Goal: Task Accomplishment & Management: Complete application form

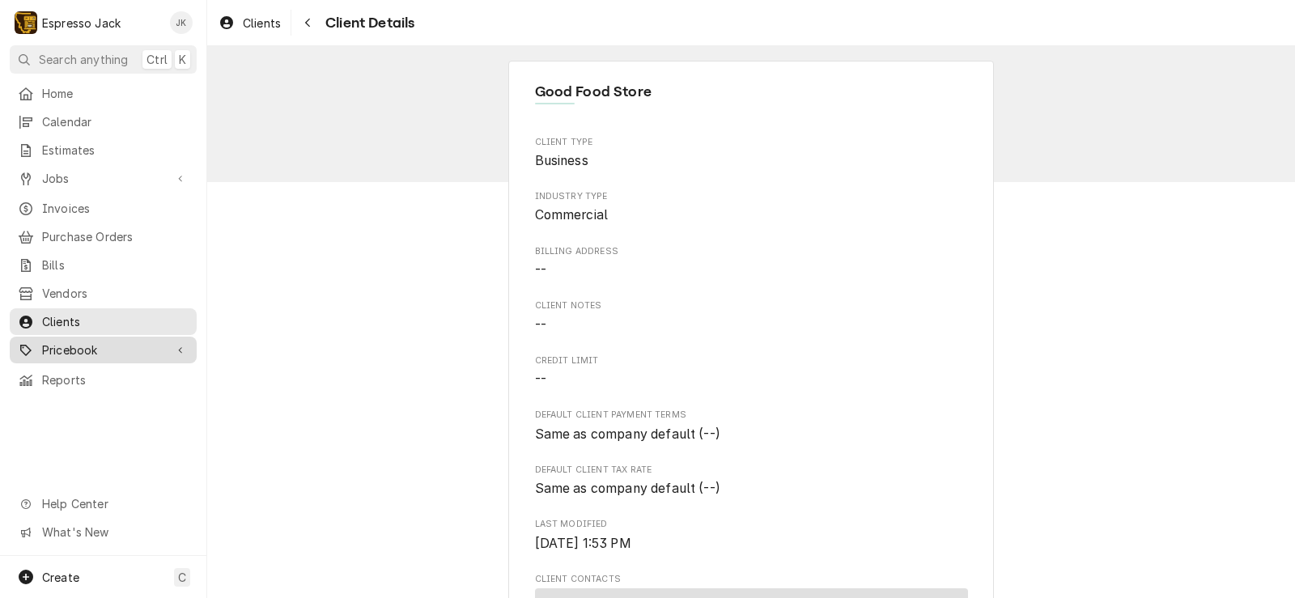
click at [76, 341] on span "Pricebook" at bounding box center [103, 349] width 122 height 17
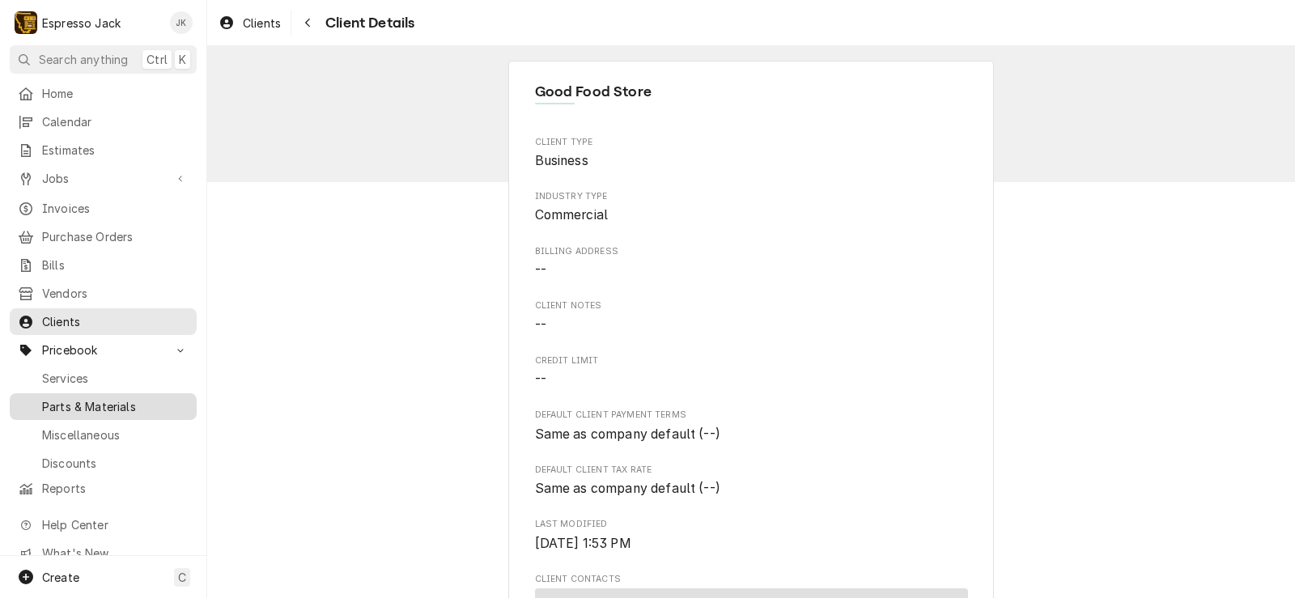
click at [89, 398] on span "Parts & Materials" at bounding box center [115, 406] width 146 height 17
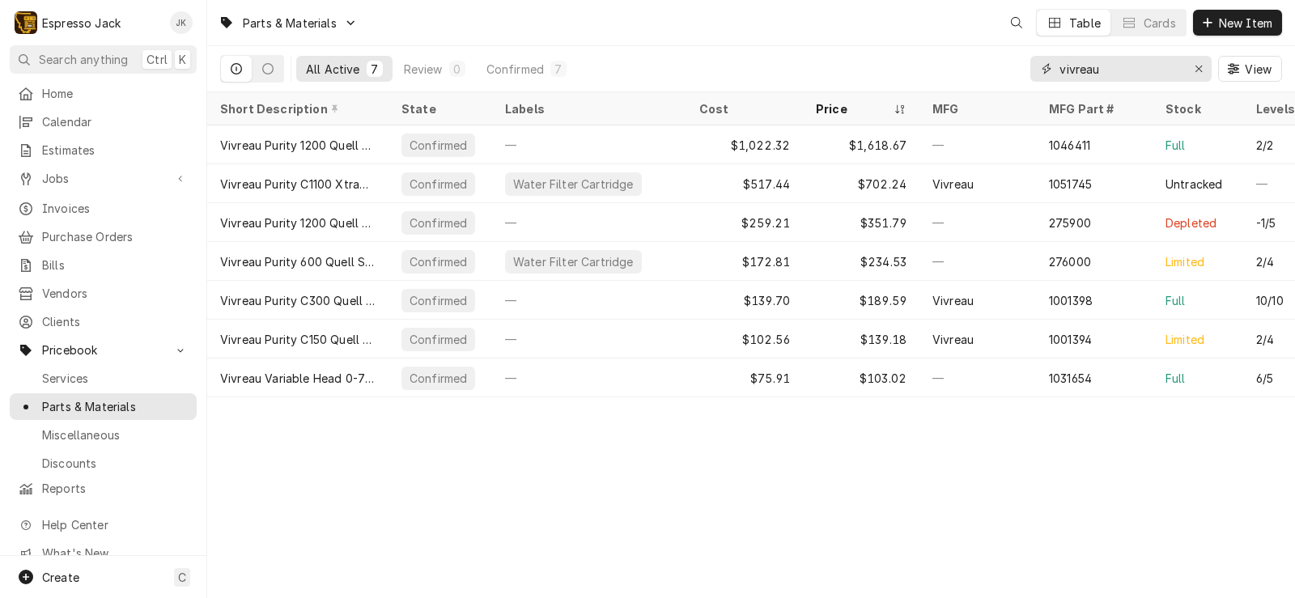
click at [1091, 59] on input "vivreau" at bounding box center [1119, 69] width 121 height 26
click at [1121, 63] on input "vivreau" at bounding box center [1119, 69] width 121 height 26
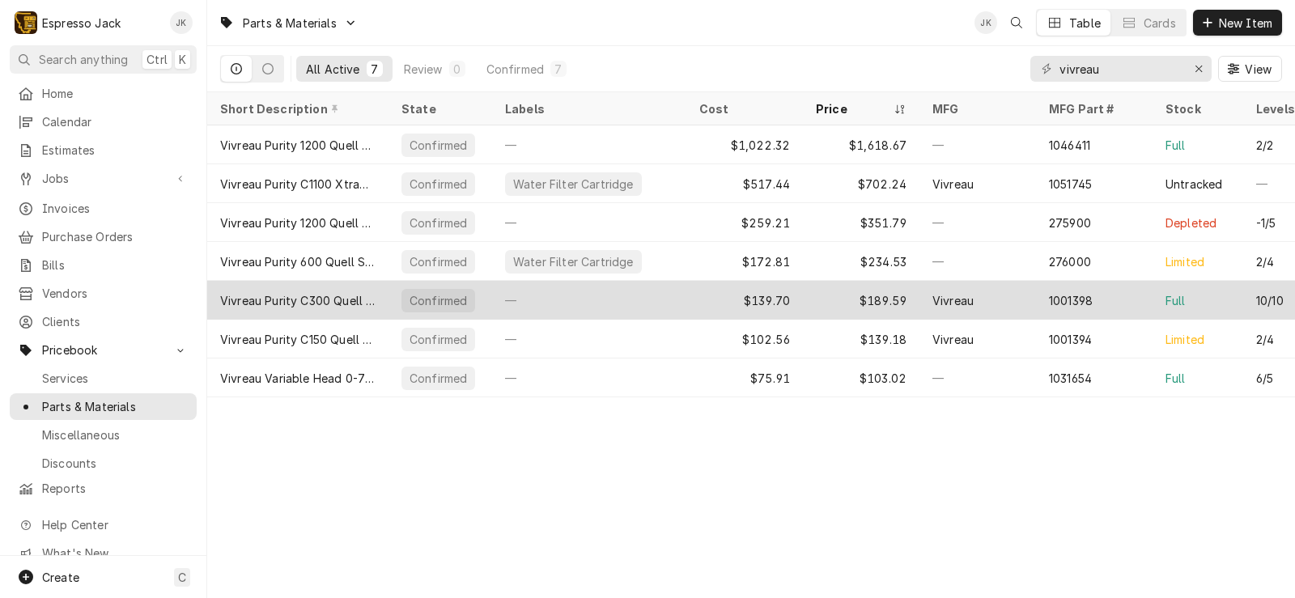
click at [337, 292] on div "Vivreau Purity C300 Quell ST Filter" at bounding box center [297, 300] width 155 height 17
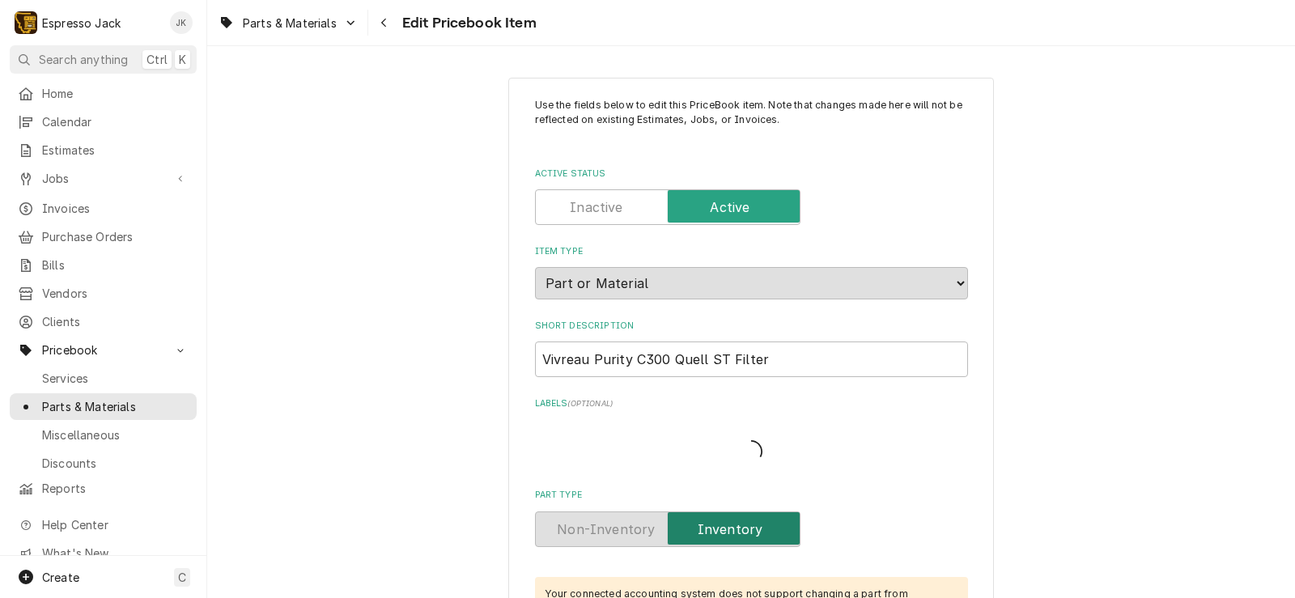
type textarea "x"
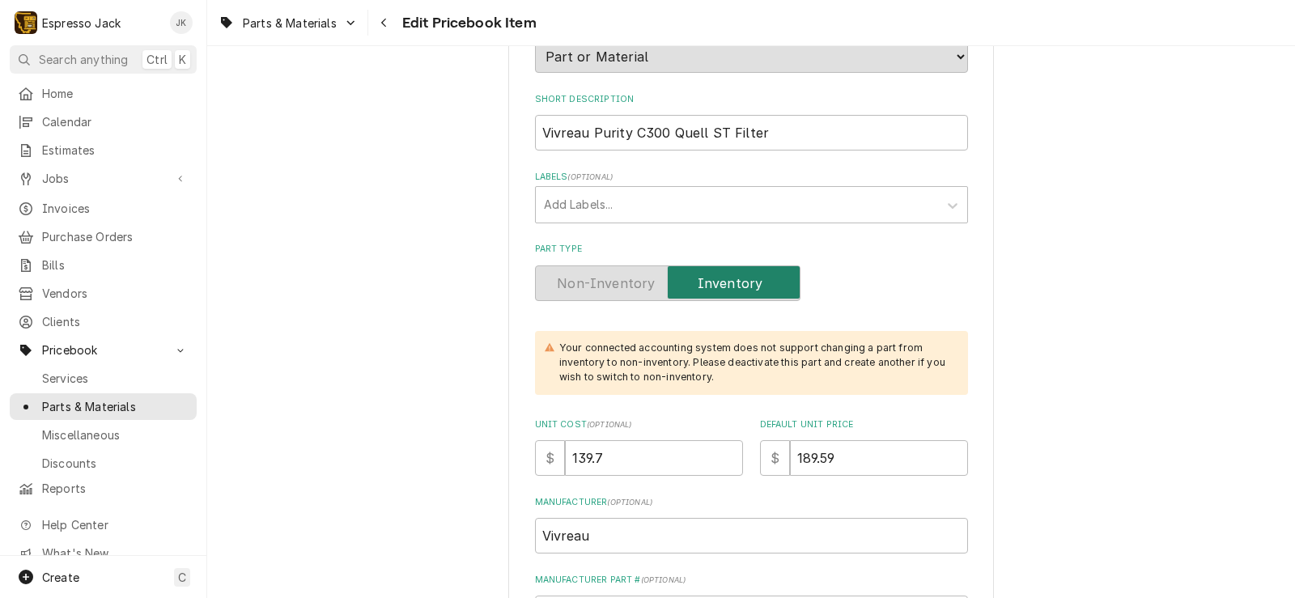
scroll to position [485, 0]
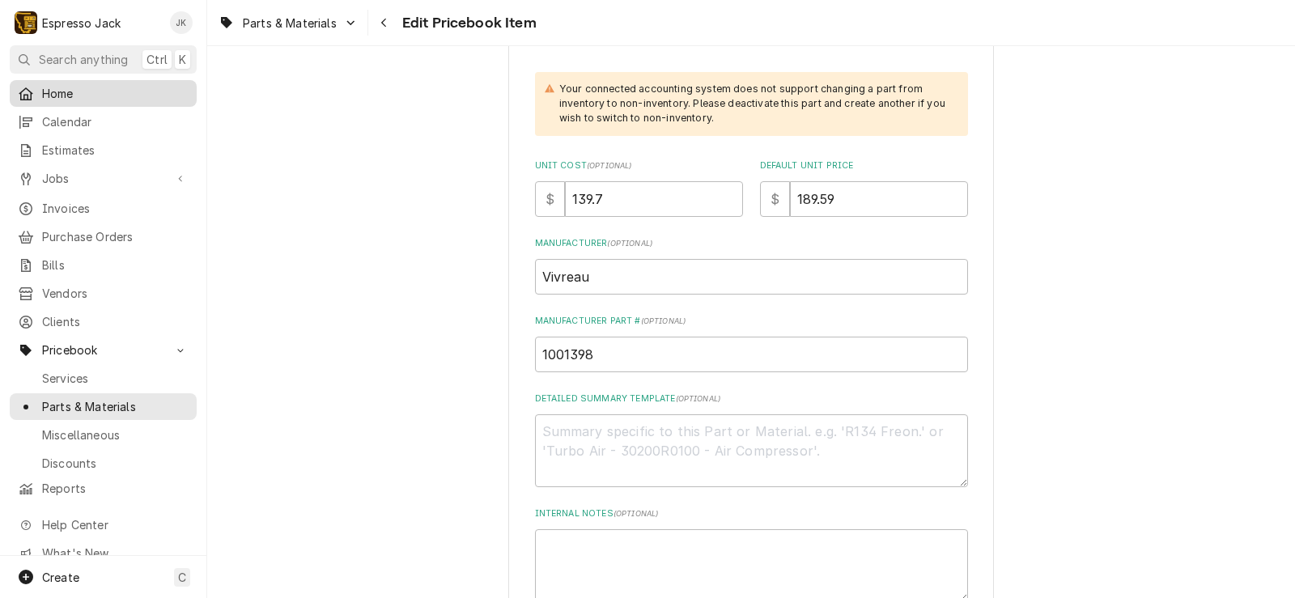
click at [87, 94] on span "Home" at bounding box center [115, 93] width 146 height 17
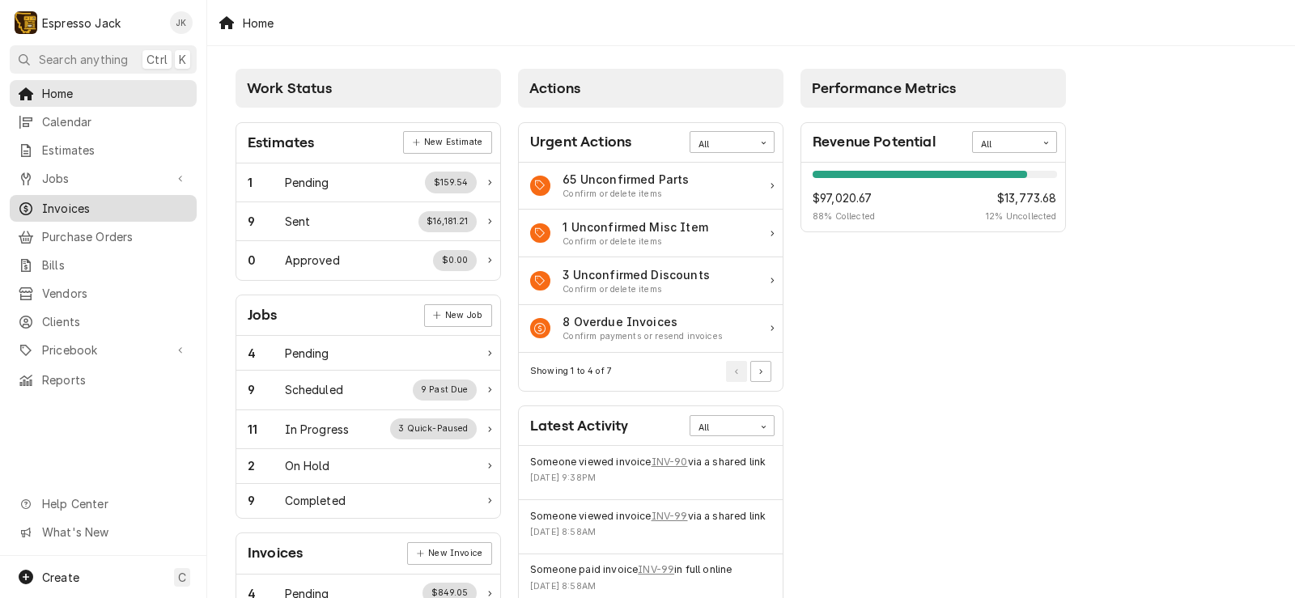
click at [84, 200] on span "Invoices" at bounding box center [115, 208] width 146 height 17
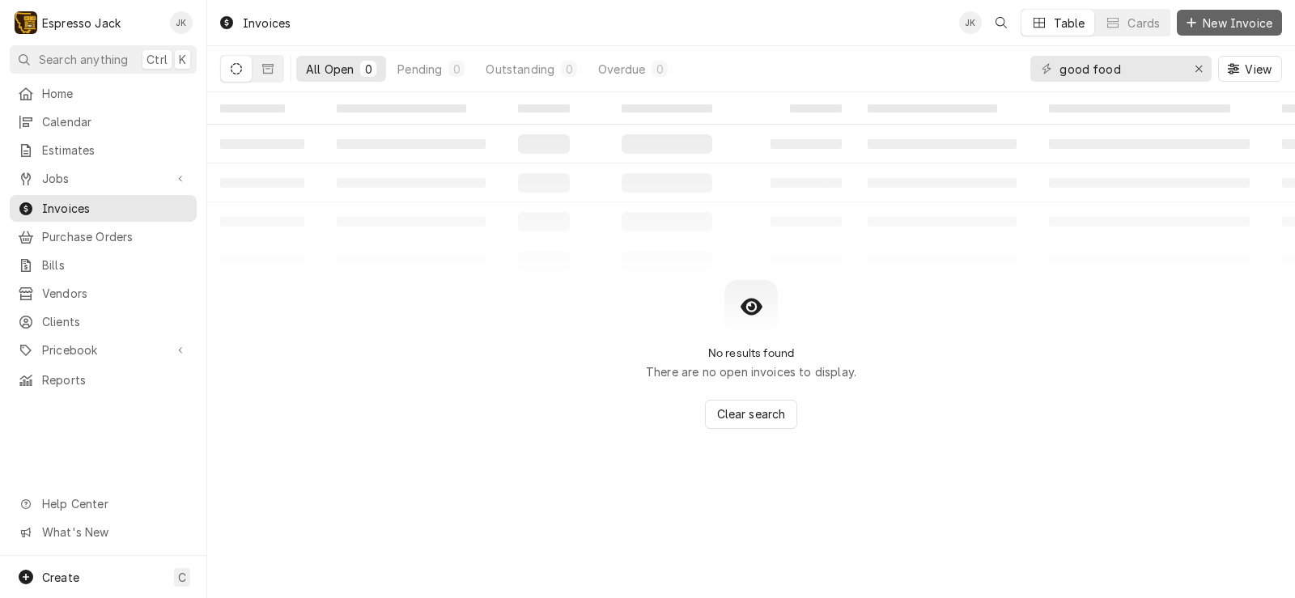
click at [1213, 25] on span "New Invoice" at bounding box center [1237, 23] width 76 height 17
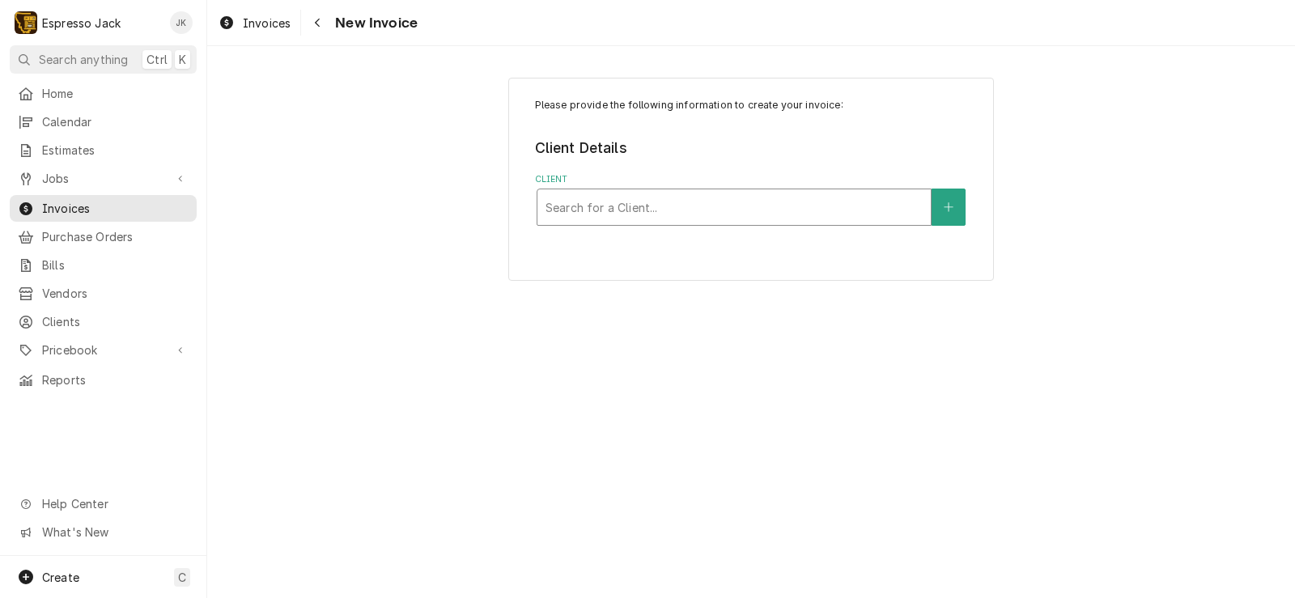
click at [737, 206] on div "Client" at bounding box center [733, 207] width 377 height 29
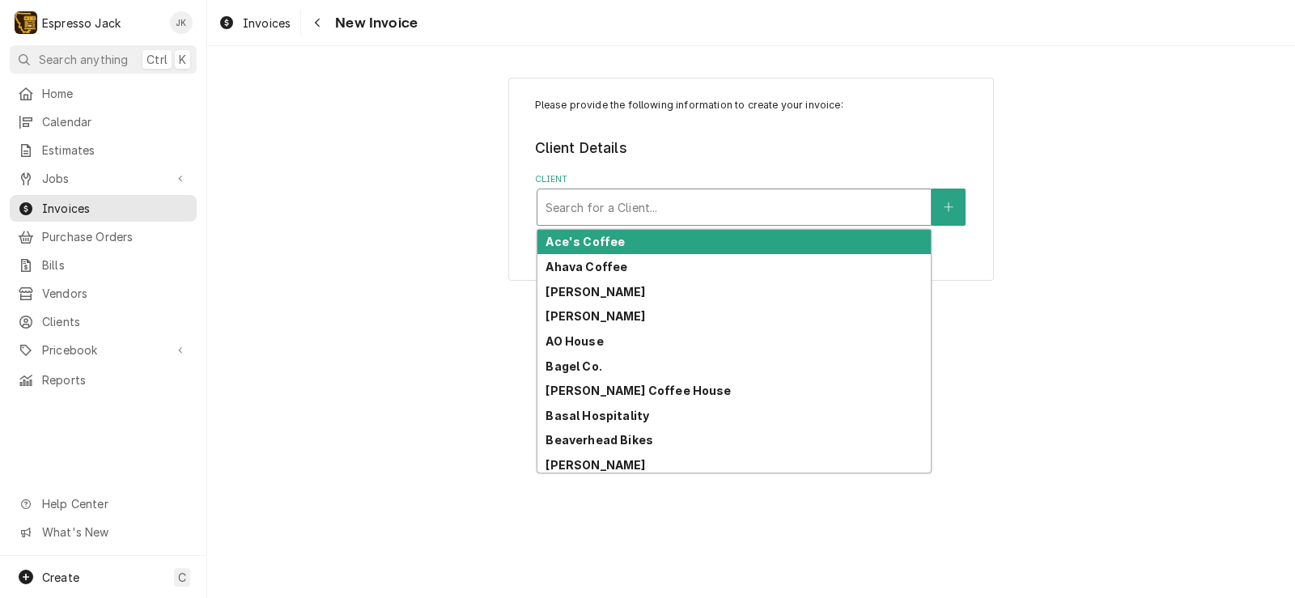
click at [414, 169] on div "Please provide the following information to create your invoice: Client Details…" at bounding box center [750, 178] width 1087 height 231
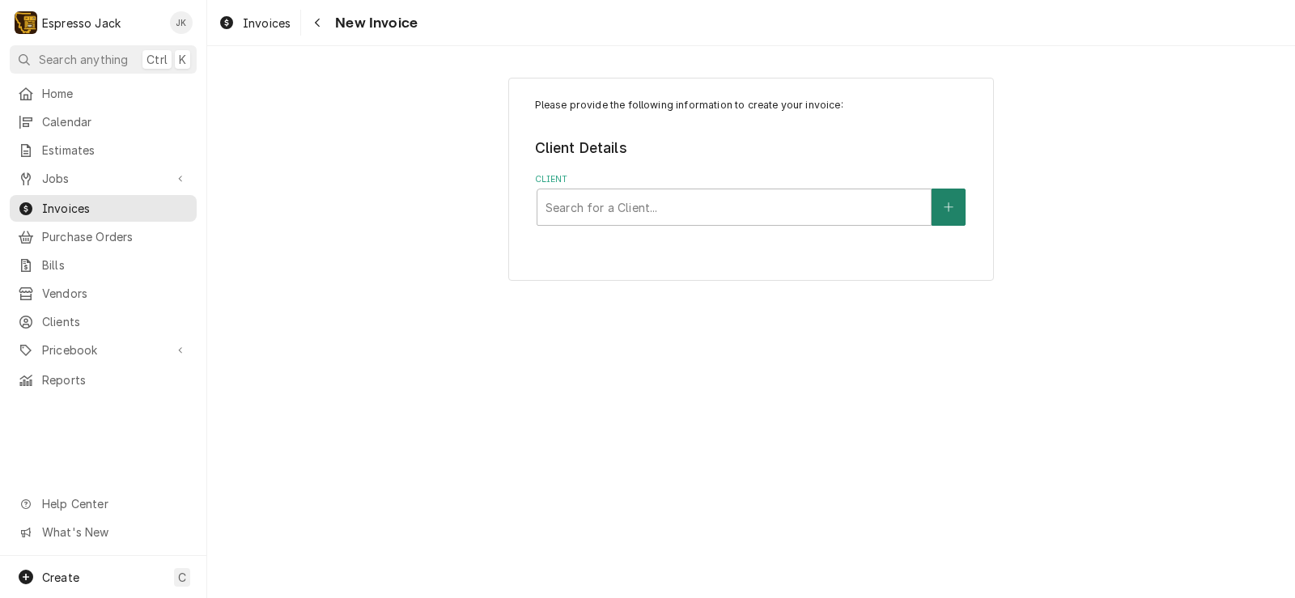
click at [944, 200] on button "Client" at bounding box center [948, 207] width 34 height 37
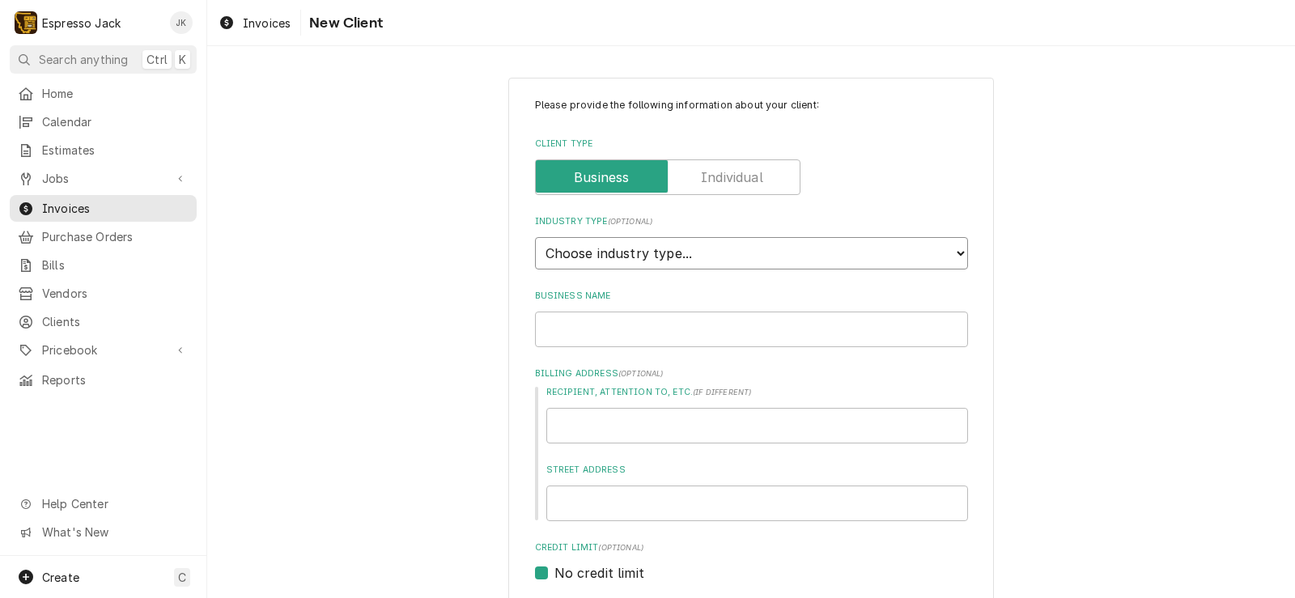
select select "2"
click at [535, 237] on select "Choose industry type... Residential Commercial Industrial Government" at bounding box center [751, 253] width 433 height 32
click at [621, 334] on input "Business Name" at bounding box center [751, 329] width 433 height 36
type textarea "x"
type input "T"
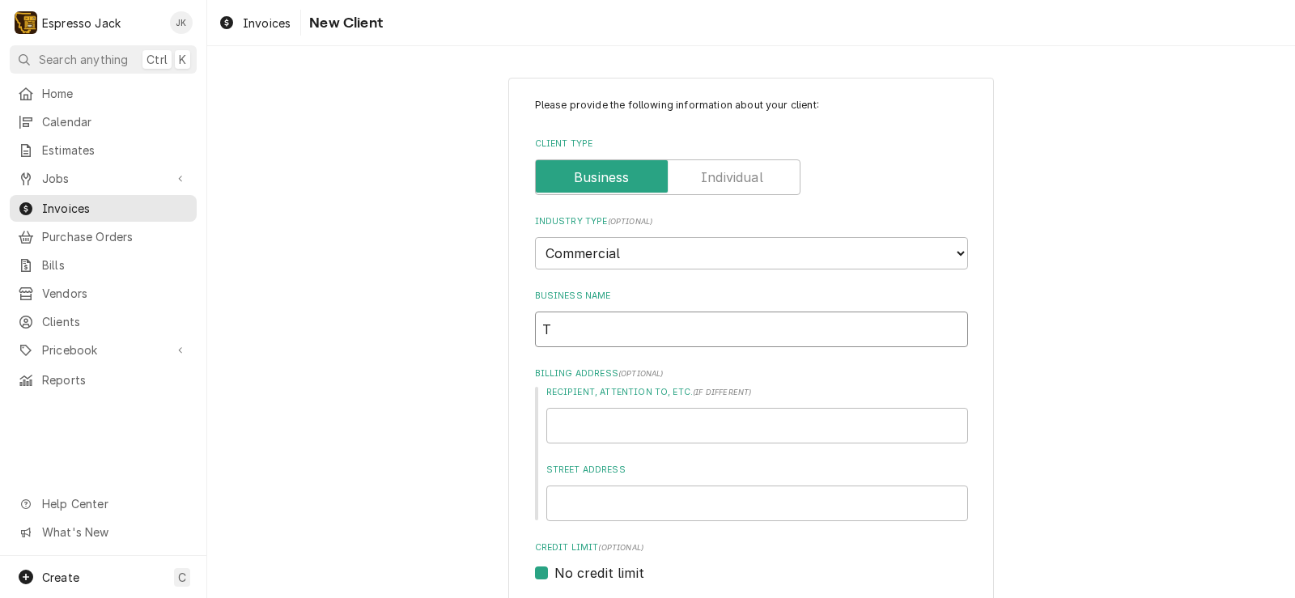
type textarea "x"
type input "Th"
type textarea "x"
type input "The"
type textarea "x"
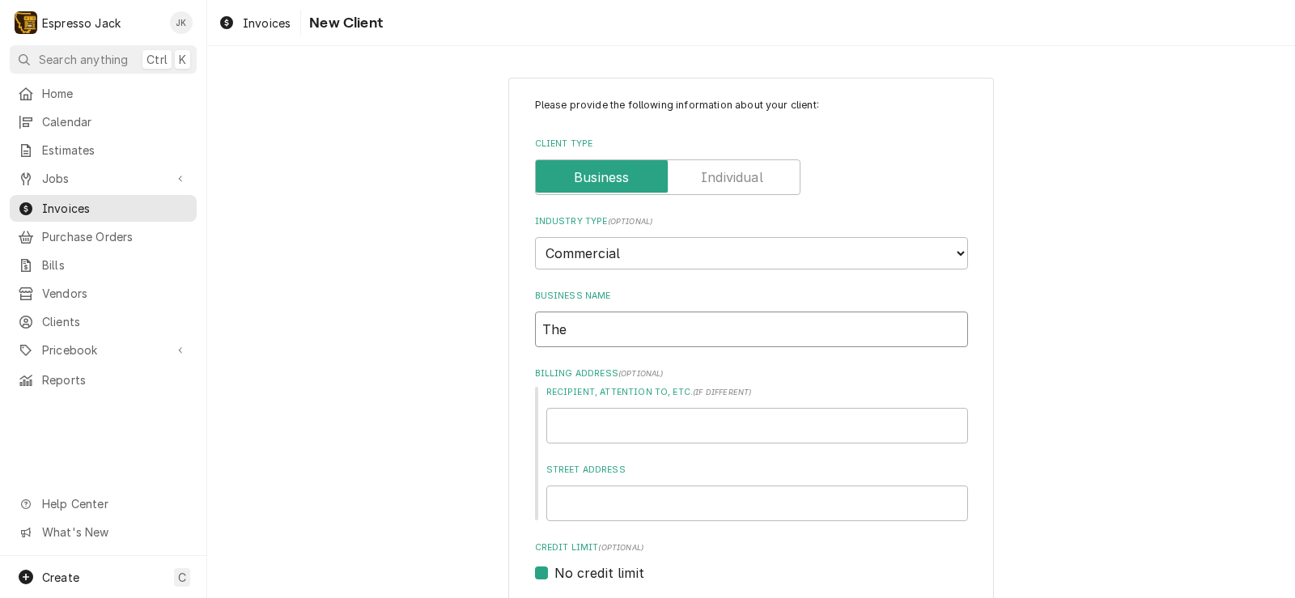
type input "The"
type textarea "x"
type input "The F"
type textarea "x"
type input "The Fl"
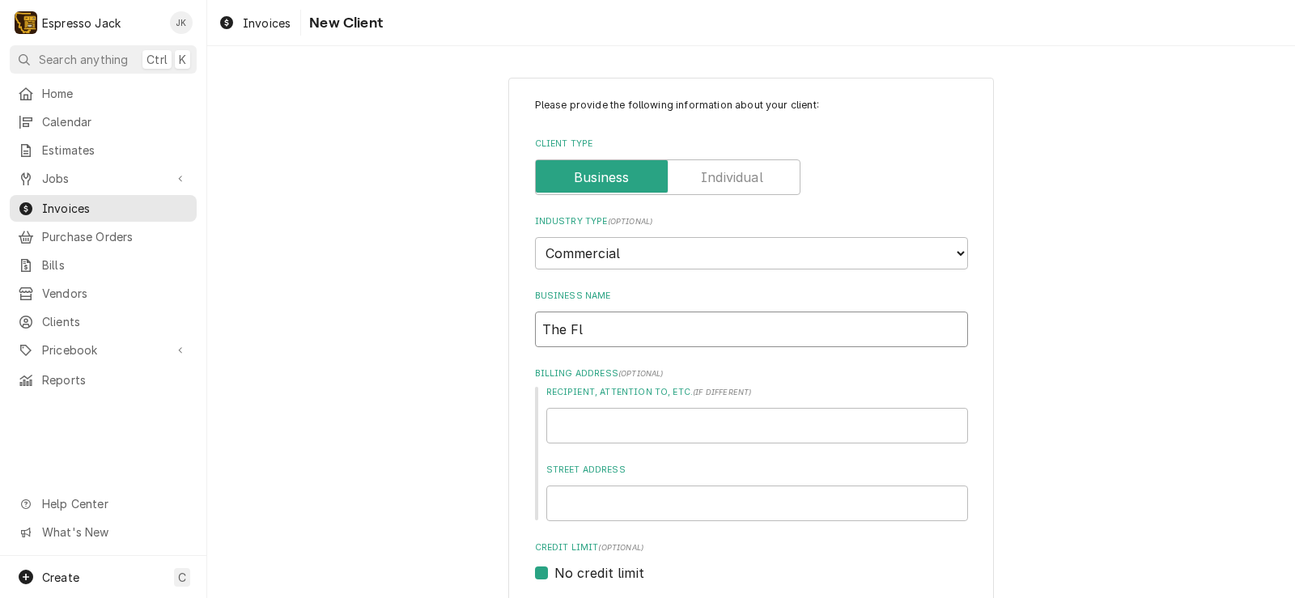
type textarea "x"
type input "The Flo"
type textarea "x"
type input "The Flor"
type textarea "x"
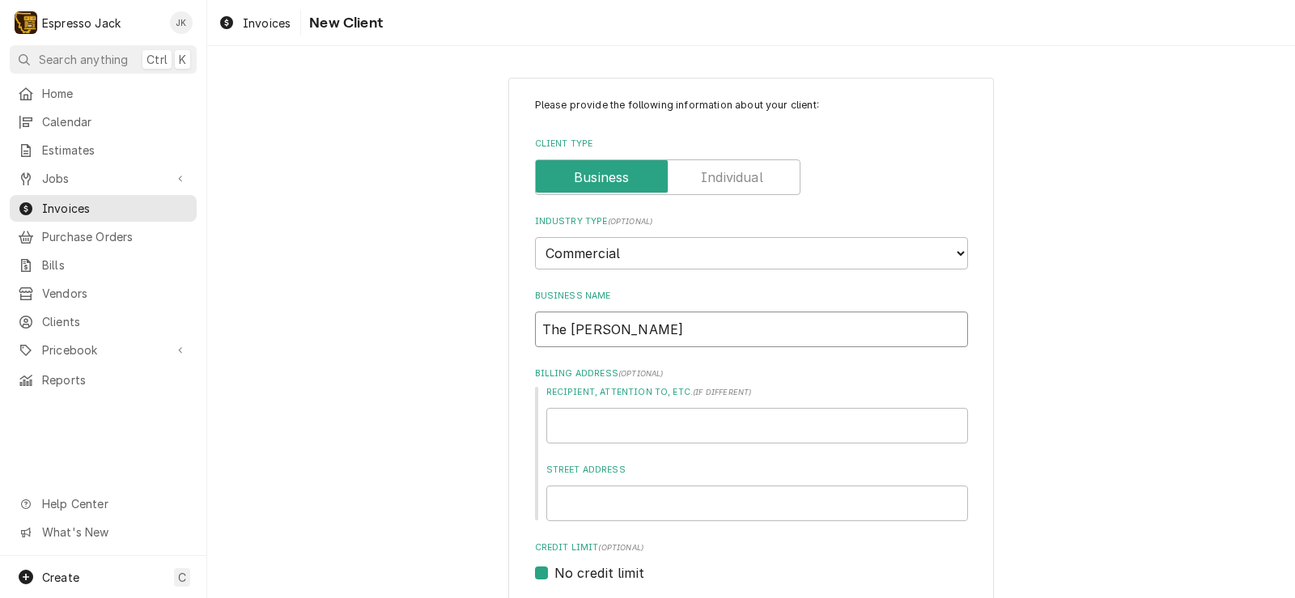
type input "The Flore"
type textarea "x"
type input "The Floren"
type textarea "x"
type input "The Florenc"
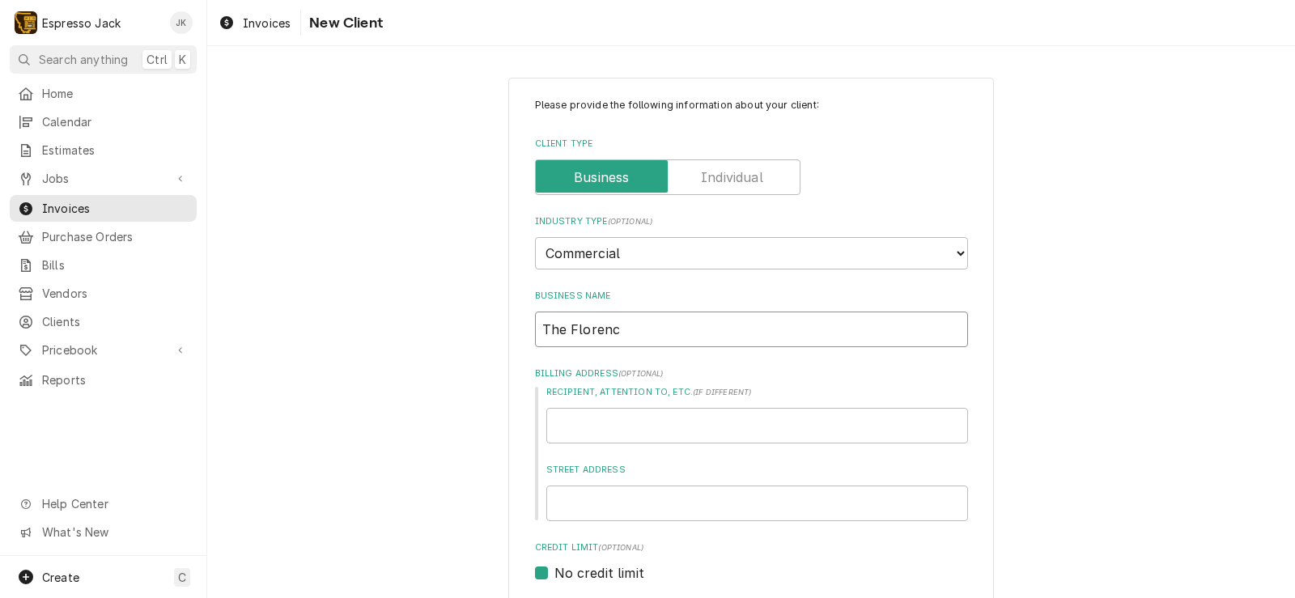
type textarea "x"
type input "The Florence"
type textarea "x"
type input "The Florence B"
type textarea "x"
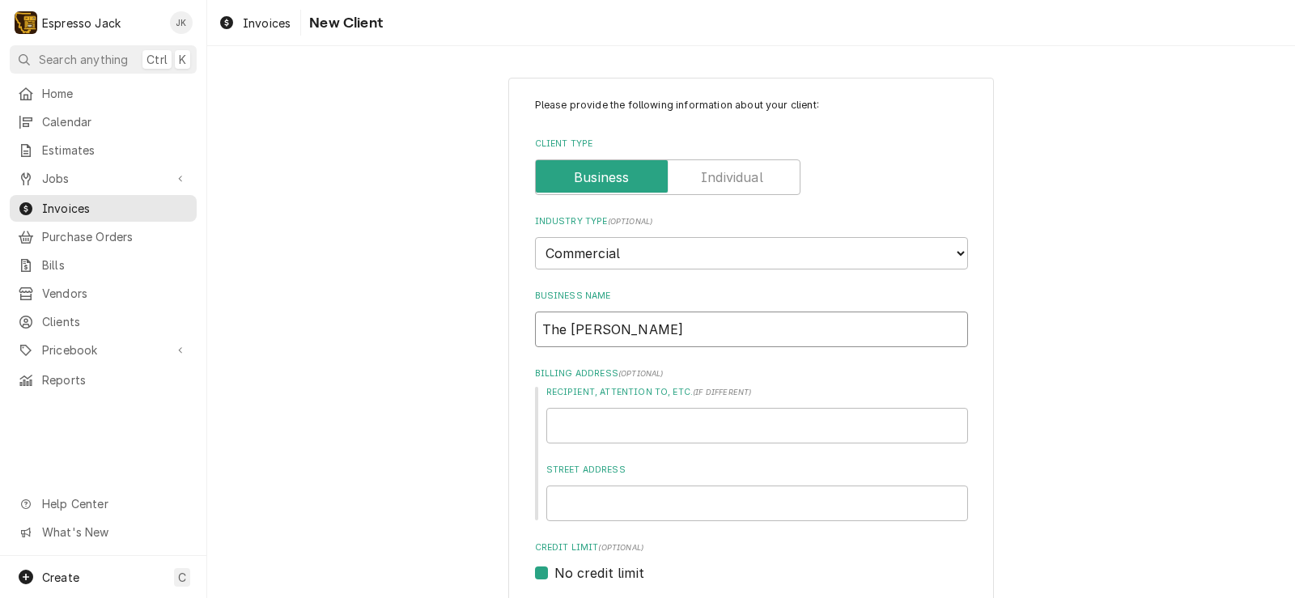
type input "The Florence Bu"
type textarea "x"
type input "The Florence Bui"
type textarea "x"
type input "The Florence Buil"
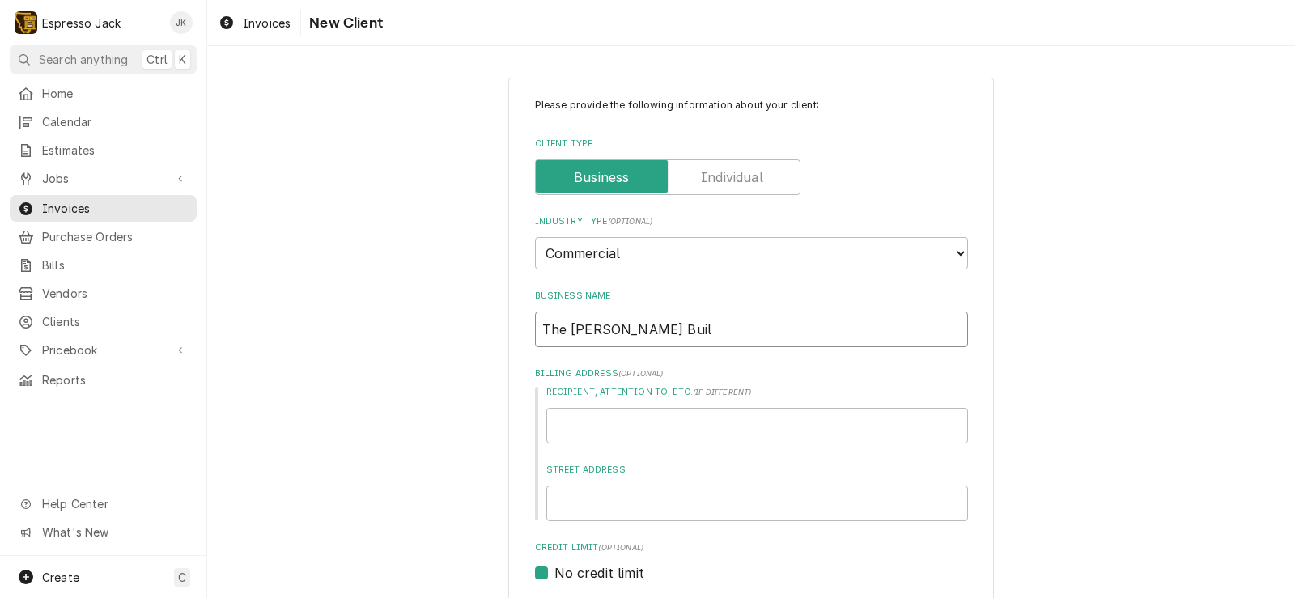
type textarea "x"
type input "The Florence Build"
type textarea "x"
type input "The Florence Buildi"
type textarea "x"
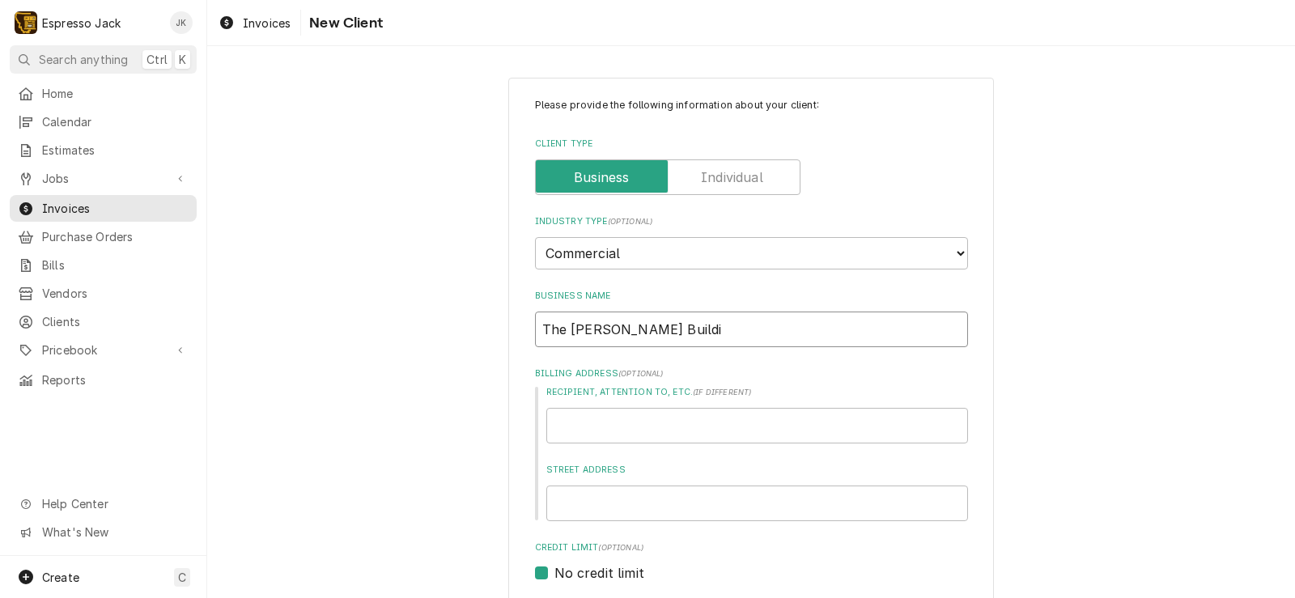
type input "The Florence Buildin"
type textarea "x"
type input "The [PERSON_NAME][GEOGRAPHIC_DATA]"
click at [633, 413] on input "Recipient, Attention To, etc. ( if different )" at bounding box center [757, 426] width 422 height 36
type textarea "x"
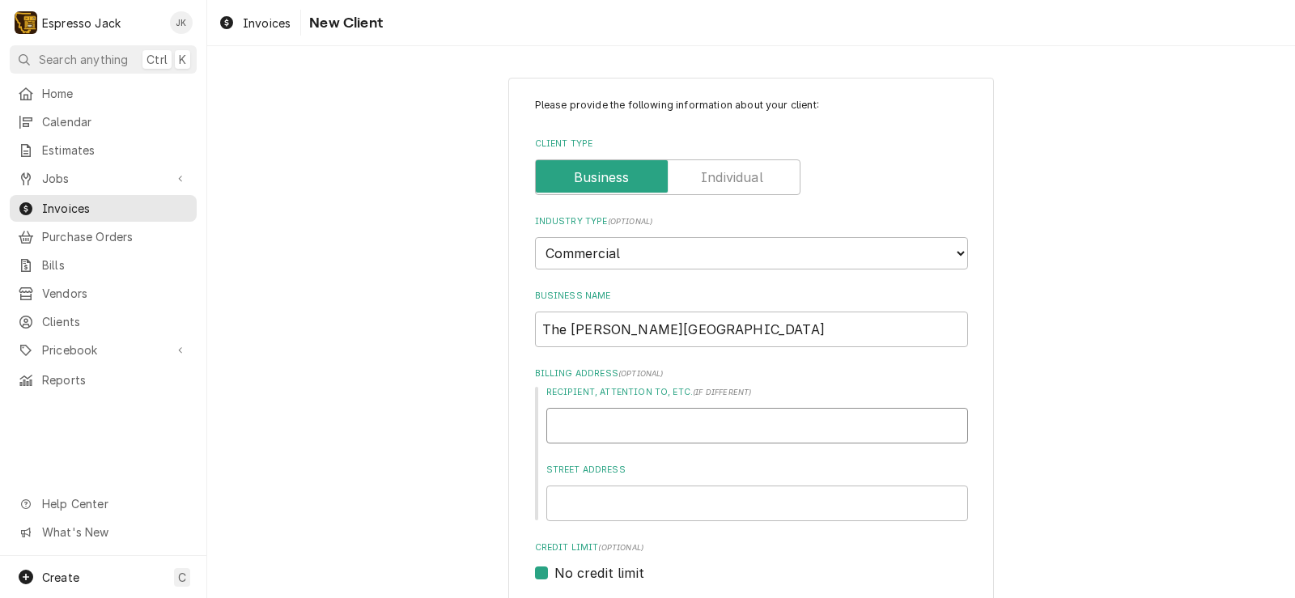
type input "1"
type textarea "x"
type input "11"
type textarea "x"
type input "111"
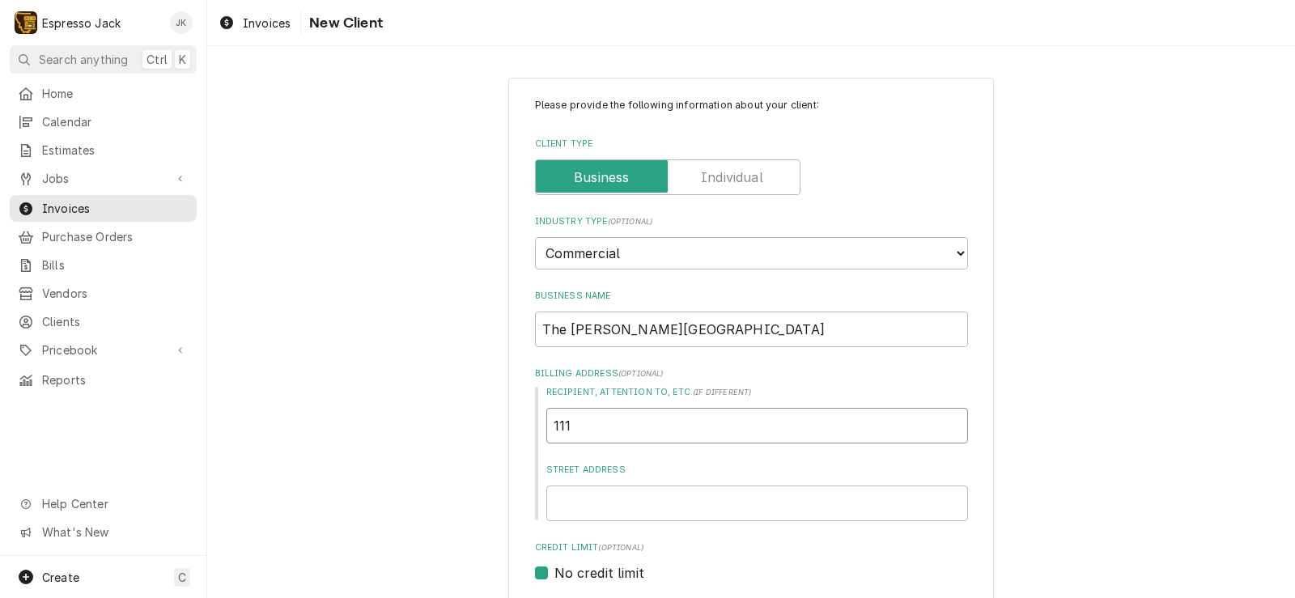
type textarea "x"
type input "111"
type textarea "x"
type input "111 N"
type textarea "x"
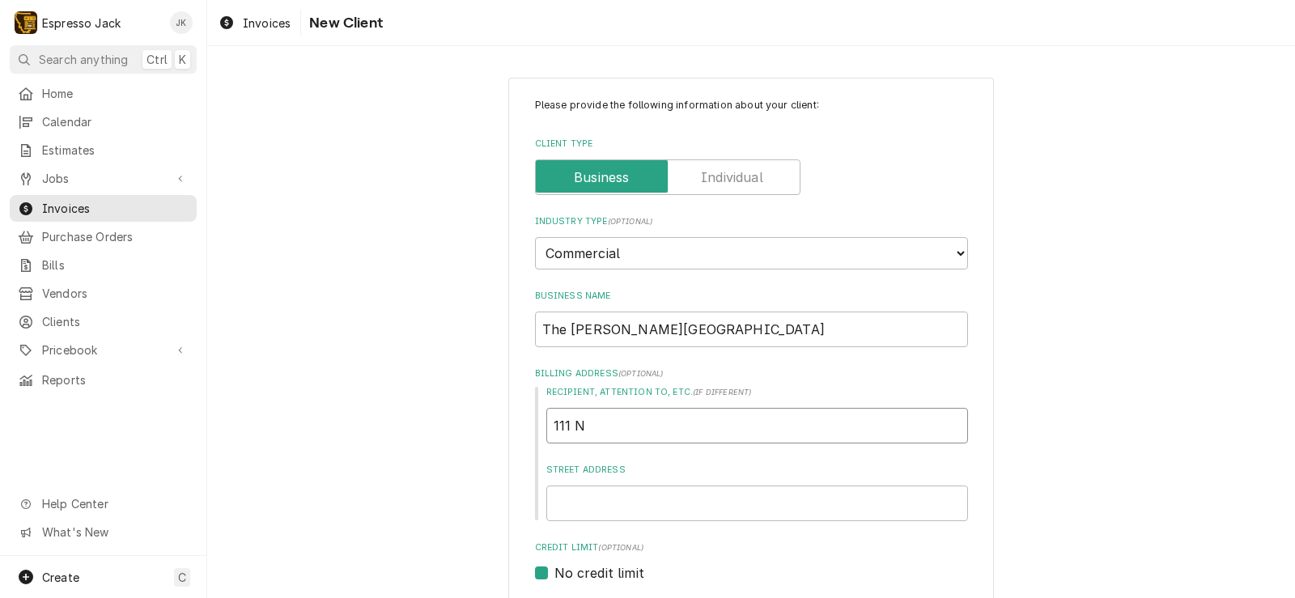
type input "111 No"
type textarea "x"
type input "111 Nor"
type textarea "x"
type input "111 North"
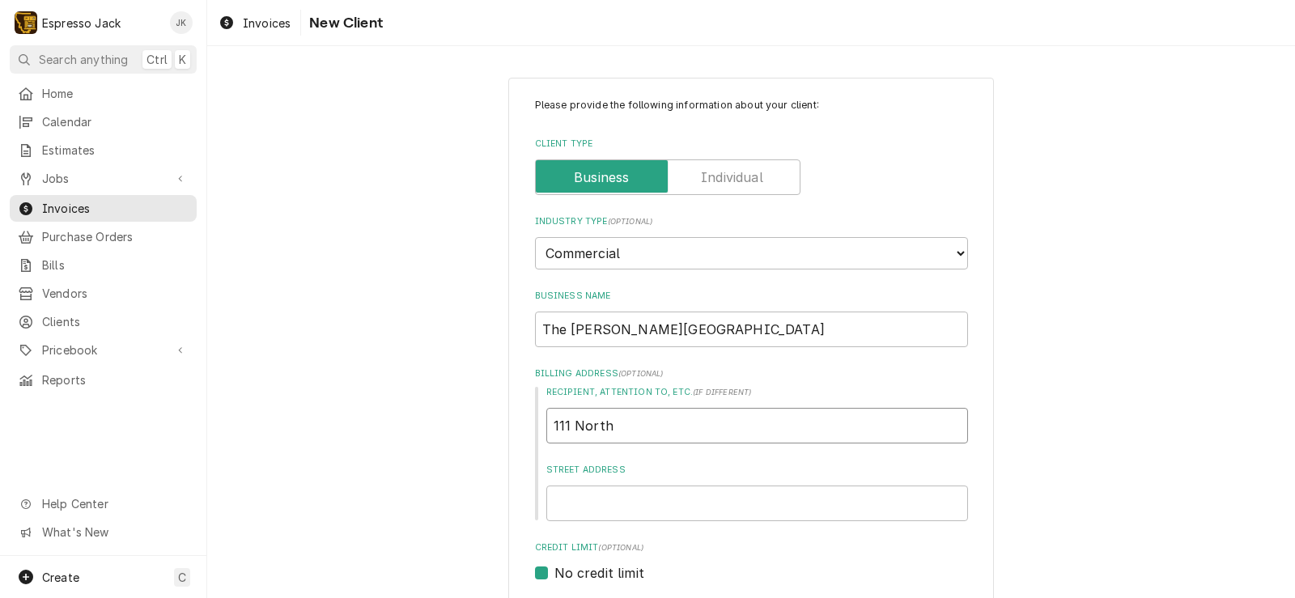
type textarea "x"
type input "111 North"
type textarea "x"
type input "111 North H"
type textarea "x"
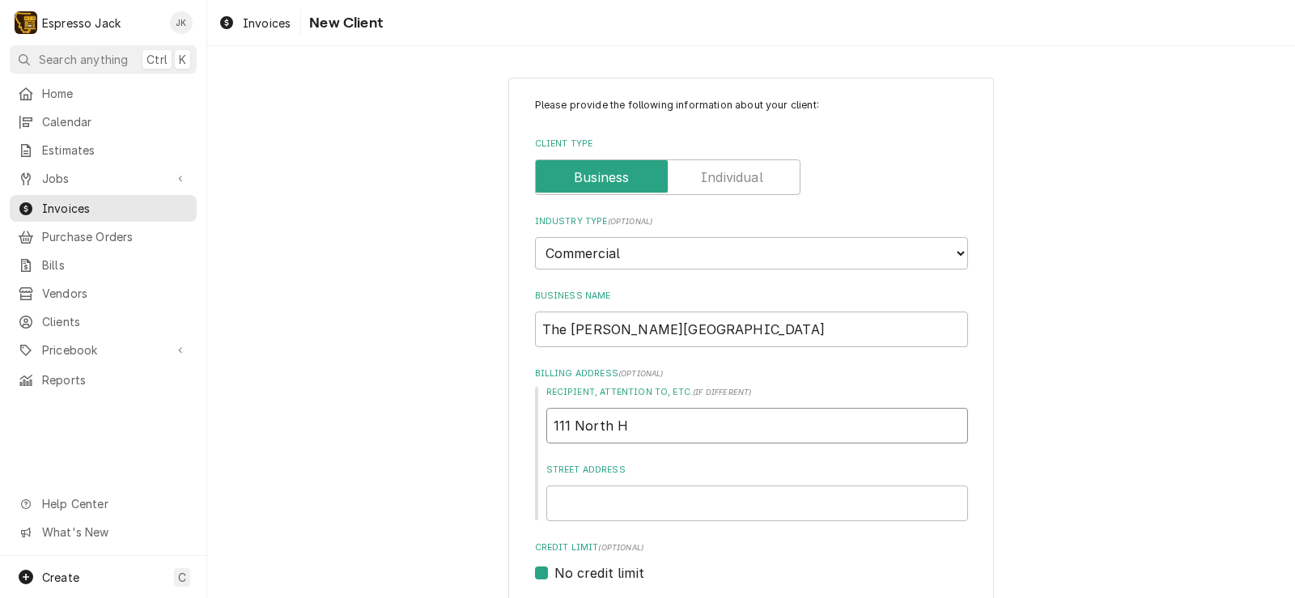
type input "111 North Hi"
type textarea "x"
type input "111 North Hig"
type textarea "x"
type input "111 North Higg"
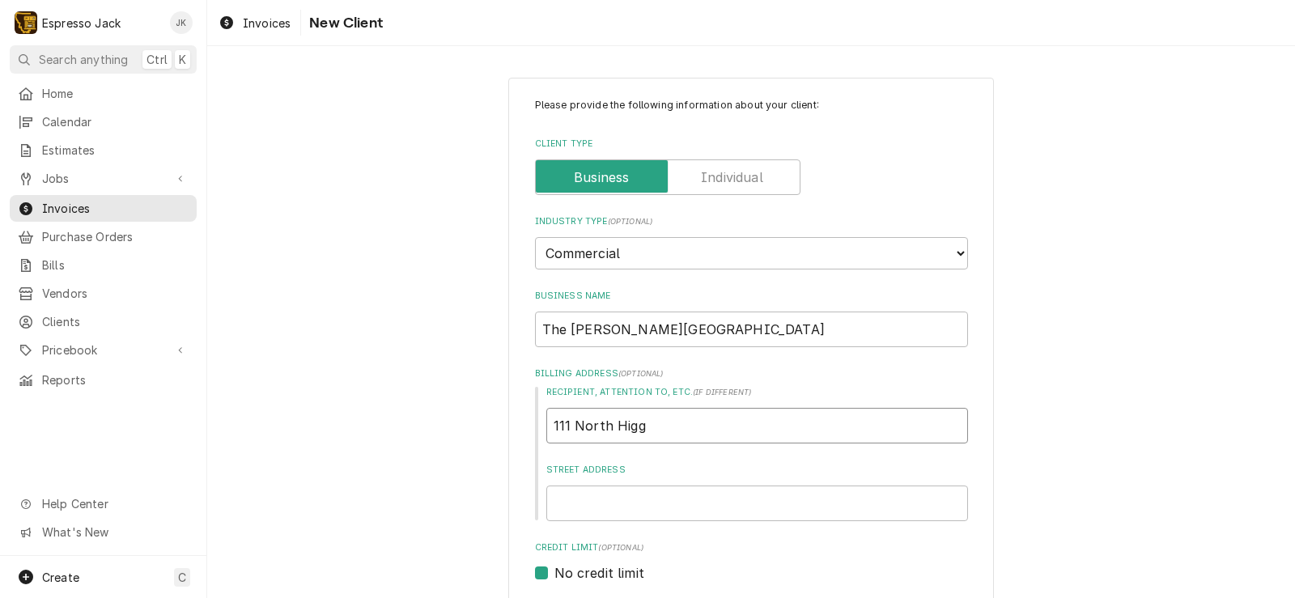
type textarea "x"
type input "111 North Higge"
type textarea "x"
type input "111 North Higgen"
type textarea "x"
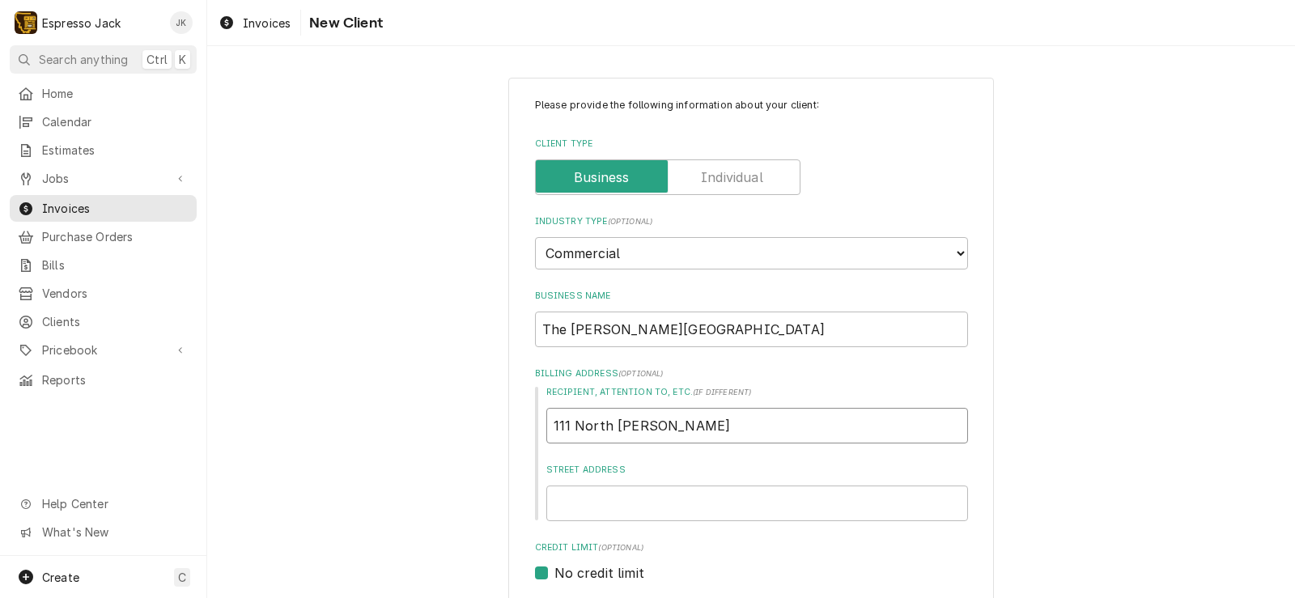
type input "111 North Higgens"
click at [634, 426] on input "111 North Higgens" at bounding box center [757, 426] width 422 height 36
type textarea "x"
type input "111 North Higgins"
click at [629, 502] on input "Street Address" at bounding box center [757, 503] width 422 height 36
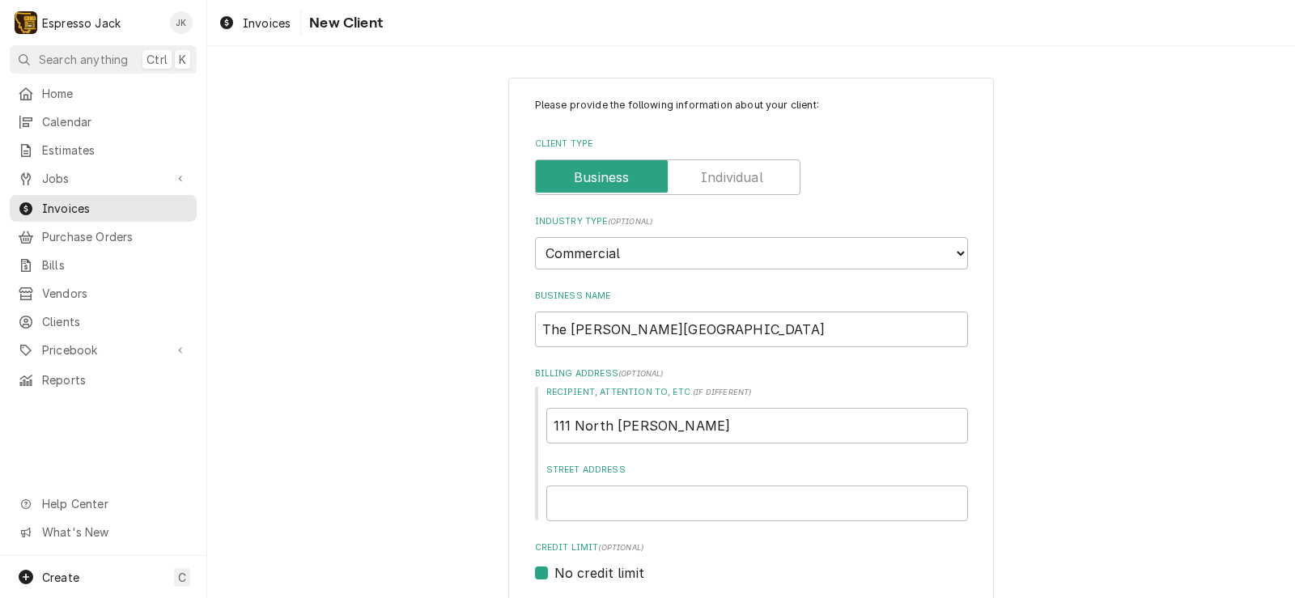
click at [498, 484] on div "Please provide the following information about your client: Client Type Industr…" at bounding box center [750, 564] width 1087 height 1002
drag, startPoint x: 706, startPoint y: 429, endPoint x: 509, endPoint y: 419, distance: 197.7
click at [512, 418] on div "Please provide the following information about your client: Client Type Industr…" at bounding box center [750, 564] width 485 height 973
type textarea "x"
click at [600, 495] on input "Street Address" at bounding box center [757, 503] width 422 height 36
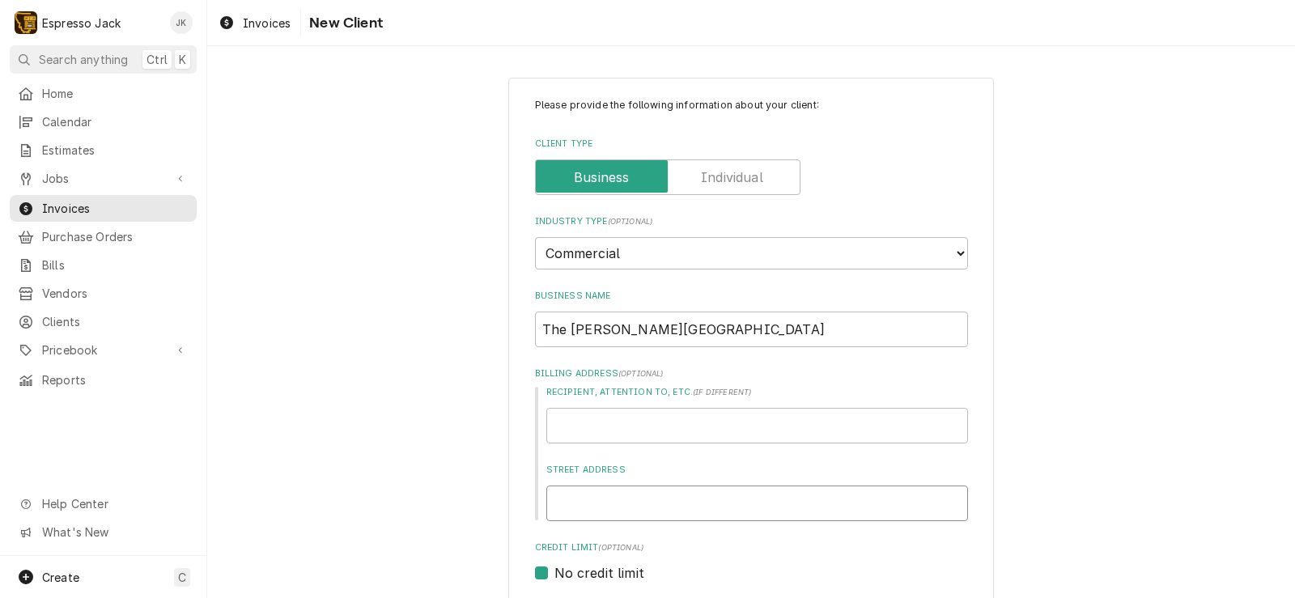
paste input "111 North Higgins"
type textarea "x"
type input "111 North Higgins"
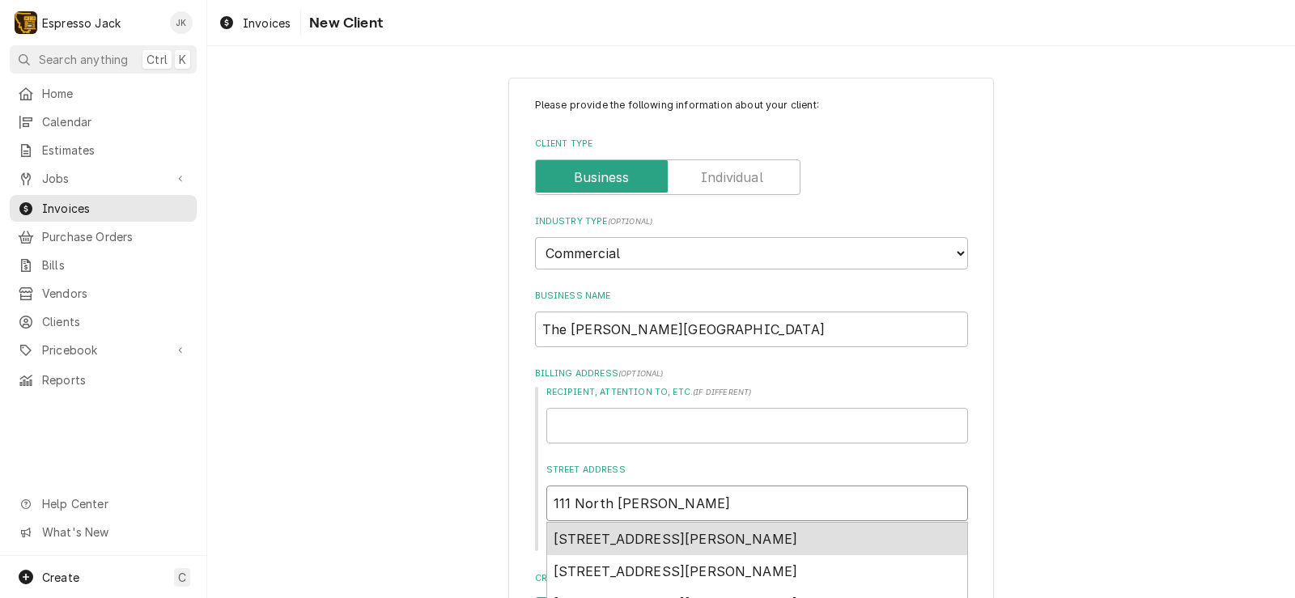
click at [652, 540] on span "111 North Higgins Avenue, Missoula, MT, USA" at bounding box center [675, 539] width 244 height 16
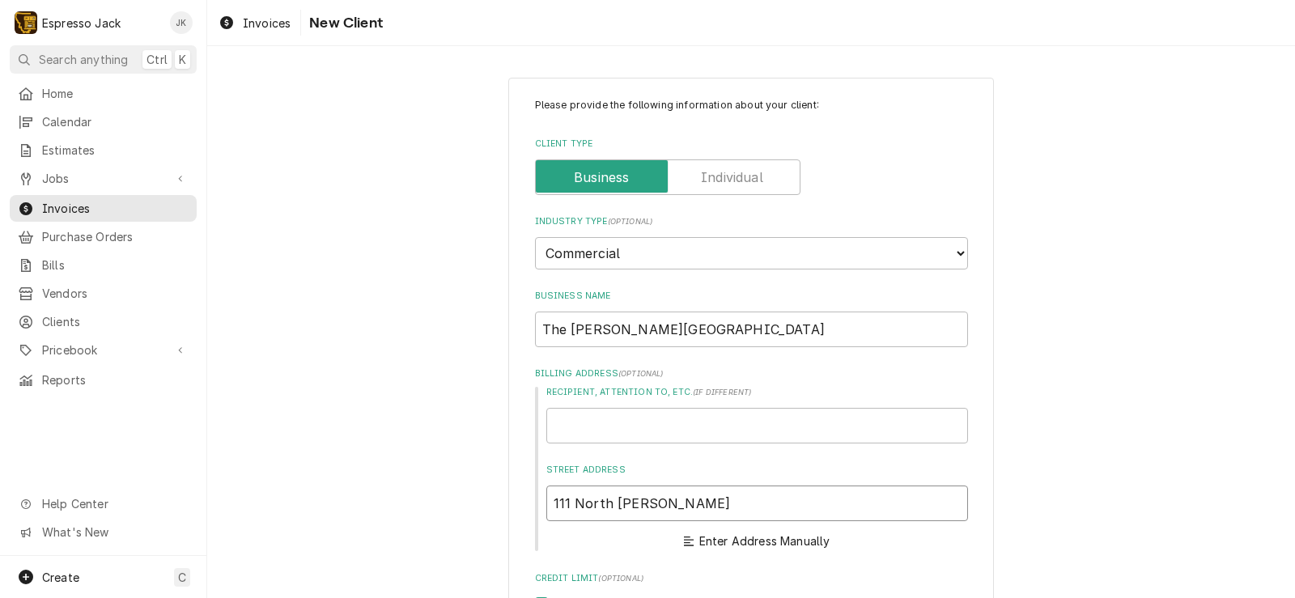
type textarea "x"
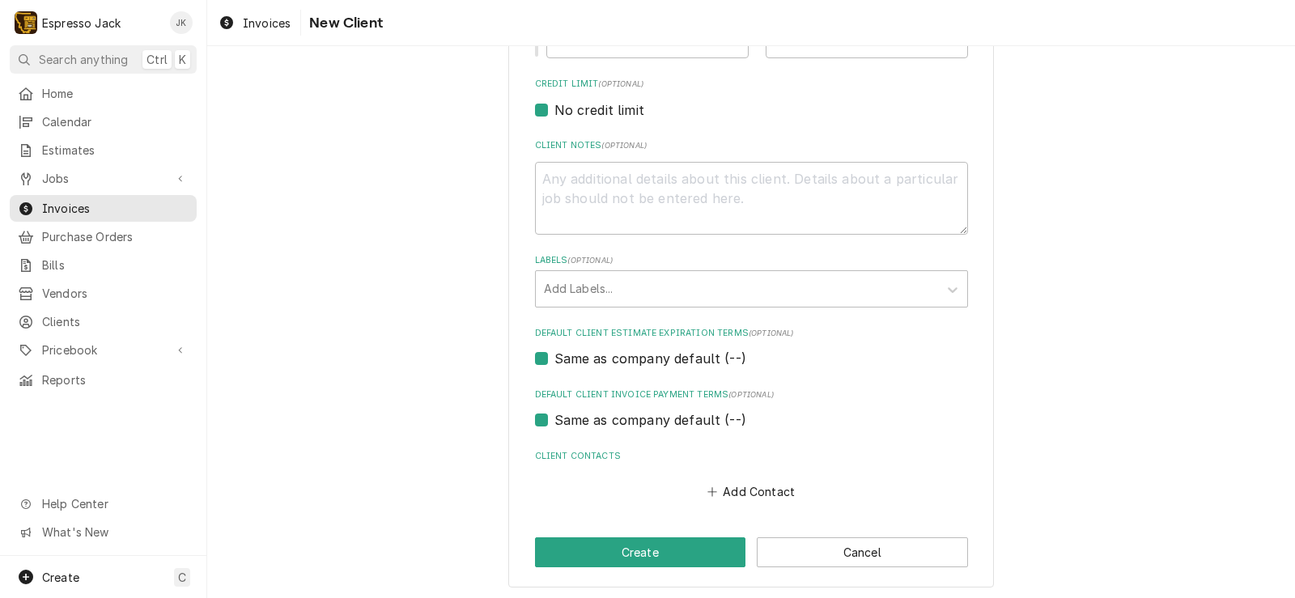
scroll to position [700, 0]
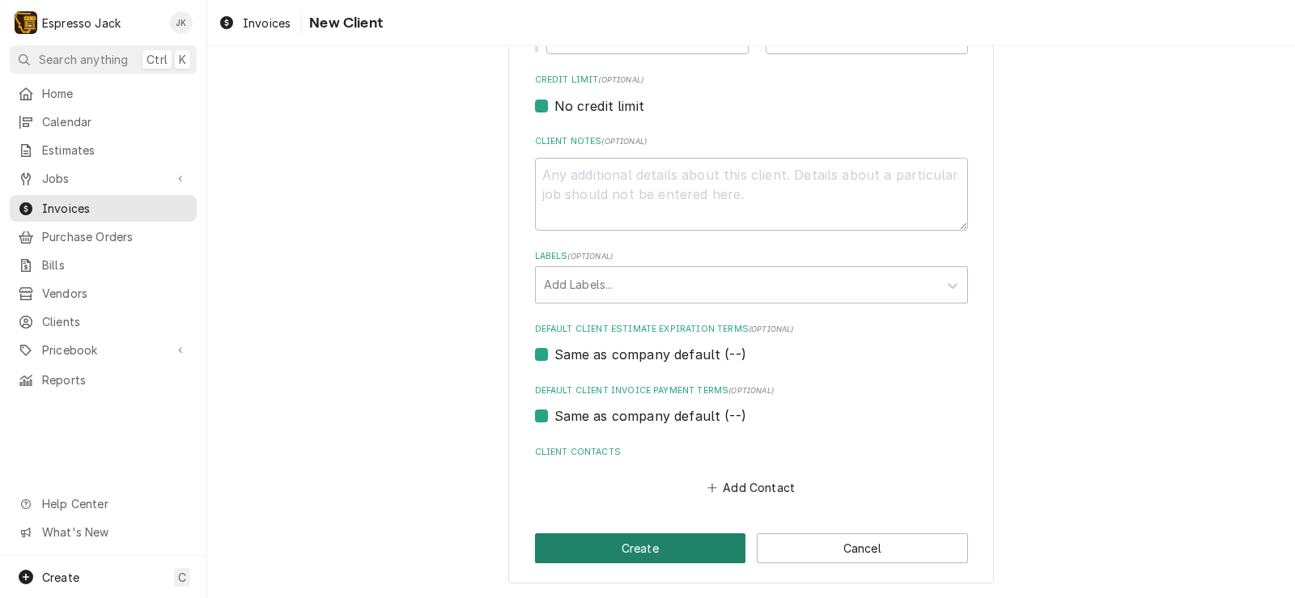
type input "111 N Higgins Ave"
click at [666, 543] on button "Create" at bounding box center [640, 548] width 211 height 30
type textarea "x"
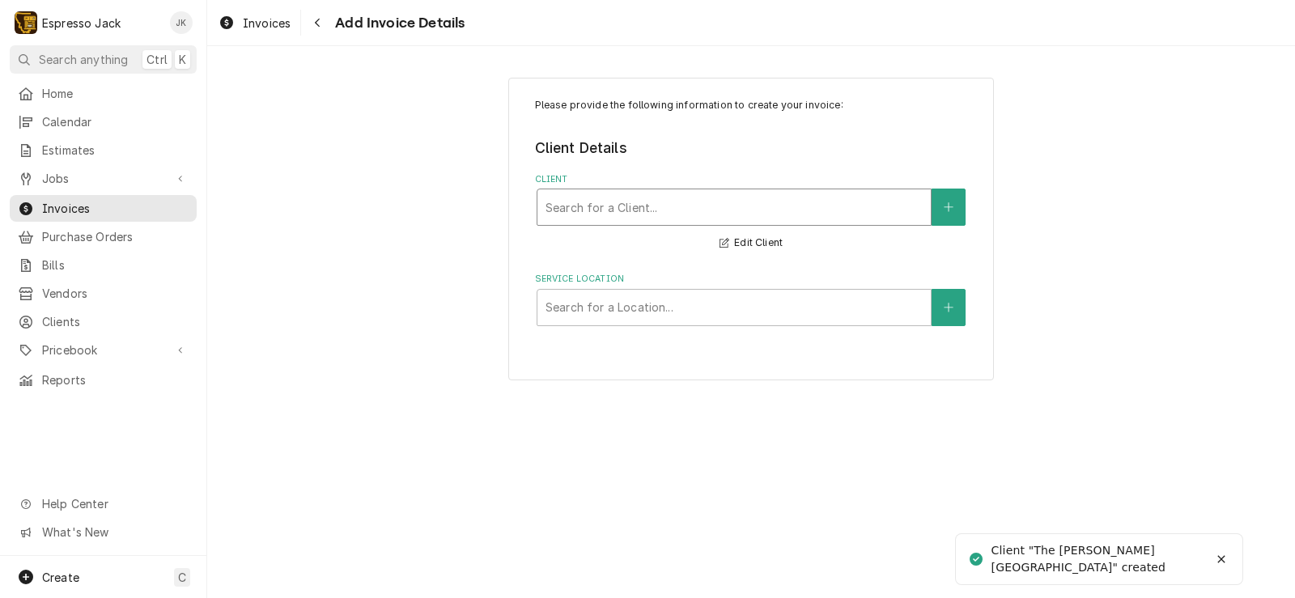
click at [676, 212] on div "Client" at bounding box center [733, 207] width 377 height 29
type input "h"
type input "[GEOGRAPHIC_DATA]"
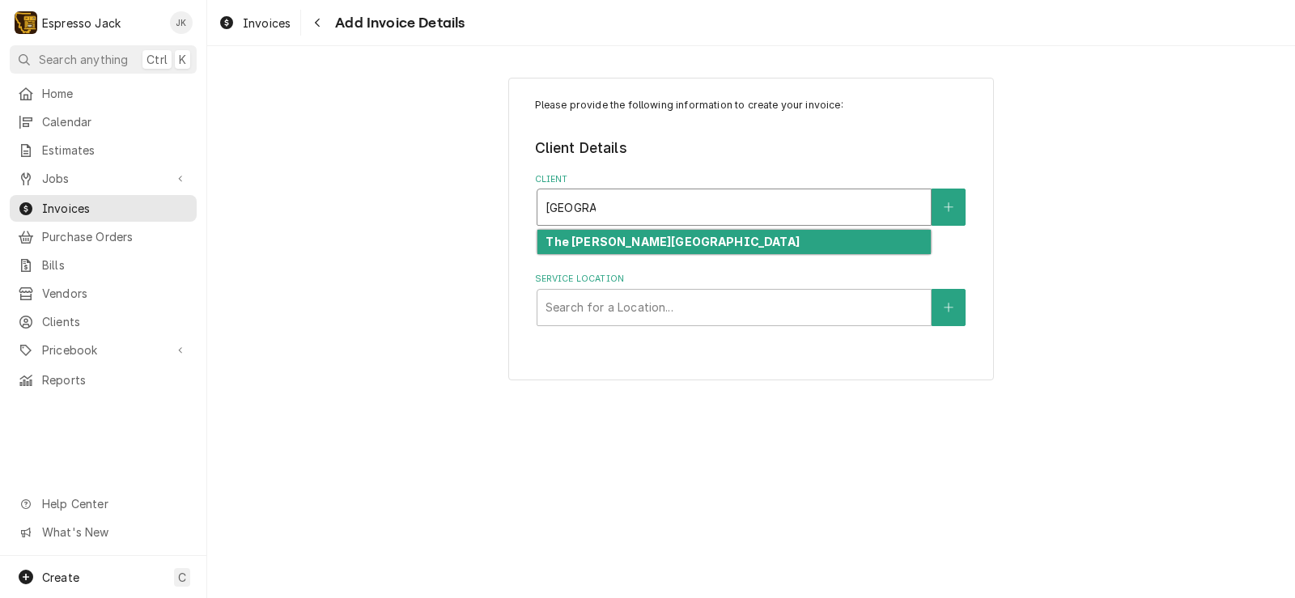
click at [660, 244] on strong "The [PERSON_NAME][GEOGRAPHIC_DATA]" at bounding box center [671, 242] width 253 height 14
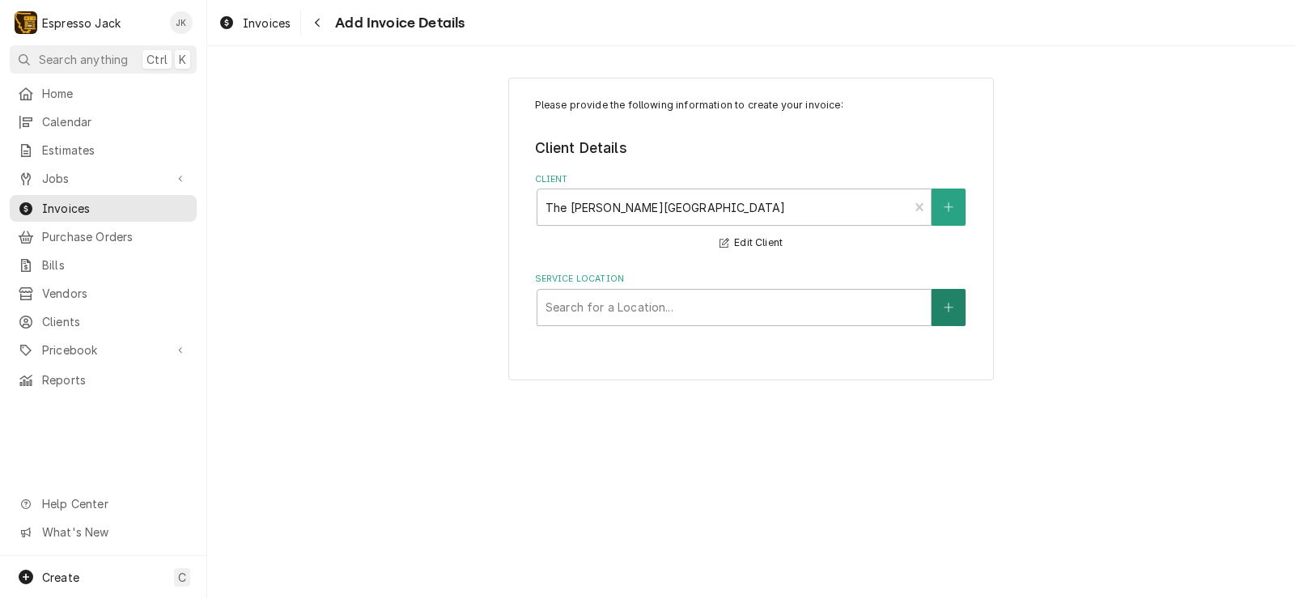
click at [951, 302] on icon "Create New Location" at bounding box center [948, 307] width 10 height 11
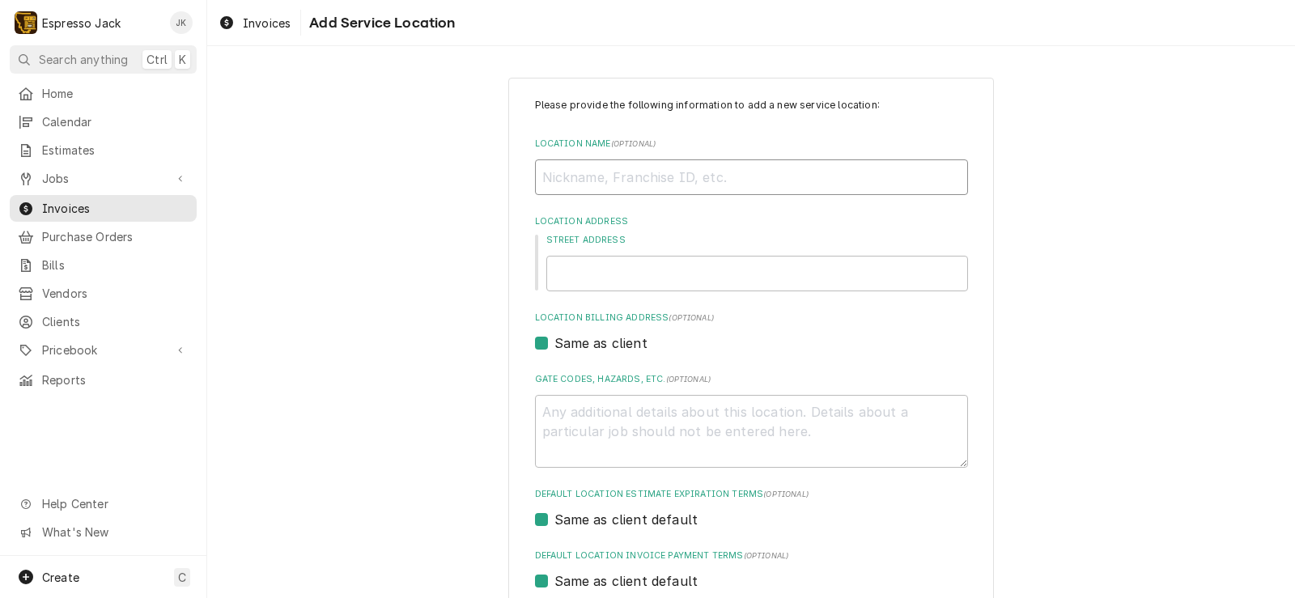
click at [707, 168] on input "Location Name ( optional )" at bounding box center [751, 177] width 433 height 36
type textarea "x"
type input "T"
type textarea "x"
type input "Th"
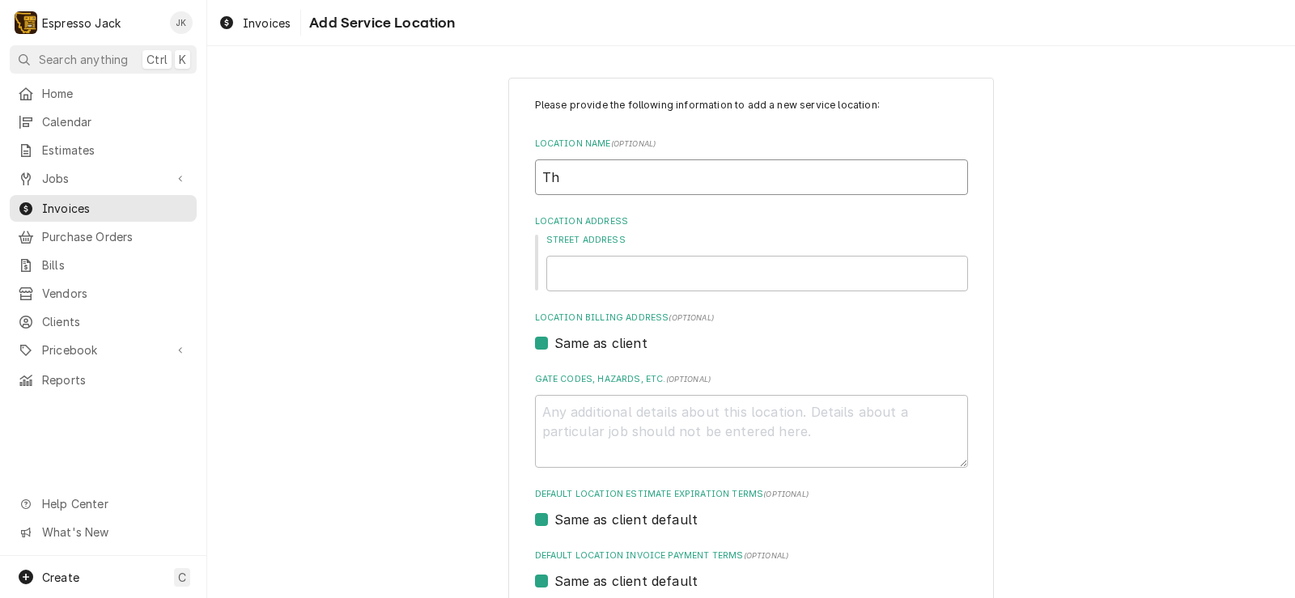
type textarea "x"
type input "The"
type textarea "x"
type input "The"
type textarea "x"
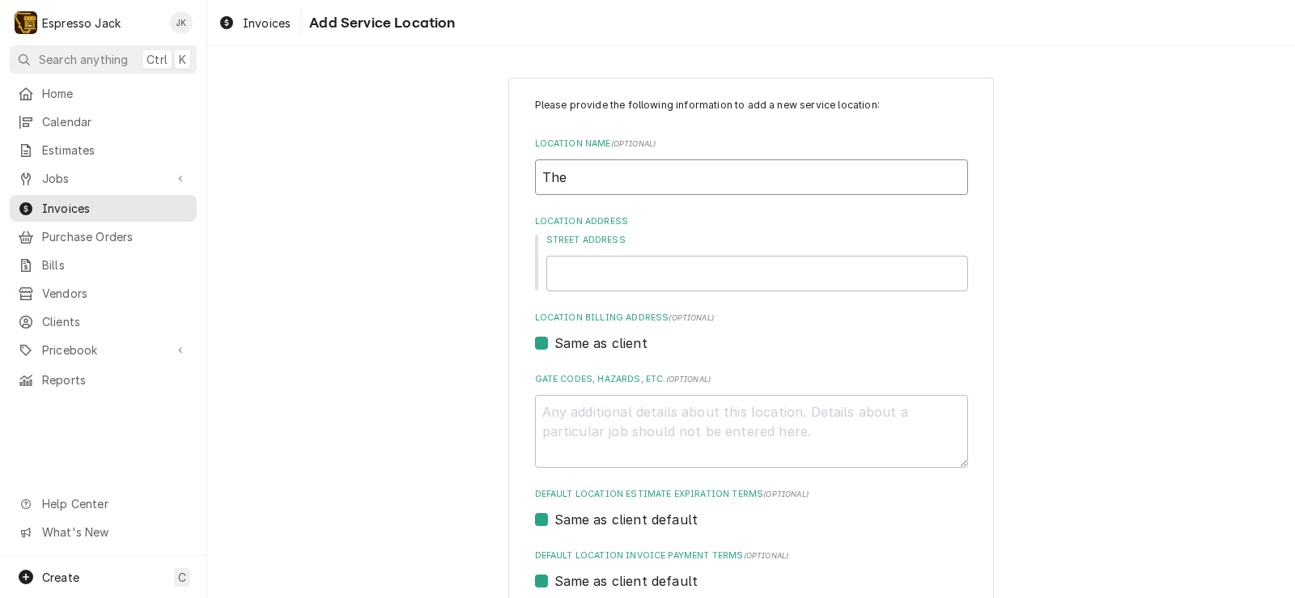
type input "The F"
type textarea "x"
type input "The Fl"
type textarea "x"
type input "The Flo"
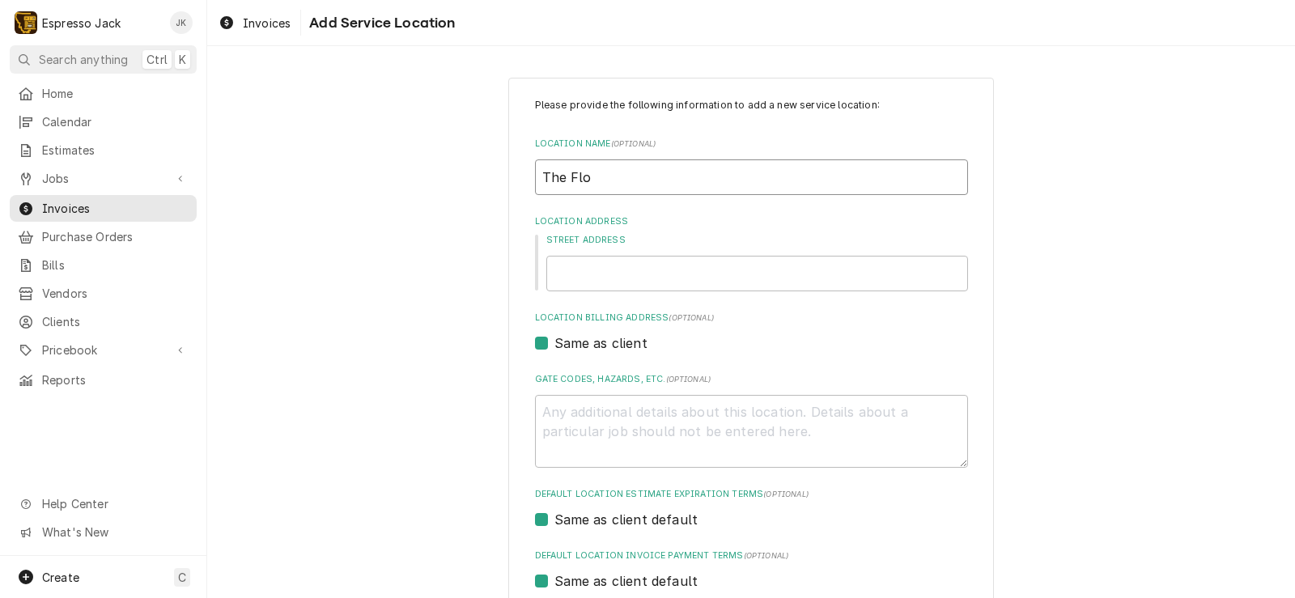
type textarea "x"
type input "The Flor"
type textarea "x"
type input "The Florc"
type textarea "x"
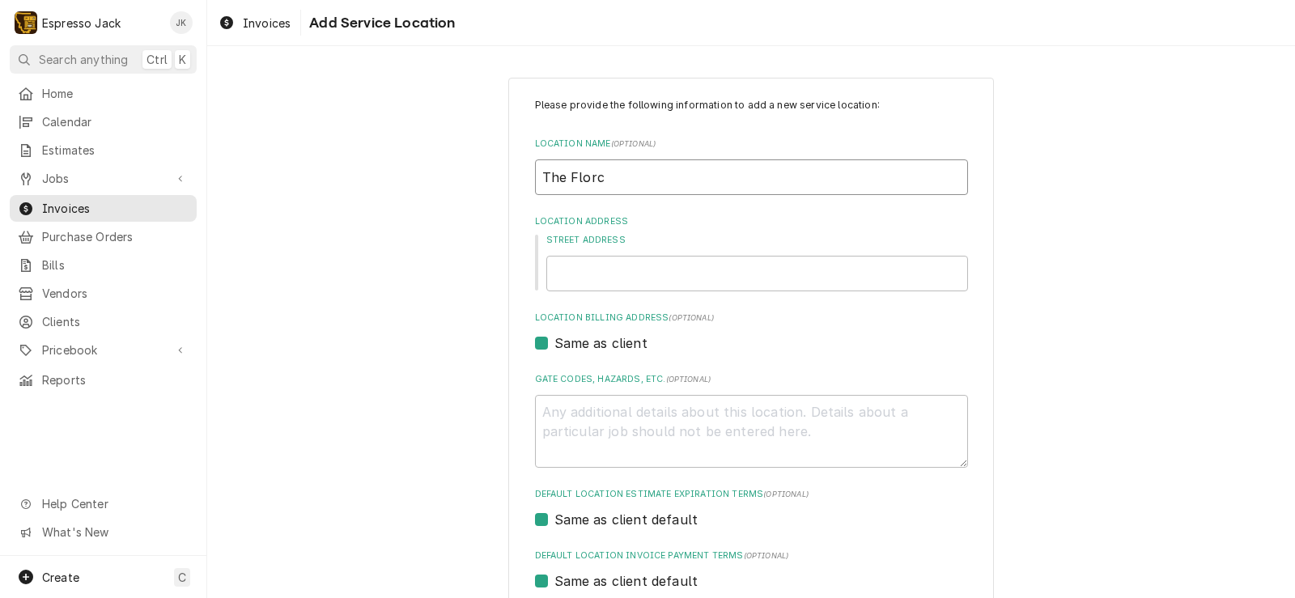
type input "The Florce"
type textarea "x"
type input "The Florcen"
type textarea "x"
type input "The Florce"
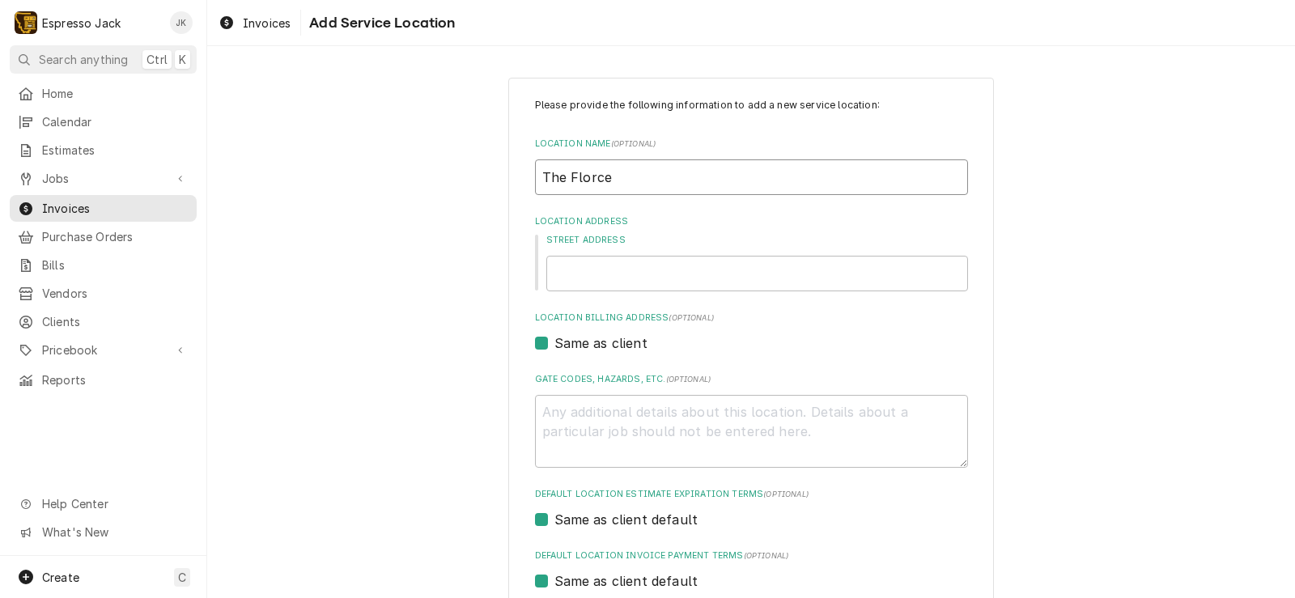
type textarea "x"
type input "The Florc"
type textarea "x"
type input "The Flor"
type textarea "x"
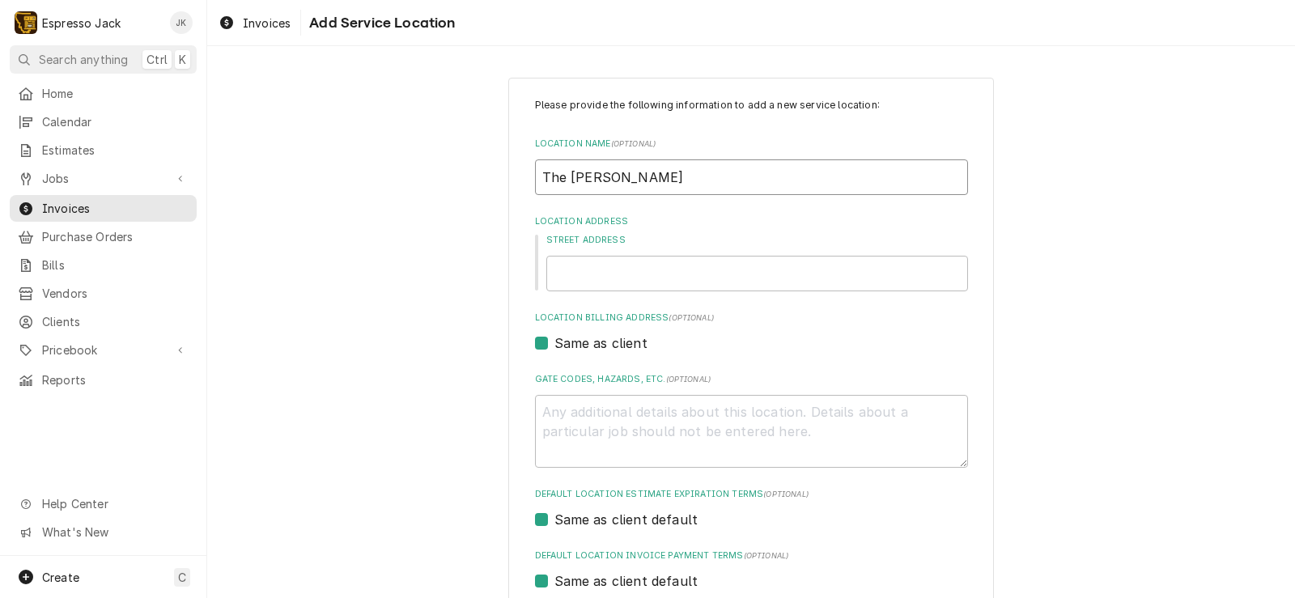
type input "The Flo"
type textarea "x"
type input "The Fl"
type textarea "x"
type input "The F"
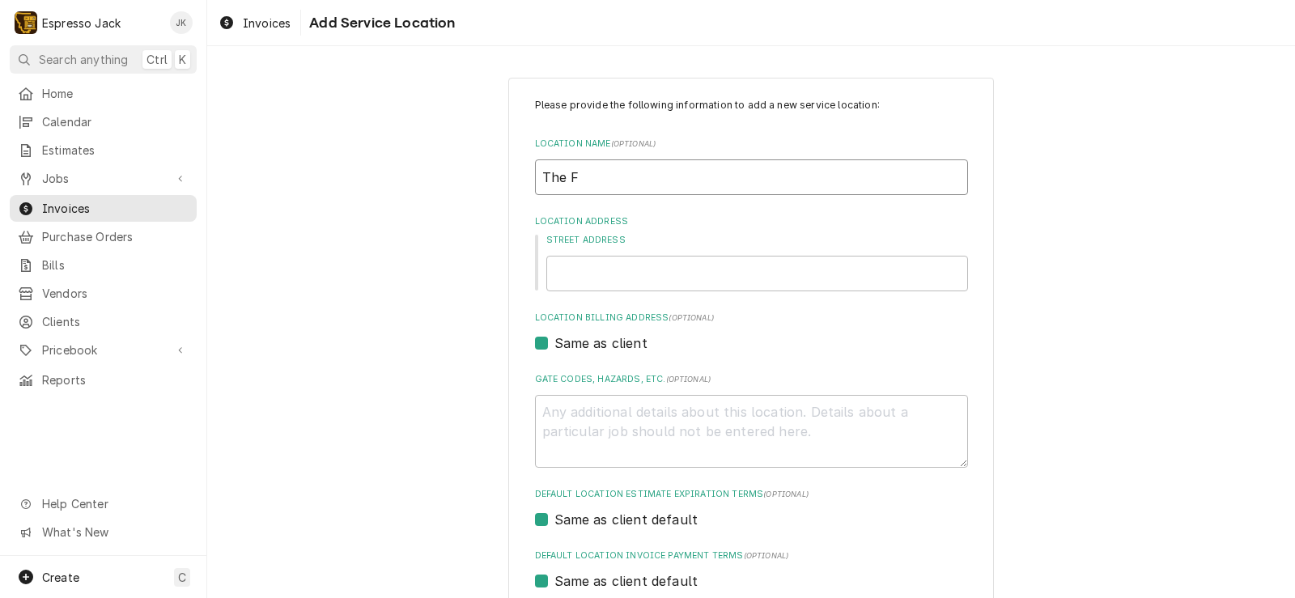
type textarea "x"
type input "The"
type textarea "x"
type input "The"
type textarea "x"
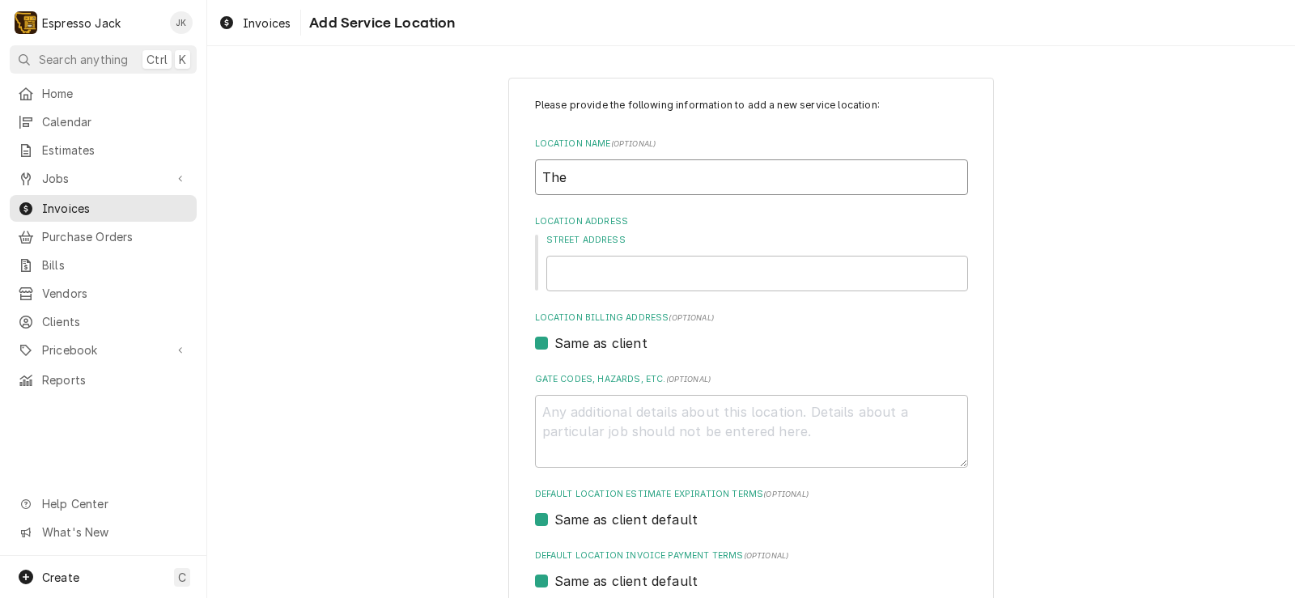
type input "Th"
type textarea "x"
type input "T"
type textarea "x"
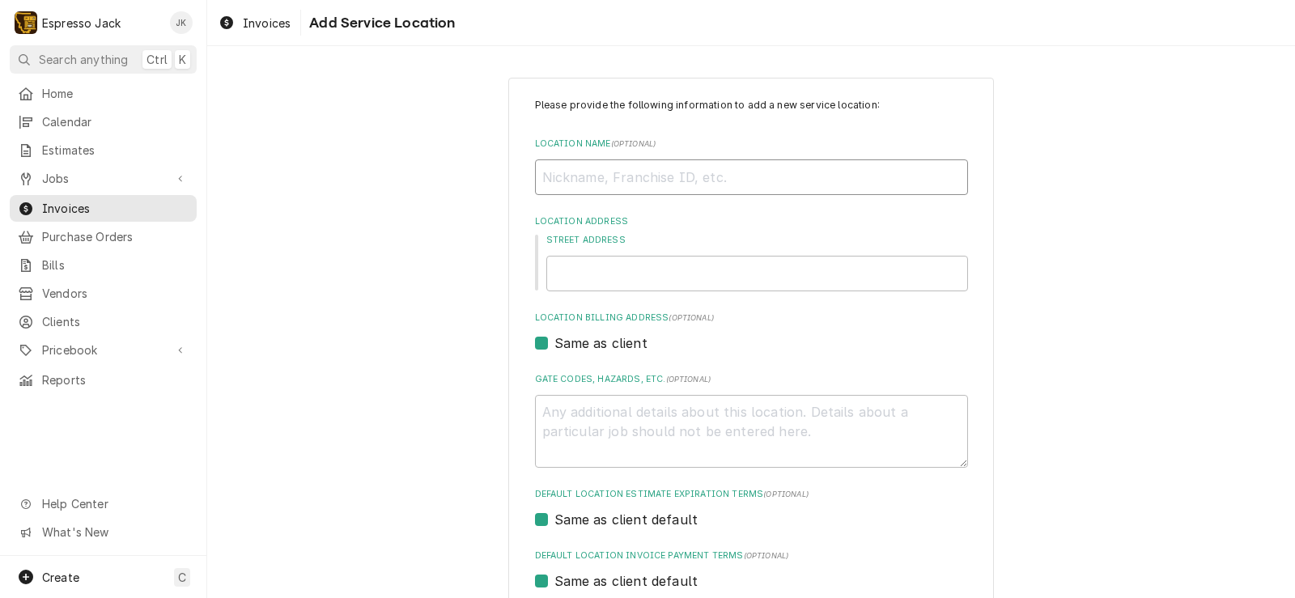
type input "F"
type textarea "x"
type input "Fl"
type textarea "x"
type input "Flo"
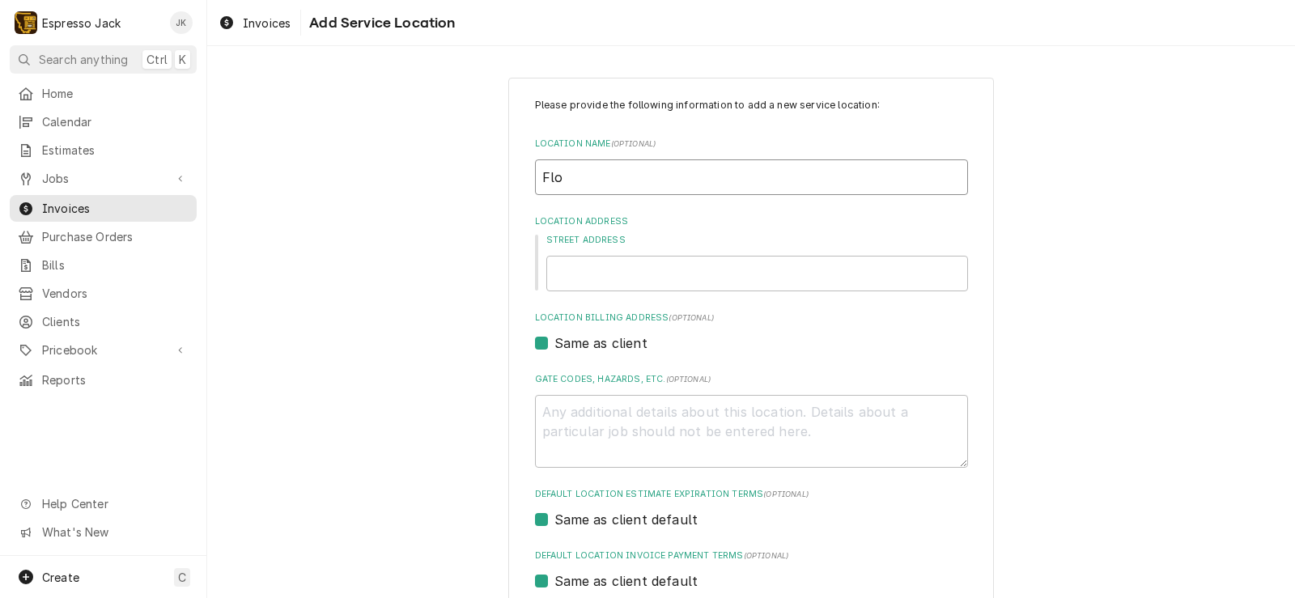
type textarea "x"
type input "Flor"
type textarea "x"
type input "Flore"
type textarea "x"
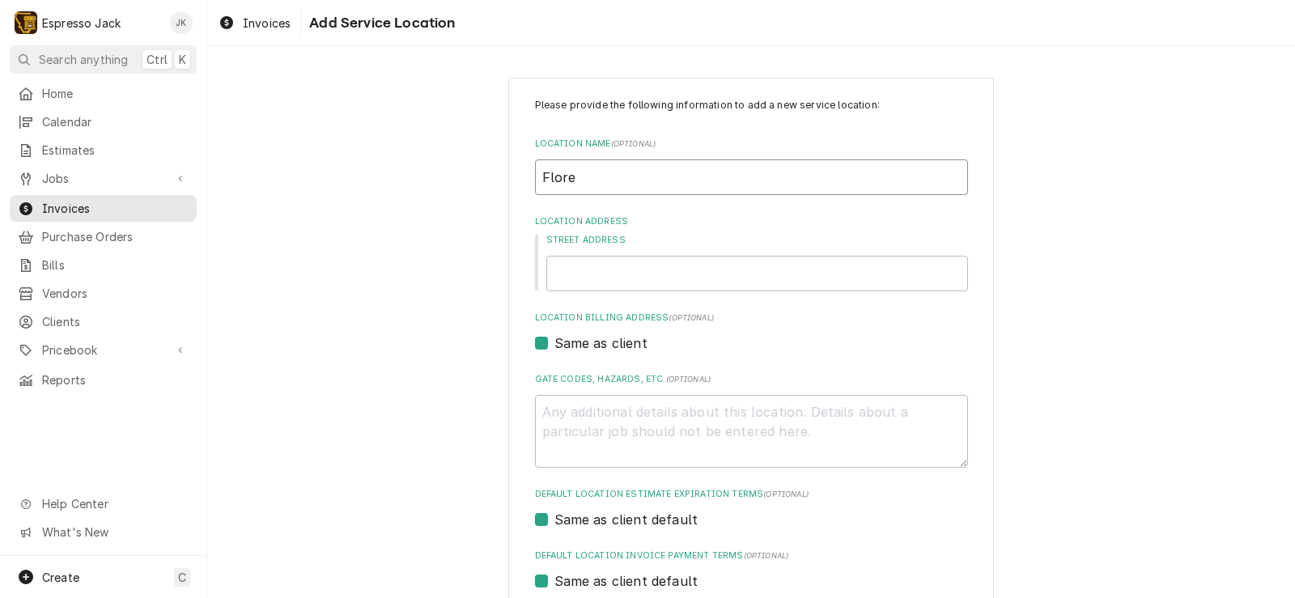
type input "Floren"
type textarea "x"
type input "Florenc"
type textarea "x"
type input "Florence"
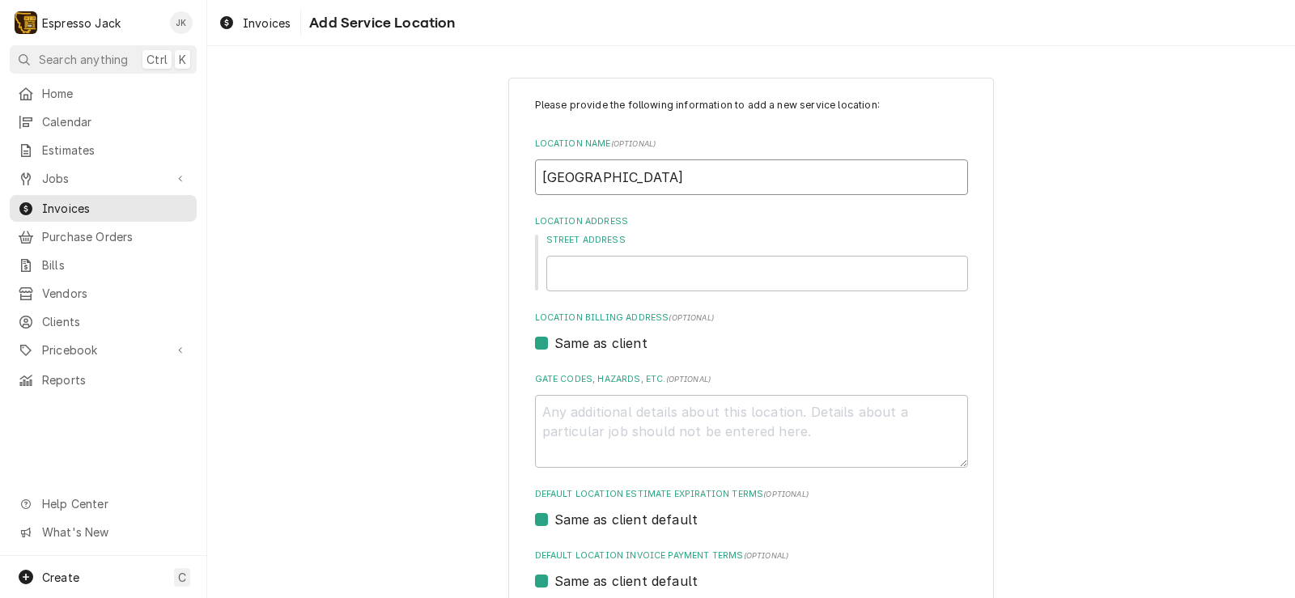
type textarea "x"
type input "Florence"
type textarea "x"
type input "Florence B"
type textarea "x"
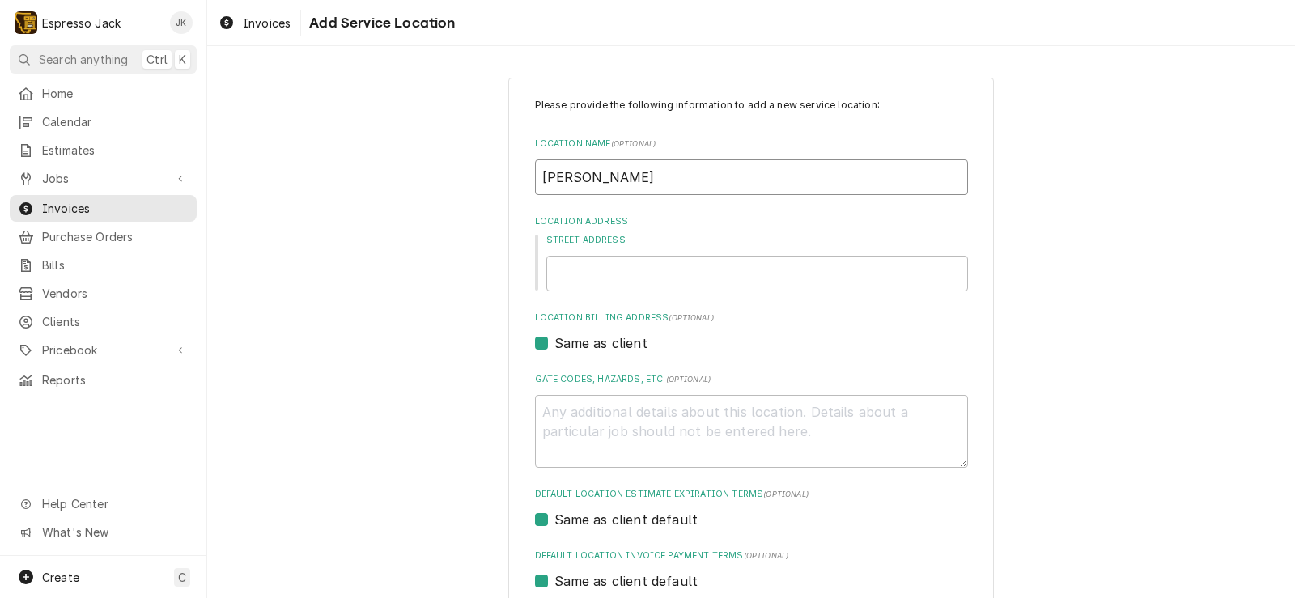
type input "Florence Bu"
type textarea "x"
type input "Florence Bui"
type textarea "x"
type input "Florence Buil"
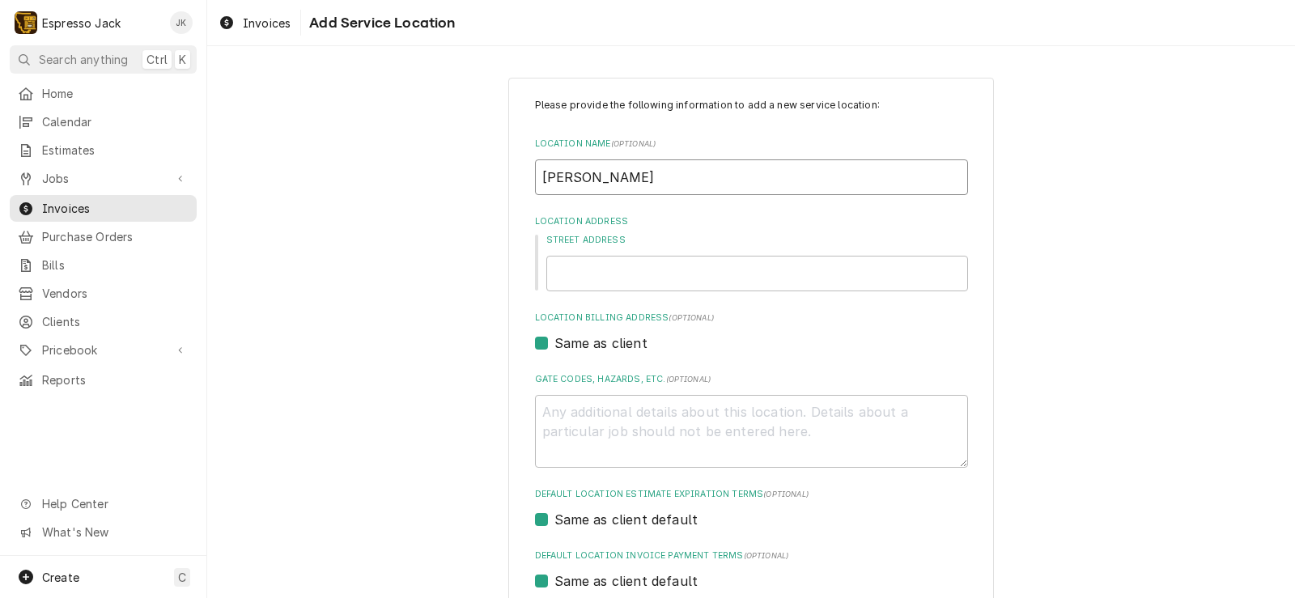
type textarea "x"
type input "Florence Build"
type textarea "x"
type input "Florence Buildi"
type textarea "x"
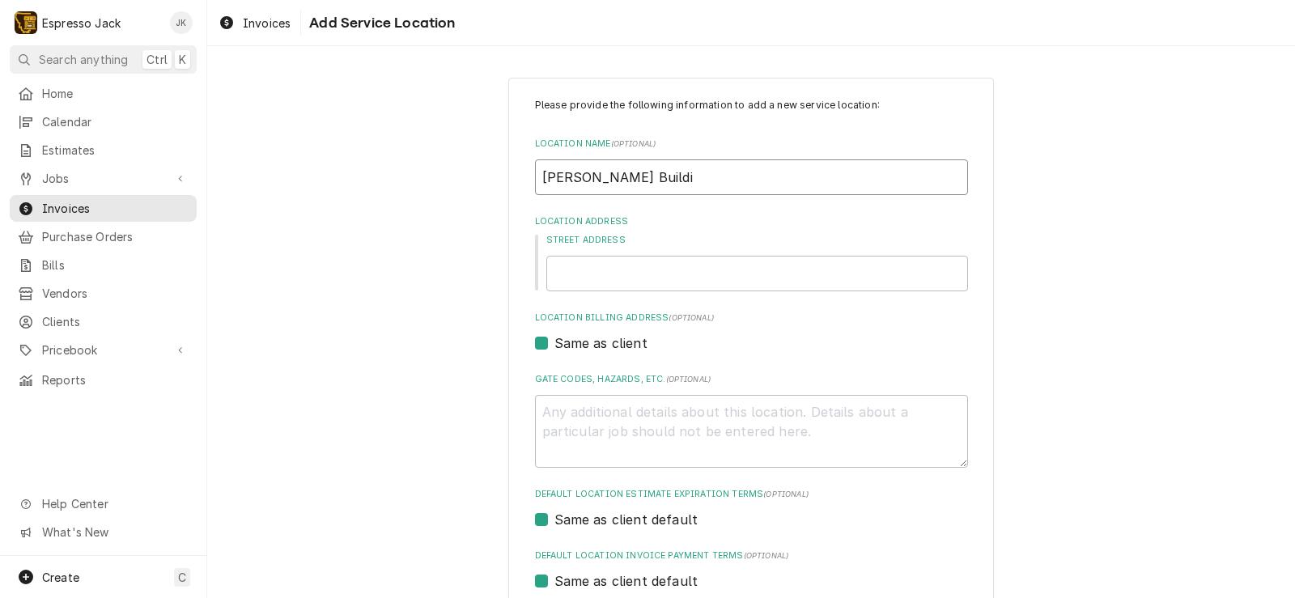
type input "Florence Buildin"
type textarea "x"
type input "Florence Building"
type textarea "x"
type input "Florence Building"
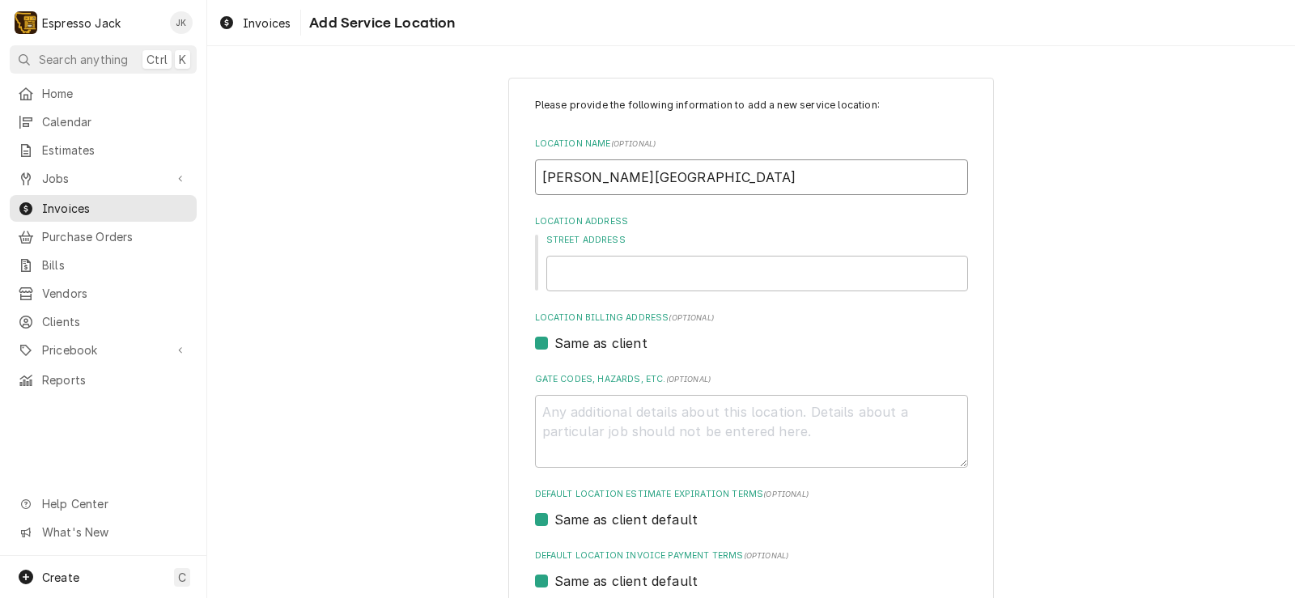
type textarea "x"
type input "Florence Building L"
type textarea "x"
type input "Florence Building Lo"
type textarea "x"
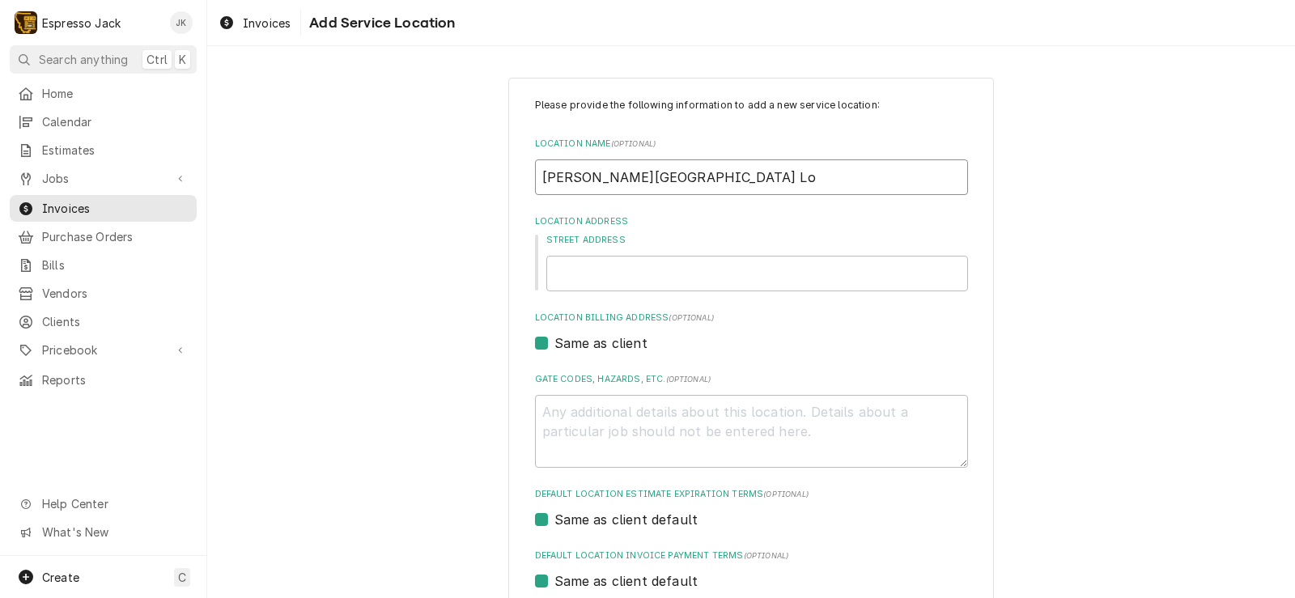
type input "Florence Building Lob"
type textarea "x"
type input "Florence Building Lobb"
type textarea "x"
type input "[PERSON_NAME] Building Lobby"
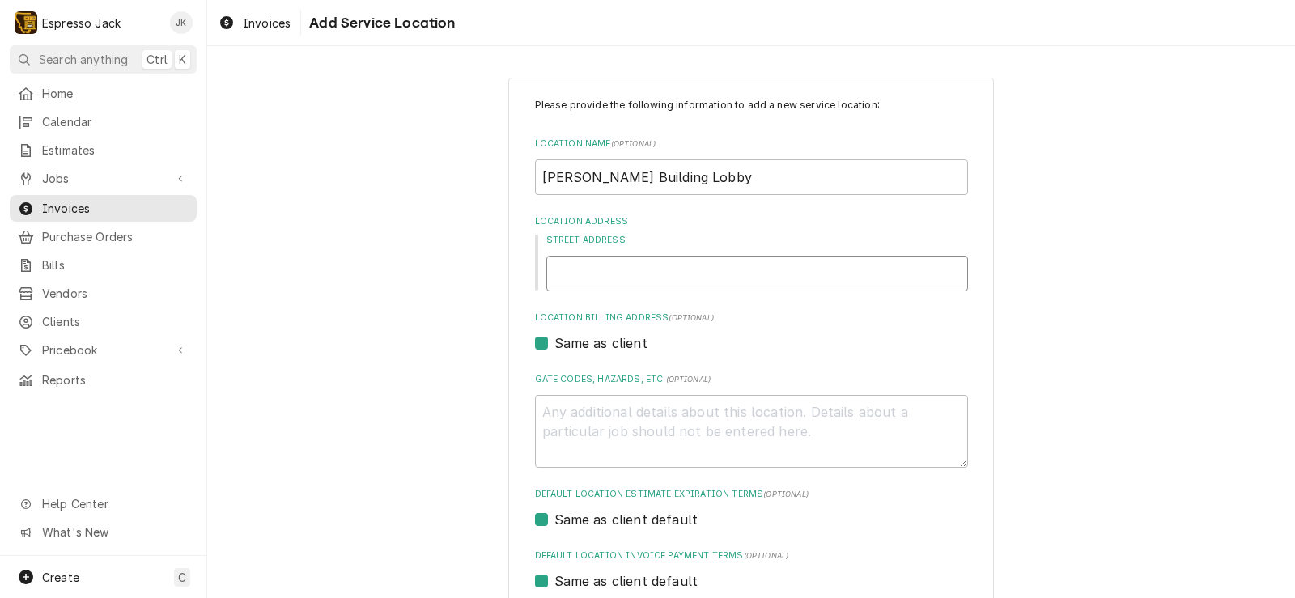
paste input "111 North Higgins"
type textarea "x"
type input "111 North Higgins"
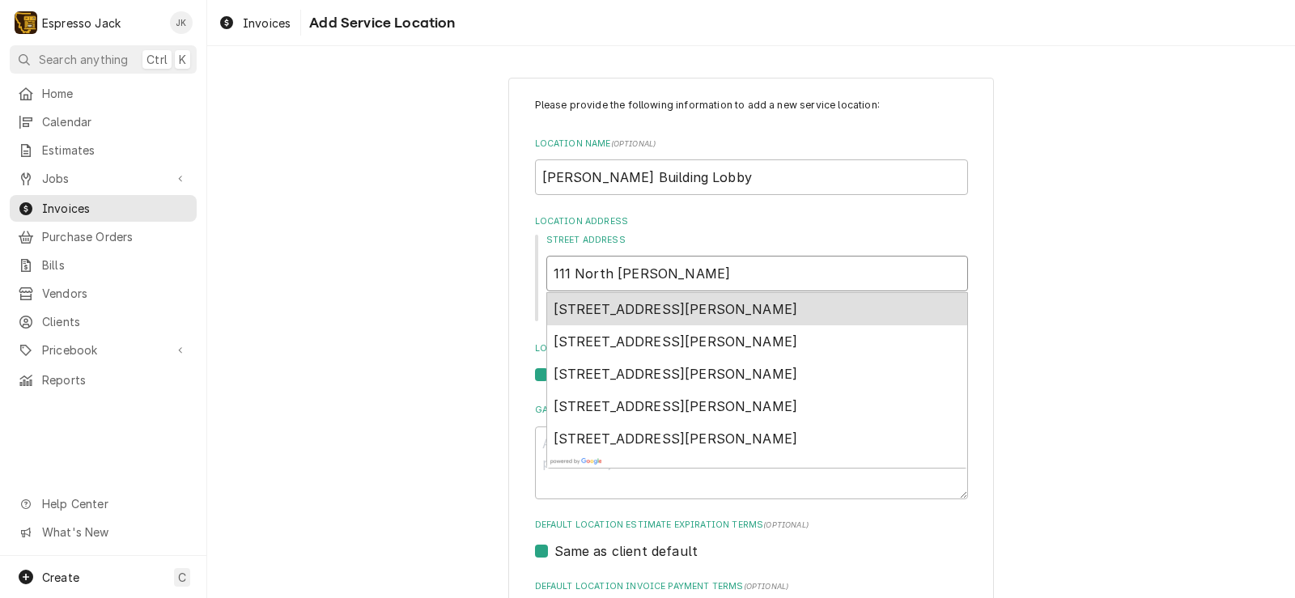
click at [731, 303] on span "111 North Higgins Avenue, Missoula, MT, USA" at bounding box center [675, 309] width 244 height 16
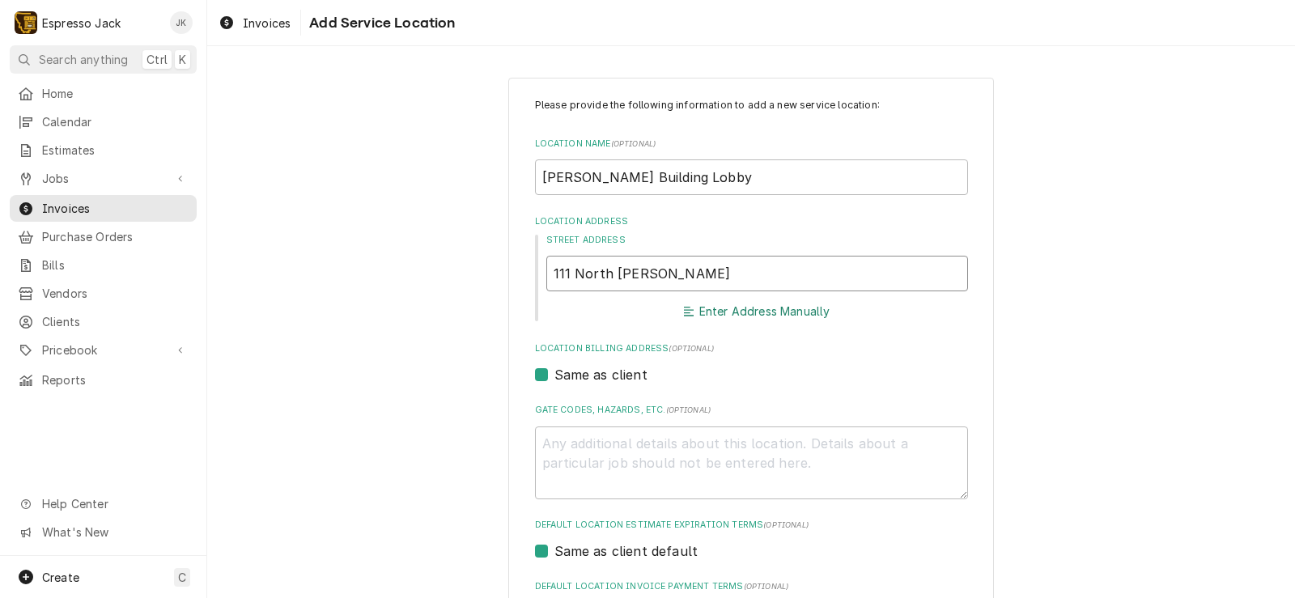
type textarea "x"
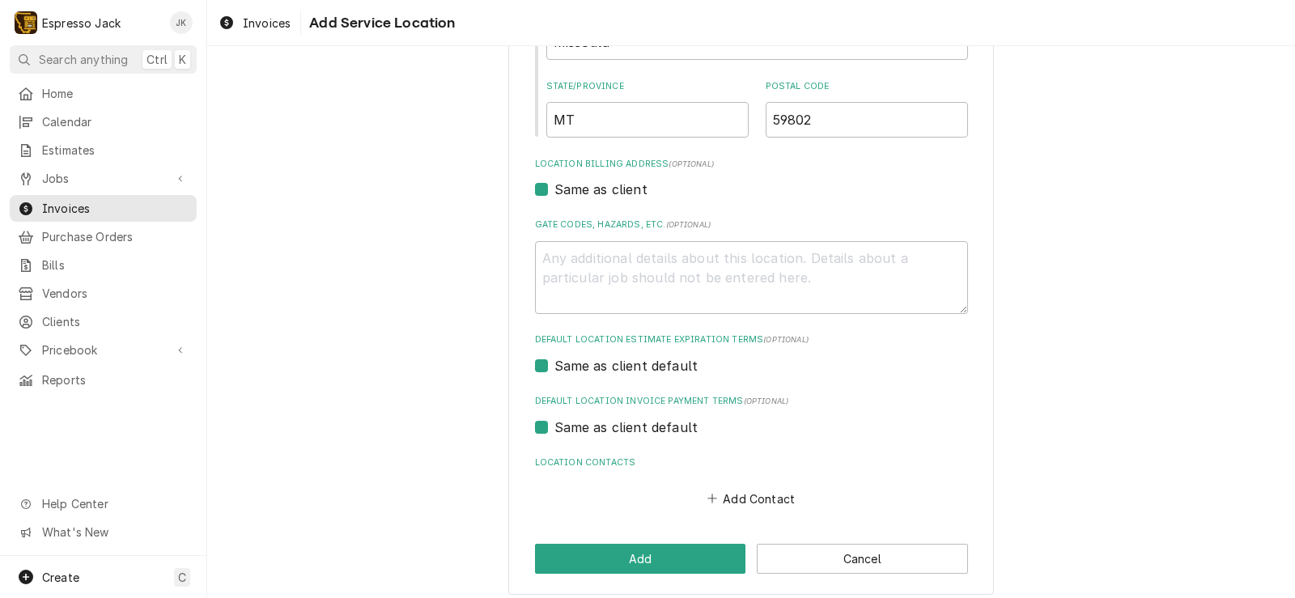
scroll to position [397, 0]
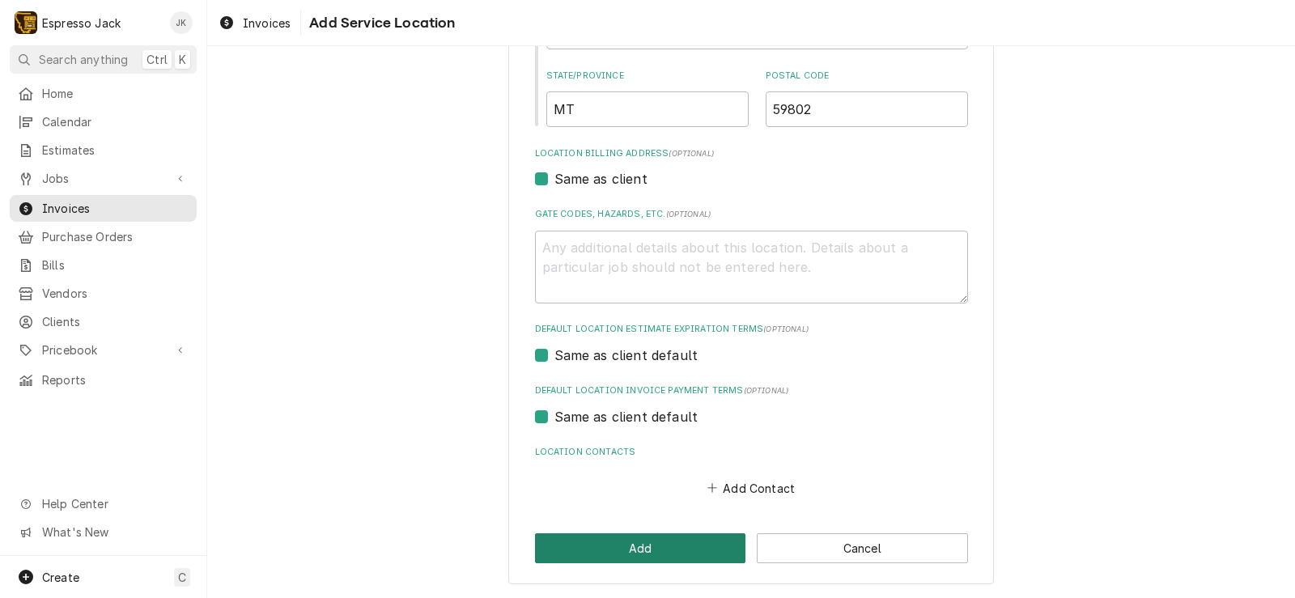
type input "111 N Higgins Ave"
click at [648, 553] on button "Add" at bounding box center [640, 548] width 211 height 30
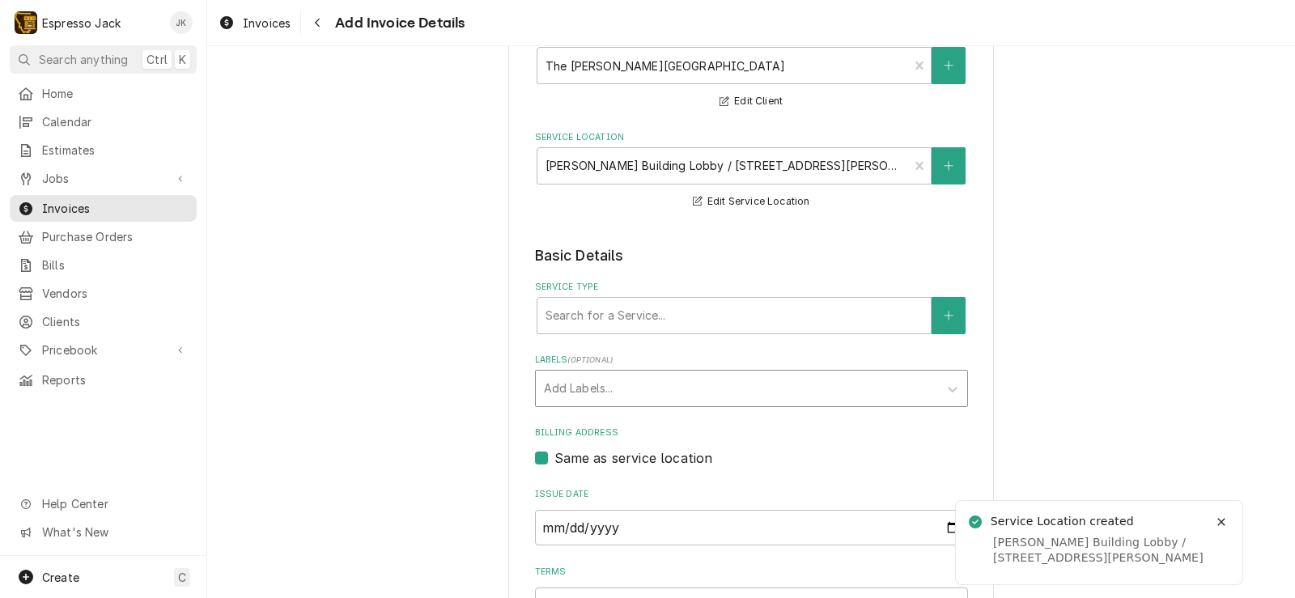
scroll to position [194, 0]
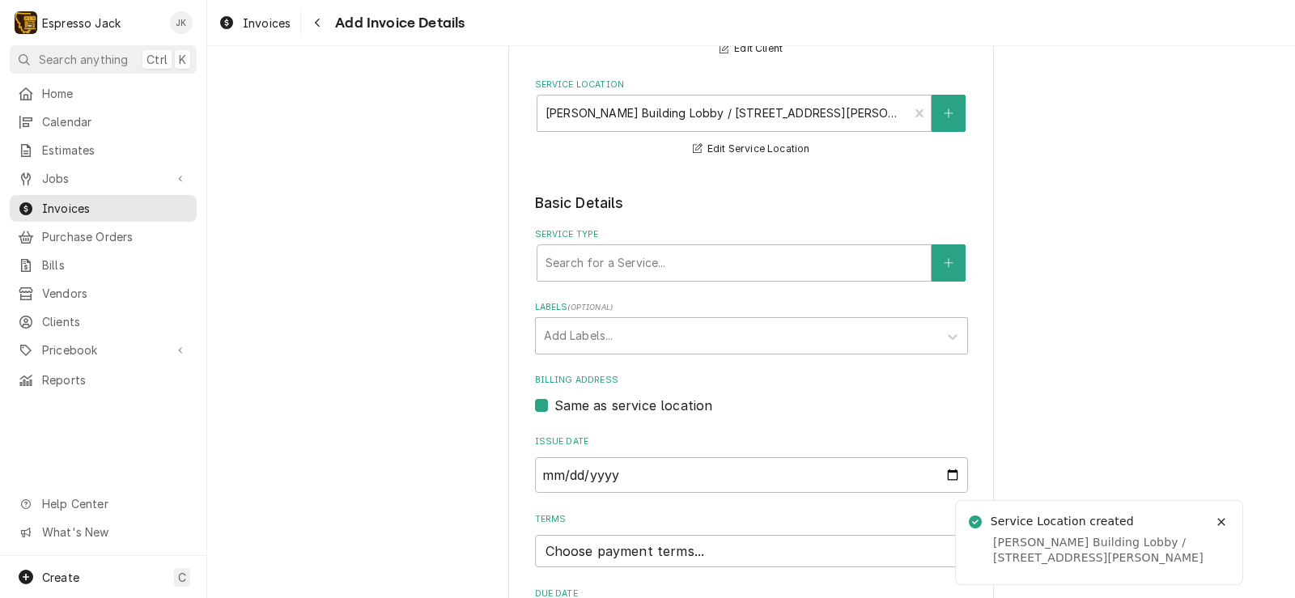
click at [665, 222] on fieldset "Basic Details Service Type Search for a Service... Labels ( optional ) Add Labe…" at bounding box center [751, 450] width 433 height 514
drag, startPoint x: 637, startPoint y: 295, endPoint x: 643, endPoint y: 280, distance: 15.9
click at [636, 295] on fieldset "Basic Details Service Type Search for a Service... Labels ( optional ) Add Labe…" at bounding box center [751, 450] width 433 height 514
click at [647, 271] on div "Service Type" at bounding box center [733, 262] width 377 height 29
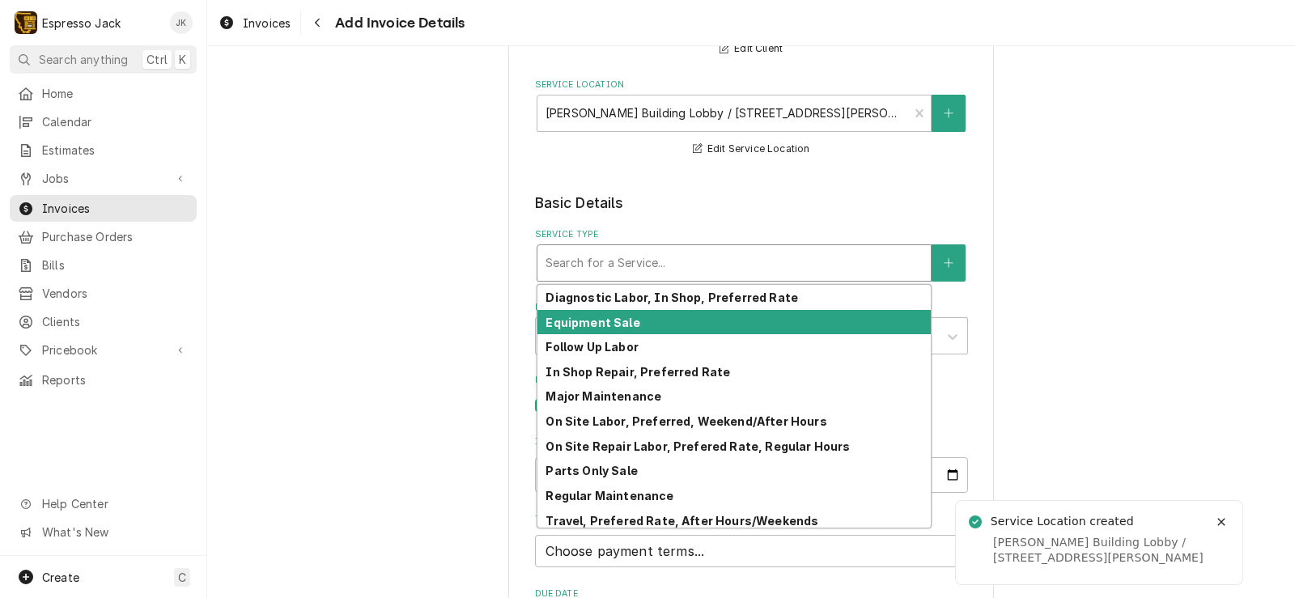
click at [655, 319] on div "Equipment Sale" at bounding box center [733, 322] width 393 height 25
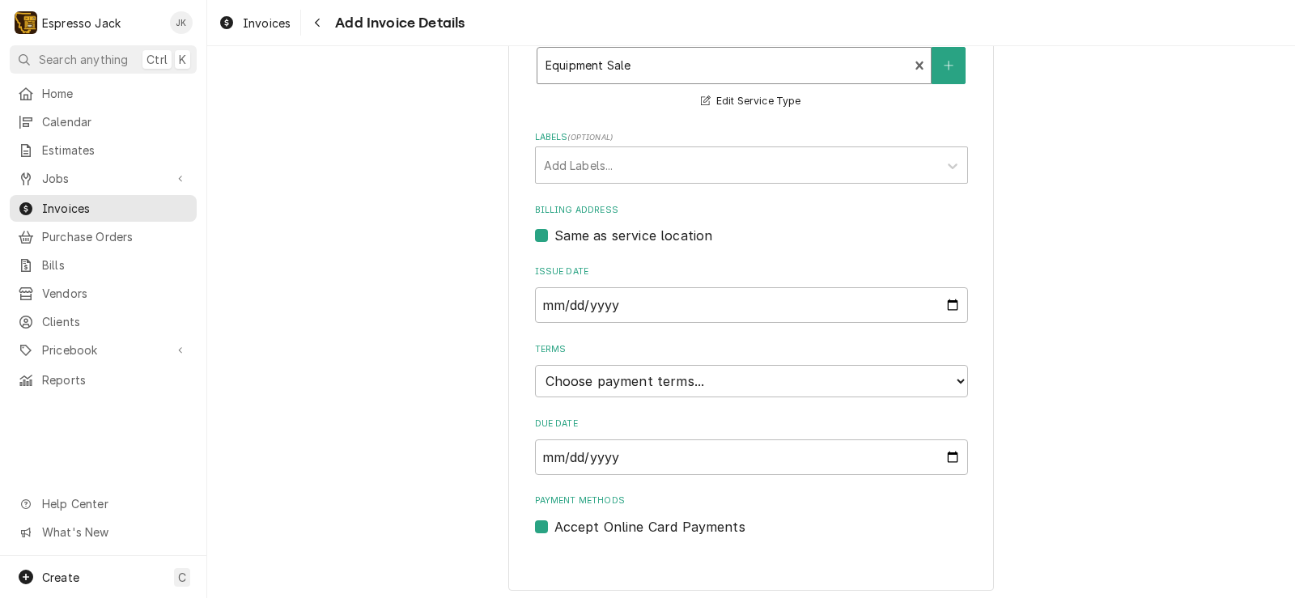
scroll to position [399, 0]
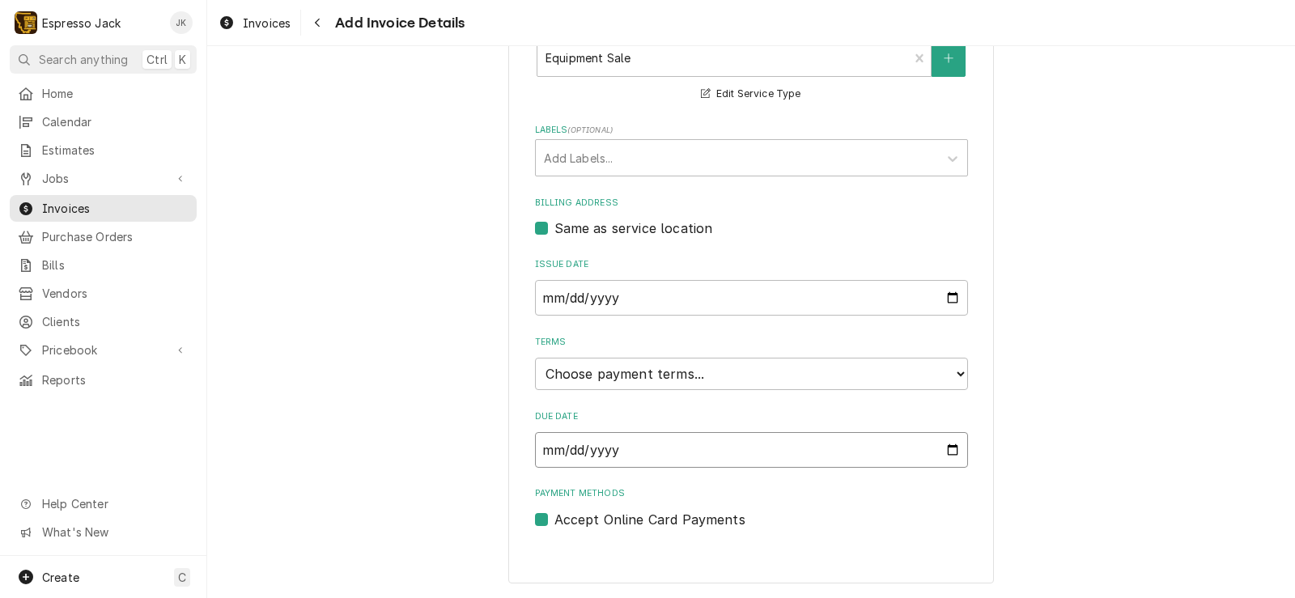
click at [639, 441] on input "Due Date" at bounding box center [751, 450] width 433 height 36
click at [663, 449] on input "Due Date" at bounding box center [751, 450] width 433 height 36
type textarea "x"
click at [423, 351] on div "Please provide the following information to create your invoice: Client Details…" at bounding box center [750, 584] width 1087 height 1841
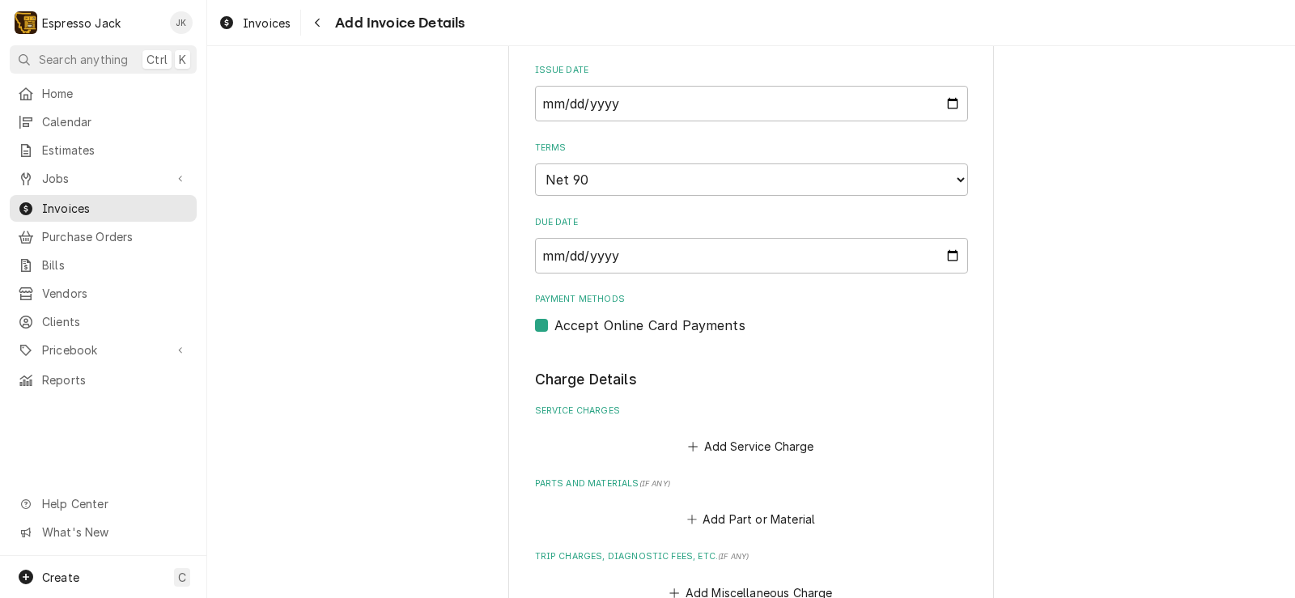
scroll to position [690, 0]
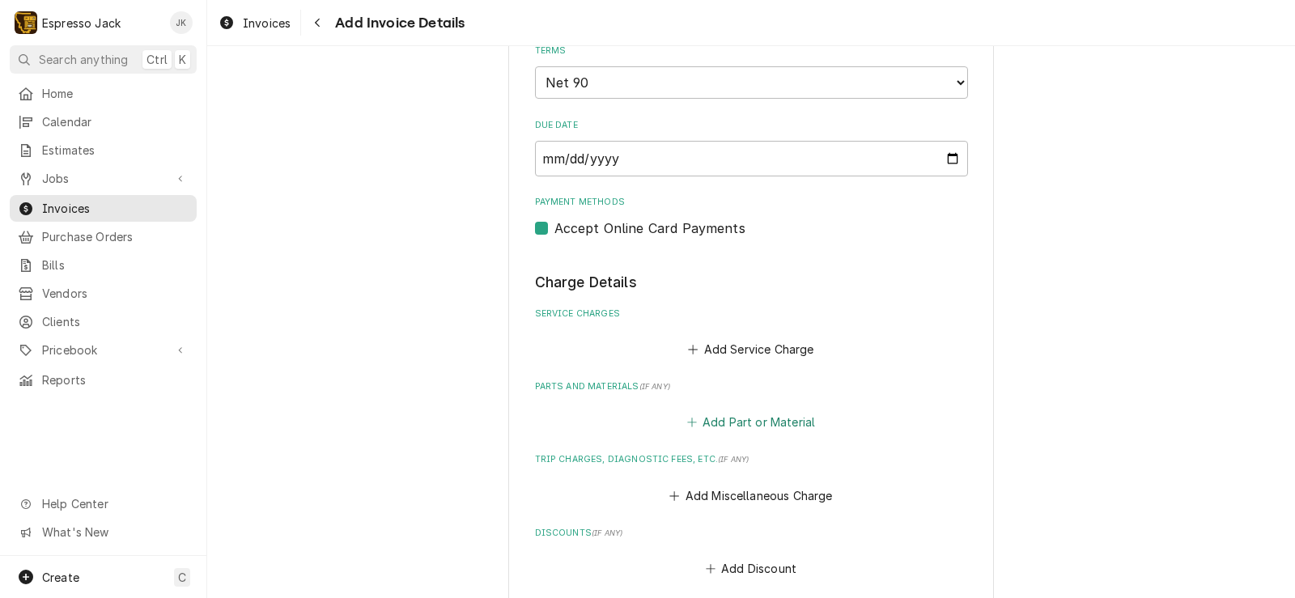
click at [714, 425] on button "Add Part or Material" at bounding box center [750, 422] width 133 height 23
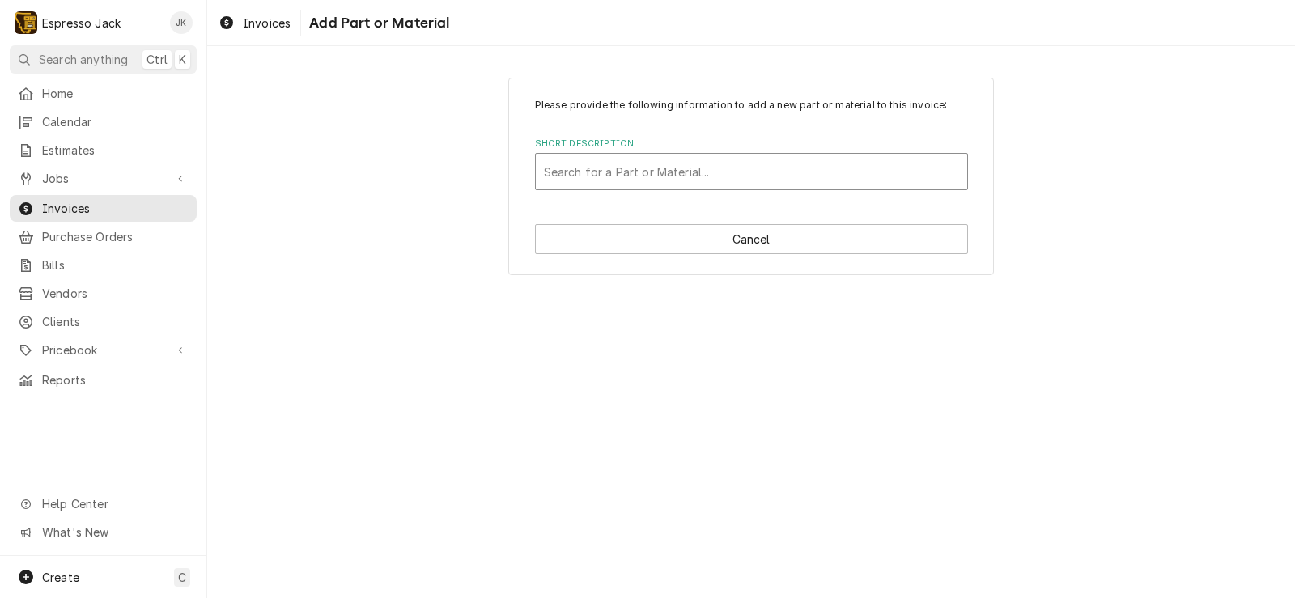
click at [650, 186] on div "Short Description" at bounding box center [751, 171] width 415 height 29
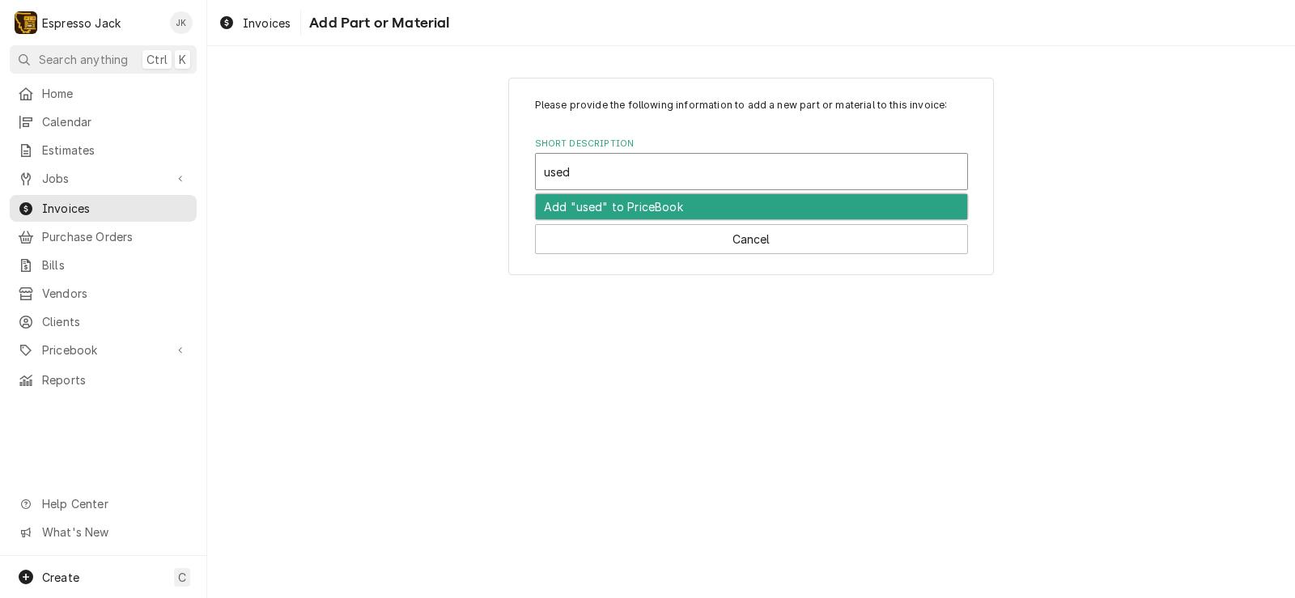
type input "used"
click at [458, 156] on div "Please provide the following information to add a new part or material to this …" at bounding box center [750, 176] width 1087 height 226
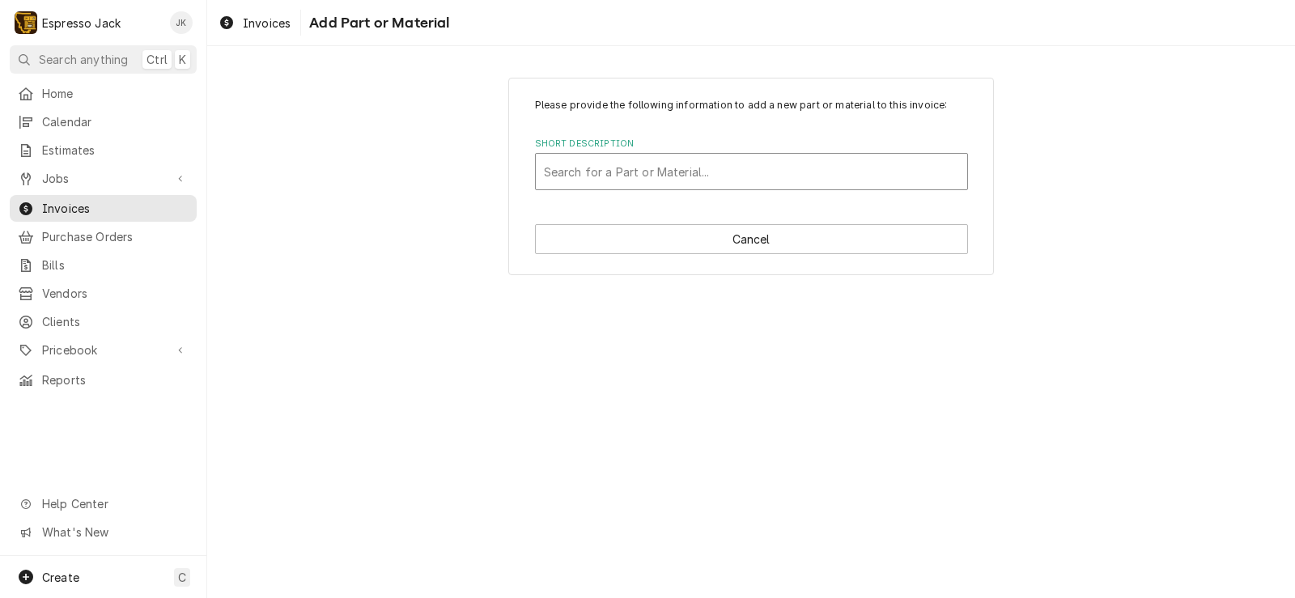
click at [652, 164] on div "Short Description" at bounding box center [751, 171] width 415 height 29
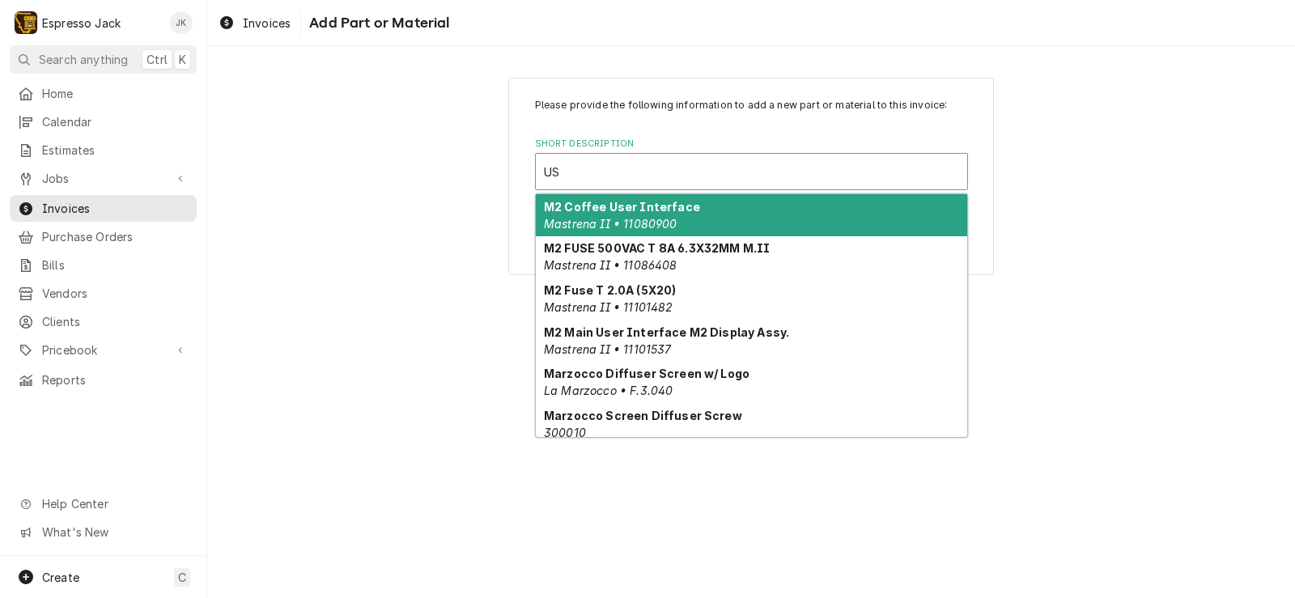
type input "U"
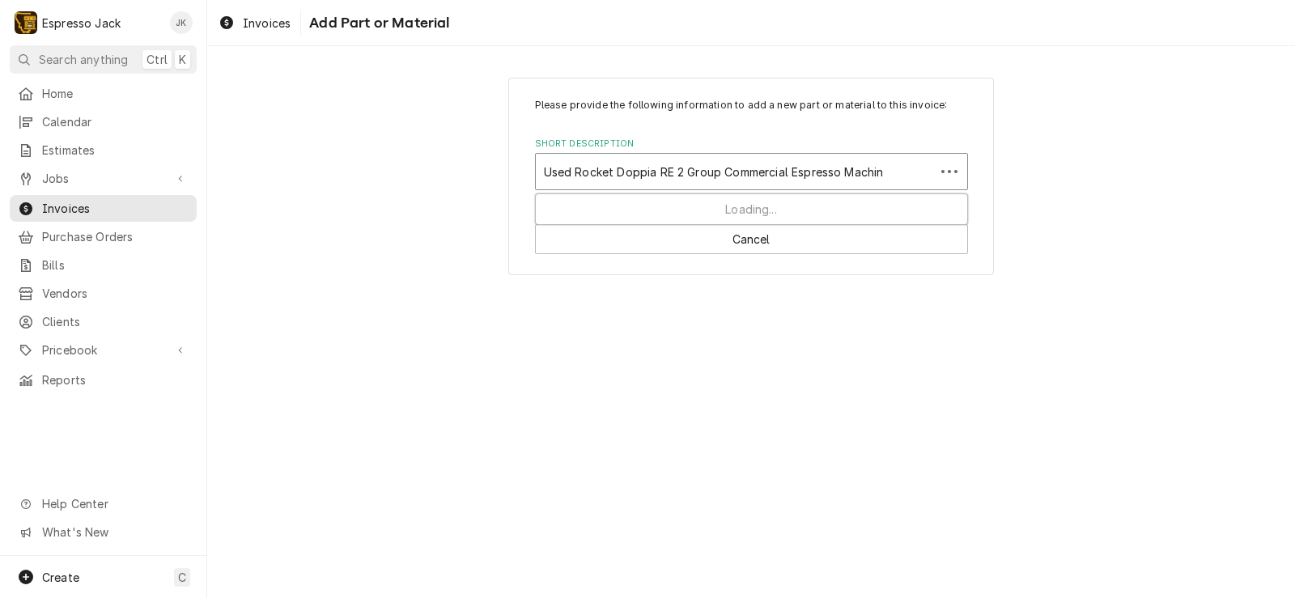
type input "Used Rocket Doppia RE 2 Group Commercial Espresso Machine"
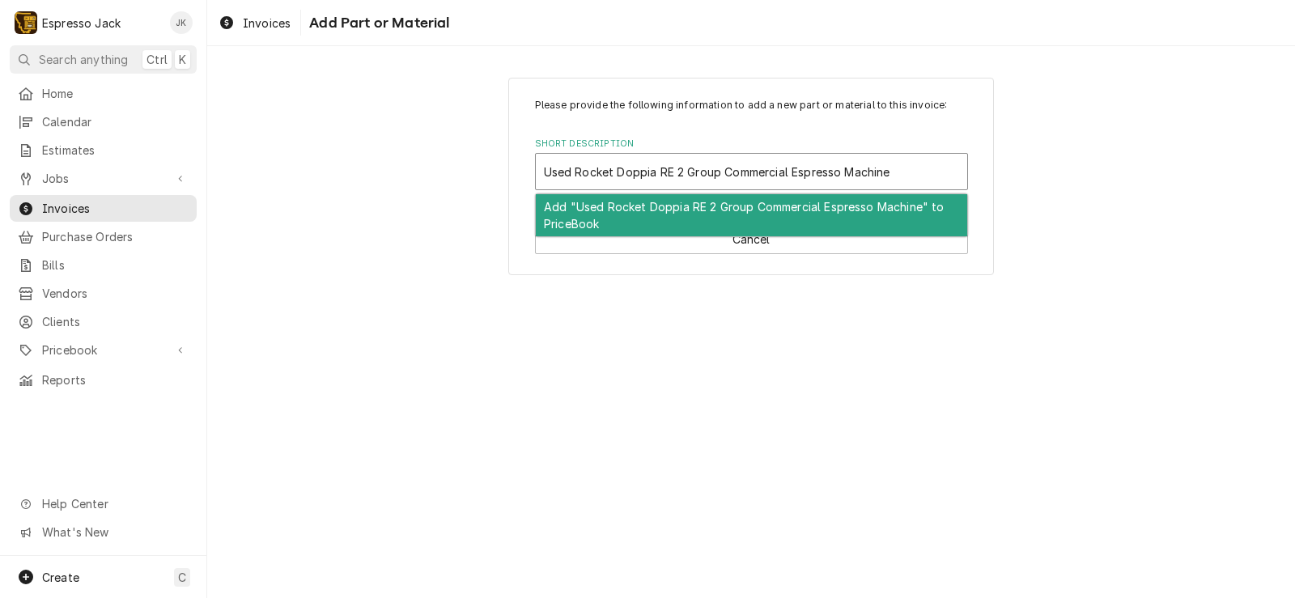
click at [846, 207] on div "Add "Used Rocket Doppia RE 2 Group Commercial Espresso Machine" to PriceBook" at bounding box center [751, 215] width 431 height 42
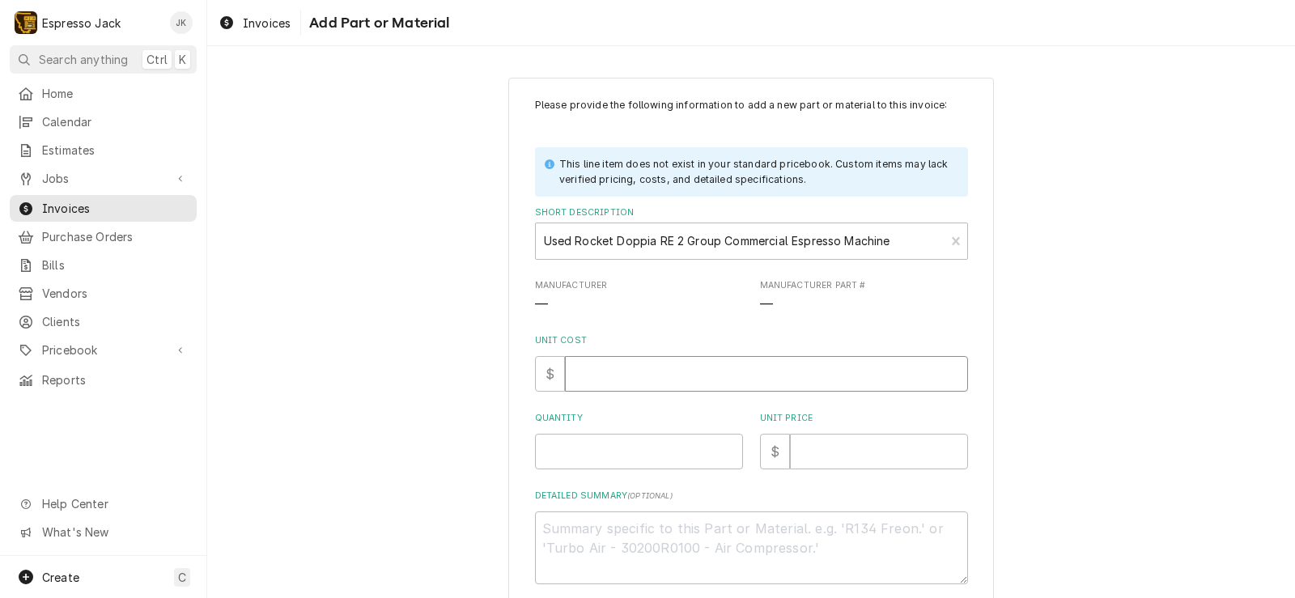
click at [612, 388] on input "Unit Cost" at bounding box center [766, 374] width 403 height 36
click at [592, 466] on div "Please provide the following information to add a new part or material to this …" at bounding box center [751, 341] width 433 height 486
click at [592, 464] on input "Quantity" at bounding box center [639, 452] width 208 height 36
type textarea "x"
type input "1"
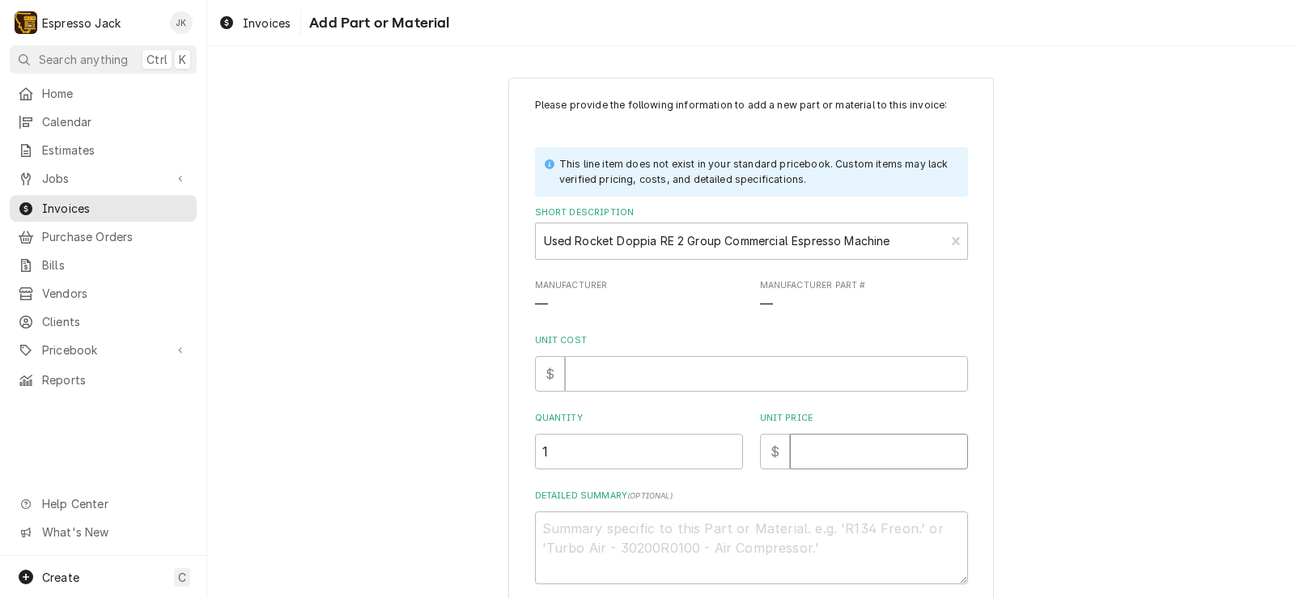
click at [820, 446] on input "Unit Price" at bounding box center [879, 452] width 178 height 36
type textarea "x"
type input "9"
type textarea "x"
type input "90"
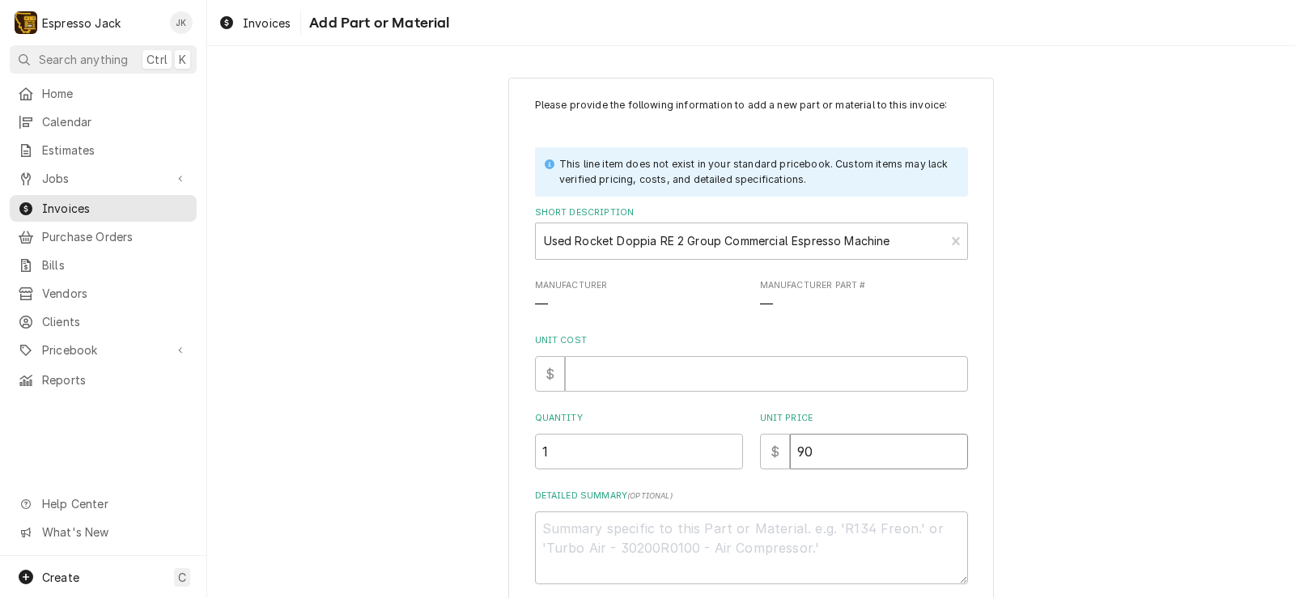
type textarea "x"
type input "900"
type textarea "x"
type input "9000"
click at [481, 379] on div "Please provide the following information to add a new part or material to this …" at bounding box center [750, 373] width 1087 height 620
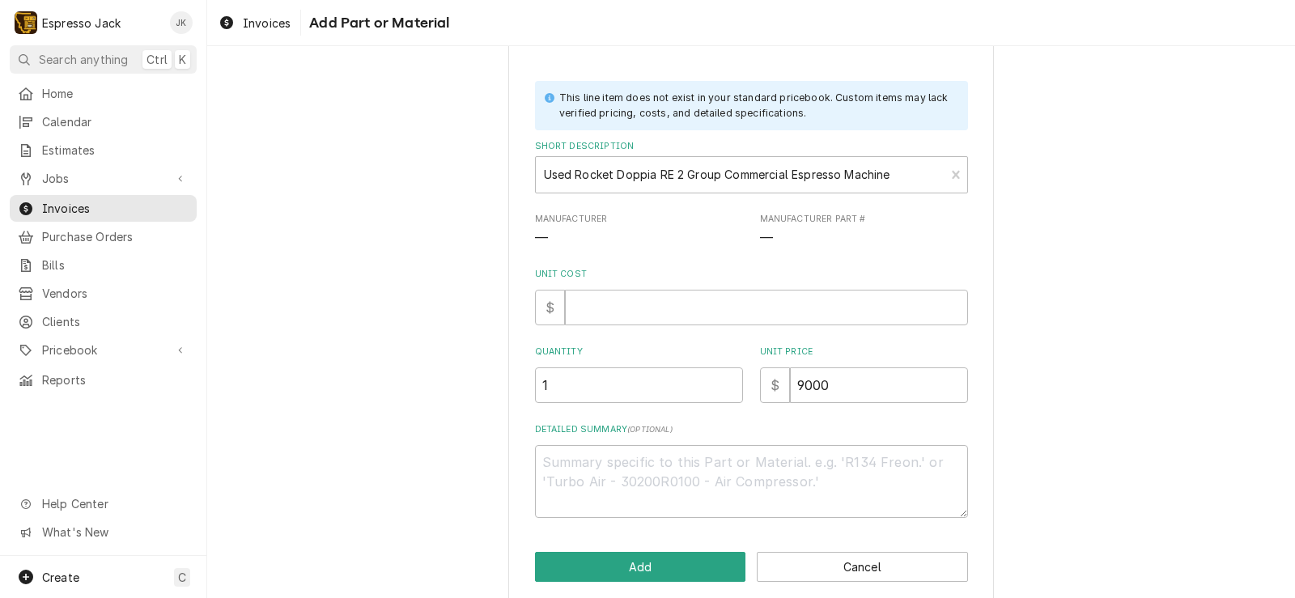
scroll to position [85, 0]
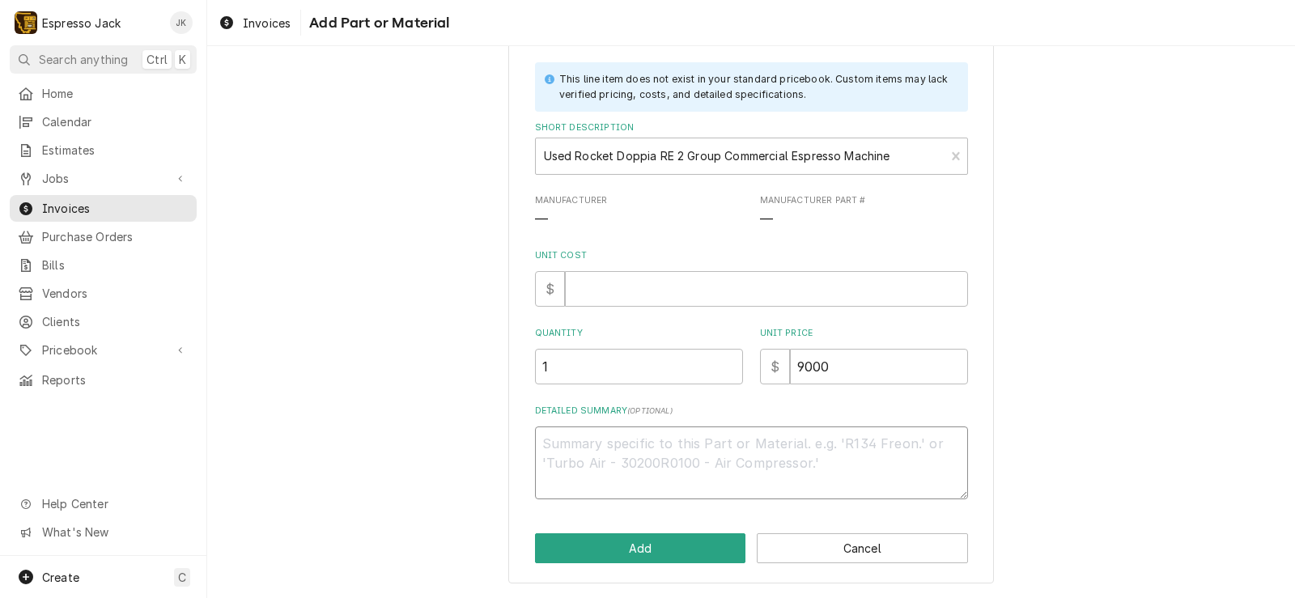
click at [570, 448] on textarea "Detailed Summary ( optional )" at bounding box center [751, 462] width 433 height 73
type textarea "x"
type textarea "U"
type textarea "x"
type textarea "US"
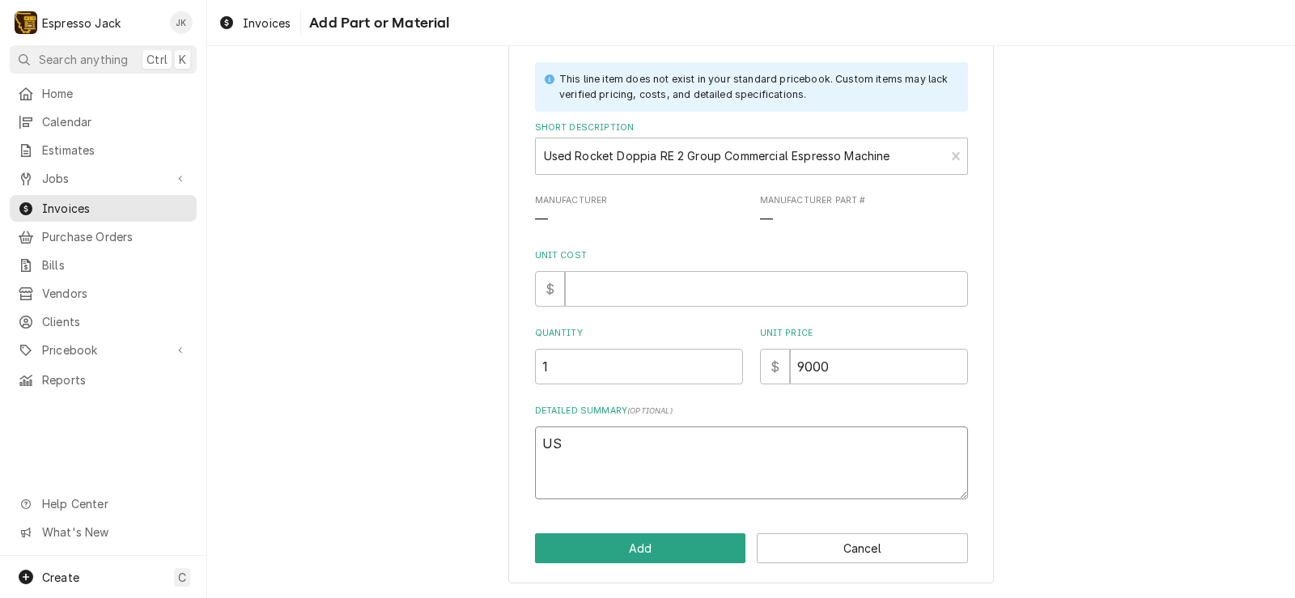
type textarea "x"
type textarea "USe"
type textarea "x"
click at [680, 454] on textarea "Used Rocket Doppia RE 2 Group Commercial Espresso Machine" at bounding box center [751, 462] width 433 height 73
click at [937, 453] on textarea "Used Rocket Doppia RE 2 Group Commercial Espresso Machine." at bounding box center [751, 462] width 433 height 73
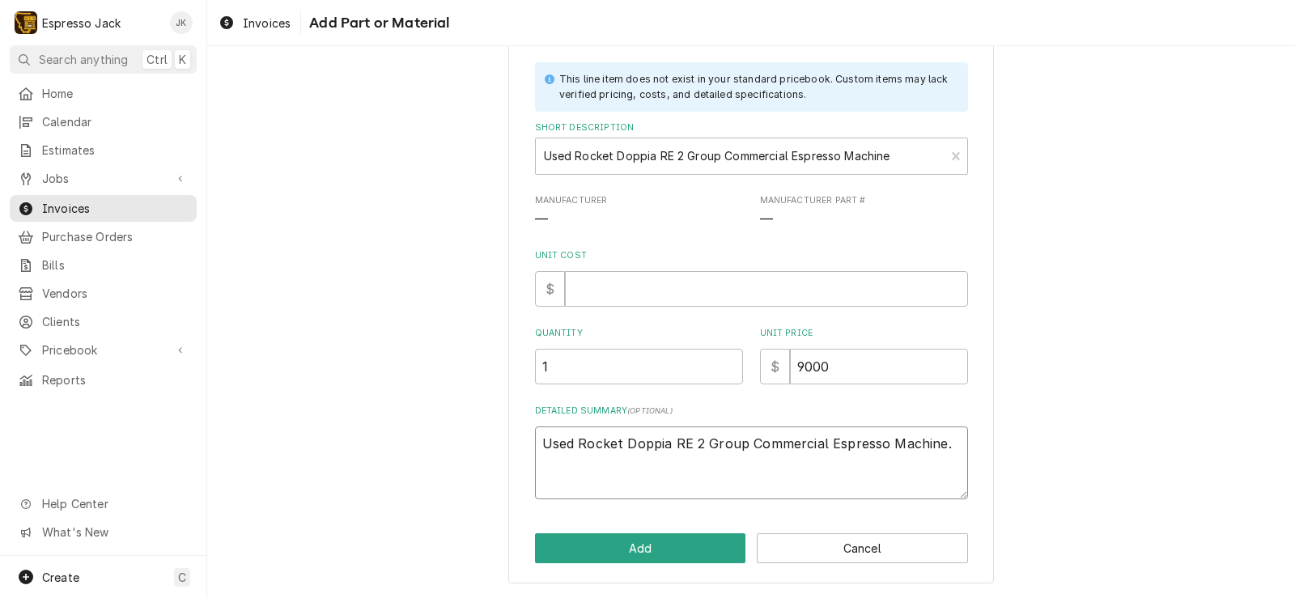
click at [935, 445] on textarea "Used Rocket Doppia RE 2 Group Commercial Espresso Machine." at bounding box center [751, 462] width 433 height 73
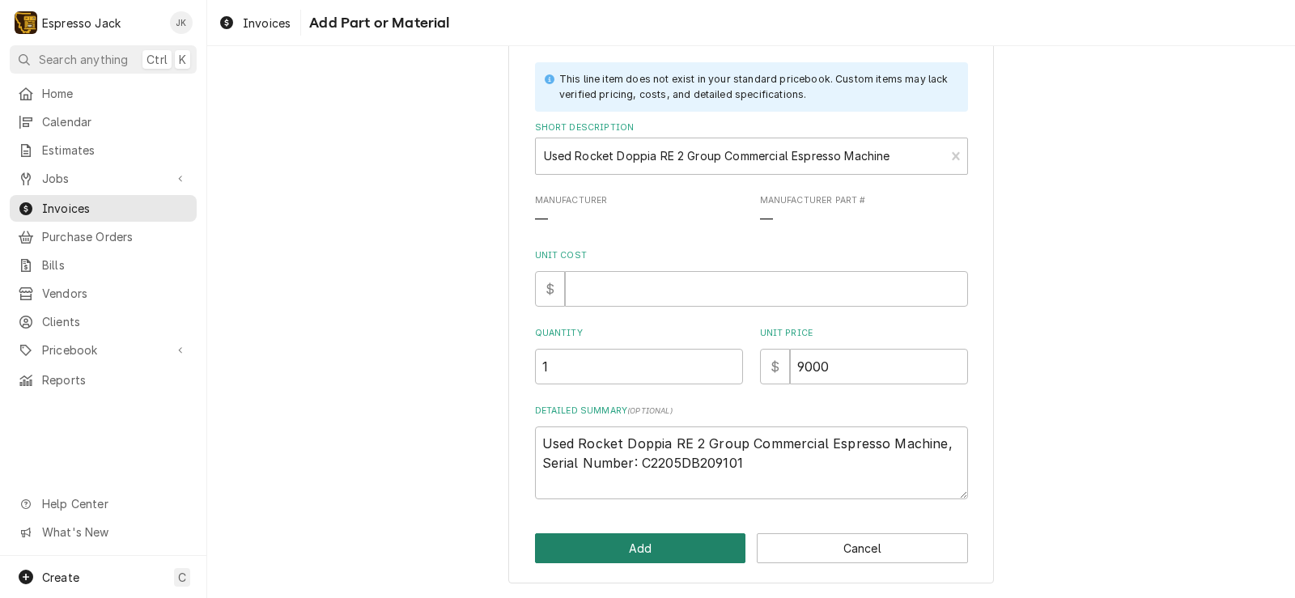
click at [573, 547] on button "Add" at bounding box center [640, 548] width 211 height 30
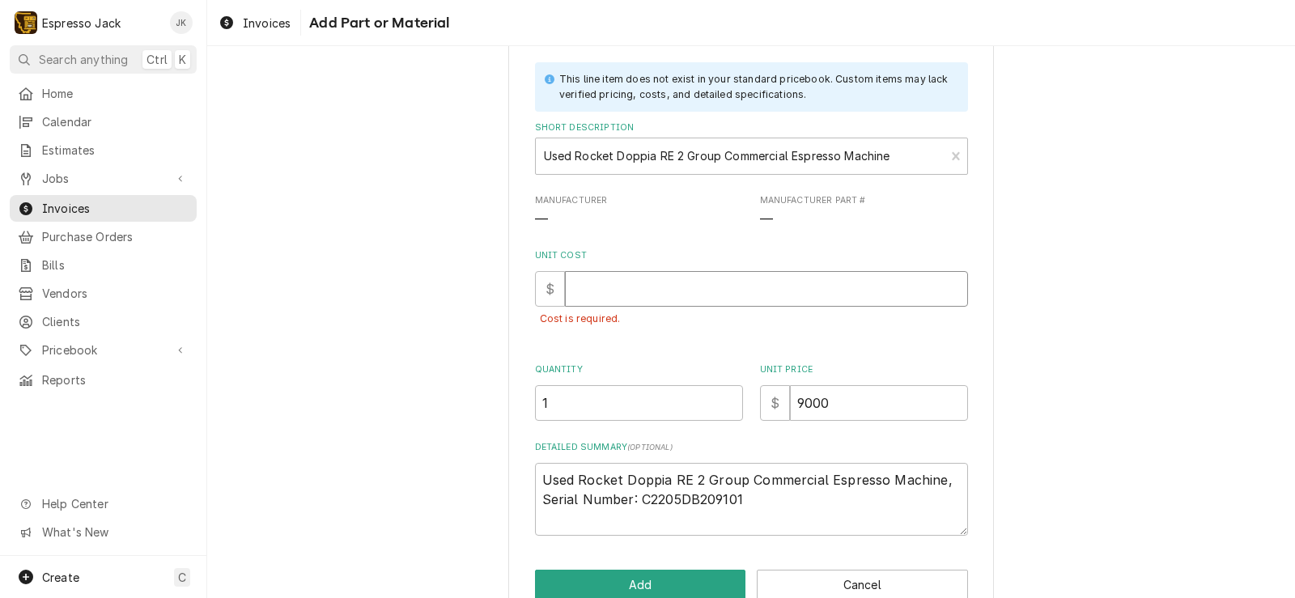
click at [695, 295] on input "Unit Cost" at bounding box center [766, 289] width 403 height 36
click at [395, 316] on div "Please provide the following information to add a new part or material to this …" at bounding box center [750, 306] width 1087 height 656
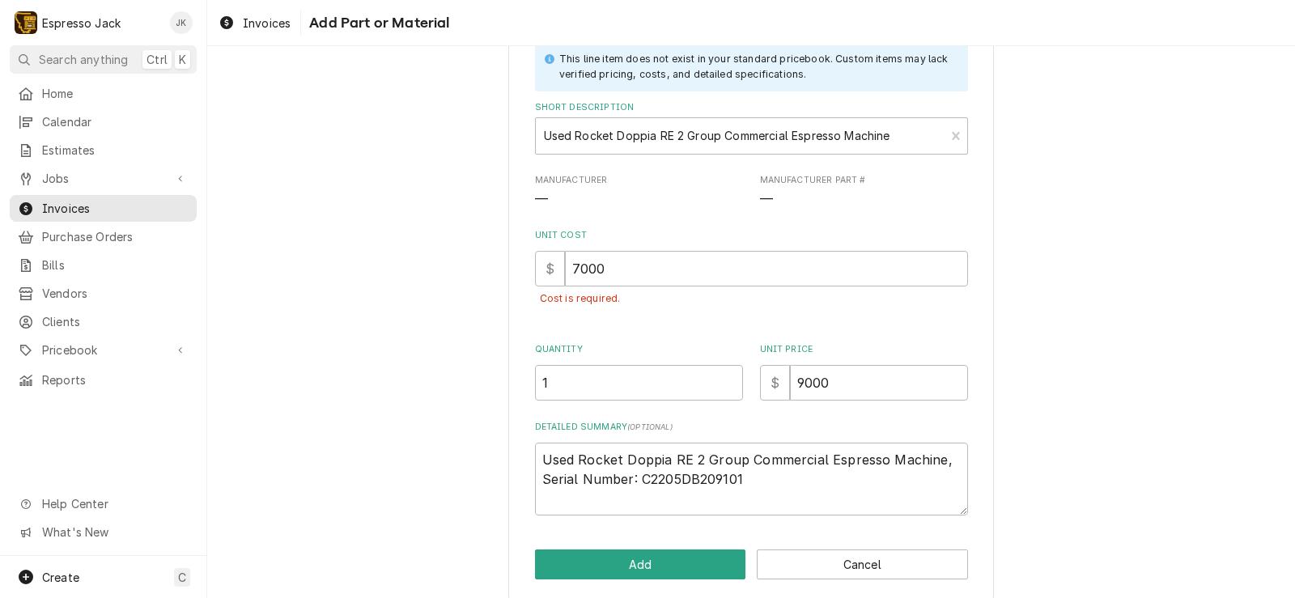
scroll to position [121, 0]
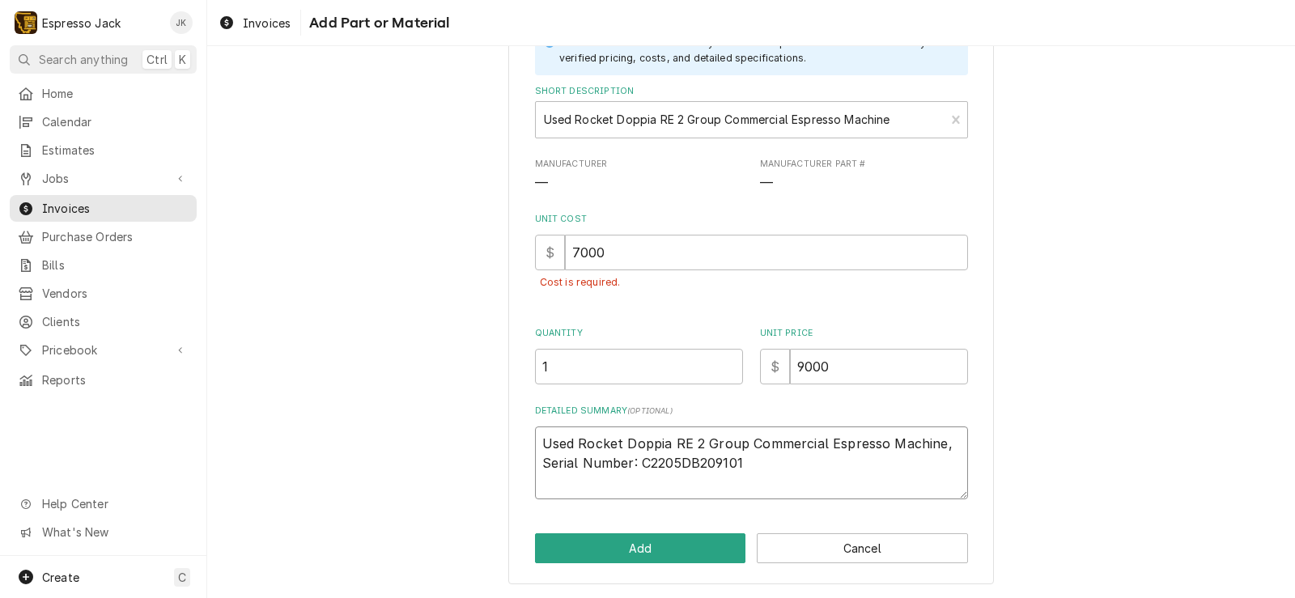
click at [832, 464] on textarea "Used Rocket Doppia RE 2 Group Commercial Espresso Machine, Serial Number: C2205…" at bounding box center [751, 462] width 433 height 73
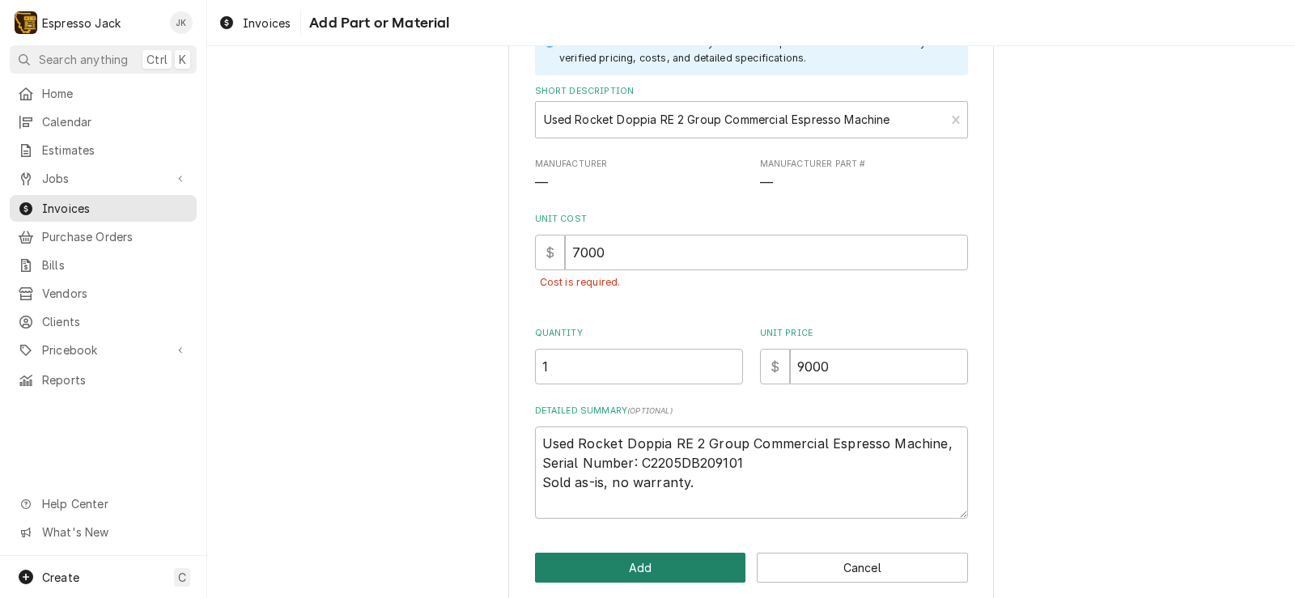
click at [611, 568] on button "Add" at bounding box center [640, 568] width 211 height 30
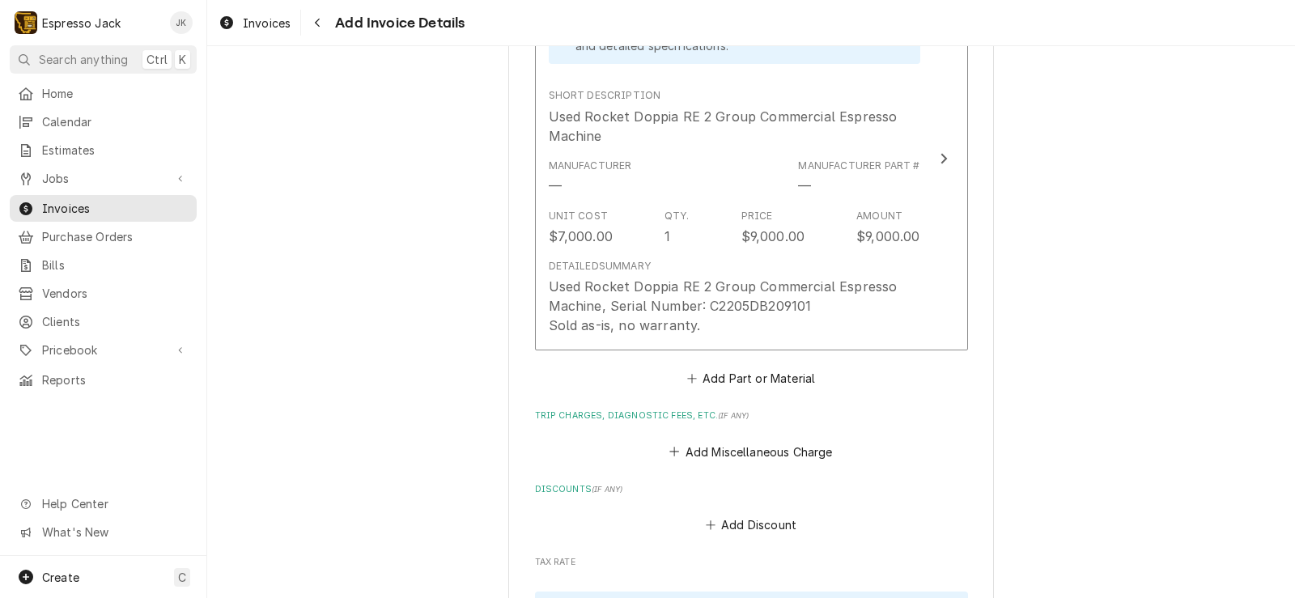
scroll to position [1253, 0]
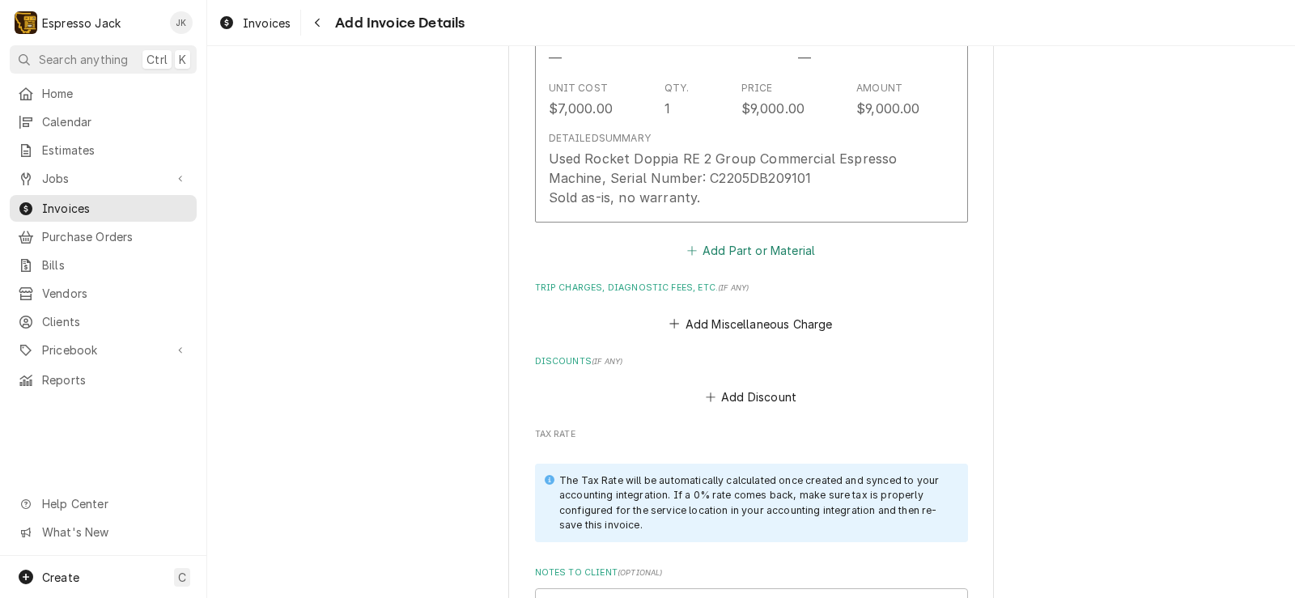
click at [747, 252] on button "Add Part or Material" at bounding box center [750, 250] width 133 height 23
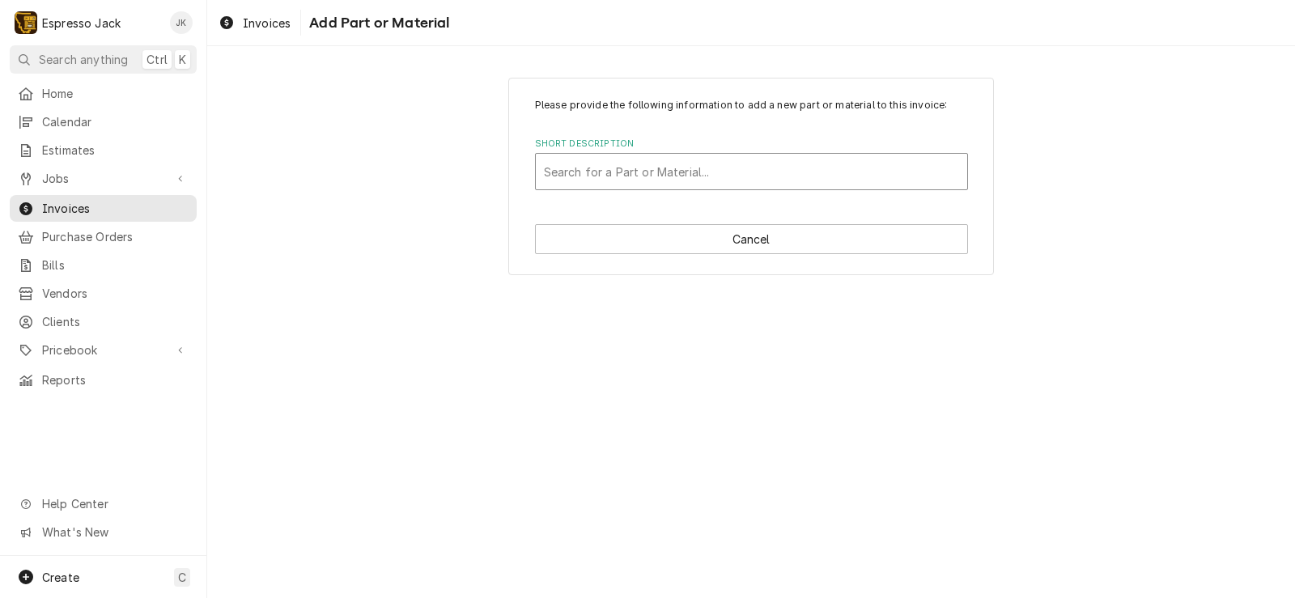
click at [706, 177] on div "Short Description" at bounding box center [751, 171] width 415 height 29
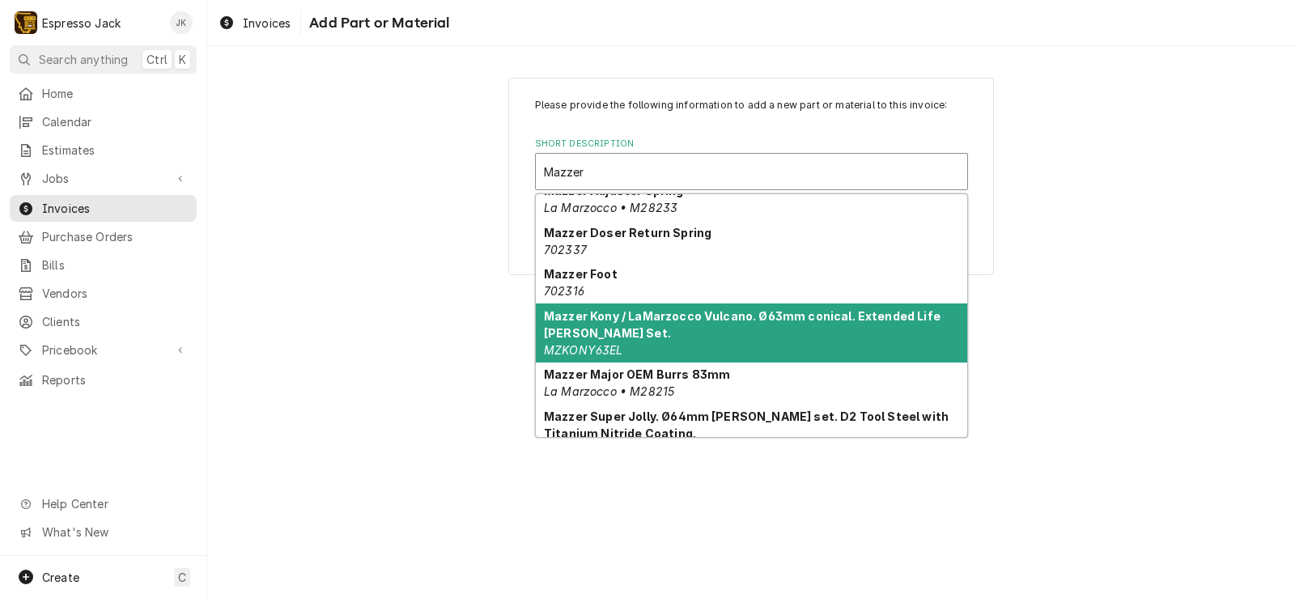
scroll to position [175, 0]
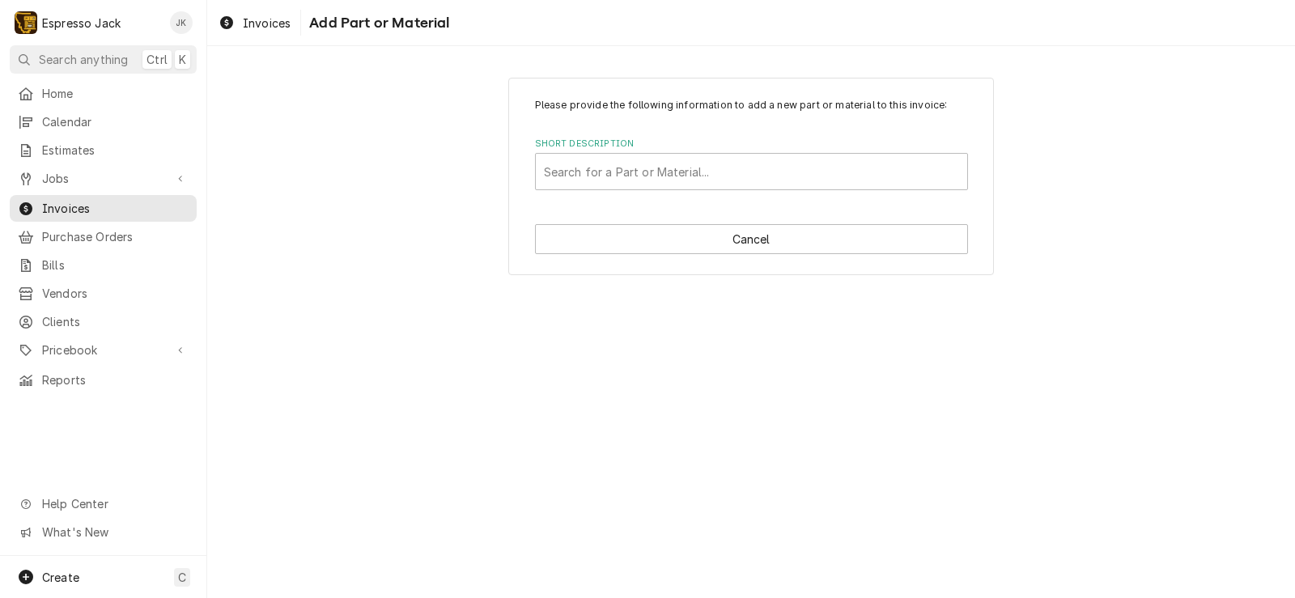
click at [391, 269] on div "Please provide the following information to add a new part or material to this …" at bounding box center [750, 176] width 1087 height 226
click at [83, 341] on span "Pricebook" at bounding box center [103, 349] width 122 height 17
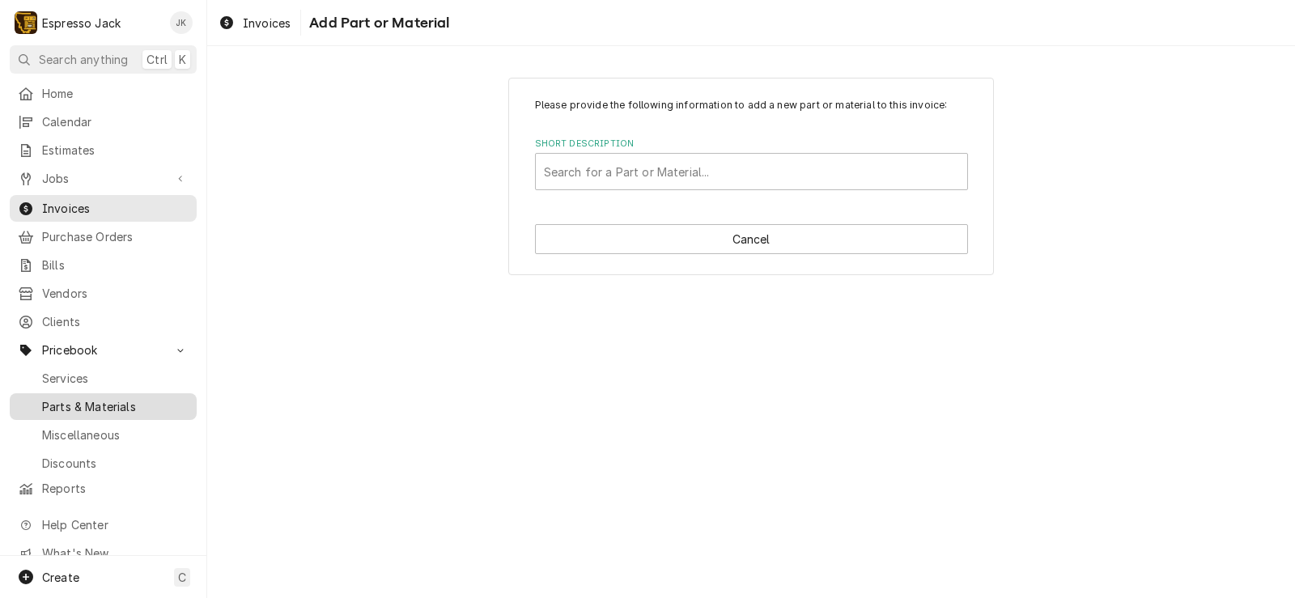
click at [81, 398] on span "Parts & Materials" at bounding box center [115, 406] width 146 height 17
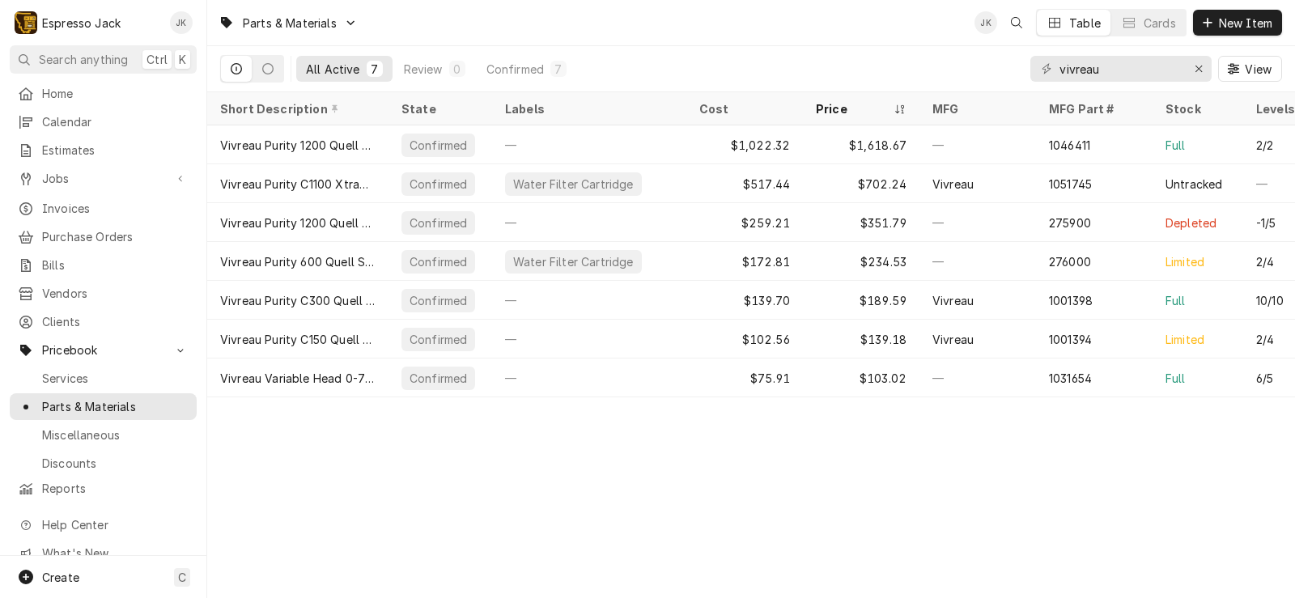
click at [233, 69] on icon "Dynamic Content Wrapper" at bounding box center [236, 68] width 11 height 11
click at [271, 62] on button "Dynamic Content Wrapper" at bounding box center [267, 69] width 31 height 26
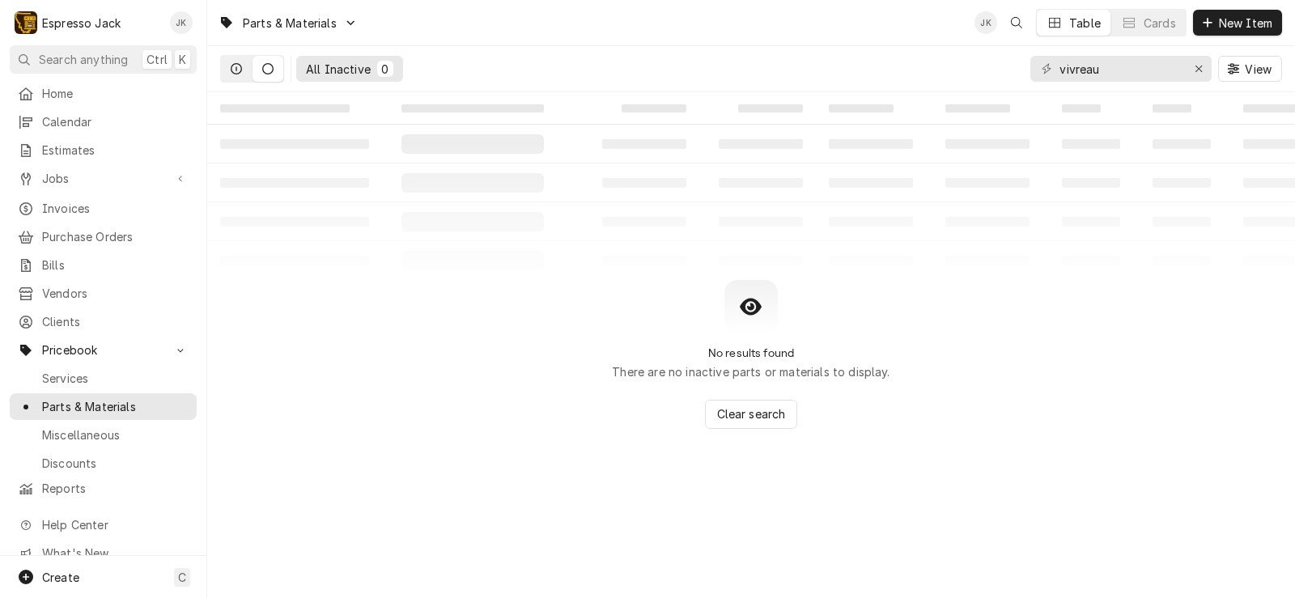
click at [235, 63] on icon "Dynamic Content Wrapper" at bounding box center [236, 68] width 11 height 11
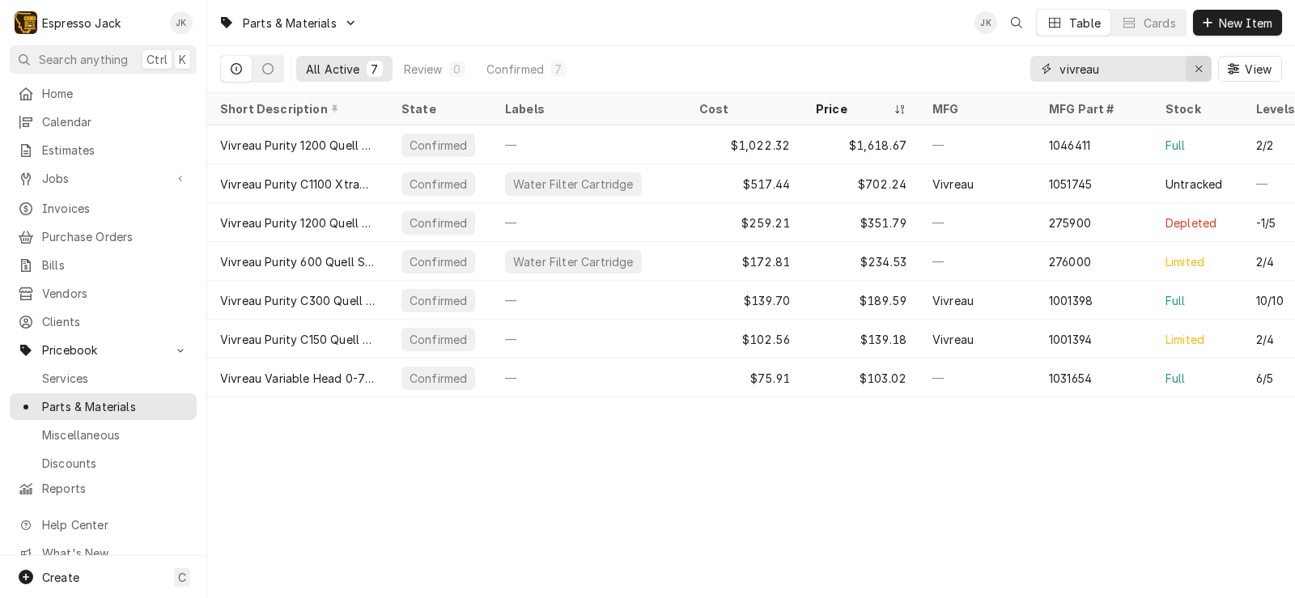
click at [1196, 69] on icon "Erase input" at bounding box center [1198, 68] width 9 height 11
click at [1125, 65] on input "Dynamic Content Wrapper" at bounding box center [1135, 69] width 152 height 26
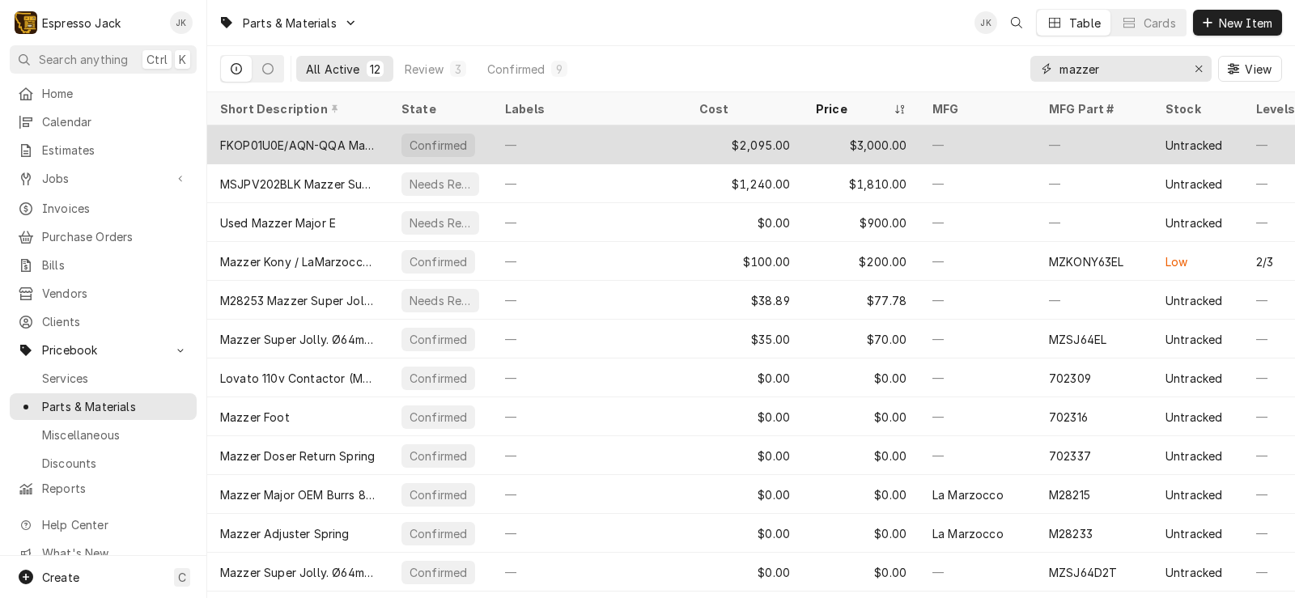
type input "mazzer"
click at [304, 143] on div "FKOP01U0E/AQN-QQA Mazzer Kony SG" at bounding box center [297, 145] width 155 height 17
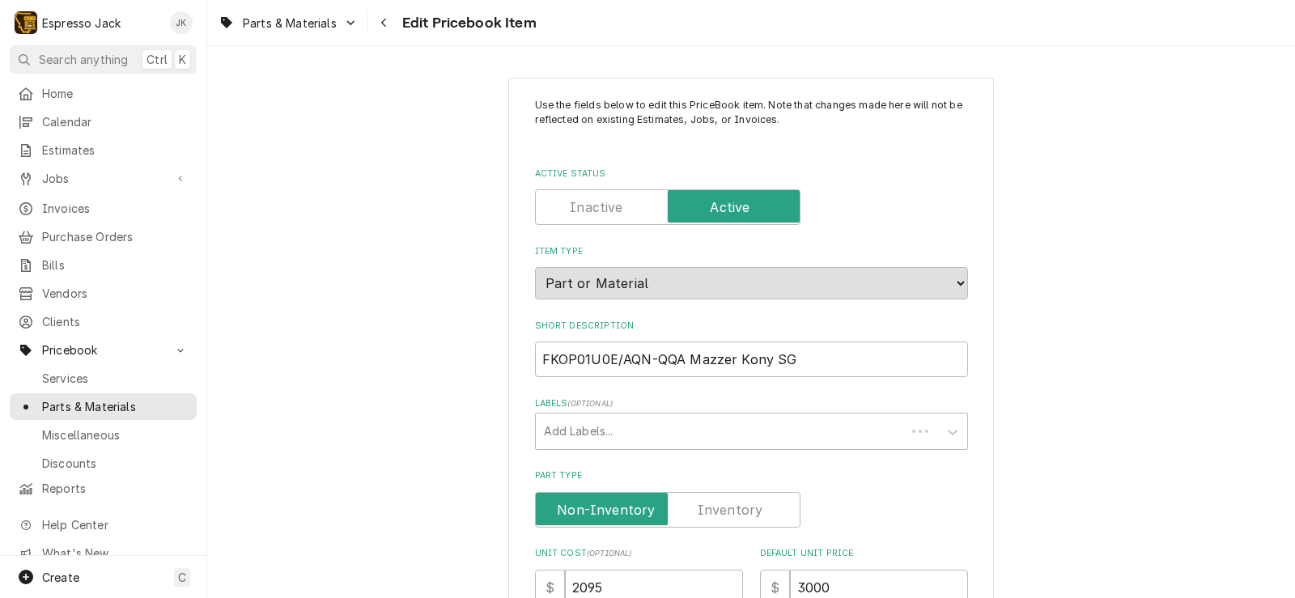
type textarea "x"
click at [100, 201] on span "Invoices" at bounding box center [115, 208] width 146 height 17
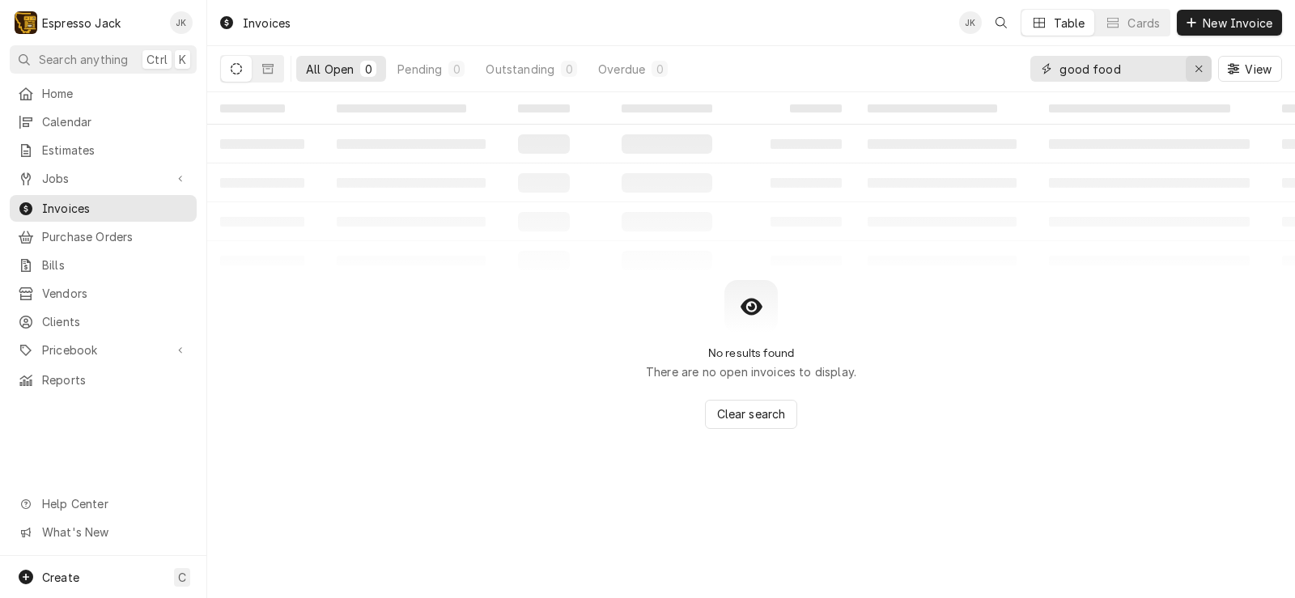
click at [1201, 69] on icon "Erase input" at bounding box center [1198, 68] width 9 height 11
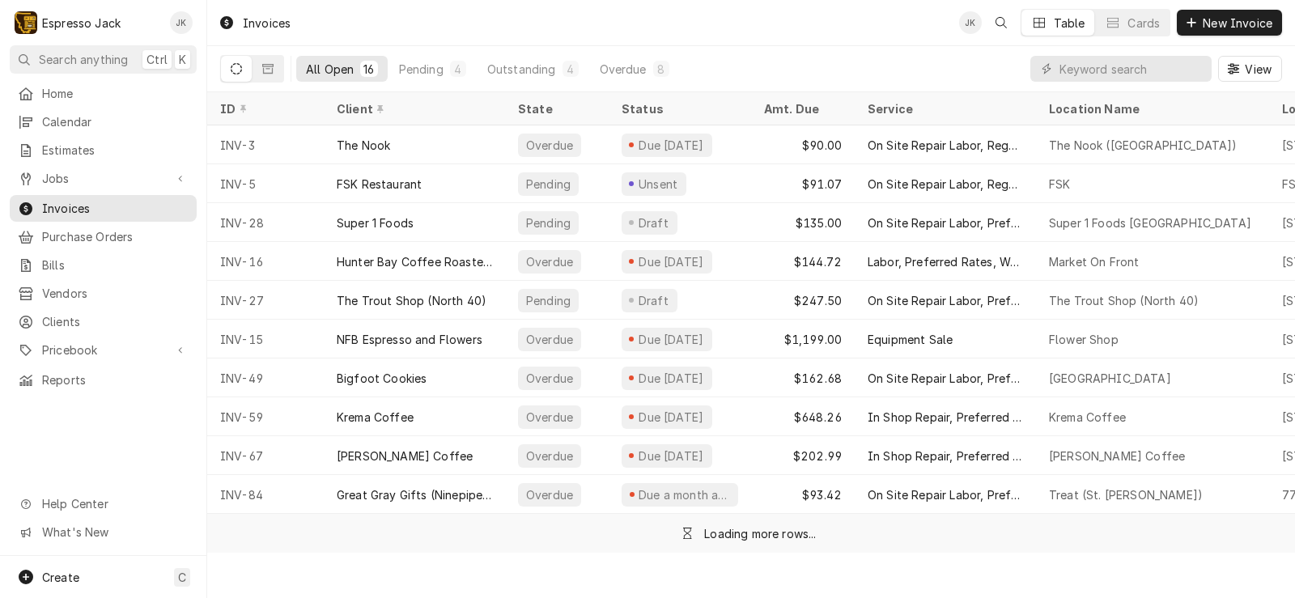
click at [422, 45] on div "Invoices JK Table Cards New Invoice" at bounding box center [750, 23] width 1087 height 46
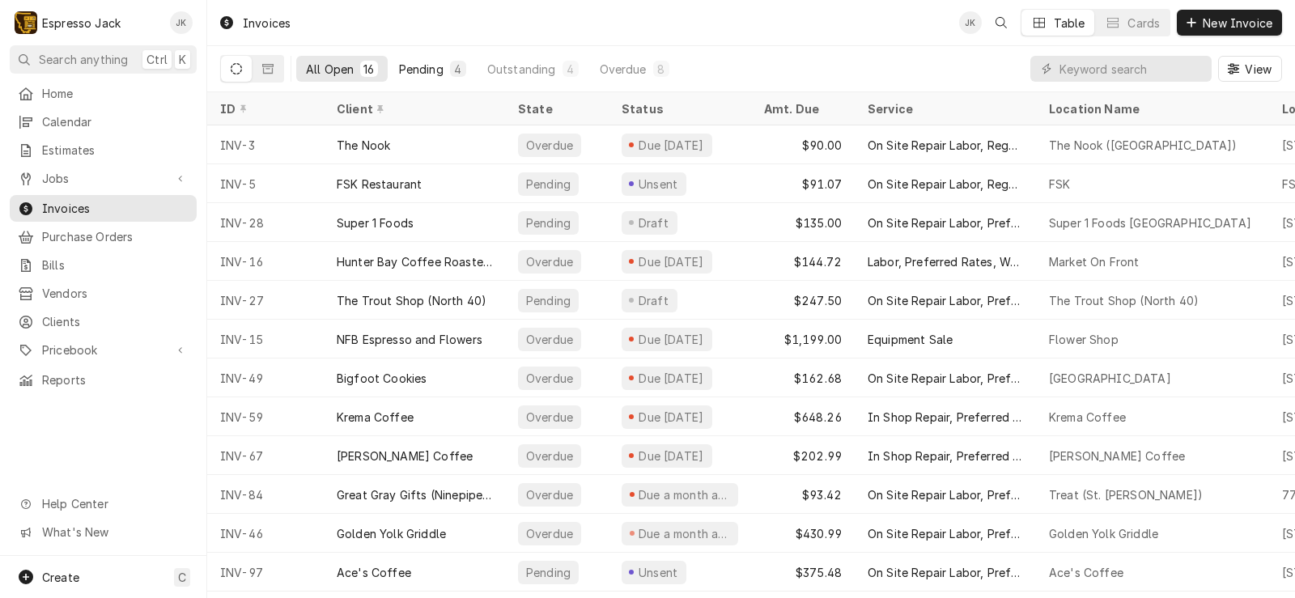
click at [413, 60] on button "Pending 4" at bounding box center [432, 69] width 87 height 26
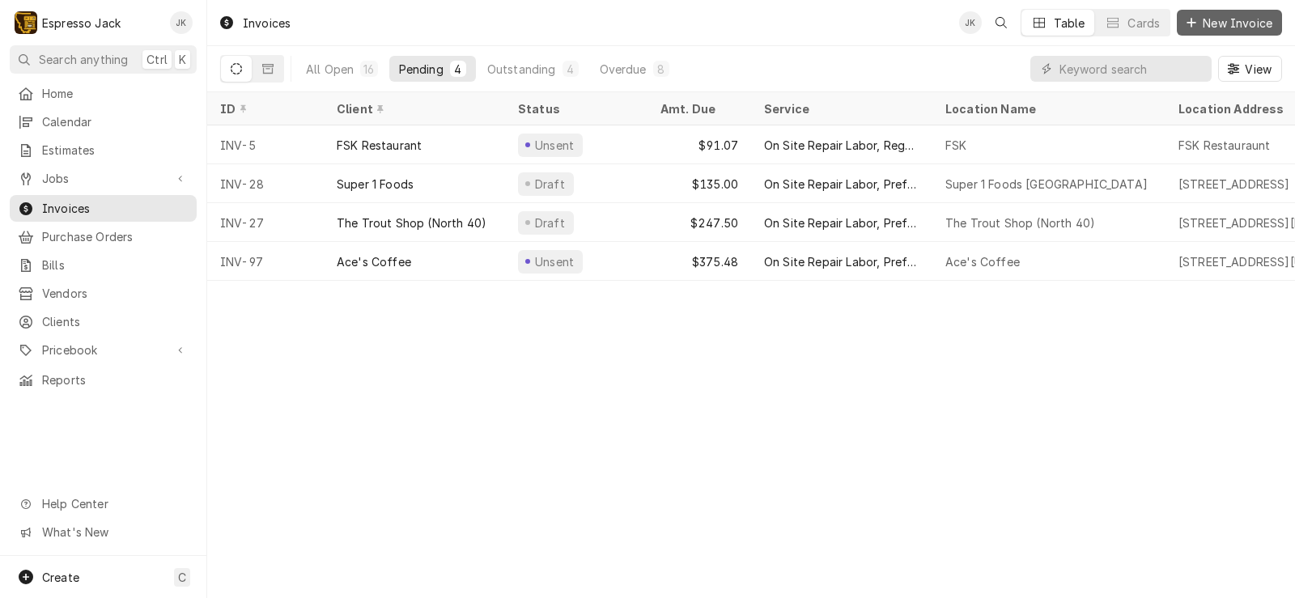
click at [1210, 16] on span "New Invoice" at bounding box center [1237, 23] width 76 height 17
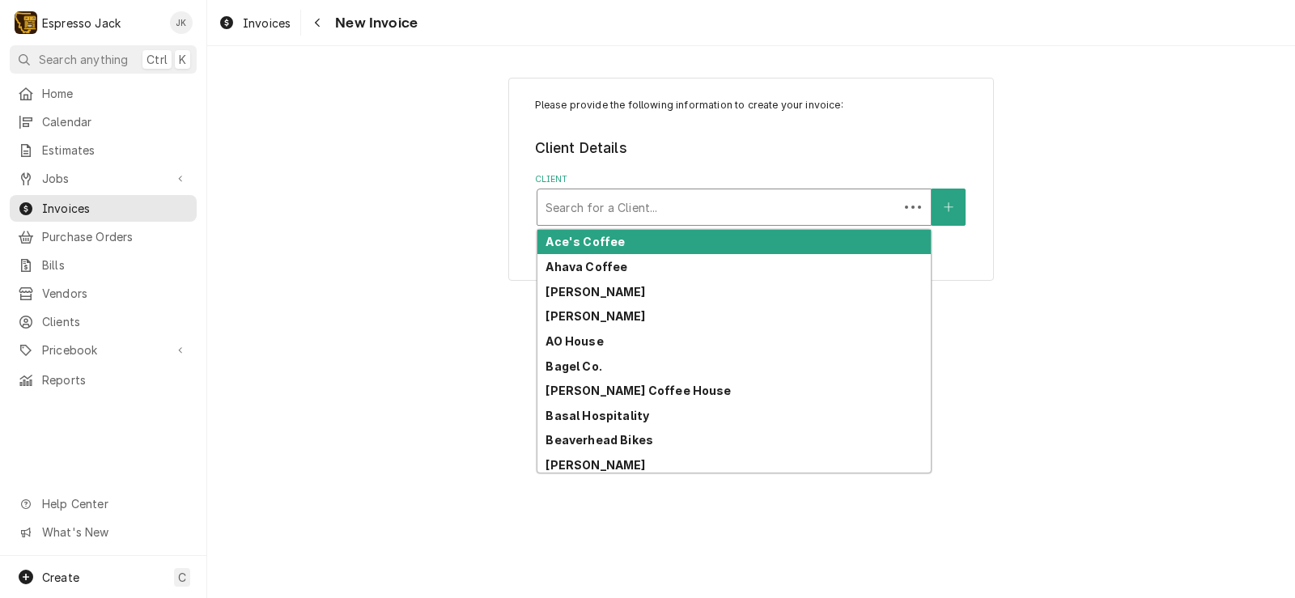
click at [604, 216] on div "Client" at bounding box center [717, 207] width 345 height 29
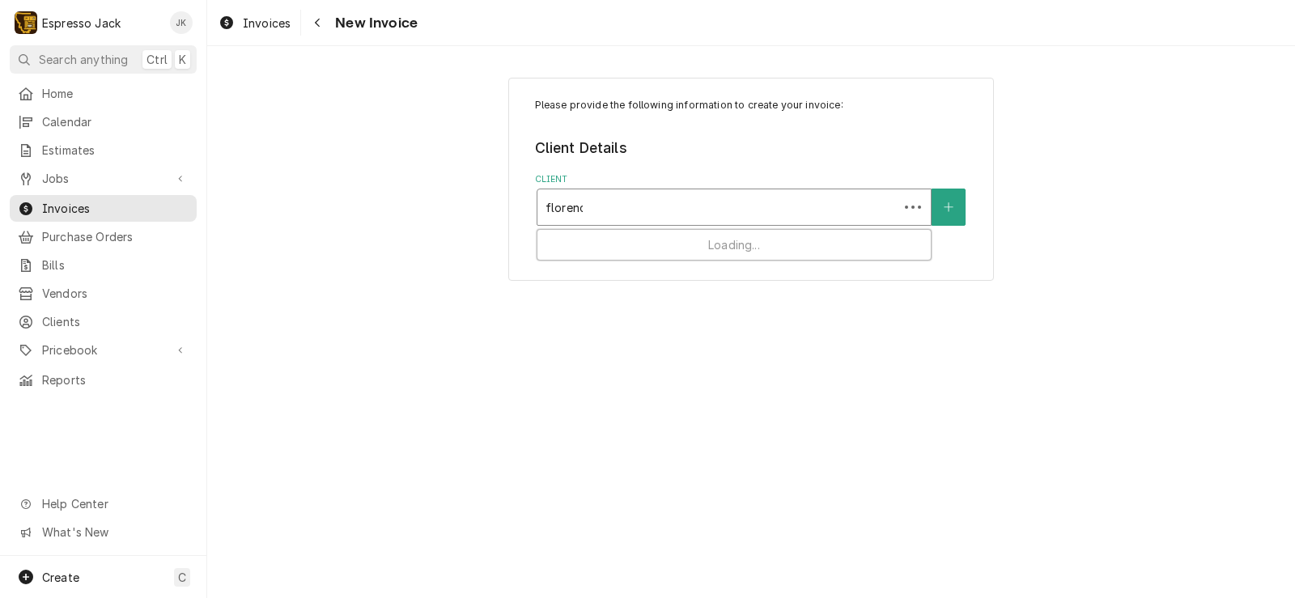
type input "[GEOGRAPHIC_DATA]"
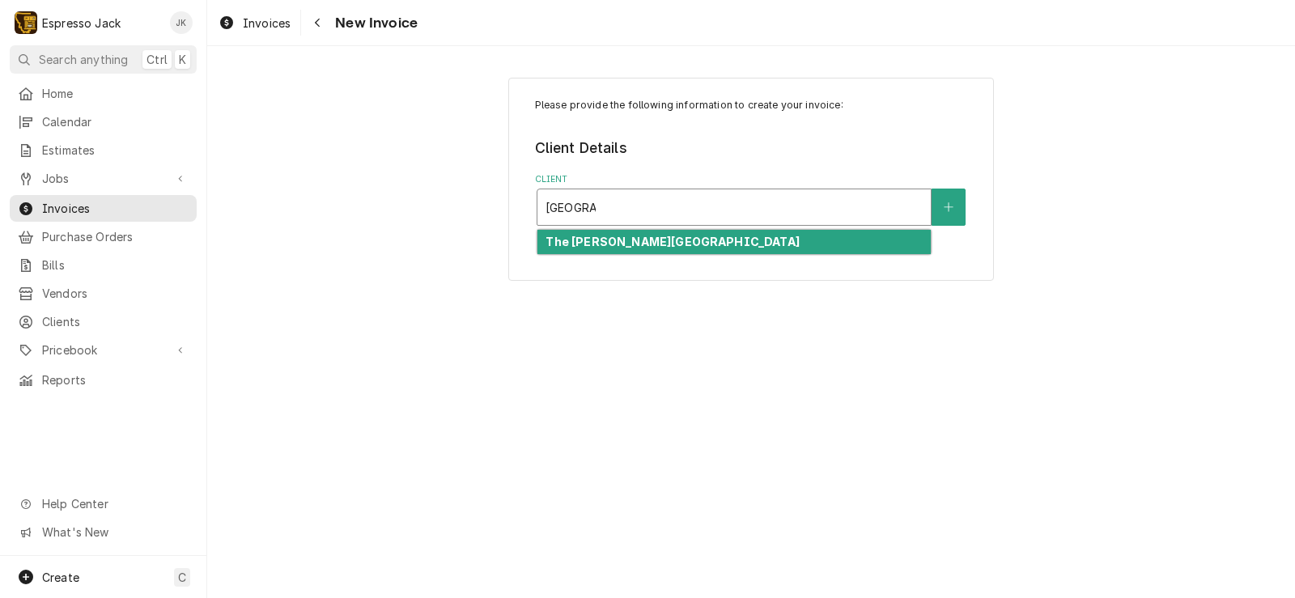
click at [659, 235] on strong "The [PERSON_NAME][GEOGRAPHIC_DATA]" at bounding box center [671, 242] width 253 height 14
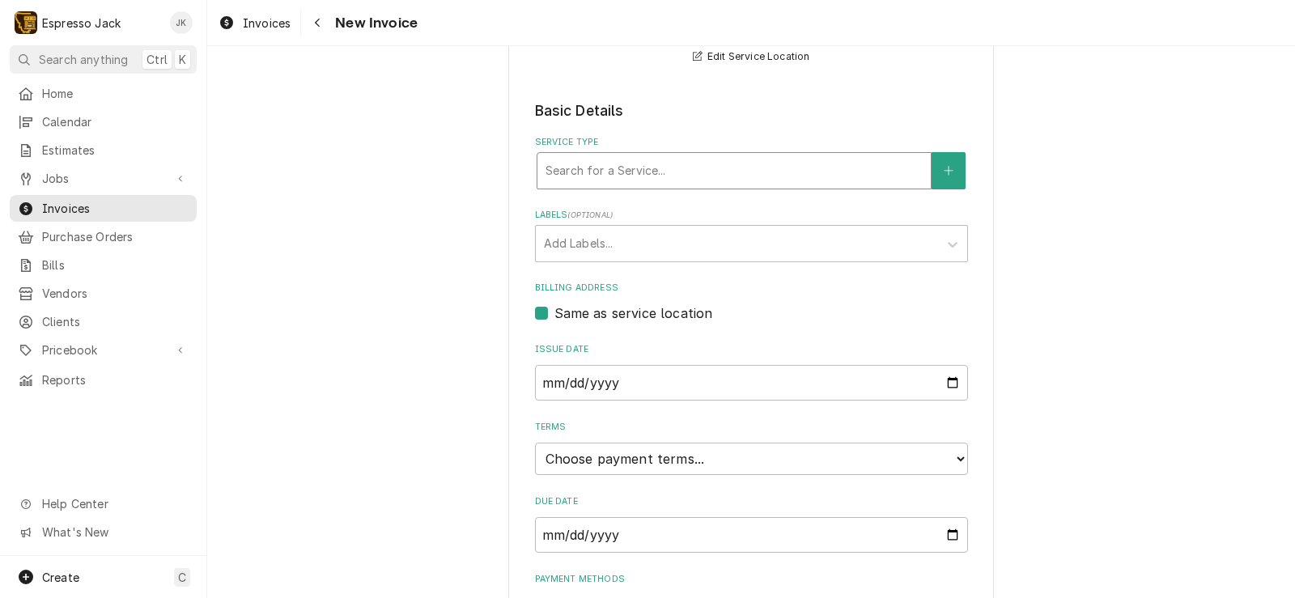
scroll to position [291, 0]
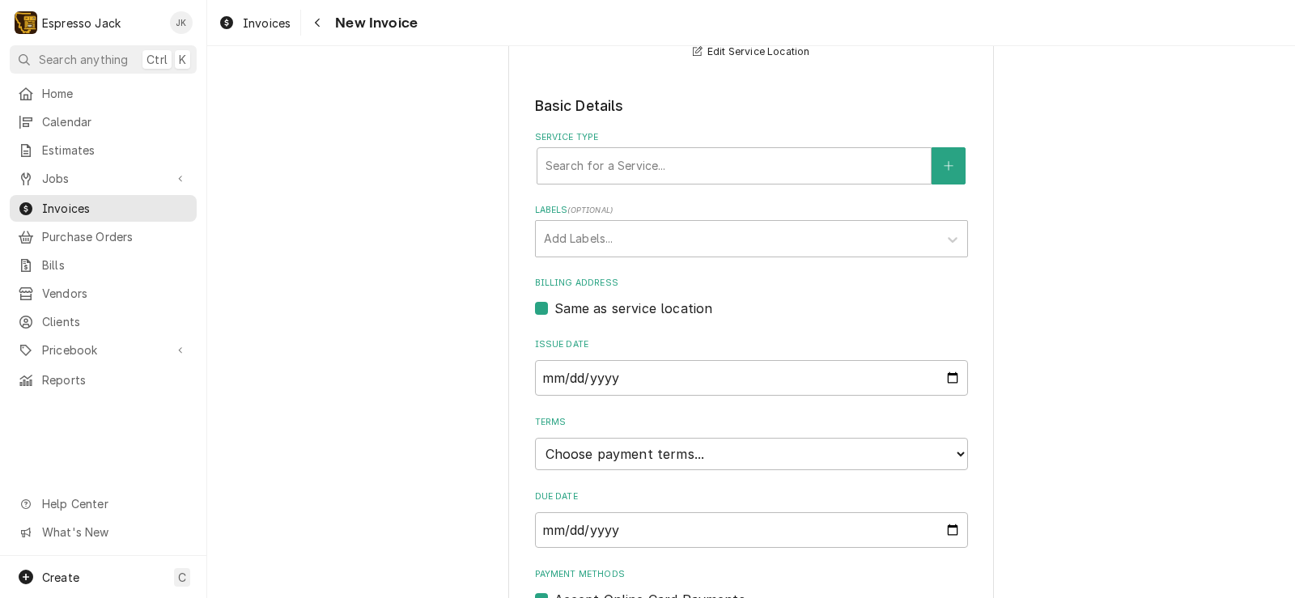
click at [749, 130] on fieldset "Basic Details Service Type Search for a Service... Labels ( optional ) Add Labe…" at bounding box center [751, 352] width 433 height 514
click at [735, 150] on div "Search for a Service..." at bounding box center [733, 166] width 393 height 36
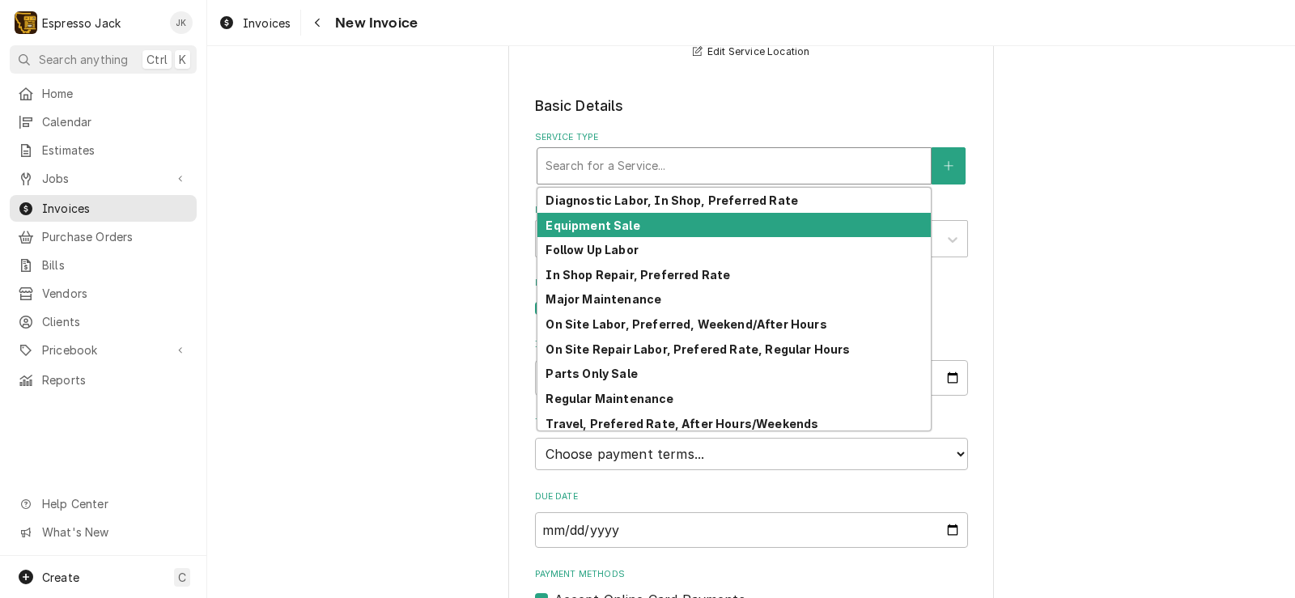
click at [634, 229] on div "Equipment Sale" at bounding box center [733, 225] width 393 height 25
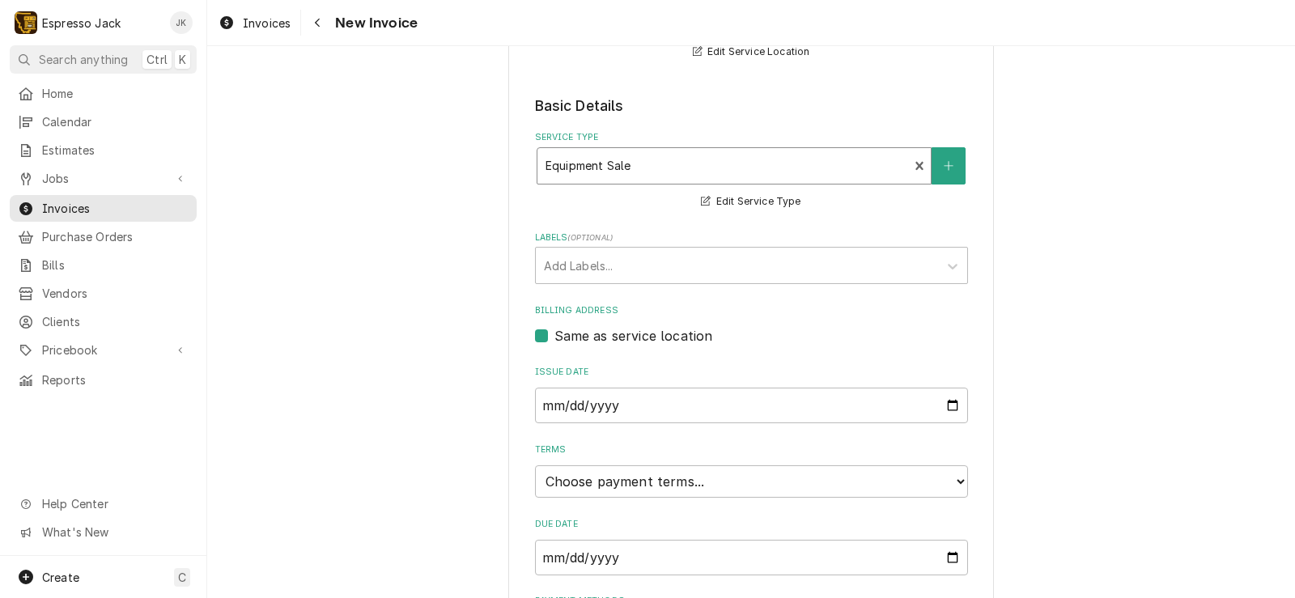
scroll to position [399, 0]
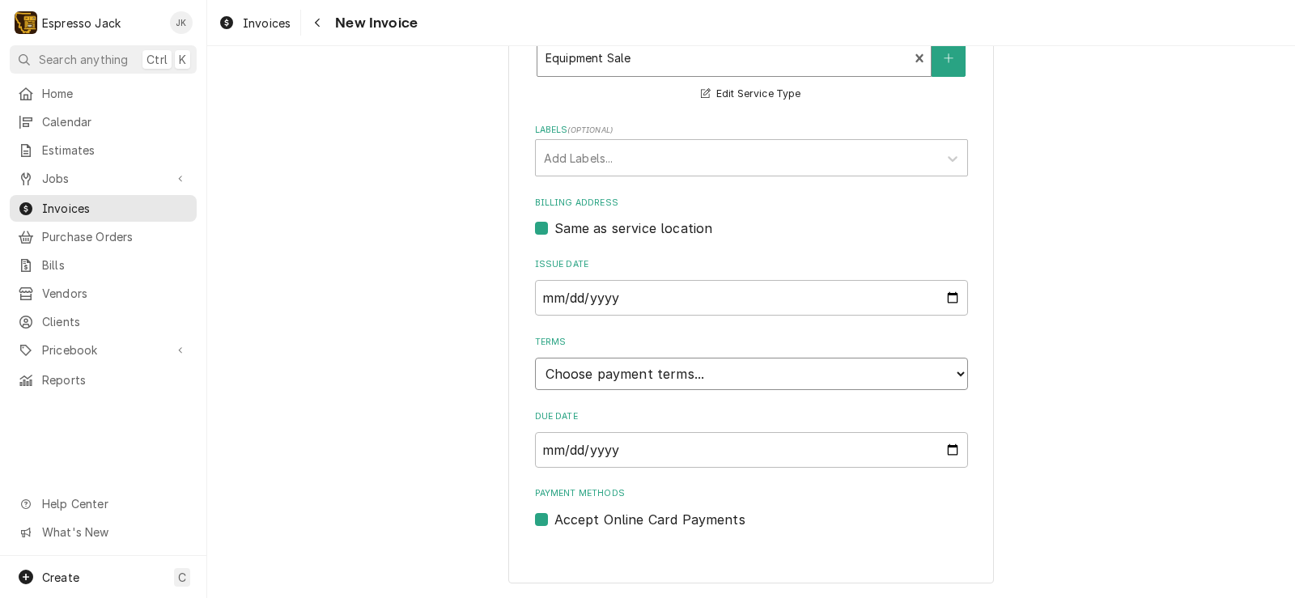
click at [639, 382] on select "Choose payment terms... Same Day Net 7 Net 14 Net 21 Net 30 Net 45 Net 60 Net 90" at bounding box center [751, 374] width 433 height 32
click at [693, 356] on div "Terms Choose payment terms... Same Day Net 7 Net 14 Net 21 Net 30 Net 45 Net 60…" at bounding box center [751, 363] width 433 height 54
drag, startPoint x: 343, startPoint y: 368, endPoint x: 428, endPoint y: 288, distance: 116.8
click at [344, 368] on div "Please provide the following information to create your invoice: Client Details…" at bounding box center [750, 584] width 1087 height 1841
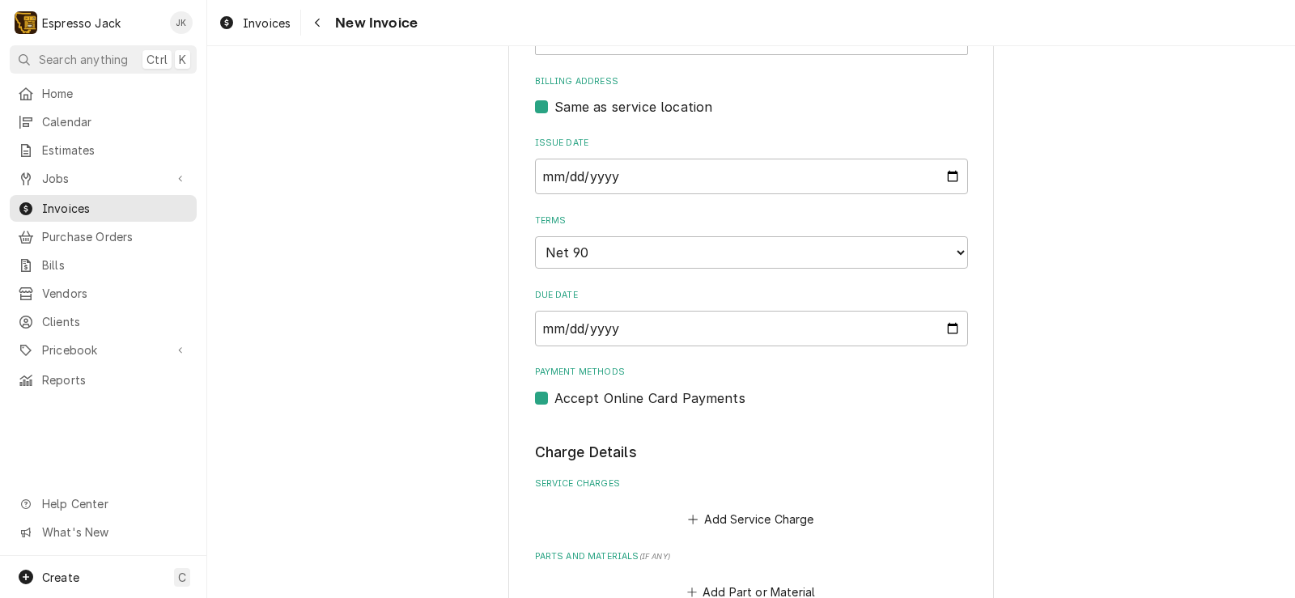
scroll to position [593, 0]
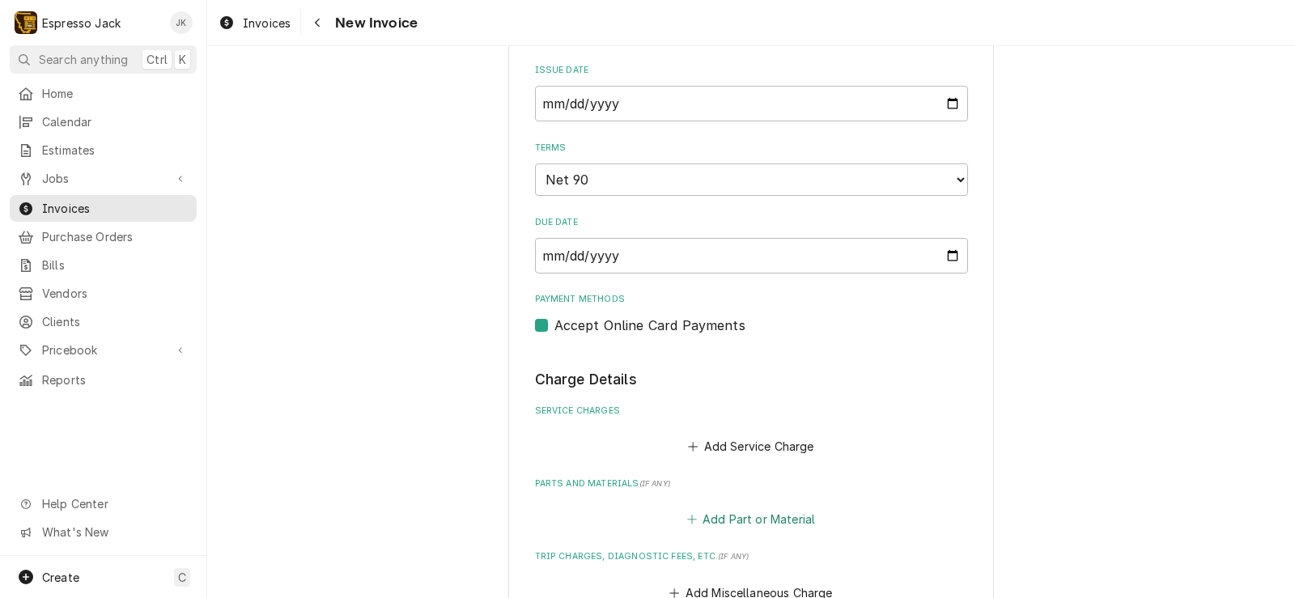
click at [715, 517] on button "Add Part or Material" at bounding box center [750, 519] width 133 height 23
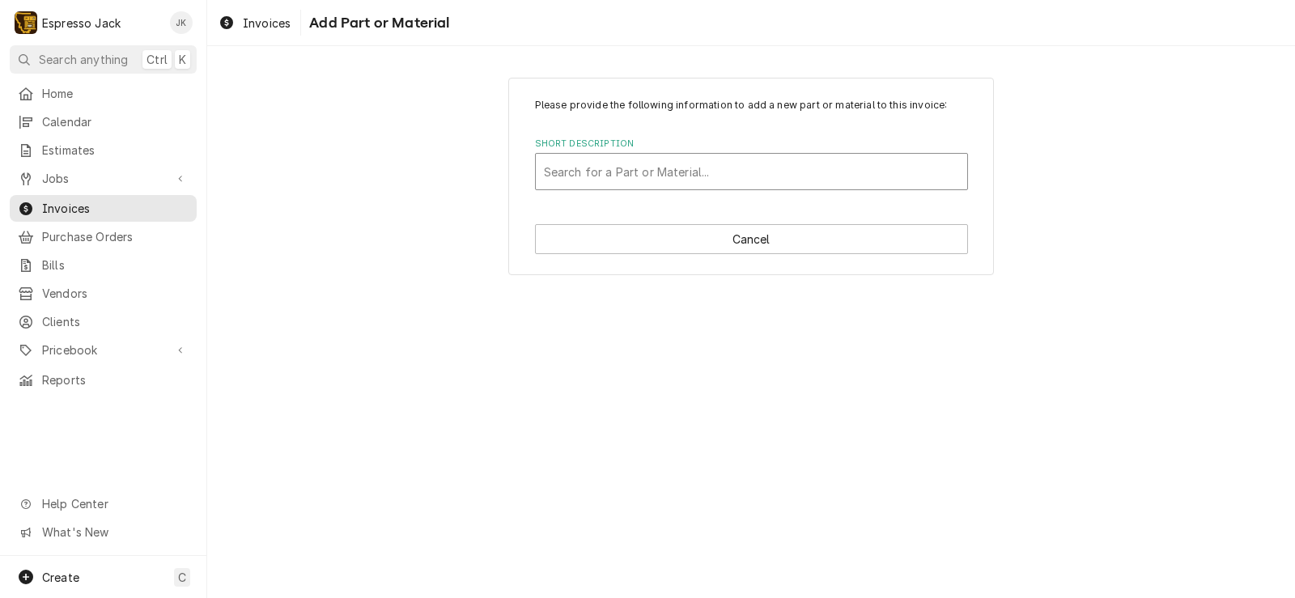
click at [583, 160] on div "Short Description" at bounding box center [751, 171] width 415 height 29
type input "u"
type input "Used Rocket Doppia RE 2 Group Espresso Machine"
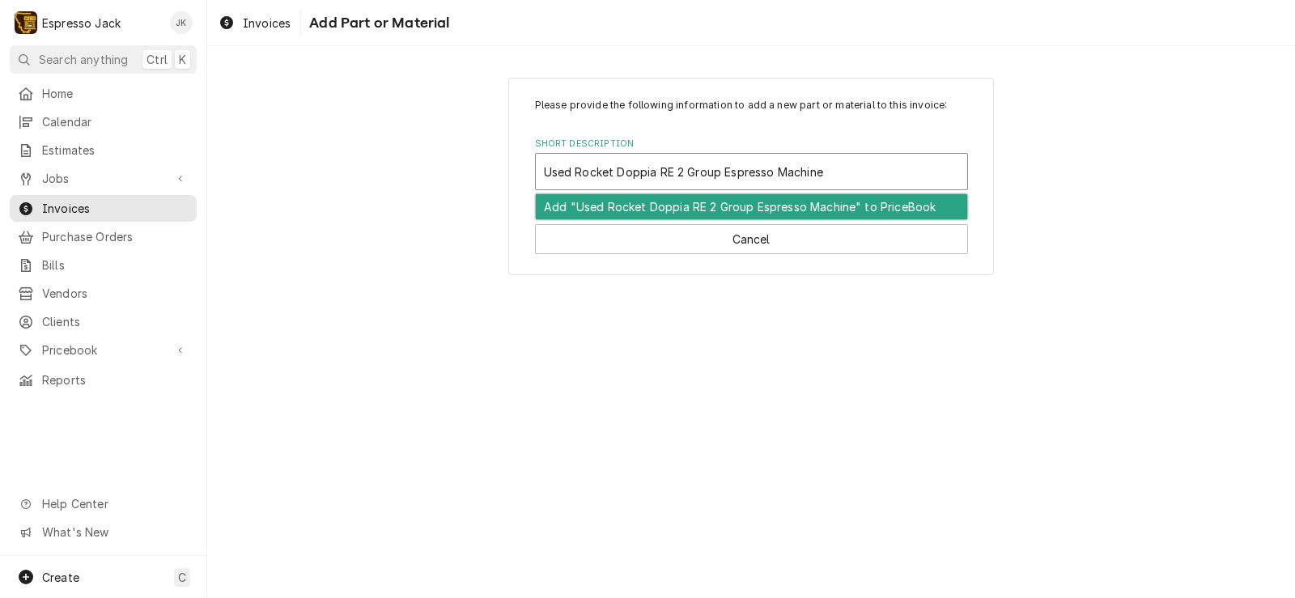
click at [599, 208] on div "Add "Used Rocket Doppia RE 2 Group Espresso Machine" to PriceBook" at bounding box center [751, 206] width 431 height 25
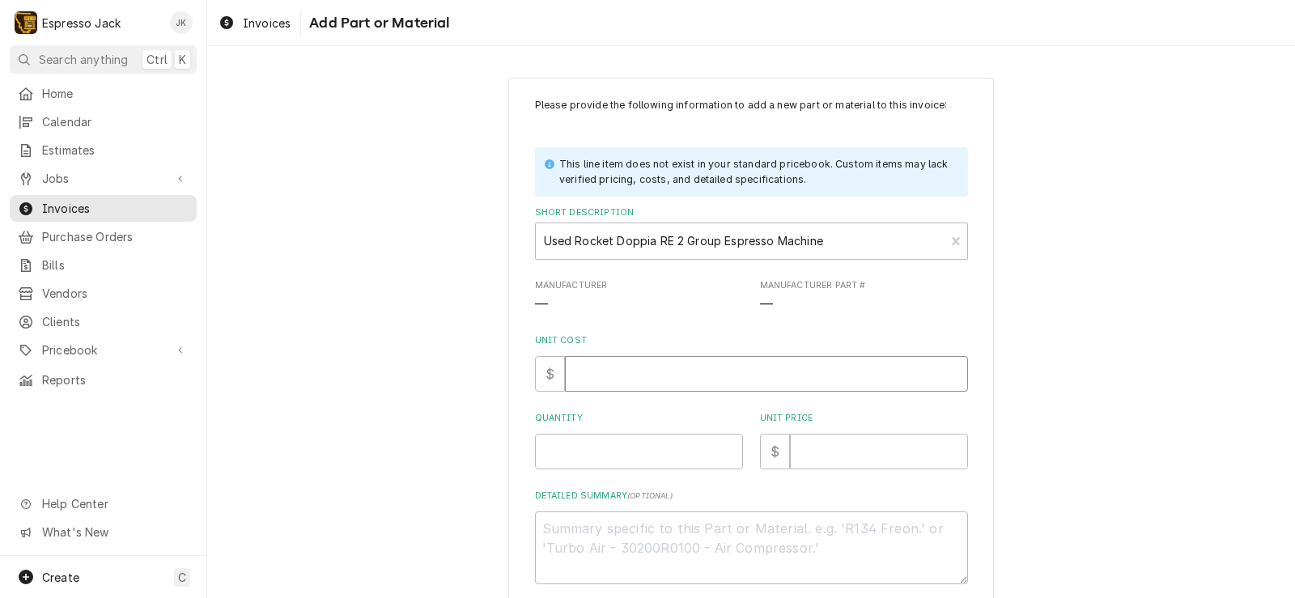
click at [589, 367] on input "Unit Cost" at bounding box center [766, 374] width 403 height 36
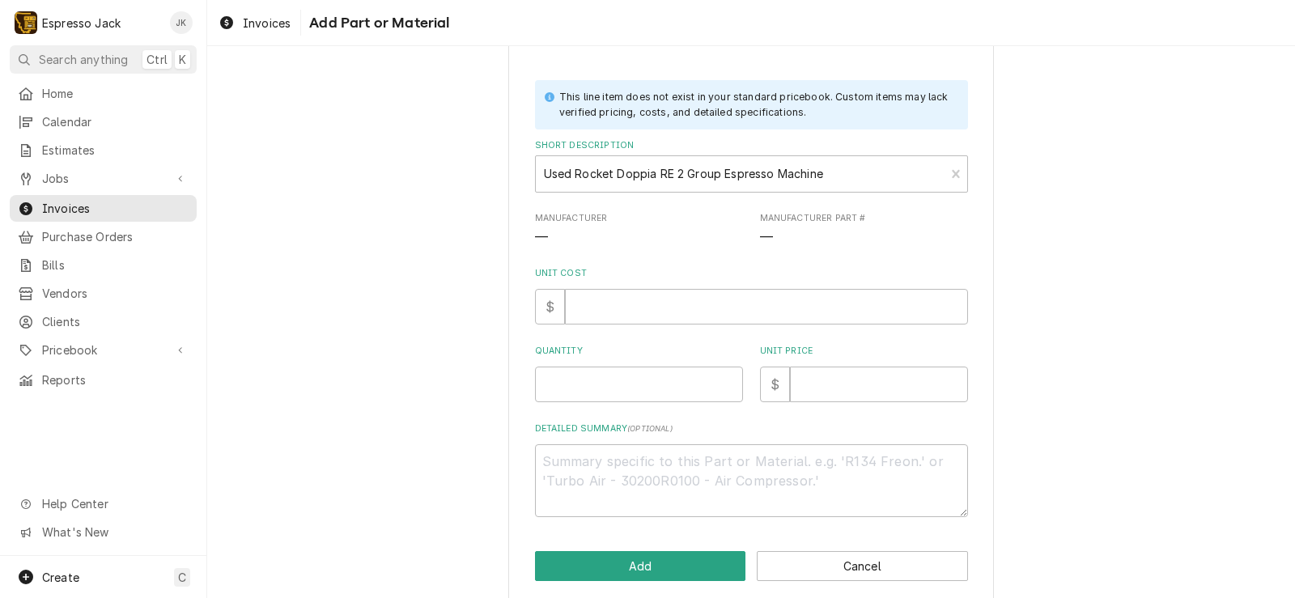
scroll to position [85, 0]
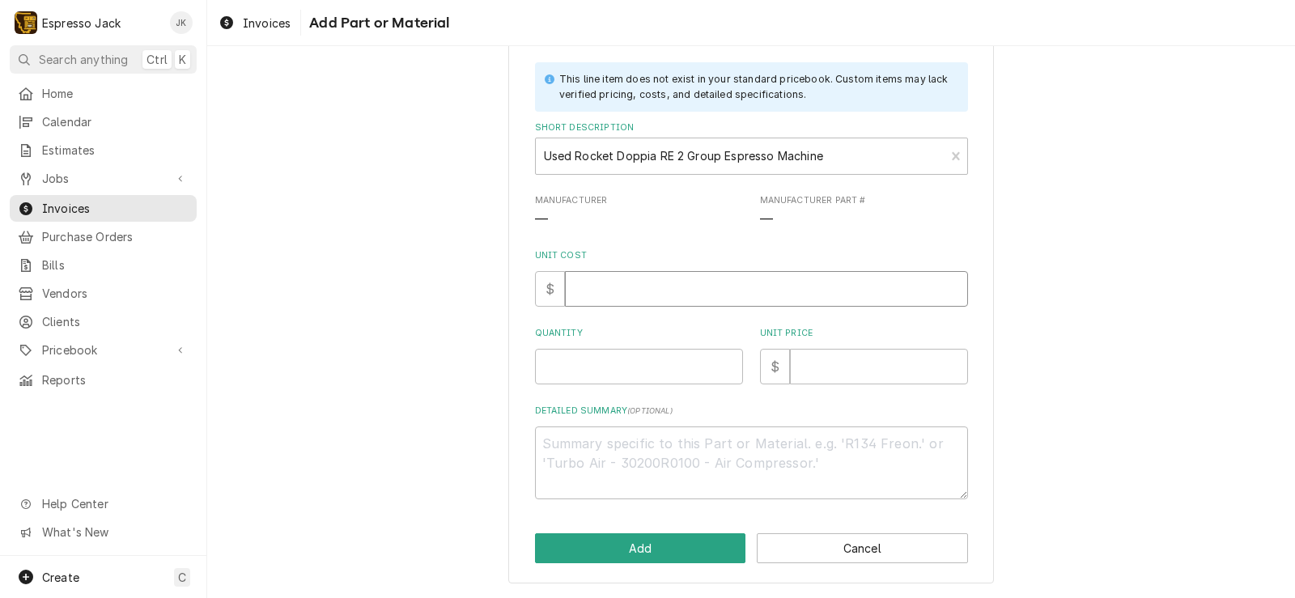
click at [606, 303] on input "Unit Cost" at bounding box center [766, 289] width 403 height 36
type textarea "x"
type input "7"
type textarea "x"
type input "70"
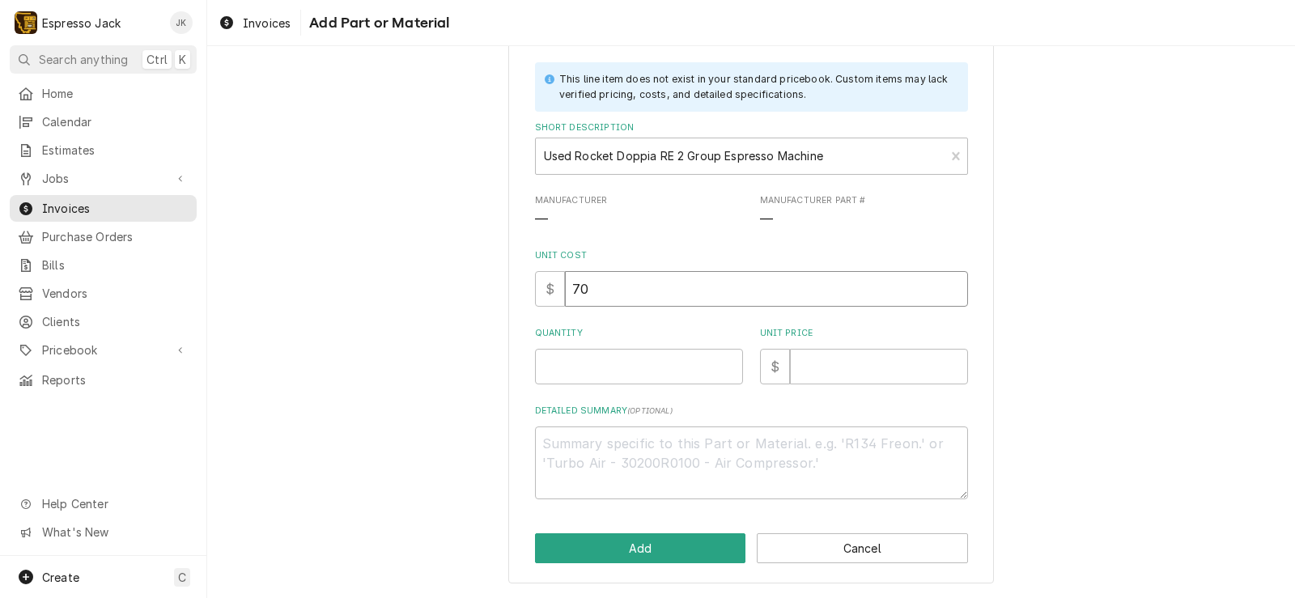
type textarea "x"
type input "700"
type textarea "x"
type input "7000"
click at [853, 366] on input "Unit Price" at bounding box center [879, 367] width 178 height 36
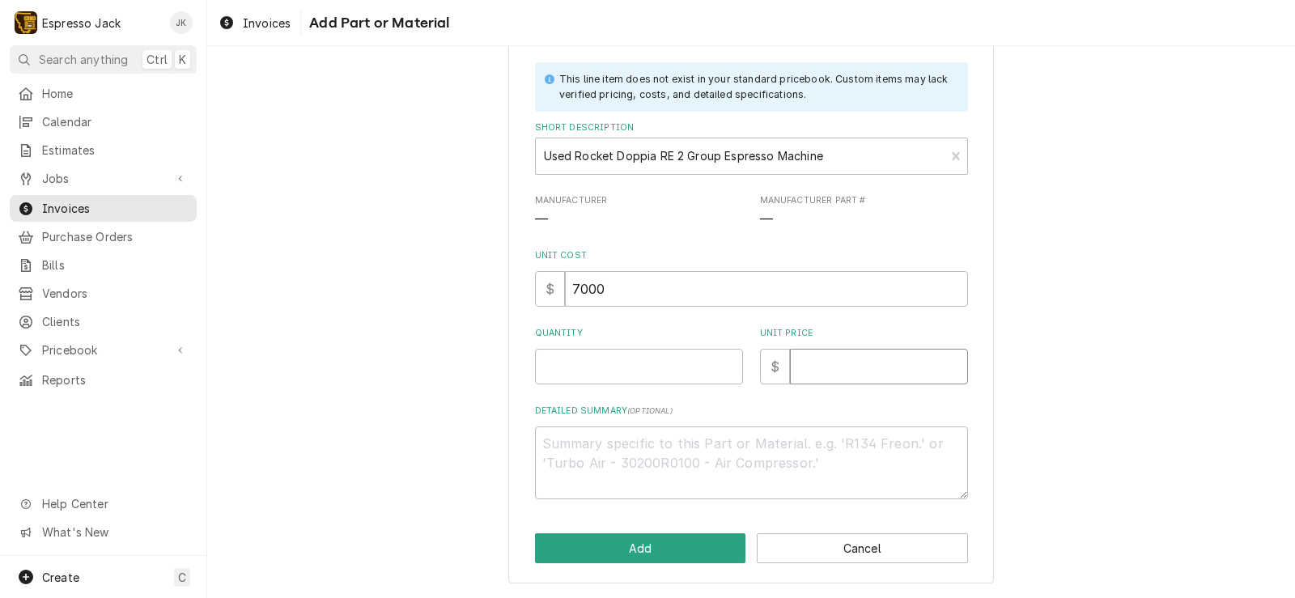
type textarea "x"
type input "9"
type textarea "x"
type input "90"
type textarea "x"
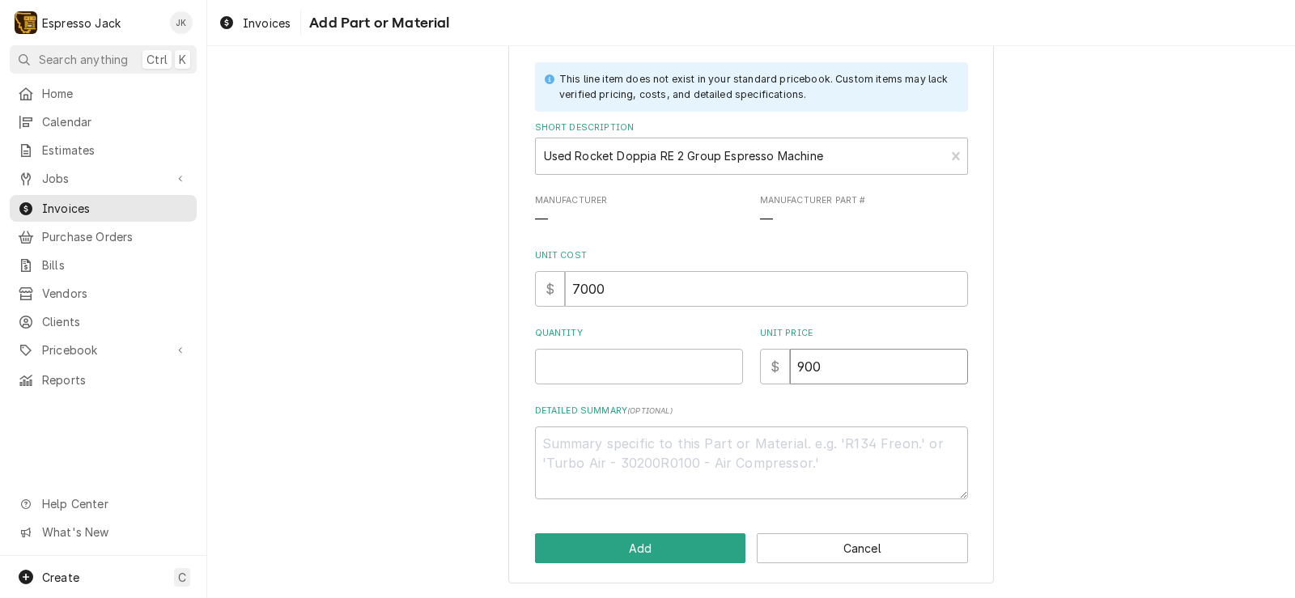
type input "900"
click at [607, 387] on div "Please provide the following information to add a new part or material to this …" at bounding box center [751, 256] width 433 height 486
click at [614, 373] on input "Quantity" at bounding box center [639, 367] width 208 height 36
type textarea "x"
type input "1"
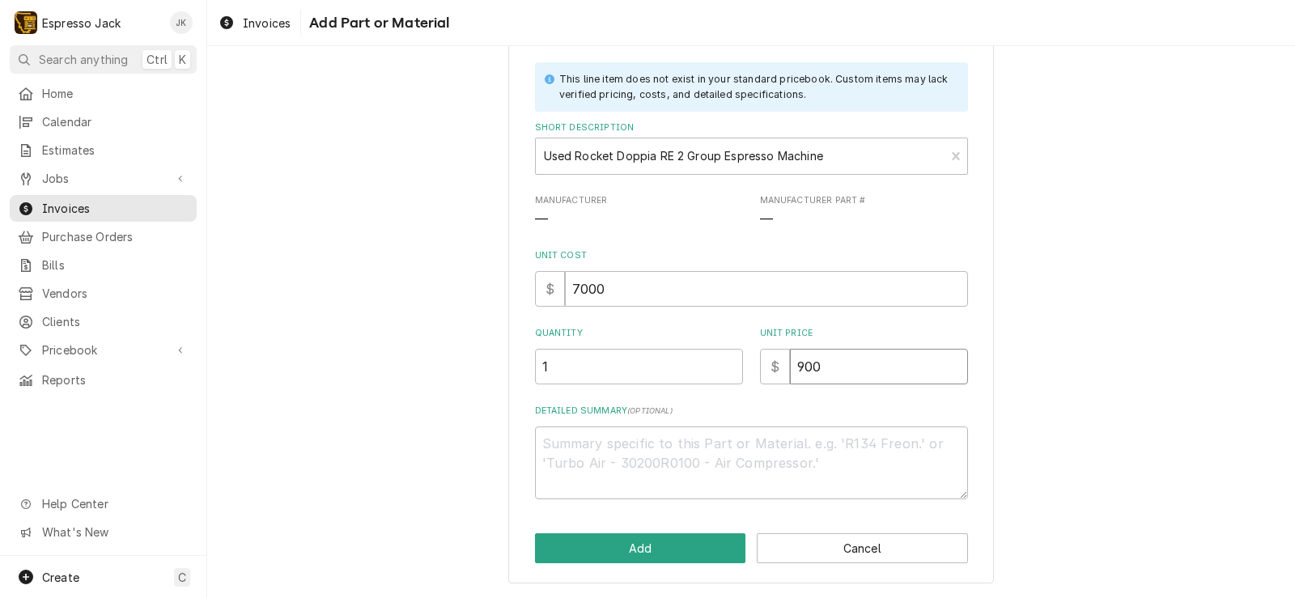
click at [866, 359] on input "900" at bounding box center [879, 367] width 178 height 36
type textarea "x"
type input "0"
type textarea "x"
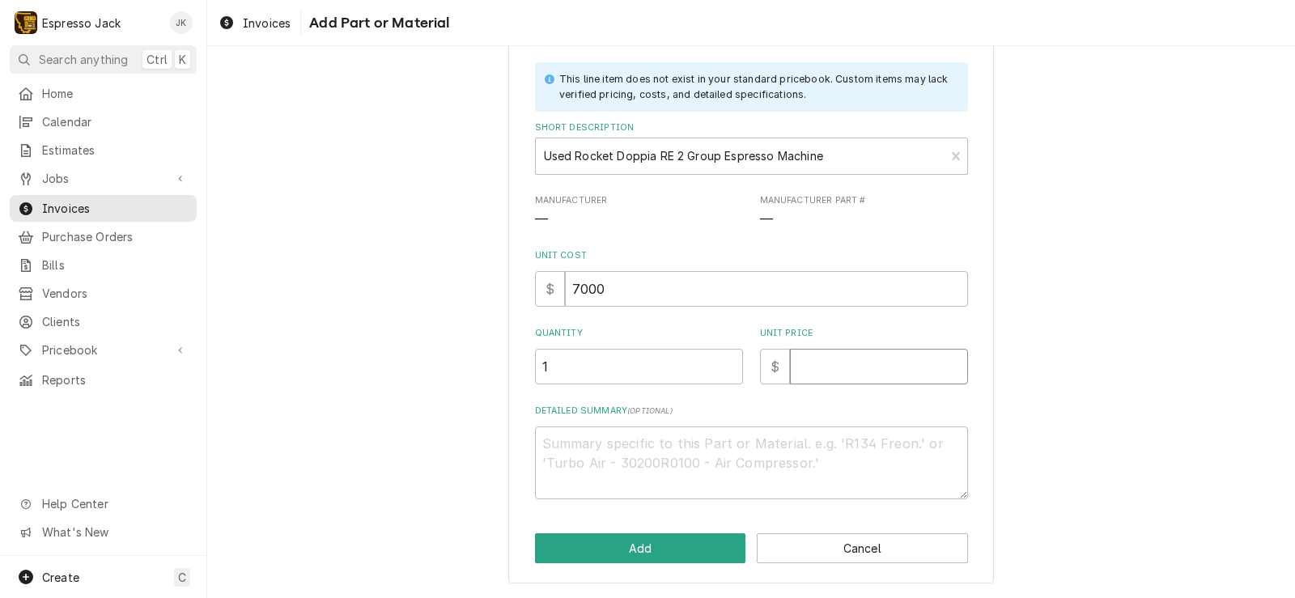
type input "9"
type textarea "x"
type input "90"
type textarea "x"
type input "900"
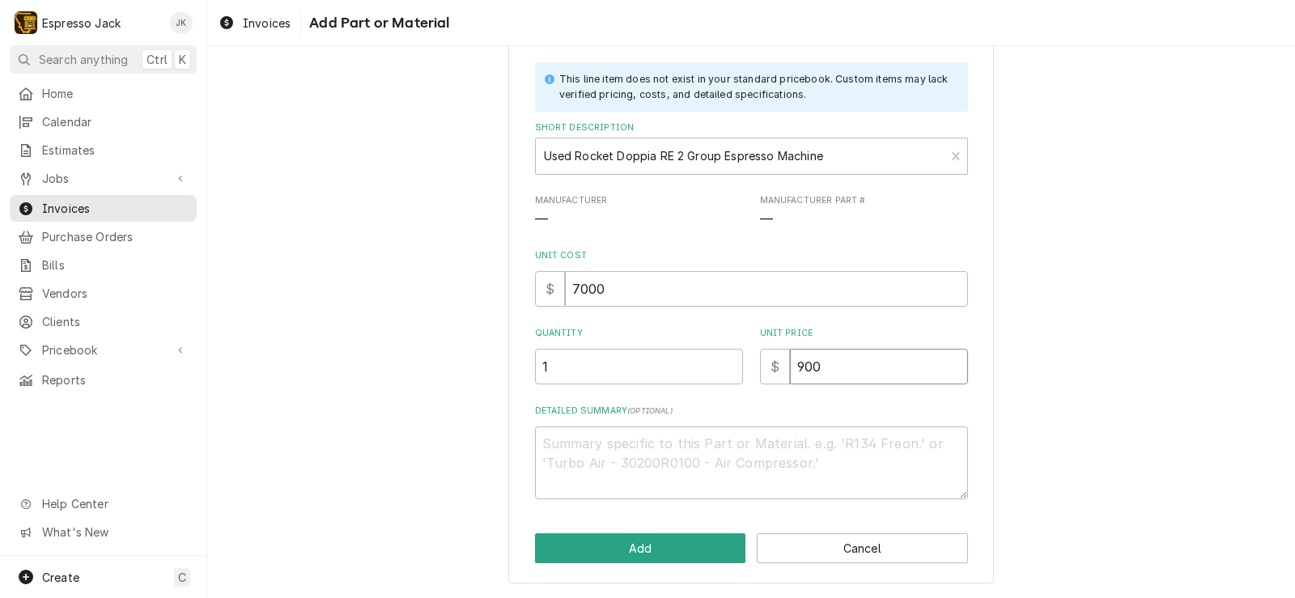
type textarea "x"
type input "9000"
click at [649, 370] on input "1" at bounding box center [639, 367] width 208 height 36
click at [644, 442] on textarea "Detailed Summary ( optional )" at bounding box center [751, 462] width 433 height 73
type textarea "x"
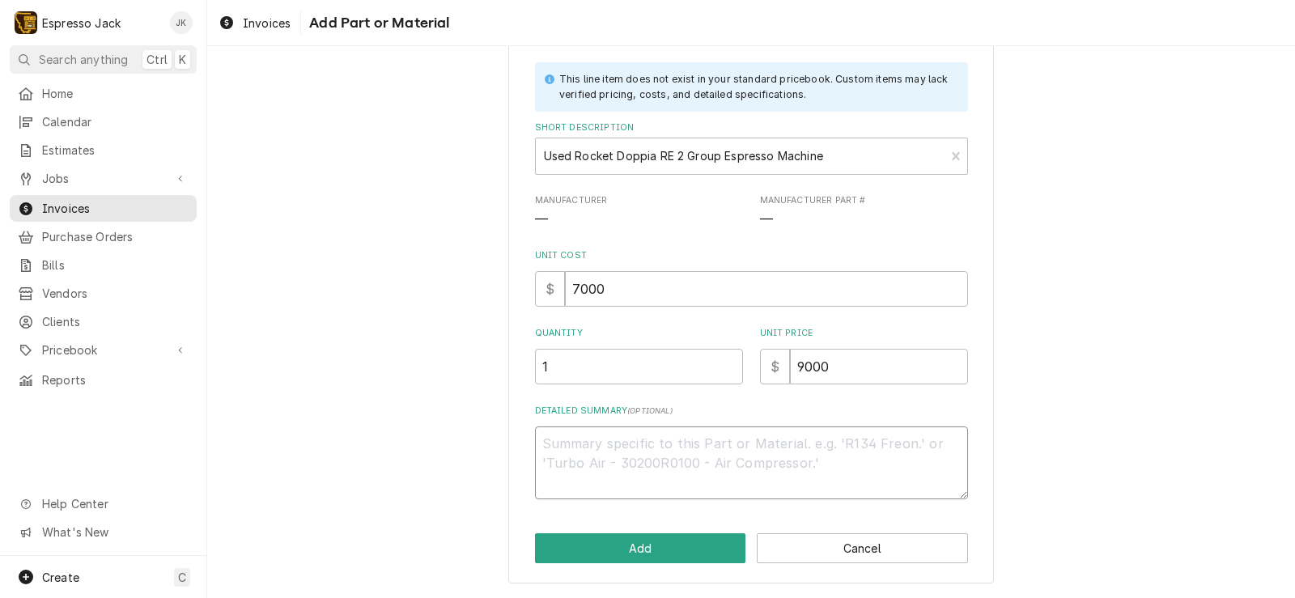
type textarea "U"
type textarea "x"
type textarea "Us"
type textarea "x"
type textarea "Use"
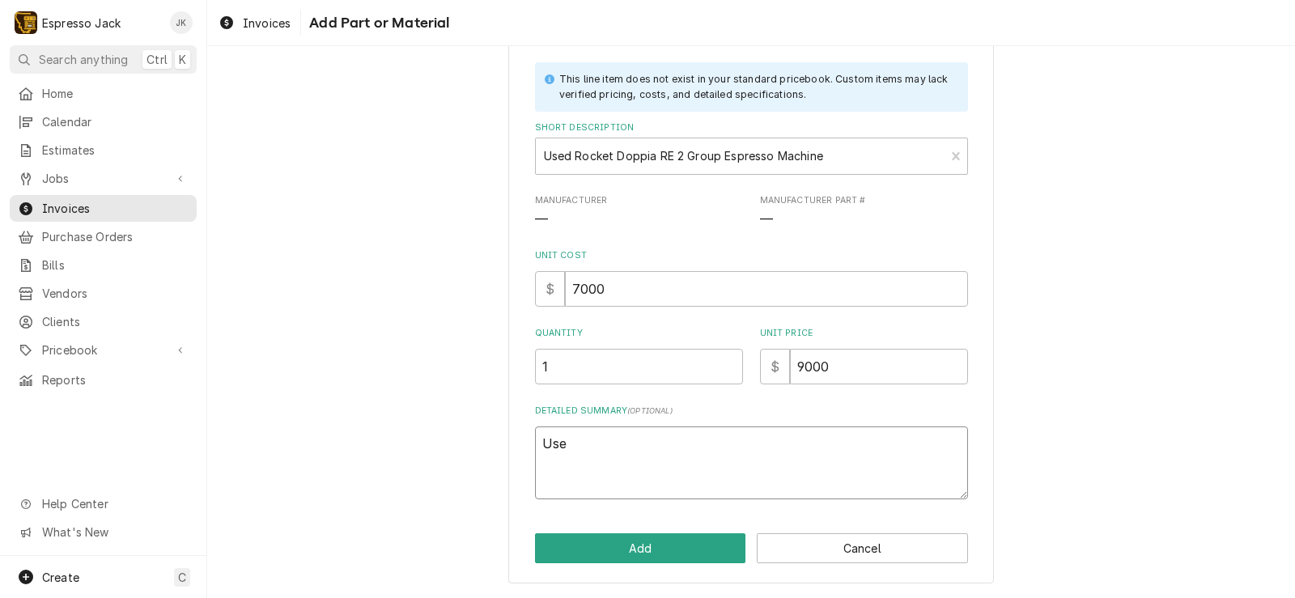
type textarea "x"
type textarea "User"
type textarea "x"
type textarea "Userd"
type textarea "x"
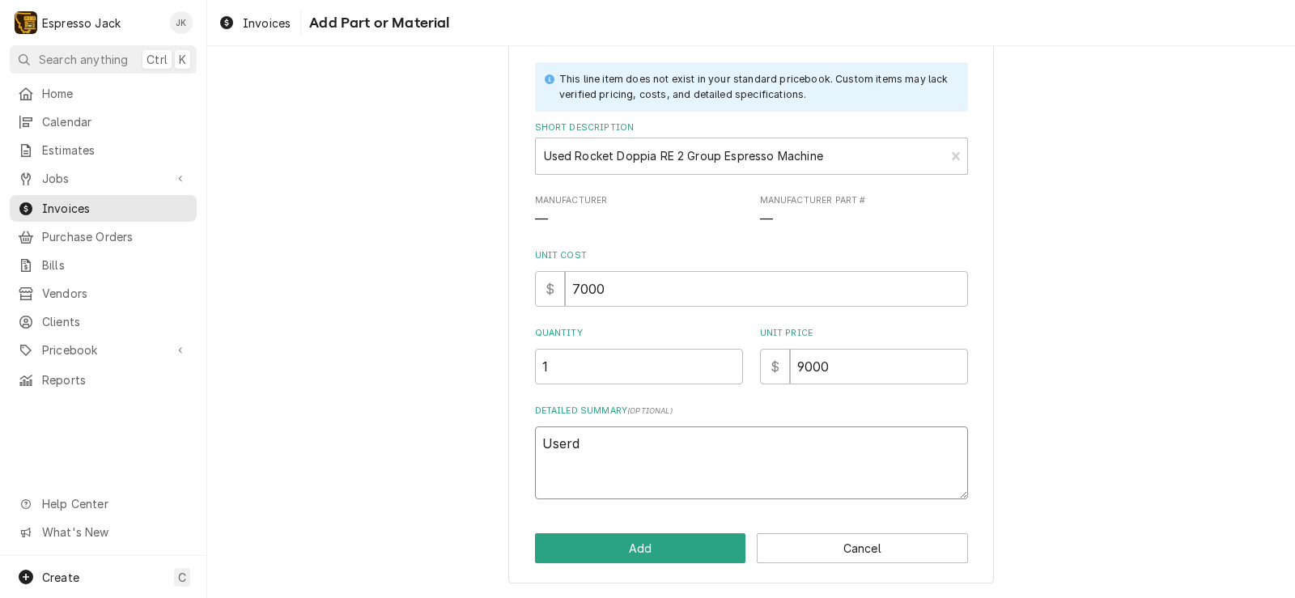
type textarea "Userd"
type textarea "x"
type textarea "Userd"
type textarea "x"
type textarea "User"
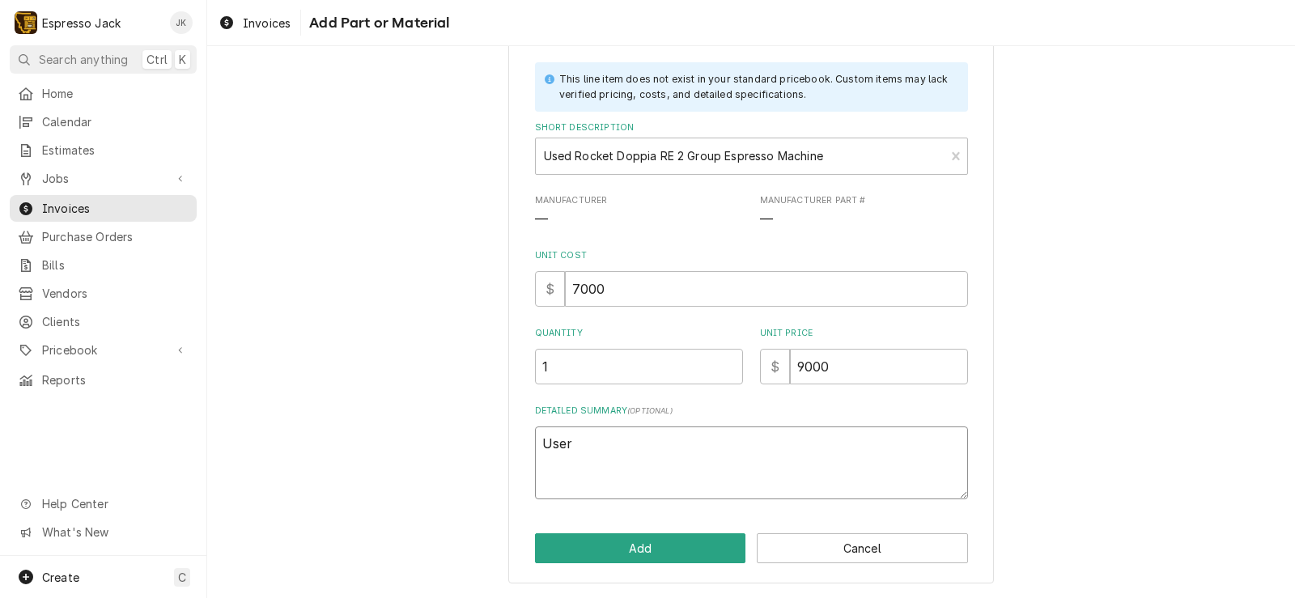
type textarea "x"
type textarea "Used"
type textarea "x"
type textarea "Used"
type textarea "x"
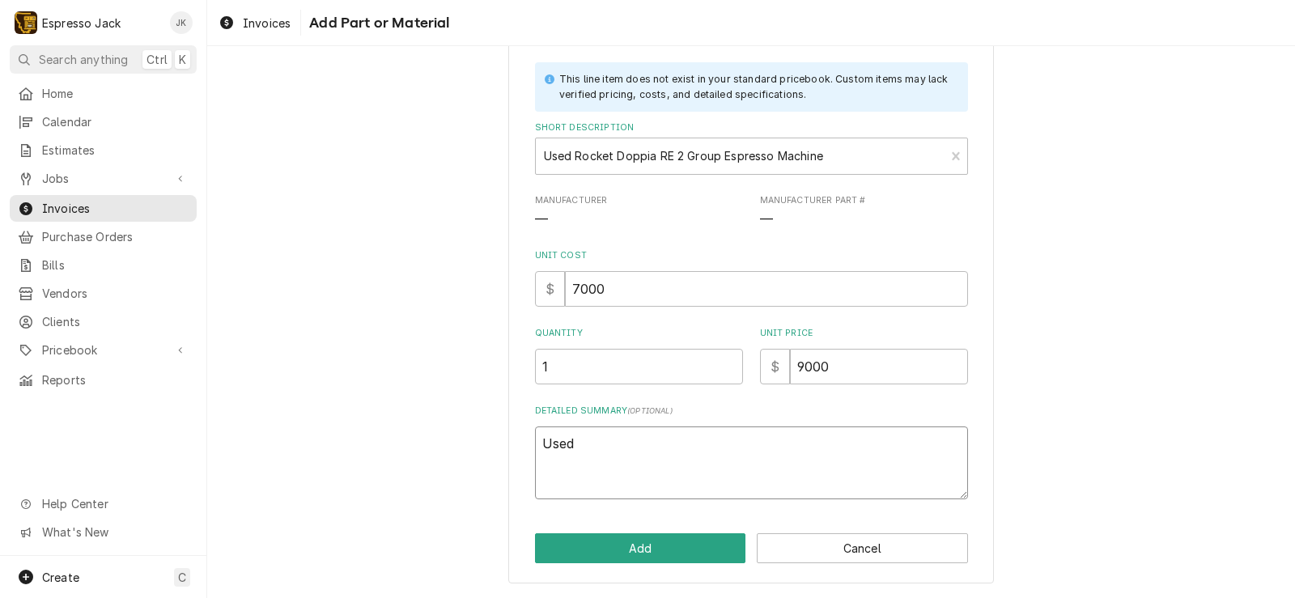
type textarea "Used R"
type textarea "x"
type textarea "Used Ro"
type textarea "x"
type textarea "Used Roc"
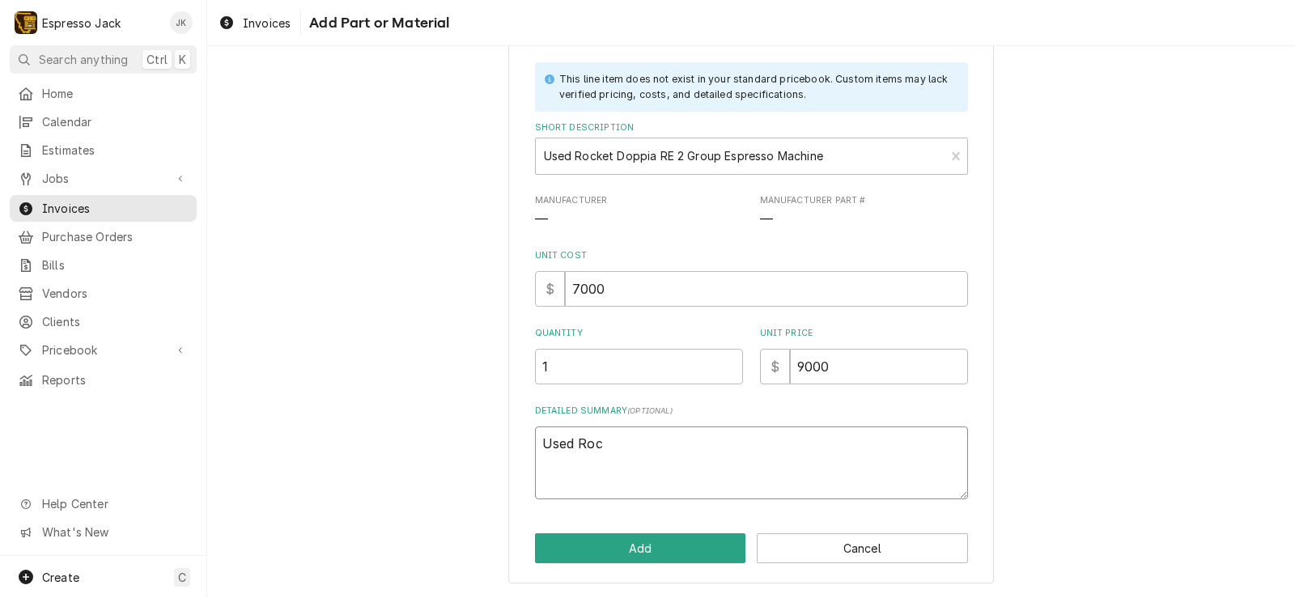
type textarea "x"
type textarea "Used Rock"
type textarea "x"
type textarea "Used Rocke"
type textarea "x"
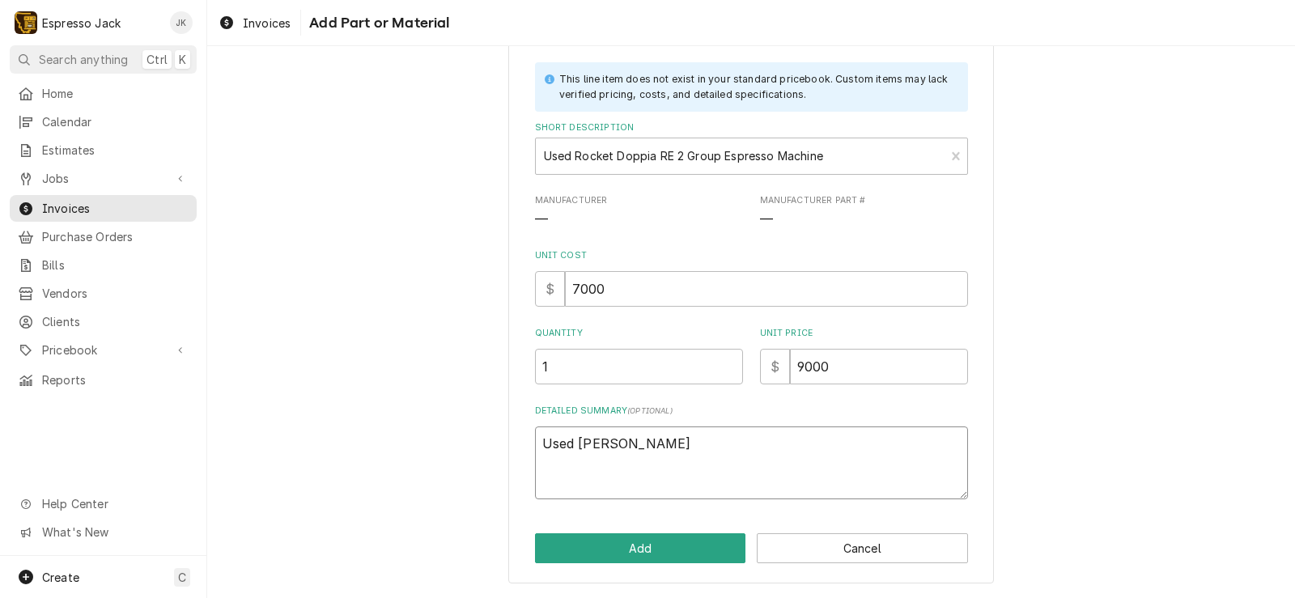
type textarea "Used Rocket"
type textarea "x"
type textarea "Used Rocket"
type textarea "x"
type textarea "Used Rocket D"
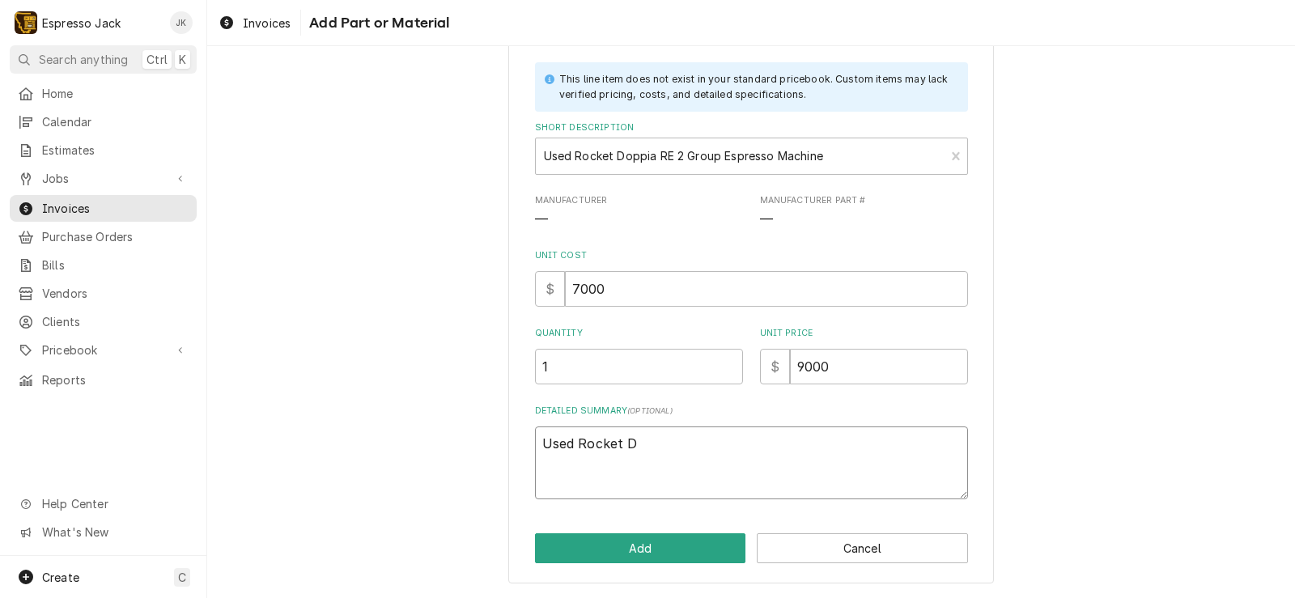
type textarea "x"
type textarea "Used Rocket Do"
type textarea "x"
type textarea "Used Rocket Dop"
type textarea "x"
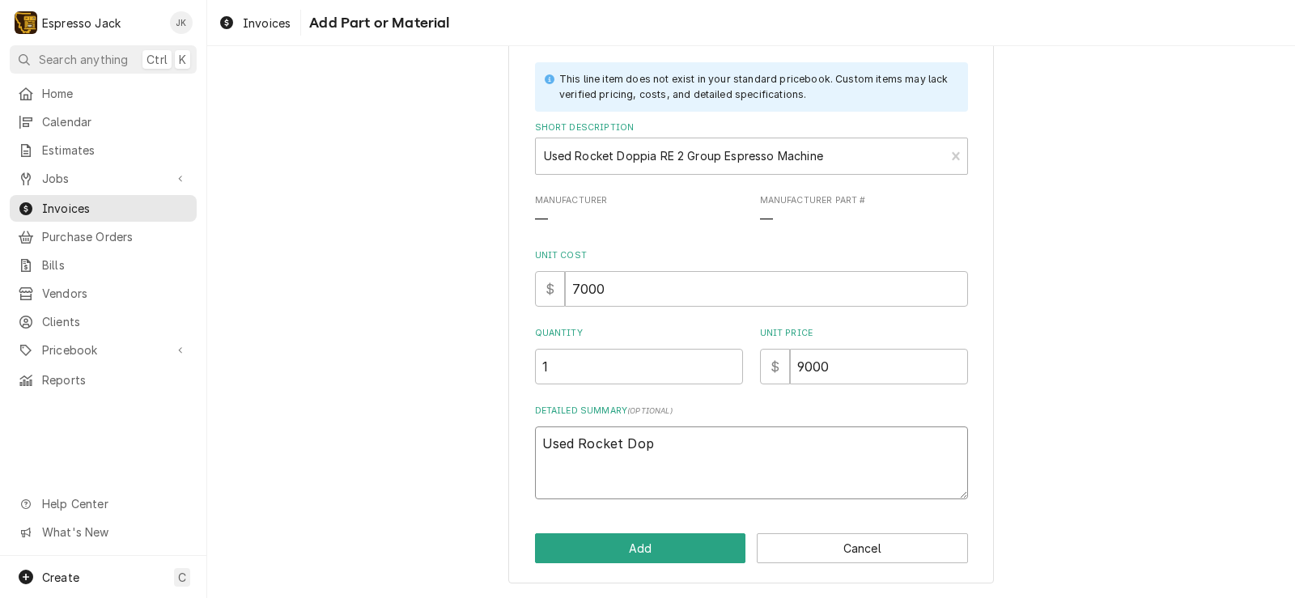
type textarea "Used Rocket Dopp"
type textarea "x"
type textarea "Used Rocket Doppi"
type textarea "x"
type textarea "Used Rocket Doppia"
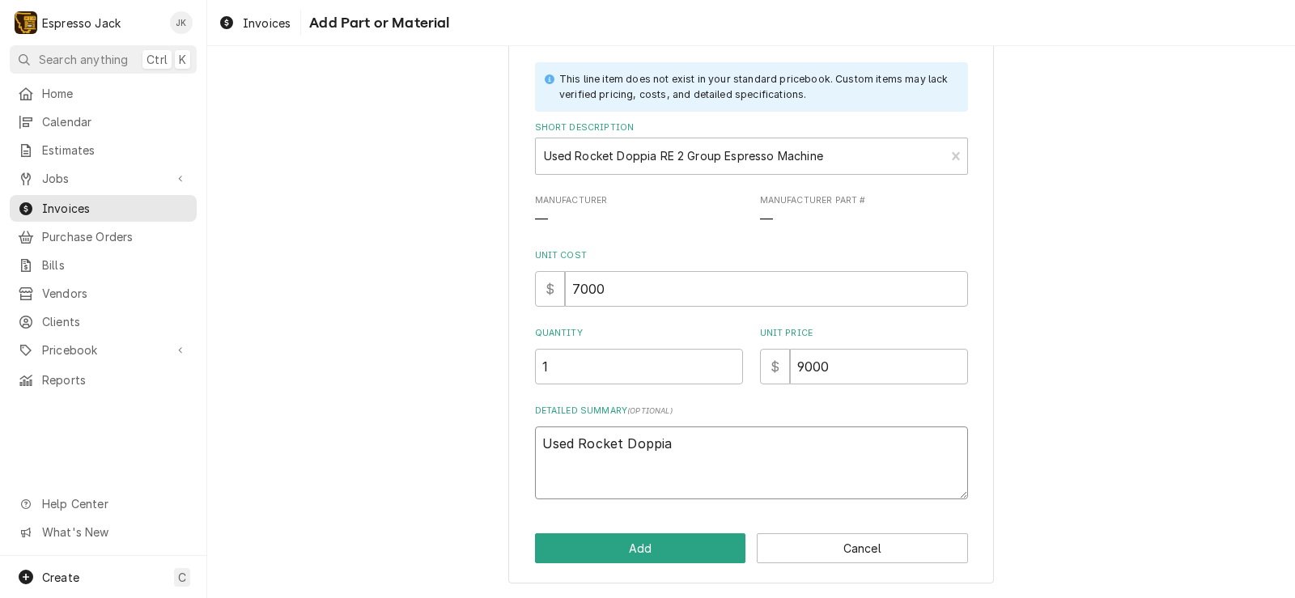
type textarea "x"
type textarea "Used Rocket Doppia"
type textarea "x"
type textarea "Used Rocket Doppia R"
type textarea "x"
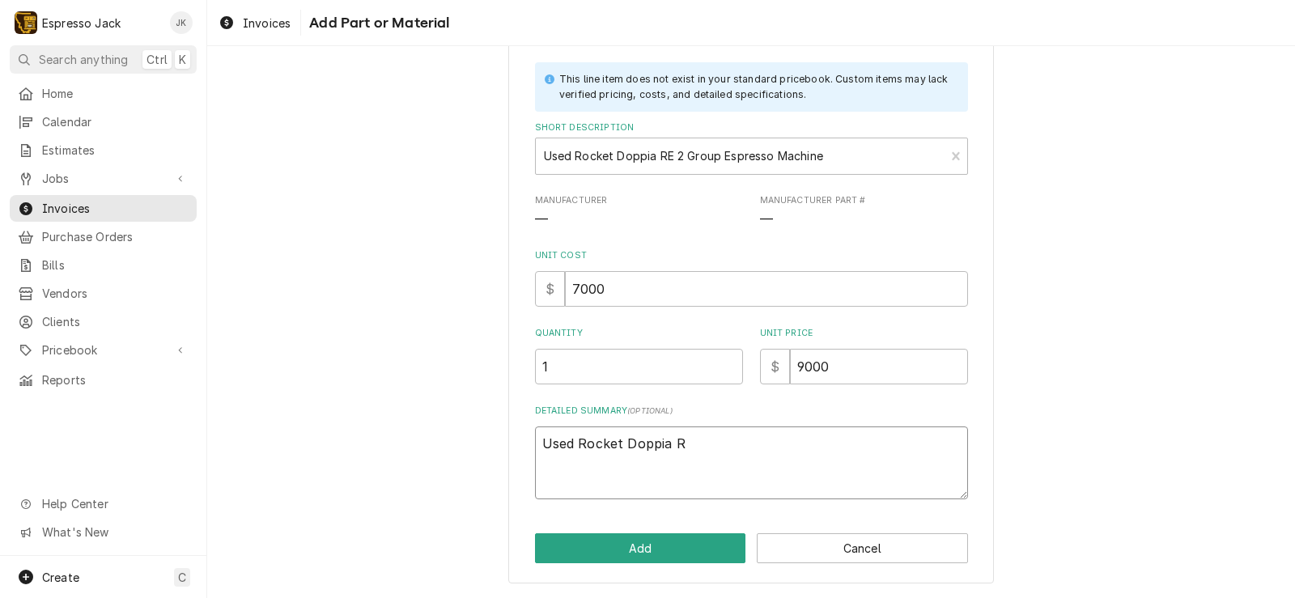
type textarea "Used Rocket Doppia RE"
type textarea "x"
type textarea "Used Rocket Doppia RE"
type textarea "x"
type textarea "Used Rocket Doppia RE 2"
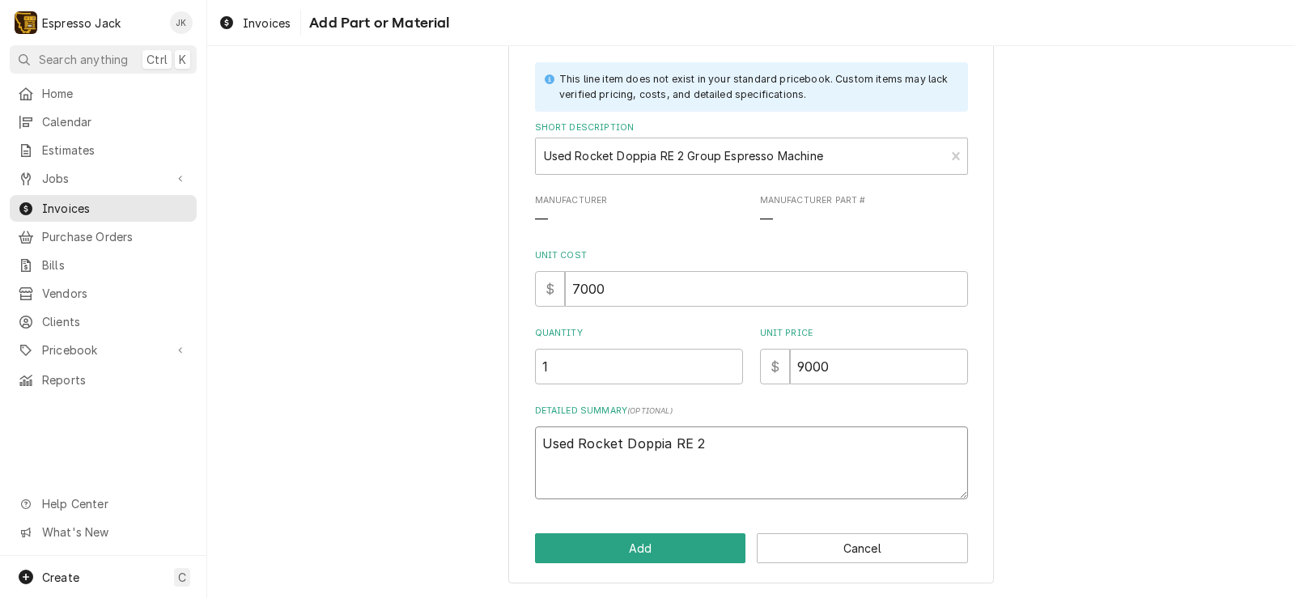
type textarea "x"
type textarea "Used Rocket Doppia RE 2"
type textarea "x"
type textarea "Used Rocket Doppia RE 2 G"
type textarea "x"
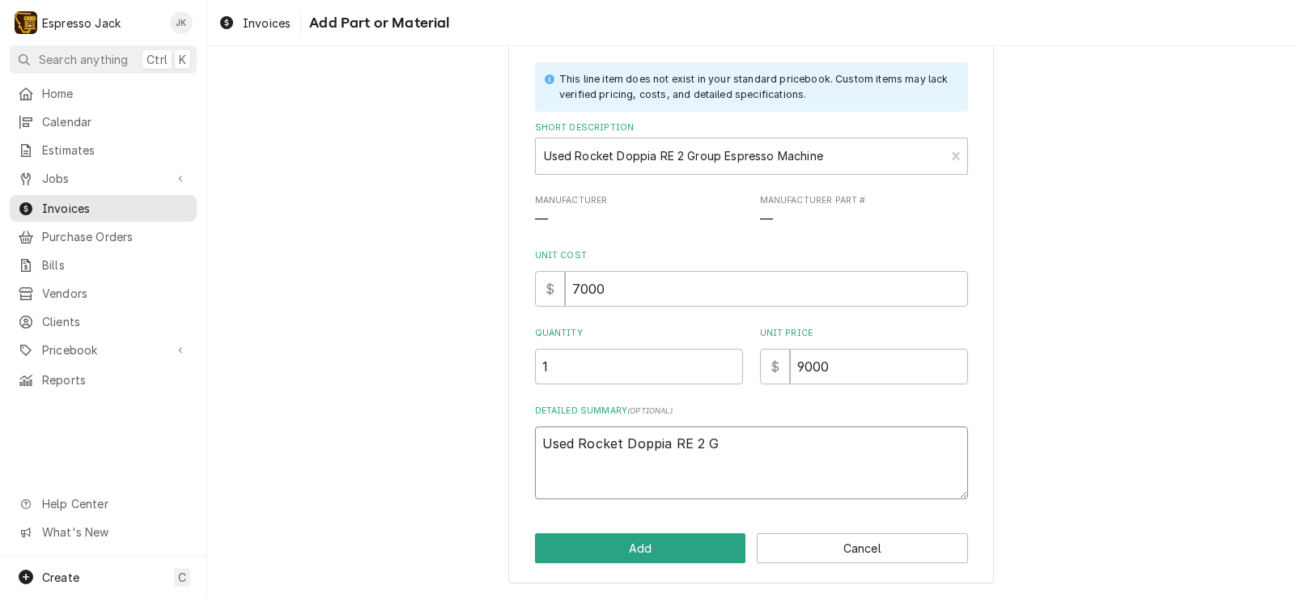
type textarea "Used Rocket Doppia RE 2 Gr"
type textarea "x"
type textarea "Used Rocket Doppia RE 2 Gro"
type textarea "x"
type textarea "Used Rocket Doppia RE 2 Grou"
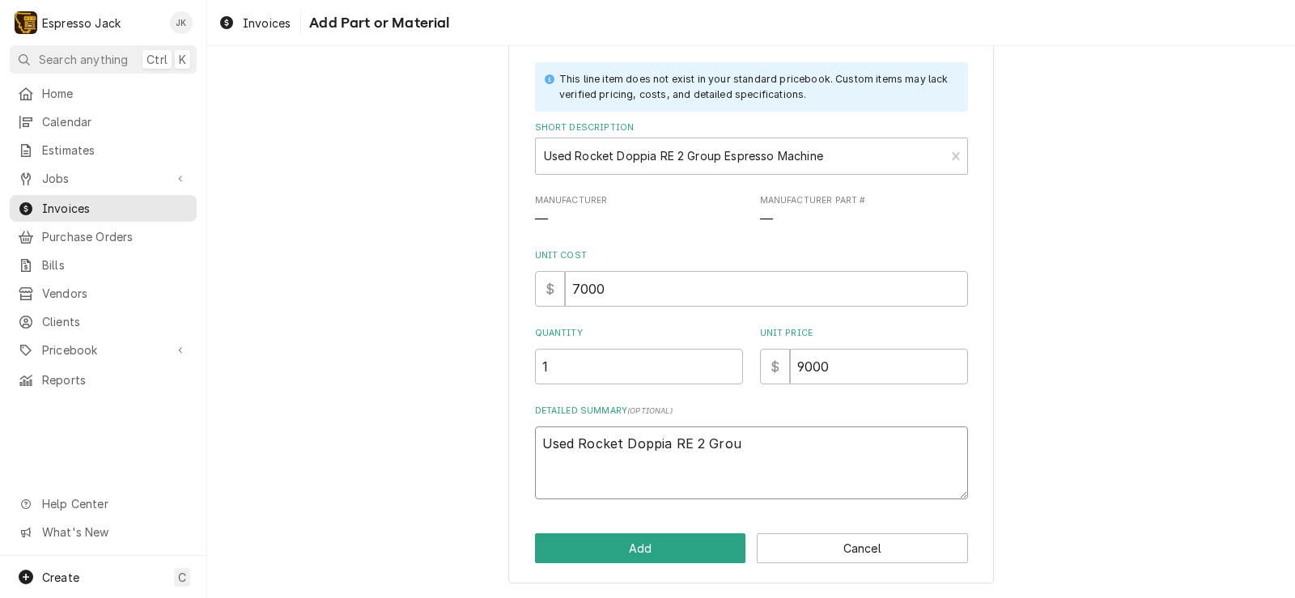
type textarea "x"
type textarea "Used Rocket Doppia RE 2 Group"
type textarea "x"
type textarea "Used Rocket Doppia RE 2 Group"
type textarea "x"
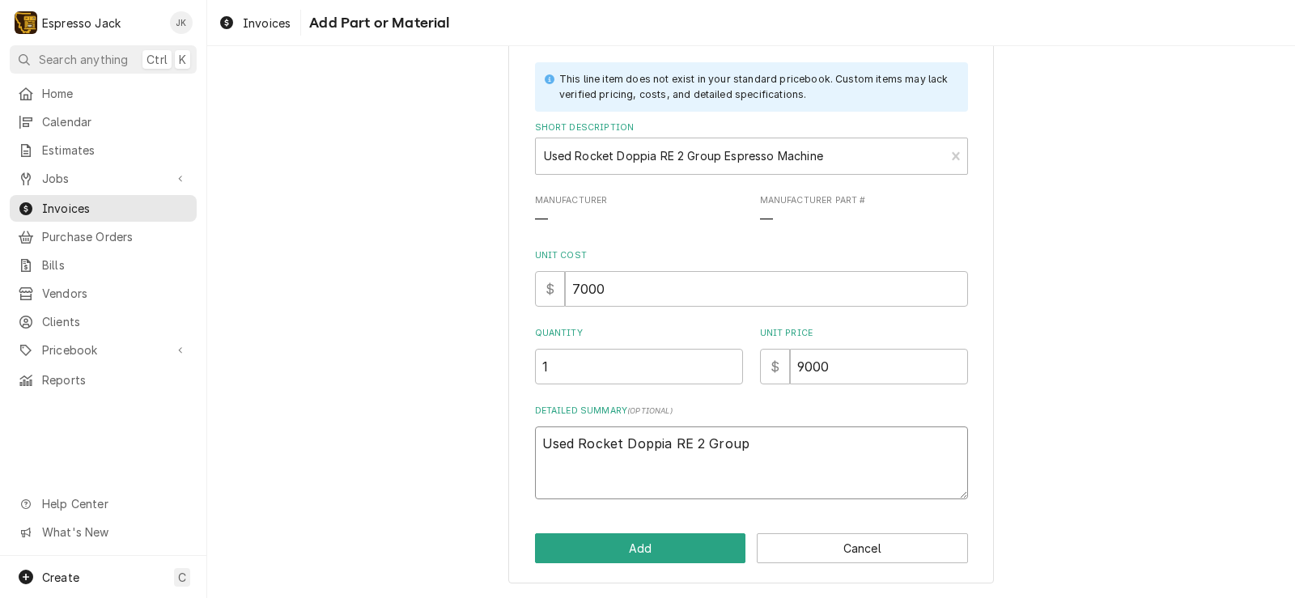
type textarea "Used Rocket Doppia RE 2 Group C"
type textarea "x"
type textarea "Used Rocket Doppia RE 2 Group Co"
type textarea "x"
type textarea "Used Rocket Doppia RE 2 Group Com"
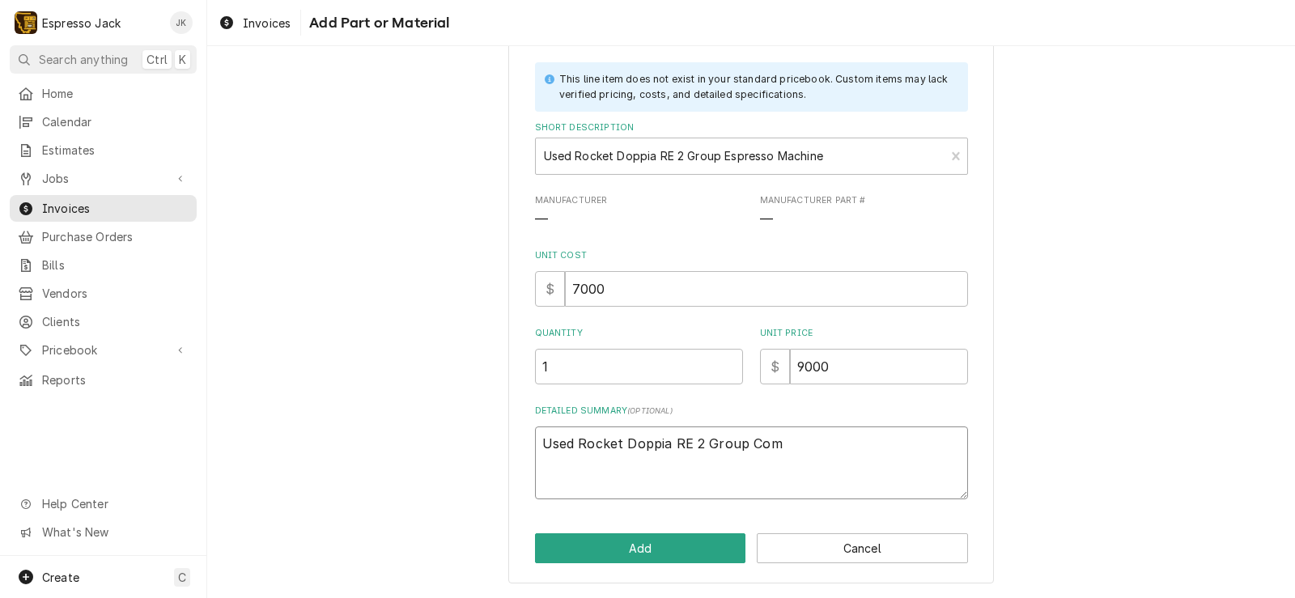
type textarea "x"
type textarea "Used Rocket Doppia RE 2 Group Como"
type textarea "x"
type textarea "Used Rocket Doppia RE 2 Group Com"
type textarea "x"
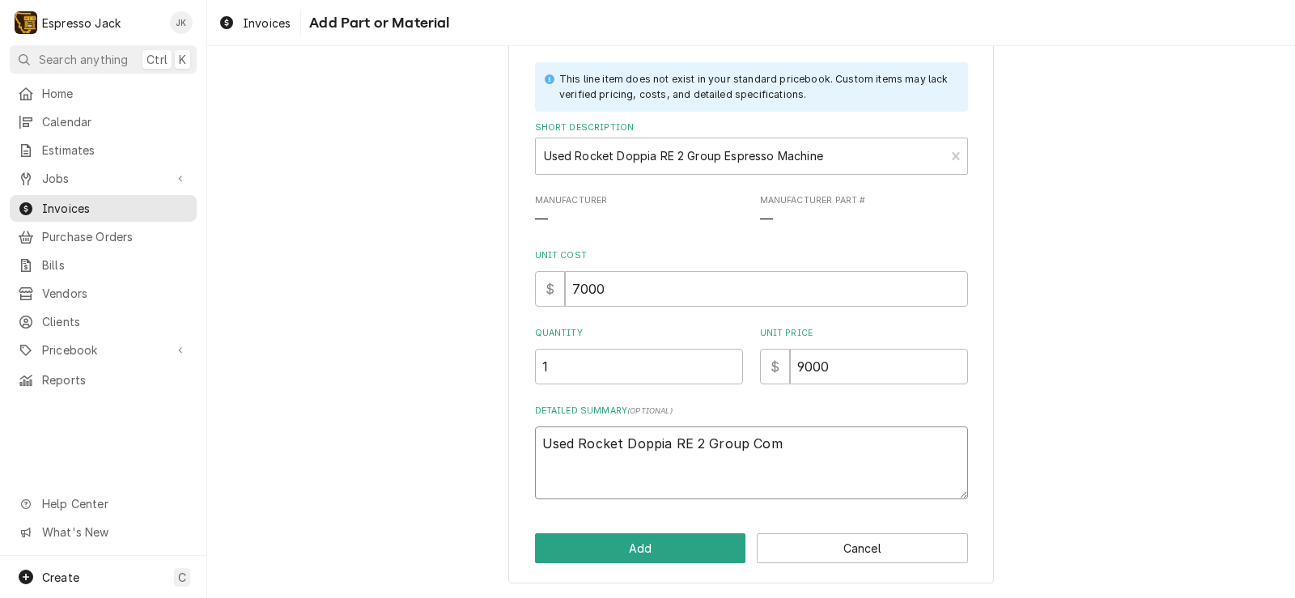
type textarea "Used Rocket Doppia RE 2 Group Comm"
type textarea "x"
type textarea "Used Rocket Doppia RE 2 Group Comme"
type textarea "x"
type textarea "Used Rocket Doppia RE 2 Group Commer"
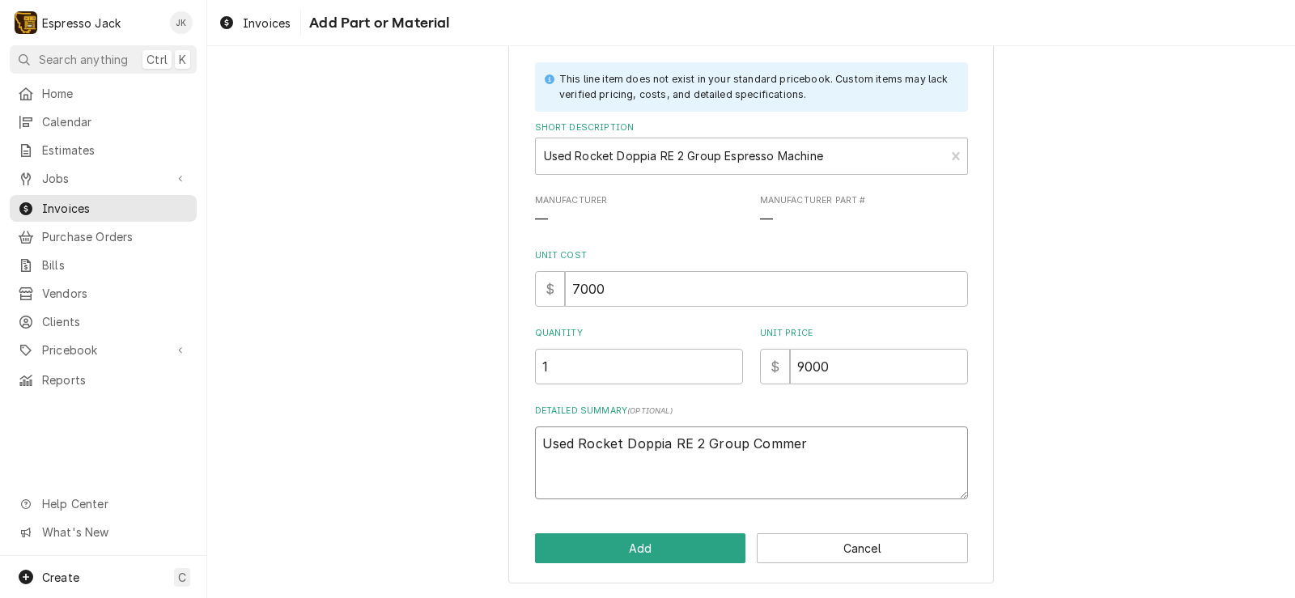
type textarea "x"
type textarea "Used Rocket Doppia RE 2 Group Commeri"
type textarea "x"
type textarea "Used Rocket Doppia RE 2 Group Commeric"
type textarea "x"
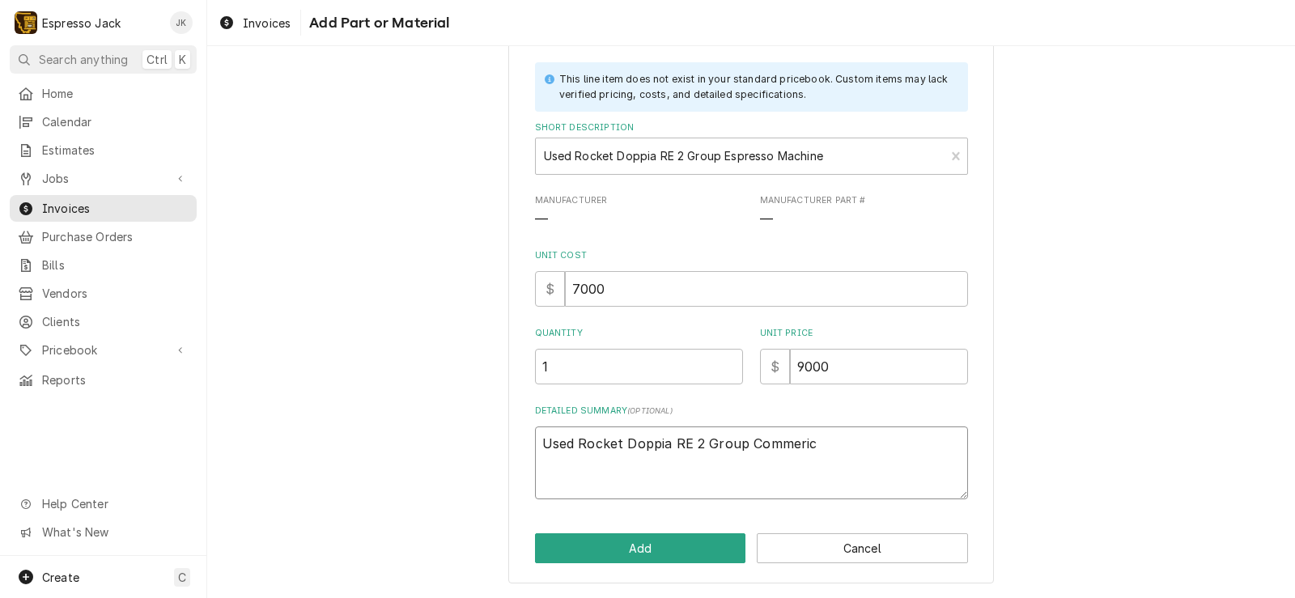
type textarea "Used Rocket Doppia RE 2 Group Commerica"
type textarea "x"
type textarea "Used Rocket Doppia RE 2 Group Commerical"
type textarea "x"
type textarea "Used Rocket Doppia RE 2 Group Commerical"
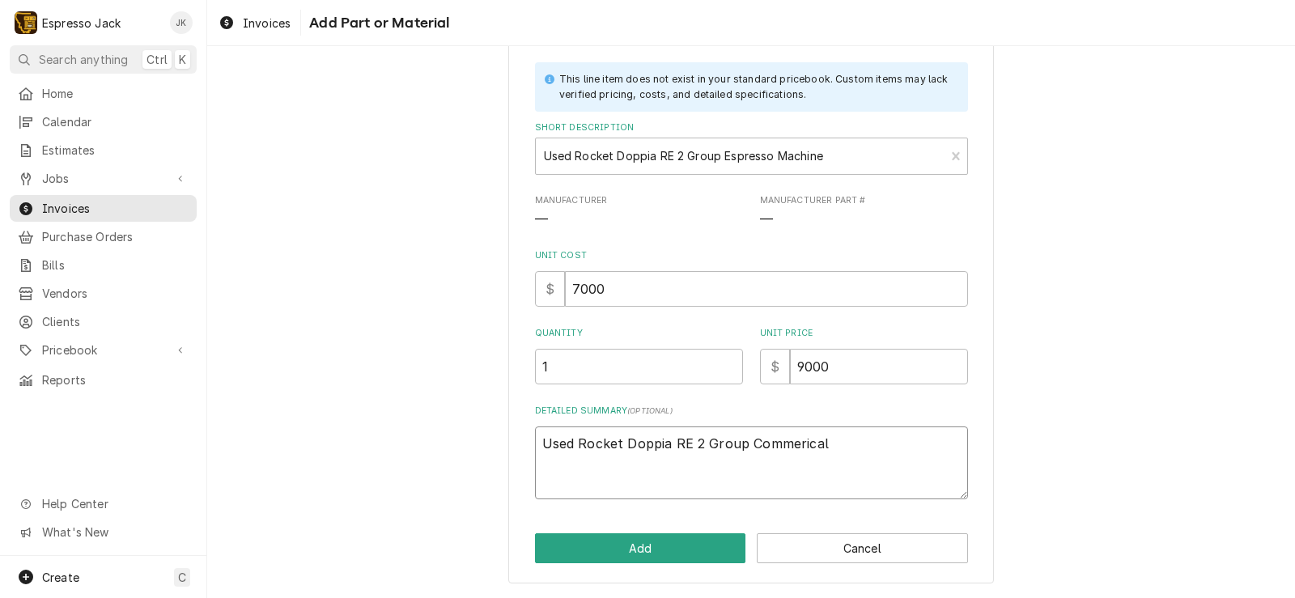
type textarea "x"
type textarea "Used Rocket Doppia RE 2 Group Commerical E"
type textarea "x"
type textarea "Used Rocket Doppia RE 2 Group Commerical Es"
type textarea "x"
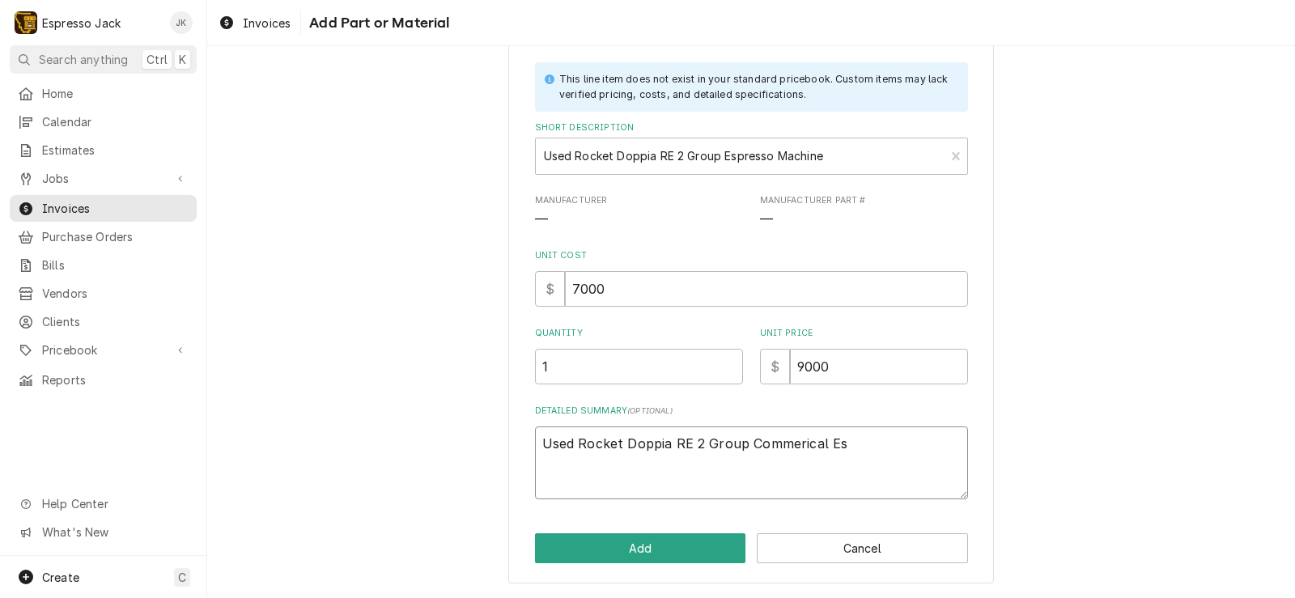
type textarea "Used Rocket Doppia RE 2 Group Commerical Esp"
type textarea "x"
type textarea "Used Rocket Doppia RE 2 Group Commerical Espr"
type textarea "x"
type textarea "Used Rocket Doppia RE 2 Group Commerical Espre"
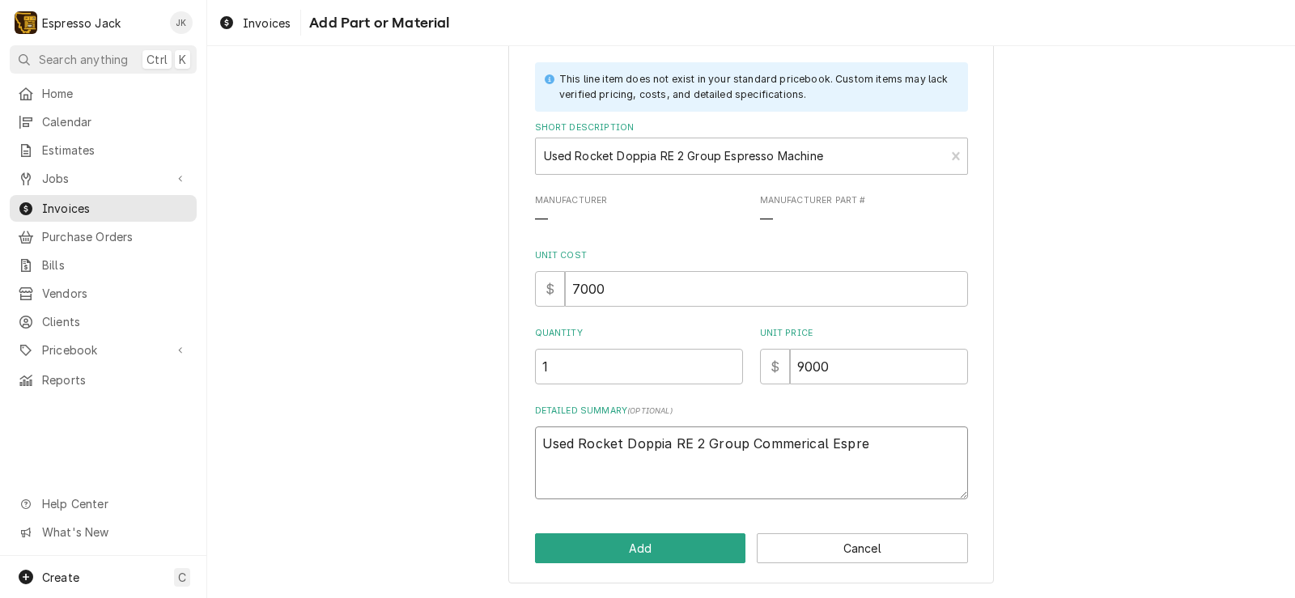
type textarea "x"
type textarea "Used Rocket Doppia RE 2 Group Commerical Espres"
type textarea "x"
type textarea "Used Rocket Doppia RE 2 Group Commerical Espress"
type textarea "x"
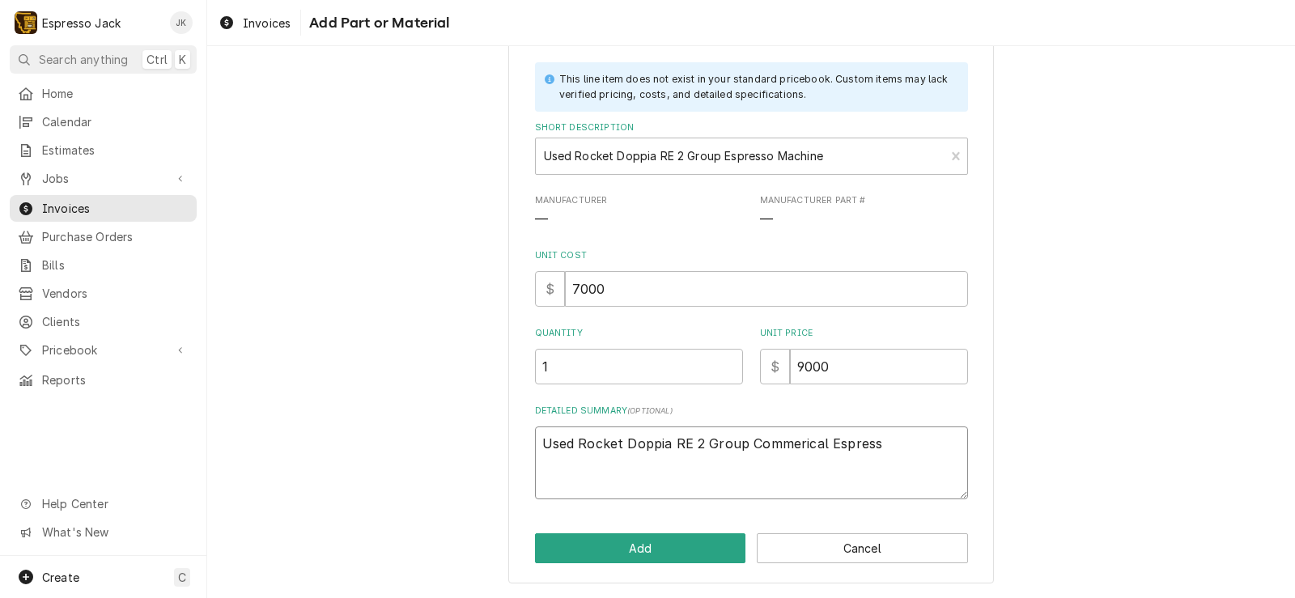
type textarea "Used Rocket Doppia RE 2 Group Commerical Espresso"
type textarea "x"
type textarea "Used Rocket Doppia RE 2 Group Commerical Espresso"
type textarea "x"
type textarea "Used Rocket Doppia RE 2 Group Commerical Espresso m"
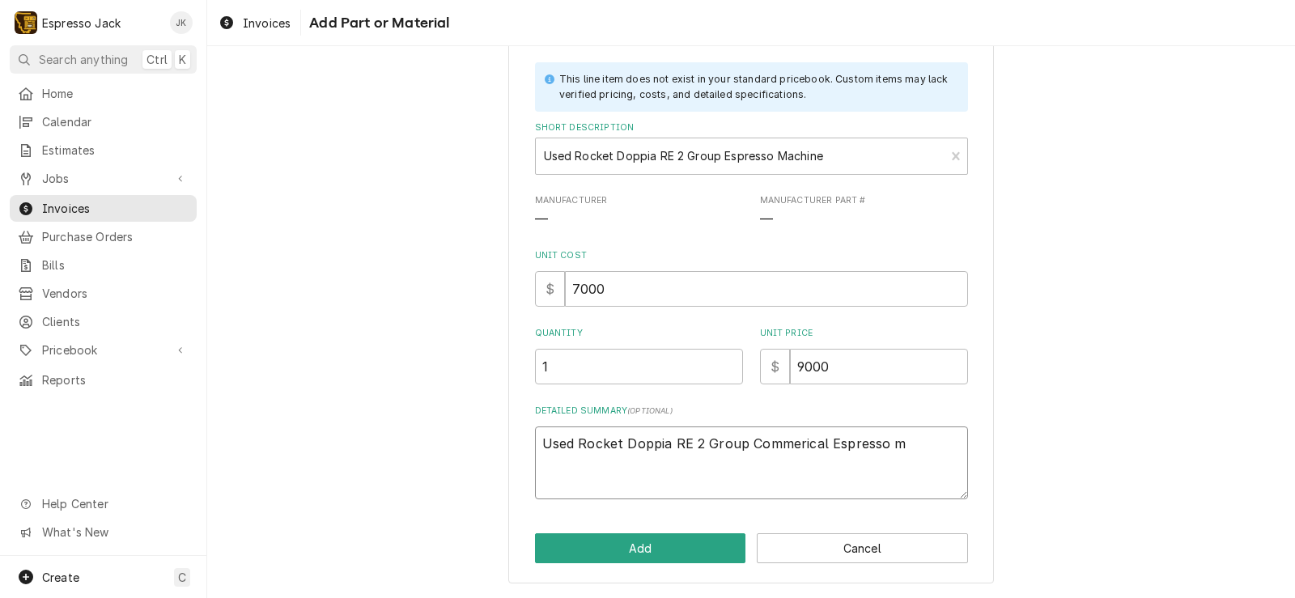
type textarea "x"
type textarea "Used Rocket Doppia RE 2 Group Commerical Espresso ma"
type textarea "x"
type textarea "Used Rocket Doppia RE 2 Group Commerical Espresso mac"
type textarea "x"
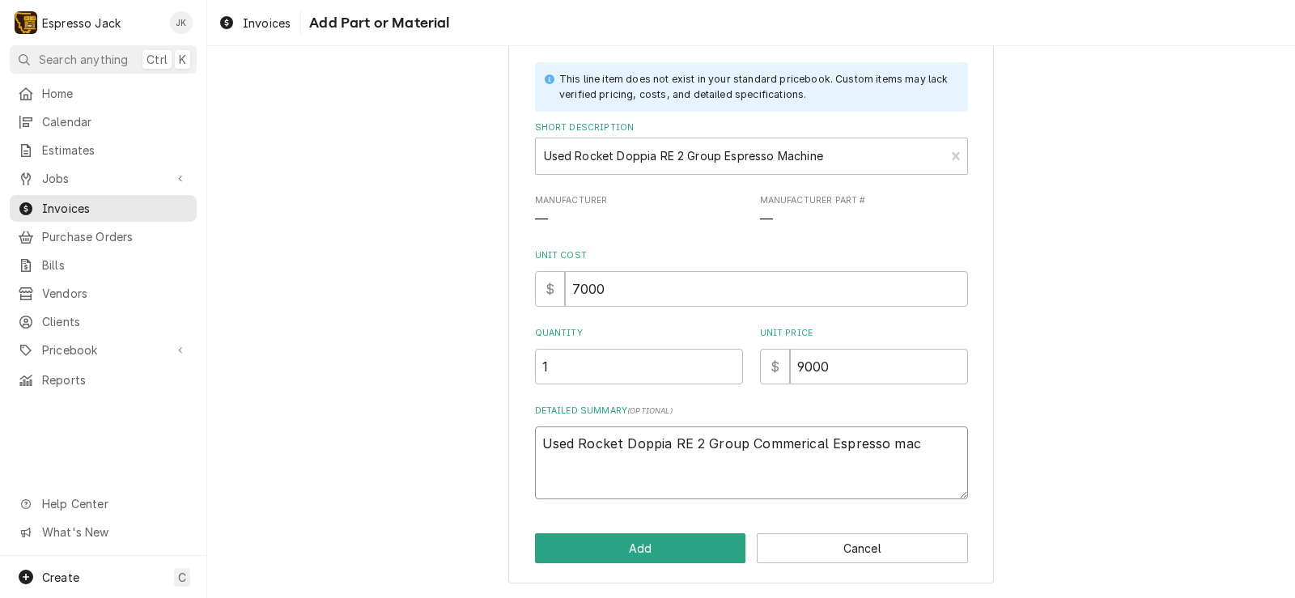
type textarea "Used Rocket Doppia RE 2 Group Commerical Espresso mach"
type textarea "x"
type textarea "Used Rocket Doppia RE 2 Group Commerical Espresso machi"
type textarea "x"
type textarea "Used Rocket Doppia RE 2 Group Commerical Espresso machin"
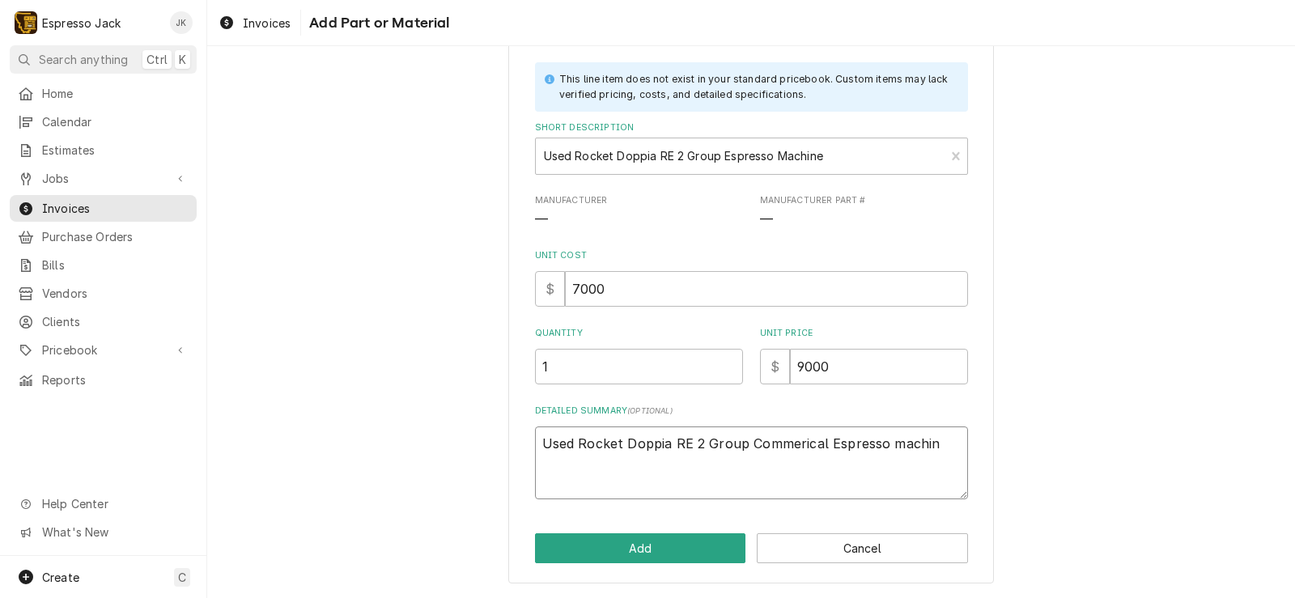
type textarea "x"
type textarea "Used Rocket Doppia RE 2 Group Commerical Espresso machine"
type textarea "x"
type textarea "Used Rocket Doppia RE 2 Group Commerical spresso machine"
type textarea "x"
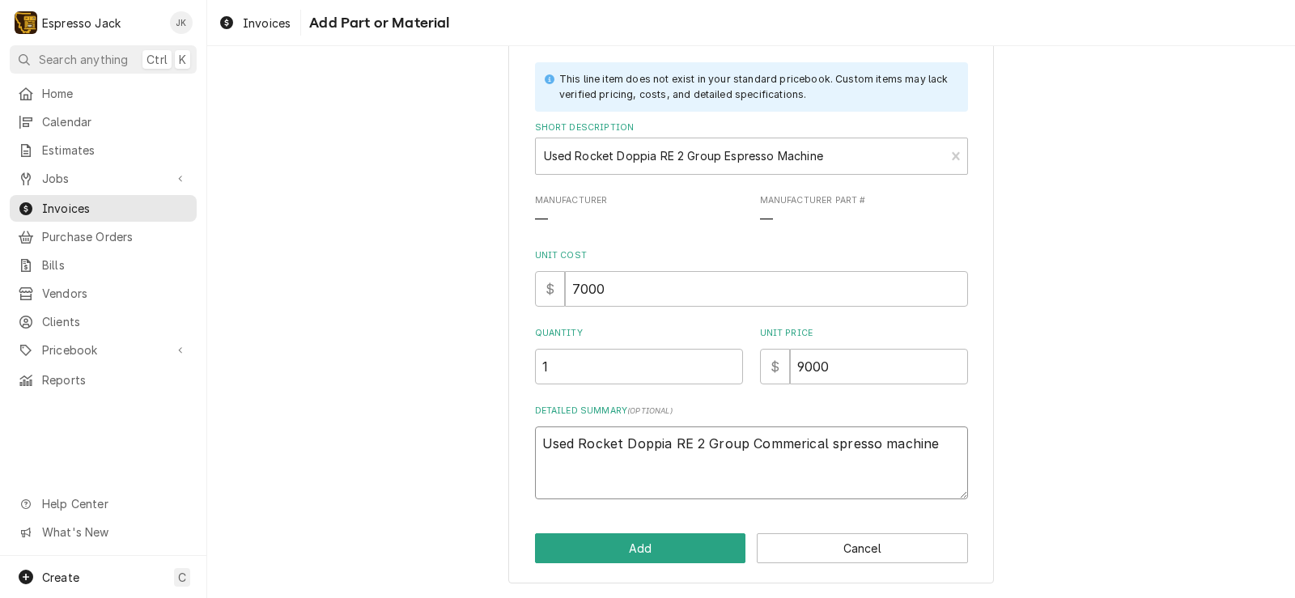
type textarea "Used Rocket Doppia RE 2 Group Commerical espresso machine"
type textarea "x"
type textarea "Used Rocket Doppia RE 2 Group ommerical espresso machine"
type textarea "x"
type textarea "Used Rocket Doppia RE 2 Group commerical espresso machine"
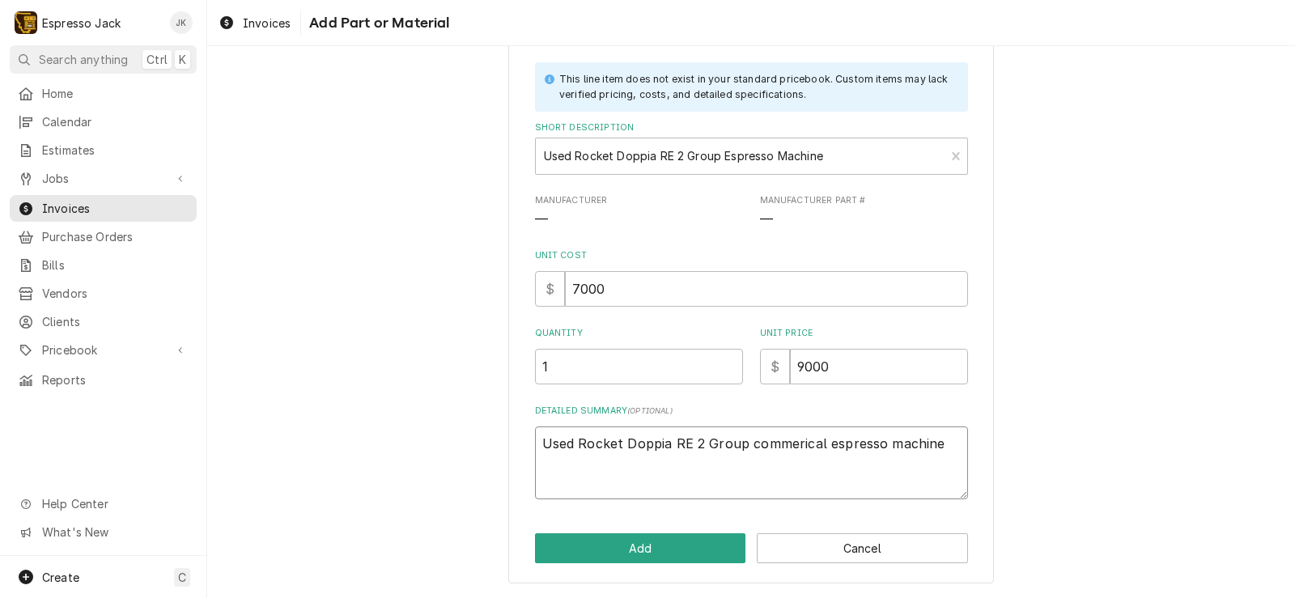
type textarea "x"
type textarea "Used Rocket Doppia RE 2 Group commerical espresso machine."
type textarea "x"
type textarea "Used Rocket Doppia RE 2 Group commerical espresso machine."
type textarea "x"
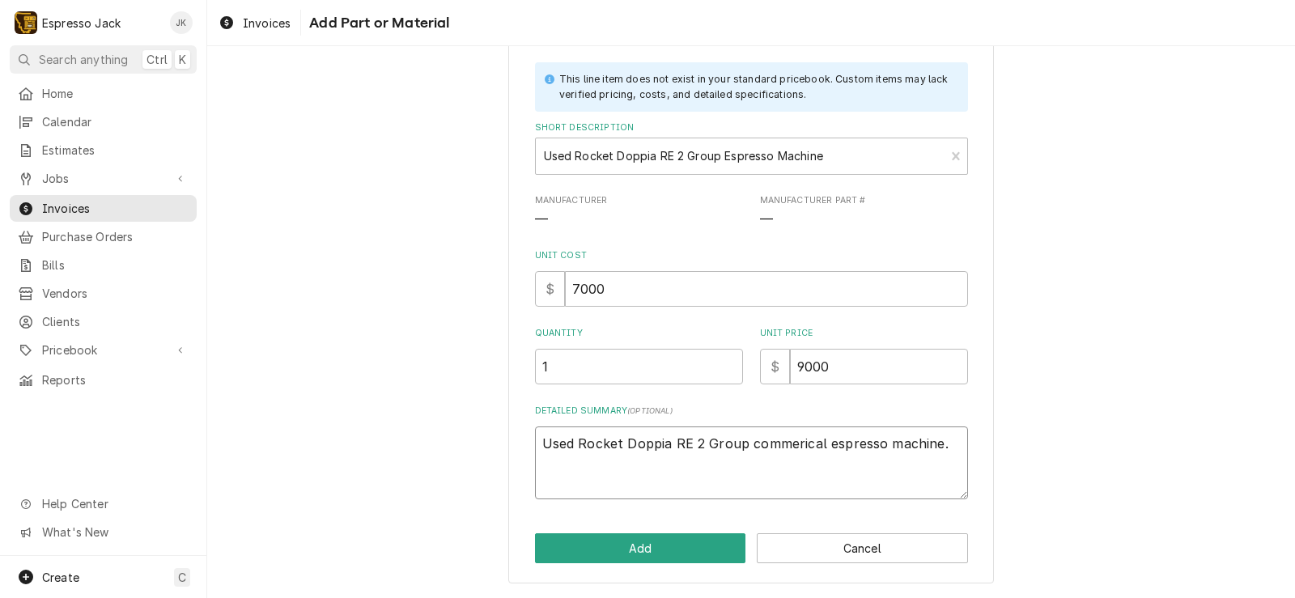
type textarea "Used Rocket Doppia RE 2 Group commerical espresso machine. S"
type textarea "x"
type textarea "Used Rocket Doppia RE 2 Group commerical espresso machine. Se"
type textarea "x"
type textarea "Used Rocket Doppia RE 2 Group commerical espresso machine. Ser"
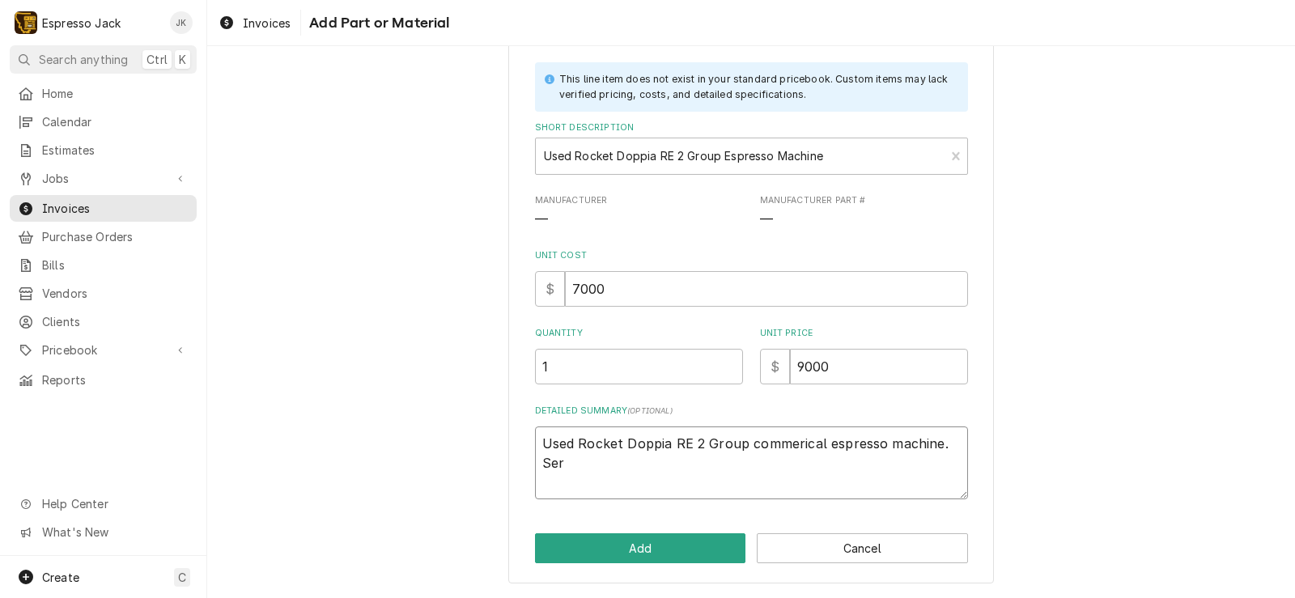
type textarea "x"
type textarea "Used Rocket Doppia RE 2 Group commerical espresso machine. Seri"
type textarea "x"
type textarea "Used Rocket Doppia RE 2 Group commerical espresso machine. Seria"
type textarea "x"
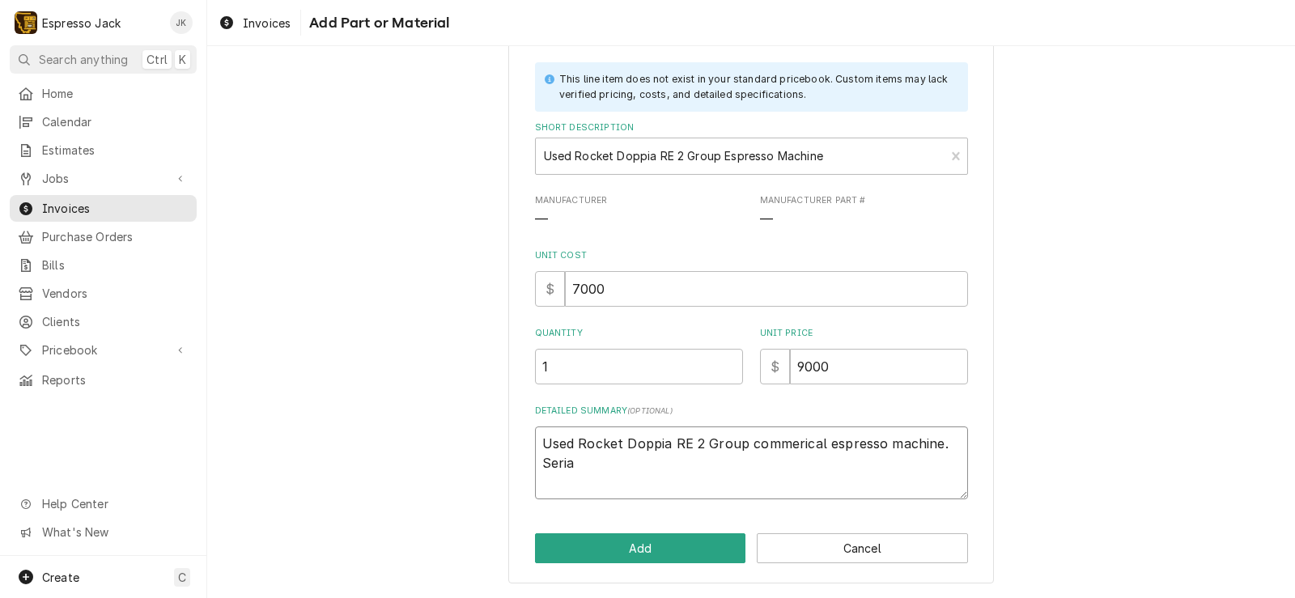
type textarea "Used Rocket Doppia RE 2 Group commerical espresso machine. Serial"
type textarea "x"
type textarea "Used Rocket Doppia RE 2 Group commerical espresso machine. Serial"
type textarea "x"
type textarea "Used Rocket Doppia RE 2 Group commerical espresso machine. Serial nu"
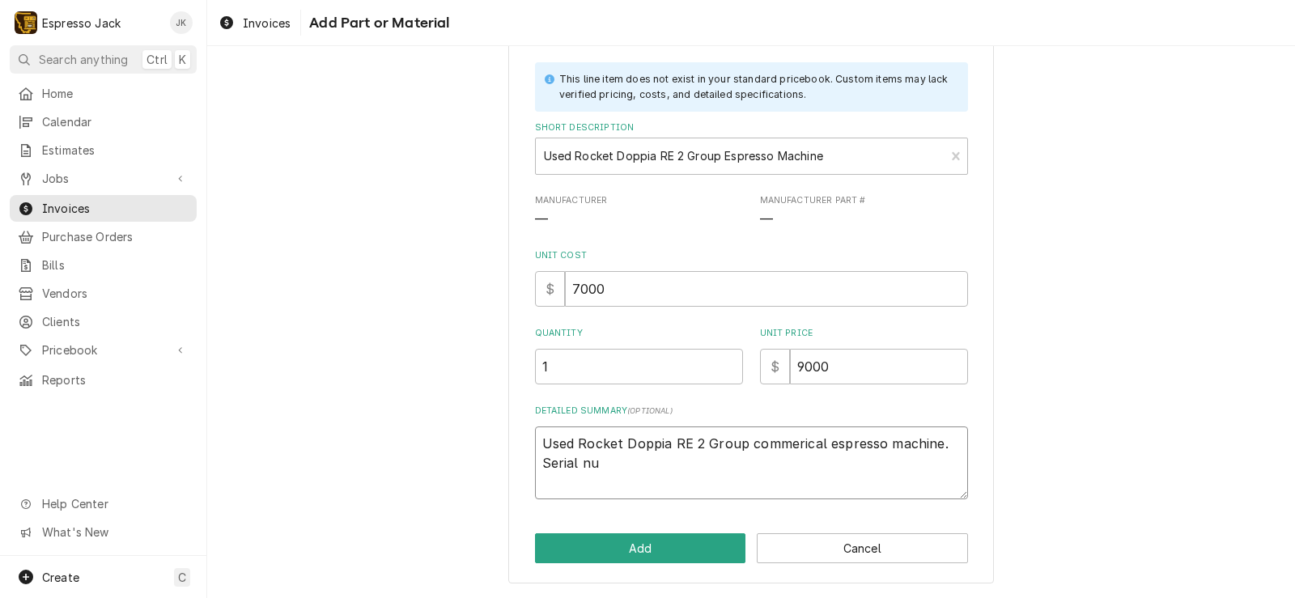
type textarea "x"
type textarea "Used Rocket Doppia RE 2 Group commerical espresso machine. Serial num"
type textarea "x"
type textarea "Used Rocket Doppia RE 2 Group commerical espresso machine. Serial numb"
type textarea "x"
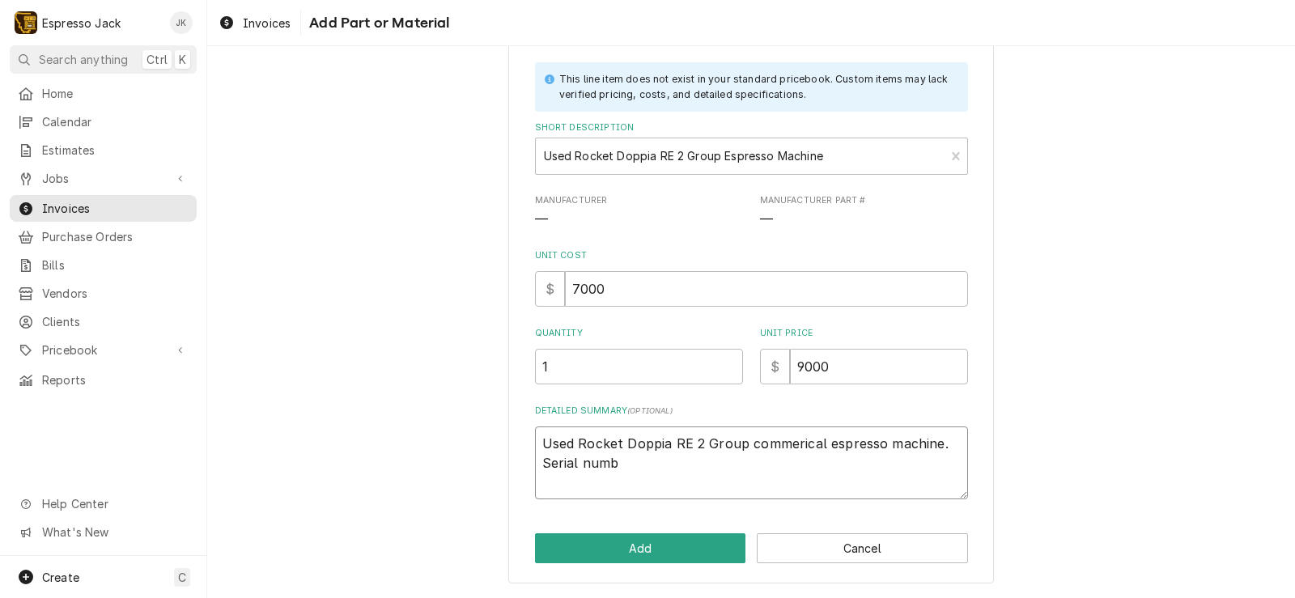
type textarea "Used Rocket Doppia RE 2 Group commerical espresso machine. Serial numbe"
type textarea "x"
type textarea "Used Rocket Doppia RE 2 Group commerical espresso machine. Serial number"
type textarea "x"
type textarea "Used Rocket Doppia RE 2 Group commerical espresso machine. Serial number"
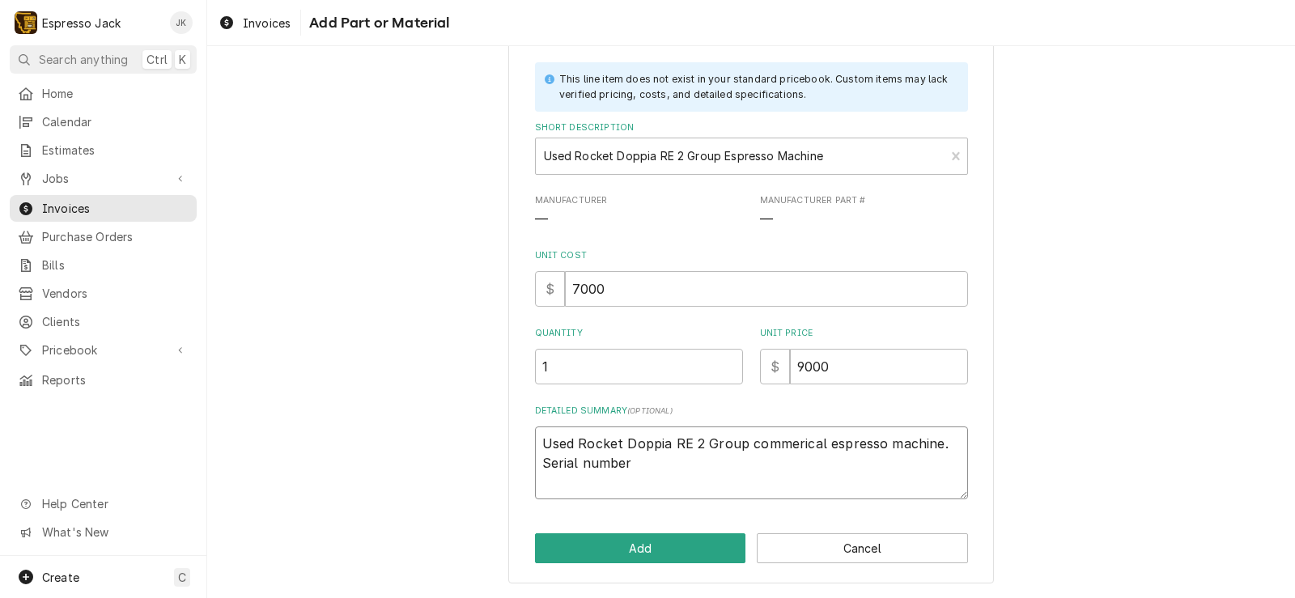
type textarea "x"
type textarea "Used Rocket Doppia RE 2 Group commerical espresso machine. Serial number"
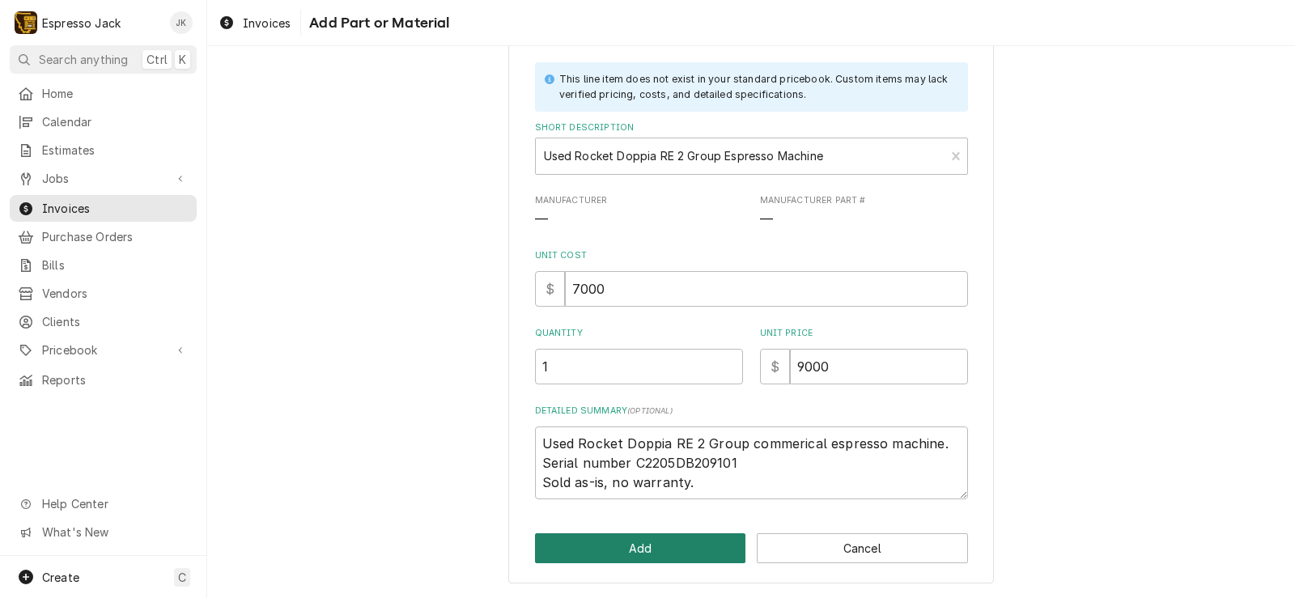
click at [649, 539] on button "Add" at bounding box center [640, 548] width 211 height 30
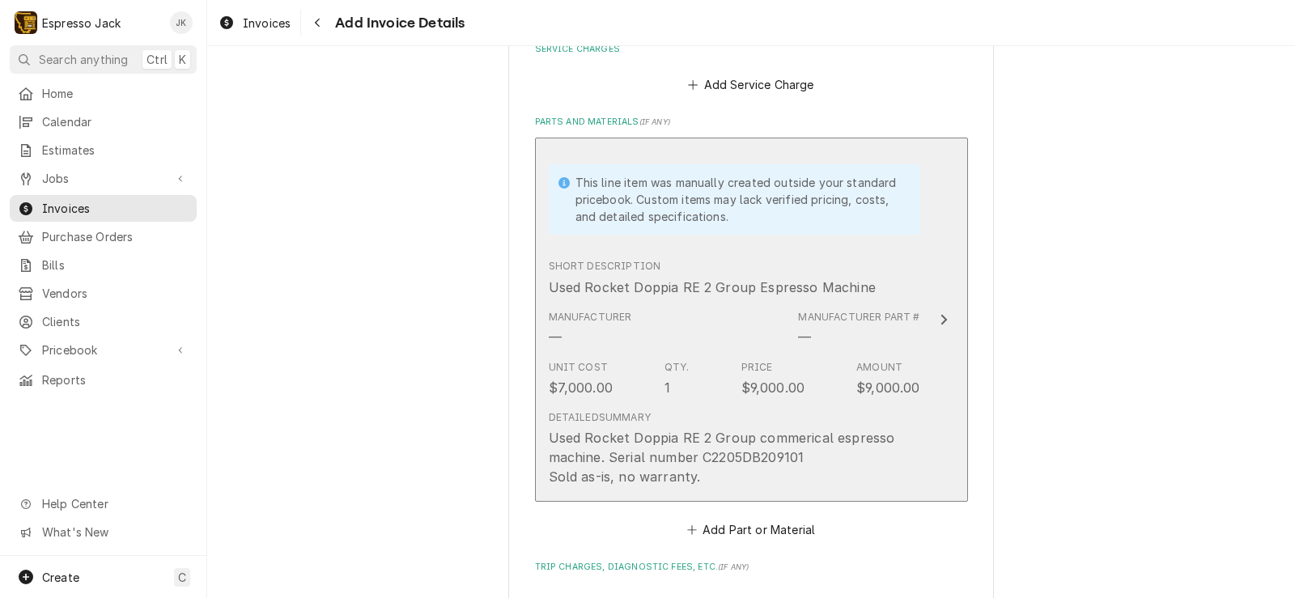
scroll to position [962, 0]
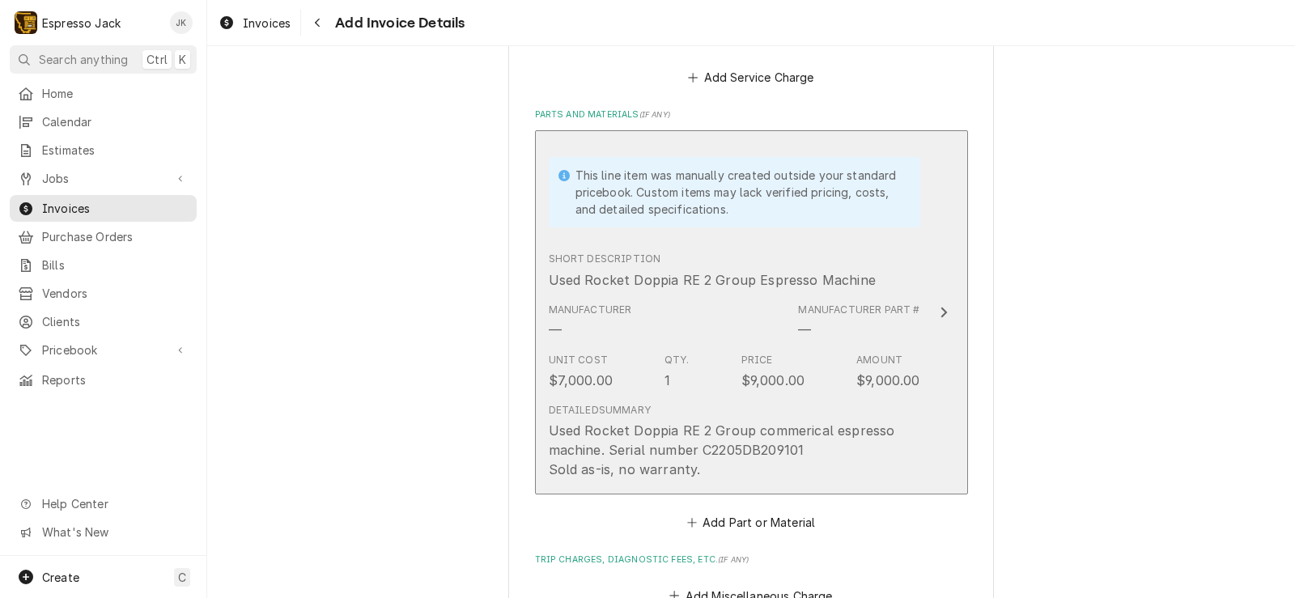
click at [719, 438] on div "Used Rocket Doppia RE 2 Group commerical espresso machine. Serial number C2205D…" at bounding box center [734, 450] width 371 height 58
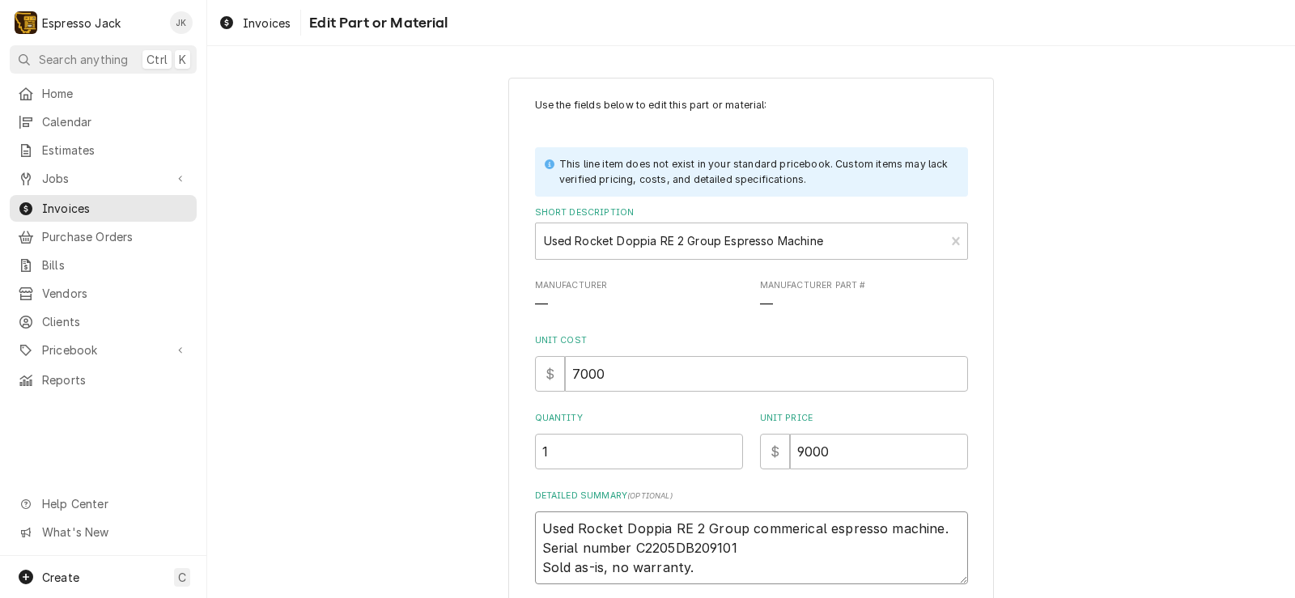
click at [939, 530] on textarea "Used Rocket Doppia RE 2 Group commerical espresso machine. Serial number C2205D…" at bounding box center [751, 547] width 433 height 73
paste textarea "Dual Boilers: Dedicated brew and service boilers help keep temperatures locked …"
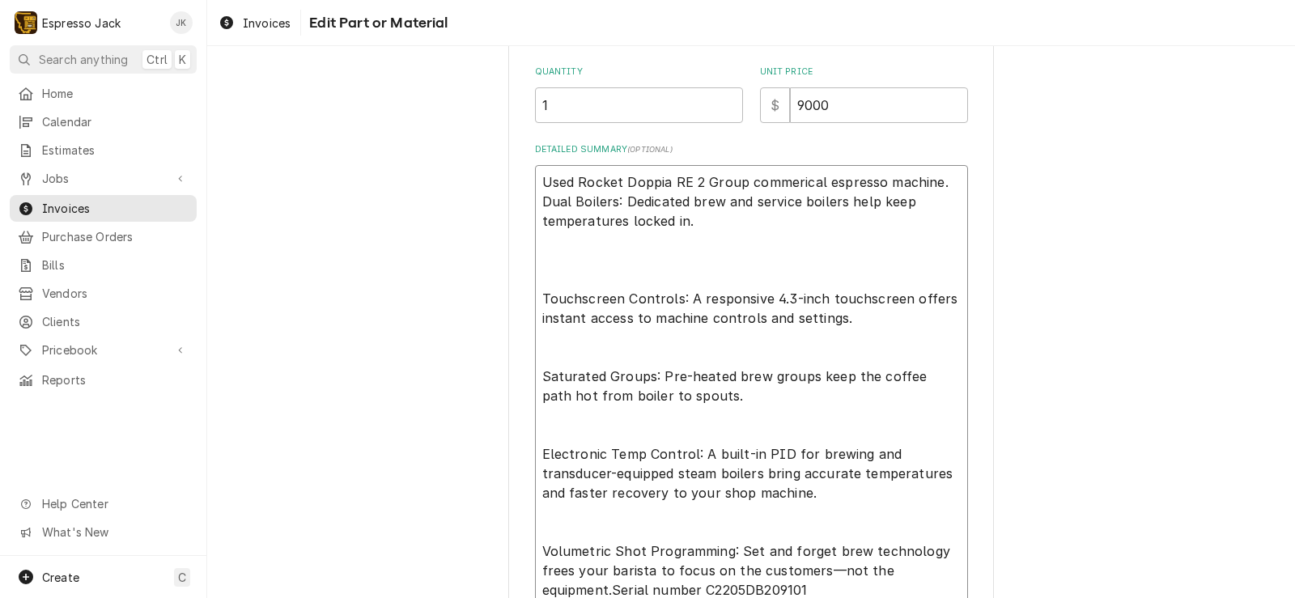
click at [709, 214] on textarea "Used Rocket Doppia RE 2 Group commerical espresso machine. Dual Boilers: Dedica…" at bounding box center [751, 395] width 433 height 461
drag, startPoint x: 695, startPoint y: 223, endPoint x: 611, endPoint y: 205, distance: 86.2
click at [611, 205] on textarea "Used Rocket Doppia RE 2 Group commerical espresso machine. Dual Boilers: Dedica…" at bounding box center [751, 395] width 433 height 461
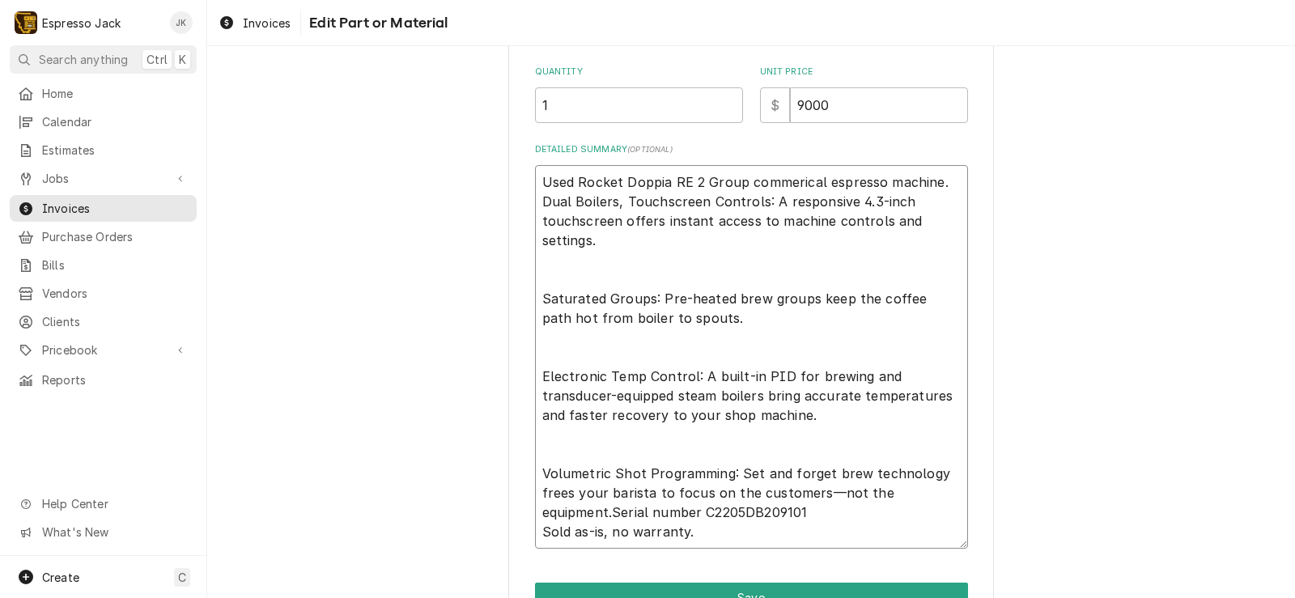
drag, startPoint x: 756, startPoint y: 199, endPoint x: 659, endPoint y: 248, distance: 108.5
click at [659, 248] on textarea "Used Rocket Doppia RE 2 Group commerical espresso machine. Dual Boilers, Touchs…" at bounding box center [751, 357] width 433 height 384
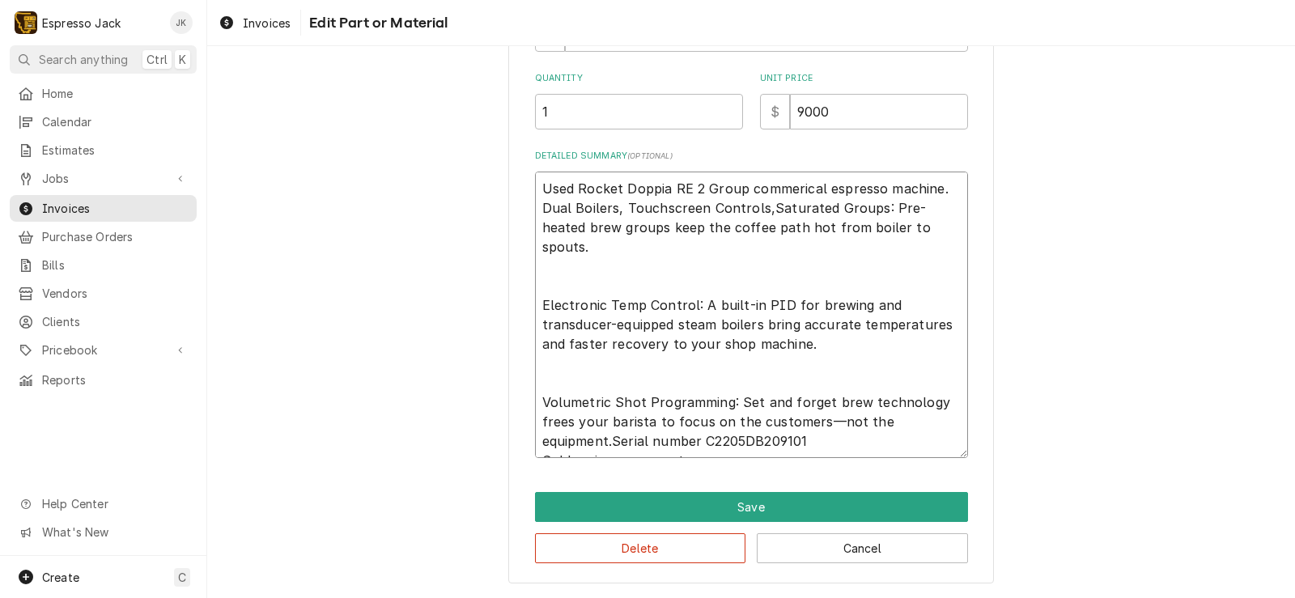
scroll to position [340, 0]
drag, startPoint x: 874, startPoint y: 203, endPoint x: 916, endPoint y: 228, distance: 49.0
click at [916, 228] on textarea "Used Rocket Doppia RE 2 Group commerical espresso machine. Dual Boilers, Touchs…" at bounding box center [751, 315] width 433 height 286
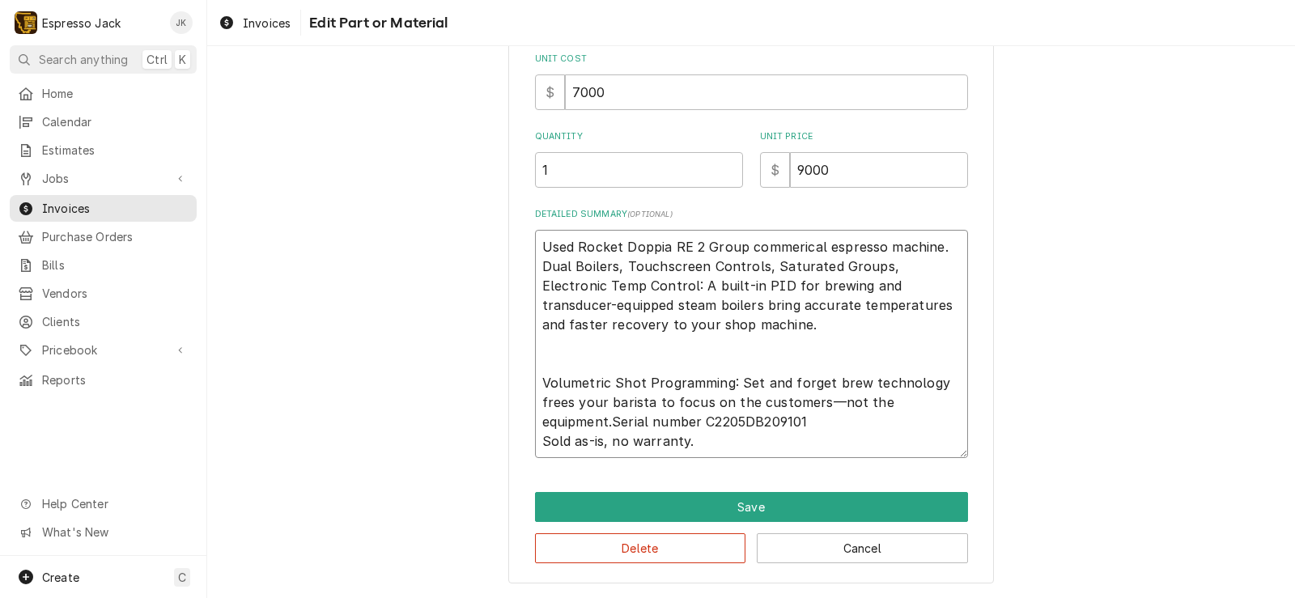
scroll to position [282, 0]
drag, startPoint x: 676, startPoint y: 325, endPoint x: 624, endPoint y: 285, distance: 66.3
click at [624, 285] on textarea "Used Rocket Doppia RE 2 Group commerical espresso machine. Dual Boilers, Touchs…" at bounding box center [751, 344] width 433 height 228
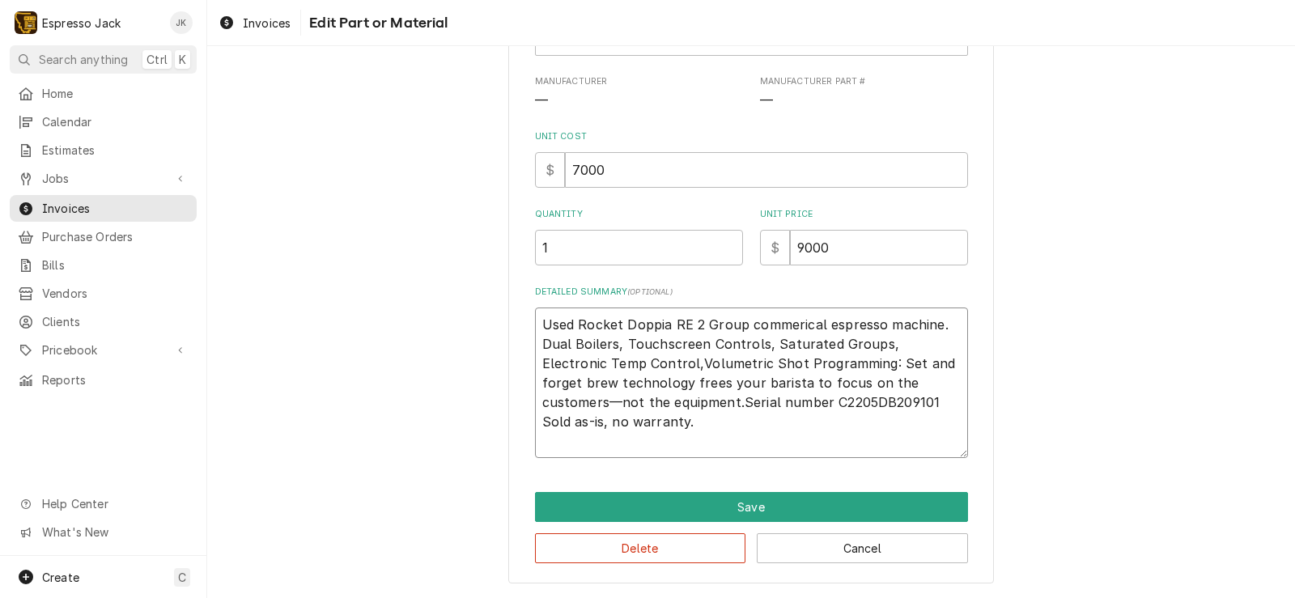
scroll to position [184, 0]
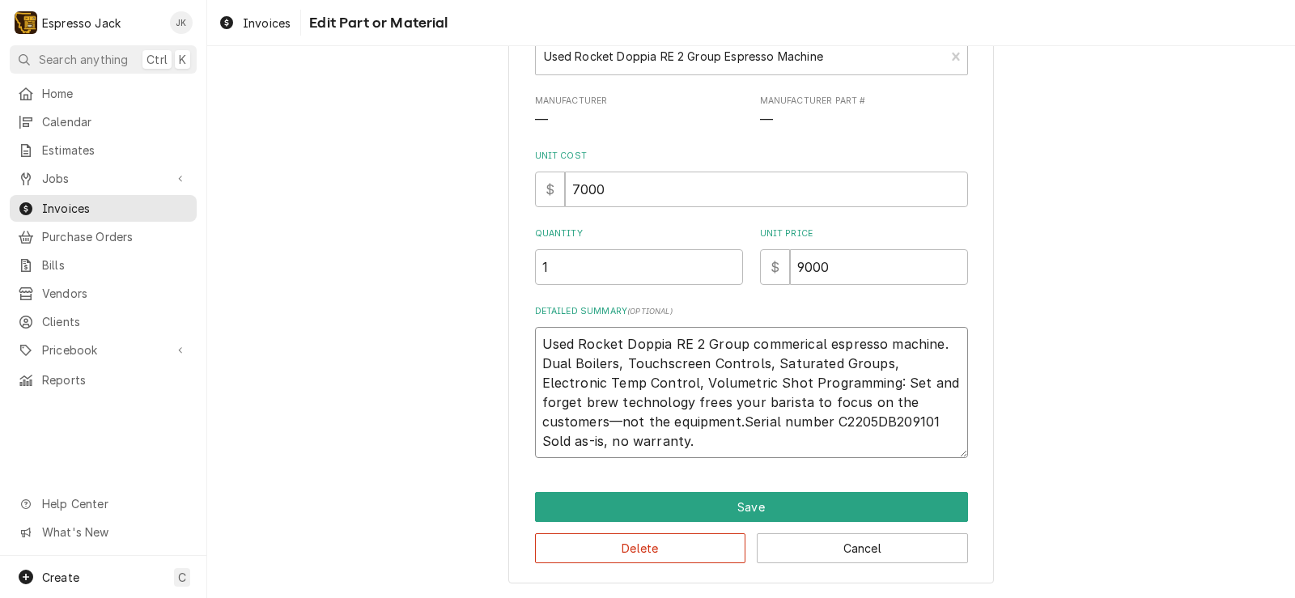
drag, startPoint x: 816, startPoint y: 379, endPoint x: 601, endPoint y: 419, distance: 218.2
click at [601, 419] on textarea "Used Rocket Doppia RE 2 Group commerical espresso machine. Dual Boilers, Touchs…" at bounding box center [751, 392] width 433 height 131
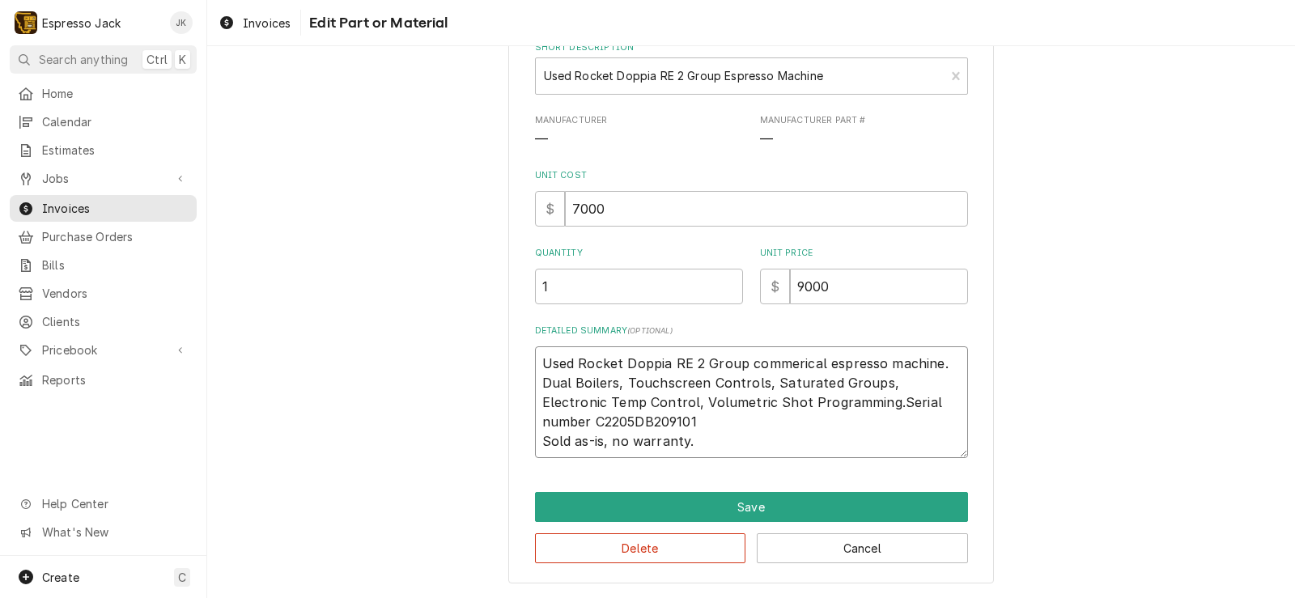
scroll to position [165, 0]
click at [540, 418] on textarea "Used Rocket Doppia RE 2 Group commerical espresso machine. Dual Boilers, Touchs…" at bounding box center [751, 402] width 433 height 112
click at [724, 444] on textarea "Used Rocket Doppia RE 2 Group commerical espresso machine. Dual Boilers, Touchs…" at bounding box center [751, 402] width 433 height 112
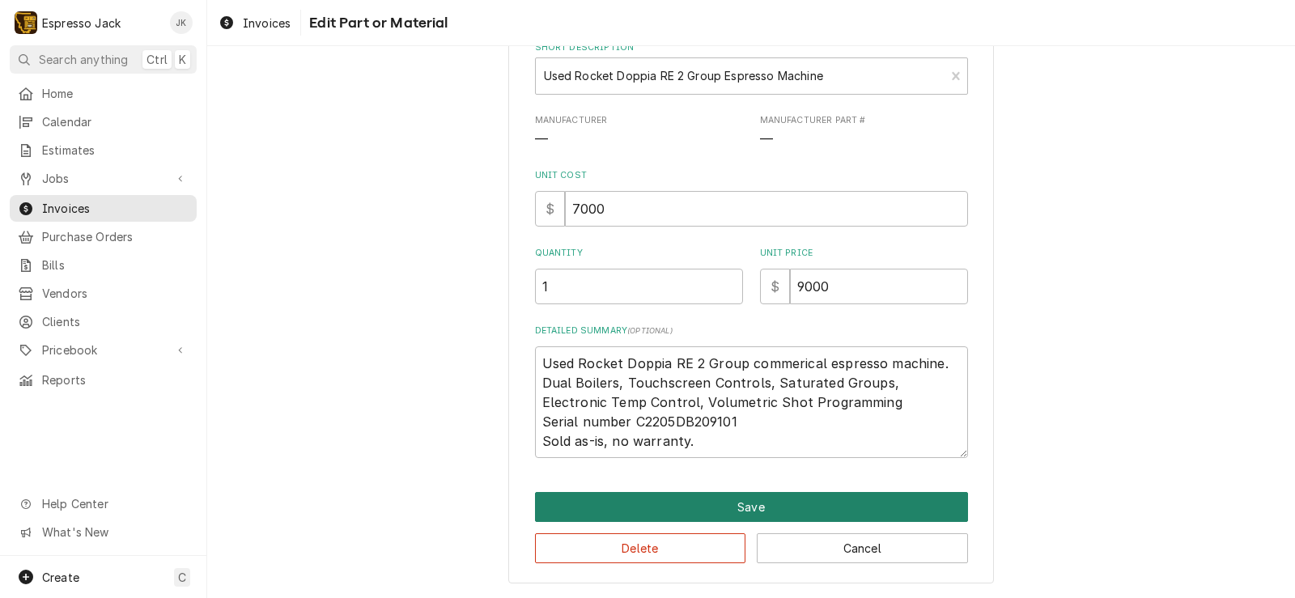
click at [721, 506] on button "Save" at bounding box center [751, 507] width 433 height 30
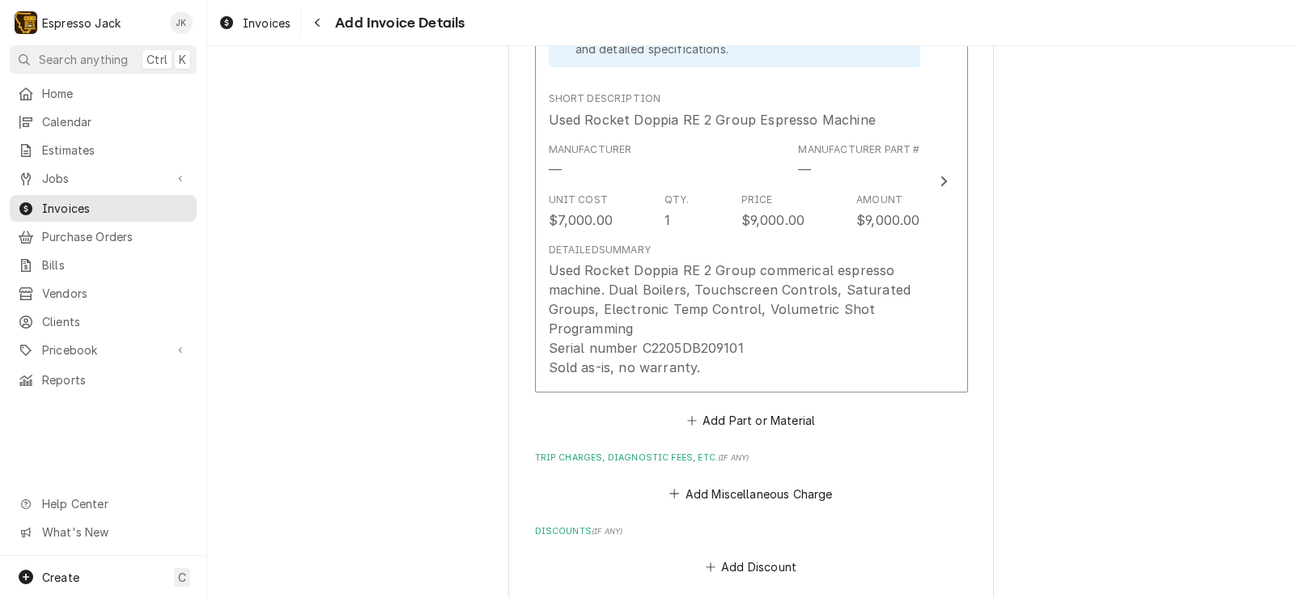
scroll to position [1137, 0]
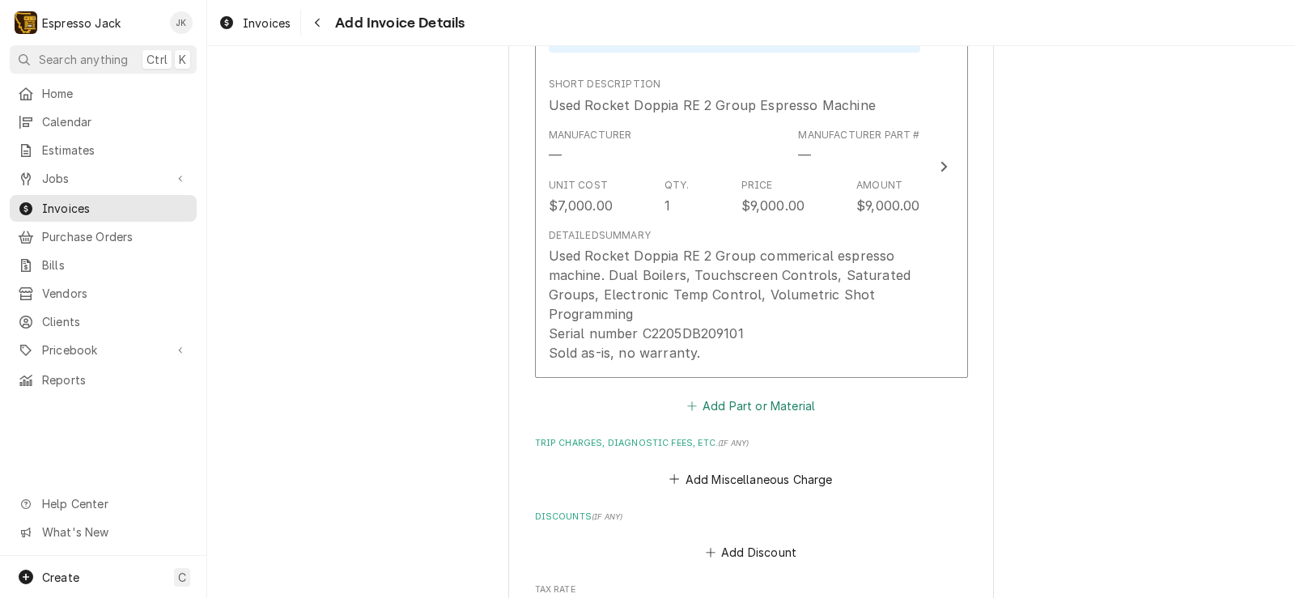
click at [798, 411] on button "Add Part or Material" at bounding box center [750, 406] width 133 height 23
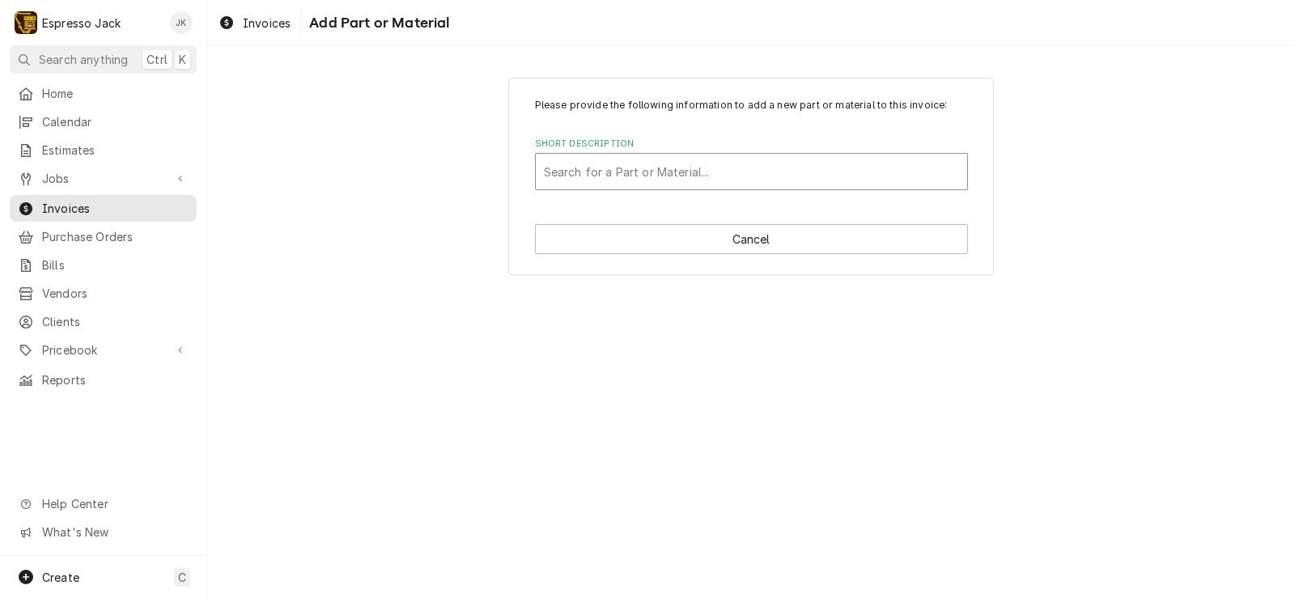
click at [711, 159] on div "Short Description" at bounding box center [751, 171] width 415 height 29
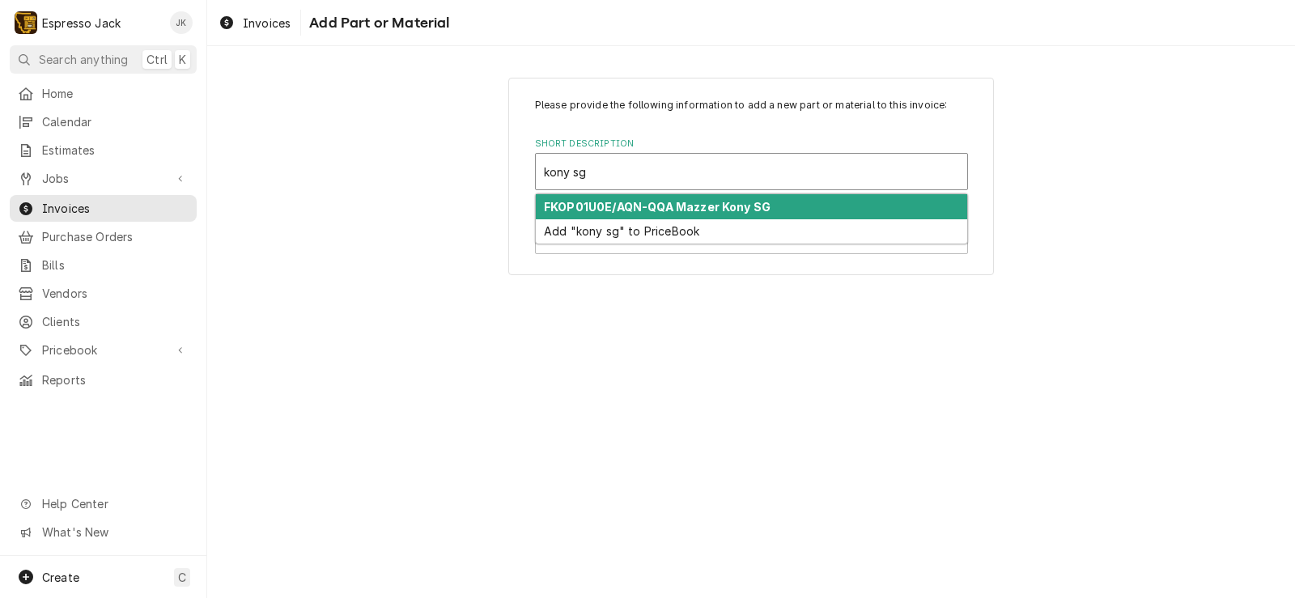
click at [692, 201] on strong "FKOP01U0E/AQN-QQA Mazzer Kony SG" at bounding box center [657, 207] width 227 height 14
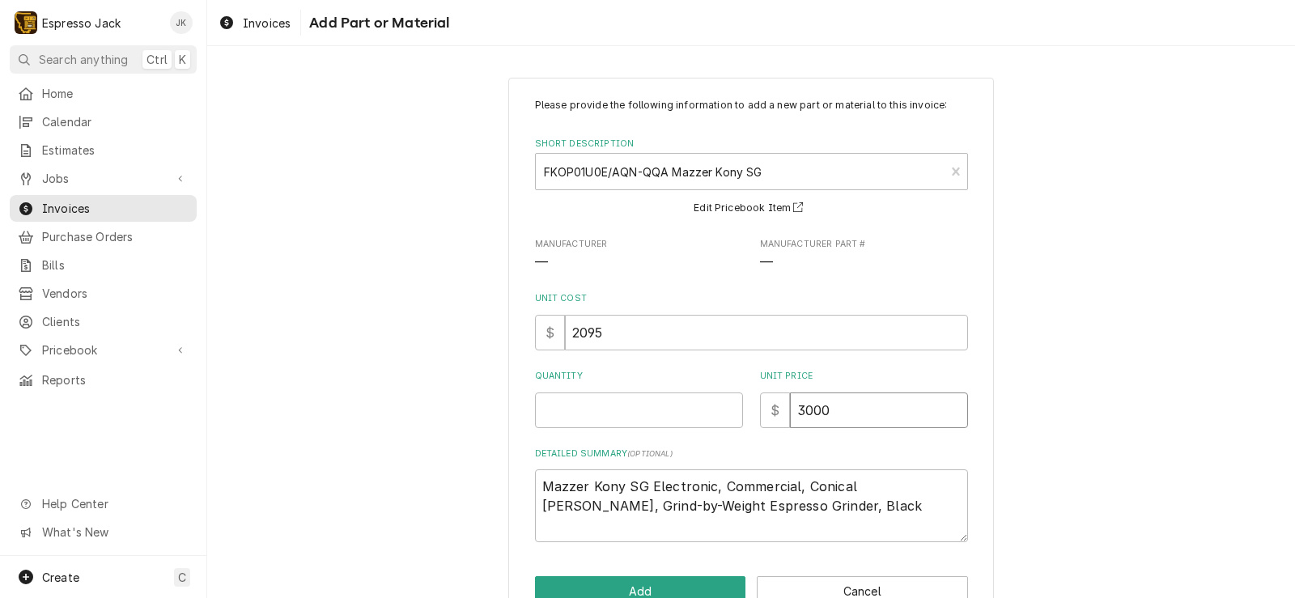
drag, startPoint x: 833, startPoint y: 413, endPoint x: 641, endPoint y: 370, distance: 197.5
click at [640, 373] on div "Quantity Unit Price $ 3000" at bounding box center [751, 398] width 433 height 57
click at [375, 359] on div "Please provide the following information to add a new part or material to this …" at bounding box center [750, 352] width 1087 height 578
click at [767, 507] on textarea "Mazzer Kony SG Electronic, Commercial, Conical Burr, Grind-by-Weight Espresso G…" at bounding box center [751, 505] width 433 height 73
click at [536, 485] on textarea "Mazzer Kony SG Electronic, Commercial, Conical Burr, Grind-by-Weight Espresso G…" at bounding box center [751, 505] width 433 height 73
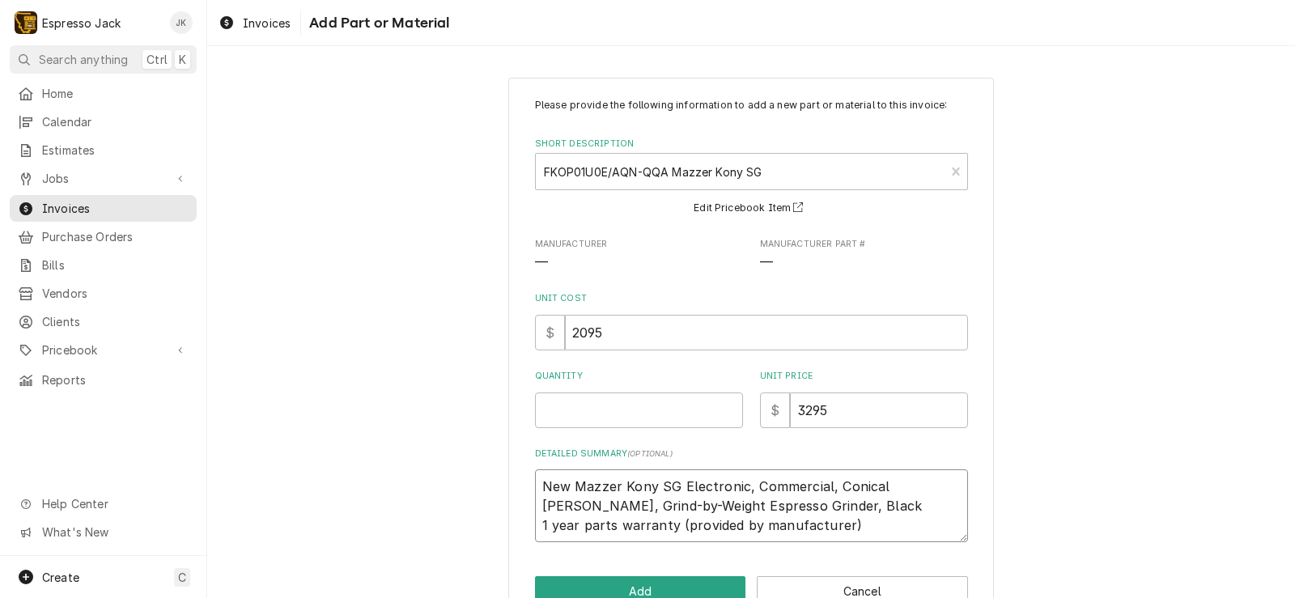
click at [900, 529] on textarea "New Mazzer Kony SG Electronic, Commercial, Conical Burr, Grind-by-Weight Espres…" at bounding box center [751, 505] width 433 height 73
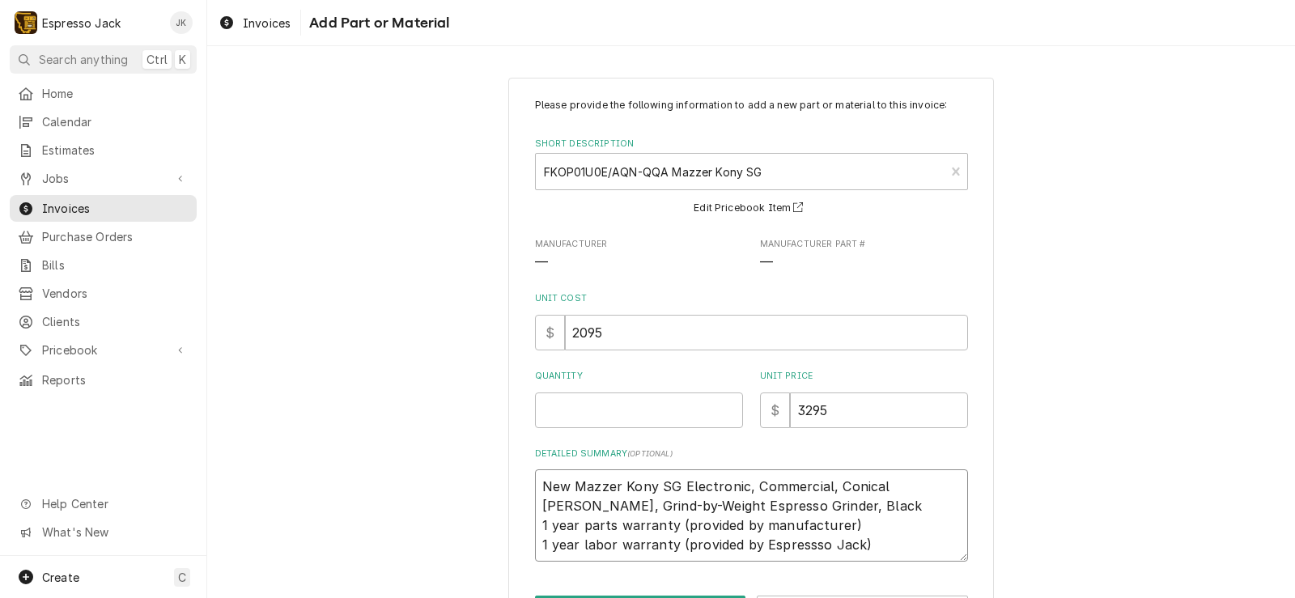
drag, startPoint x: 806, startPoint y: 545, endPoint x: 807, endPoint y: 536, distance: 8.9
click at [806, 535] on textarea "New Mazzer Kony SG Electronic, Commercial, Conical Burr, Grind-by-Weight Espres…" at bounding box center [751, 515] width 433 height 92
click at [833, 549] on textarea "New Mazzer Kony SG Electronic, Commercial, Conical Burr, Grind-by-Weight Espres…" at bounding box center [751, 515] width 433 height 92
drag, startPoint x: 801, startPoint y: 549, endPoint x: 831, endPoint y: 542, distance: 30.8
click at [801, 549] on textarea "New Mazzer Kony SG Electronic, Commercial, Conical Burr, Grind-by-Weight Espres…" at bounding box center [751, 515] width 433 height 92
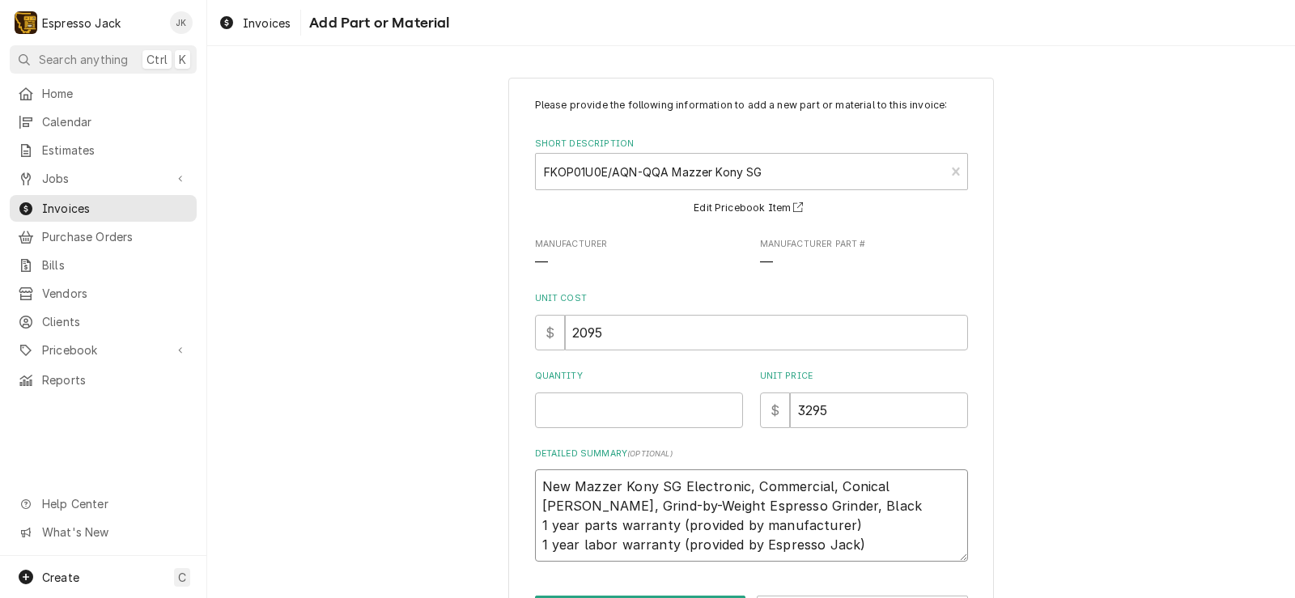
click at [879, 530] on textarea "New Mazzer Kony SG Electronic, Commercial, Conical Burr, Grind-by-Weight Espres…" at bounding box center [751, 515] width 433 height 92
click at [442, 387] on div "Please provide the following information to add a new part or material to this …" at bounding box center [750, 361] width 1087 height 597
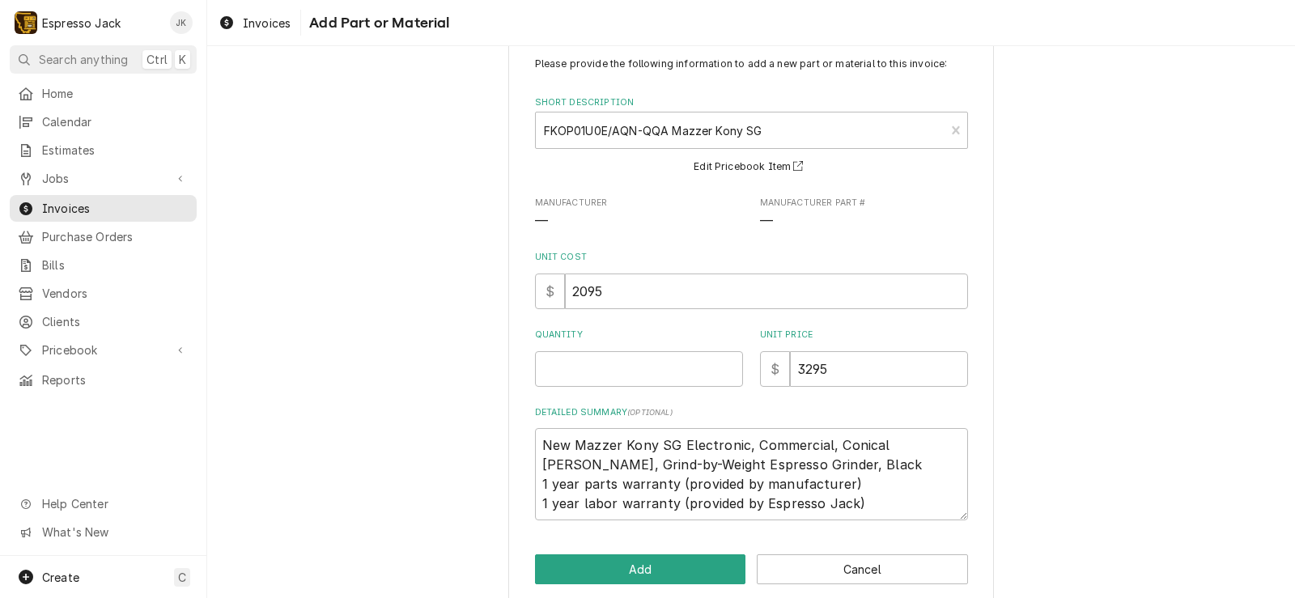
scroll to position [62, 0]
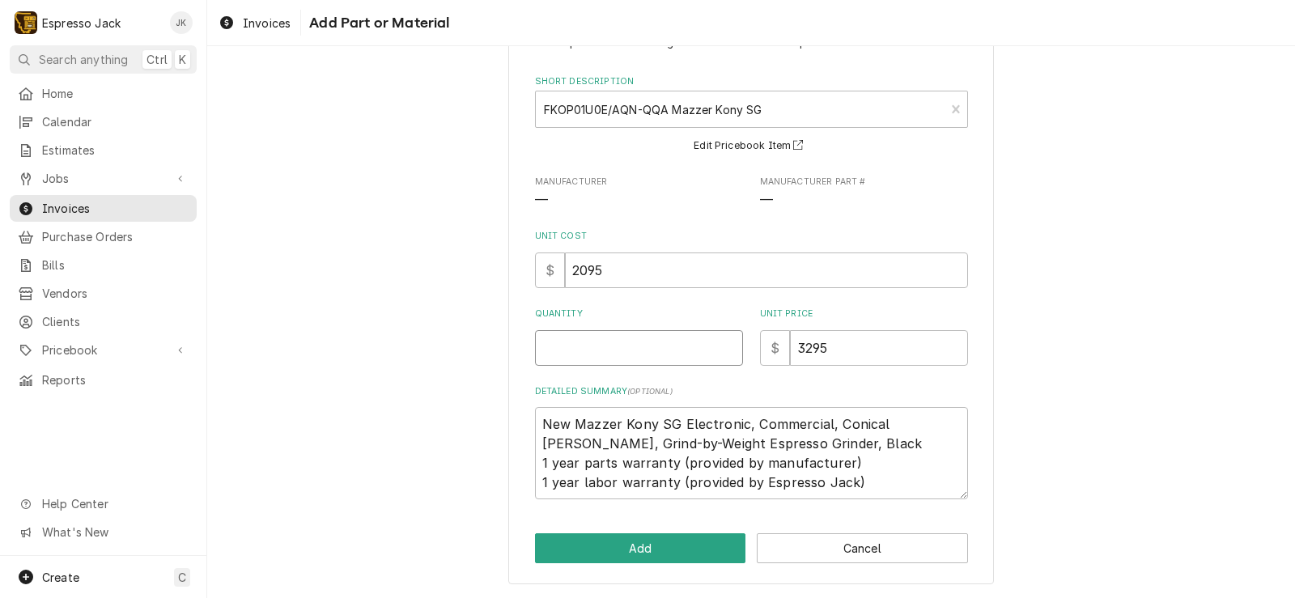
click at [593, 354] on input "Quantity" at bounding box center [639, 348] width 208 height 36
click at [477, 379] on div "Please provide the following information to add a new part or material to this …" at bounding box center [750, 299] width 1087 height 597
click at [608, 544] on button "Add" at bounding box center [640, 548] width 211 height 30
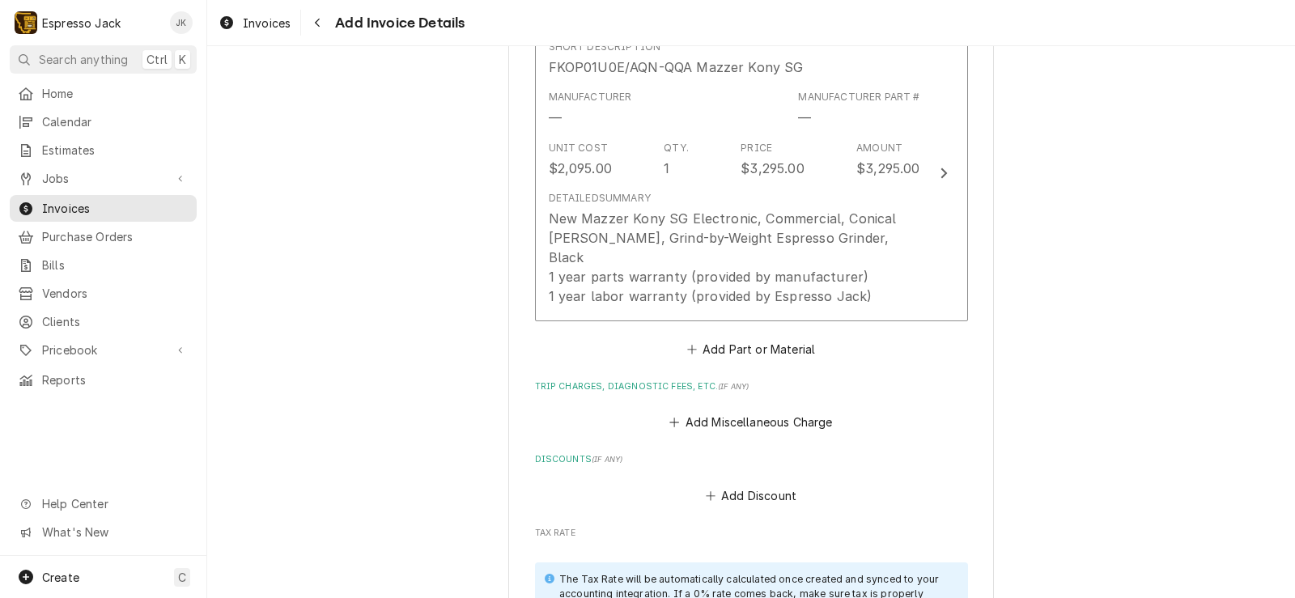
scroll to position [1603, 0]
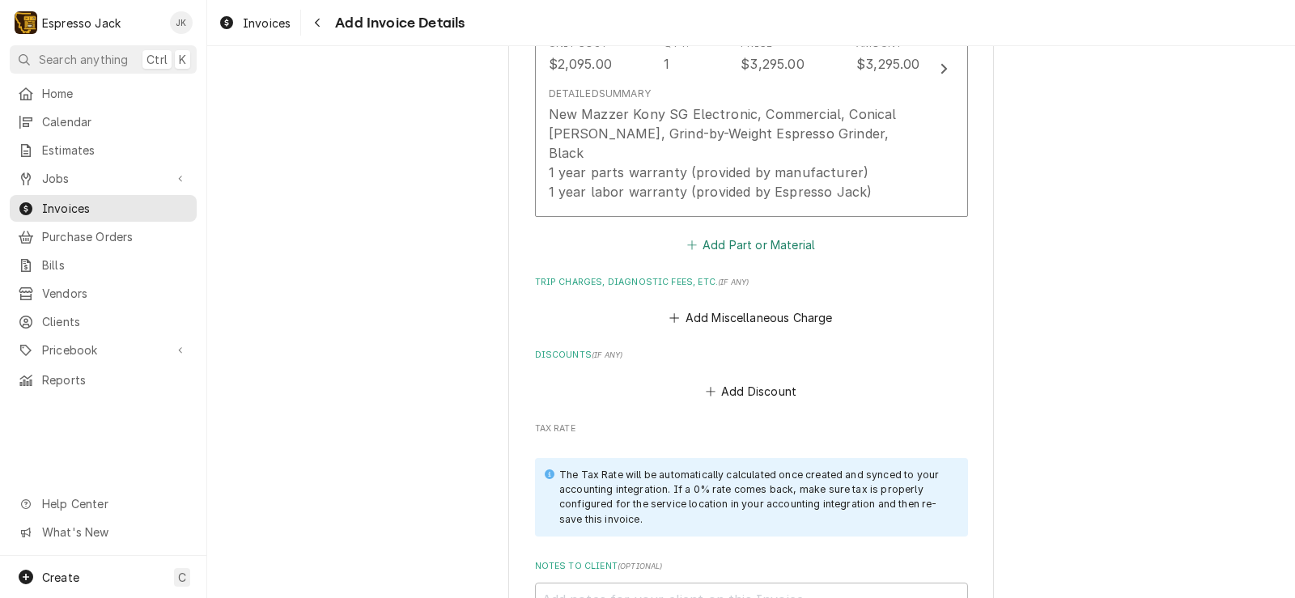
click at [782, 233] on button "Add Part or Material" at bounding box center [750, 244] width 133 height 23
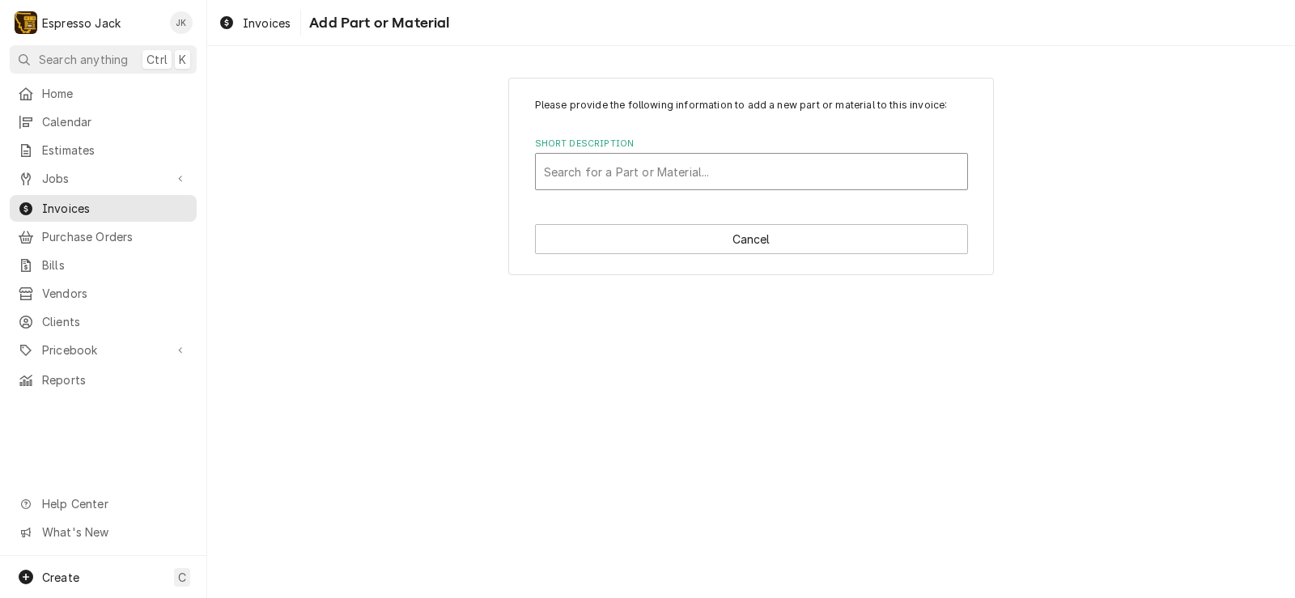
click at [703, 181] on div "Short Description" at bounding box center [751, 171] width 415 height 29
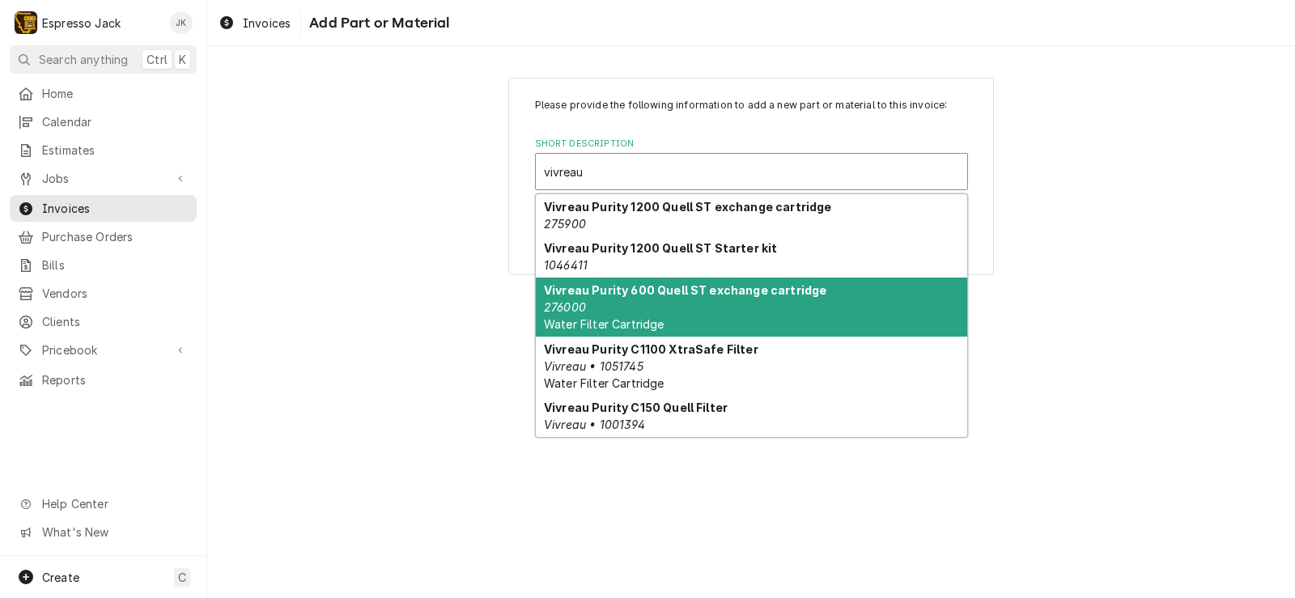
scroll to position [108, 0]
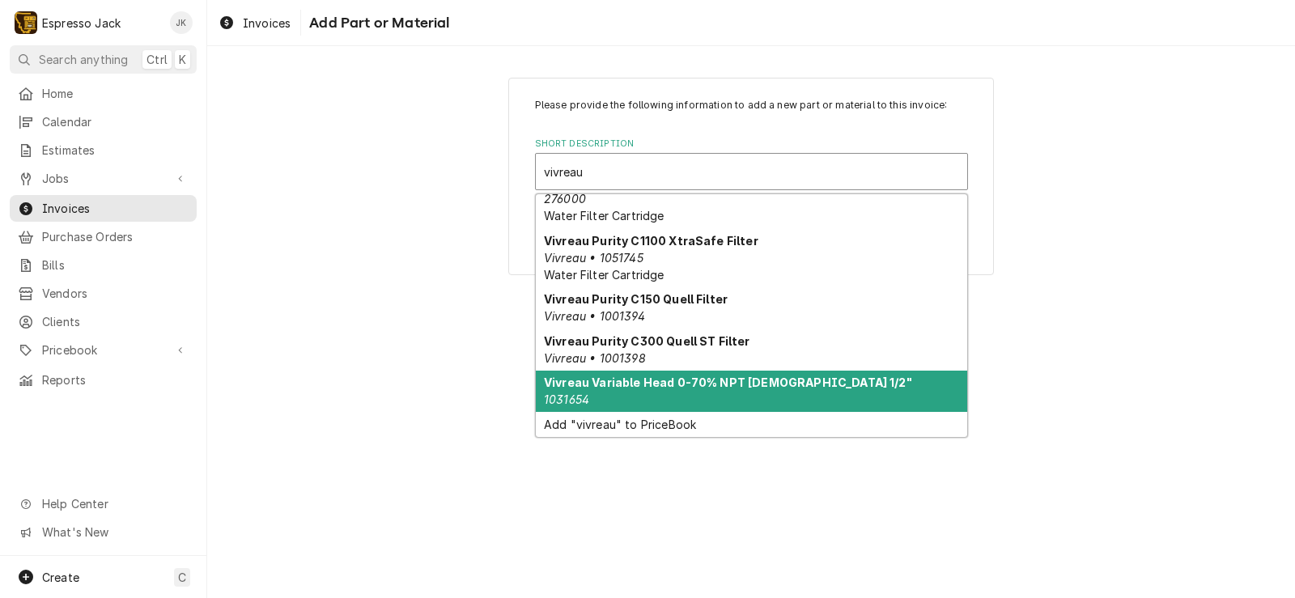
click at [700, 397] on div "Vivreau Variable Head 0-70% NPT Male 1/2" 1031654" at bounding box center [751, 392] width 431 height 42
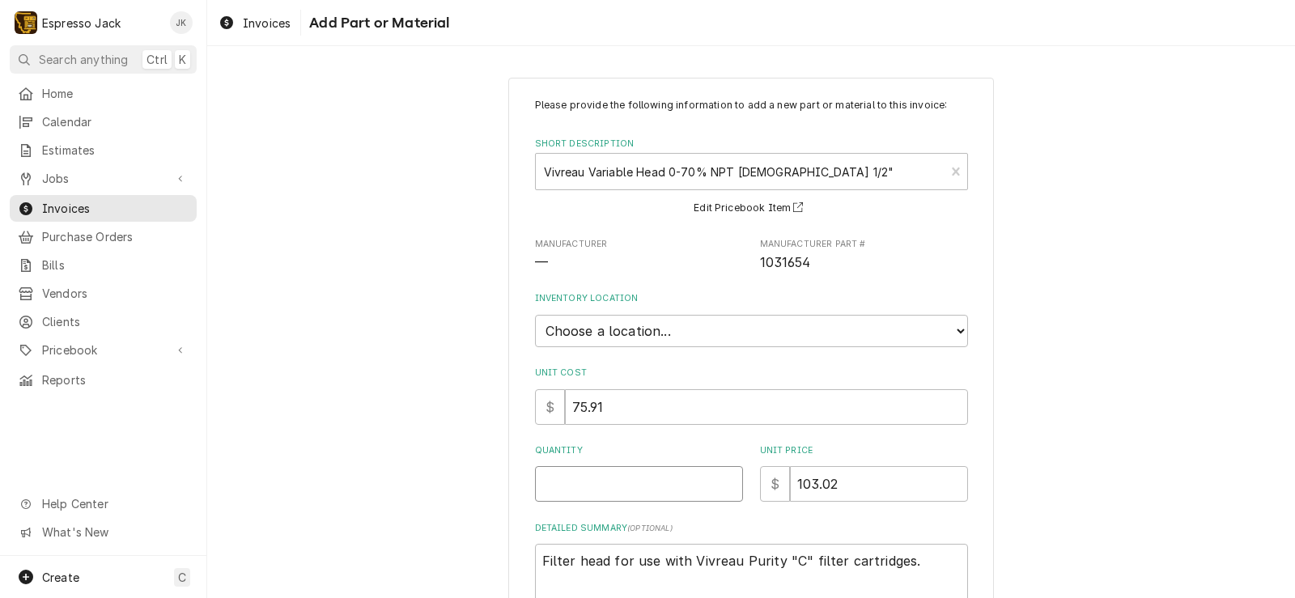
click at [616, 499] on input "Quantity" at bounding box center [639, 484] width 208 height 36
click at [358, 339] on div "Please provide the following information to add a new part or material to this …" at bounding box center [750, 389] width 1087 height 652
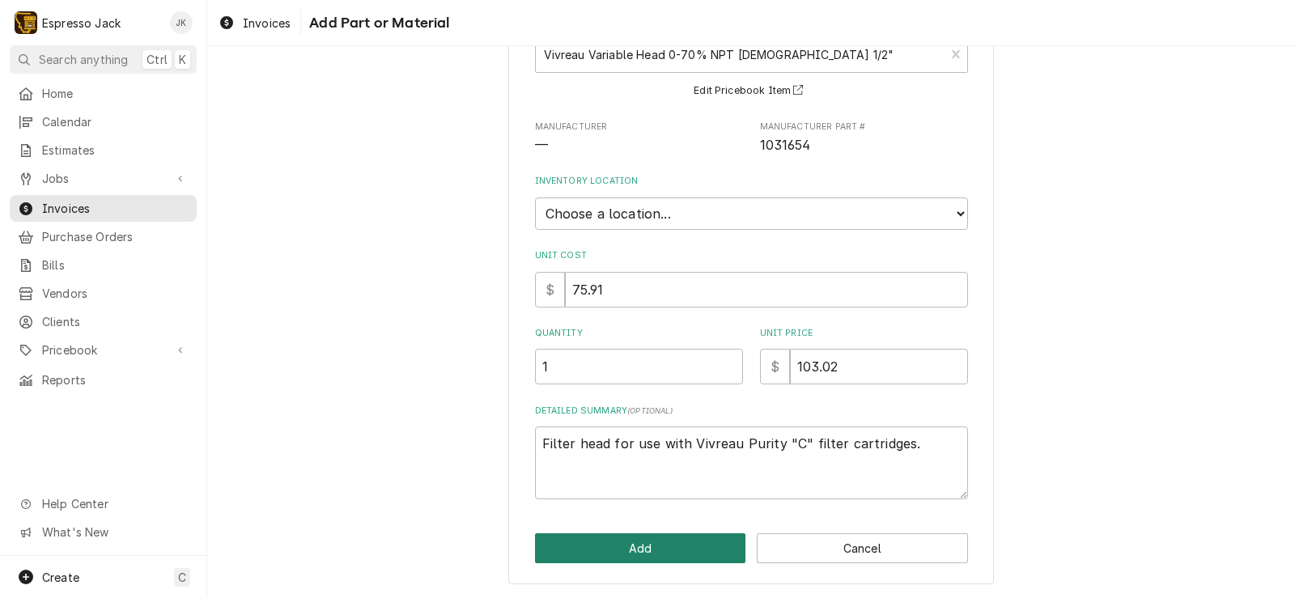
click at [699, 553] on button "Add" at bounding box center [640, 548] width 211 height 30
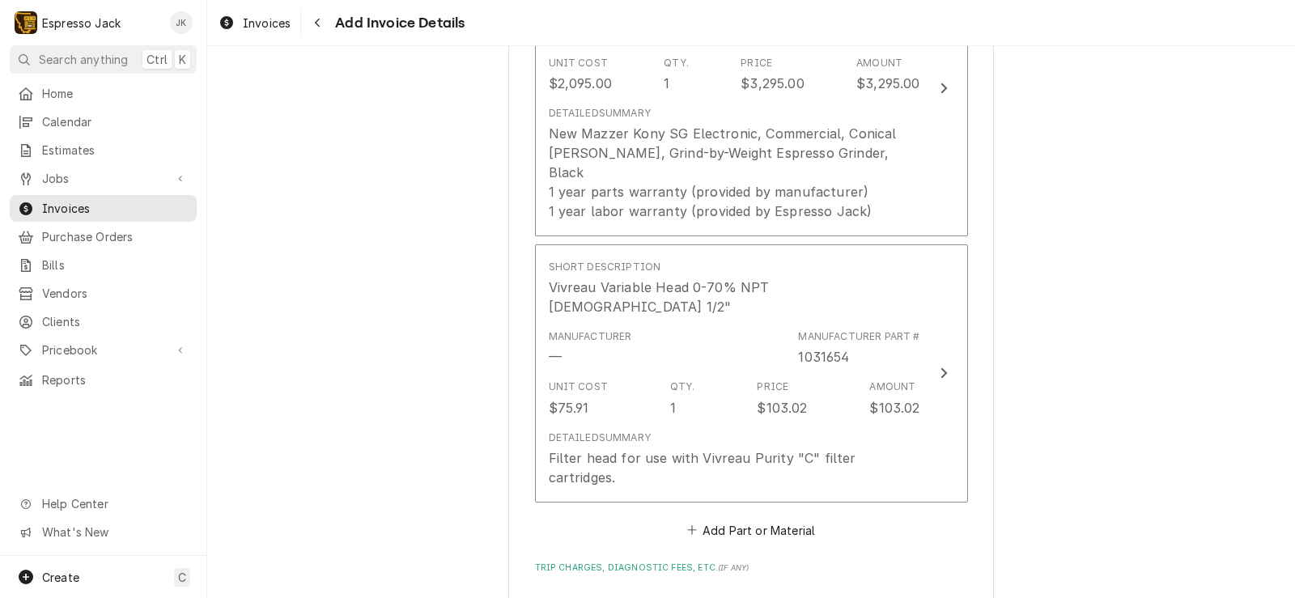
scroll to position [1583, 0]
click at [742, 485] on fieldset "Charge Details Service Charges Add Service Charge Parts and Materials ( if any …" at bounding box center [751, 196] width 433 height 1635
click at [749, 519] on button "Add Part or Material" at bounding box center [750, 530] width 133 height 23
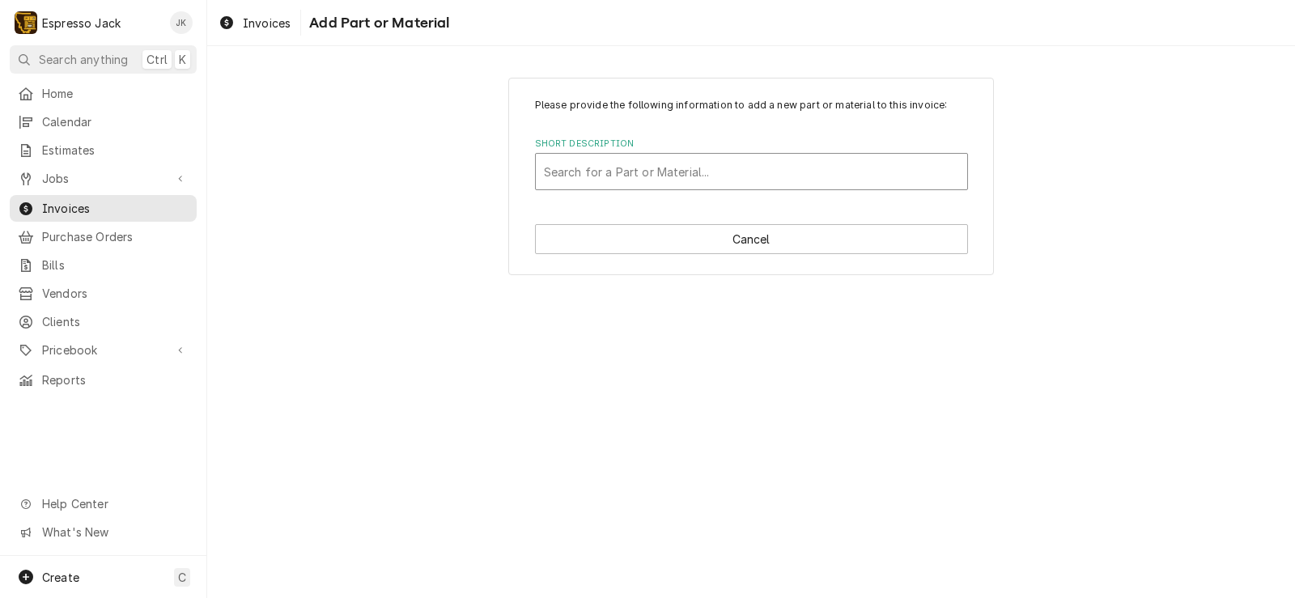
click at [652, 173] on div "Short Description" at bounding box center [751, 171] width 415 height 29
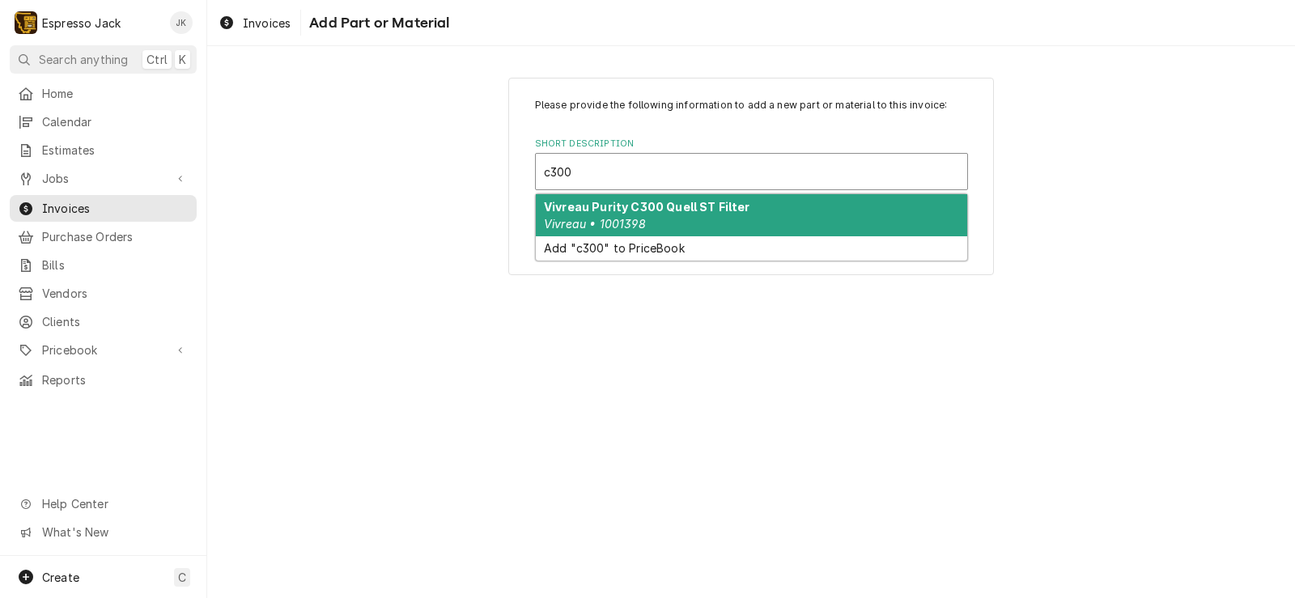
click at [688, 198] on div "Vivreau Purity C300 Quell ST Filter Vivreau • 1001398" at bounding box center [751, 215] width 431 height 42
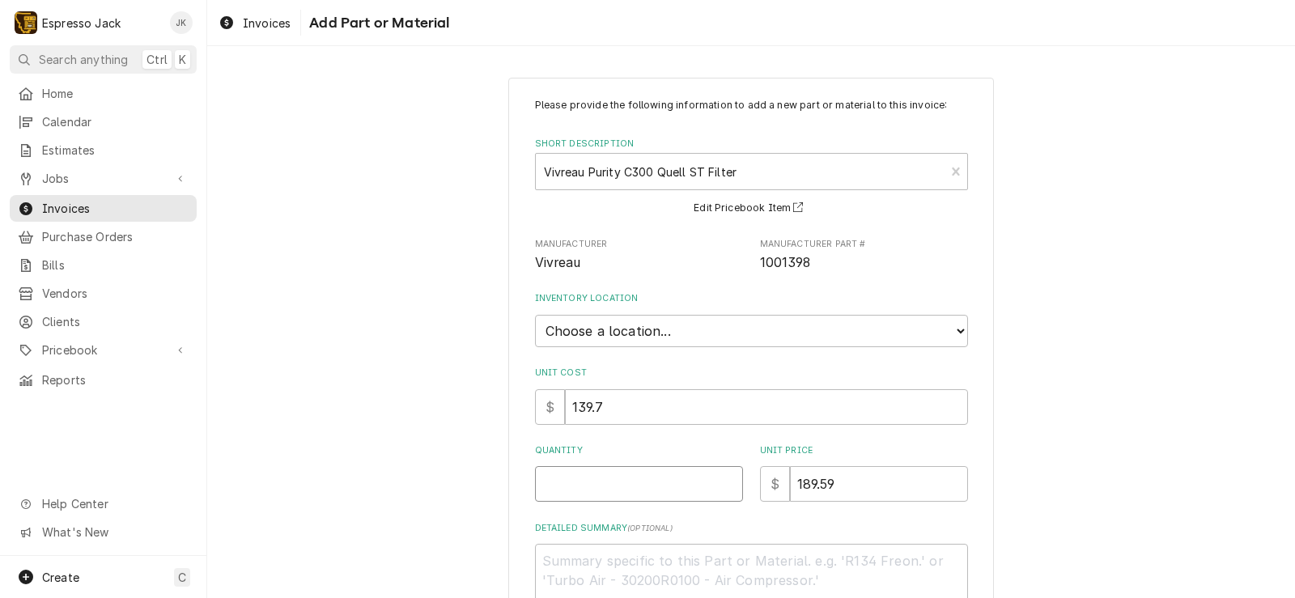
click at [618, 473] on input "Quantity" at bounding box center [639, 484] width 208 height 36
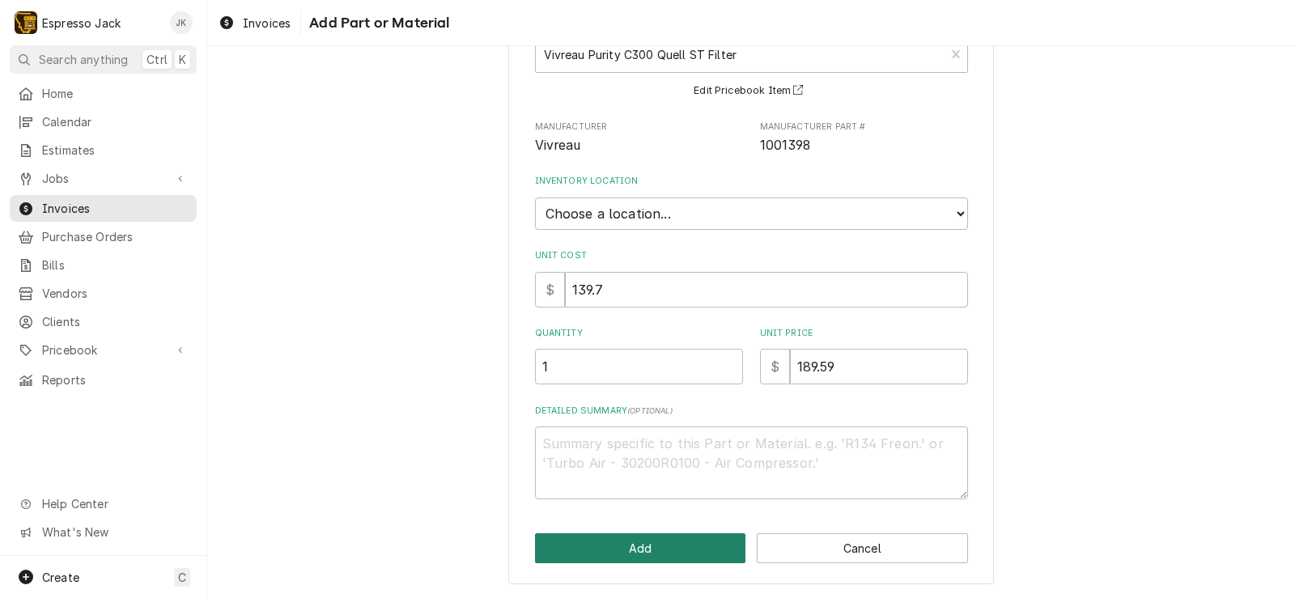
click at [605, 557] on button "Add" at bounding box center [640, 548] width 211 height 30
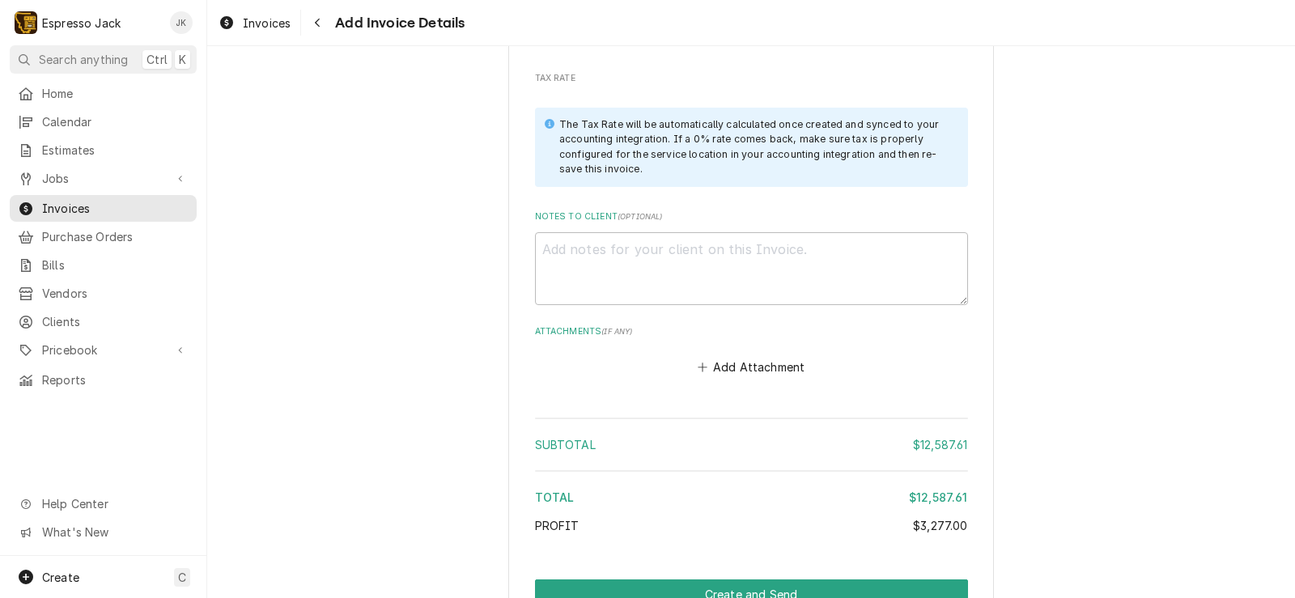
scroll to position [2425, 0]
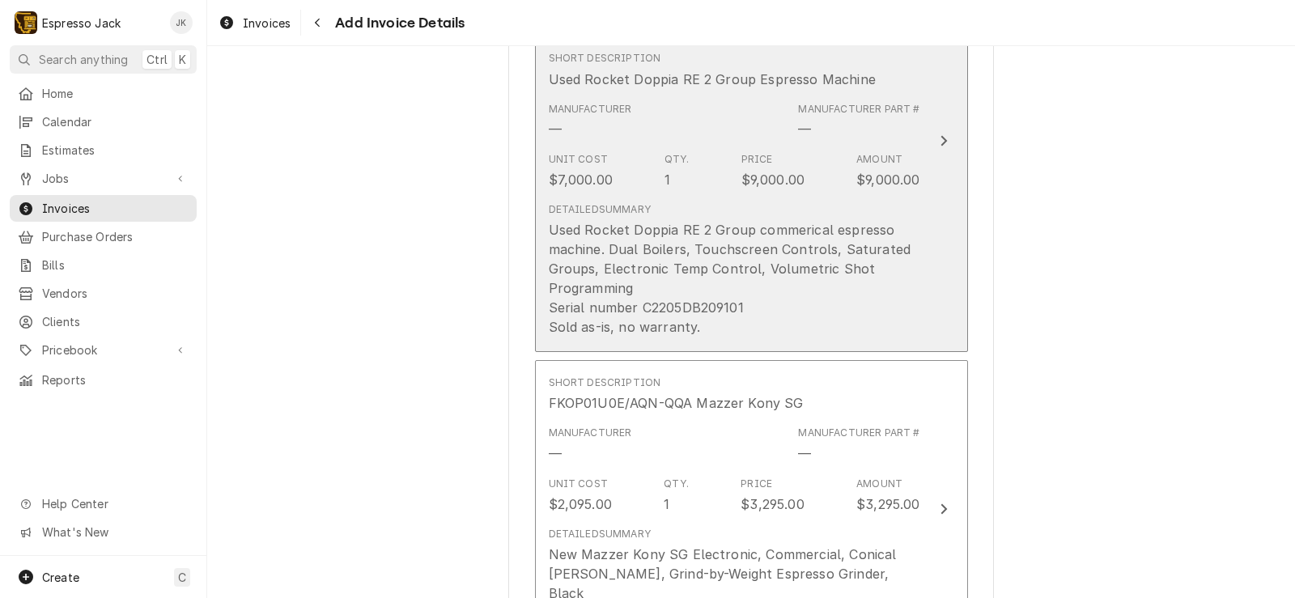
click at [850, 288] on div "Used Rocket Doppia RE 2 Group commerical espresso machine. Dual Boilers, Touchs…" at bounding box center [734, 278] width 371 height 117
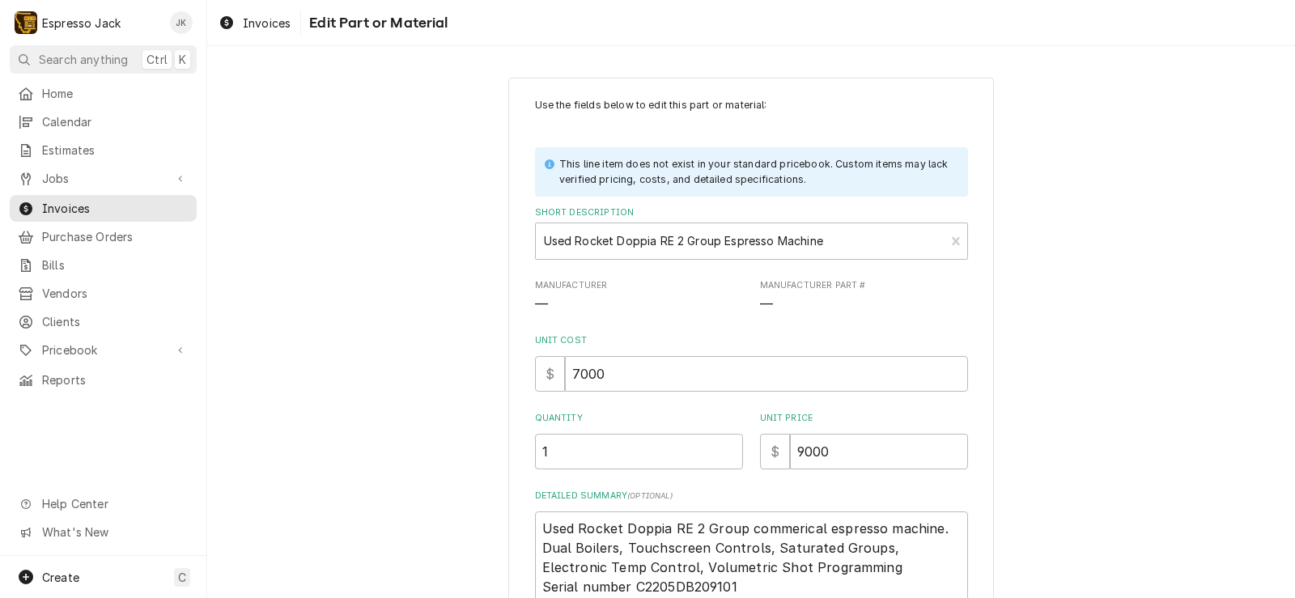
scroll to position [165, 0]
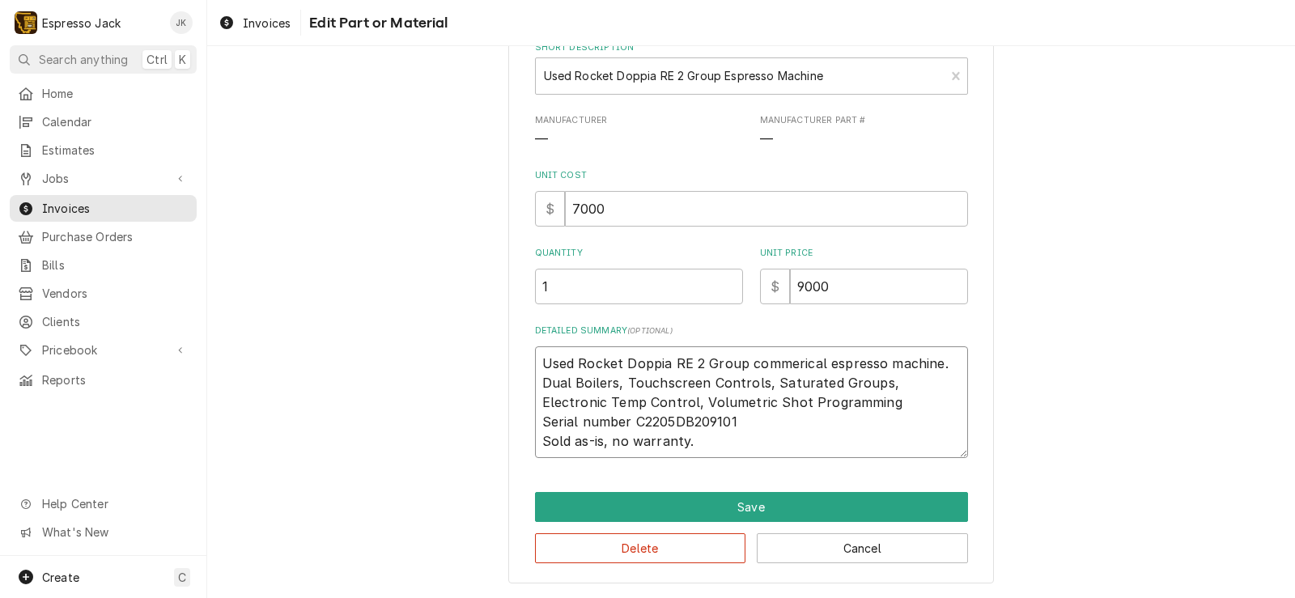
click at [699, 445] on textarea "Used Rocket Doppia RE 2 Group commerical espresso machine. Dual Boilers, Touchs…" at bounding box center [751, 402] width 433 height 112
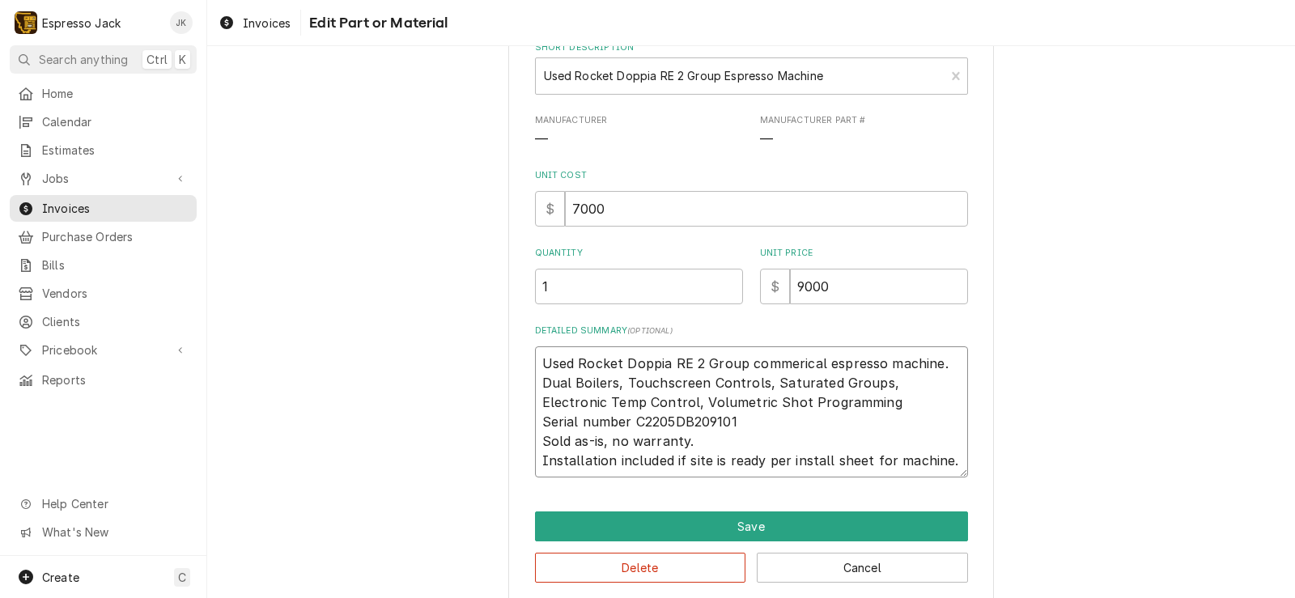
drag, startPoint x: 936, startPoint y: 468, endPoint x: 519, endPoint y: 456, distance: 417.6
click at [519, 456] on div "Use the fields below to edit this part or material: This line item does not exi…" at bounding box center [750, 258] width 485 height 691
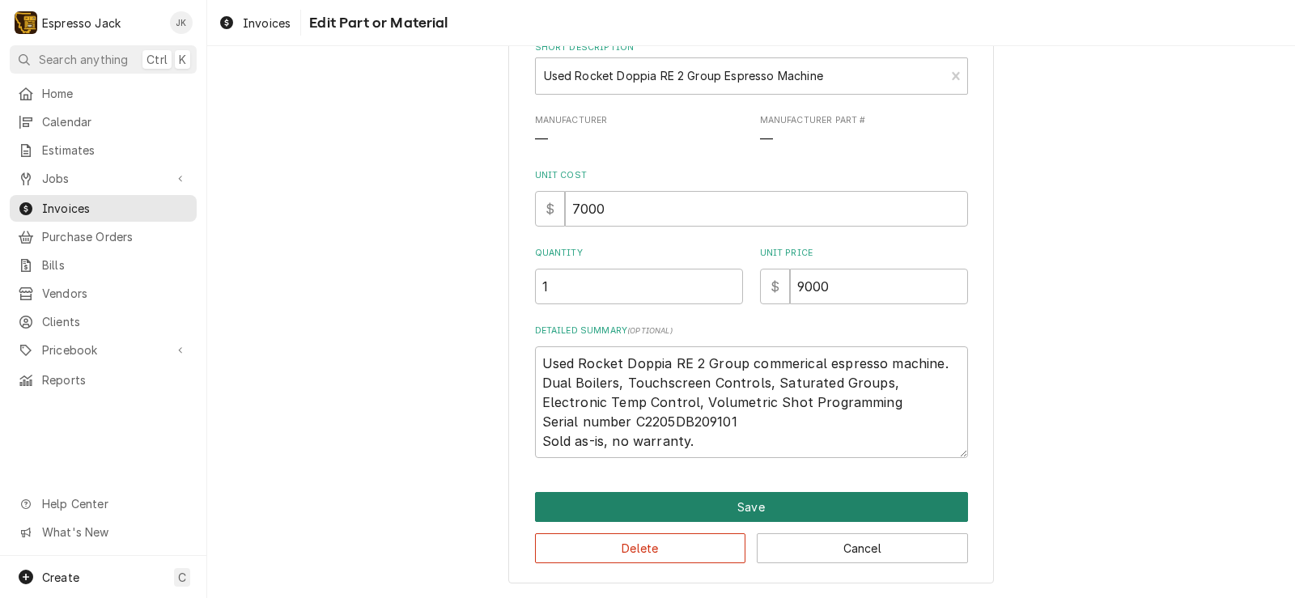
click at [800, 501] on button "Save" at bounding box center [751, 507] width 433 height 30
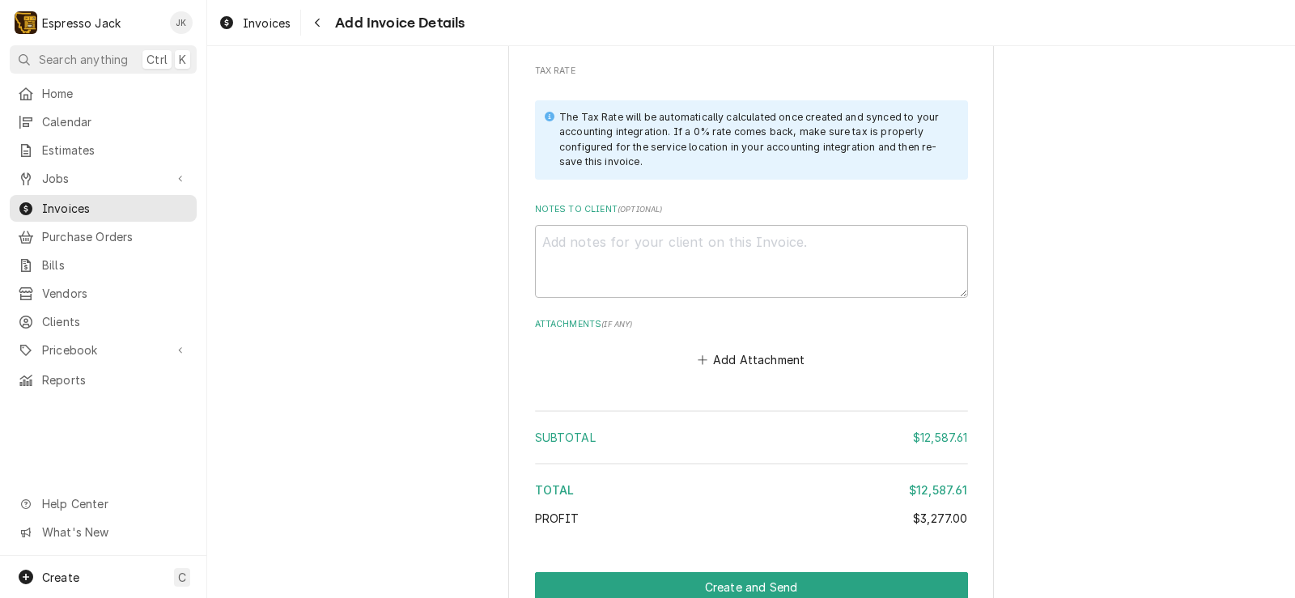
scroll to position [2405, 0]
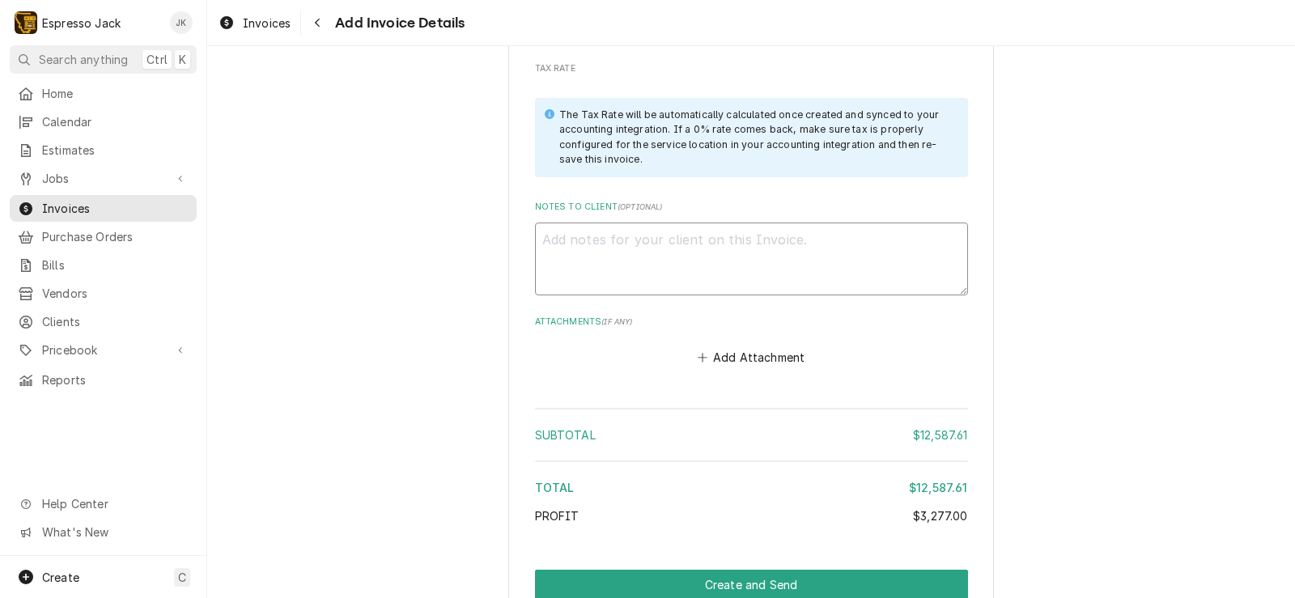
click at [690, 222] on textarea "Notes to Client ( optional )" at bounding box center [751, 258] width 433 height 73
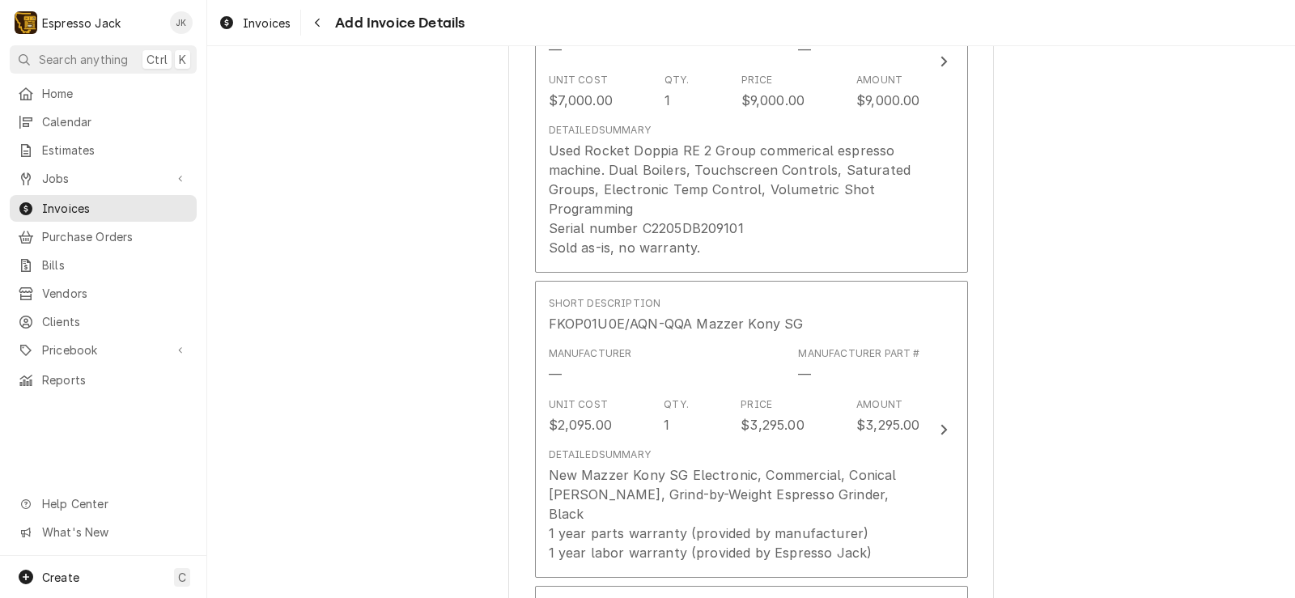
scroll to position [1240, 0]
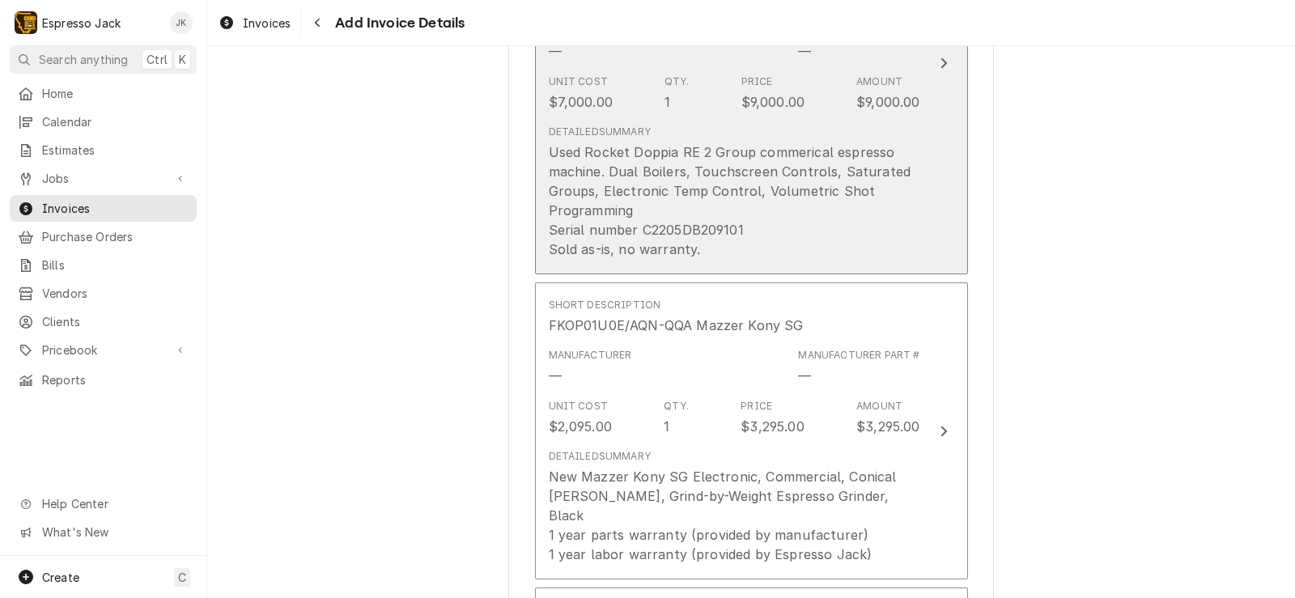
click at [574, 252] on div "Used Rocket Doppia RE 2 Group commerical espresso machine. Dual Boilers, Touchs…" at bounding box center [734, 200] width 371 height 117
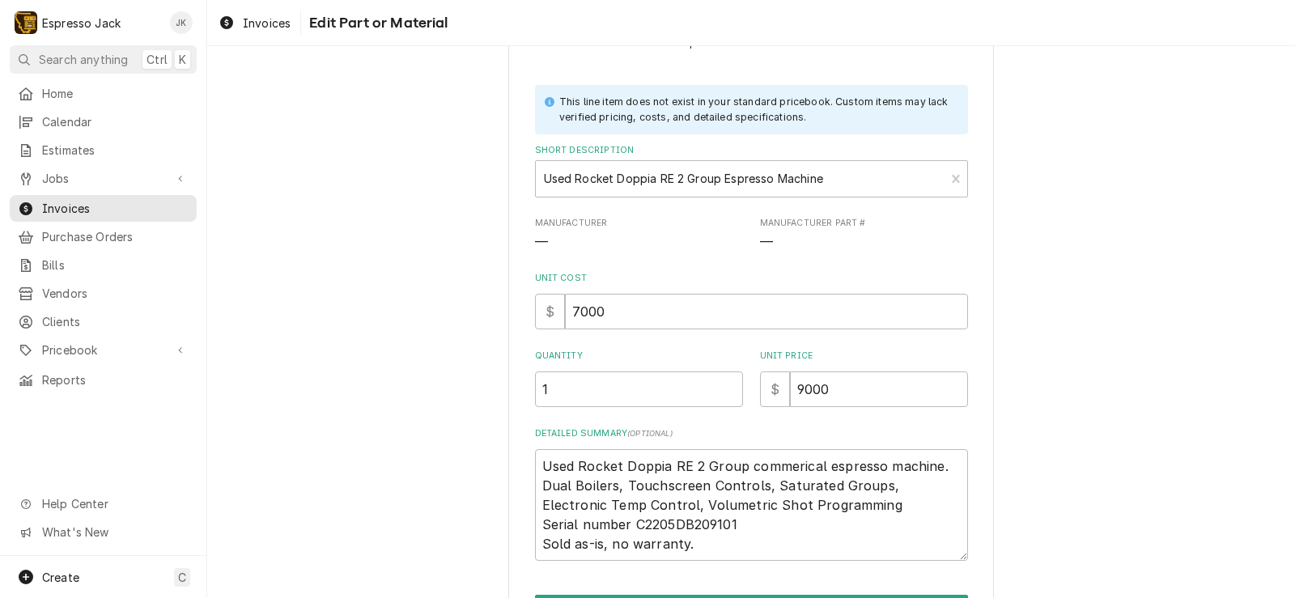
scroll to position [165, 0]
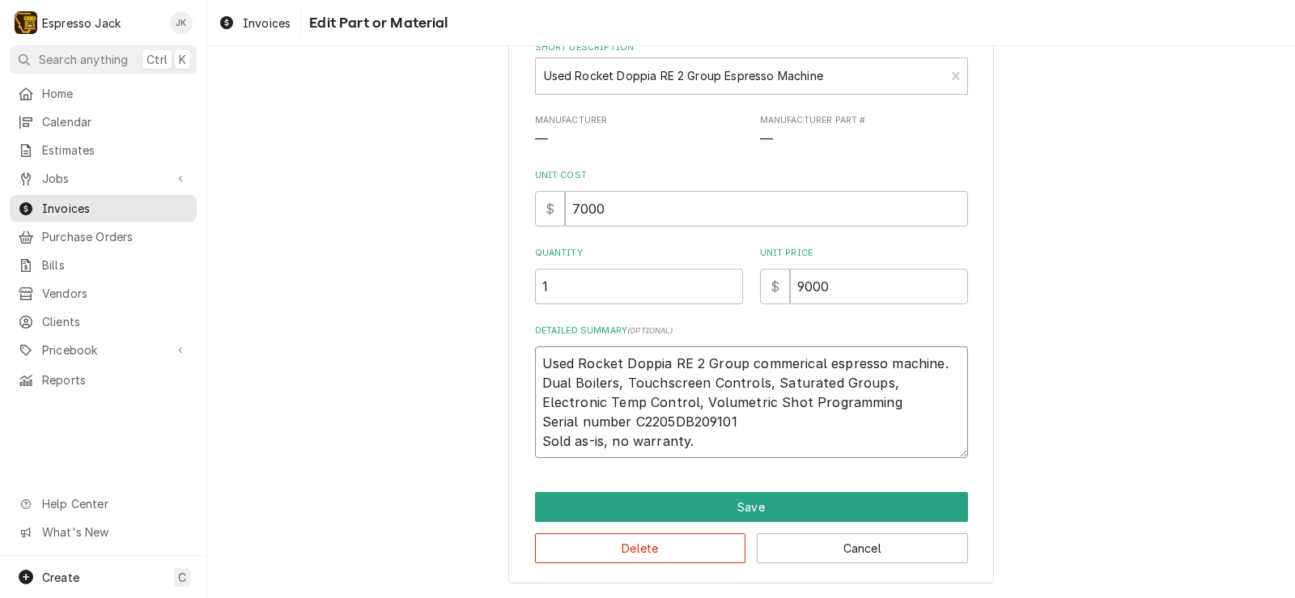
click at [744, 442] on textarea "Used Rocket Doppia RE 2 Group commerical espresso machine. Dual Boilers, Touchs…" at bounding box center [751, 402] width 433 height 112
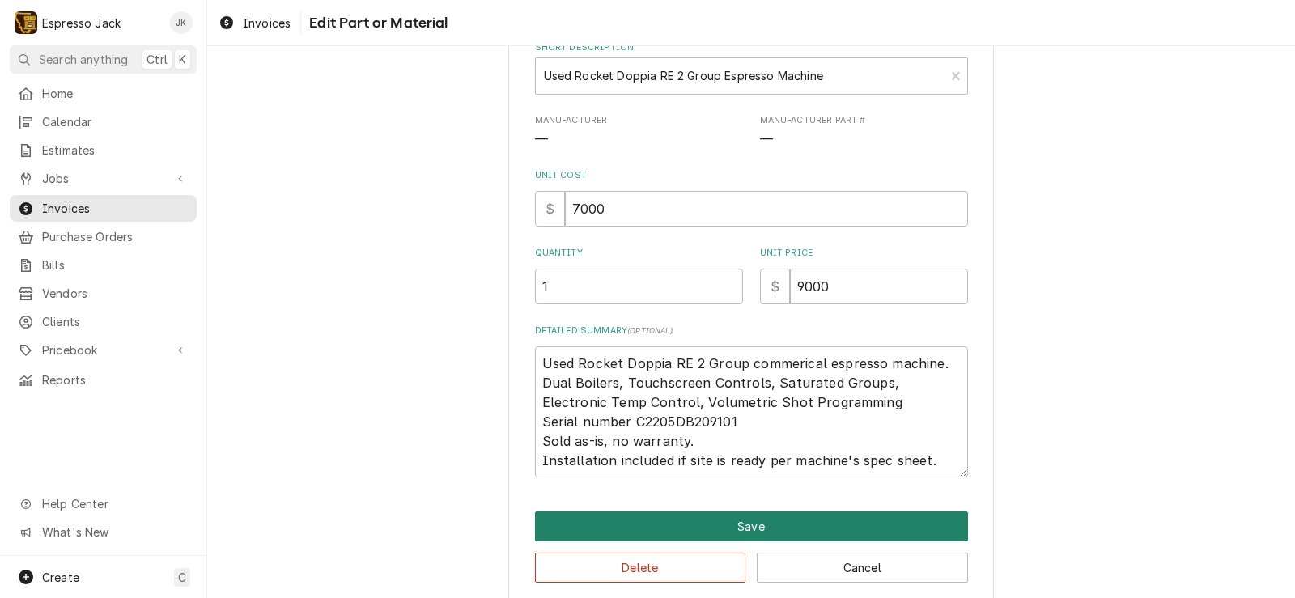
click at [683, 528] on button "Save" at bounding box center [751, 526] width 433 height 30
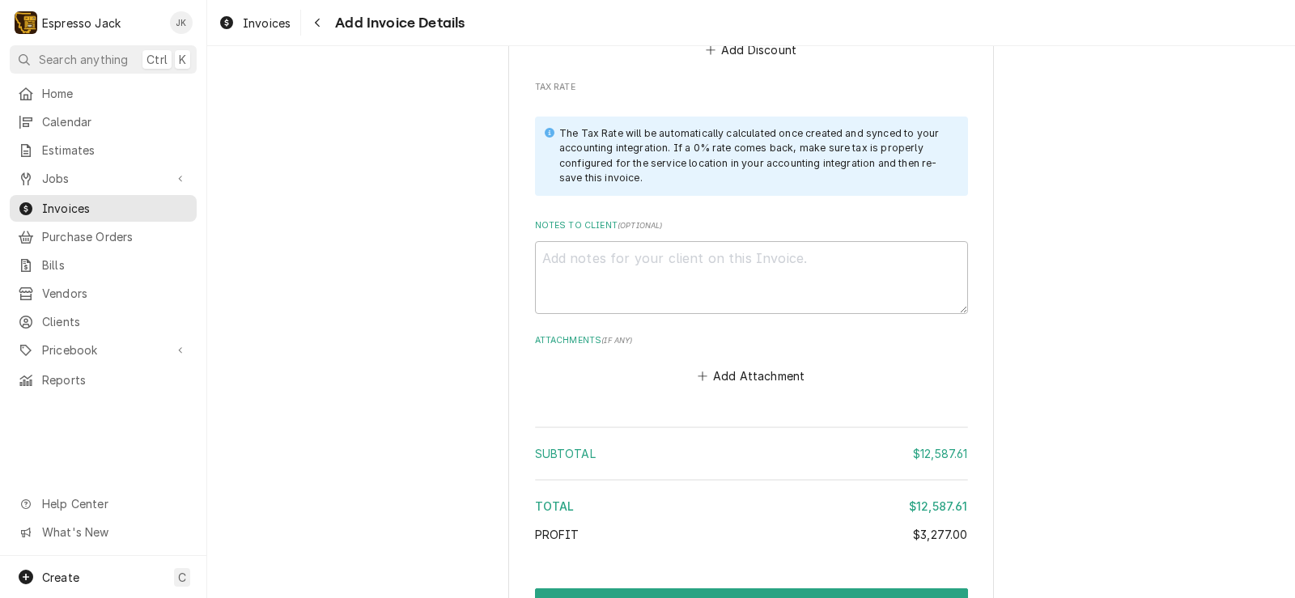
scroll to position [2464, 0]
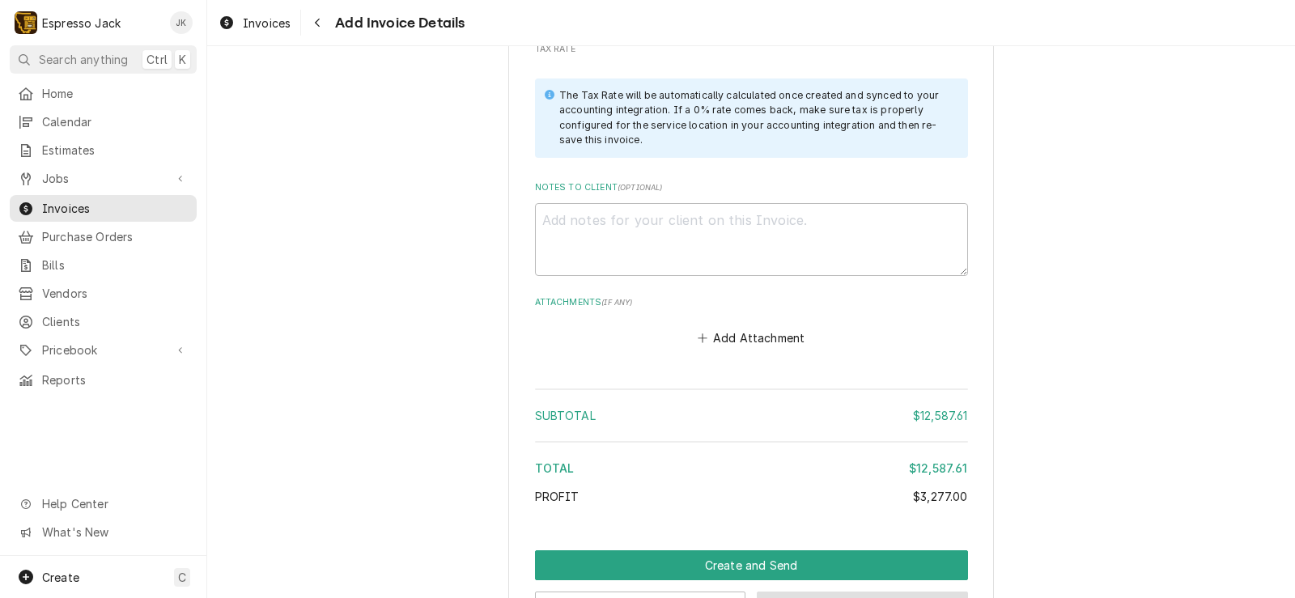
click at [855, 591] on button "Save Draft" at bounding box center [861, 606] width 211 height 30
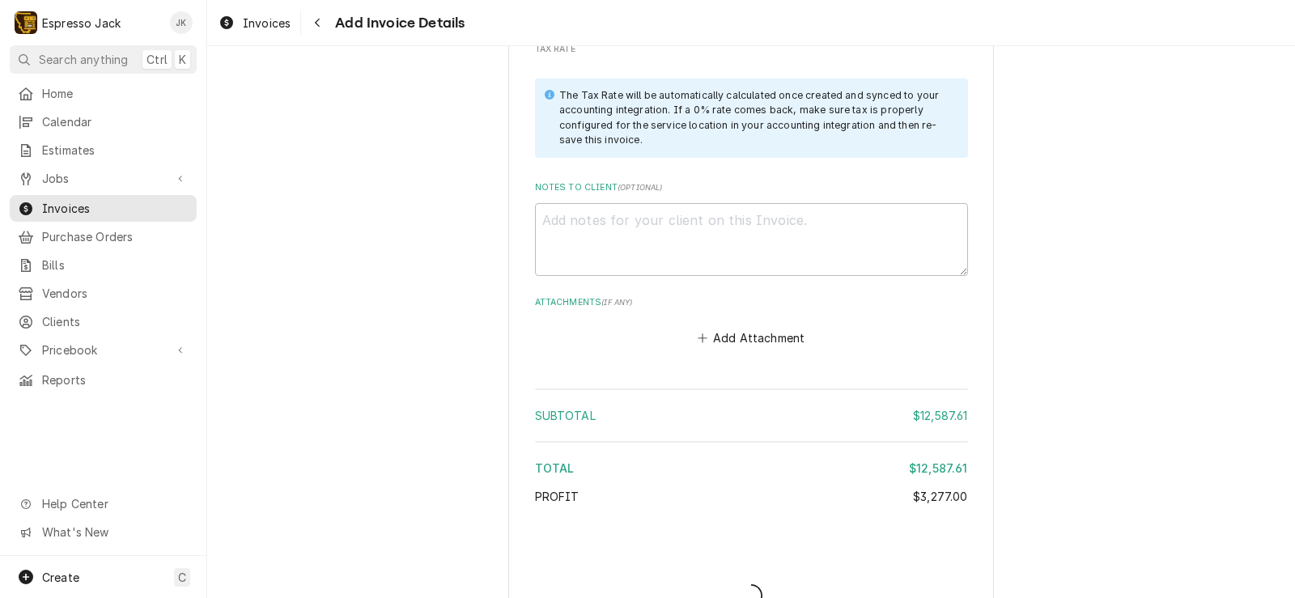
scroll to position [2455, 0]
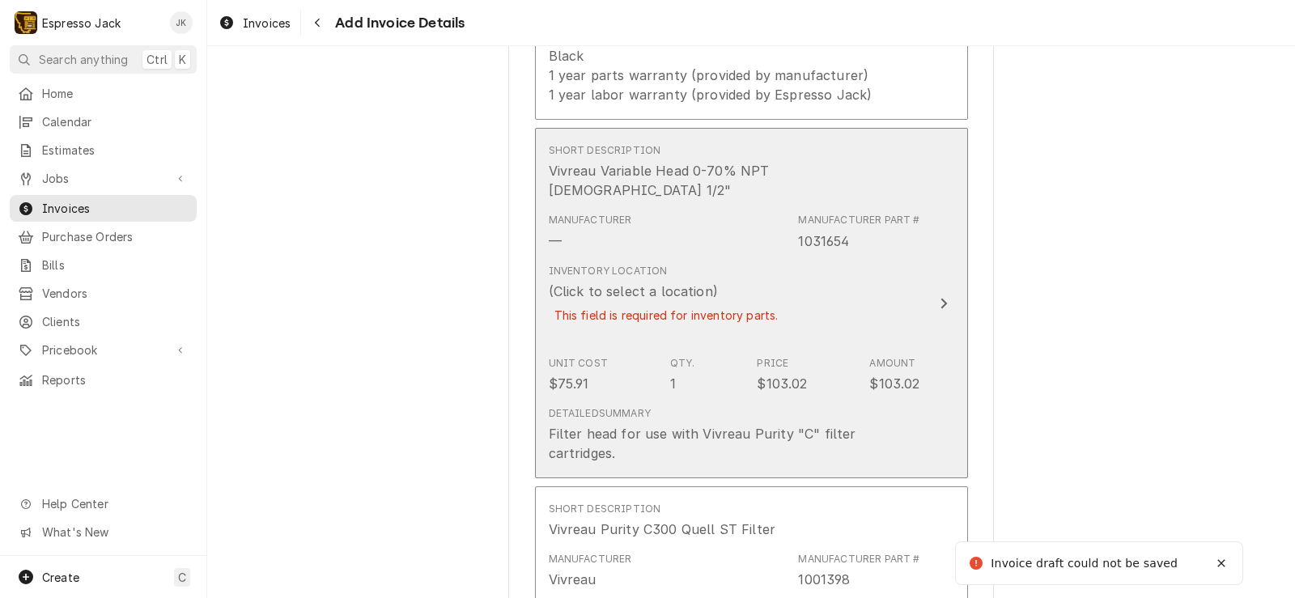
click at [758, 356] on div "Price" at bounding box center [772, 363] width 32 height 15
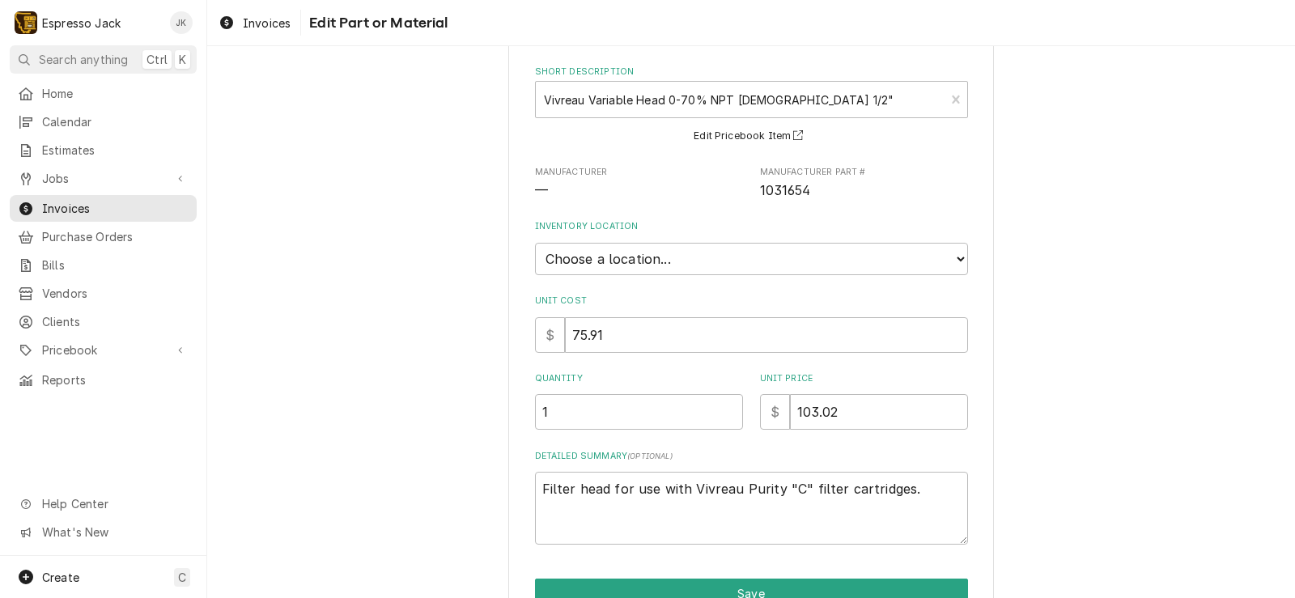
scroll to position [159, 0]
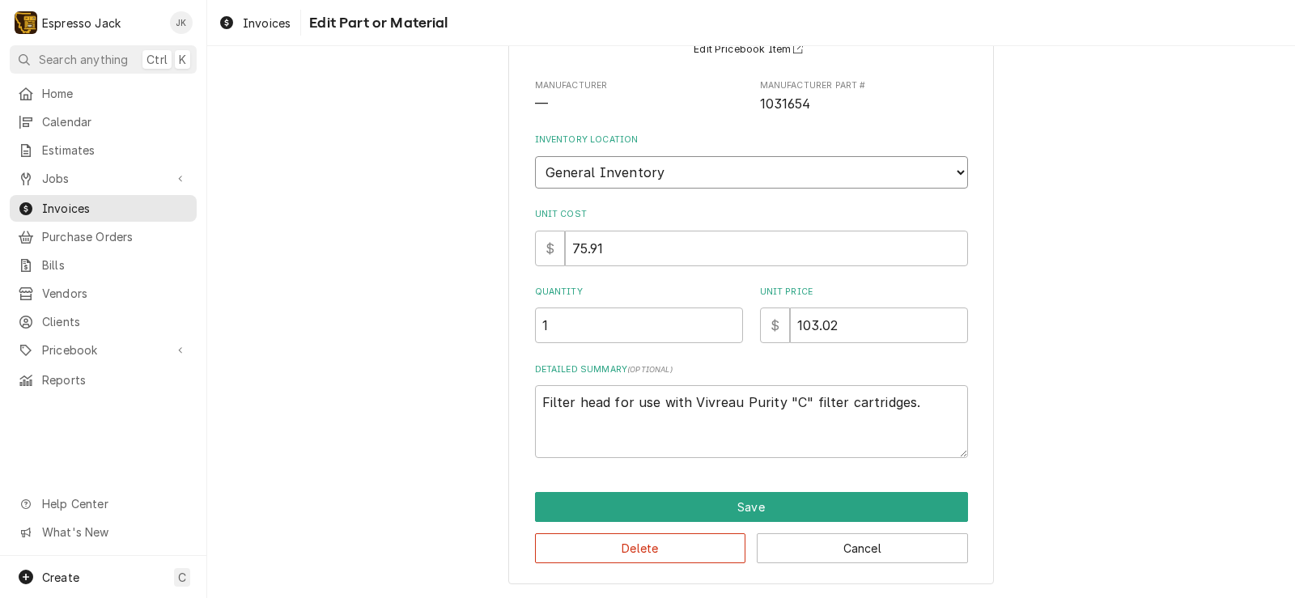
click at [535, 156] on select "Choose a location... General Inventory" at bounding box center [751, 172] width 433 height 32
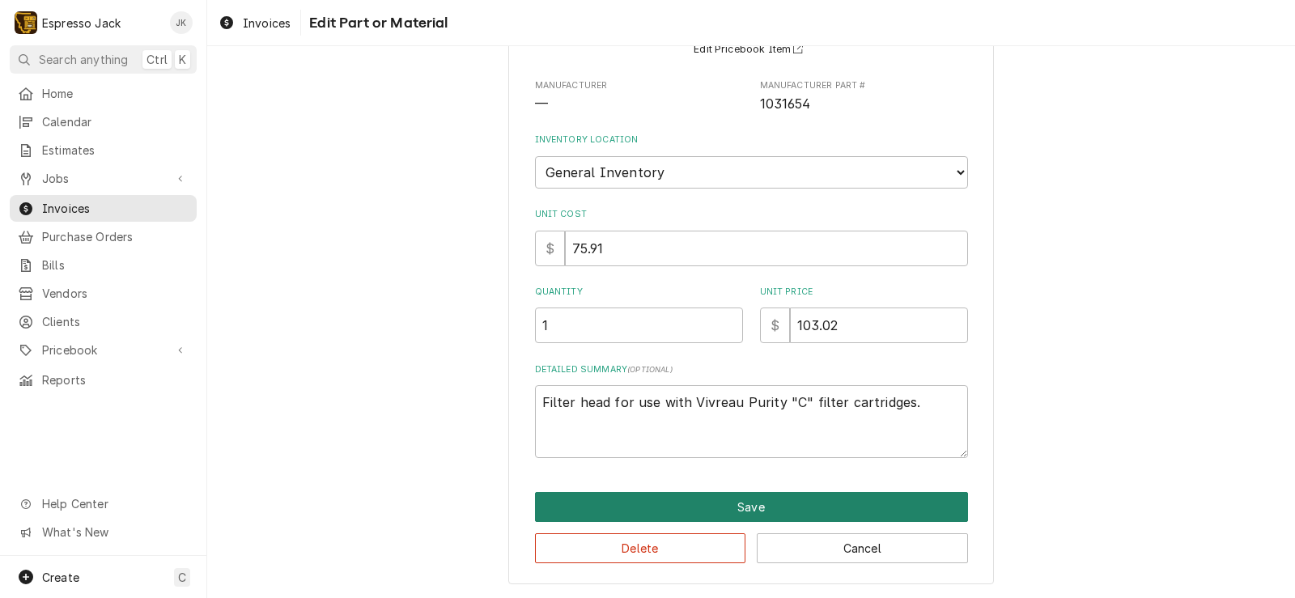
click at [695, 505] on button "Save" at bounding box center [751, 507] width 433 height 30
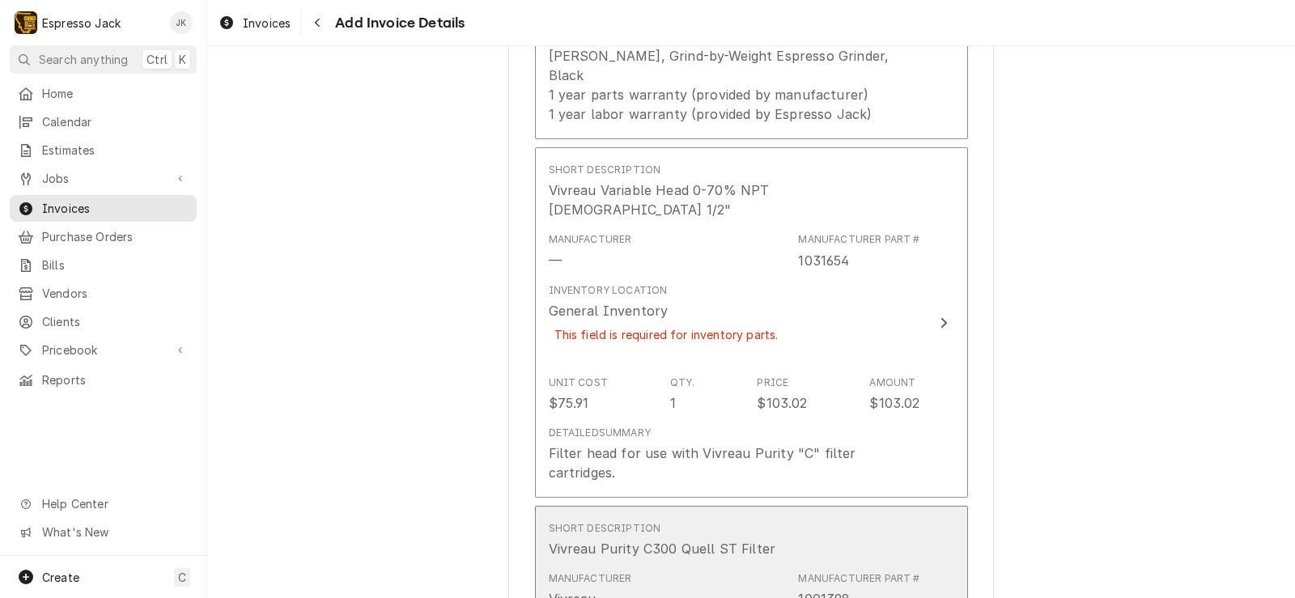
scroll to position [1756, 0]
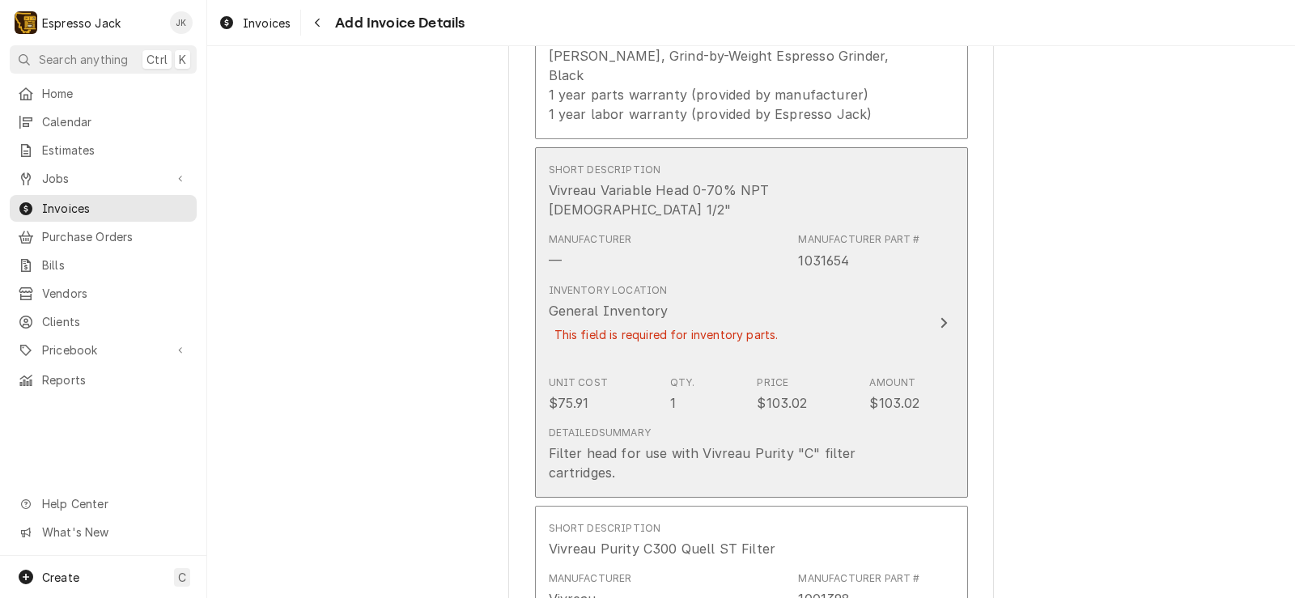
click at [799, 369] on div "Unit Cost $75.91 Qty. 1 Price $103.02 Amount $103.02" at bounding box center [734, 394] width 371 height 50
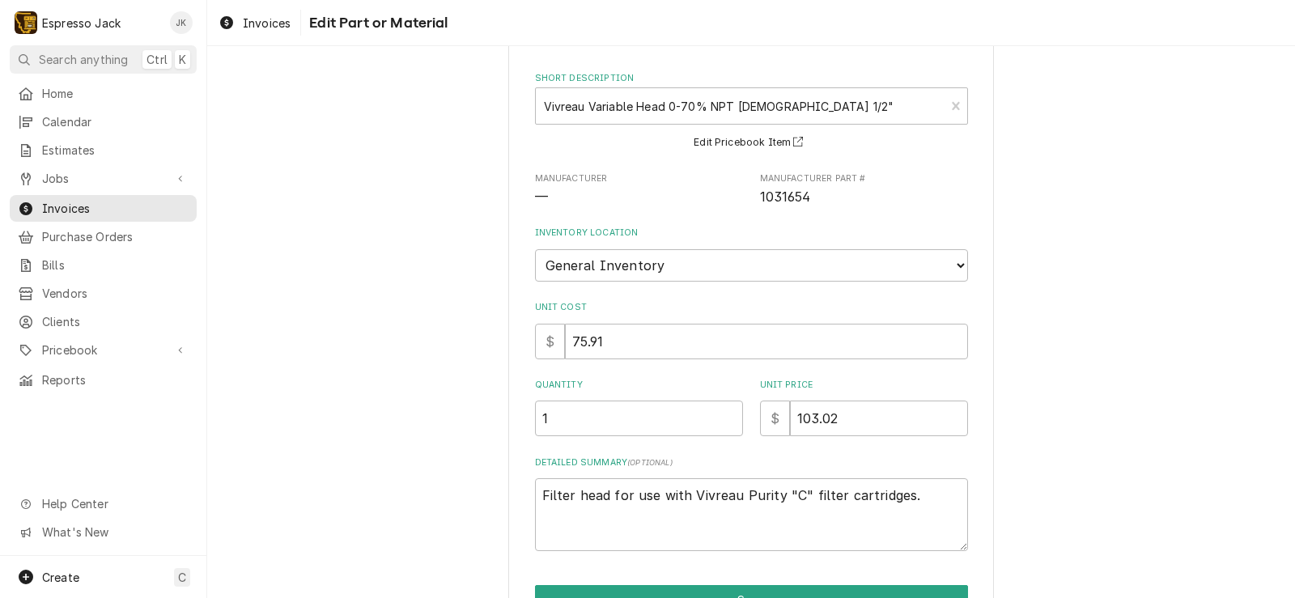
scroll to position [159, 0]
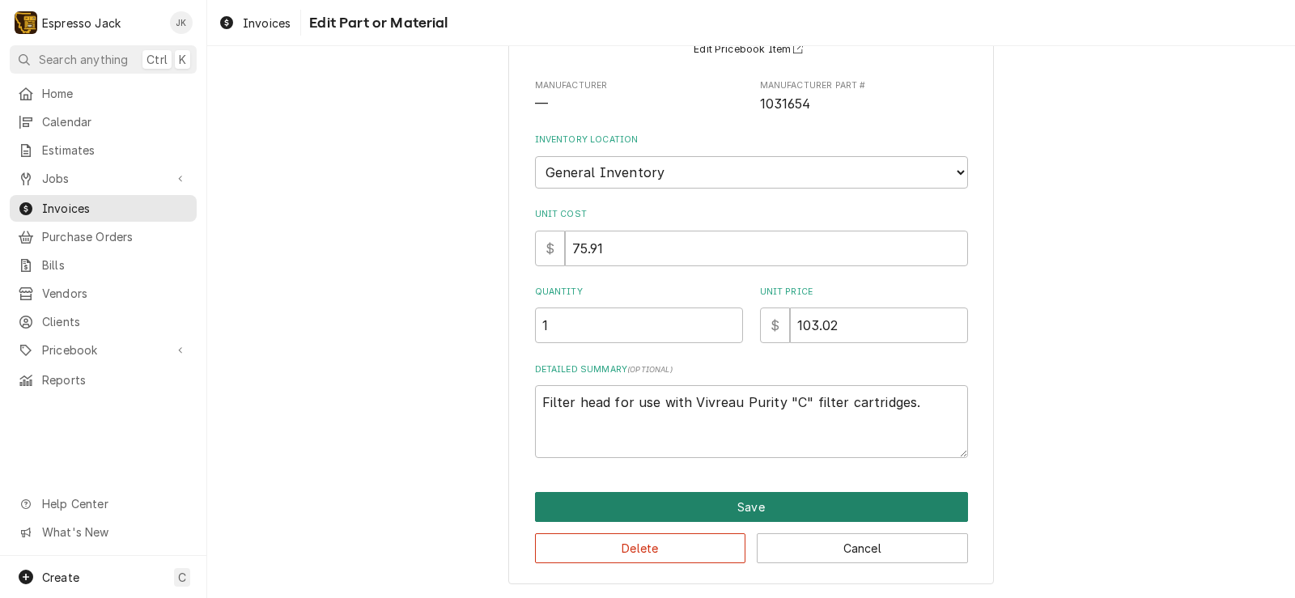
click at [786, 517] on button "Save" at bounding box center [751, 507] width 433 height 30
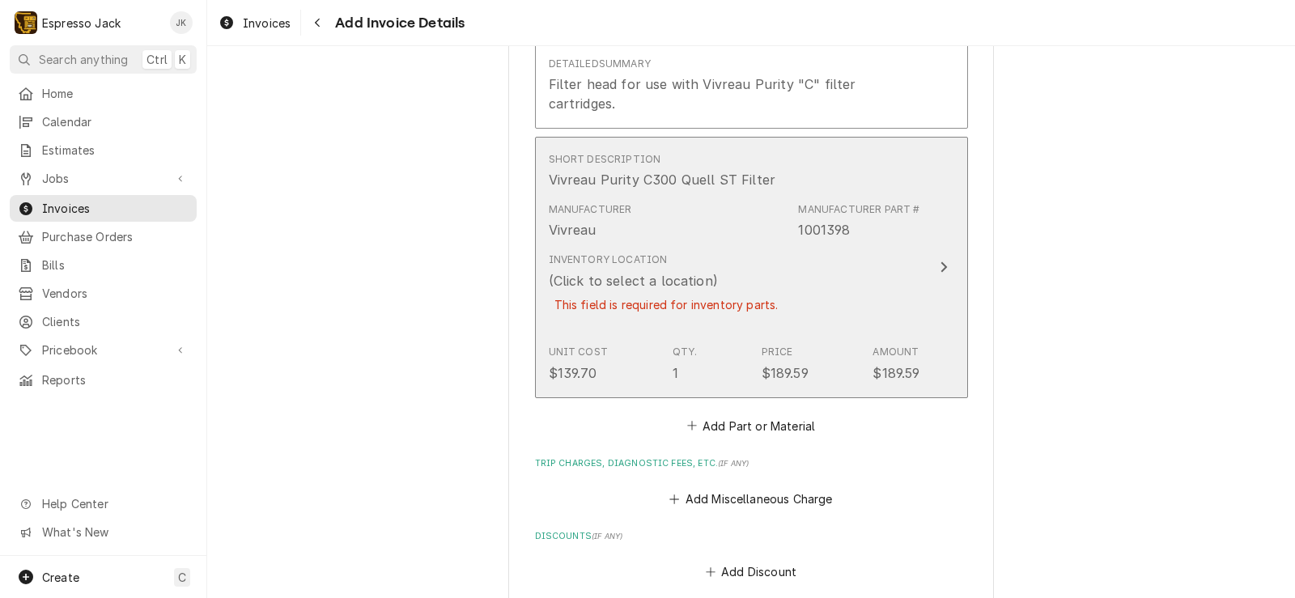
click at [765, 290] on div "This field is required for inventory parts." at bounding box center [666, 304] width 235 height 28
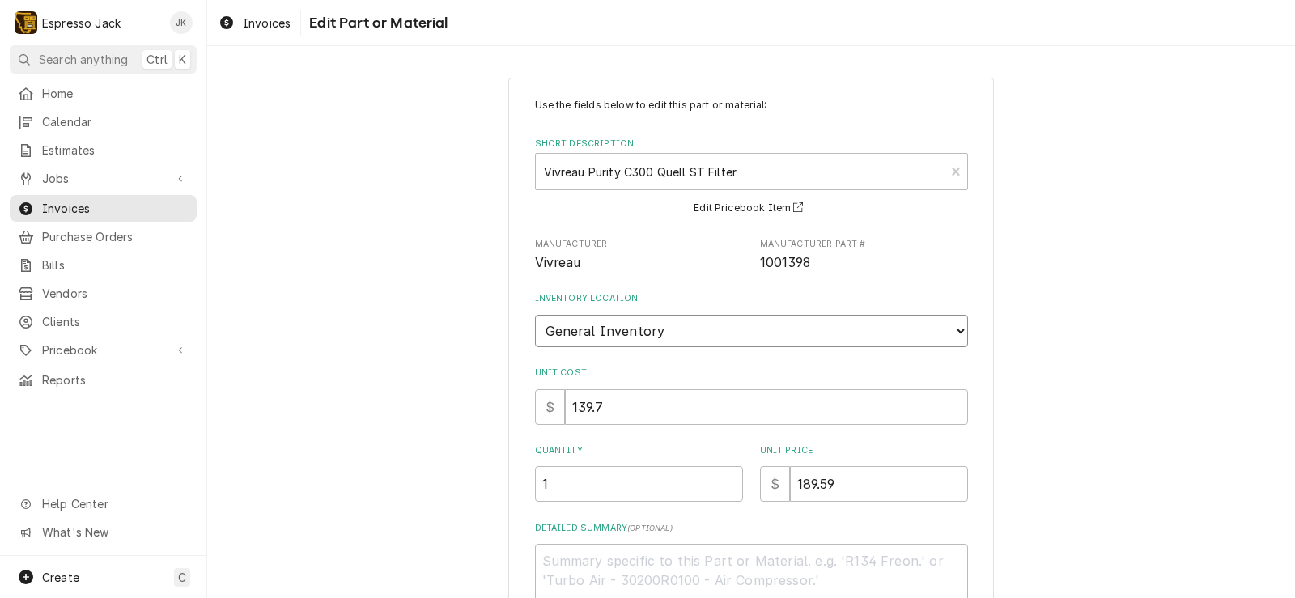
click at [535, 315] on select "Choose a location... General Inventory" at bounding box center [751, 331] width 433 height 32
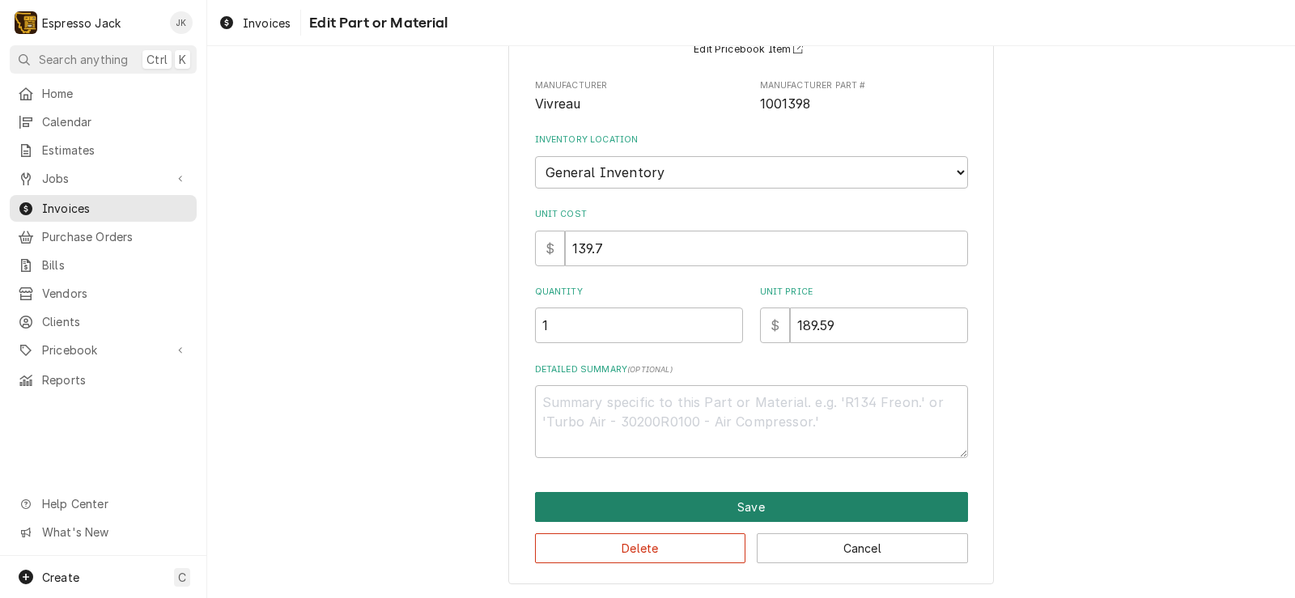
click at [692, 506] on button "Save" at bounding box center [751, 507] width 433 height 30
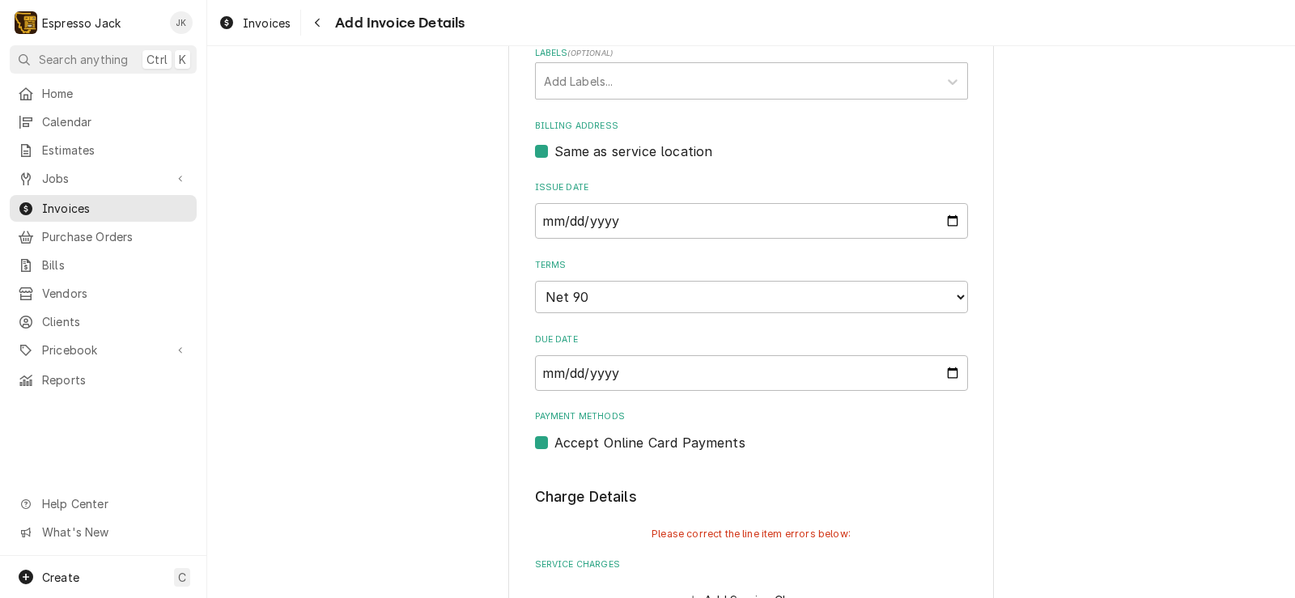
scroll to position [455, 0]
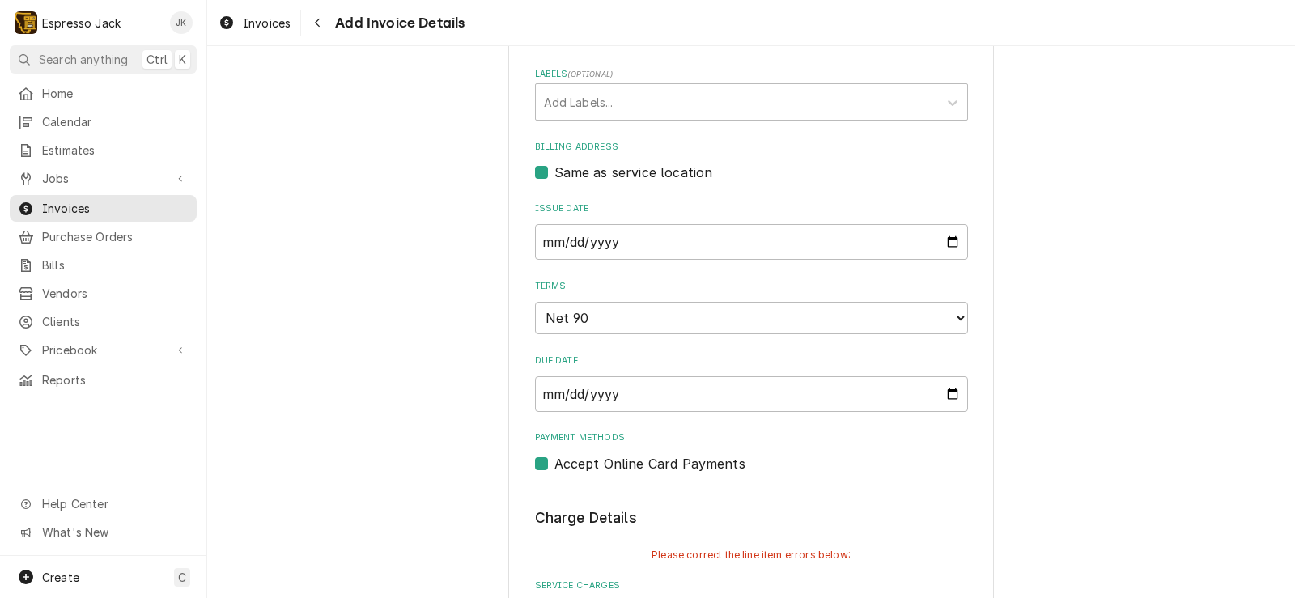
click at [554, 462] on label "Accept Online Card Payments" at bounding box center [649, 463] width 191 height 19
click at [554, 462] on input "Payment Methods" at bounding box center [770, 472] width 433 height 36
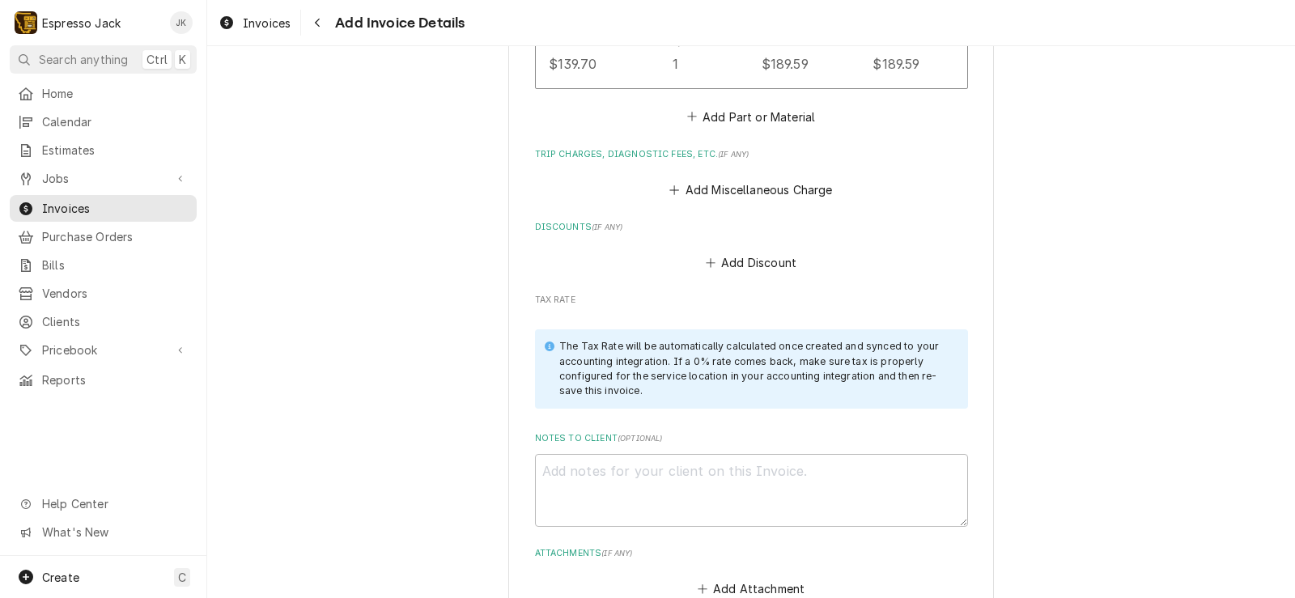
scroll to position [2685, 0]
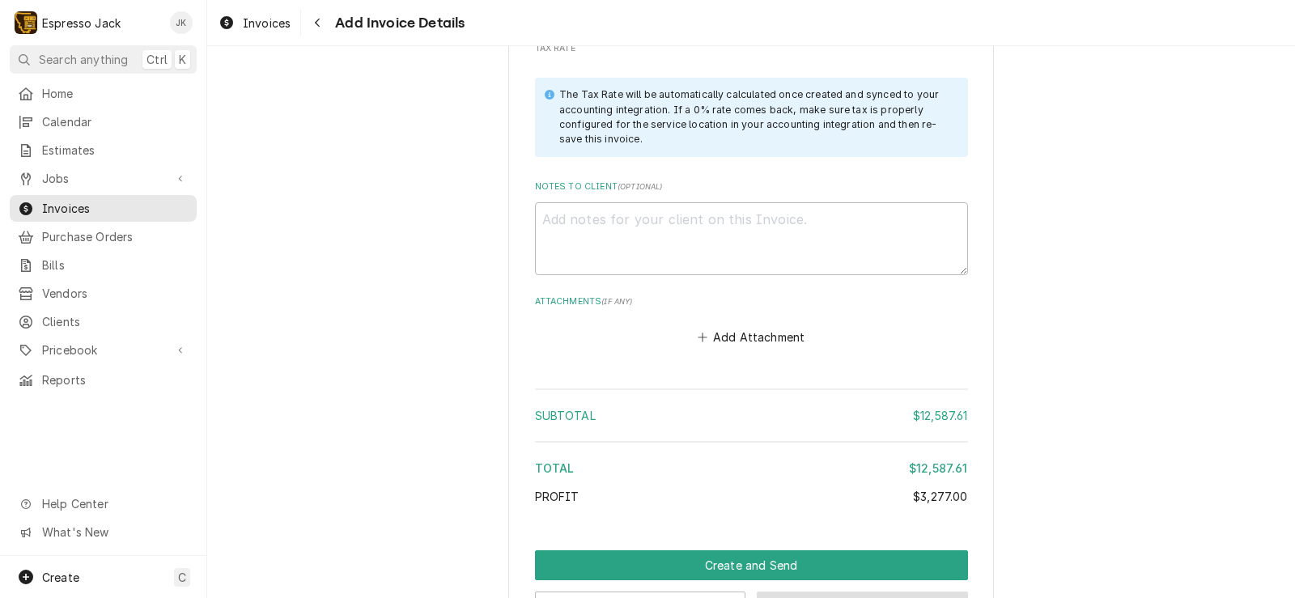
click at [785, 591] on button "Save Draft" at bounding box center [861, 606] width 211 height 30
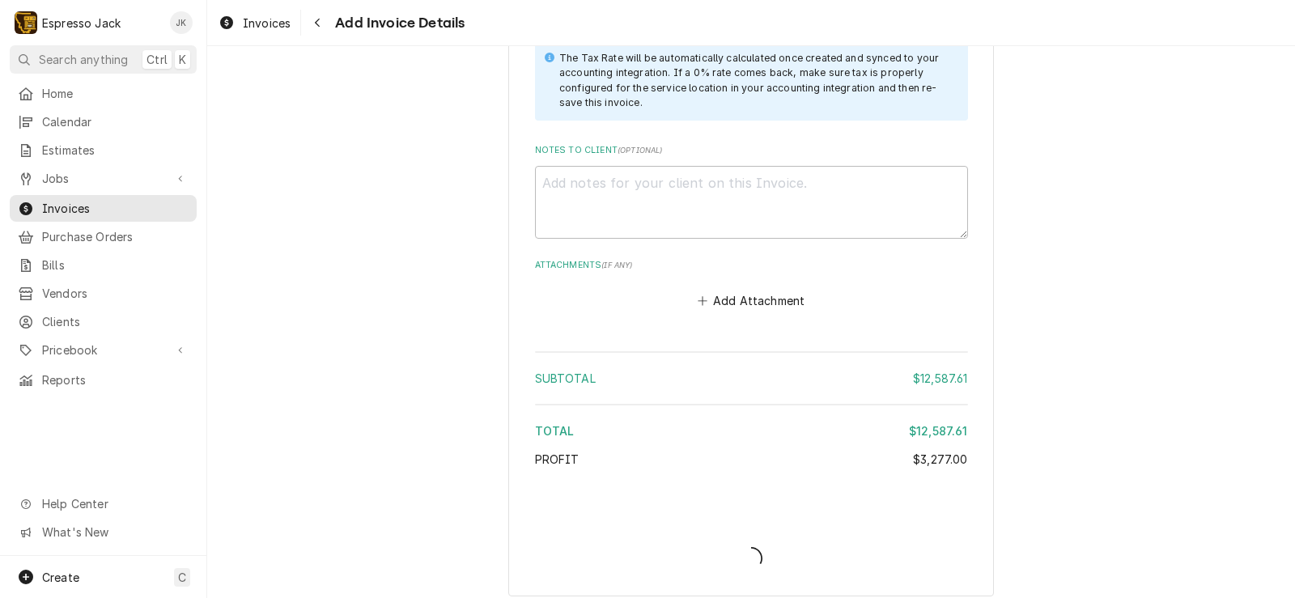
scroll to position [2639, 0]
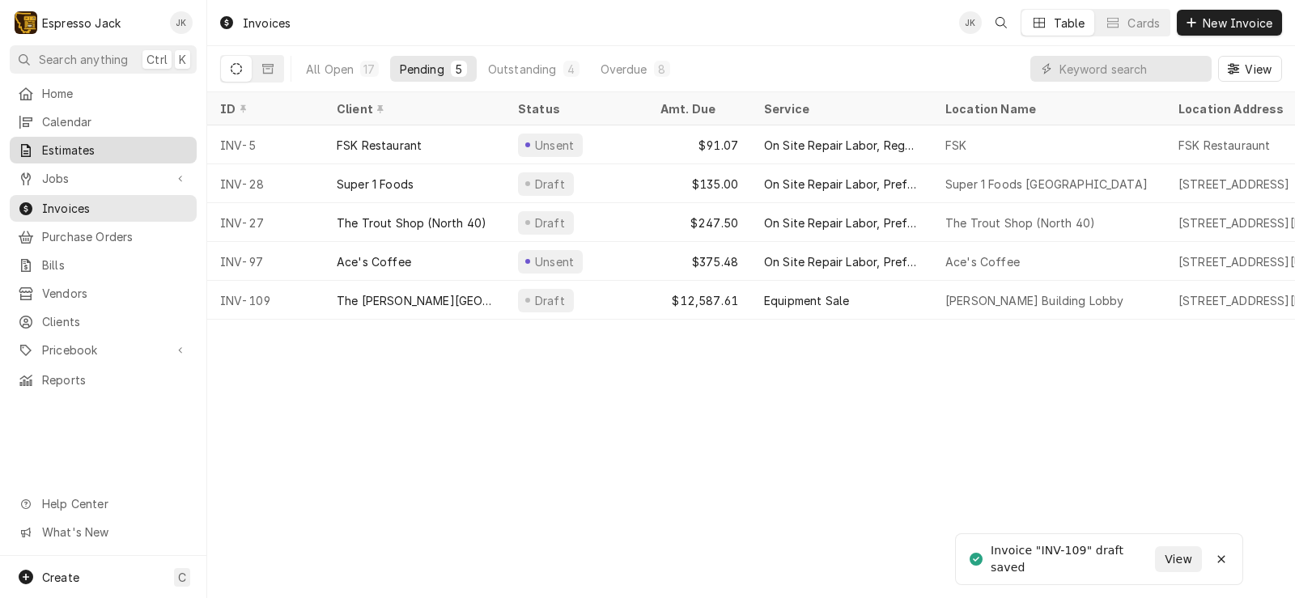
click at [87, 143] on span "Estimates" at bounding box center [115, 150] width 146 height 17
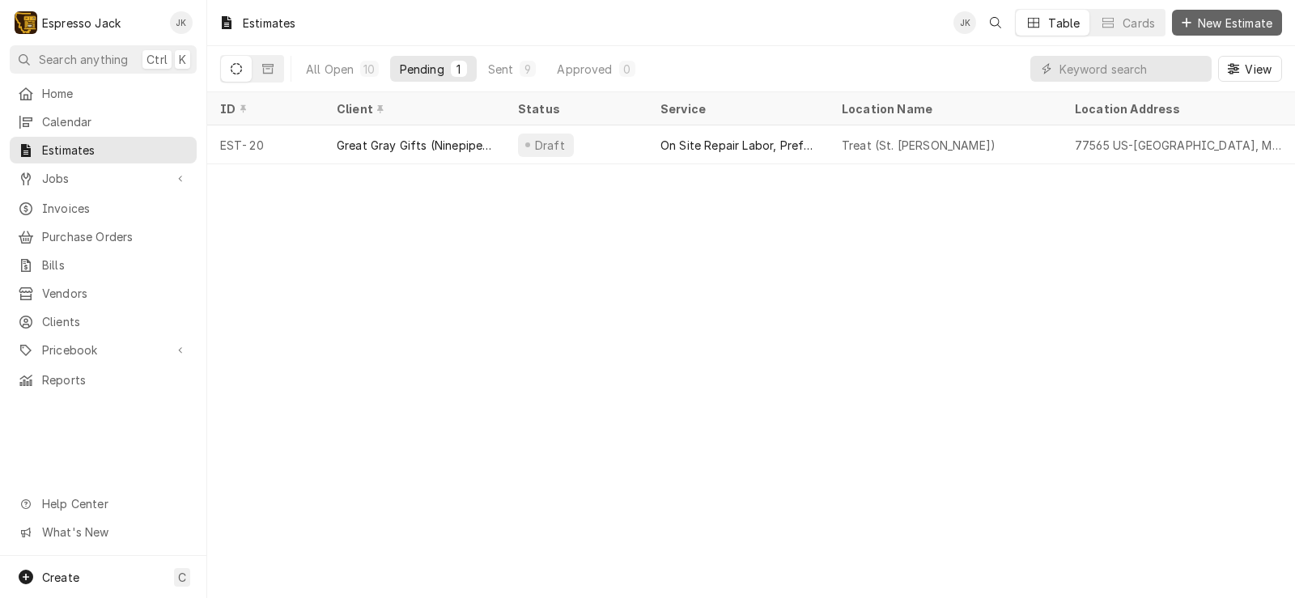
click at [1245, 19] on span "New Estimate" at bounding box center [1234, 23] width 81 height 17
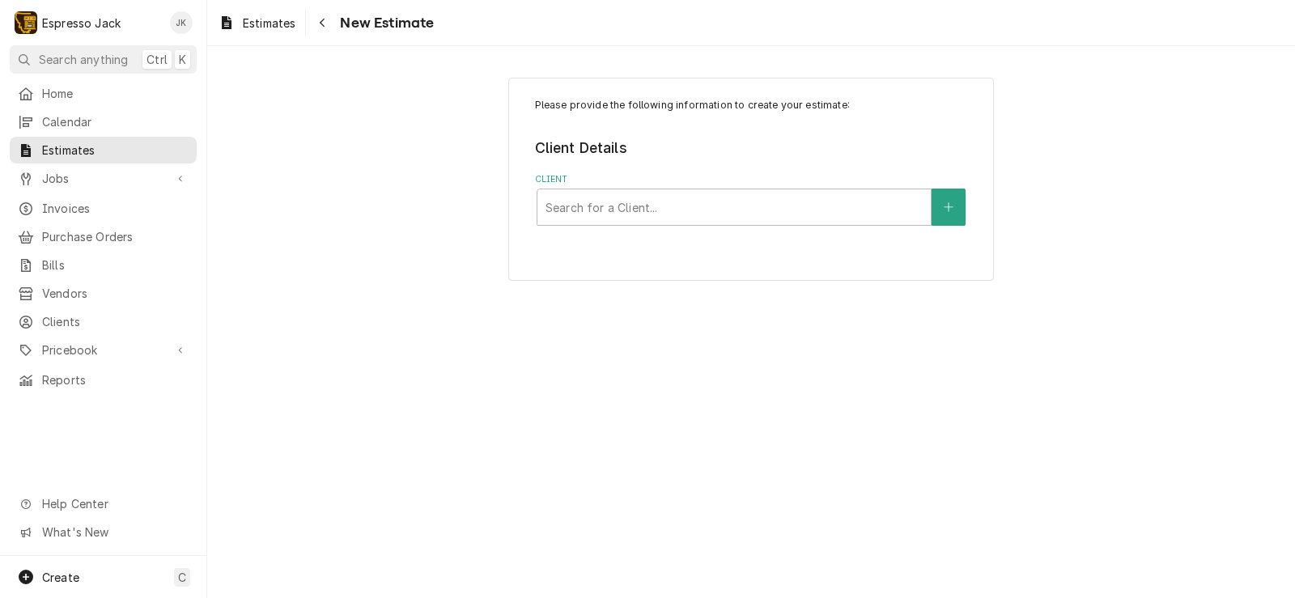
click at [752, 229] on div "Please provide the following information to create your estimate: Client Detail…" at bounding box center [750, 179] width 485 height 203
click at [748, 206] on div "Client" at bounding box center [733, 207] width 377 height 29
type input "[GEOGRAPHIC_DATA]"
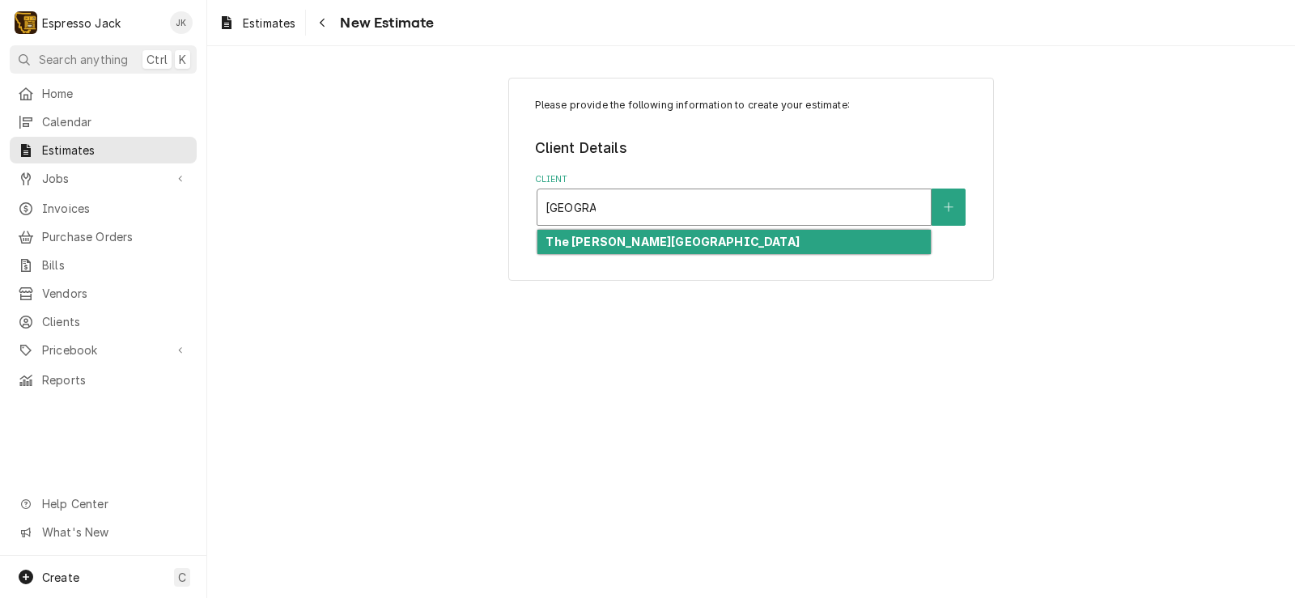
click at [702, 249] on div "The [PERSON_NAME][GEOGRAPHIC_DATA]" at bounding box center [733, 242] width 393 height 25
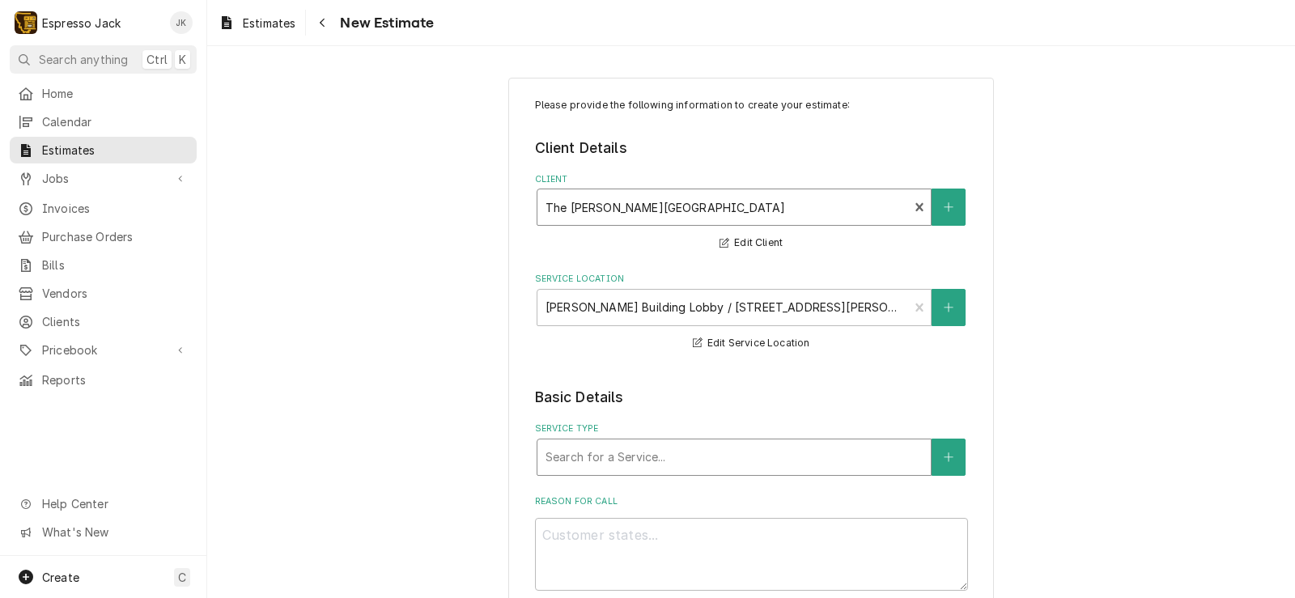
click at [617, 451] on div "Service Type" at bounding box center [733, 457] width 377 height 29
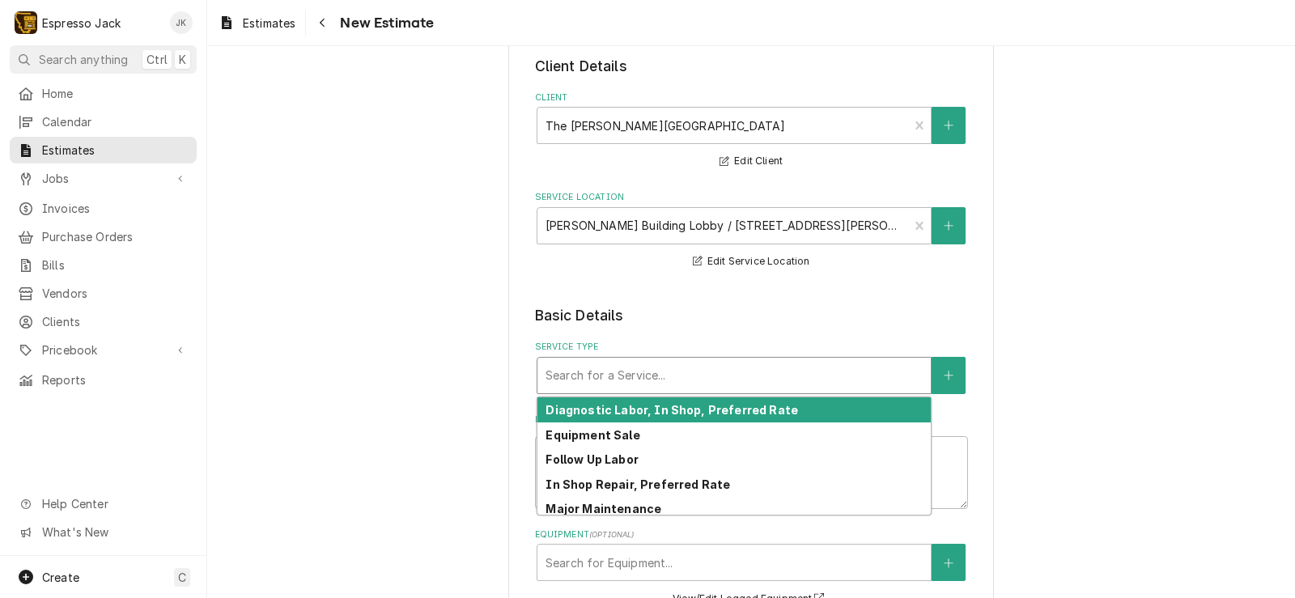
scroll to position [194, 0]
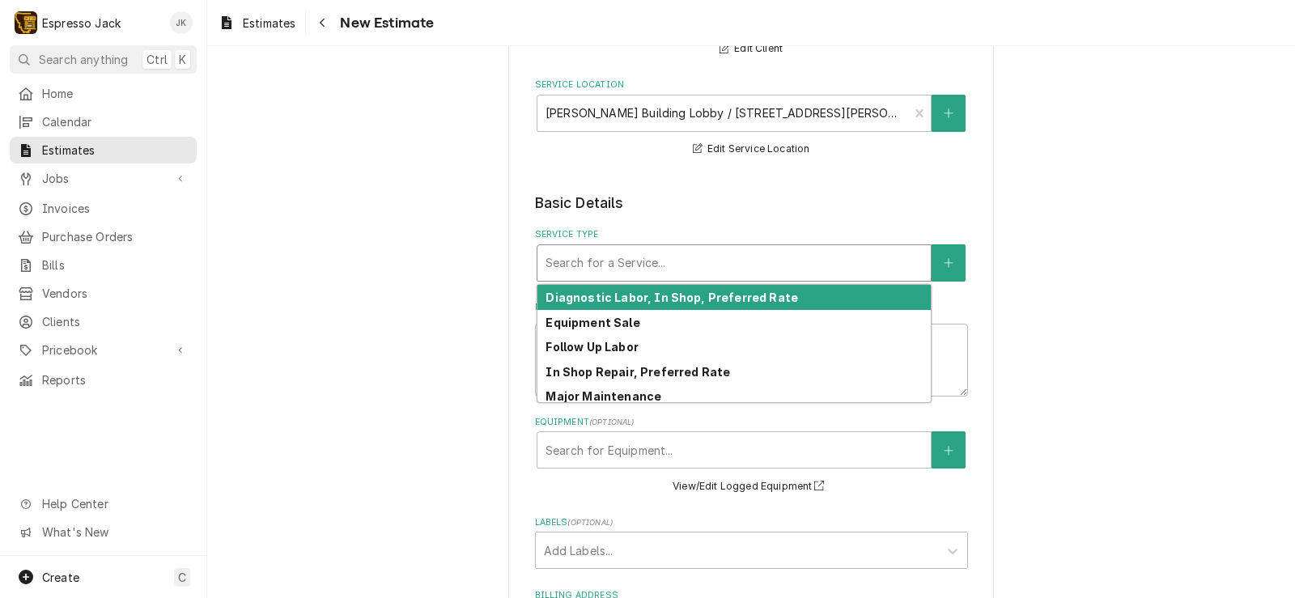
click at [457, 282] on div "Please provide the following information to create your estimate: Client Detail…" at bounding box center [750, 429] width 1087 height 1121
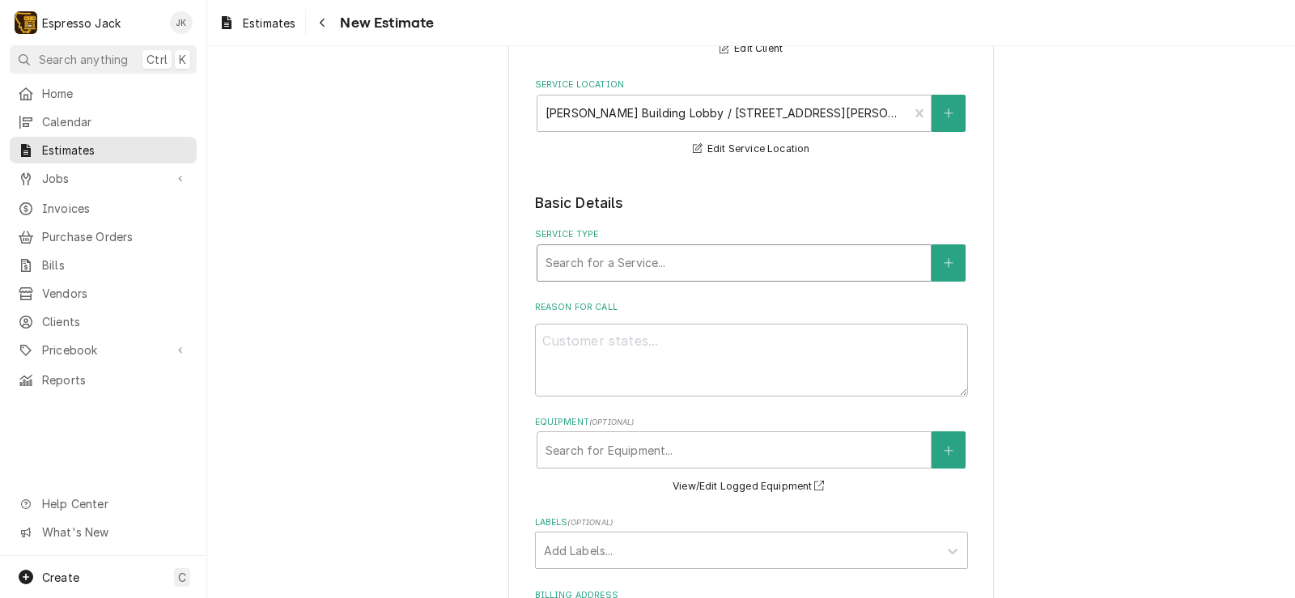
click at [667, 264] on div "Service Type" at bounding box center [733, 262] width 377 height 29
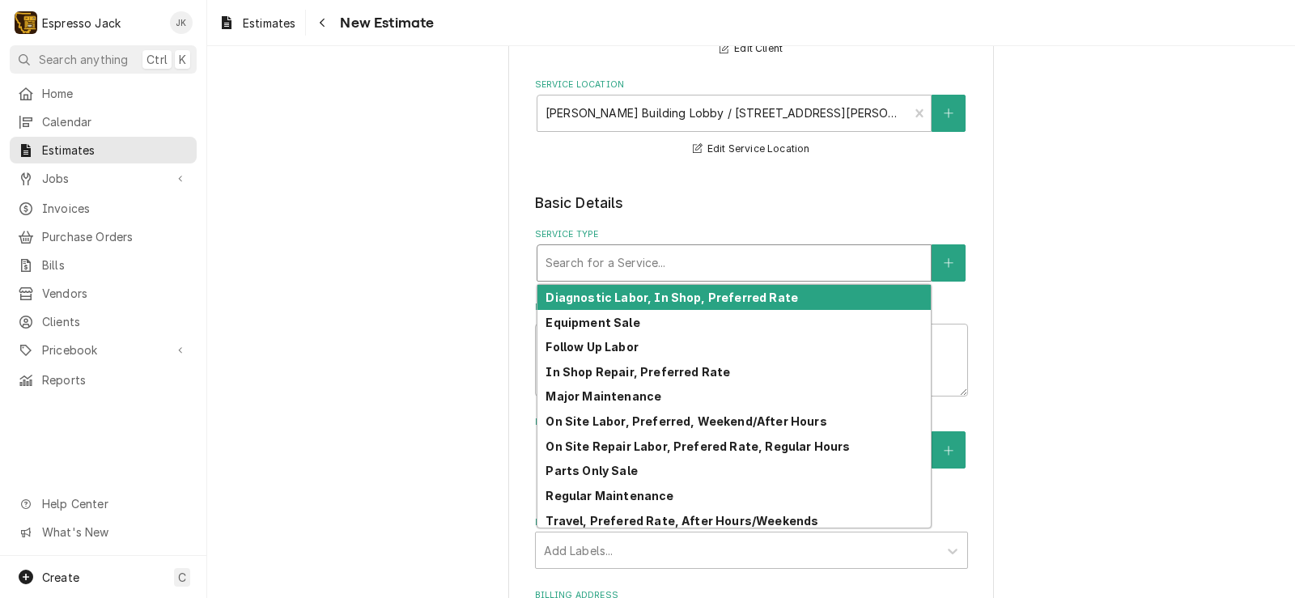
scroll to position [291, 0]
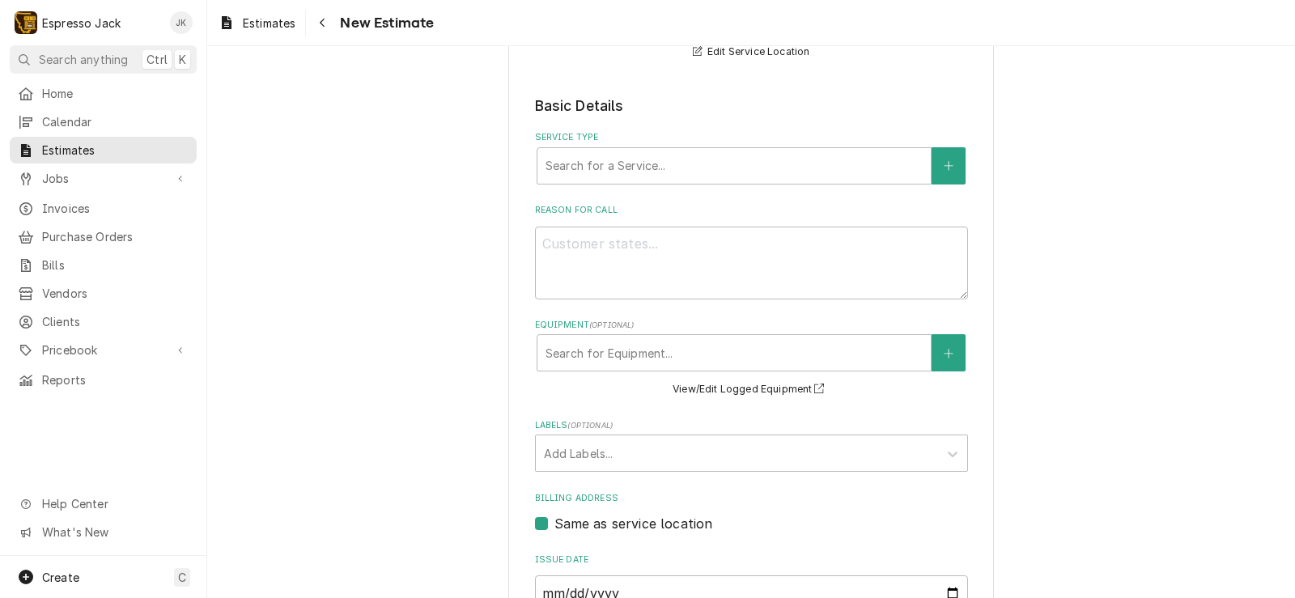
click at [1087, 213] on div "Please provide the following information to create your estimate: Client Detail…" at bounding box center [750, 332] width 1087 height 1121
click at [933, 166] on button "Service Type" at bounding box center [948, 165] width 34 height 37
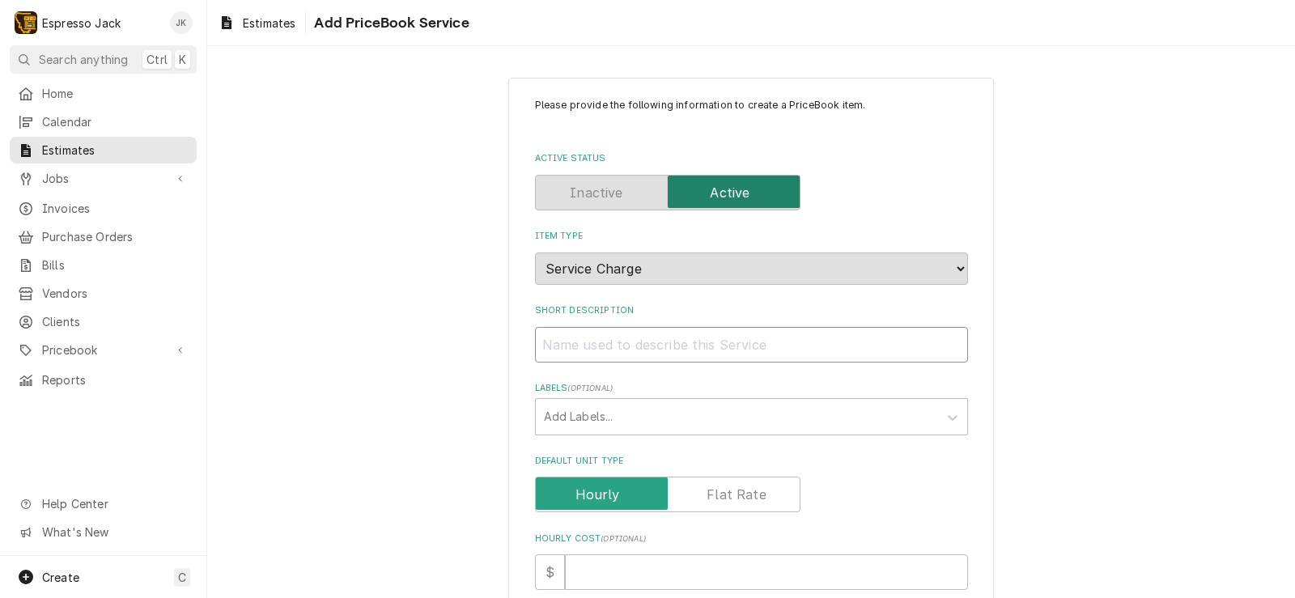
click at [642, 348] on input "Short Description" at bounding box center [751, 345] width 433 height 36
type textarea "x"
type input "A"
type textarea "x"
type input "An"
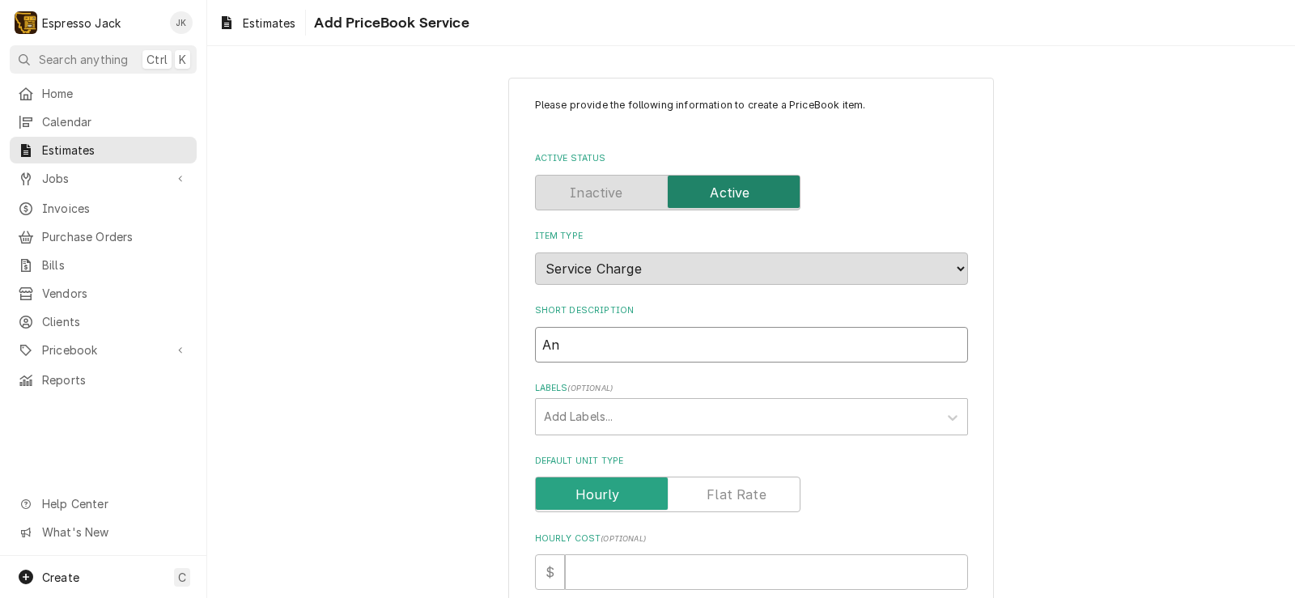
type textarea "x"
type input "Ann"
type textarea "x"
type input "Annu"
type textarea "x"
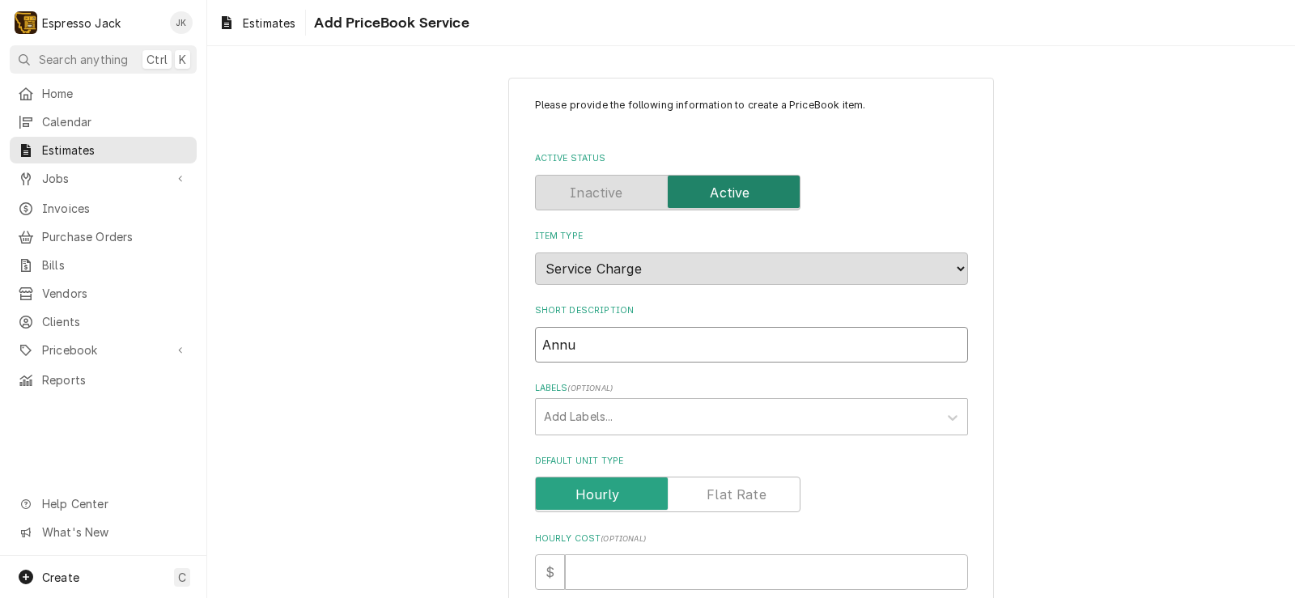
type input "Annua"
type textarea "x"
type input "Annual"
type textarea "x"
type input "Annual"
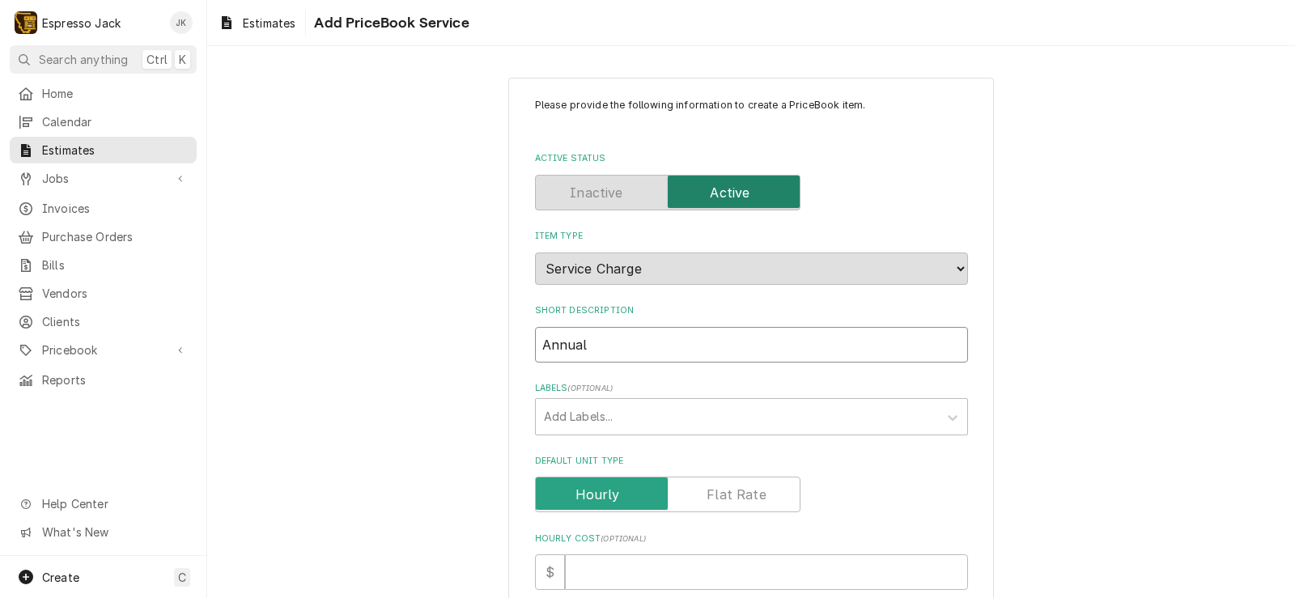
type textarea "x"
type input "Annual S"
type textarea "x"
type input "Annual Se"
type textarea "x"
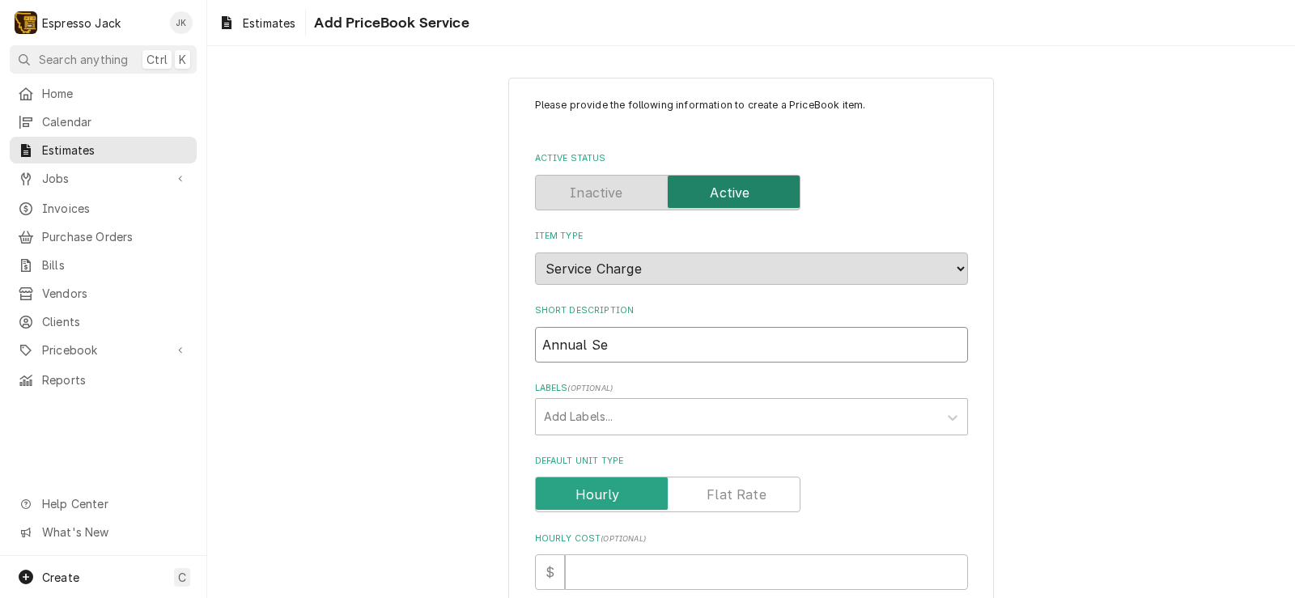
type input "Annual Ser"
type textarea "x"
type input "Annual Serv"
type textarea "x"
type input "Annual Servi"
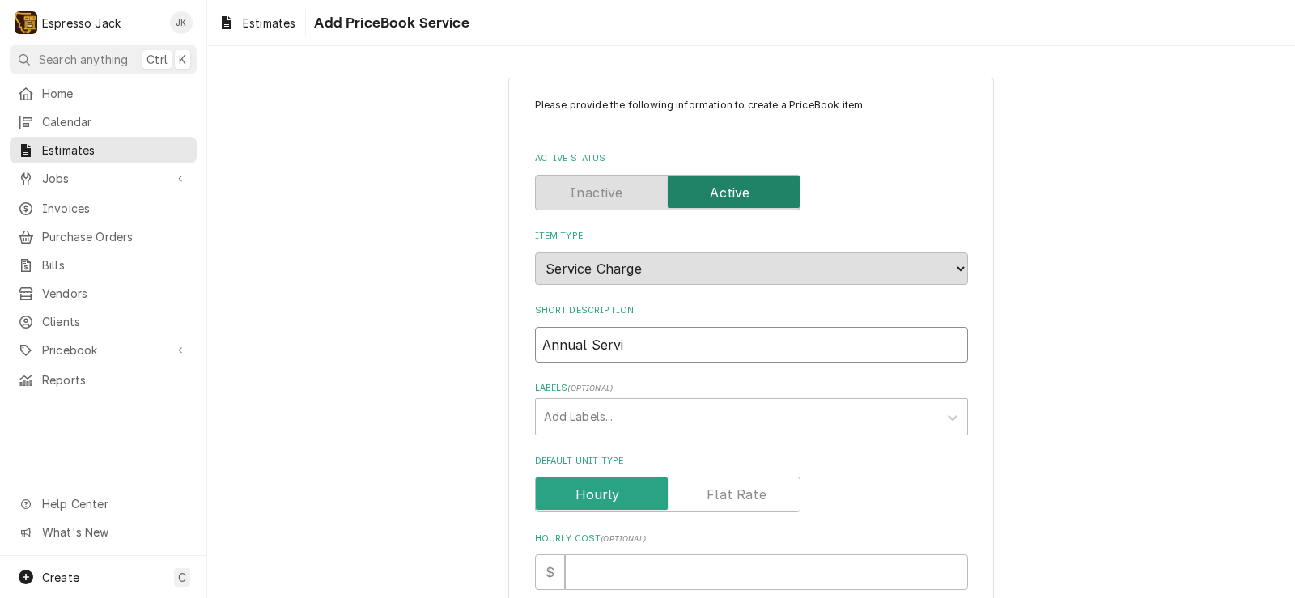
type textarea "x"
type input "Annual Servic"
type textarea "x"
type input "Annual Service"
type textarea "x"
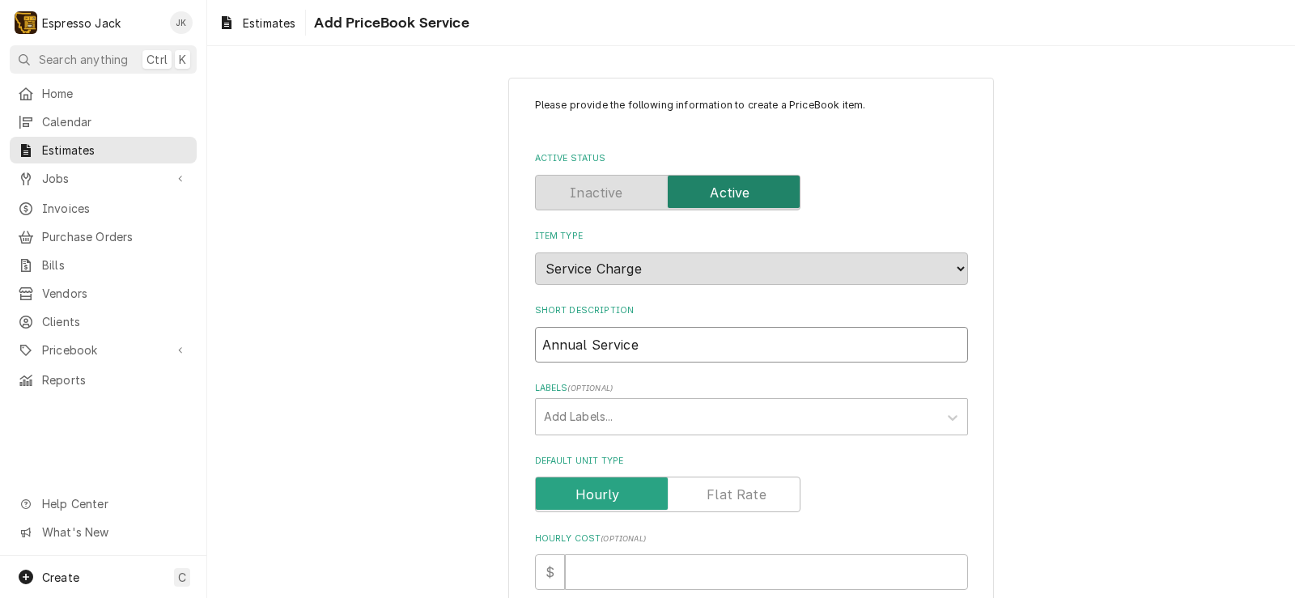
type input "Annual Service A"
type textarea "x"
type input "Annual Service Ag"
type textarea "x"
type input "Annual Service Agr"
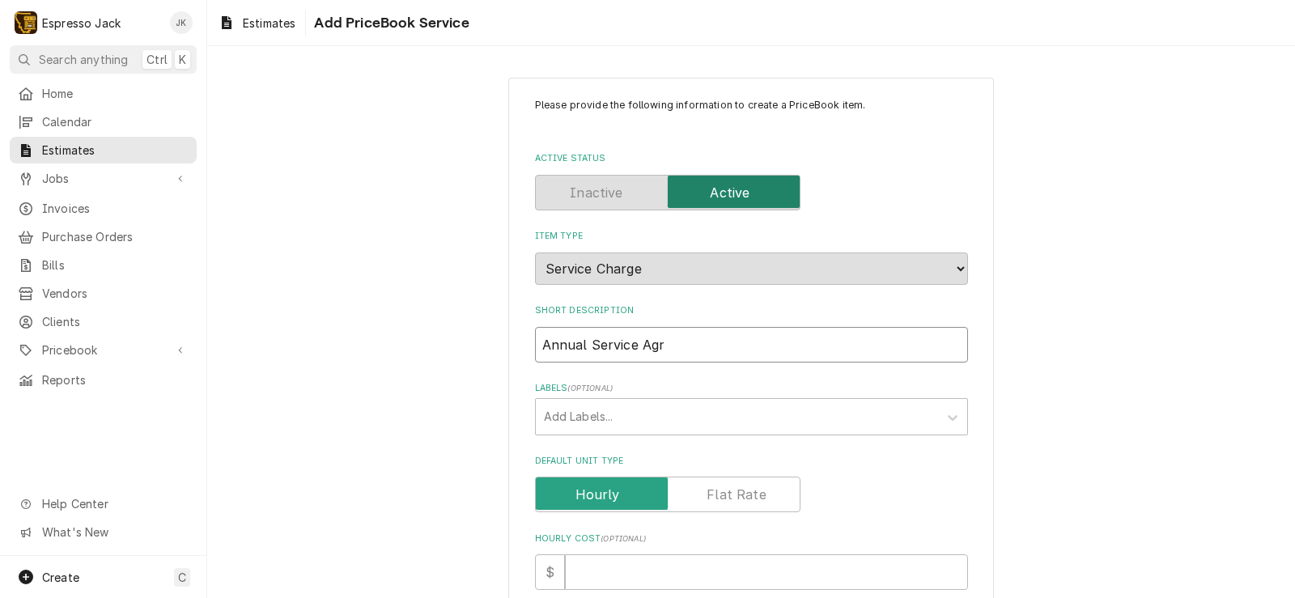
type textarea "x"
type input "Annual Service Agre"
type textarea "x"
type input "Annual Service Agree"
type textarea "x"
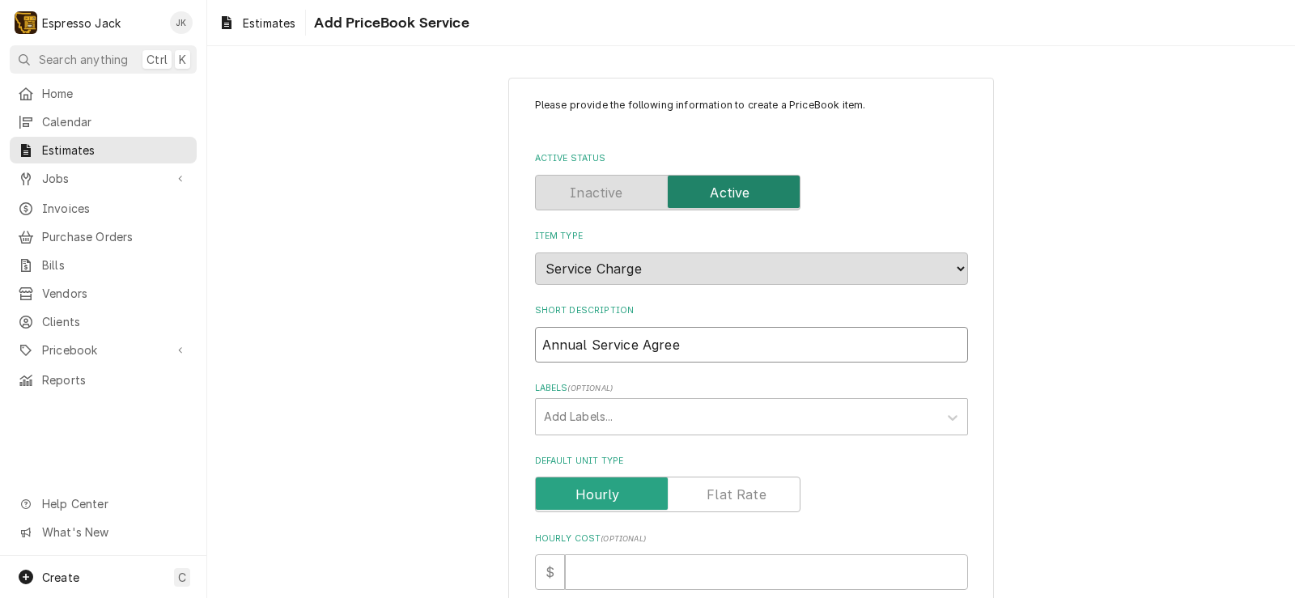
type input "Annual Service Agreem"
type textarea "x"
type input "Annual Service Agreemen"
type textarea "x"
type input "Annual Service Agreement"
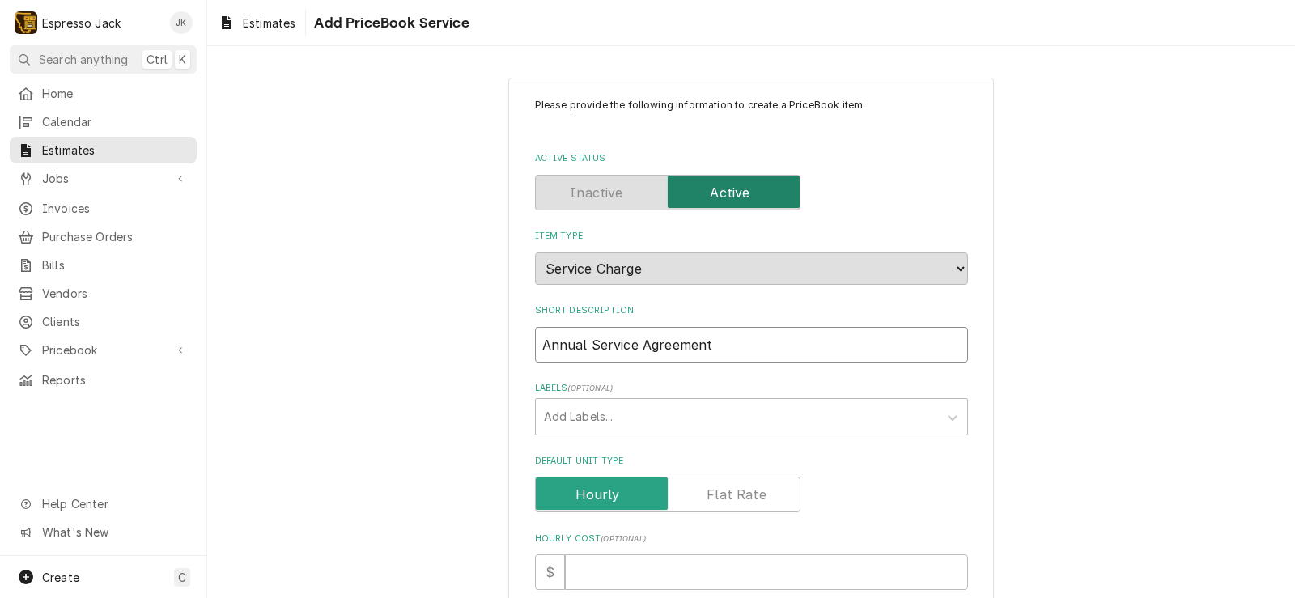
type textarea "x"
type input "Annual Service Agreement-"
type textarea "x"
type input "Annual Service Agreement"
type textarea "x"
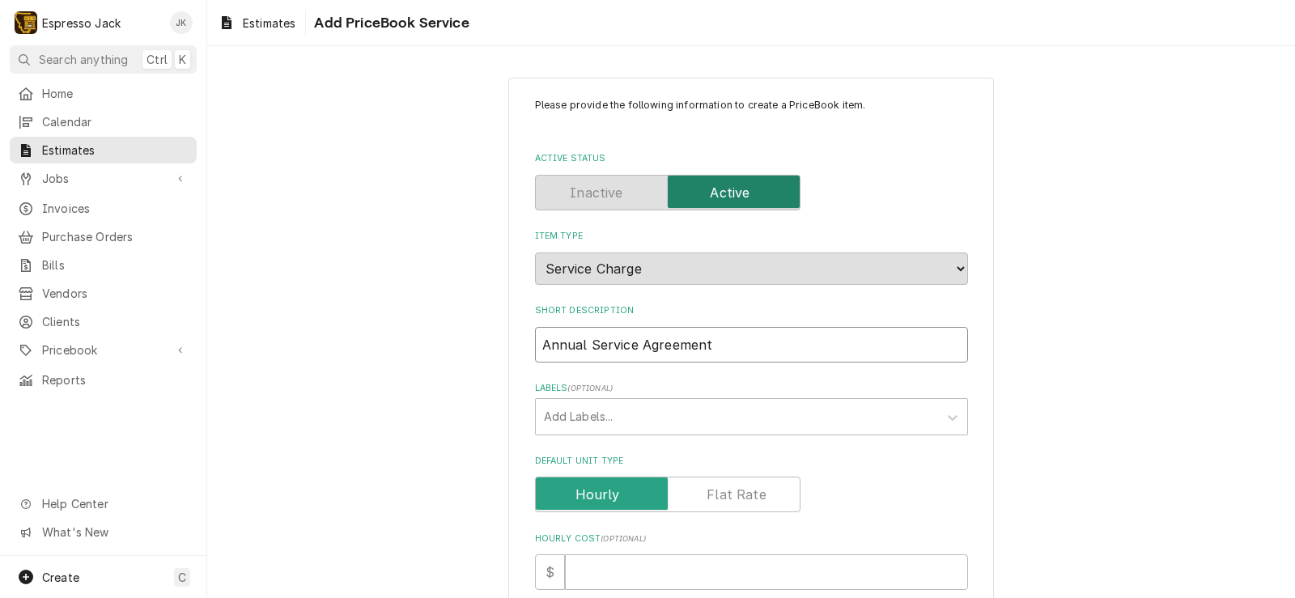
type input "Annual Service Agreement"
click at [394, 401] on div "Please provide the following information to create a PriceBook item. Active Sta…" at bounding box center [750, 568] width 1087 height 1011
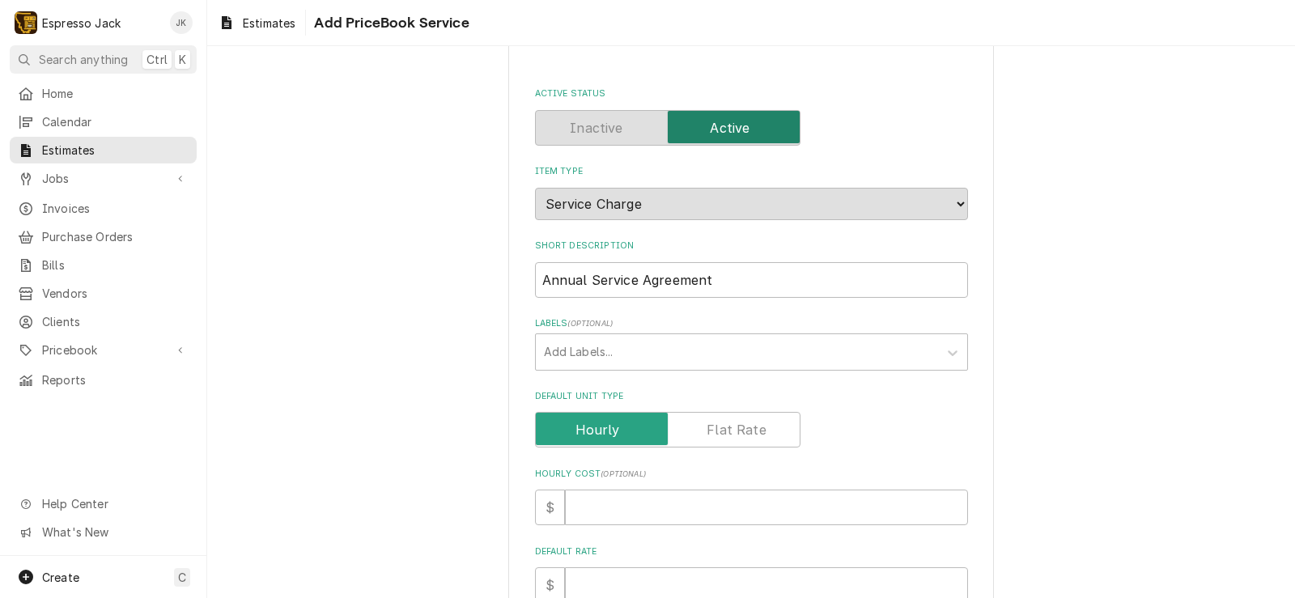
scroll to position [291, 0]
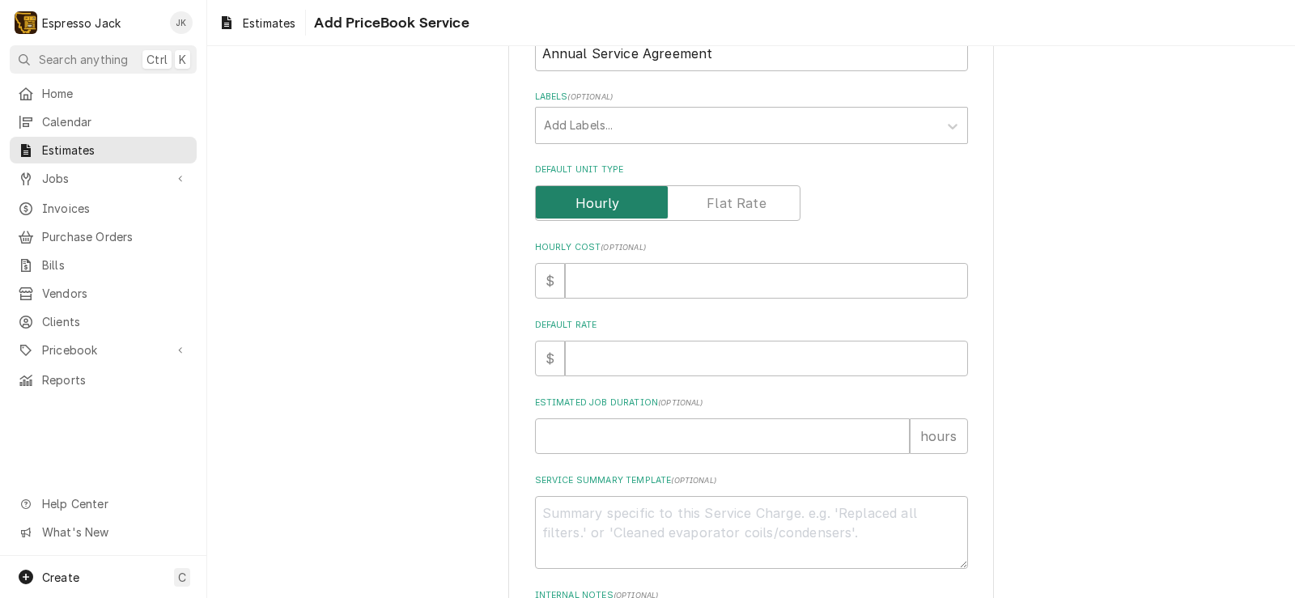
click at [748, 217] on input "Default Unit Type" at bounding box center [667, 203] width 251 height 36
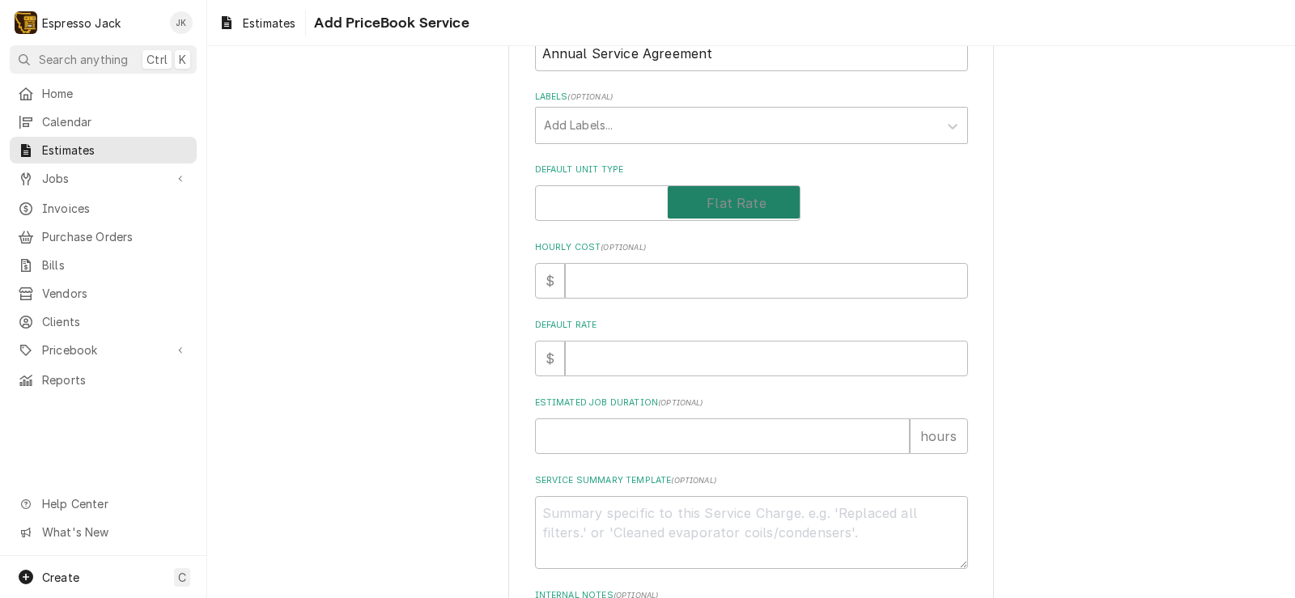
checkbox input "true"
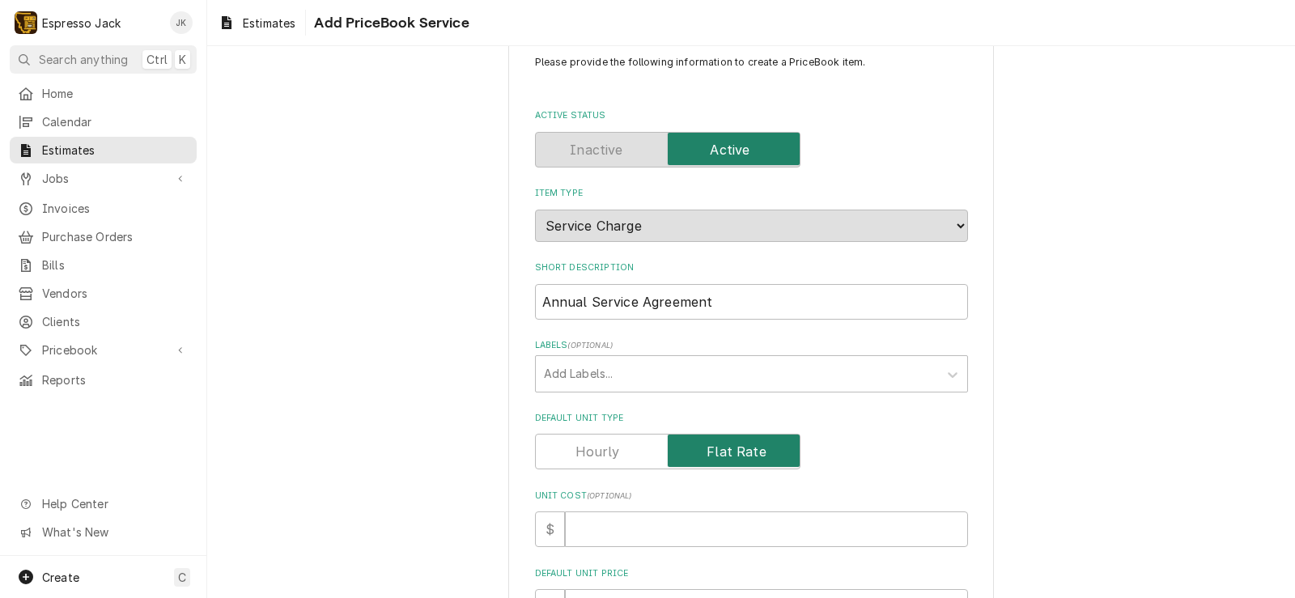
scroll to position [0, 0]
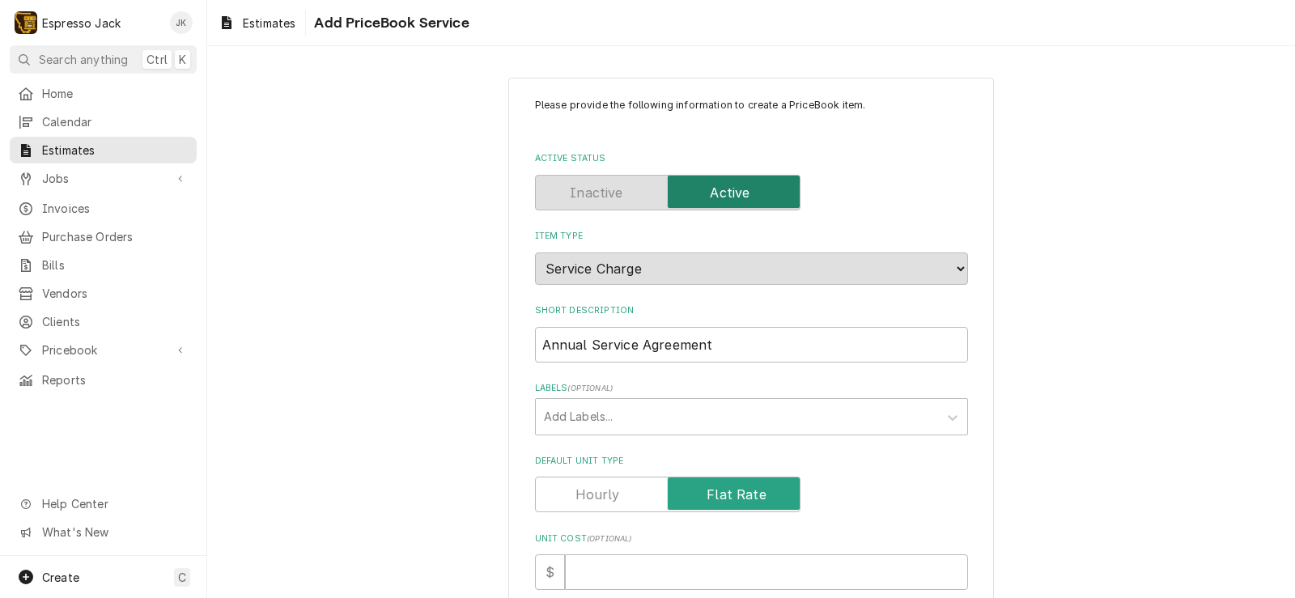
click at [445, 348] on div "Please provide the following information to create a PriceBook item. Active Sta…" at bounding box center [750, 568] width 1087 height 1011
click at [741, 336] on input "Annual Service Agreement" at bounding box center [751, 345] width 433 height 36
click at [744, 339] on input "Annual Service Agreement" at bounding box center [751, 345] width 433 height 36
type textarea "x"
type input "Annual Service Agreement-"
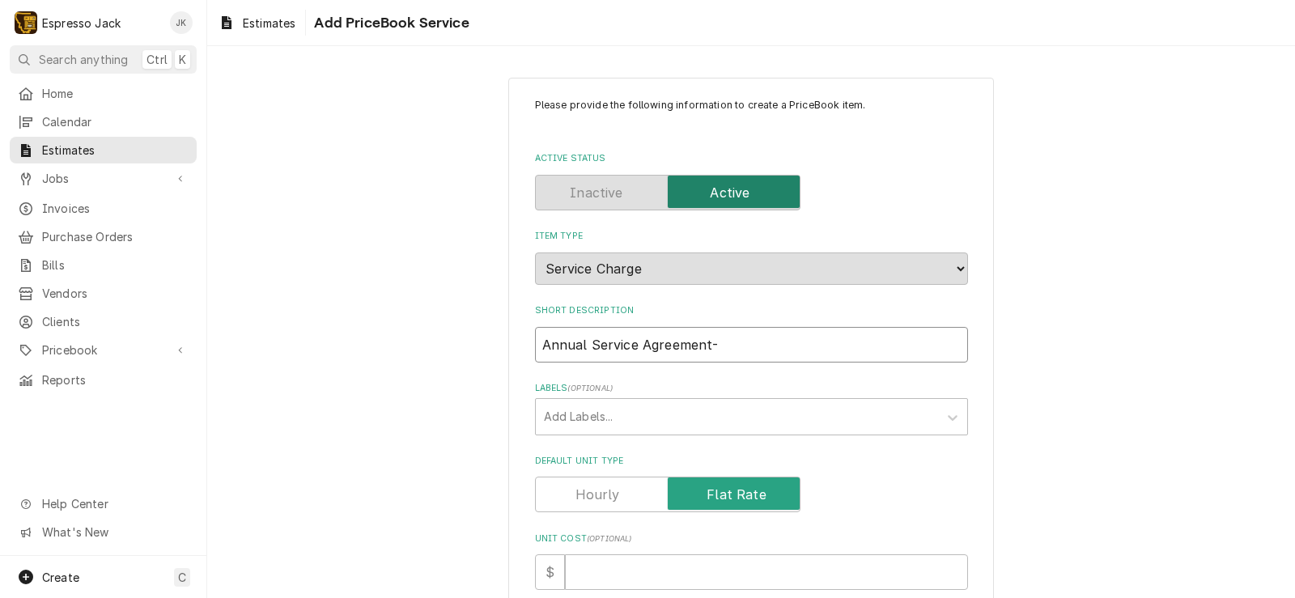
type textarea "x"
type input "Annual Service Agreement-"
type textarea "x"
type input "Annual Service Agreement-"
type textarea "x"
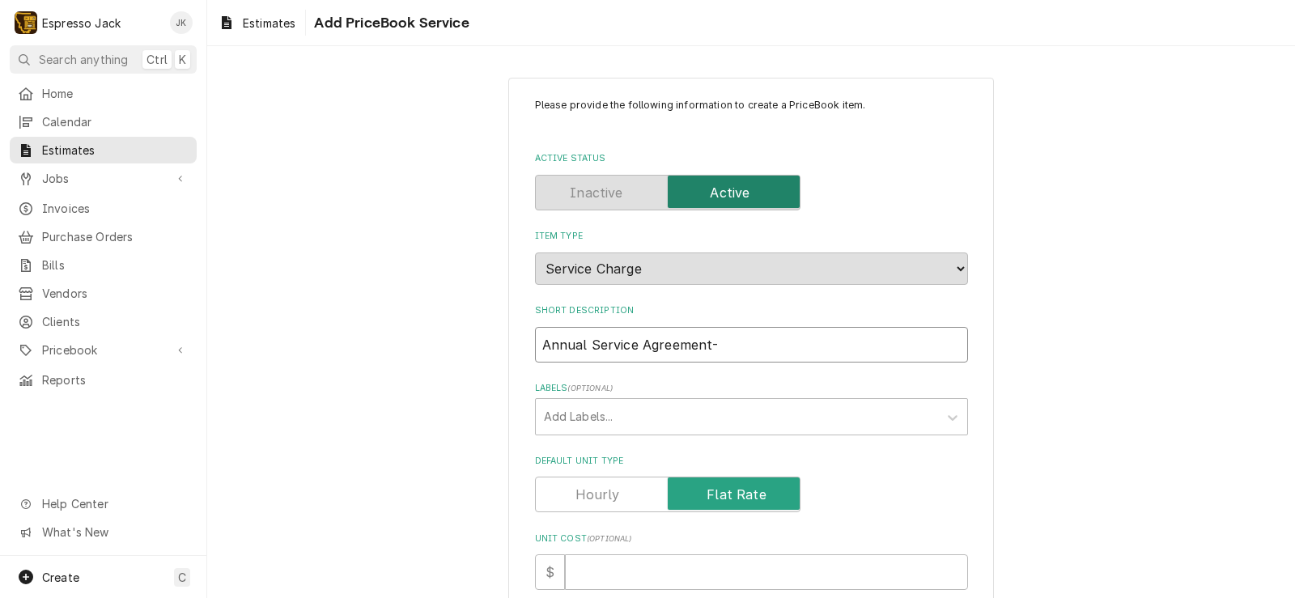
type input "Annual Service Agreement"
type textarea "x"
type input "Annual Service Agreement,"
type textarea "x"
type input "Annual Service Agreement,"
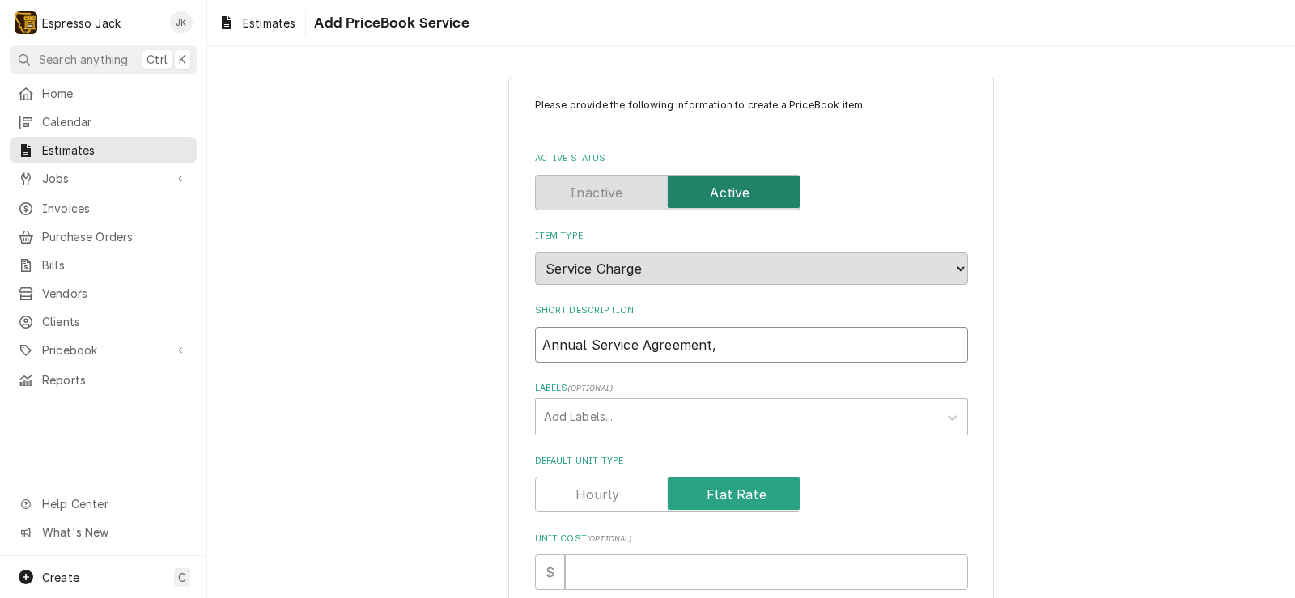
type textarea "x"
type input "Annual Service Agreement, S"
type textarea "x"
type input "Annual Service Agreement, Se"
type textarea "x"
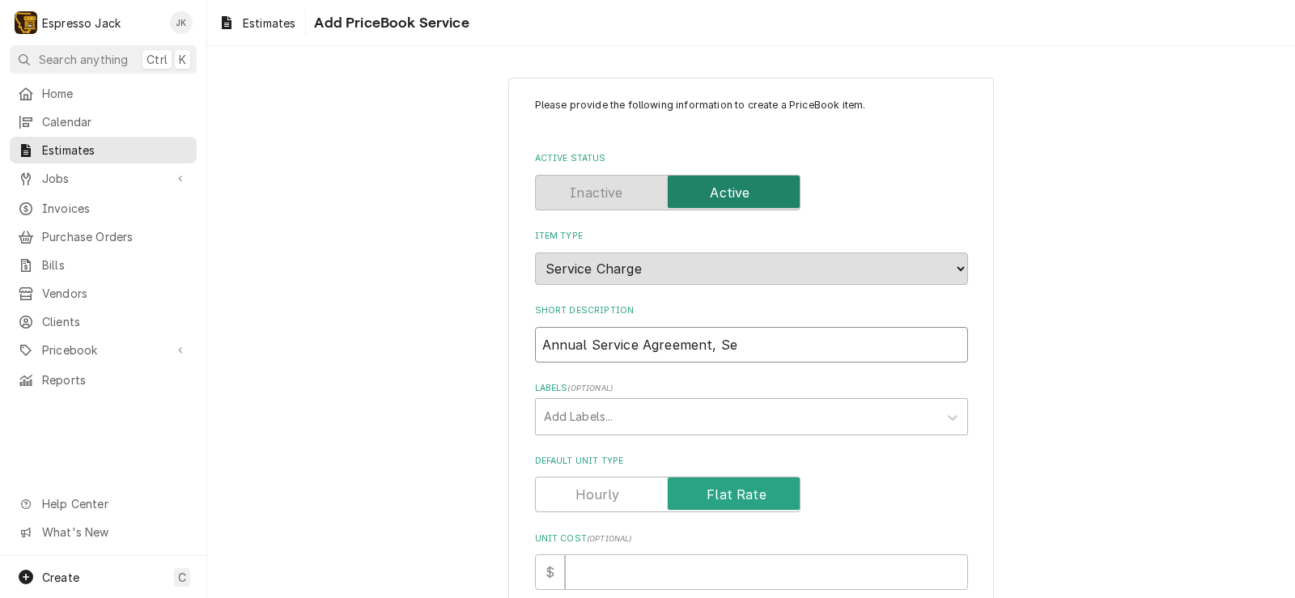
type input "Annual Service Agreement, Sem"
type textarea "x"
type input "Annual Service Agreement, Semi"
type textarea "x"
type input "Annual Service Agreement, Semi-"
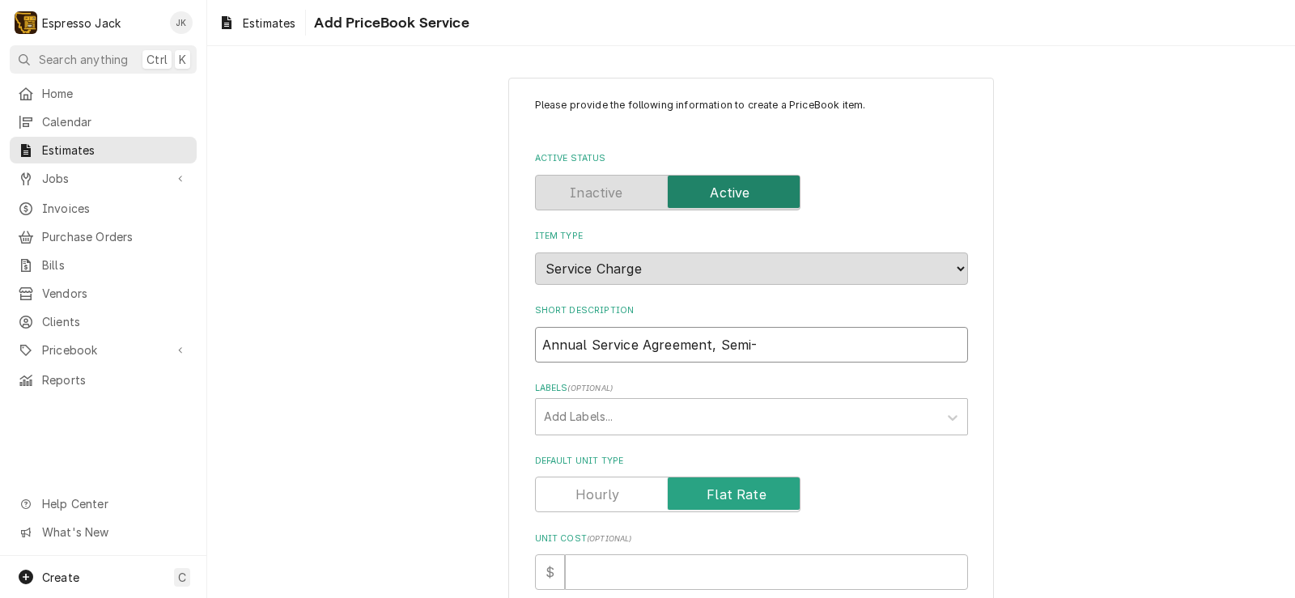
type textarea "x"
type input "Annual Service Agreement, Semi-A"
type textarea "x"
type input "Annual Service Agreement, Semi-An"
type textarea "x"
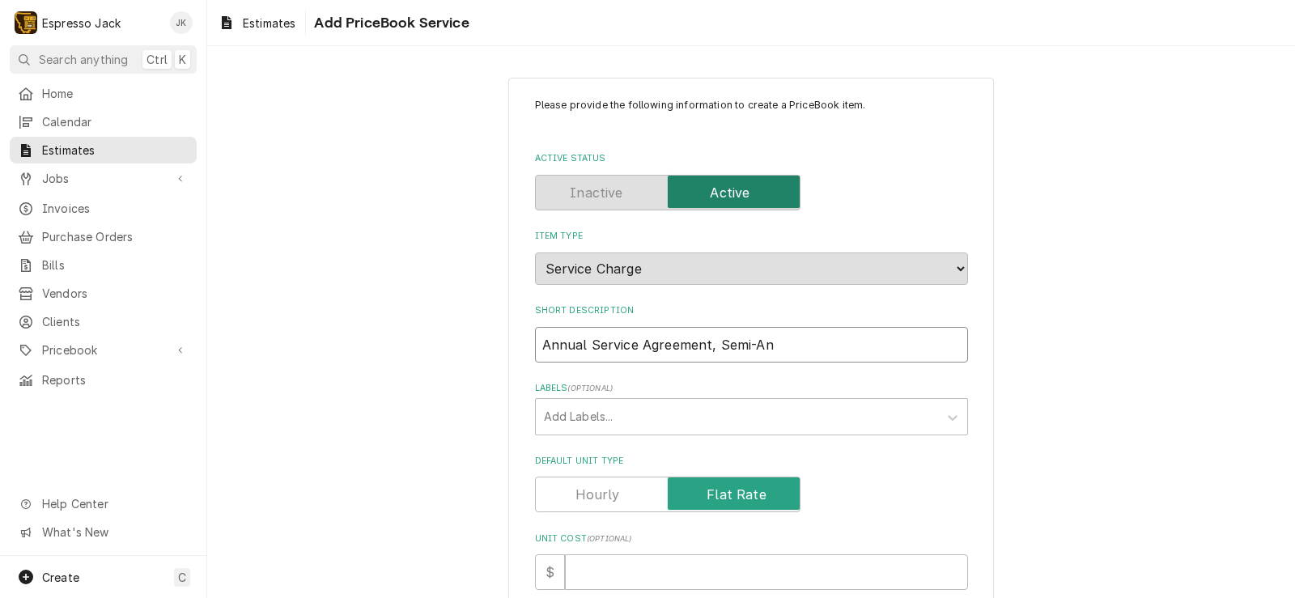
type input "Annual Service Agreement, Semi-Ann"
type textarea "x"
type input "Annual Service Agreement, Semi-Annu"
type textarea "x"
type input "Annual Service Agreement, Semi-Annua"
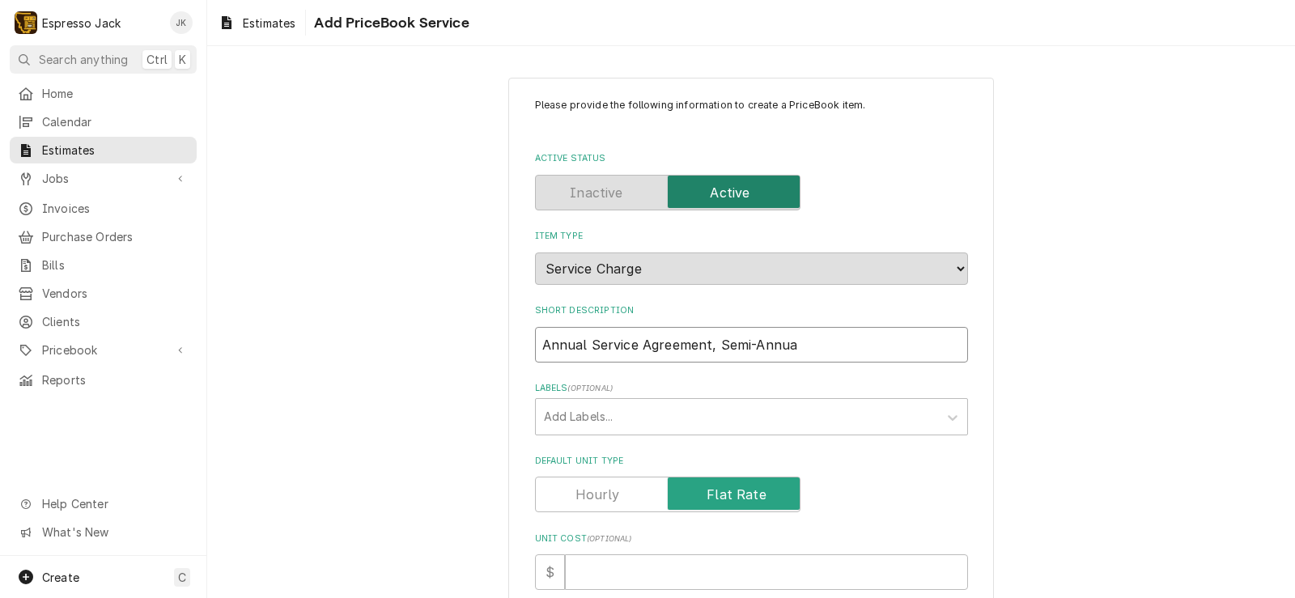
type textarea "x"
type input "Annual Service Agreement, Semi-Annual"
type textarea "x"
type input "Annual Service Agreement, Semi-Annual"
type textarea "x"
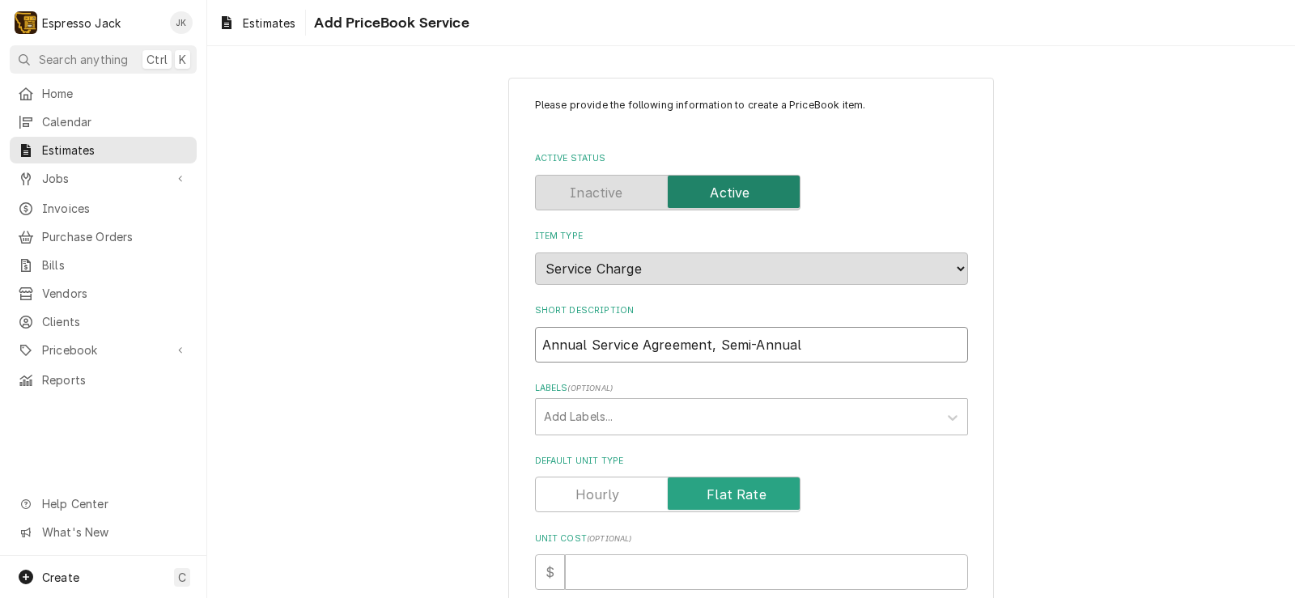
type input "Annual Service Agreement, Semi-Annual S"
type textarea "x"
type input "Annual Service Agreement, Semi-Annual Se"
type textarea "x"
type input "Annual Service Agreement, Semi-Annual Ser"
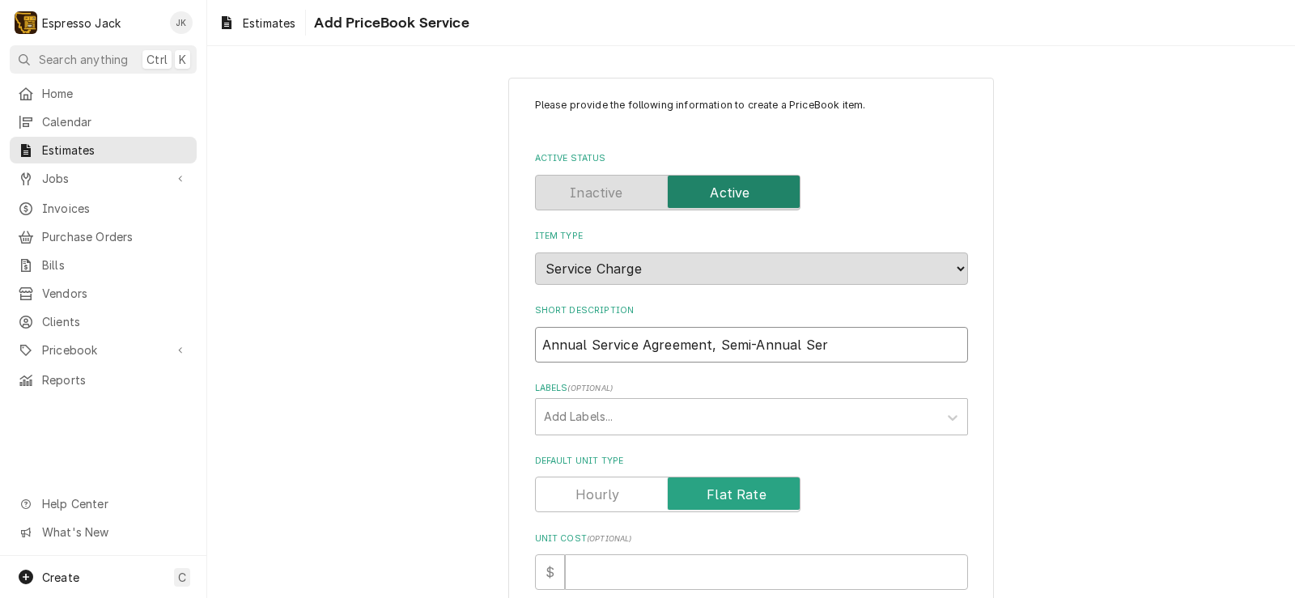
type textarea "x"
type input "Annual Service Agreement, Semi-Annual Seri"
type textarea "x"
type input "Annual Service Agreement, Semi-Annual Ser"
type textarea "x"
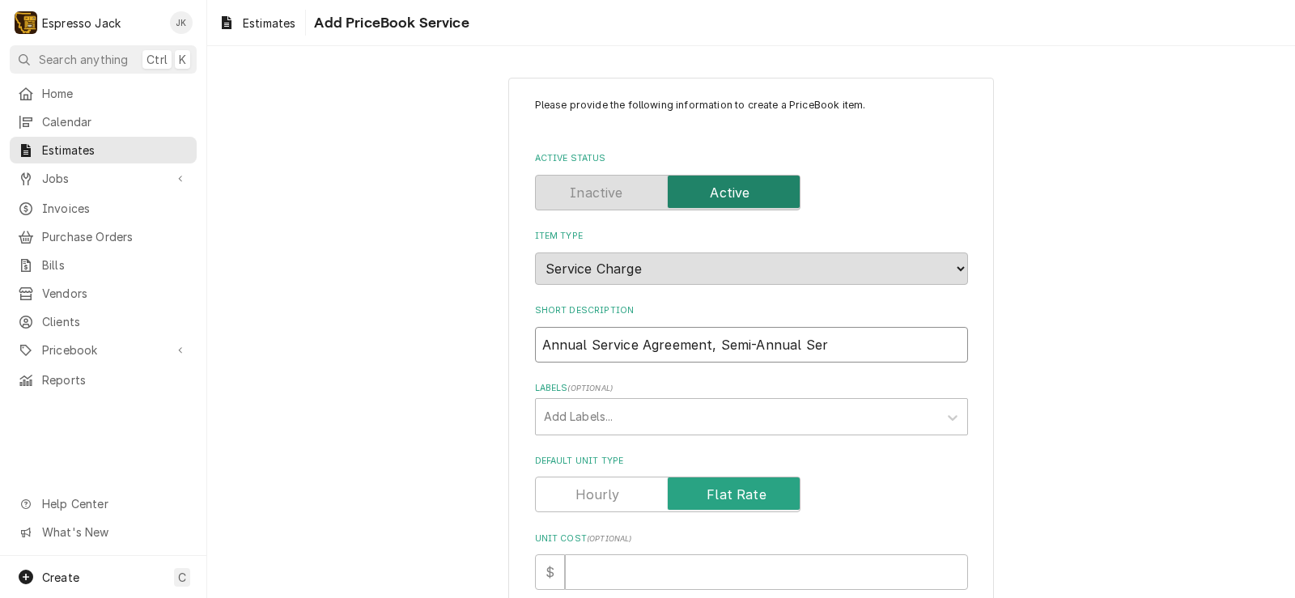
type input "Annual Service Agreement, Semi-Annual Serv"
type textarea "x"
type input "Annual Service Agreement, Semi-Annual Servi"
type textarea "x"
type input "Annual Service Agreement, Semi-Annual Servic"
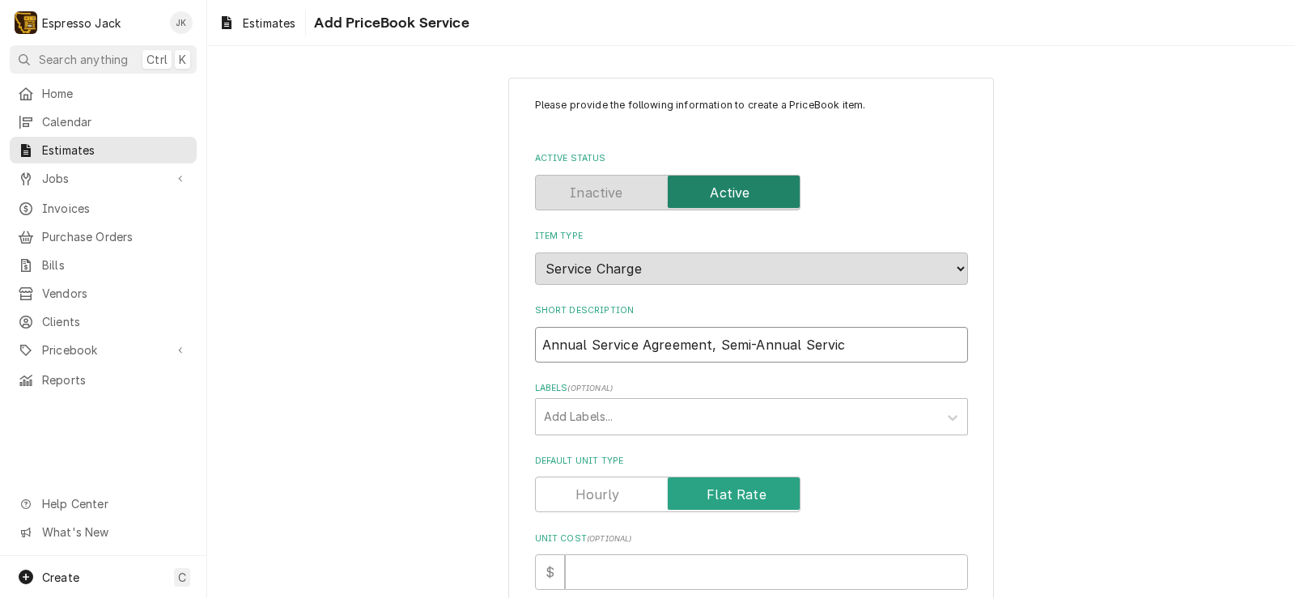
type textarea "x"
type input "Annual Service Agreement, Semi-Annual Service"
type textarea "x"
type input "Annual Service Agreement, Semi-Annual Service"
type textarea "x"
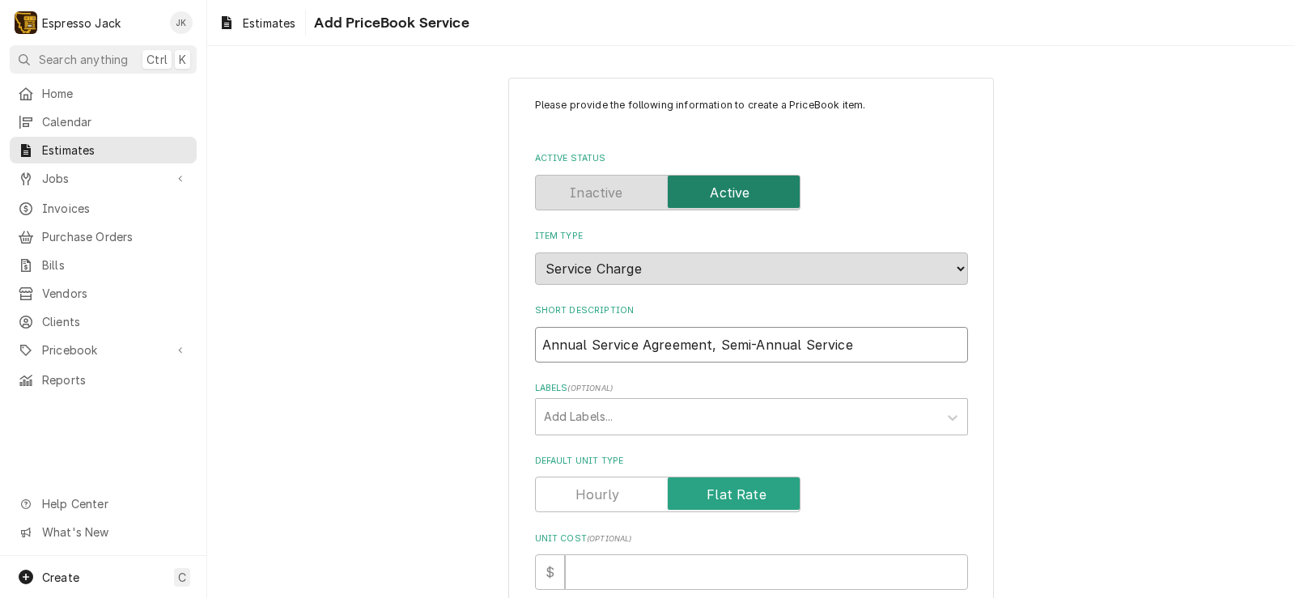
type input "Annual Service Agreement, Semi-Annual Service R"
type textarea "x"
type input "Annual Service Agreement, Semi-Annual Service Ro"
type textarea "x"
type input "Annual Service Agreement, Semi-Annual Service Roc"
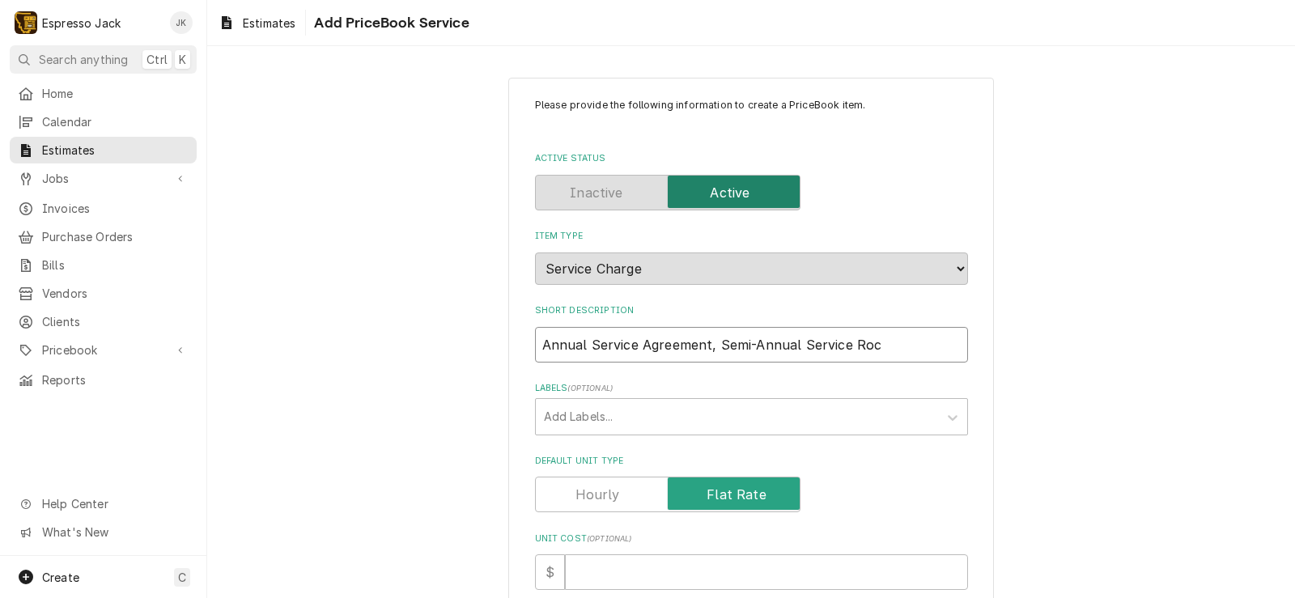
type textarea "x"
type input "Annual Service Agreement, Semi-Annual Service Rock"
type textarea "x"
type input "Annual Service Agreement, Semi-Annual Service Rocke"
type textarea "x"
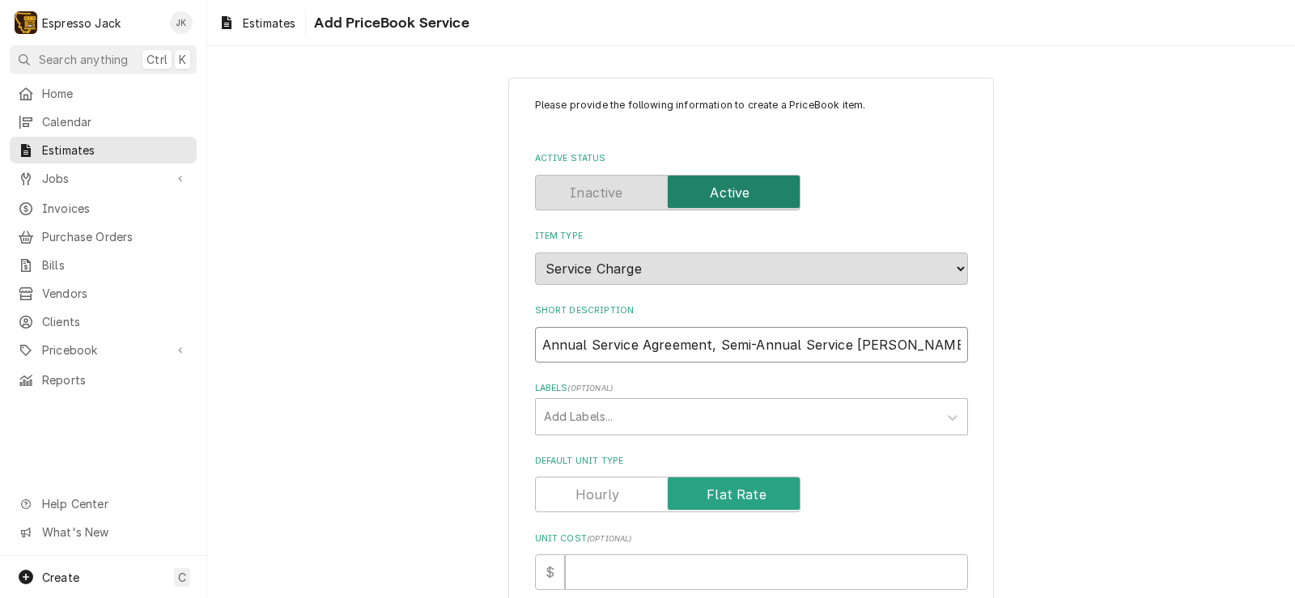
type input "Annual Service Agreement, Semi-Annual Service Rocket"
type textarea "x"
type input "Annual Service Agreement, Semi-Annual Service Rocket"
type textarea "x"
type input "Annual Service Agreement, Semi-Annual Service Rocket B"
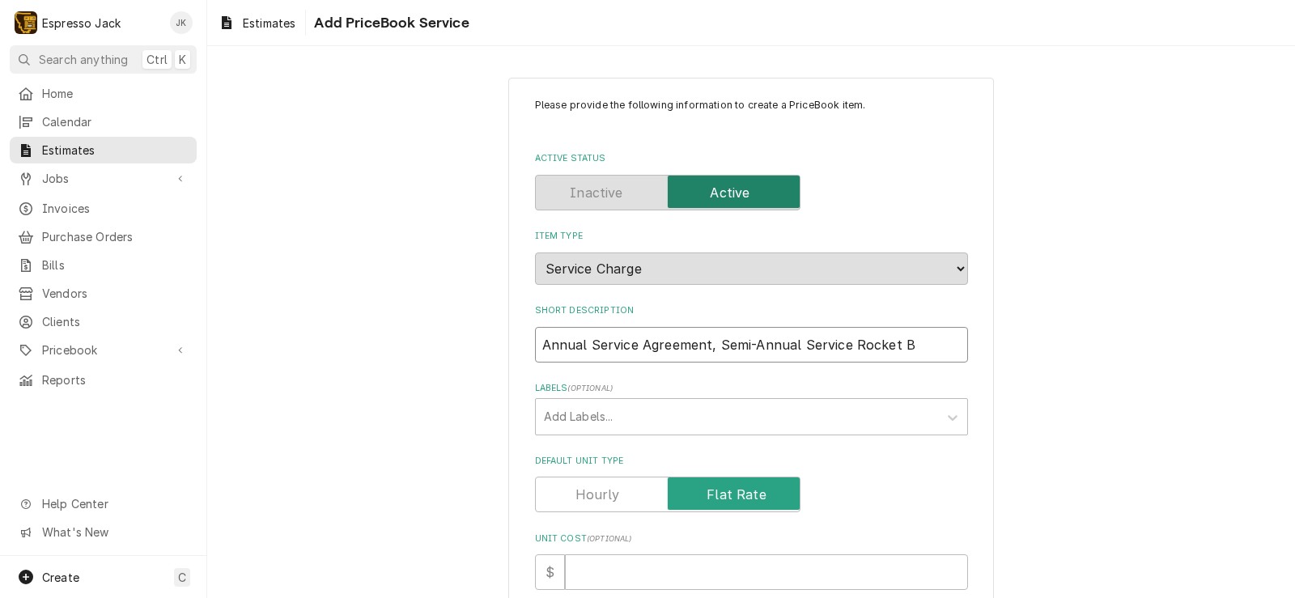
type textarea "x"
type input "Annual Service Agreement, Semi-Annual Service Rocket Bo"
type textarea "x"
type input "Annual Service Agreement, Semi-Annual Service Rocket Boz"
type textarea "x"
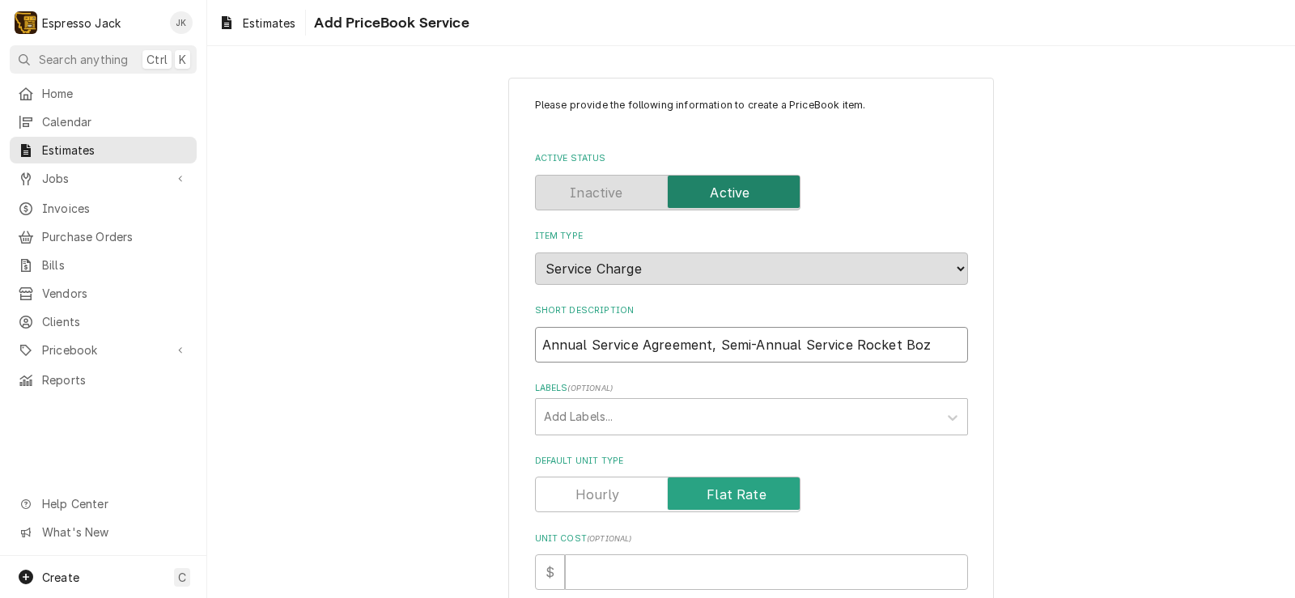
type input "Annual Service Agreement, Semi-Annual Service Rocket Boze"
type textarea "x"
type input "Annual Service Agreement, Semi-Annual Service Rocket Boz"
type textarea "x"
type input "Annual Service Agreement, Semi-Annual Service Rocket Box"
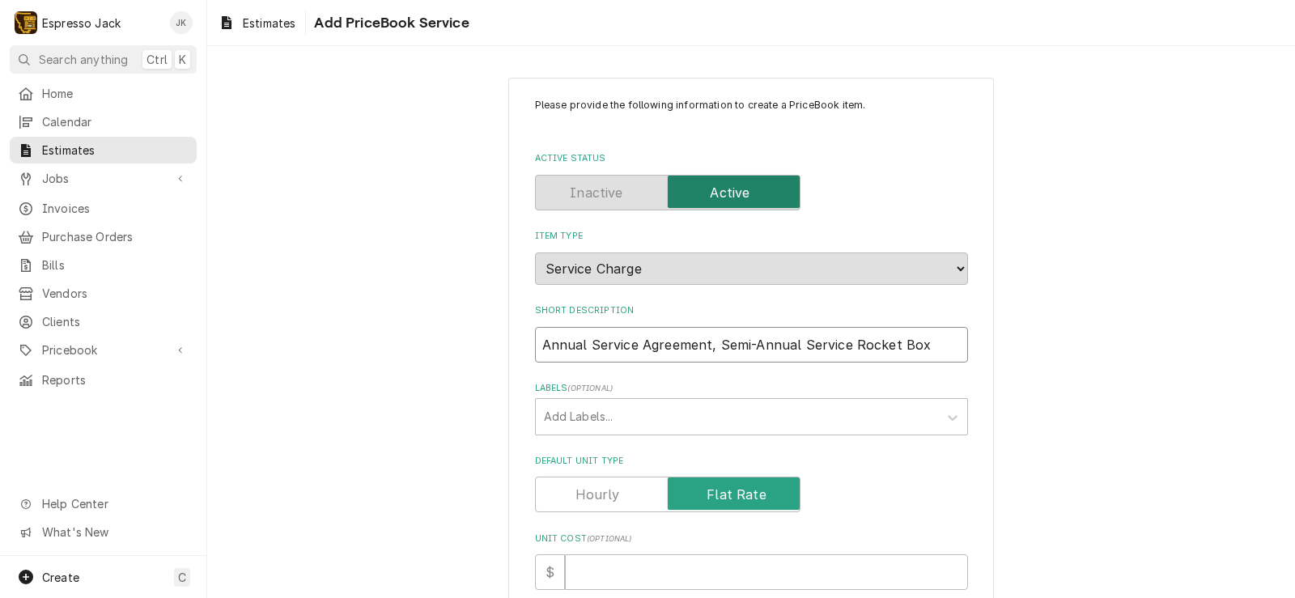
type textarea "x"
type input "Annual Service Agreement, Semi-Annual Service Rocket Bo"
type textarea "x"
type input "Annual Service Agreement, Semi-Annual Service Rocket B"
type textarea "x"
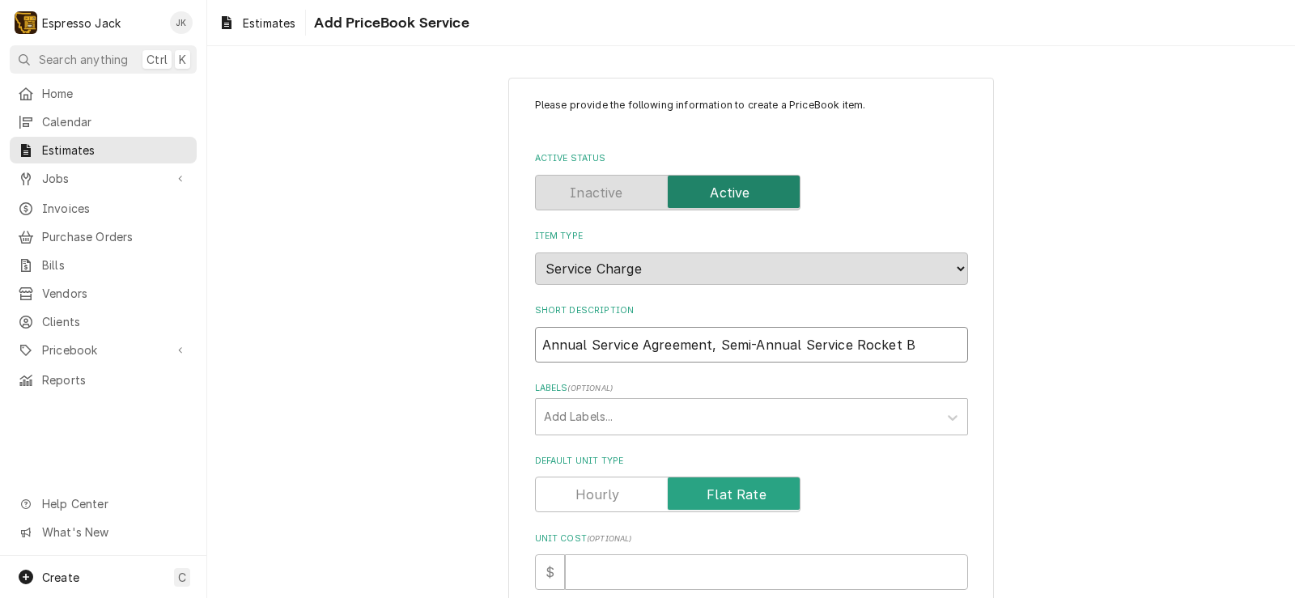
type input "Annual Service Agreement, Semi-Annual Service Rocket"
type textarea "x"
type input "Annual Service Agreement, Semi-Annual Service Rocket D"
type textarea "x"
type input "Annual Service Agreement, Semi-Annual Service Rocket Do"
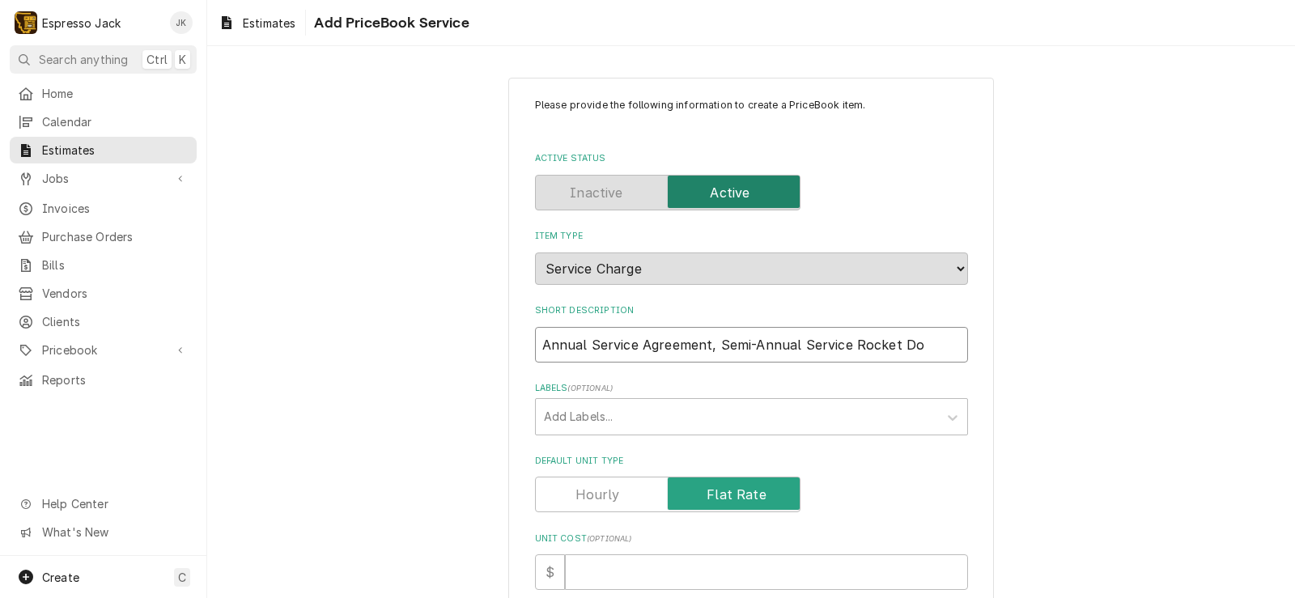
type textarea "x"
type input "Annual Service Agreement, Semi-Annual Service Rocket Dop"
type textarea "x"
type input "Annual Service Agreement, Semi-Annual Service Rocket Dopp"
type textarea "x"
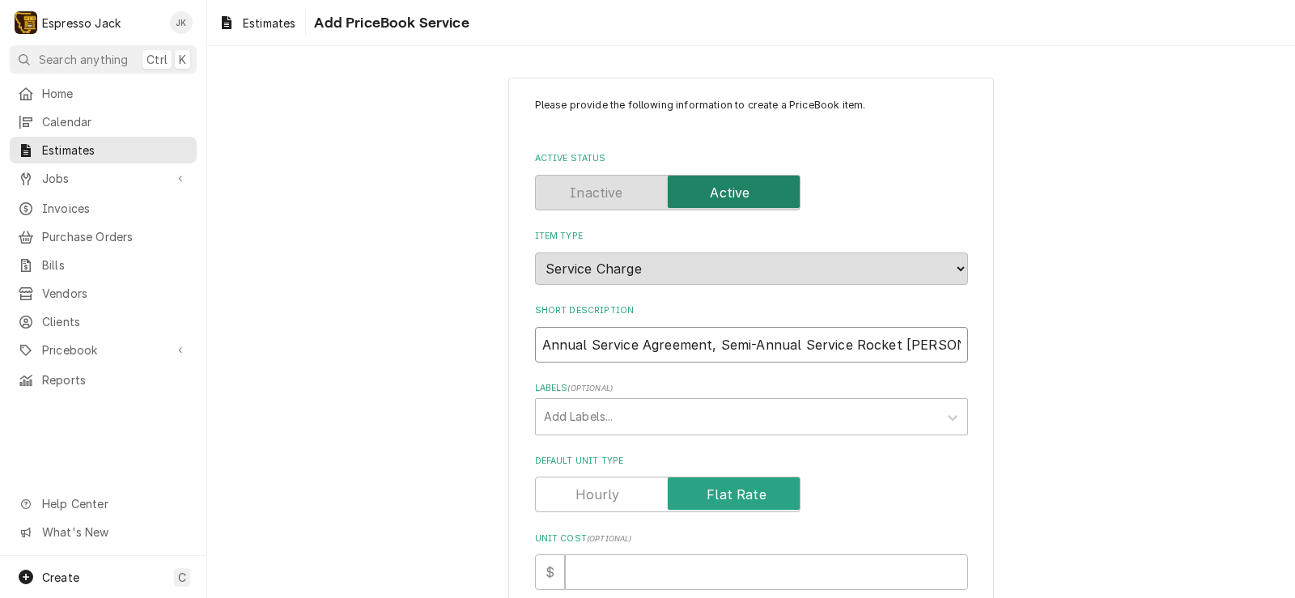
type input "Annual Service Agreement, Semi-Annual Service Rocket Doppi"
type textarea "x"
type input "Annual Service Agreement, Semi-Annual Service Rocket Doppia"
type textarea "x"
type input "Annual Service Agreement, Semi-Annual Service Rocket Doppia"
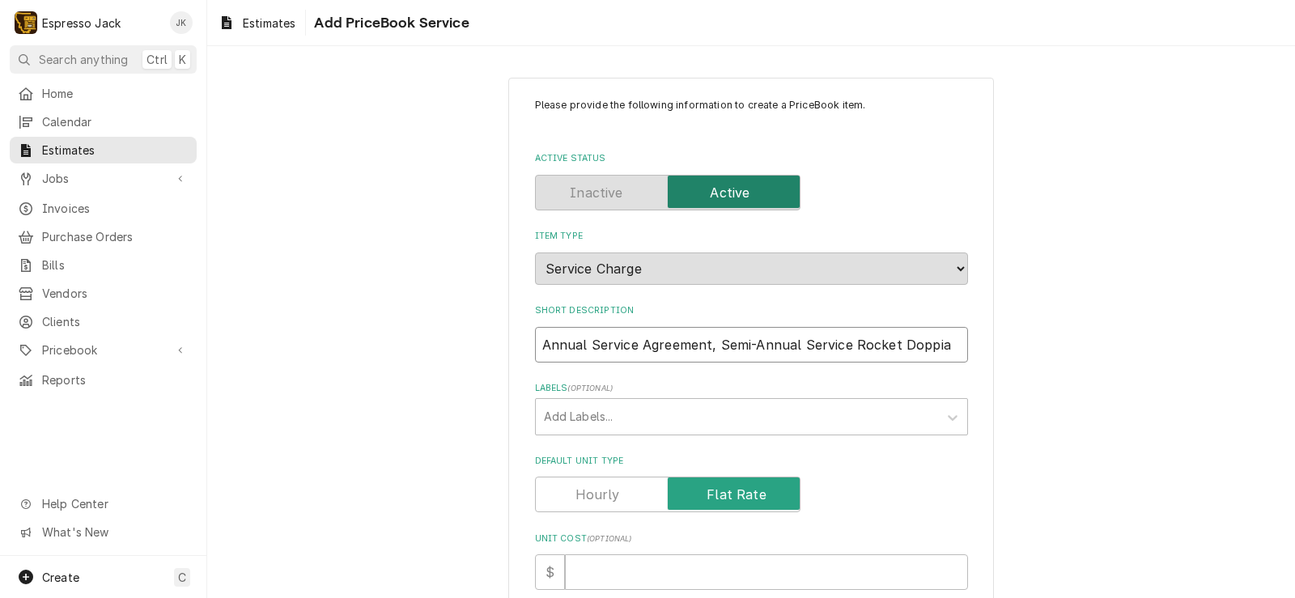
type textarea "x"
type input "Annual Service Agreement, Semi-Annual Service Rocket Doppia R"
type textarea "x"
type input "Annual Service Agreement, Semi-Annual Service Rocket Doppia RE"
type textarea "x"
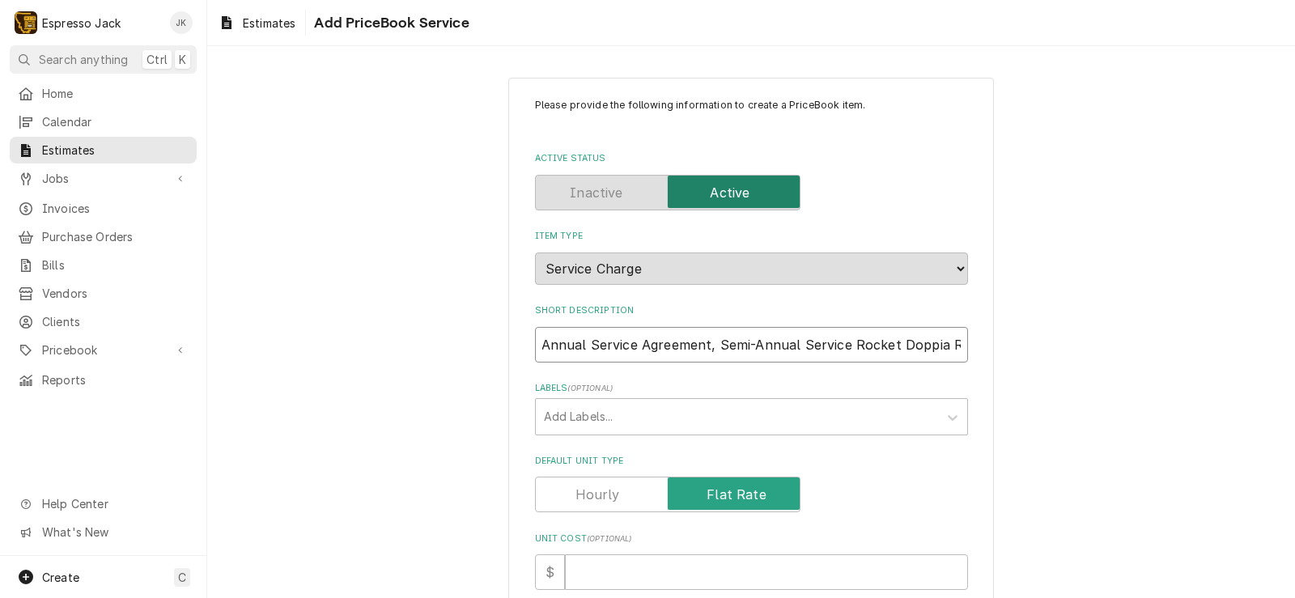
type input "Annual Service Agreement, Semi-Annual Service Rocket Doppia RE"
type textarea "x"
type input "Annual Service Agreement, Semi-Annual Service Rocket Doppia RE 2"
type textarea "x"
type input "Annual Service Agreement, Semi-Annual Service Rocket Doppia RE 2"
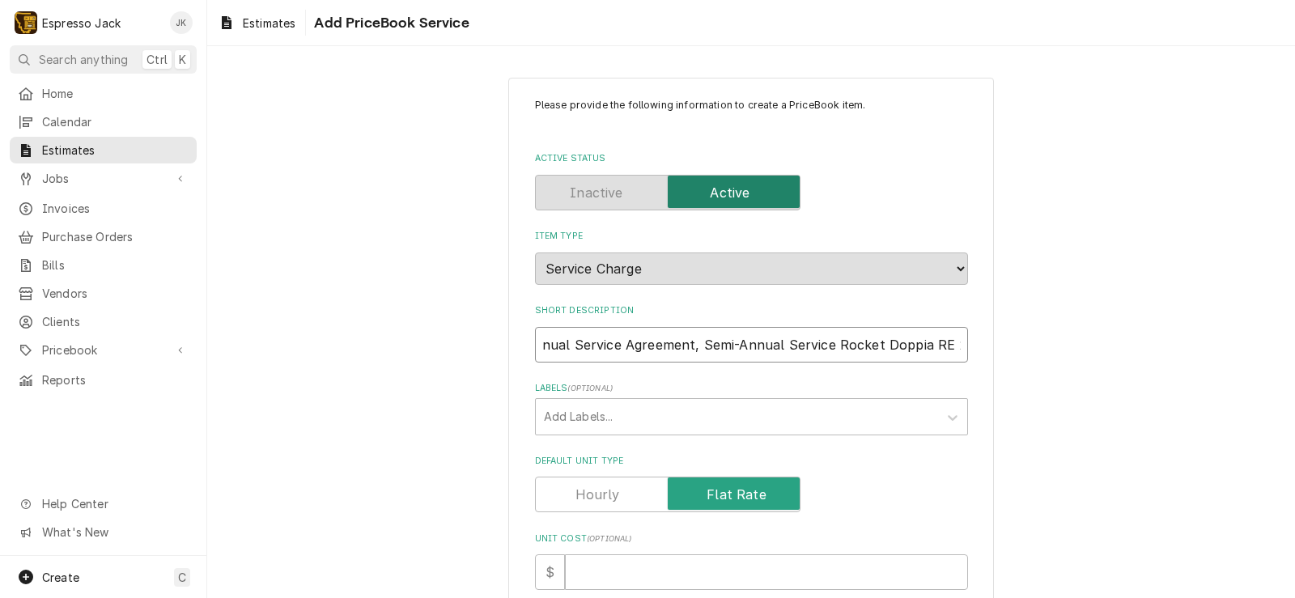
type textarea "x"
type input "Annual Service Agreement, Semi-Annual Service Rocket Doppia RE 2 G"
type textarea "x"
type input "Annual Service Agreement, Semi-Annual Service Rocket Doppia RE 2 Gr"
type textarea "x"
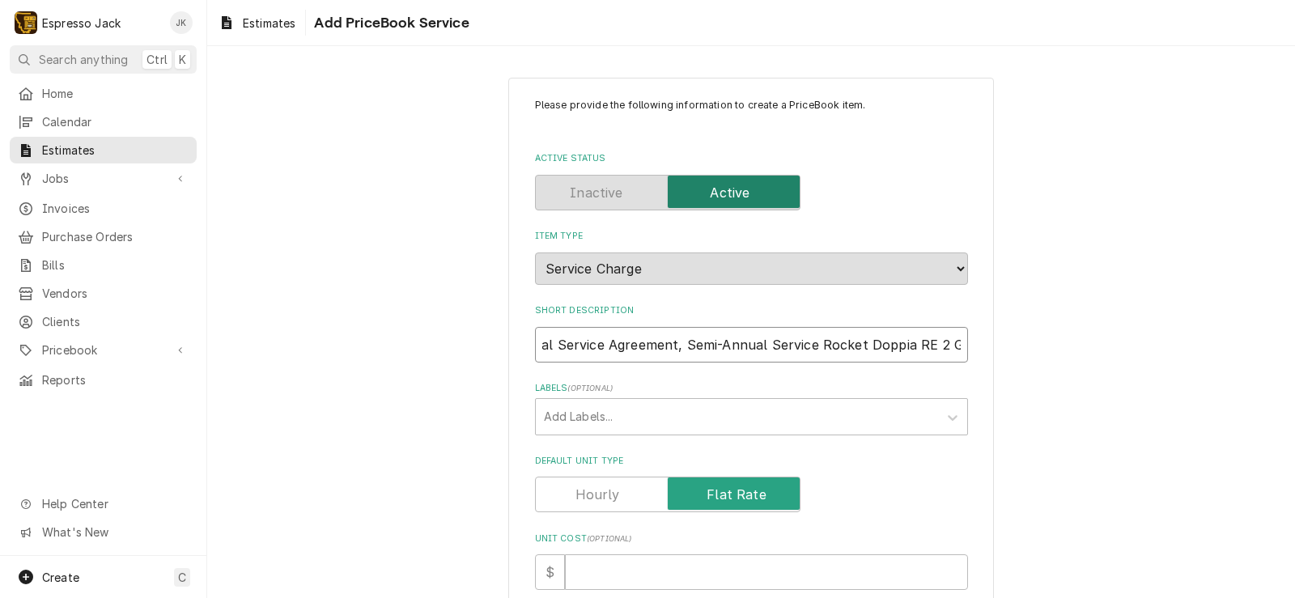
type input "Annual Service Agreement, Semi-Annual Service Rocket Doppia RE 2 Gro"
type textarea "x"
type input "Annual Service Agreement, Semi-Annual Service Rocket Doppia RE 2 Grou"
type textarea "x"
type input "Annual Service Agreement, Semi-Annual Service Rocket Doppia RE 2 Group"
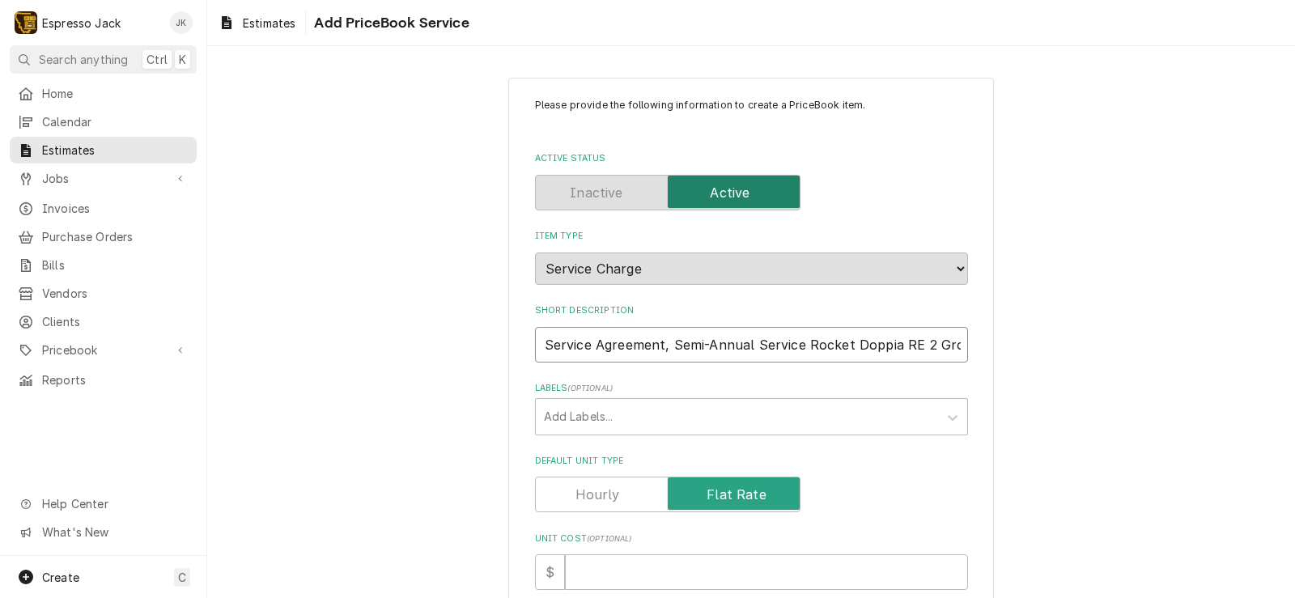
scroll to position [0, 55]
type textarea "x"
type input "Annual Service Agreement, Semi-Annual Service Rocket Doppia RE 2 Group"
click at [388, 283] on div "Please provide the following information to create a PriceBook item. Active Sta…" at bounding box center [750, 568] width 1087 height 1011
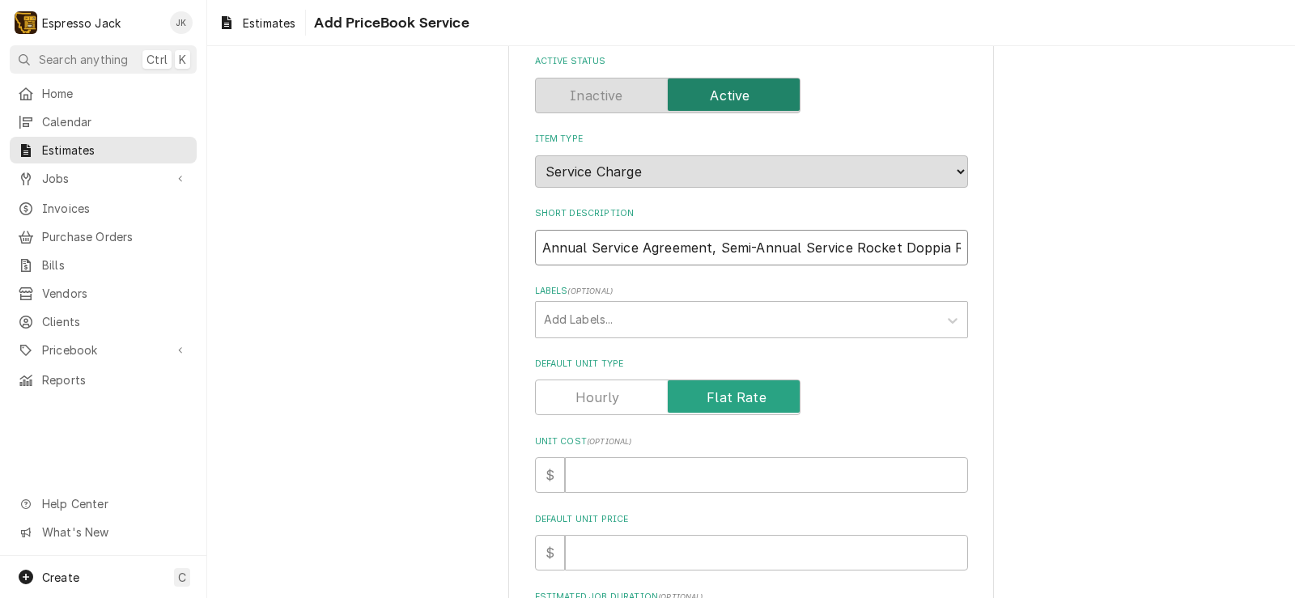
scroll to position [0, 56]
drag, startPoint x: 591, startPoint y: 249, endPoint x: 1066, endPoint y: 259, distance: 475.0
click at [1066, 259] on div "Please provide the following information to create a PriceBook item. Active Sta…" at bounding box center [750, 471] width 1087 height 1011
click at [928, 248] on input "Annual Service Agreement, Semi-Annual Service Rocket Doppia RE 2 Group" at bounding box center [751, 248] width 433 height 36
click at [952, 248] on input "Annual Service Agreement, Semi-Annual Service Rocket Doppia RE 2 Group" at bounding box center [751, 248] width 433 height 36
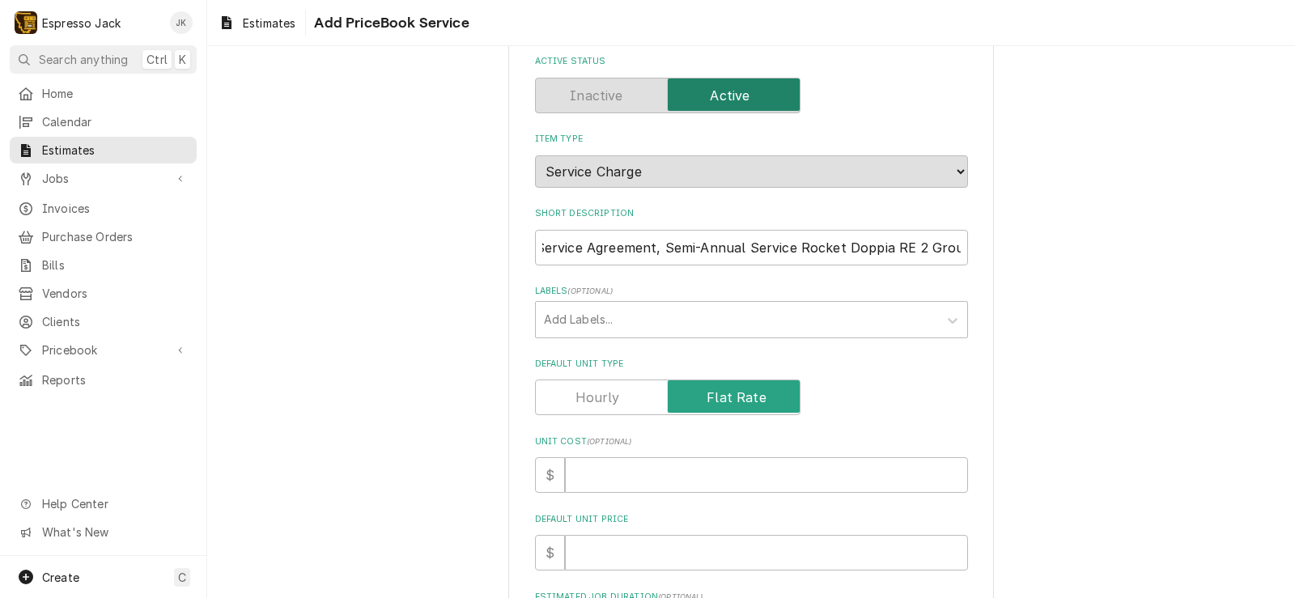
scroll to position [0, 0]
click at [508, 256] on div "Please provide the following information to create a PriceBook item. Active Sta…" at bounding box center [750, 472] width 485 height 982
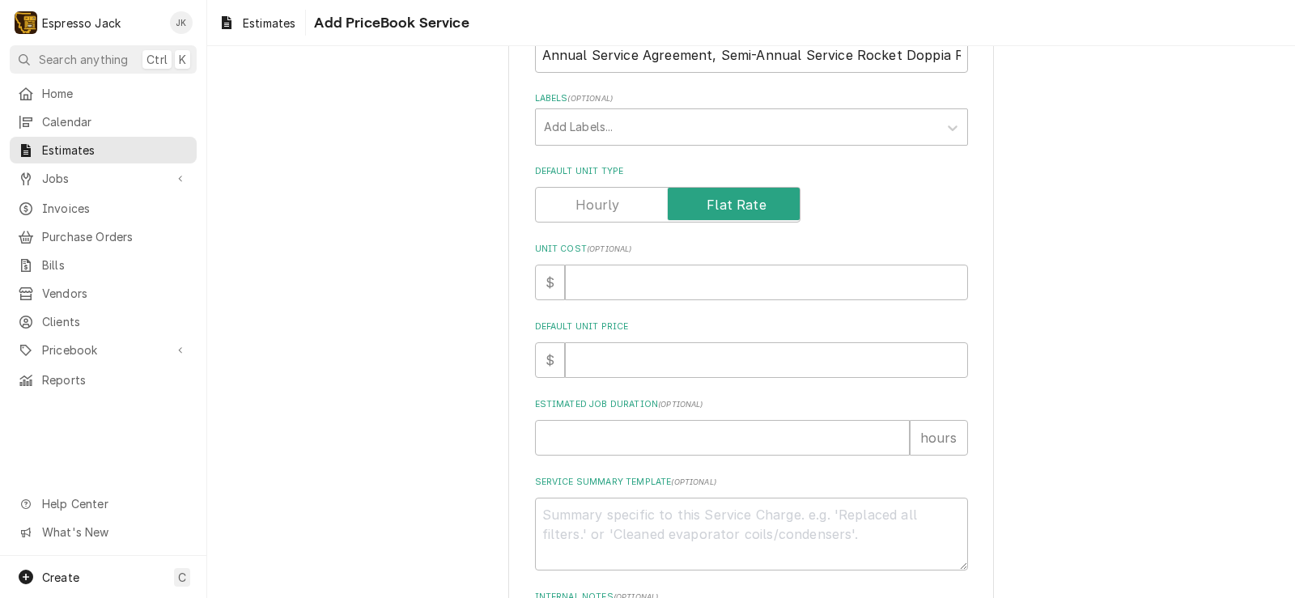
scroll to position [291, 0]
click at [612, 353] on input "Default Unit Price" at bounding box center [766, 359] width 403 height 36
type textarea "x"
type input "6"
type textarea "x"
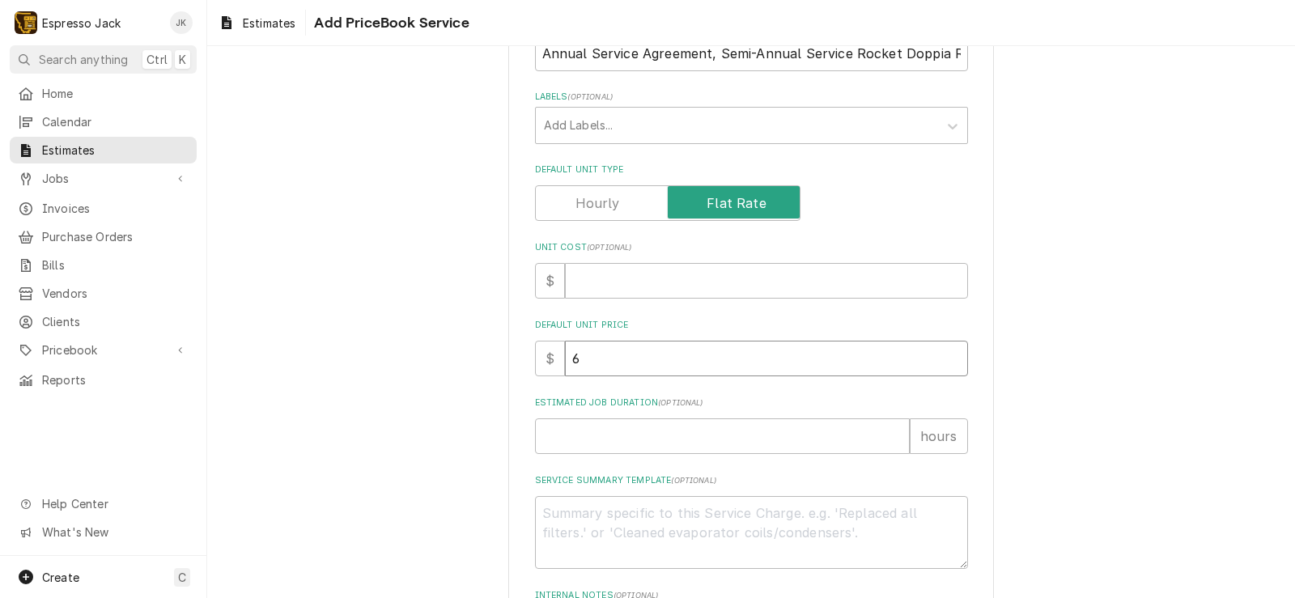
type input "69"
type textarea "x"
type input "698"
type textarea "x"
type input "698.0"
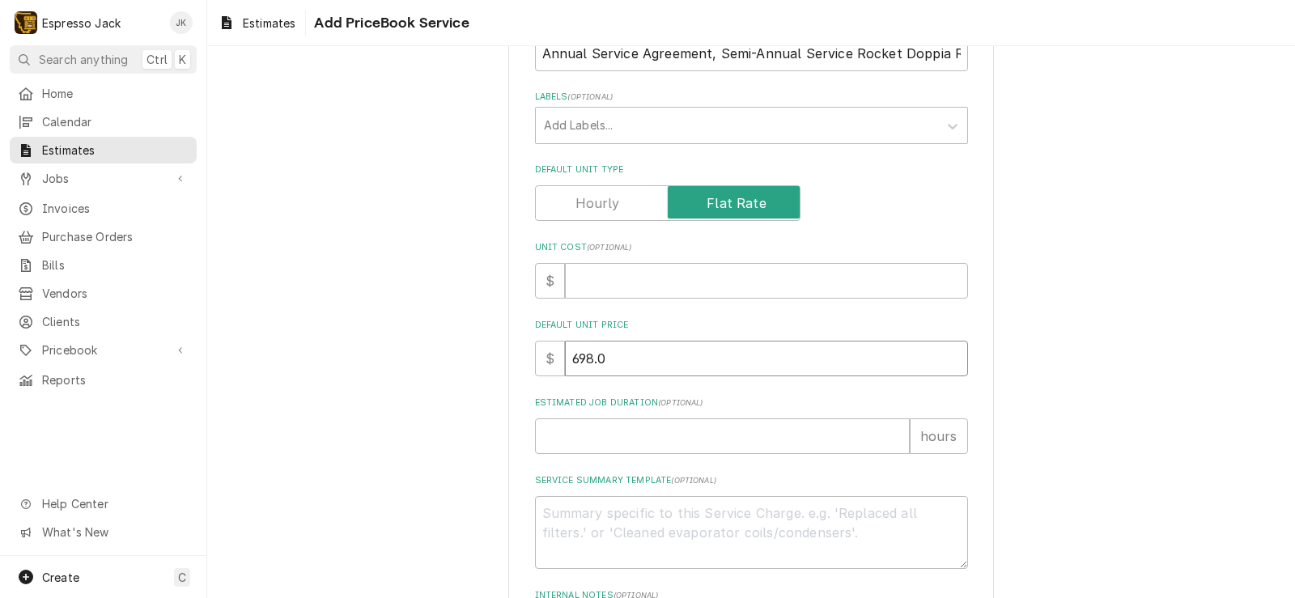
type textarea "x"
type input "698.04"
type textarea "x"
type input "698.04"
click at [413, 427] on div "Please provide the following information to create a PriceBook item. Active Sta…" at bounding box center [750, 277] width 1087 height 1011
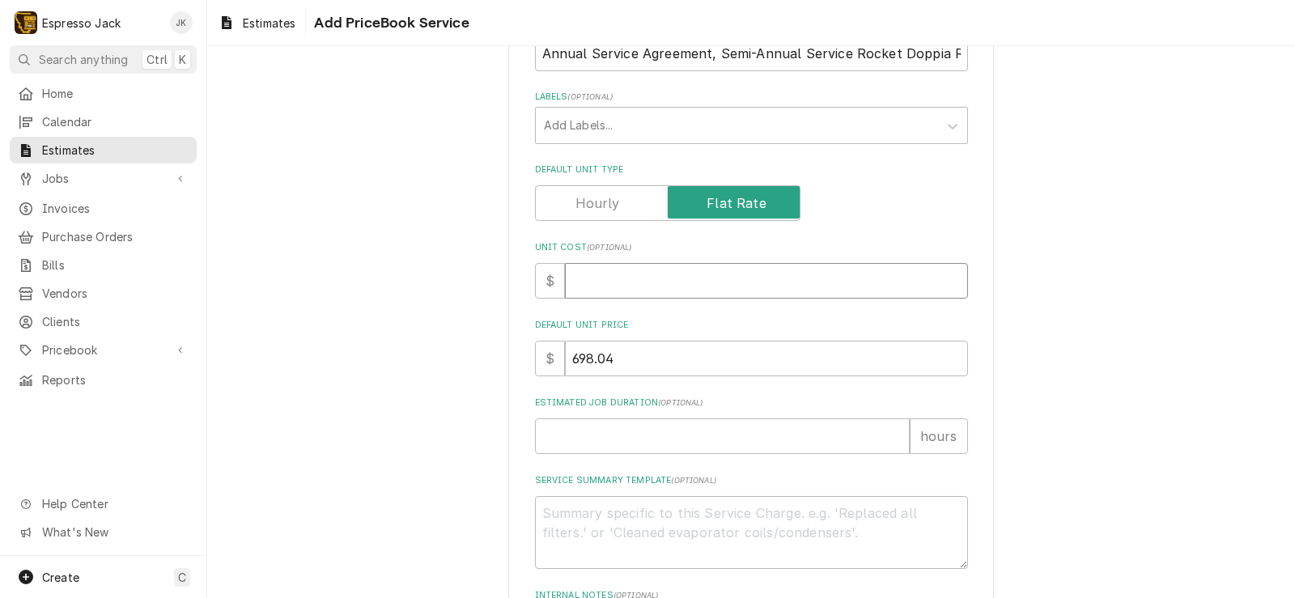
click at [619, 282] on input "Unit Cost ( optional )" at bounding box center [766, 281] width 403 height 36
type textarea "x"
type input "1"
click at [407, 299] on div "Please provide the following information to create a PriceBook item. Active Sta…" at bounding box center [750, 277] width 1087 height 1011
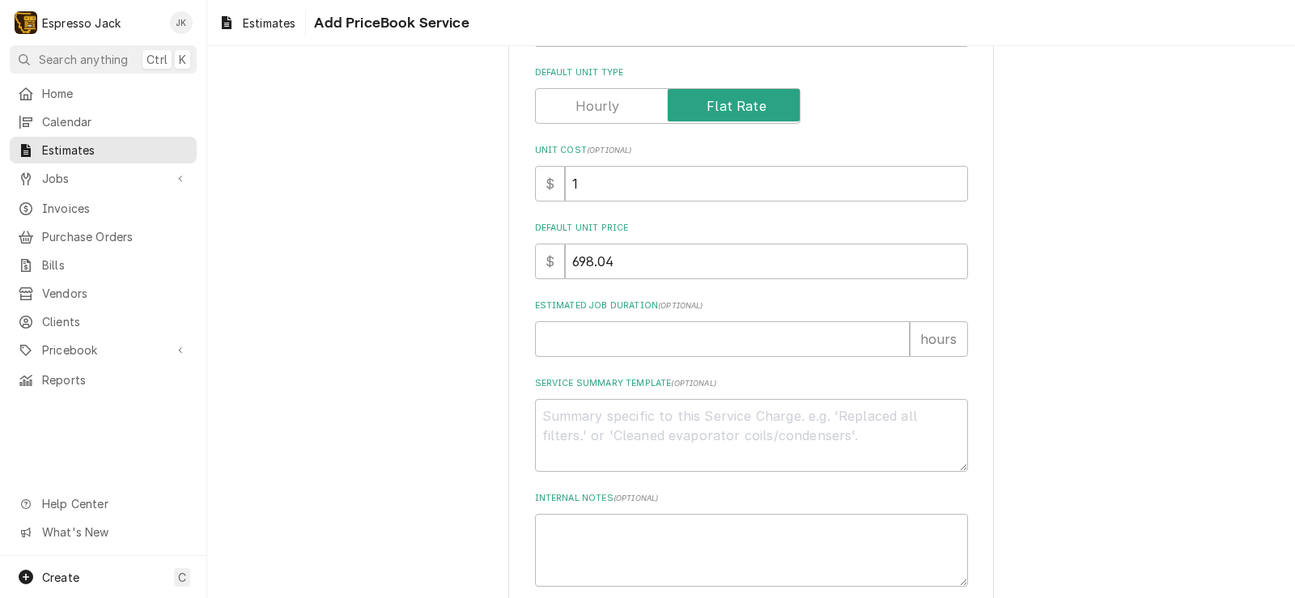
scroll to position [476, 0]
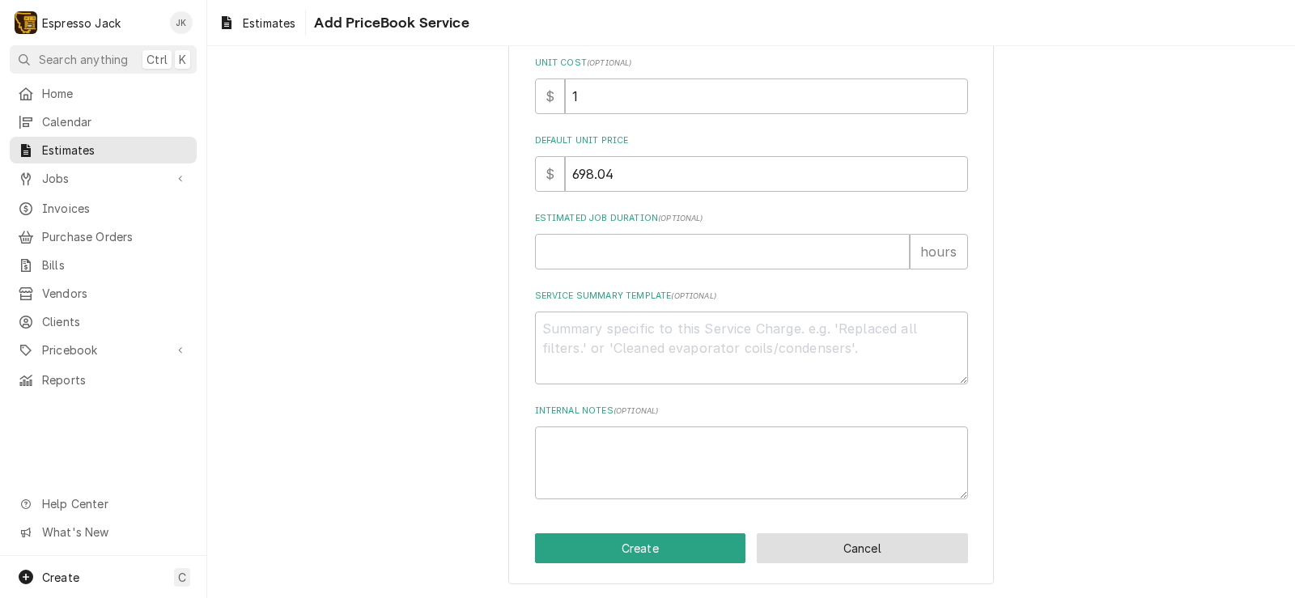
click at [852, 547] on button "Cancel" at bounding box center [861, 548] width 211 height 30
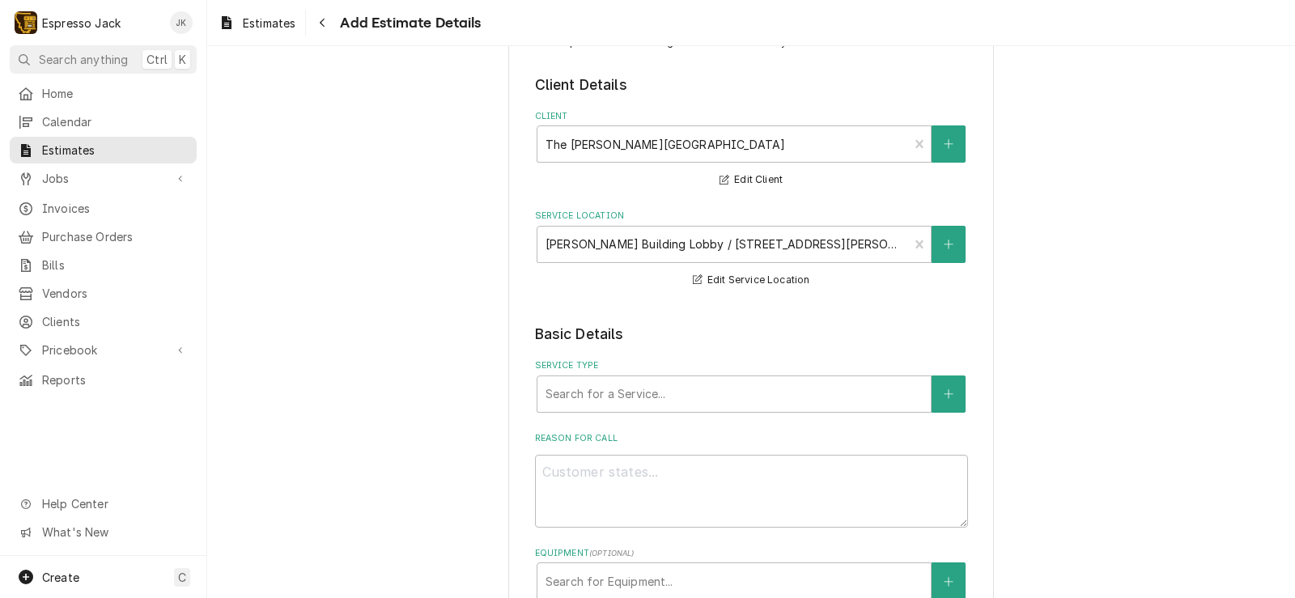
scroll to position [97, 0]
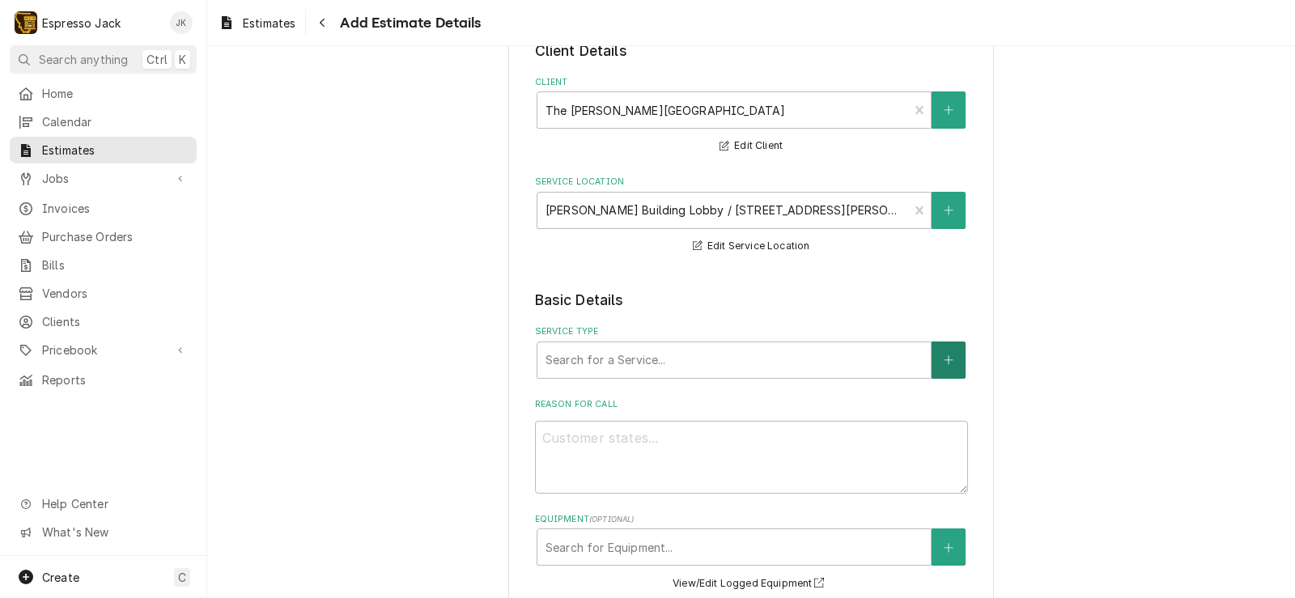
click at [948, 362] on button "Service Type" at bounding box center [948, 359] width 34 height 37
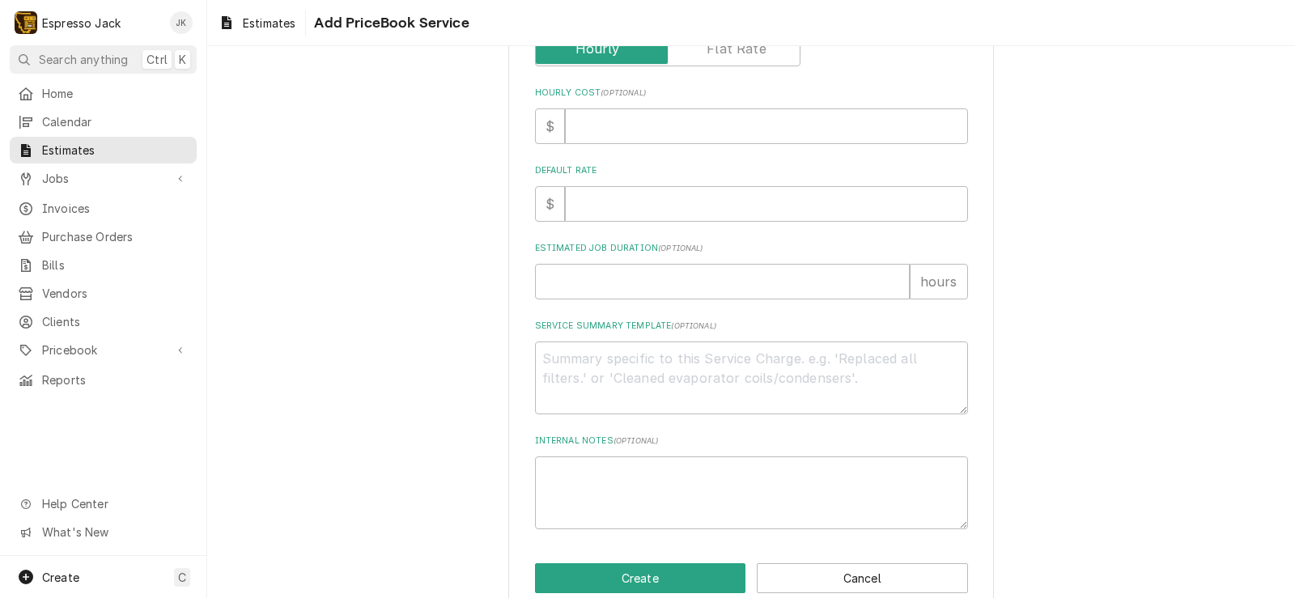
scroll to position [476, 0]
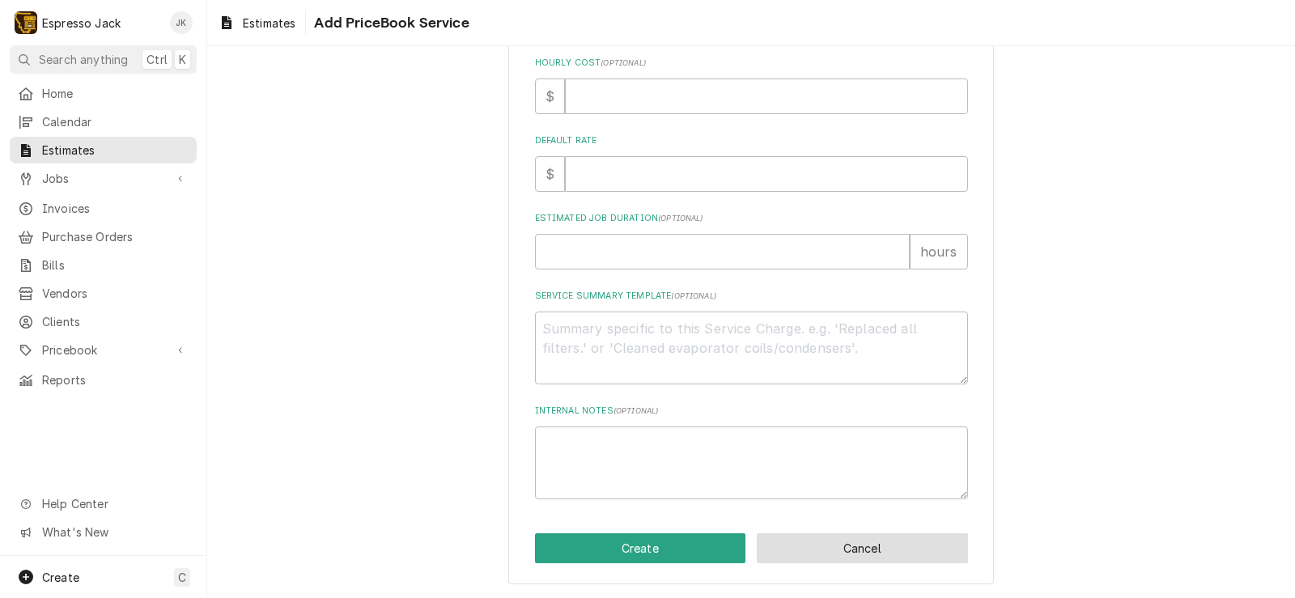
click at [841, 559] on button "Cancel" at bounding box center [861, 548] width 211 height 30
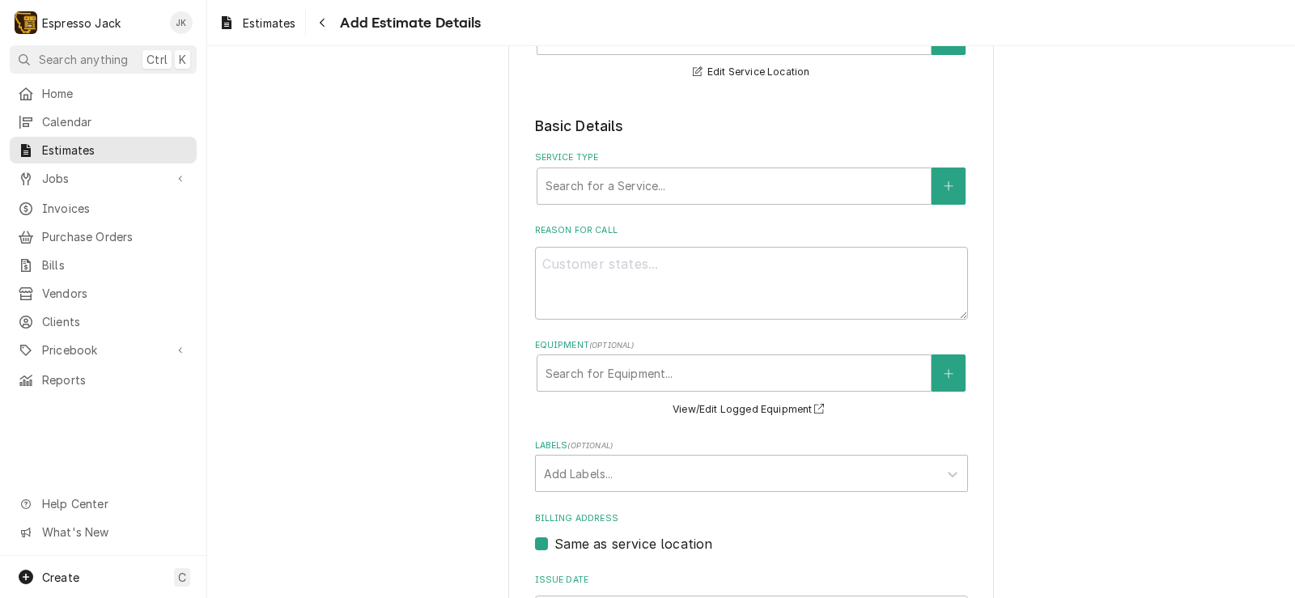
scroll to position [291, 0]
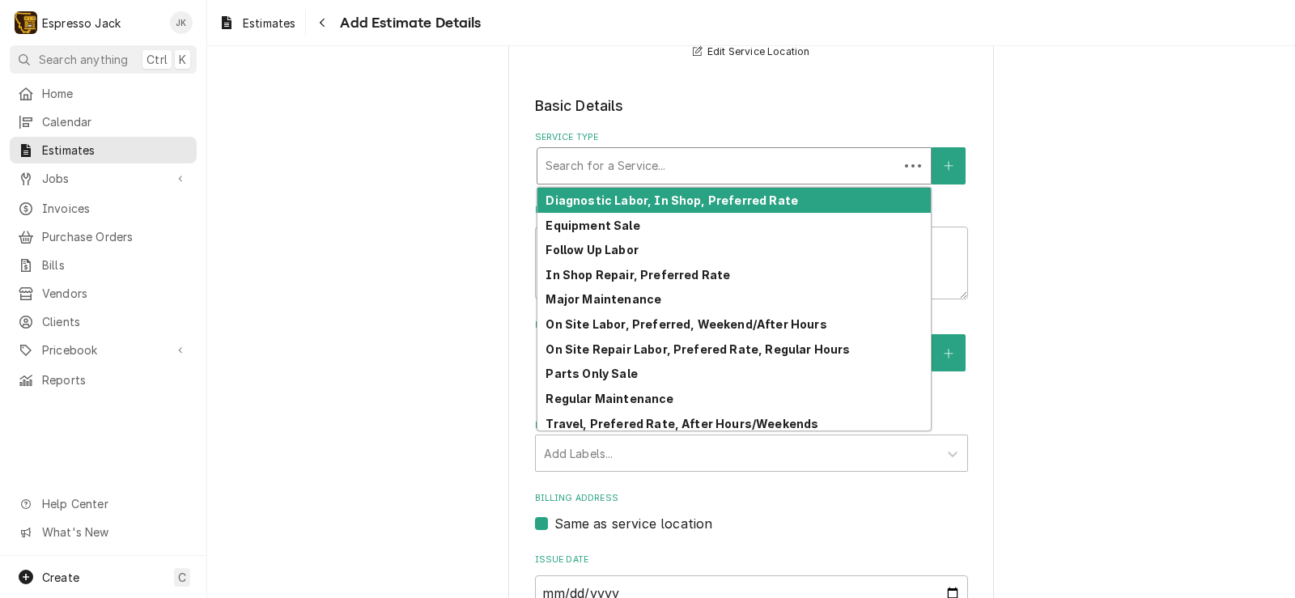
click at [643, 159] on div "Service Type" at bounding box center [717, 165] width 345 height 29
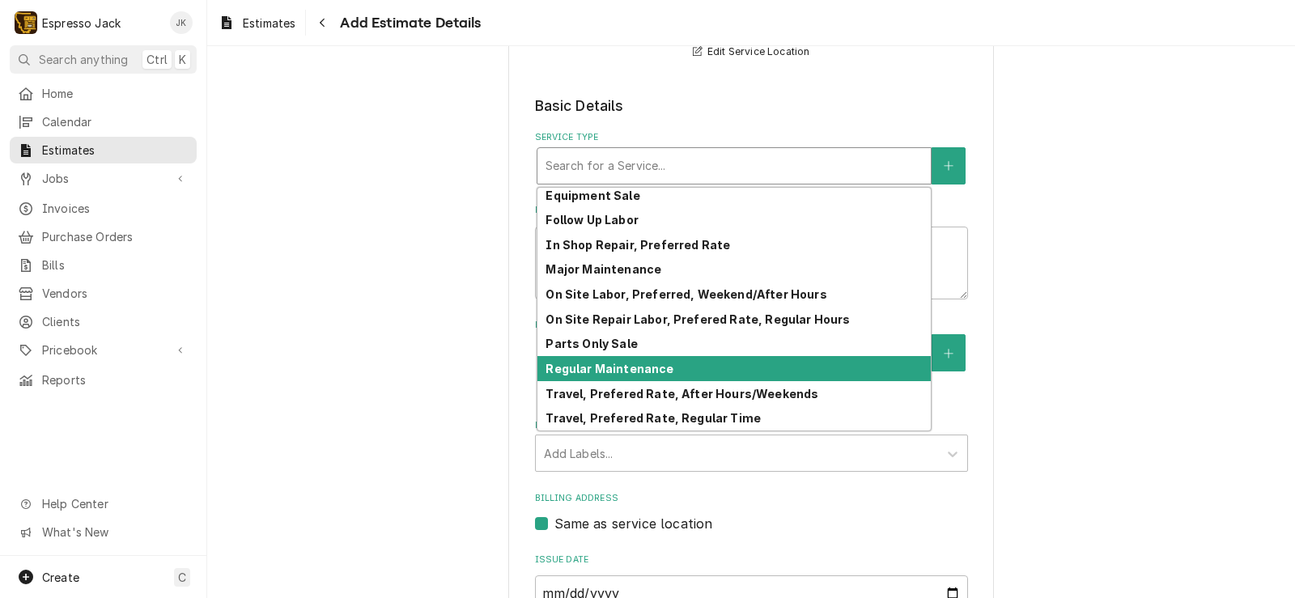
scroll to position [0, 0]
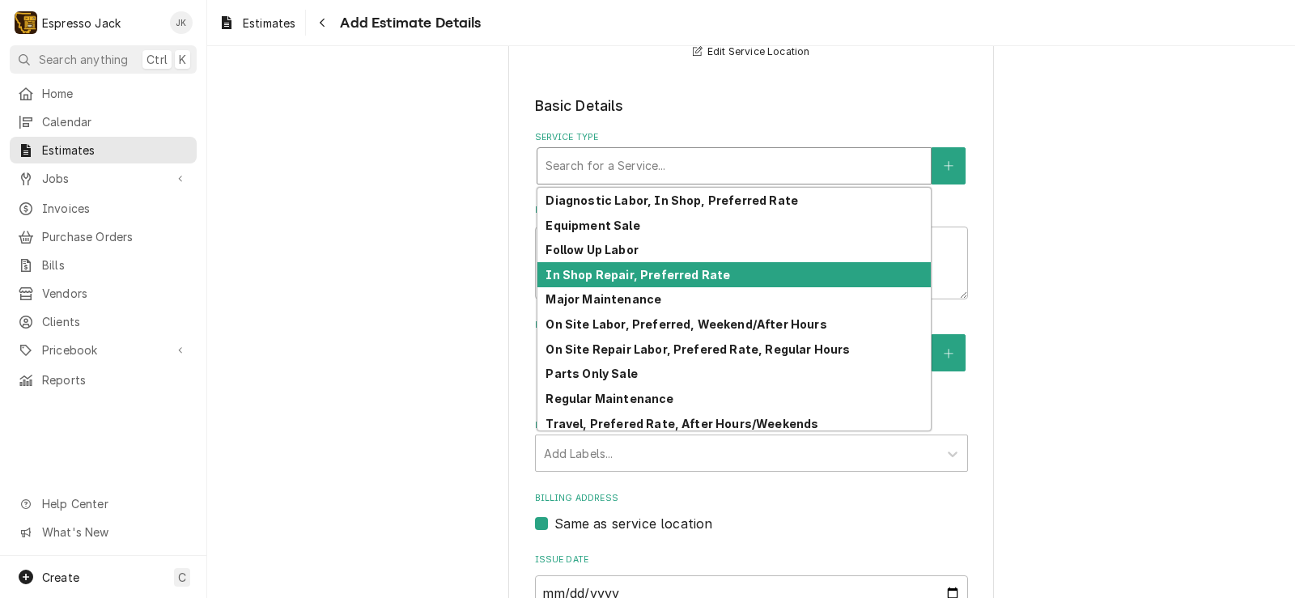
click at [1062, 221] on div "Please provide the following information to create your estimate: Client Detail…" at bounding box center [750, 332] width 1087 height 1121
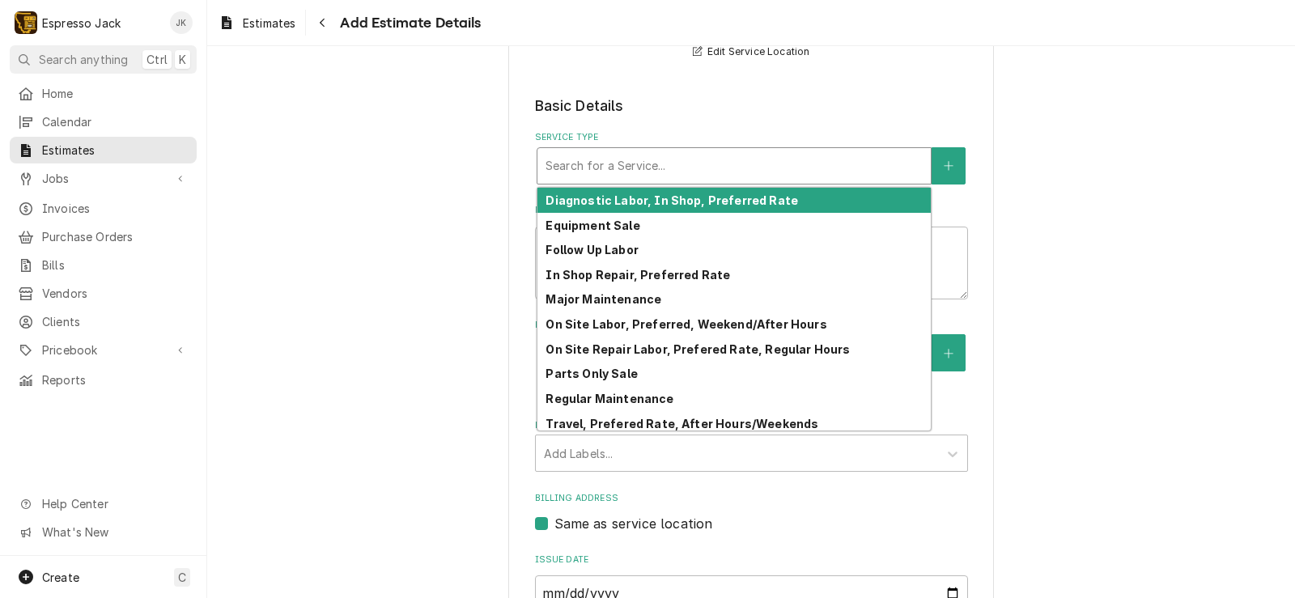
click at [740, 172] on div "Service Type" at bounding box center [733, 165] width 377 height 29
type textarea "x"
type input "A"
type textarea "x"
type input "An"
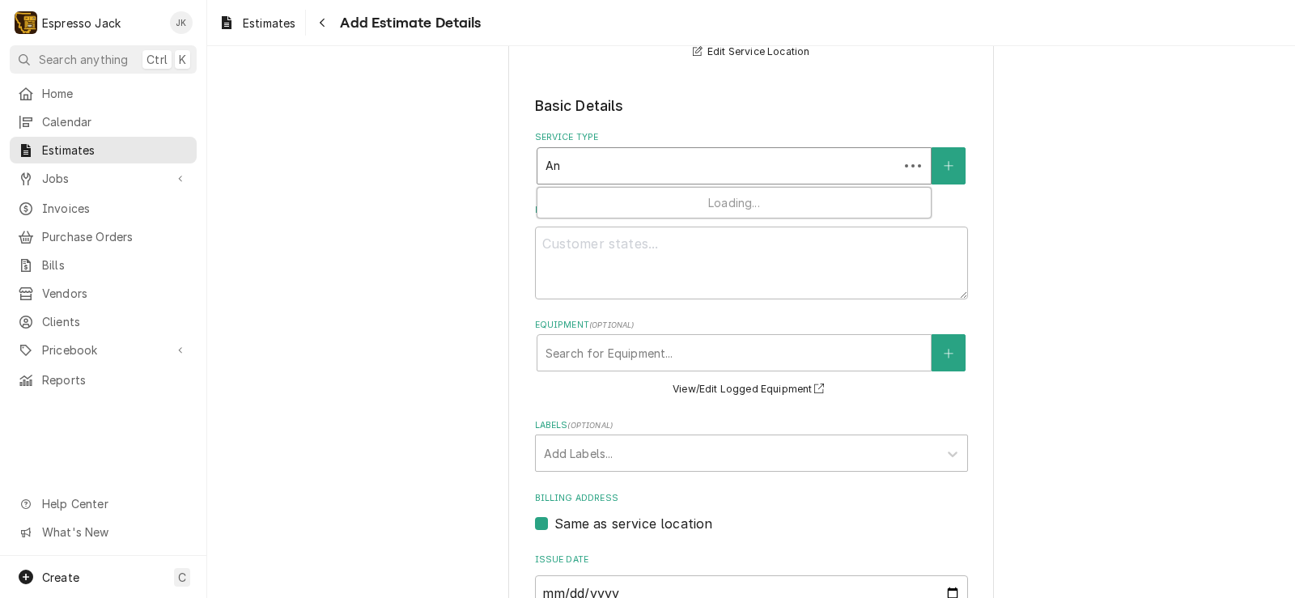
type textarea "x"
type input "Ann"
type textarea "x"
type input "Annu"
type textarea "x"
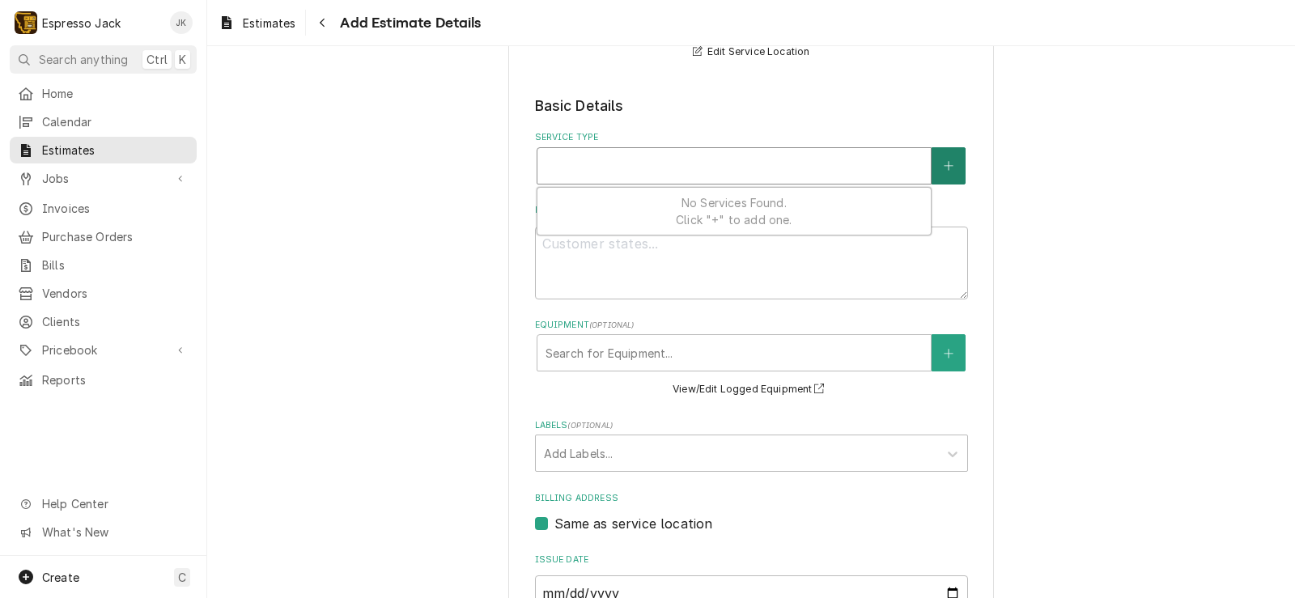
click at [943, 169] on icon "Create New Service" at bounding box center [948, 165] width 10 height 11
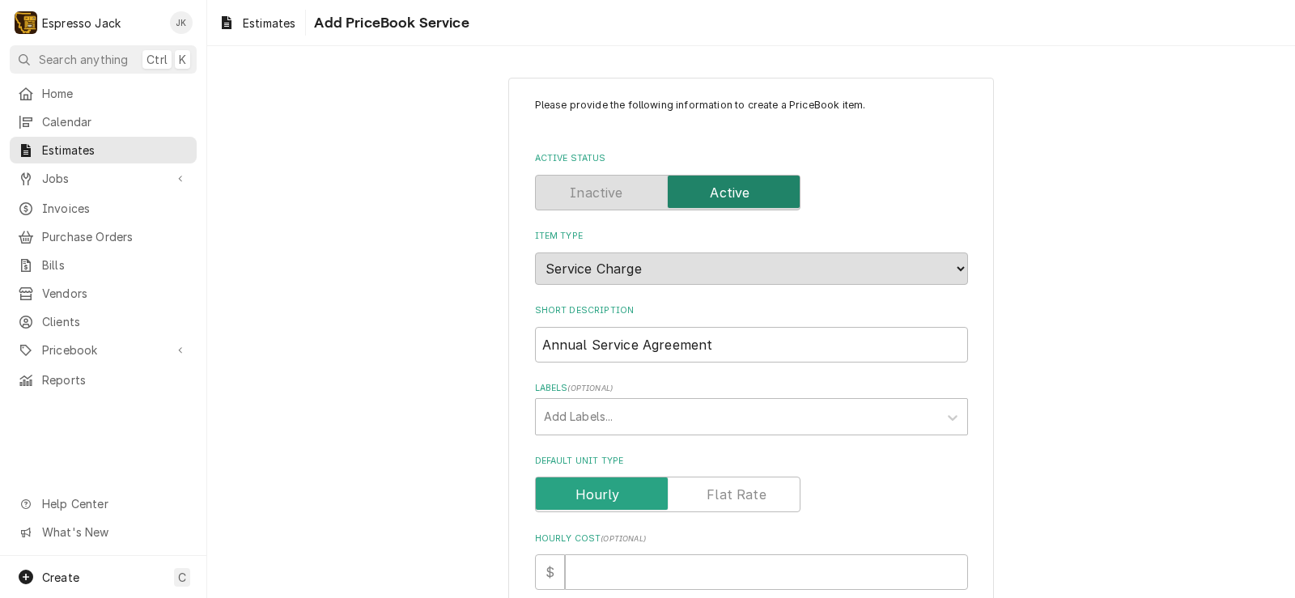
click at [385, 342] on div "Please provide the following information to create a PriceBook item. Active Sta…" at bounding box center [750, 568] width 1087 height 1011
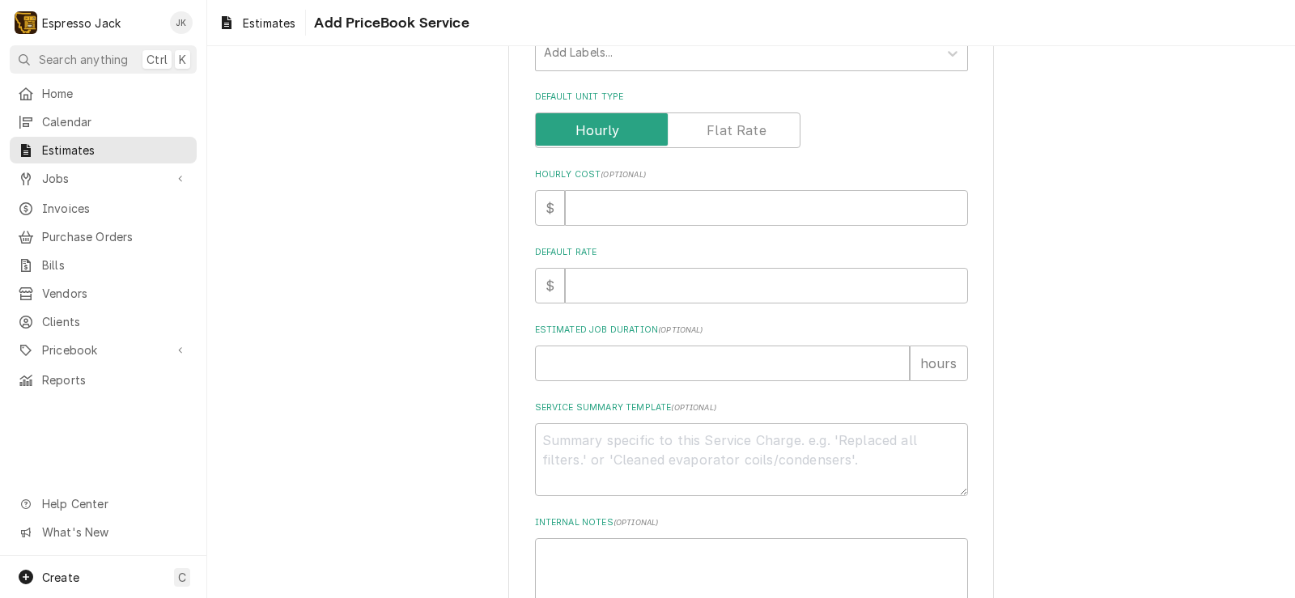
scroll to position [388, 0]
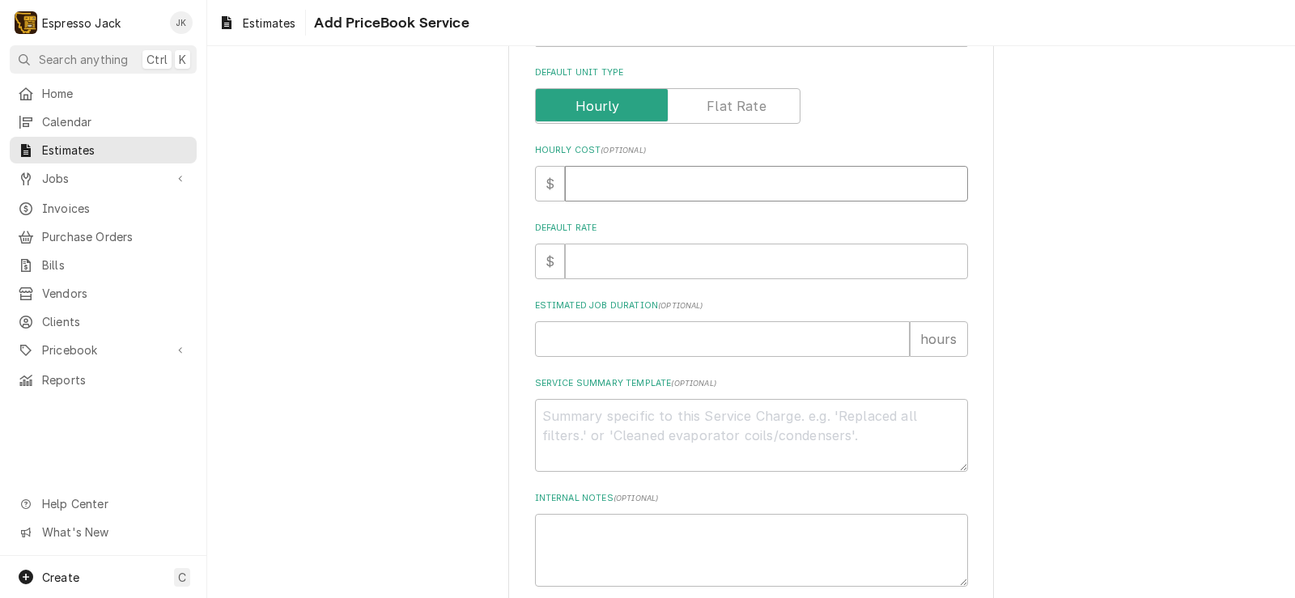
click at [631, 186] on input "Hourly Cost ( optional )" at bounding box center [766, 184] width 403 height 36
click at [629, 262] on input "Default Rate" at bounding box center [766, 262] width 403 height 36
click at [456, 255] on div "Please provide the following information to create a PriceBook item. Active Sta…" at bounding box center [750, 180] width 1087 height 1011
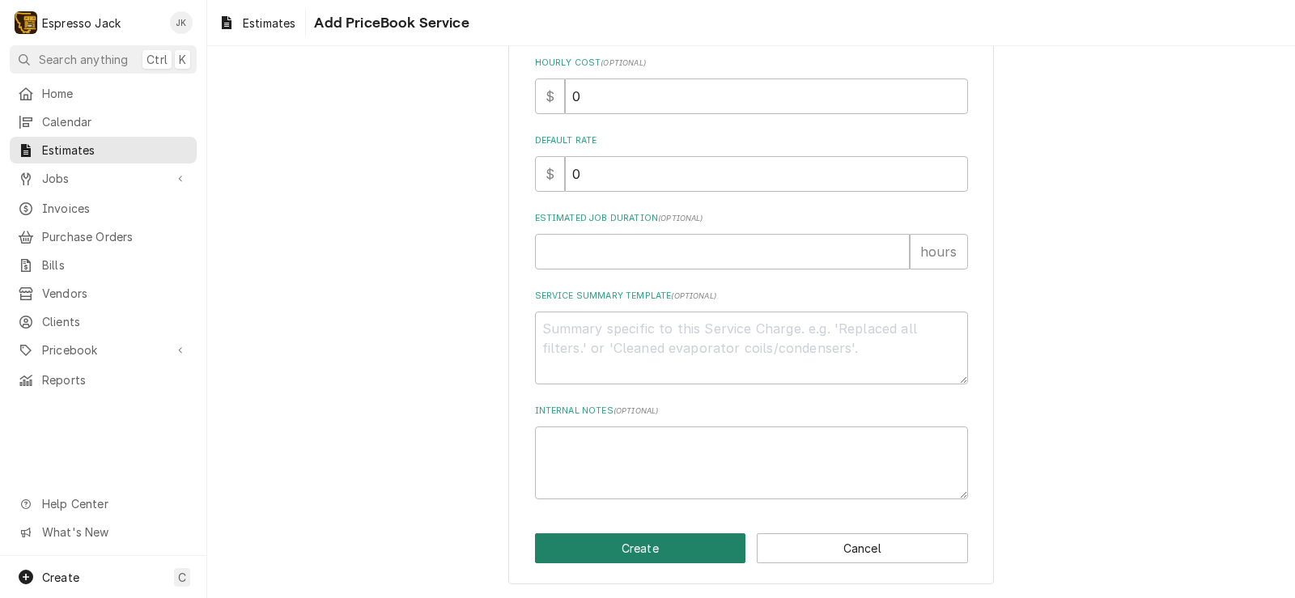
click at [625, 543] on button "Create" at bounding box center [640, 548] width 211 height 30
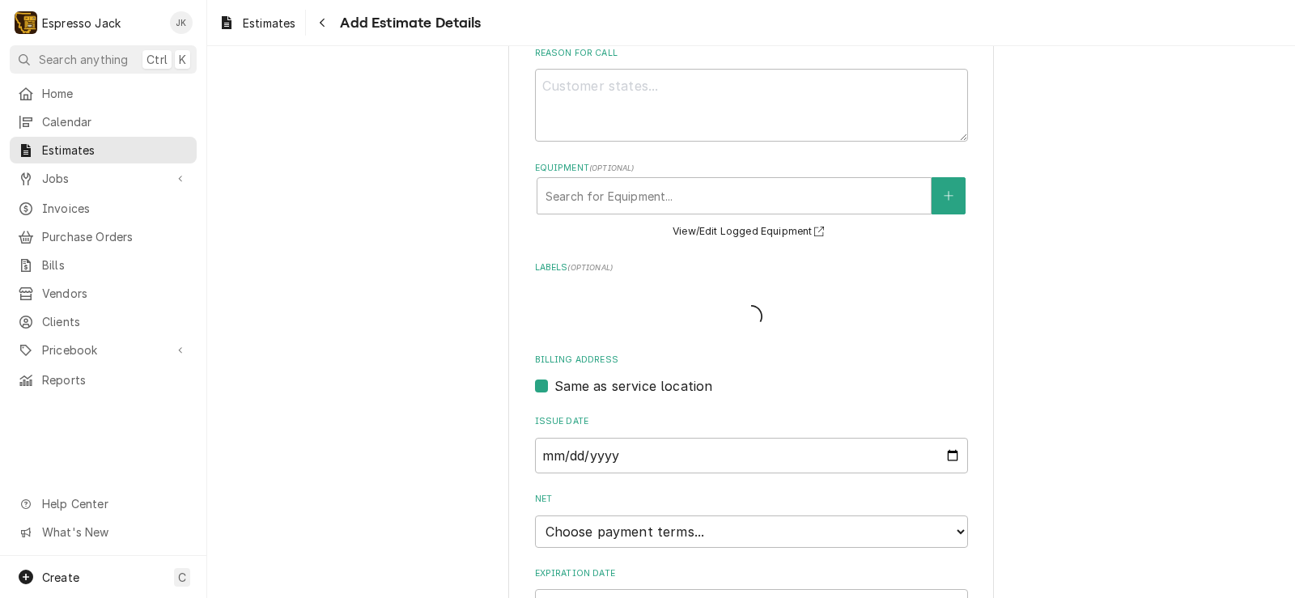
scroll to position [291, 0]
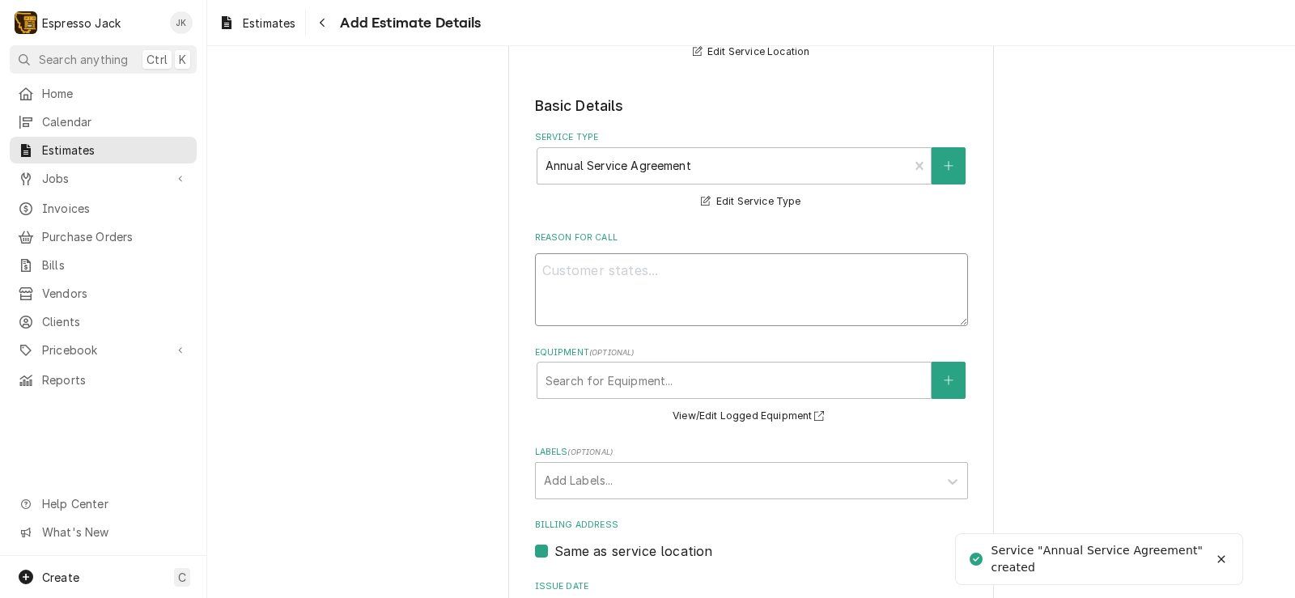
click at [623, 266] on textarea "Reason For Call" at bounding box center [751, 289] width 433 height 73
paste textarea "Semi-Annual (Minor @ 6 Months, Major @12 Months) Full Annual Cost $698.04 Per M…"
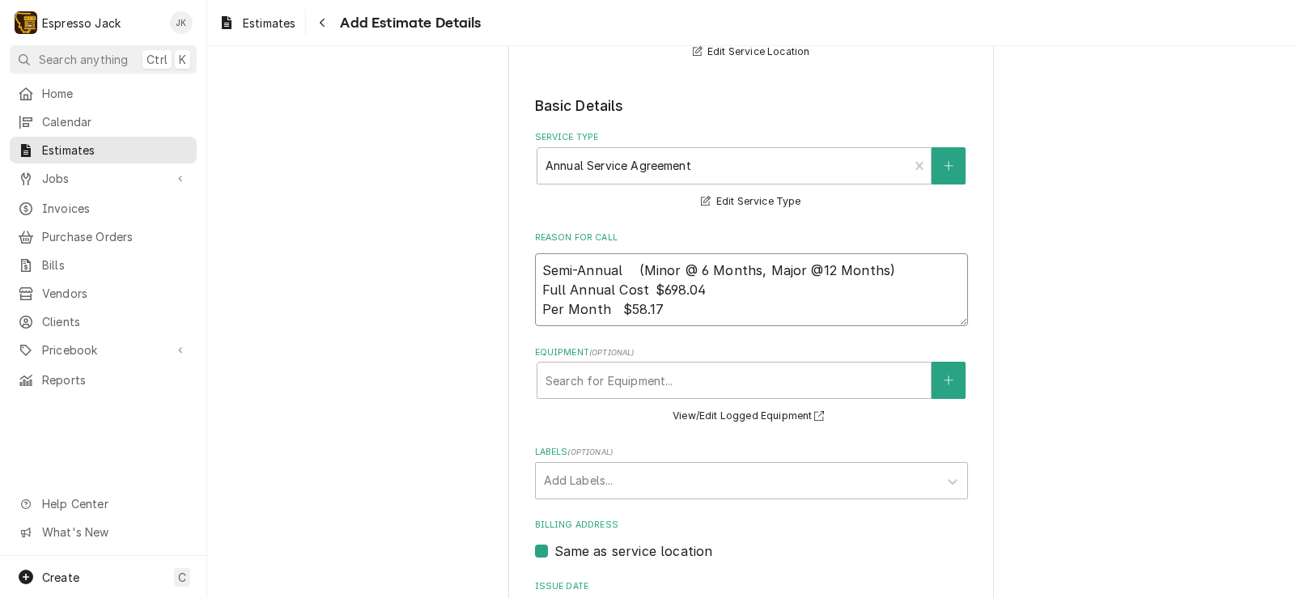
click at [621, 278] on textarea "Semi-Annual (Minor @ 6 Months, Major @12 Months) Full Annual Cost $698.04 Per M…" at bounding box center [751, 289] width 433 height 73
click at [765, 298] on textarea "Semi-Annual (Minor @ 6 Months, Major @12 Months) Full Annual Cost $698.04 Per M…" at bounding box center [751, 289] width 433 height 73
click at [750, 307] on textarea "Semi-Annual (Minor @ 6 Months, Major @12 Months) Full Annual Cost $698.04 Per M…" at bounding box center [751, 289] width 433 height 73
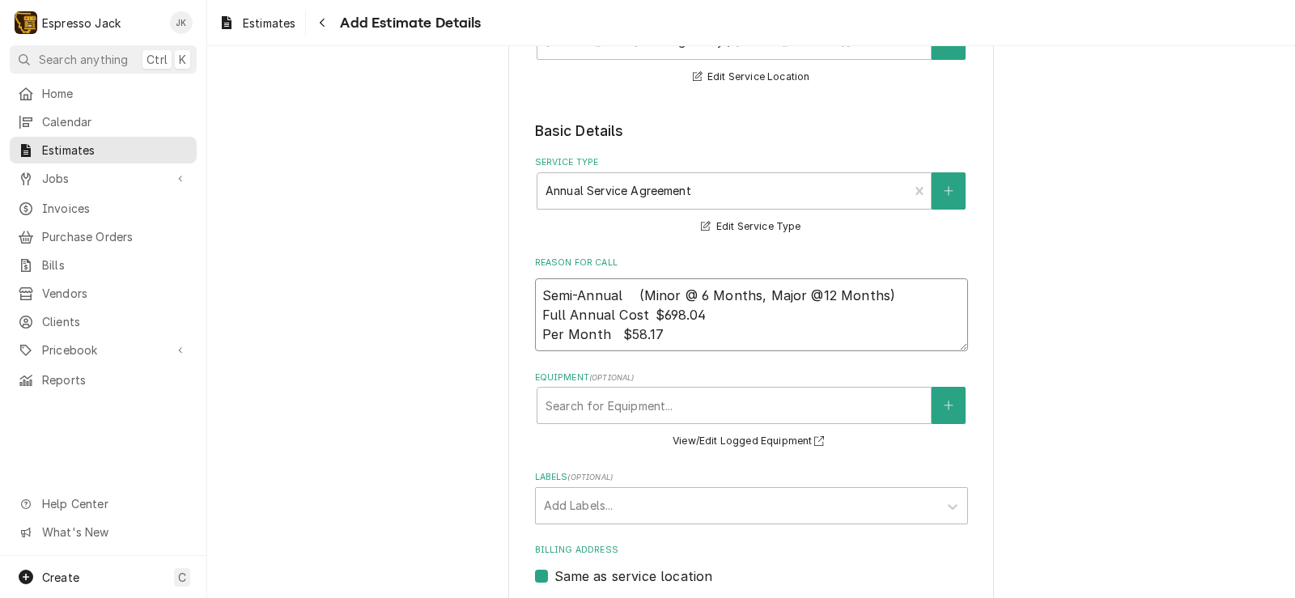
scroll to position [225, 0]
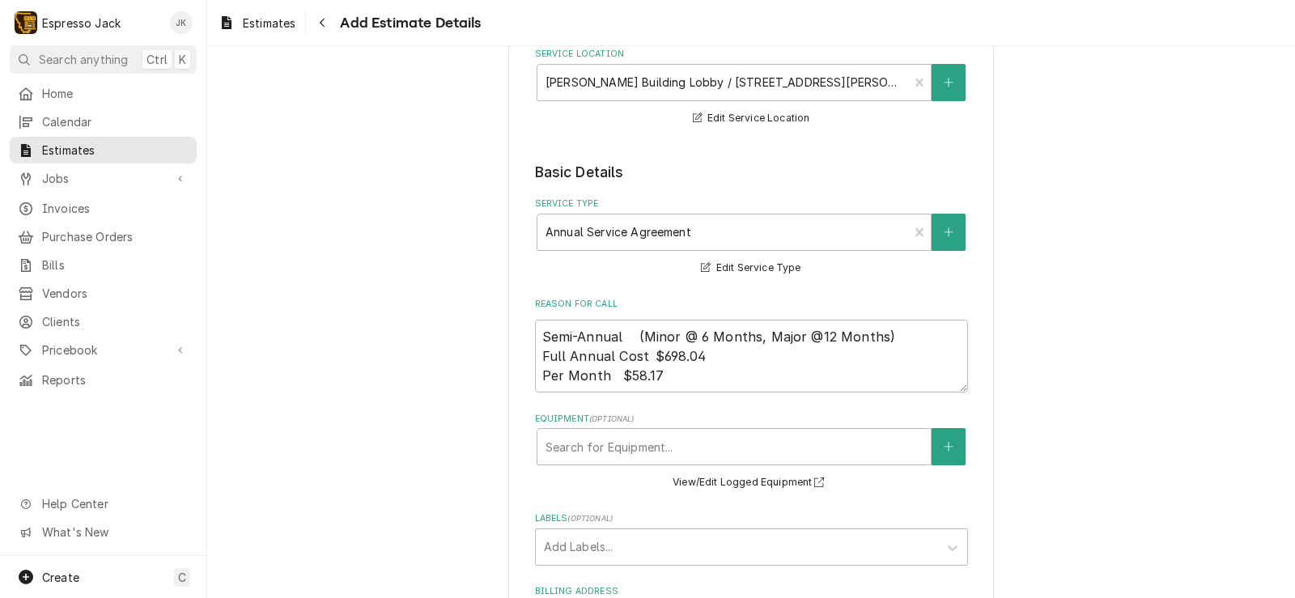
click at [434, 263] on div "Please provide the following information to create your estimate: Client Detail…" at bounding box center [750, 412] width 1087 height 1148
click at [735, 376] on textarea "Semi-Annual (Minor @ 6 Months, Major @12 Months) Full Annual Cost $698.04 Per M…" at bounding box center [751, 356] width 433 height 73
click at [648, 295] on fieldset "Basic Details Service Type Annual Service Agreement Edit Service Type Reason Fo…" at bounding box center [751, 540] width 433 height 756
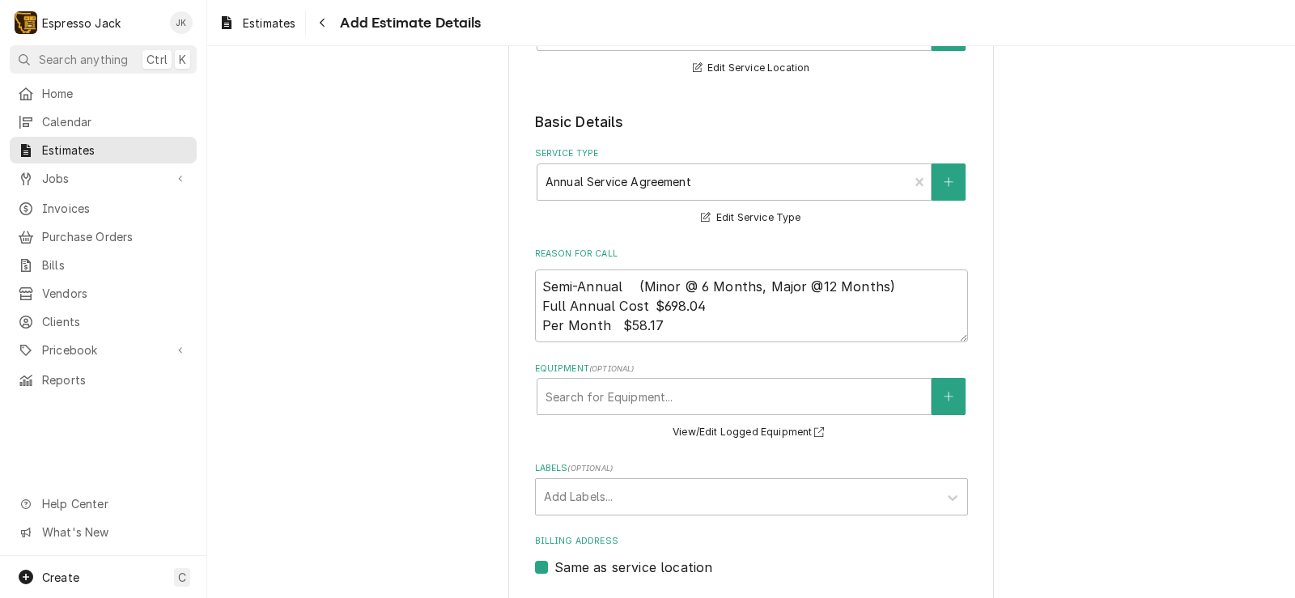
scroll to position [322, 0]
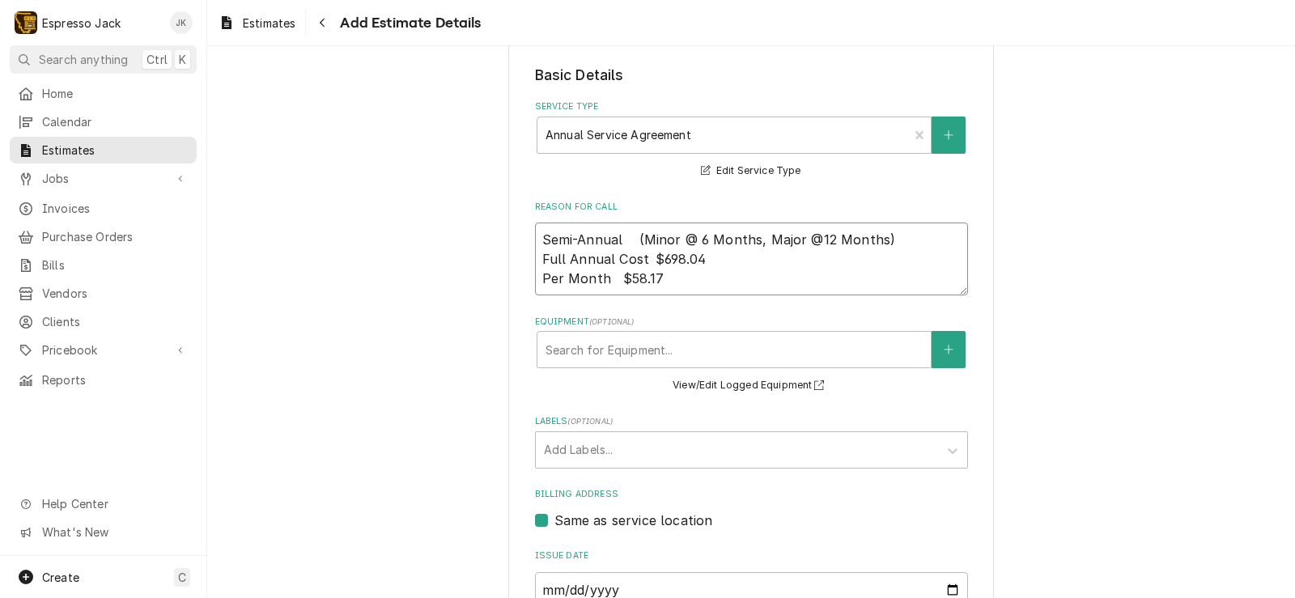
drag, startPoint x: 511, startPoint y: 210, endPoint x: 334, endPoint y: 164, distance: 182.3
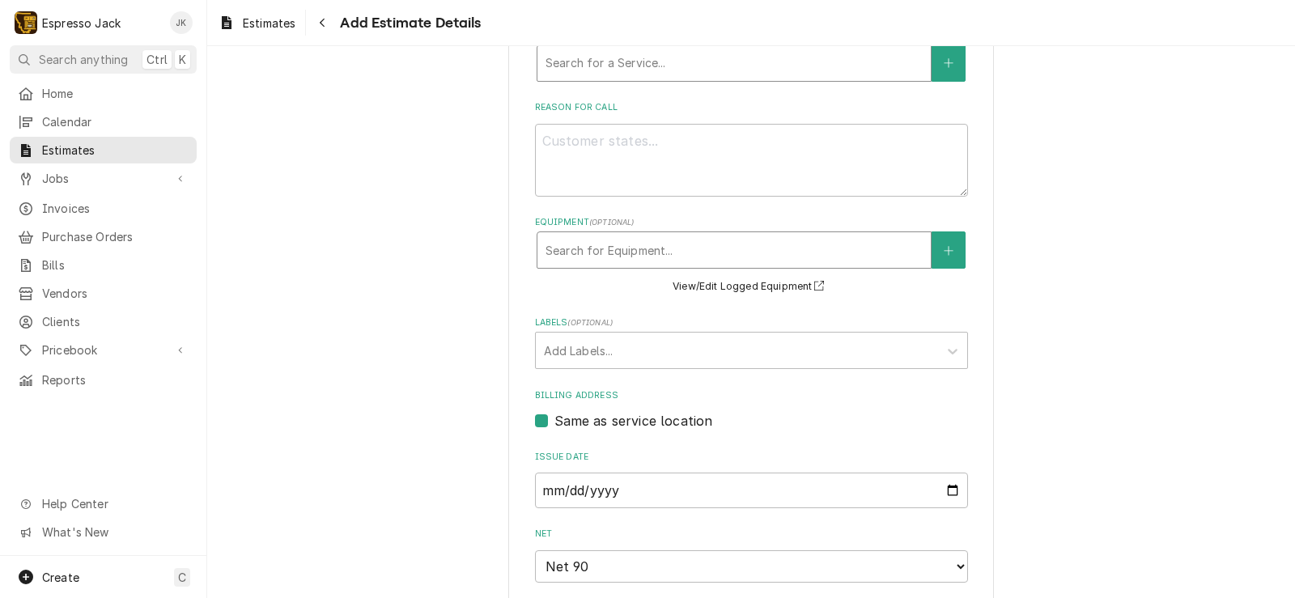
scroll to position [392, 0]
click at [662, 68] on div "Service Type" at bounding box center [733, 64] width 377 height 29
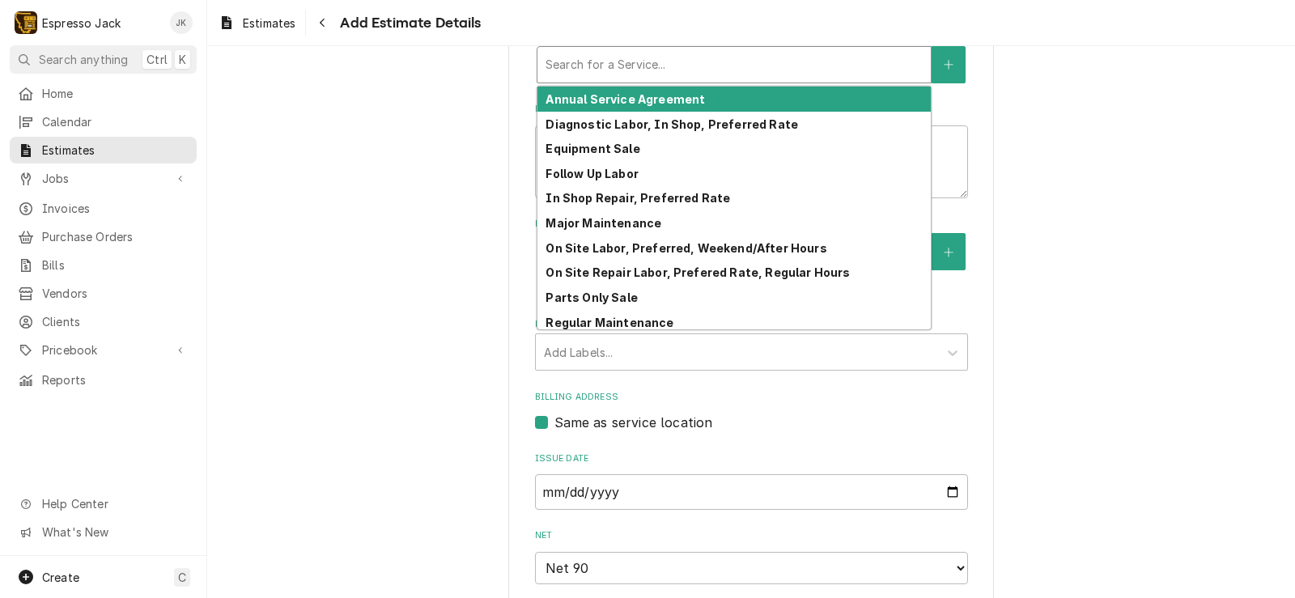
click at [649, 99] on strong "Annual Service Agreement" at bounding box center [624, 99] width 159 height 14
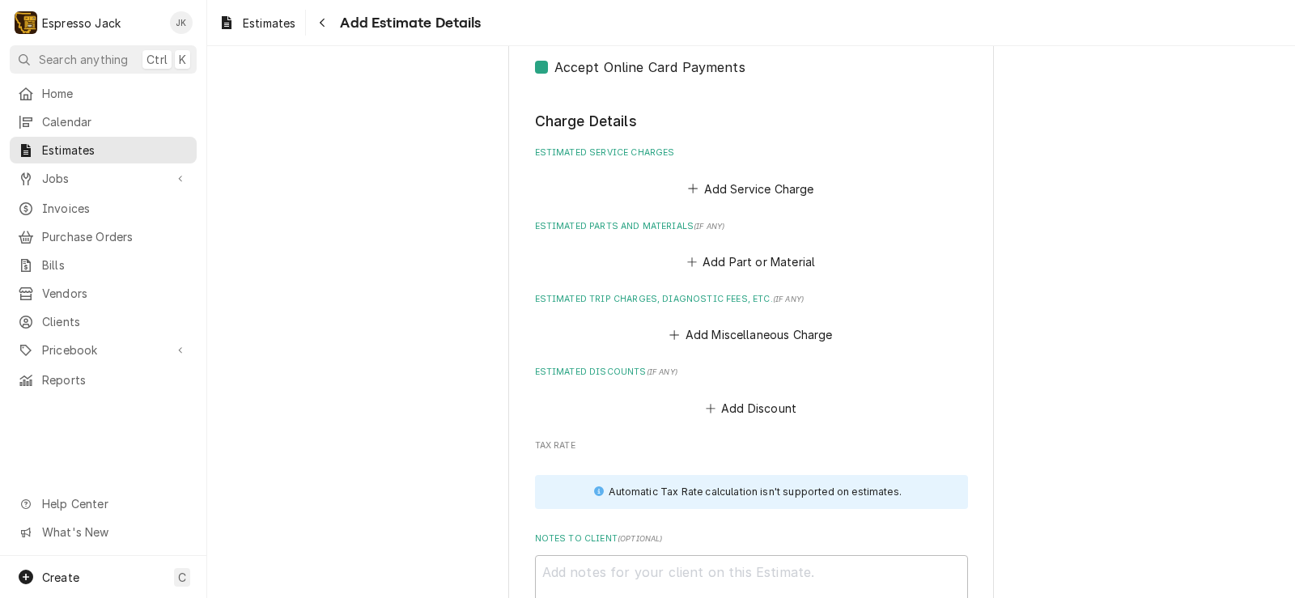
scroll to position [1072, 0]
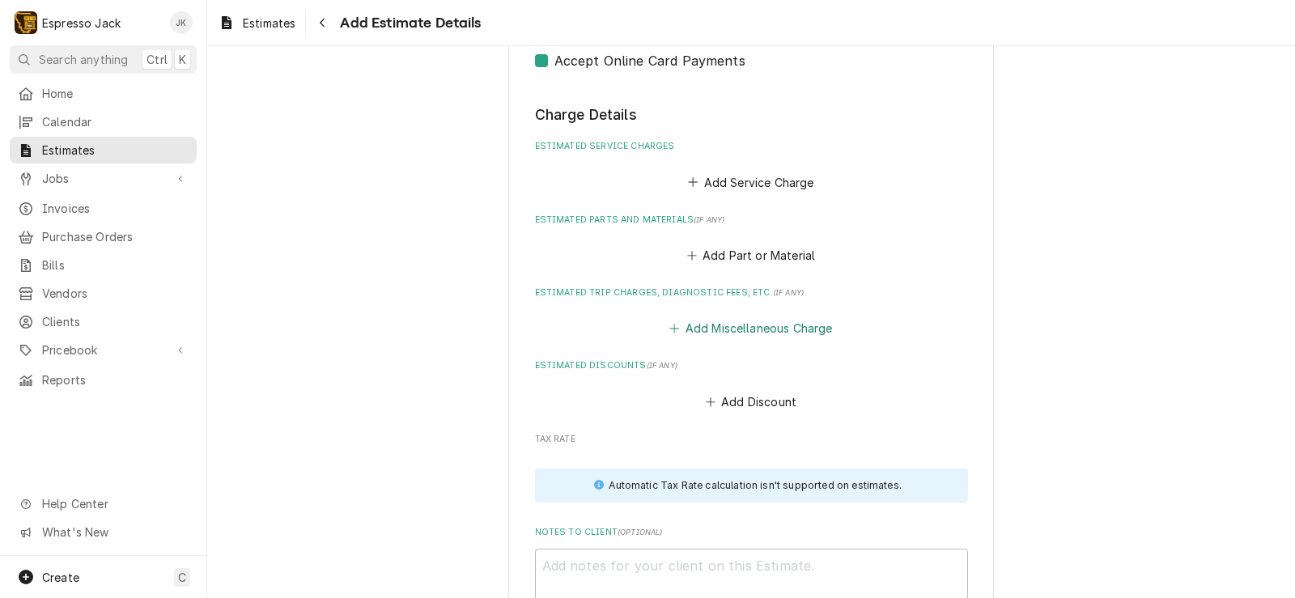
click at [710, 328] on button "Add Miscellaneous Charge" at bounding box center [751, 328] width 168 height 23
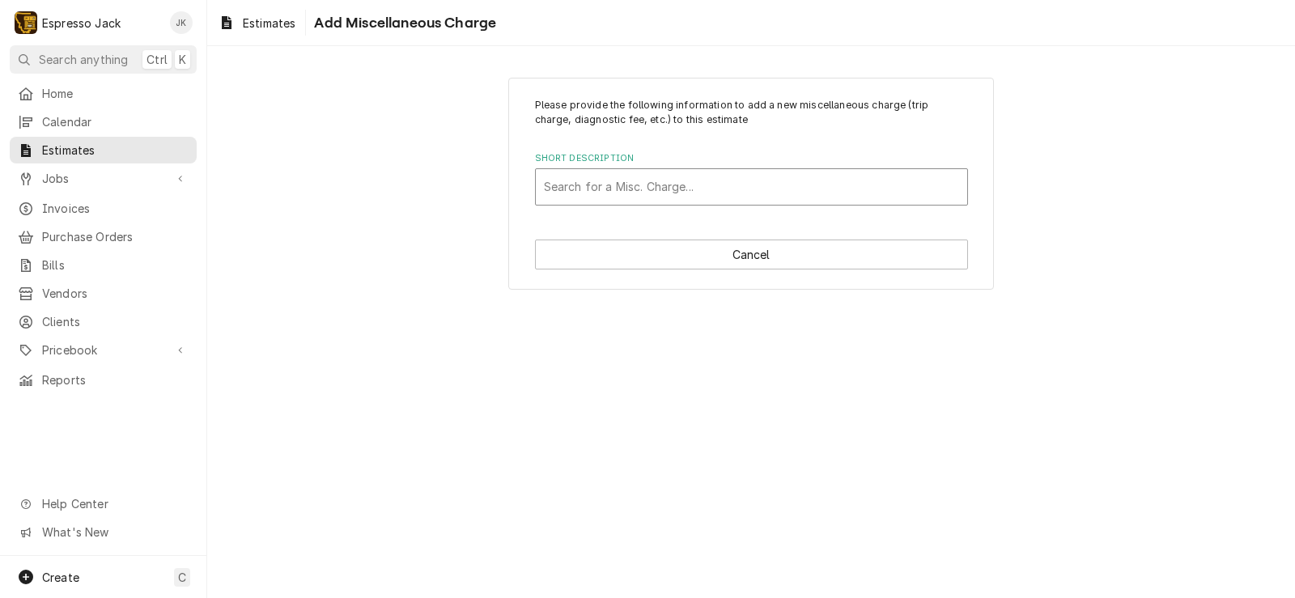
click at [712, 181] on div "Short Description" at bounding box center [751, 186] width 415 height 29
click at [734, 146] on div "Please provide the following information to add a new miscellaneous charge (tri…" at bounding box center [751, 152] width 433 height 108
click at [715, 190] on div "Short Description" at bounding box center [751, 186] width 415 height 29
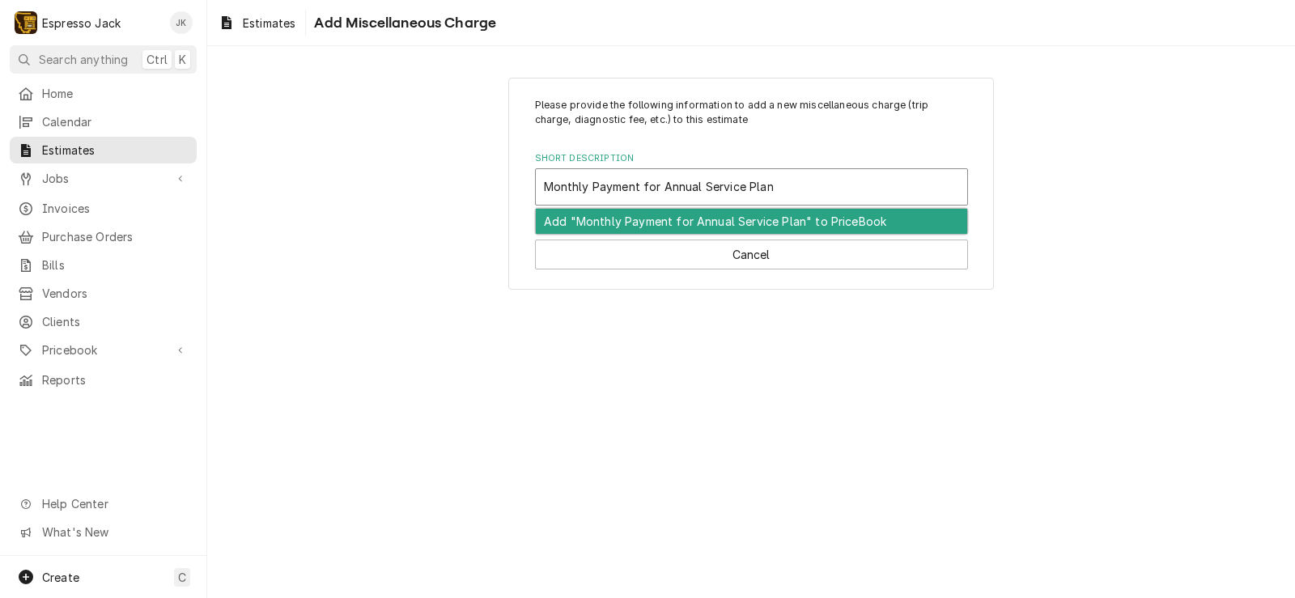
click at [689, 217] on div "Add "Monthly Payment for Annual Service Plan" to PriceBook" at bounding box center [751, 221] width 431 height 25
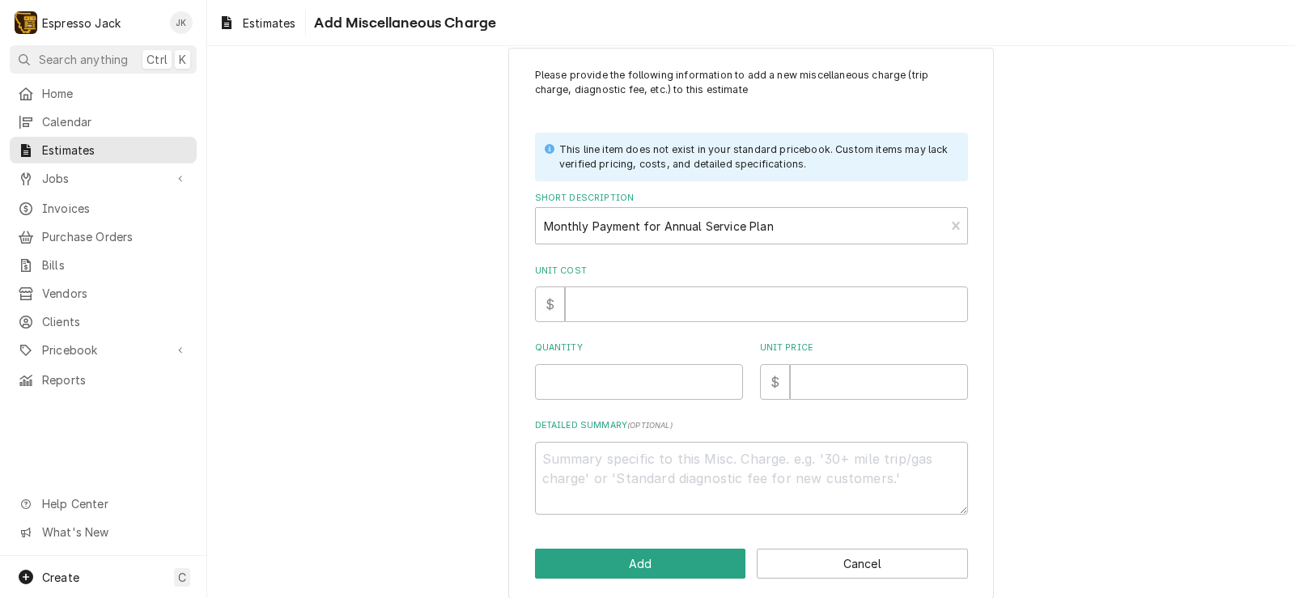
scroll to position [45, 0]
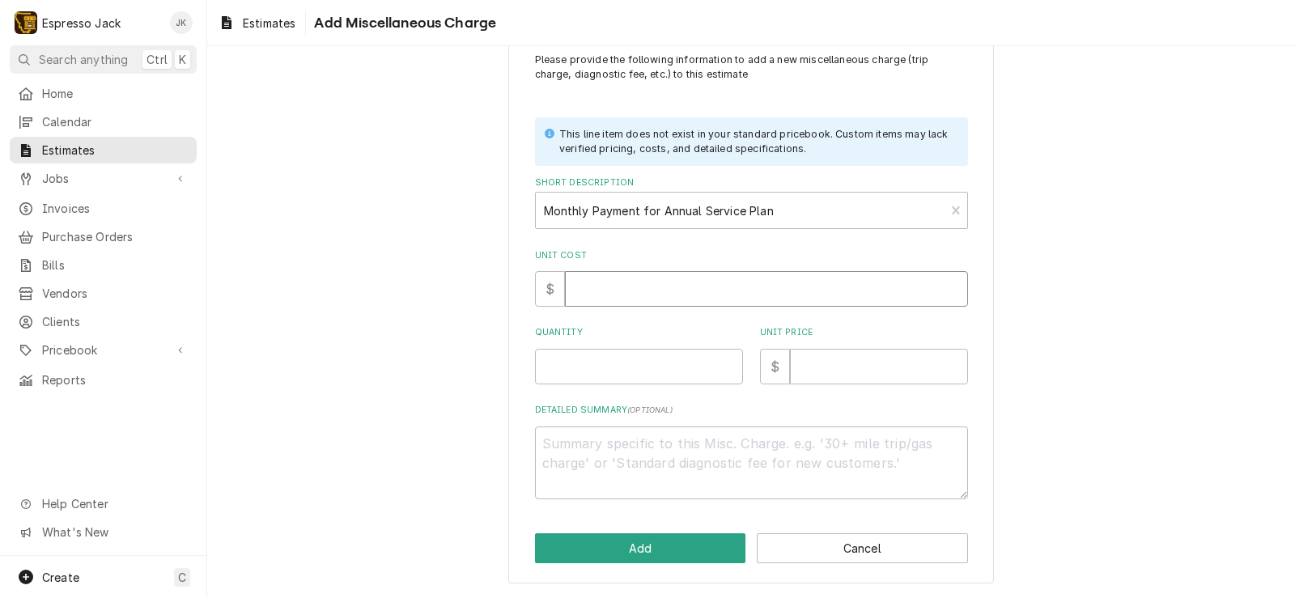
click at [618, 286] on input "Unit Cost" at bounding box center [766, 289] width 403 height 36
click at [820, 375] on input "Unit Price" at bounding box center [879, 367] width 178 height 36
click at [628, 365] on input "Quantity" at bounding box center [639, 367] width 208 height 36
click at [632, 439] on textarea "Detailed Summary ( optional )" at bounding box center [751, 462] width 433 height 73
paste textarea "Semi-Annual (Minor @ 6 Months, Major @12 Months) Full Annual Cost $698.04 Per M…"
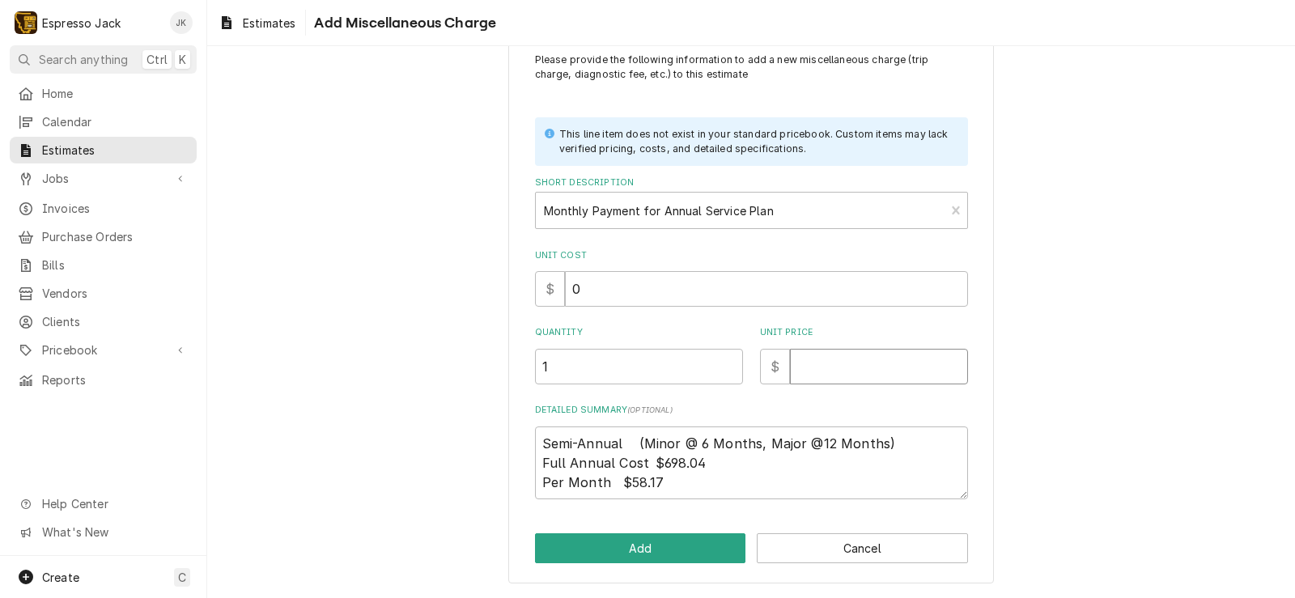
drag, startPoint x: 855, startPoint y: 373, endPoint x: 847, endPoint y: 369, distance: 9.0
click at [854, 372] on input "Unit Price" at bounding box center [879, 367] width 178 height 36
click at [435, 307] on div "Please provide the following information to add a new miscellaneous charge (tri…" at bounding box center [750, 308] width 1087 height 580
drag, startPoint x: 663, startPoint y: 449, endPoint x: 694, endPoint y: 468, distance: 36.4
click at [663, 450] on textarea "Semi-Annual (Minor @ 6 Months, Major @12 Months) Full Annual Cost $698.04 Per M…" at bounding box center [751, 462] width 433 height 73
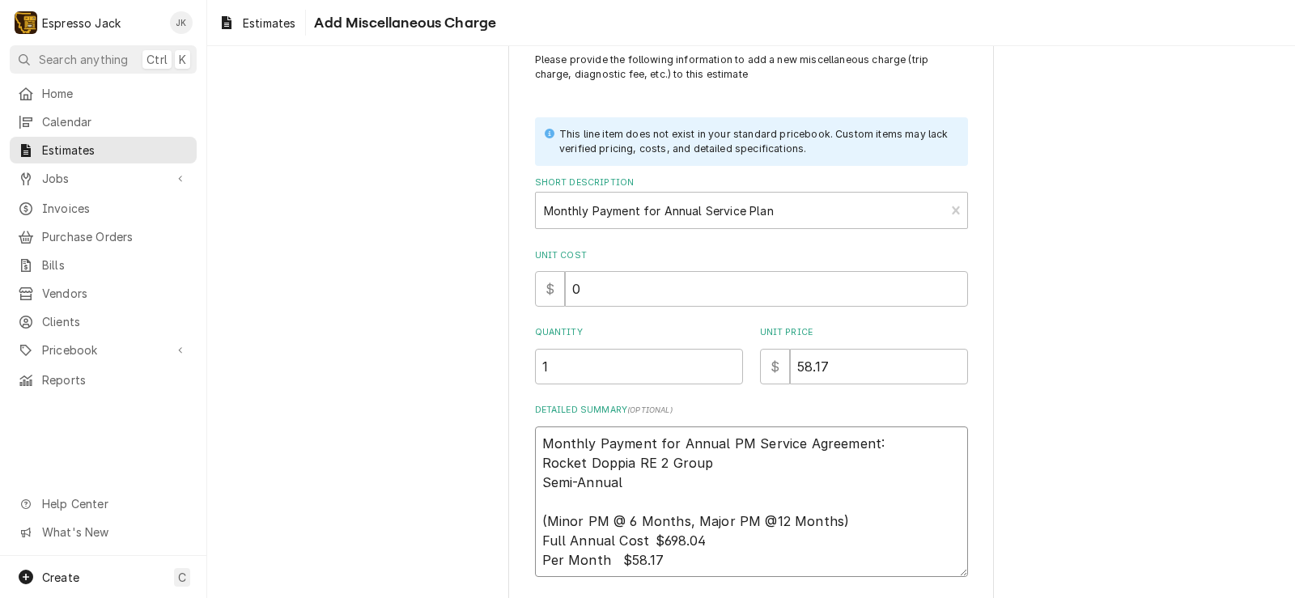
click at [654, 494] on textarea "Monthly Payment for Annual PM Service Agreement: Rocket Doppia RE 2 Group Semi-…" at bounding box center [751, 501] width 433 height 150
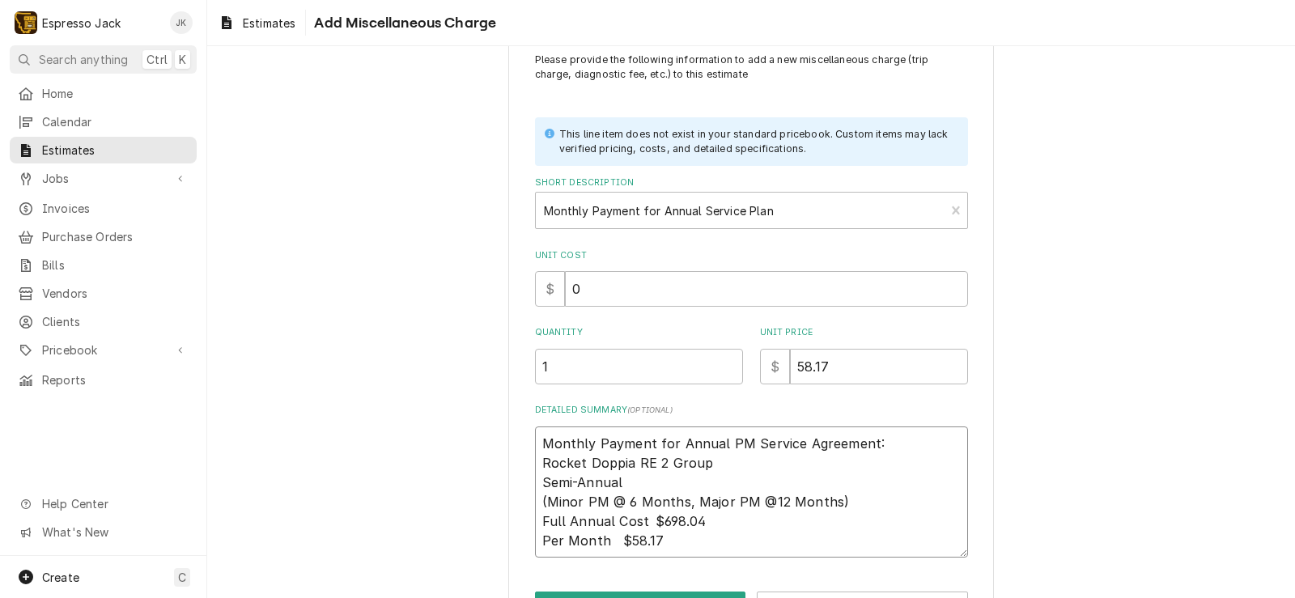
drag, startPoint x: 651, startPoint y: 545, endPoint x: 531, endPoint y: 539, distance: 120.7
click at [535, 539] on textarea "Monthly Payment for Annual PM Service Agreement: Rocket Doppia RE 2 Group Semi-…" at bounding box center [751, 491] width 433 height 131
click at [772, 485] on textarea "Monthly Payment for Annual PM Service Agreement: Rocket Doppia RE 2 Group Semi-…" at bounding box center [751, 491] width 433 height 131
click at [651, 519] on textarea "Monthly Payment for Annual PM Service Agreement: Rocket Doppia RE 2 Group Semi-…" at bounding box center [751, 491] width 433 height 131
click at [641, 523] on textarea "Monthly Payment for Annual PM Service Agreement: Rocket Doppia RE 2 Group Semi-…" at bounding box center [751, 491] width 433 height 131
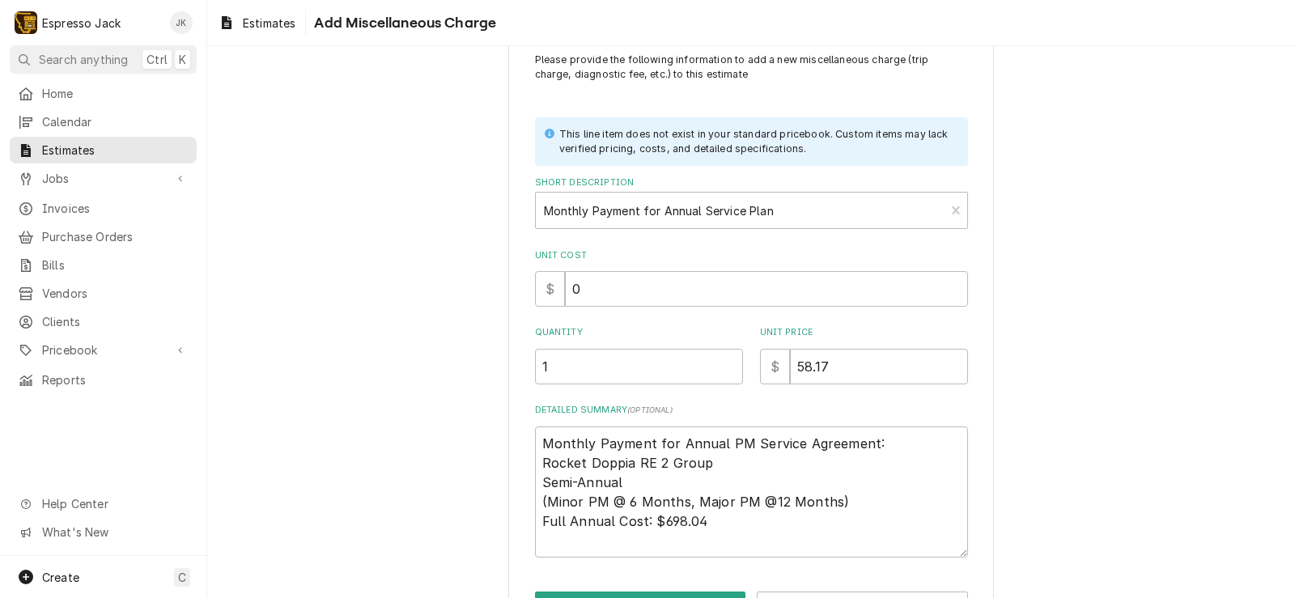
click at [451, 377] on div "Please provide the following information to add a new miscellaneous charge (tri…" at bounding box center [750, 337] width 1087 height 638
click at [742, 525] on textarea "Monthly Payment for Annual PM Service Agreement: Rocket Doppia RE 2 Group Semi-…" at bounding box center [751, 491] width 433 height 131
click at [485, 364] on div "Please provide the following information to add a new miscellaneous charge (tri…" at bounding box center [750, 337] width 1087 height 638
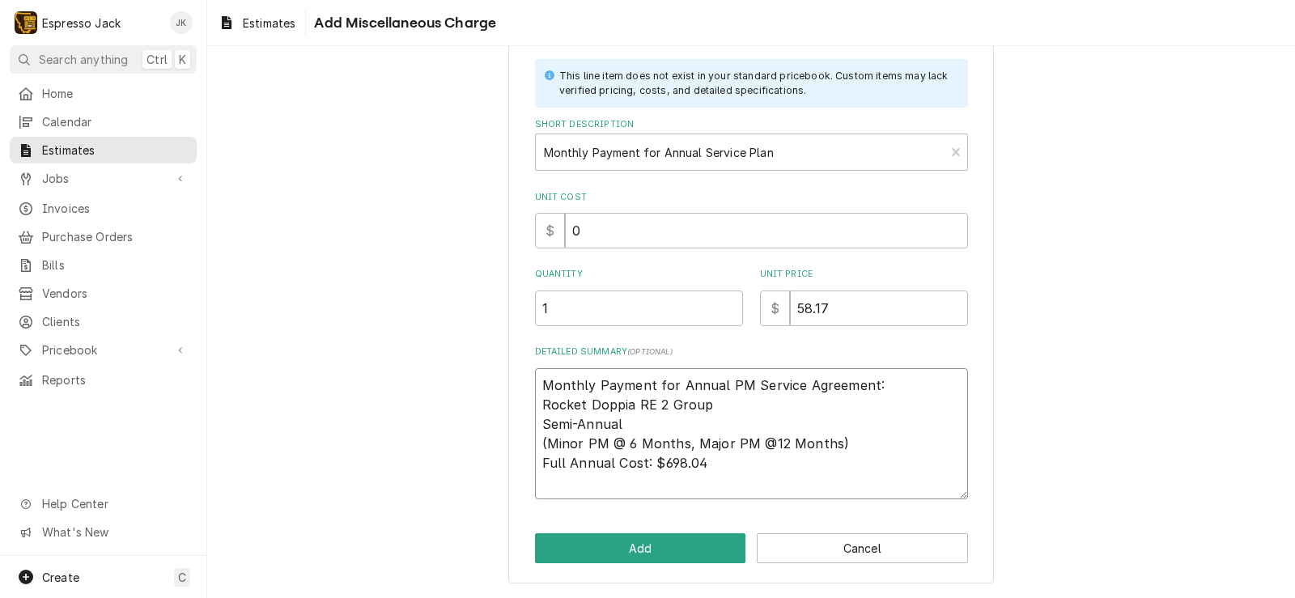
click at [682, 417] on textarea "Monthly Payment for Annual PM Service Agreement: Rocket Doppia RE 2 Group Semi-…" at bounding box center [751, 433] width 433 height 131
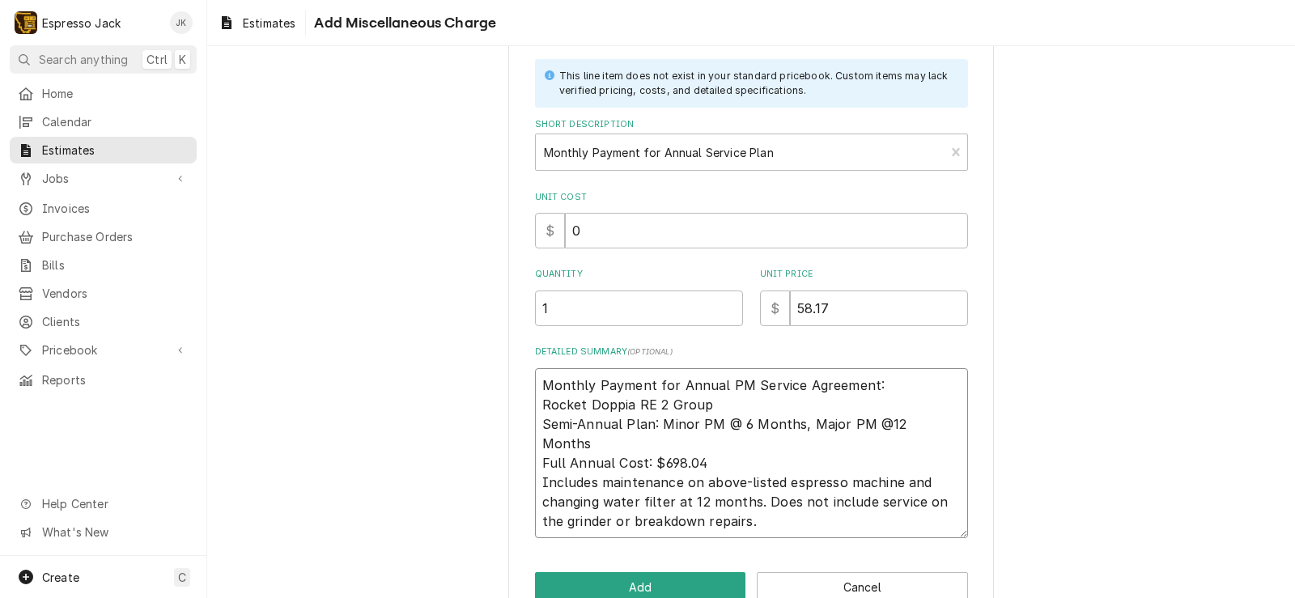
click at [761, 511] on textarea "Monthly Payment for Annual PM Service Agreement: Rocket Doppia RE 2 Group Semi-…" at bounding box center [751, 453] width 433 height 170
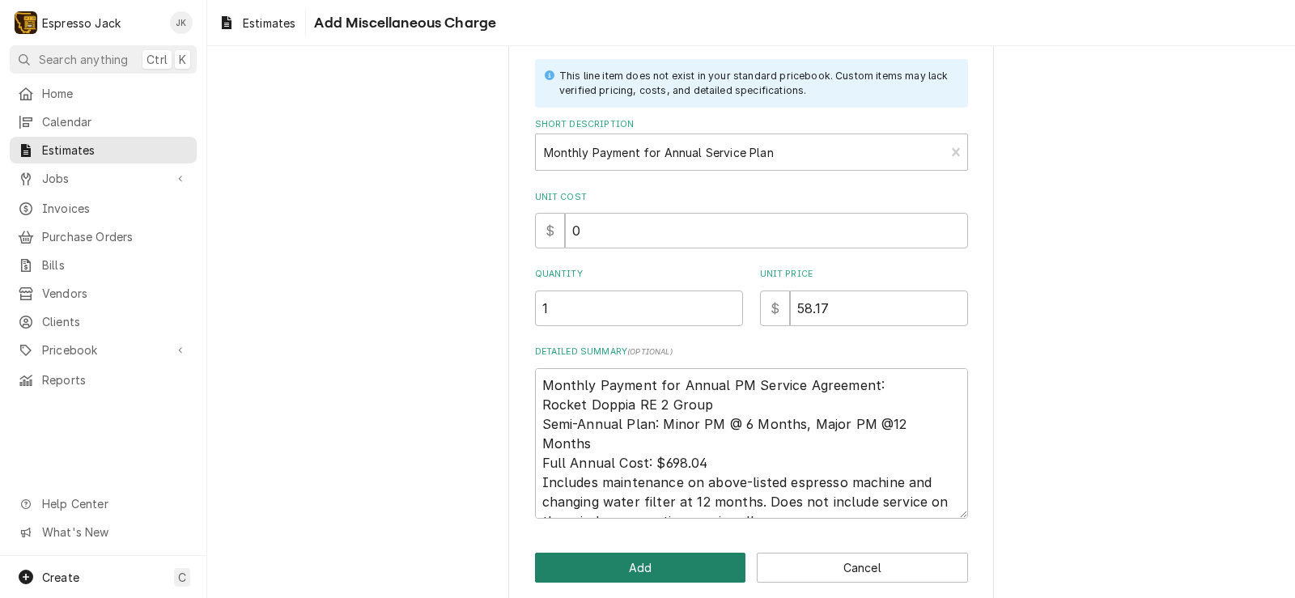
click at [707, 566] on button "Add" at bounding box center [640, 568] width 211 height 30
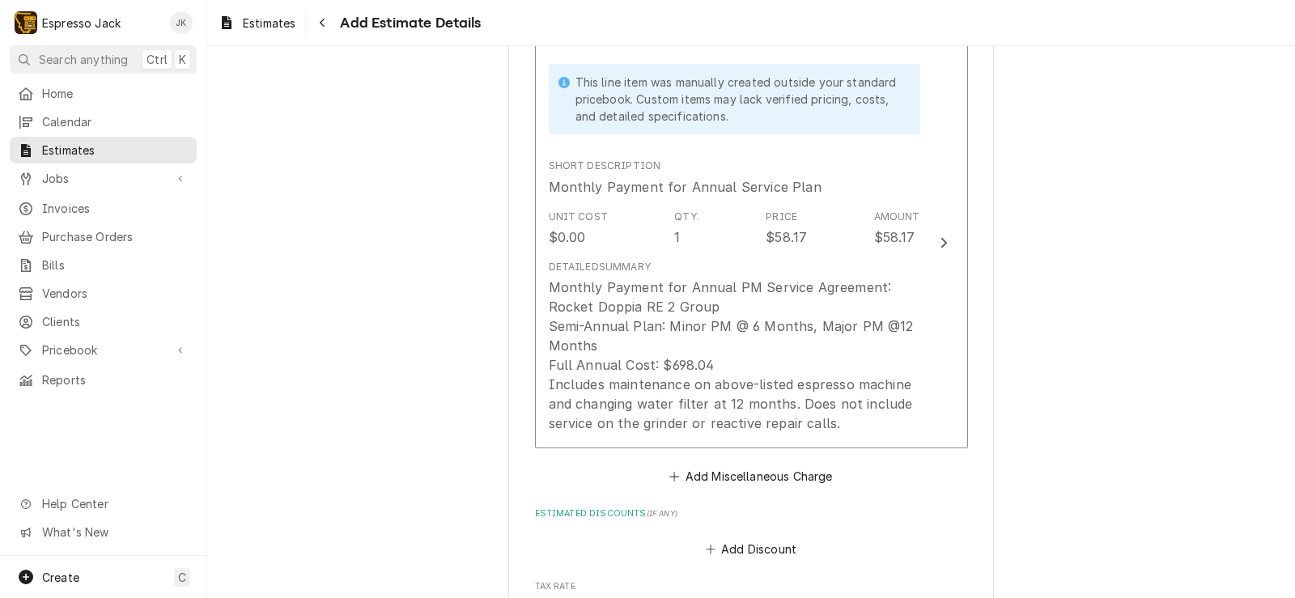
scroll to position [1344, 0]
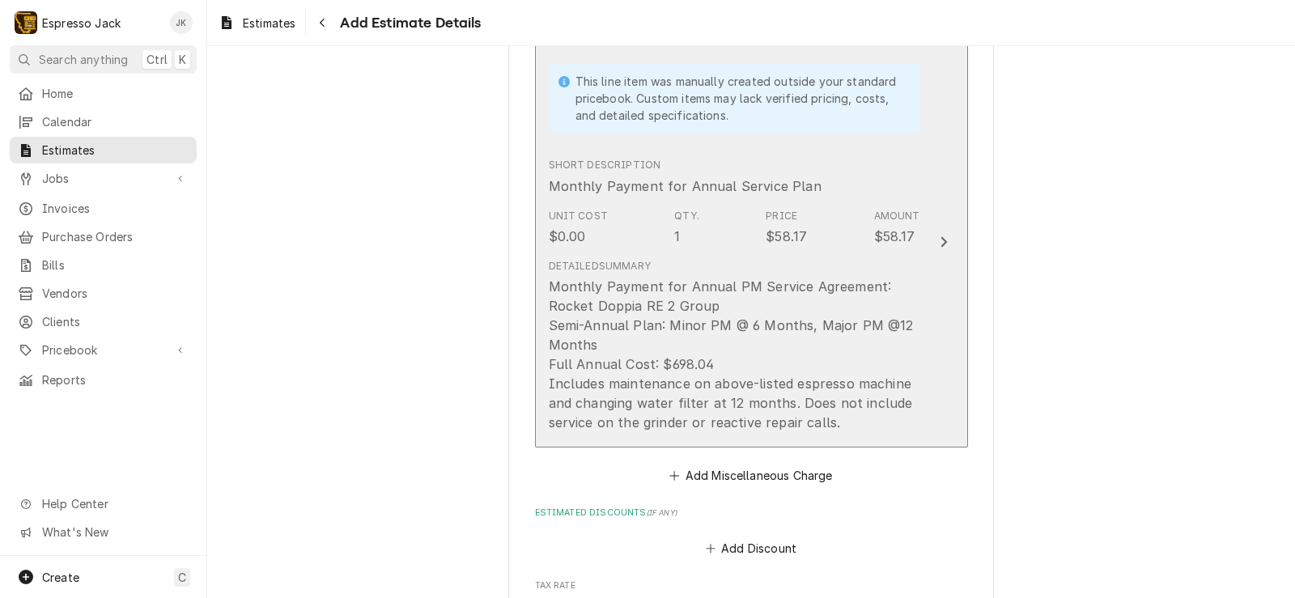
click at [746, 311] on div "Monthly Payment for Annual PM Service Agreement: Rocket Doppia RE 2 Group Semi-…" at bounding box center [734, 354] width 371 height 155
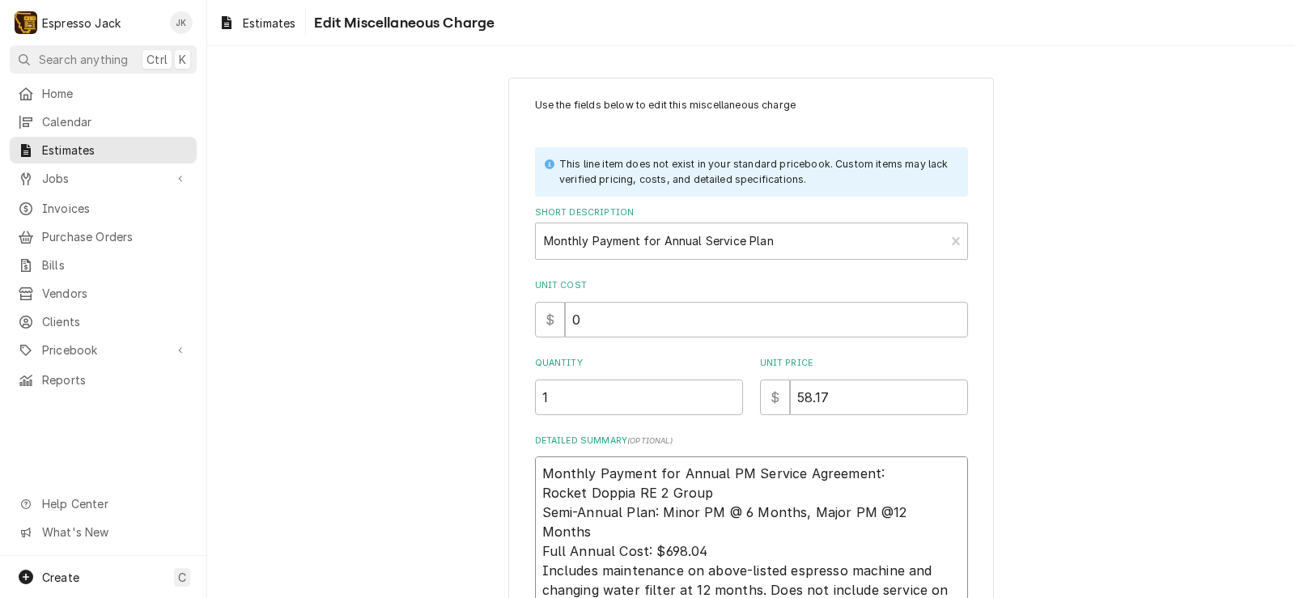
click at [716, 498] on textarea "Monthly Payment for Annual PM Service Agreement: Rocket Doppia RE 2 Group Semi-…" at bounding box center [751, 531] width 433 height 150
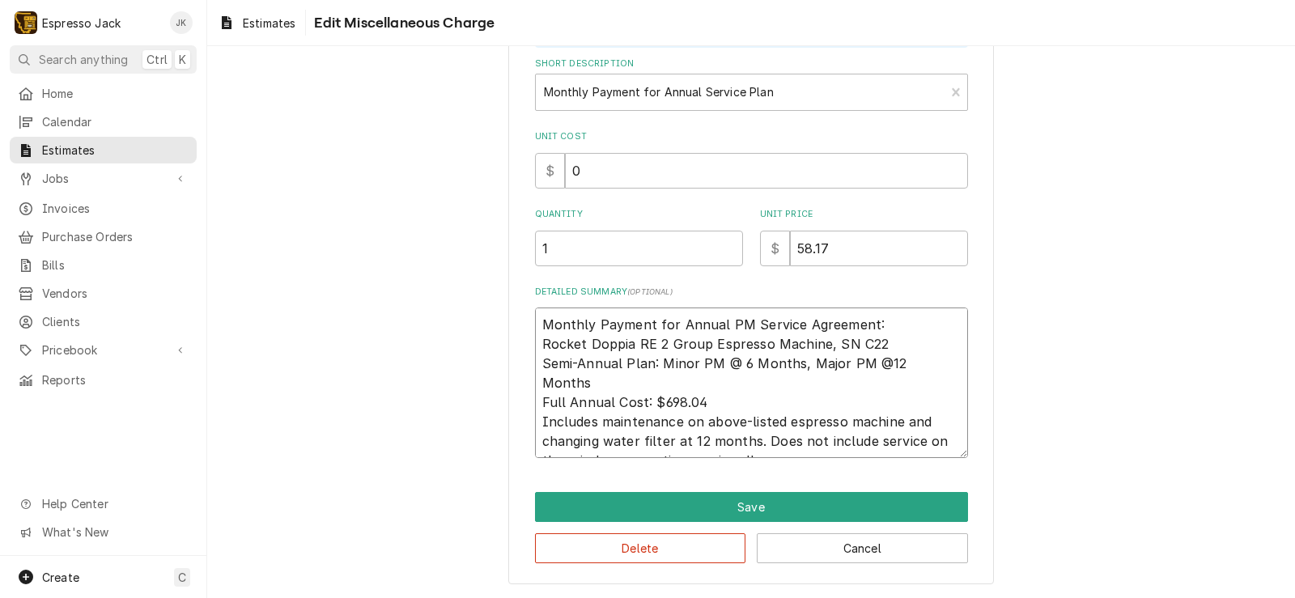
click at [825, 432] on textarea "Monthly Payment for Annual PM Service Agreement: Rocket Doppia RE 2 Group Espre…" at bounding box center [751, 382] width 433 height 150
click at [823, 439] on textarea "Monthly Payment for Annual PM Service Agreement: Rocket Doppia RE 2 Group Espre…" at bounding box center [751, 382] width 433 height 150
click at [765, 437] on textarea "Monthly Payment for Annual PM Service Agreement: Rocket Doppia RE 2 Group Espre…" at bounding box center [751, 382] width 433 height 150
click at [755, 446] on textarea "Monthly Payment for Annual PM Service Agreement: Rocket Doppia RE 2 Group Espre…" at bounding box center [751, 382] width 433 height 150
click at [893, 345] on textarea "Monthly Payment for Annual PM Service Agreement: Rocket Doppia RE 2 Group Espre…" at bounding box center [751, 382] width 433 height 150
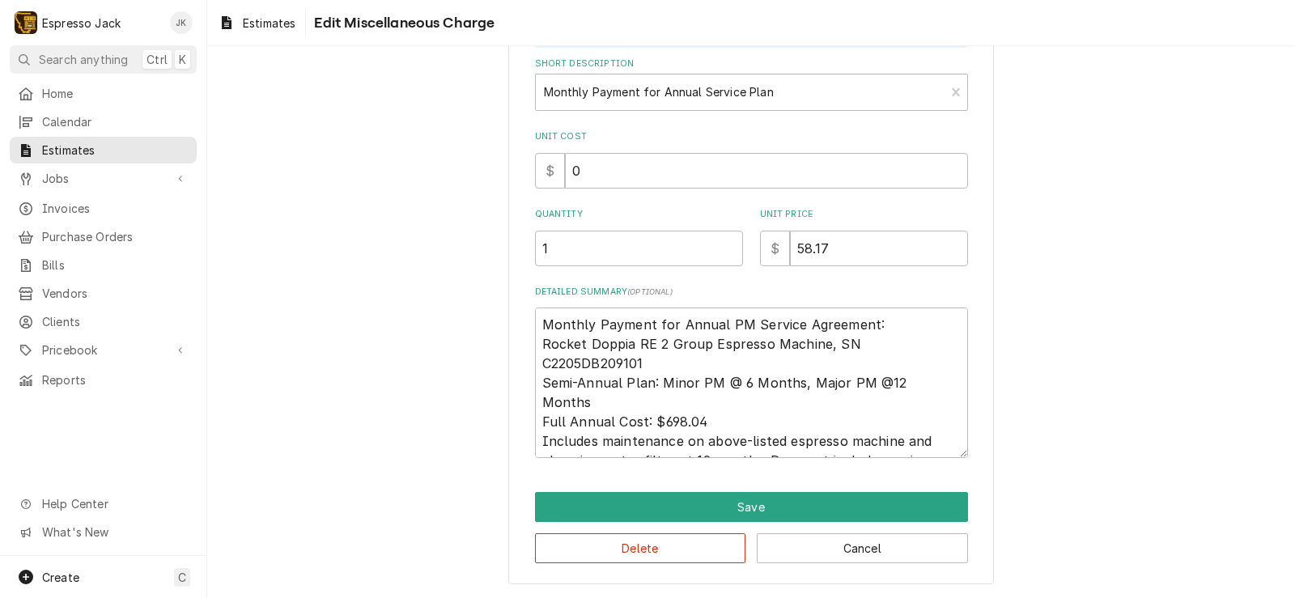
click at [391, 294] on div "Use the fields below to edit this miscellaneous charge This line item does not …" at bounding box center [750, 256] width 1087 height 684
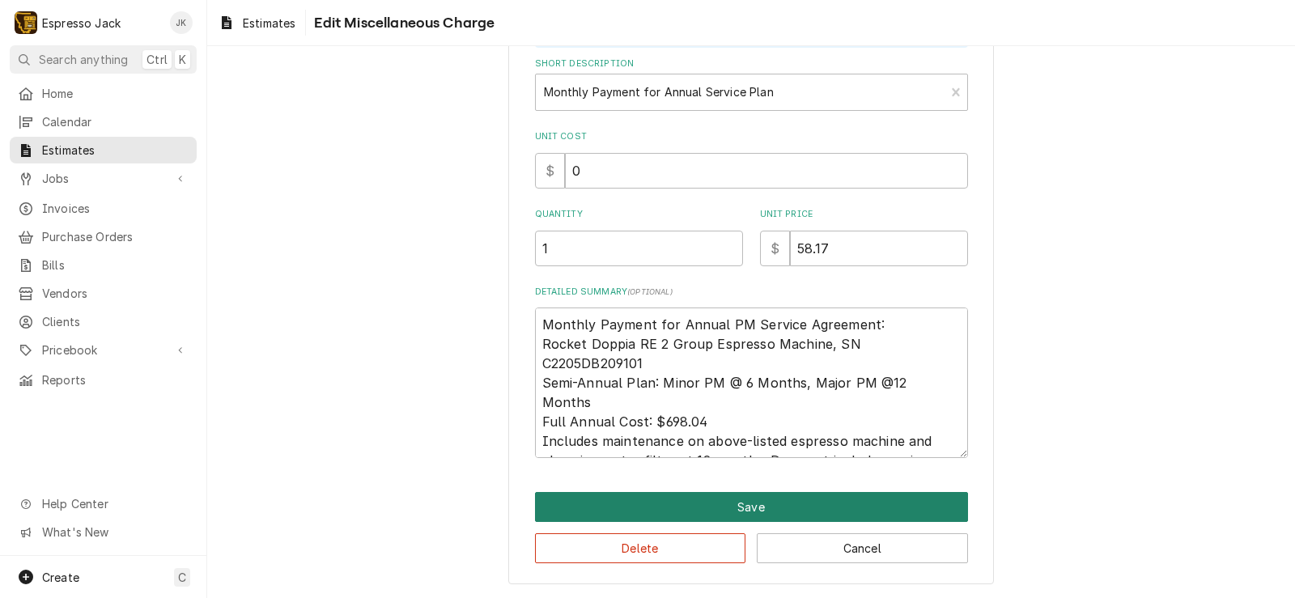
click at [793, 511] on button "Save" at bounding box center [751, 507] width 433 height 30
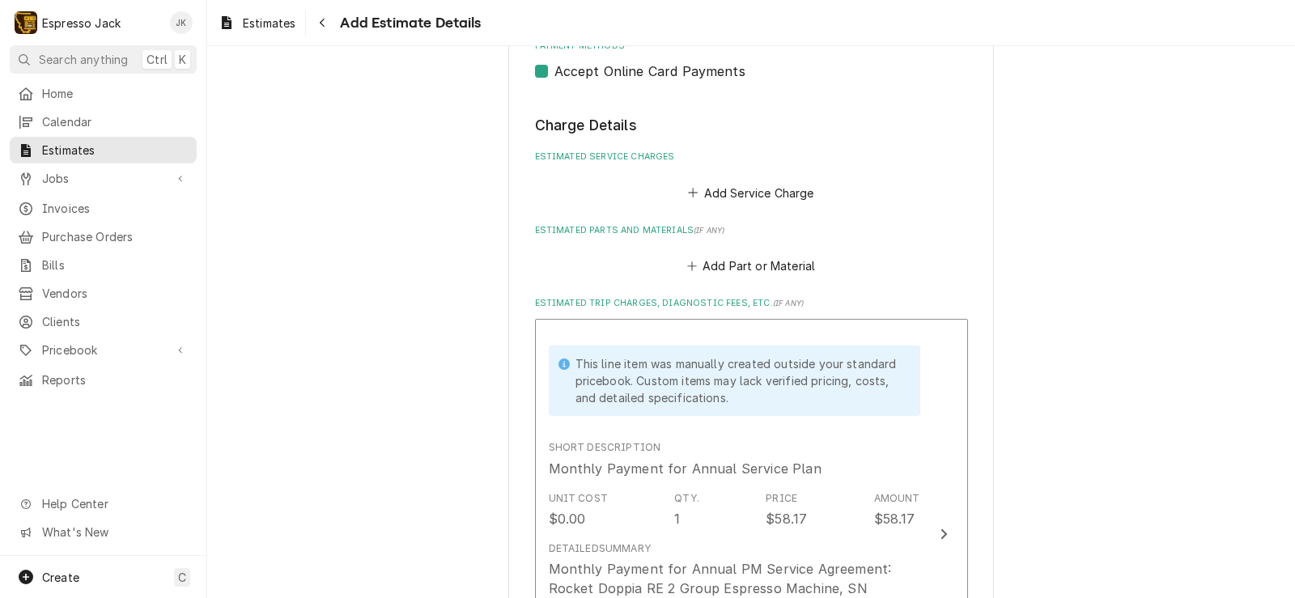
scroll to position [1262, 0]
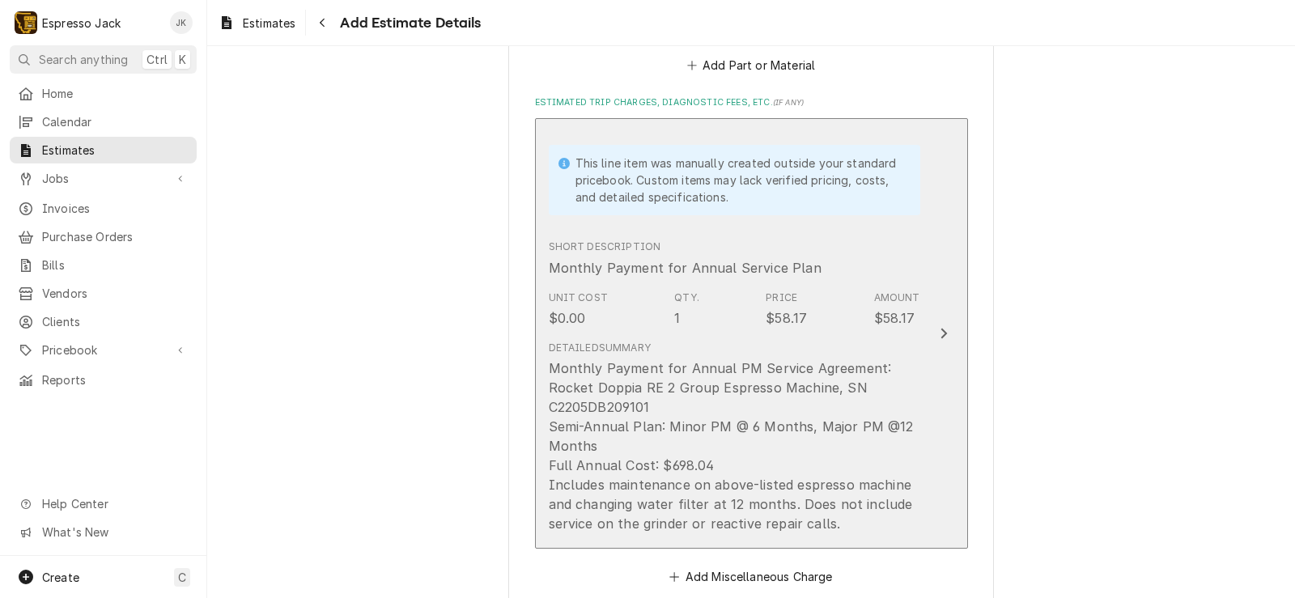
click at [642, 380] on div "Monthly Payment for Annual PM Service Agreement: Rocket Doppia RE 2 Group Espre…" at bounding box center [734, 445] width 371 height 175
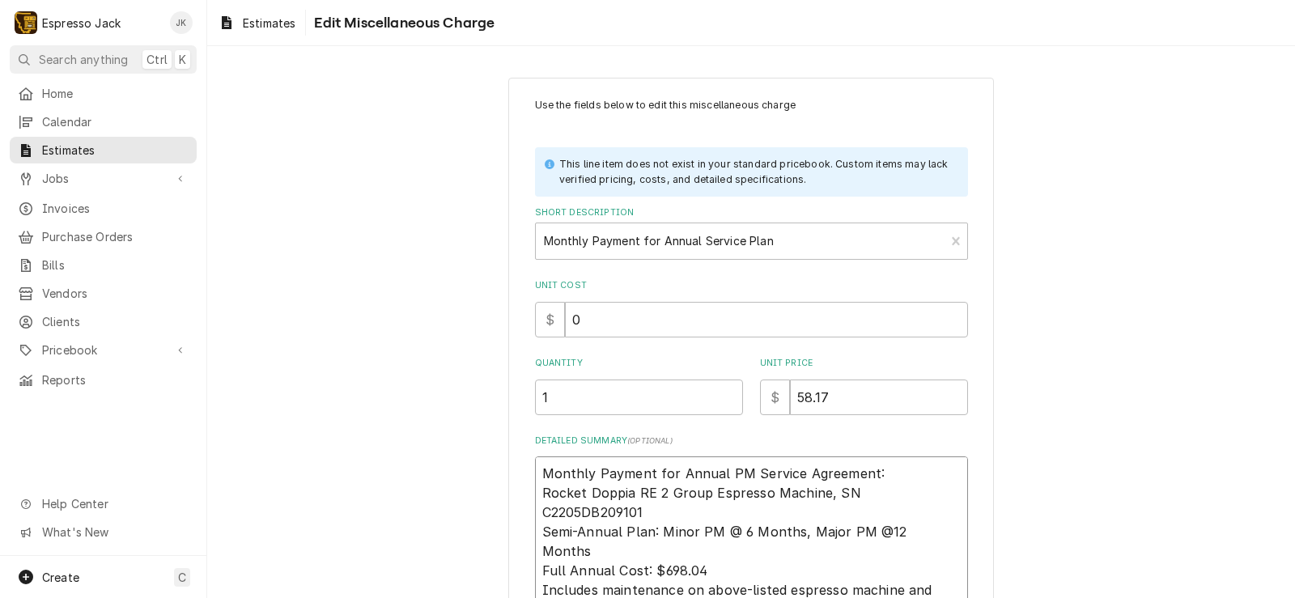
scroll to position [149, 0]
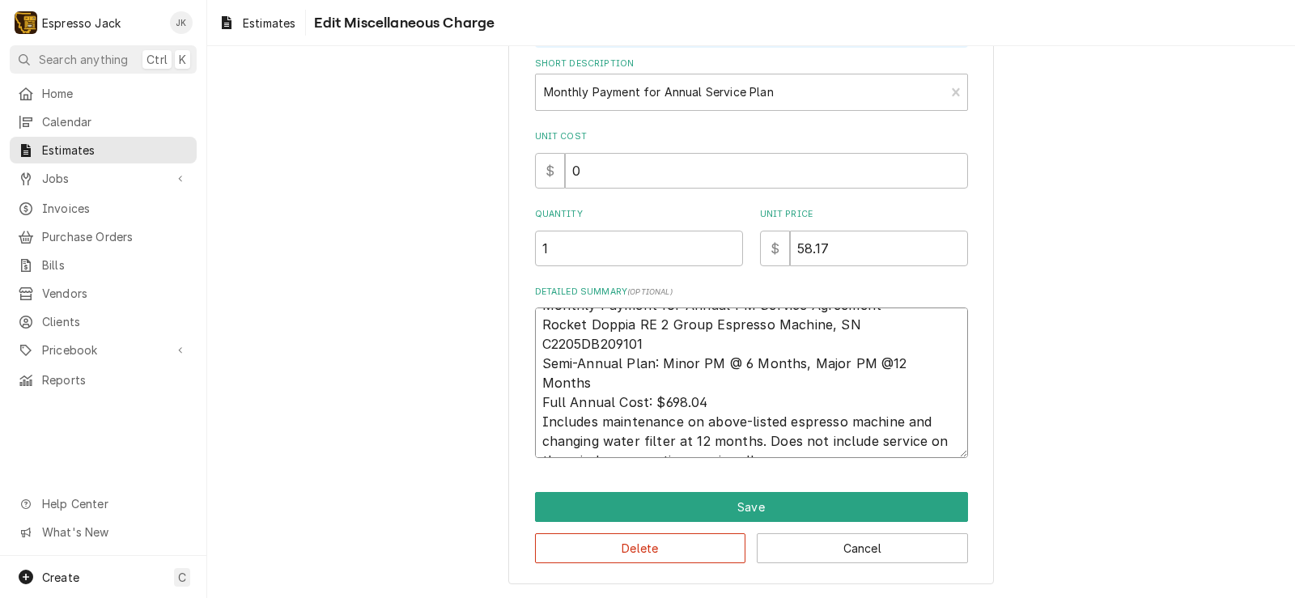
drag, startPoint x: 534, startPoint y: 469, endPoint x: 948, endPoint y: 617, distance: 439.6
click at [948, 597] on html "E Espresso Jack JK Search anything Ctrl K Home Calendar Estimates Jobs Jobs Job…" at bounding box center [647, 299] width 1295 height 598
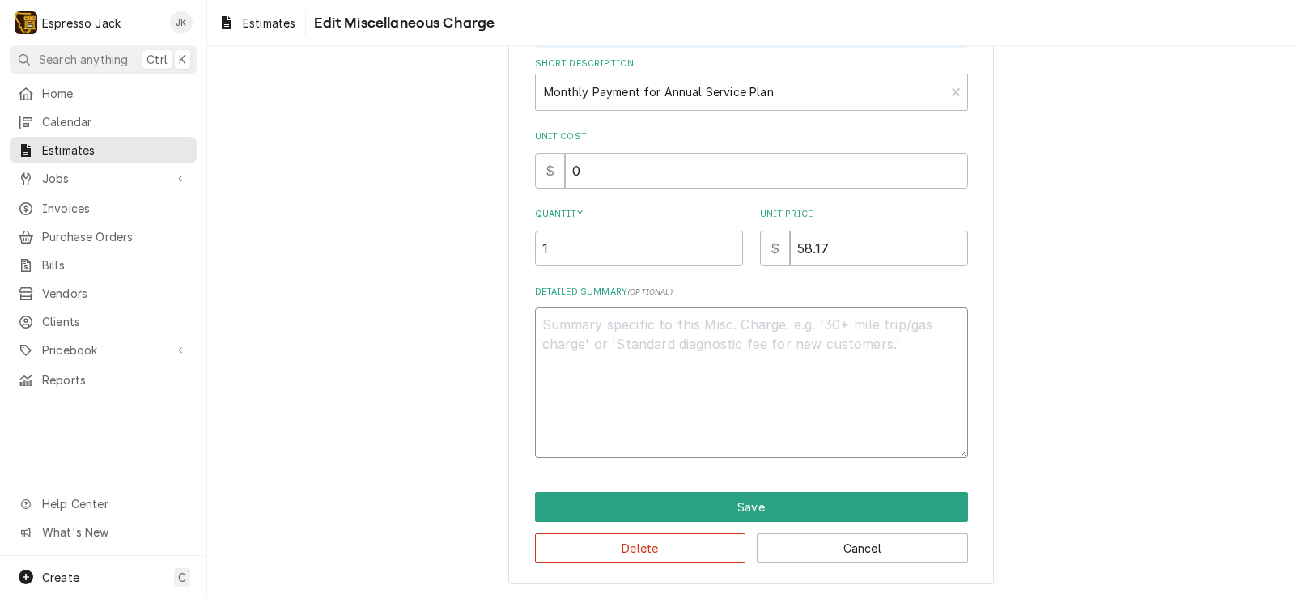
scroll to position [0, 0]
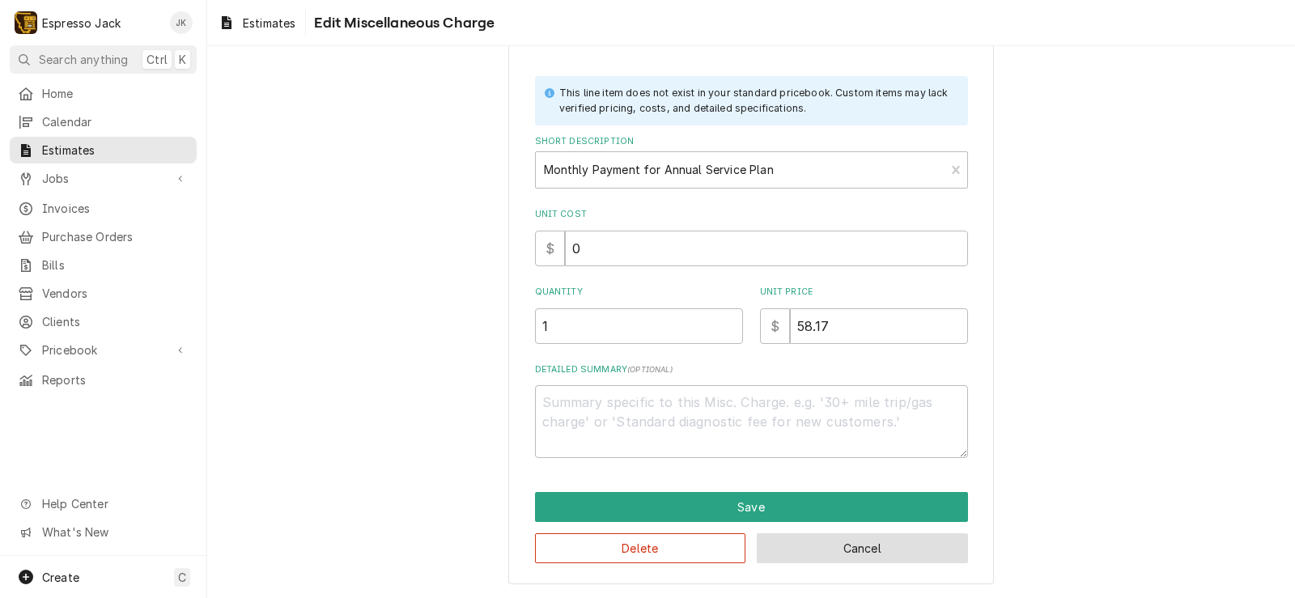
click at [820, 541] on button "Cancel" at bounding box center [861, 548] width 211 height 30
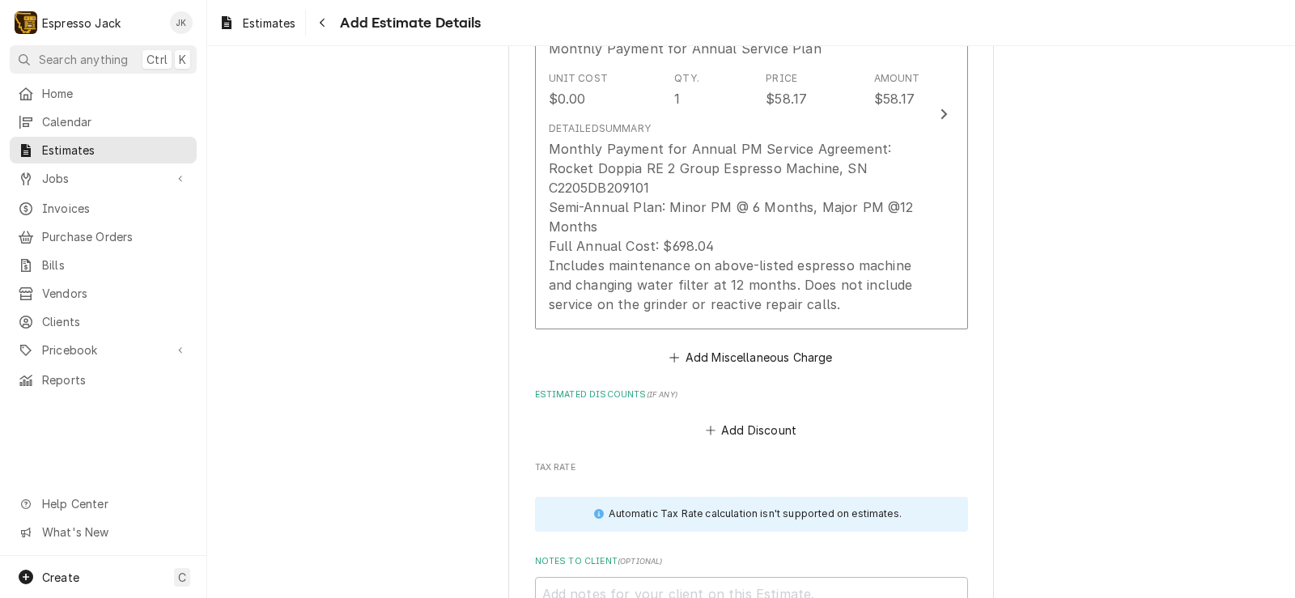
scroll to position [1967, 0]
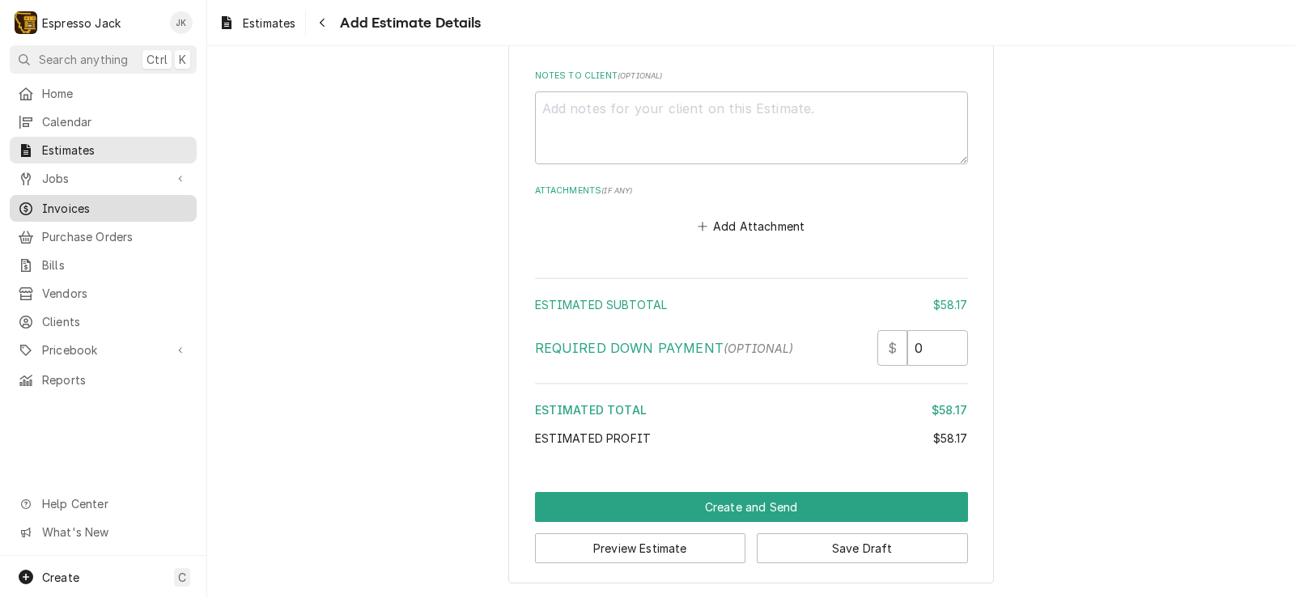
click at [80, 205] on span "Invoices" at bounding box center [115, 208] width 146 height 17
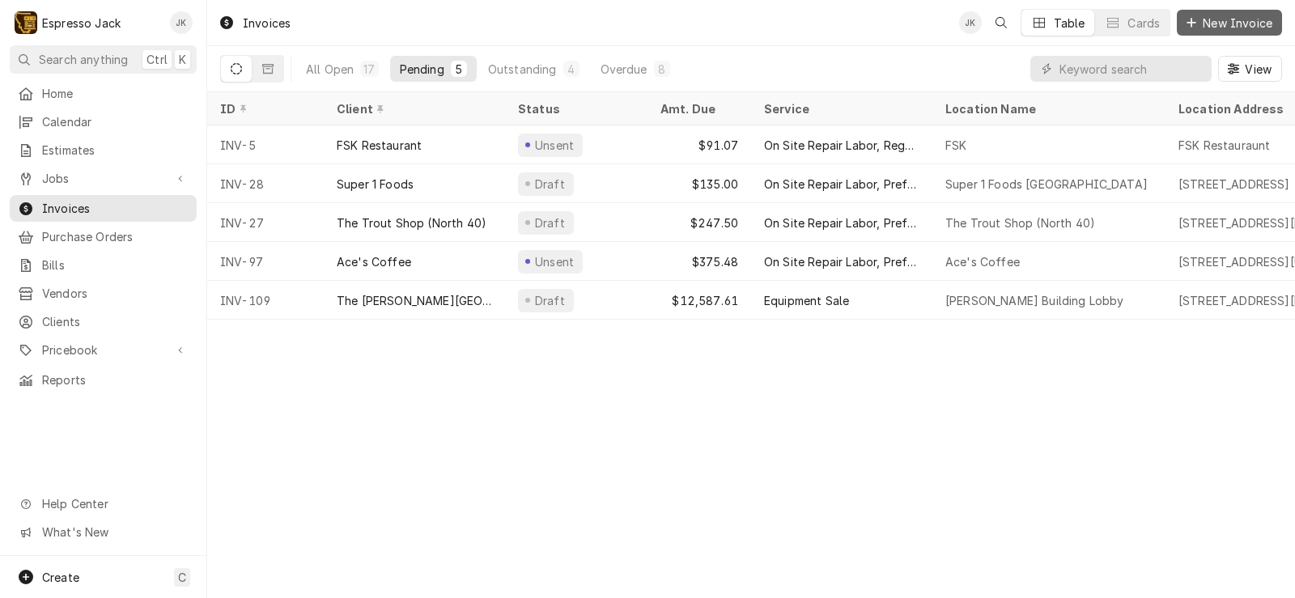
click at [1228, 34] on button "New Invoice" at bounding box center [1228, 23] width 105 height 26
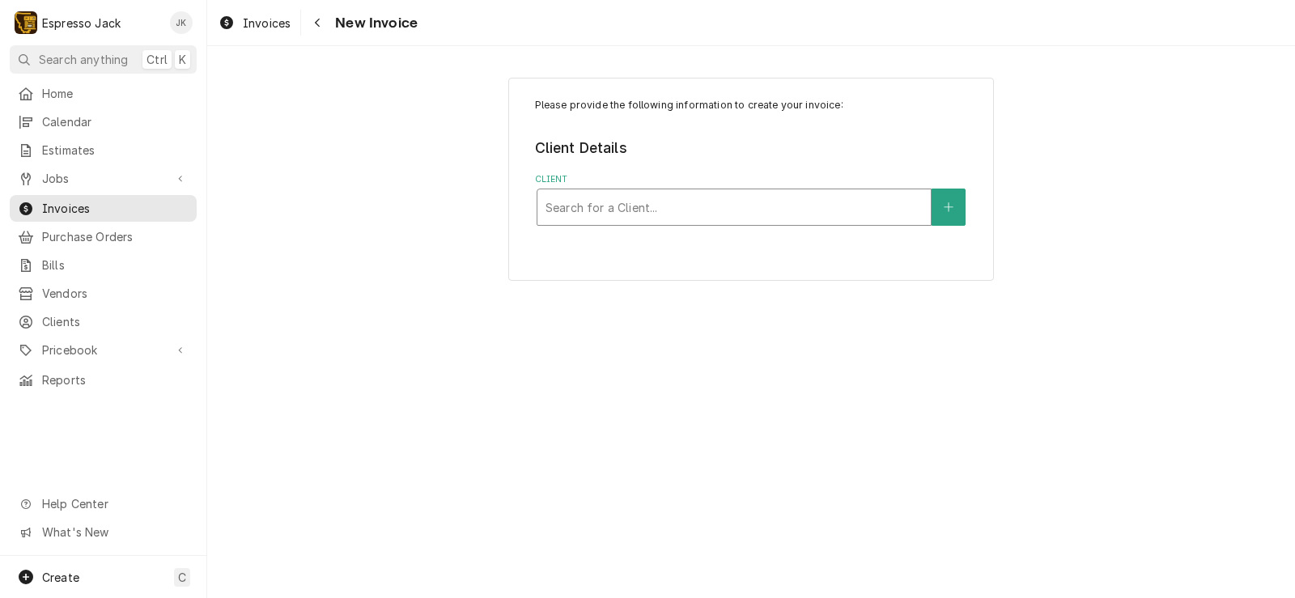
click at [658, 202] on div "Client" at bounding box center [733, 207] width 377 height 29
type input "[GEOGRAPHIC_DATA]"
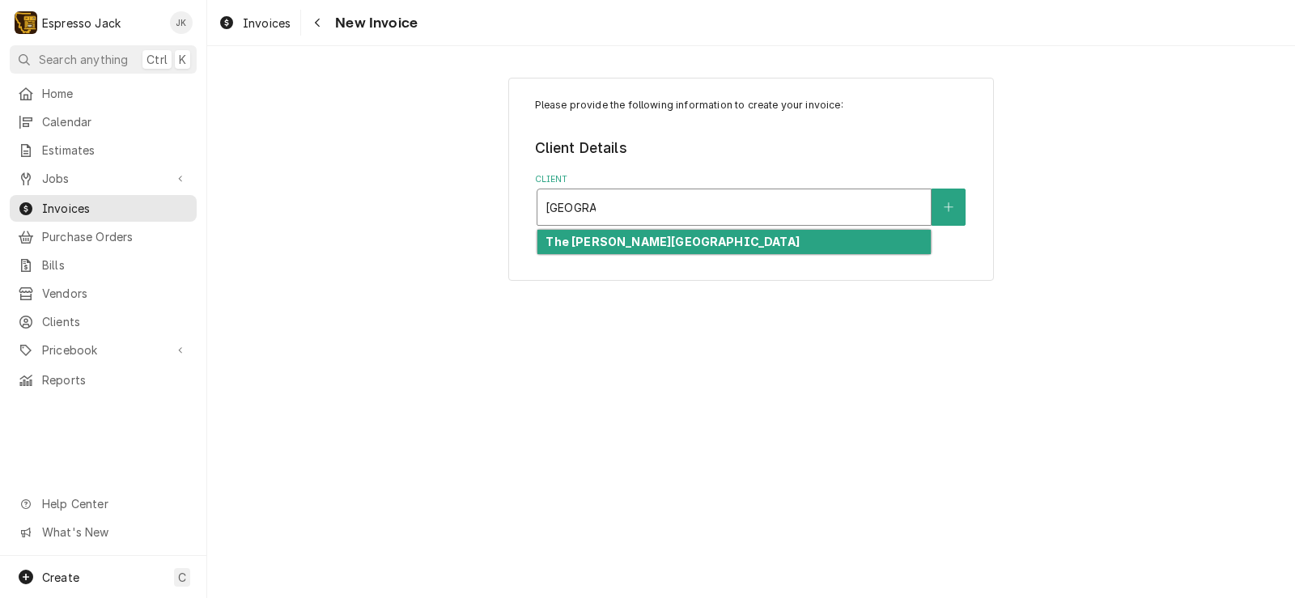
click at [643, 233] on div "The [PERSON_NAME][GEOGRAPHIC_DATA]" at bounding box center [733, 242] width 393 height 25
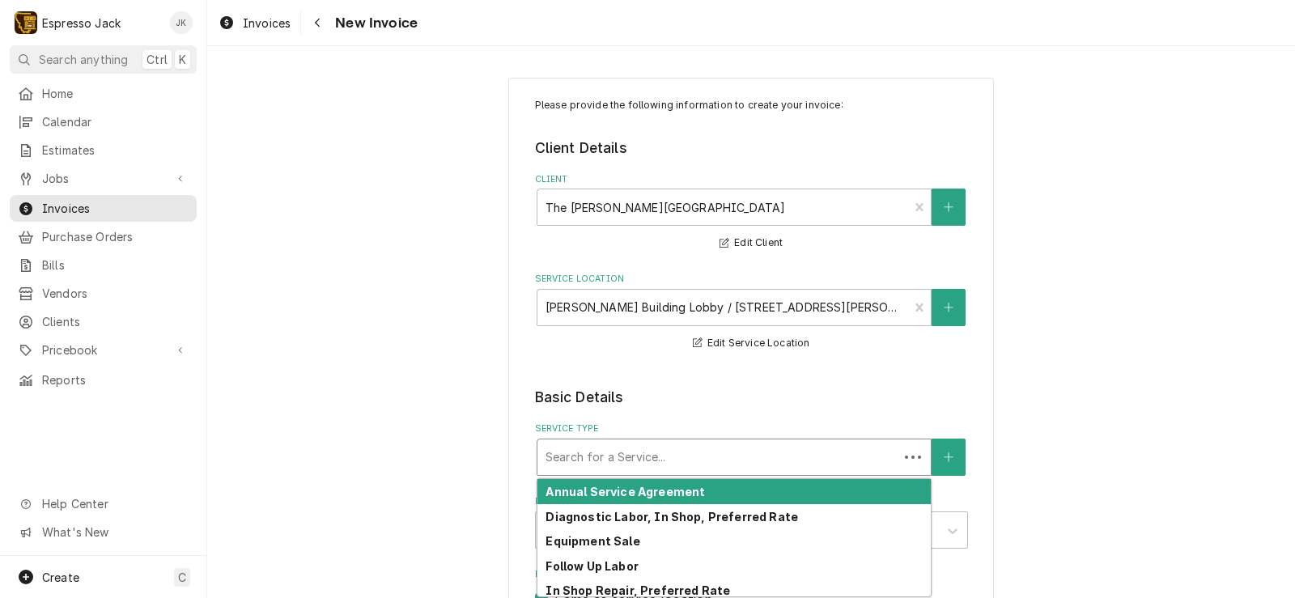
click at [595, 460] on div "Service Type" at bounding box center [717, 457] width 345 height 29
click at [610, 488] on strong "Annual Service Agreement" at bounding box center [624, 492] width 159 height 14
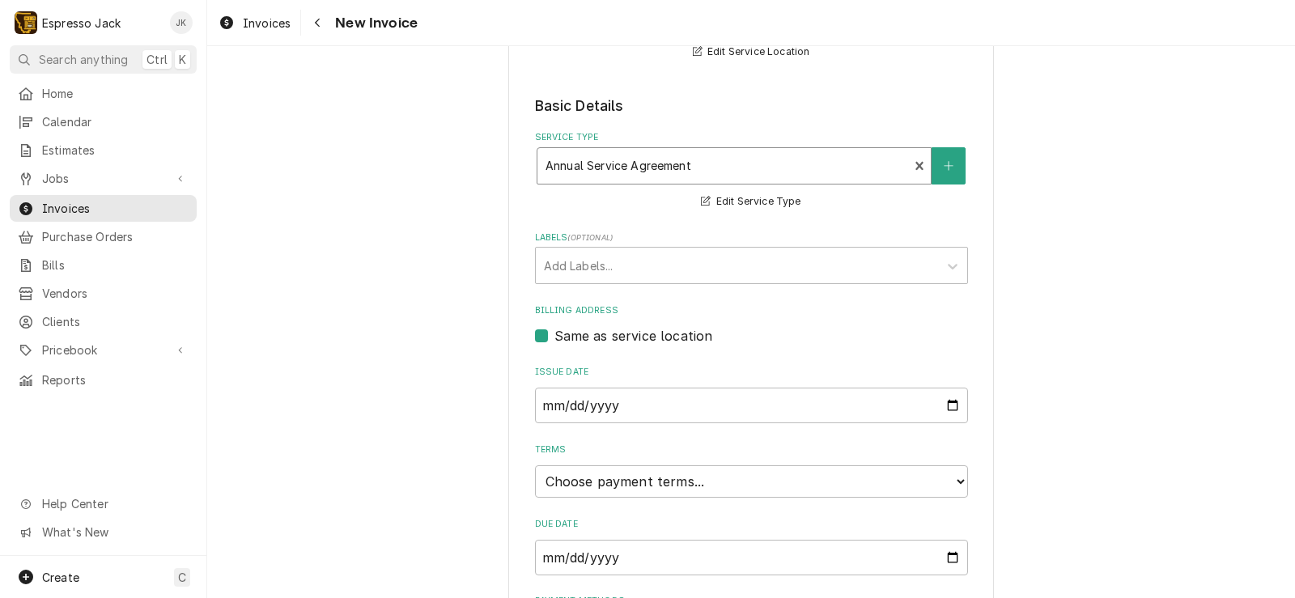
scroll to position [388, 0]
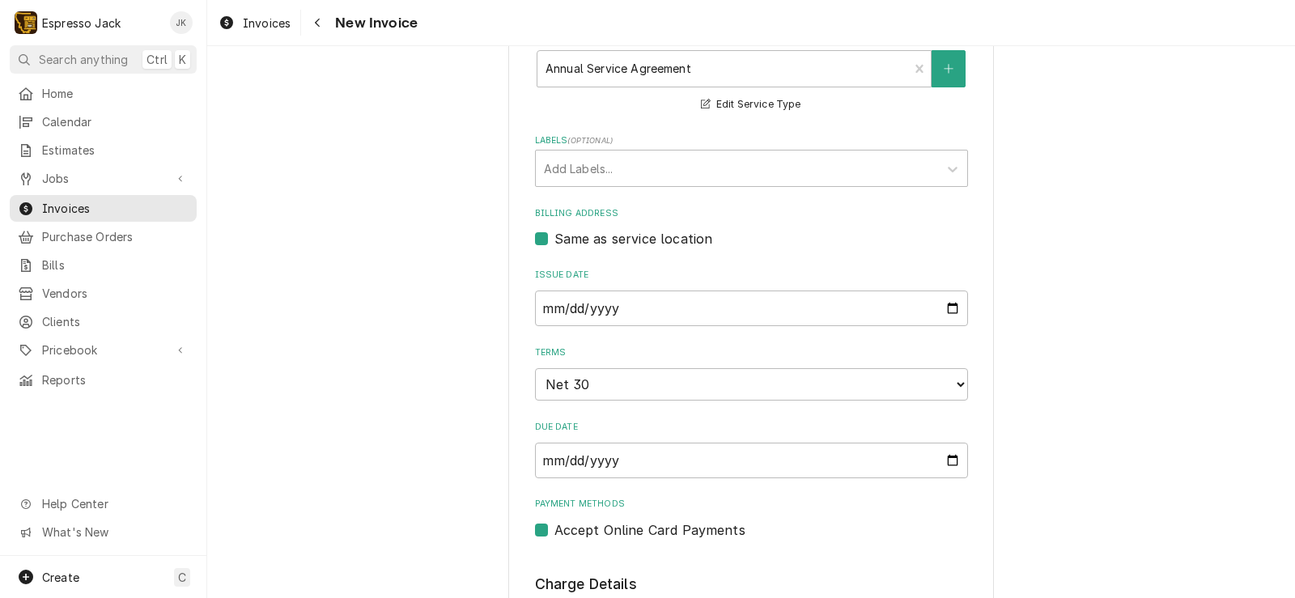
click at [479, 324] on div "Please provide the following information to create your invoice: Client Details…" at bounding box center [750, 595] width 1087 height 1841
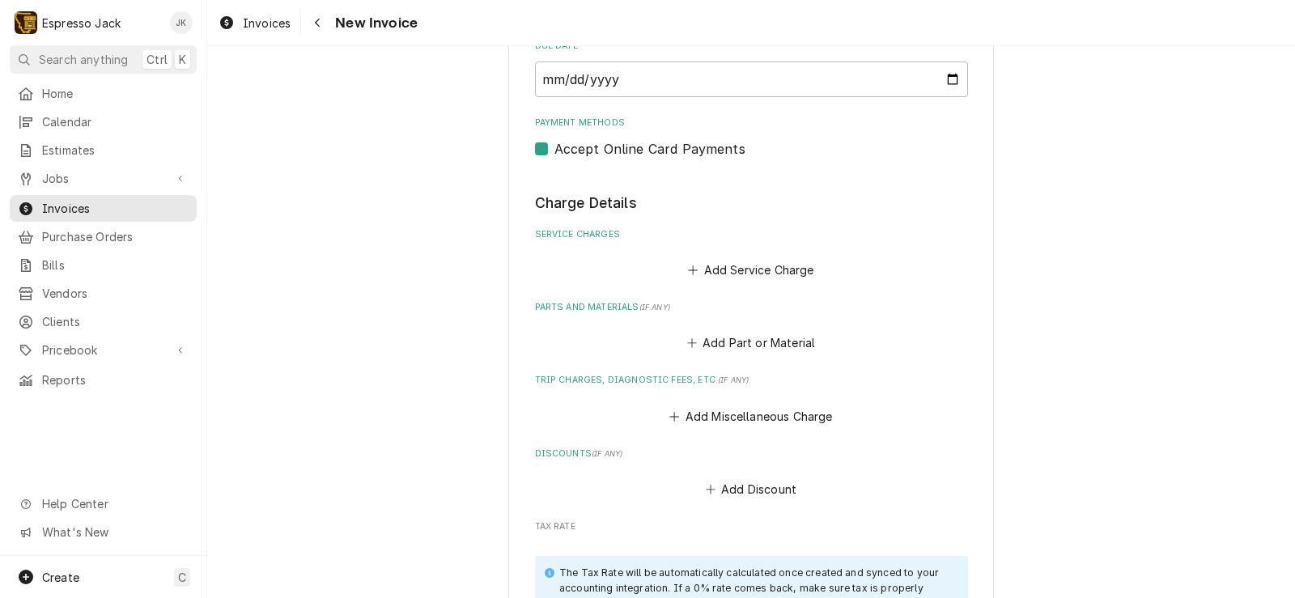
scroll to position [777, 0]
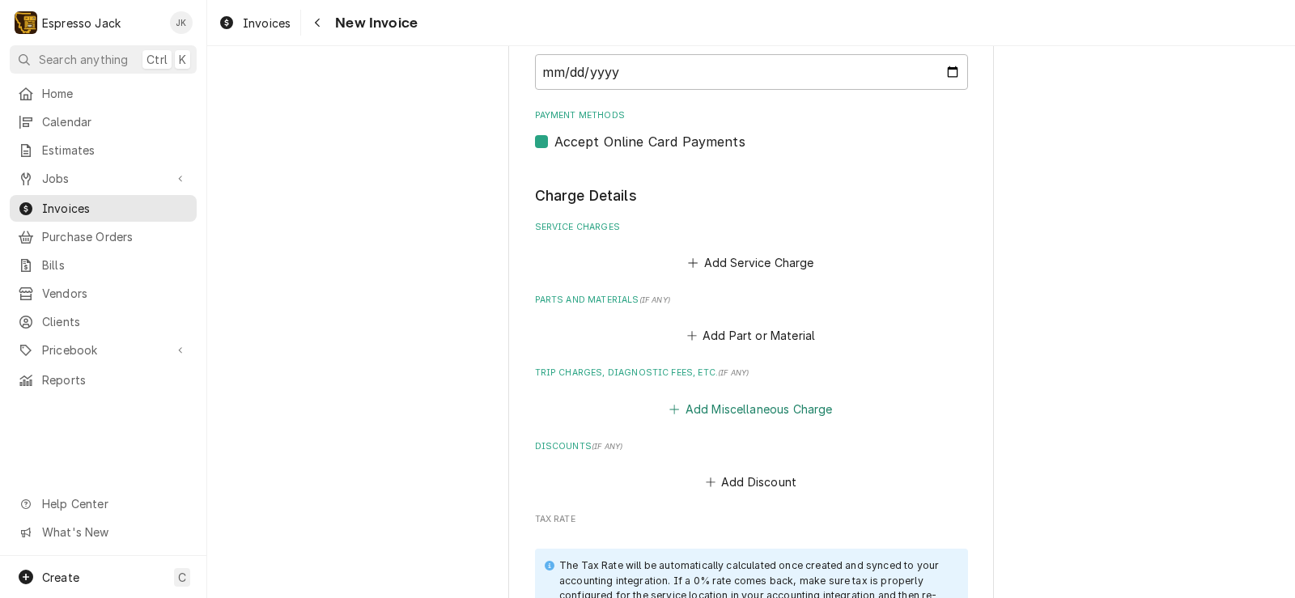
click at [764, 410] on button "Add Miscellaneous Charge" at bounding box center [751, 408] width 168 height 23
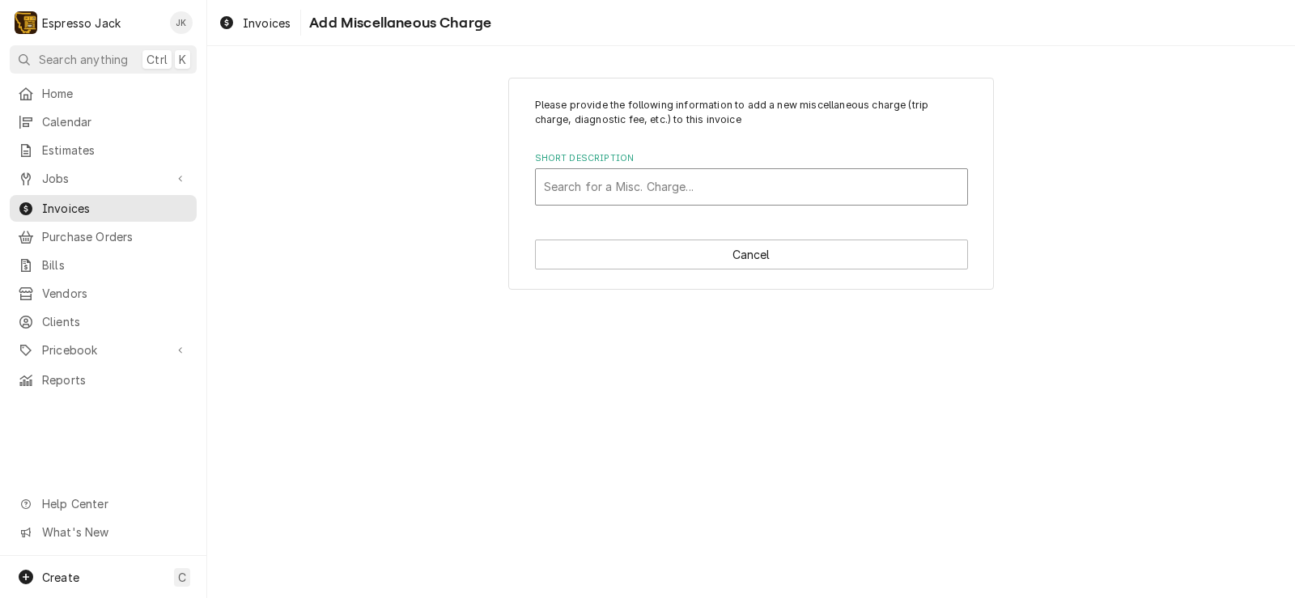
click at [730, 189] on div "Short Description" at bounding box center [751, 186] width 415 height 29
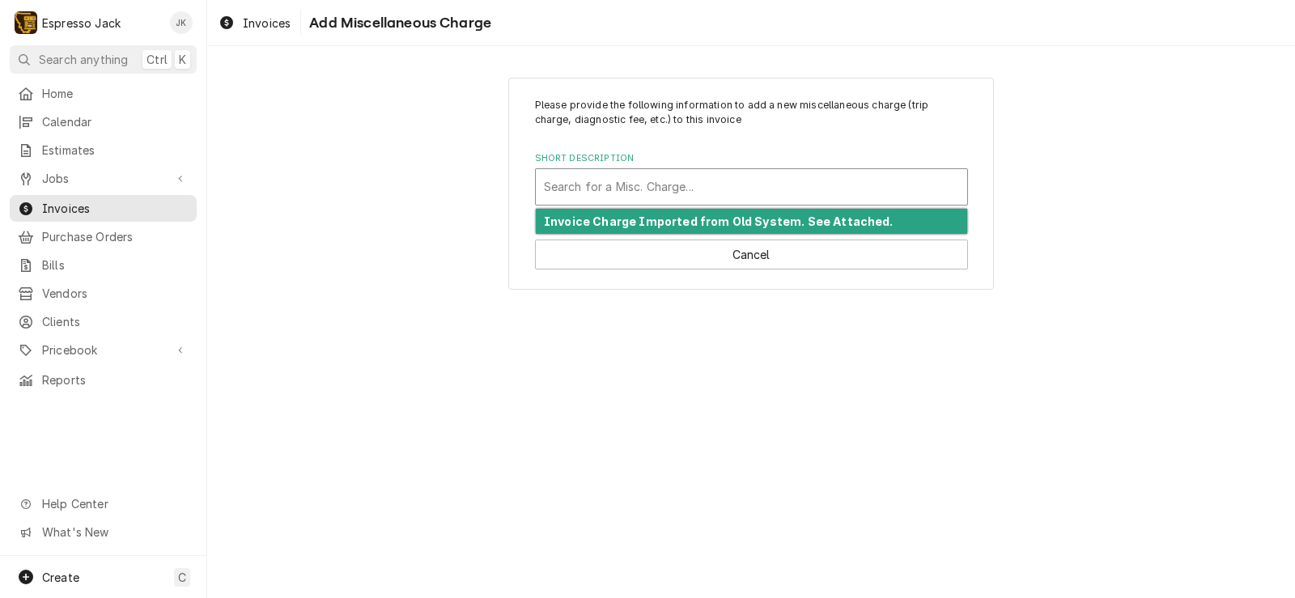
click at [752, 132] on div "Please provide the following information to add a new miscellaneous charge (tri…" at bounding box center [751, 152] width 433 height 108
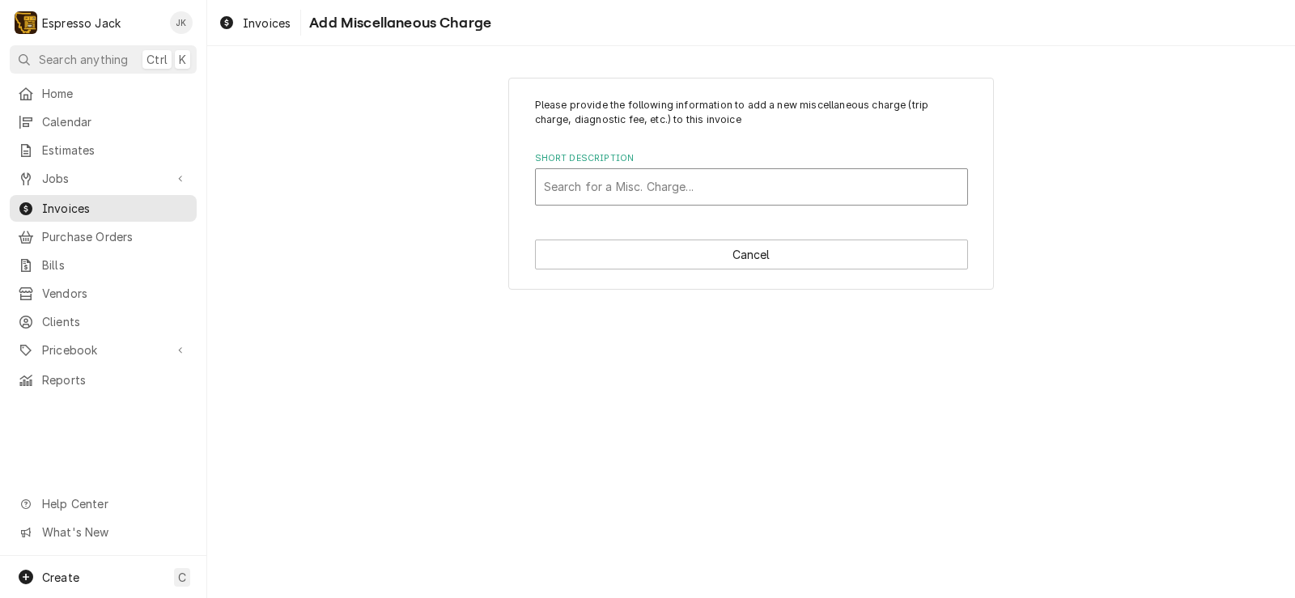
click at [655, 198] on div "Search for a Misc. Charge..." at bounding box center [751, 187] width 431 height 36
type input "Monthly Payment on Annual Service Agreement"
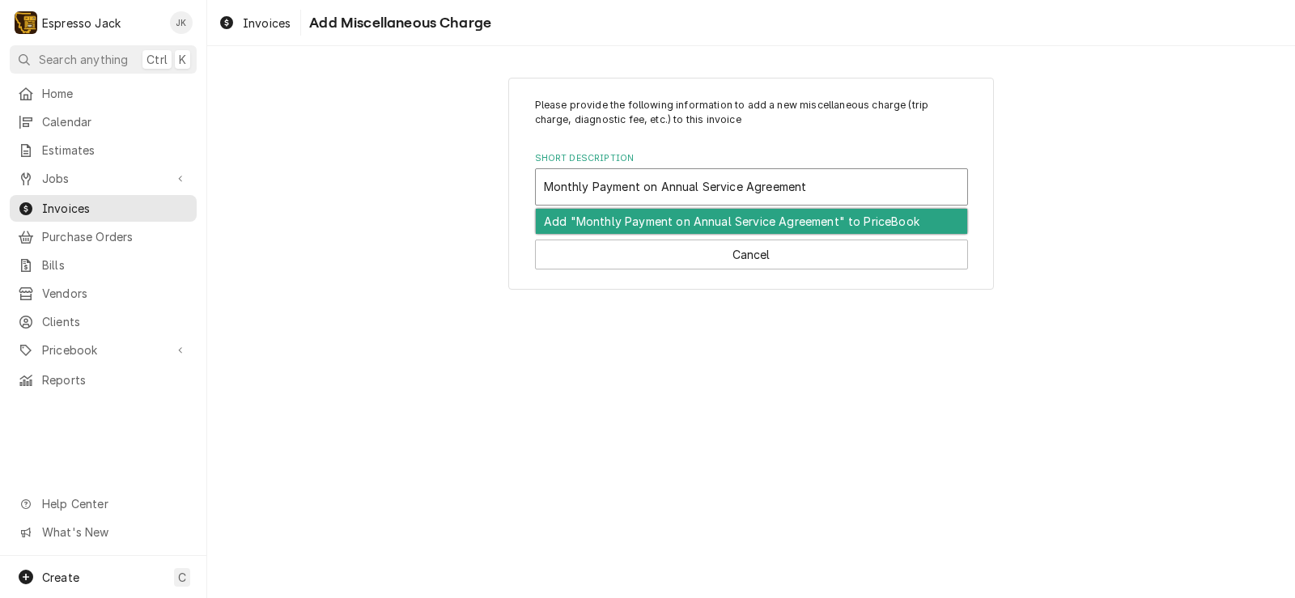
click at [592, 218] on div "Add "Monthly Payment on Annual Service Agreement" to PriceBook" at bounding box center [751, 221] width 431 height 25
type textarea "x"
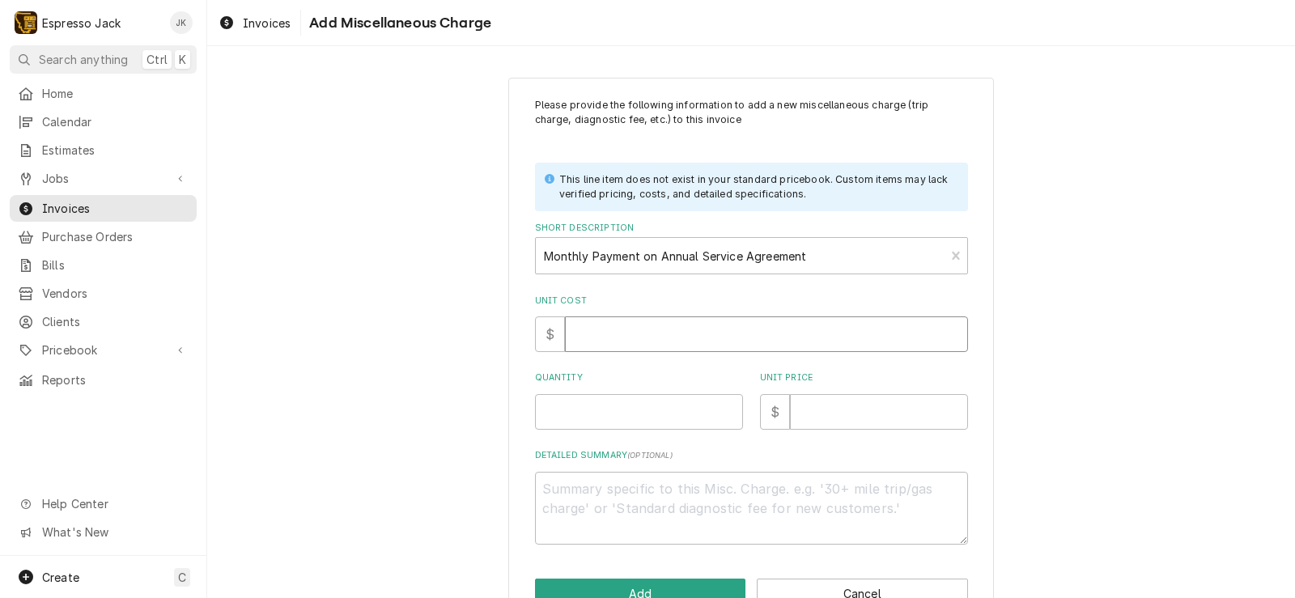
click at [574, 337] on input "Unit Cost" at bounding box center [766, 334] width 403 height 36
click at [568, 417] on input "Quantity" at bounding box center [639, 412] width 208 height 36
type input "1"
type textarea "x"
type input "1"
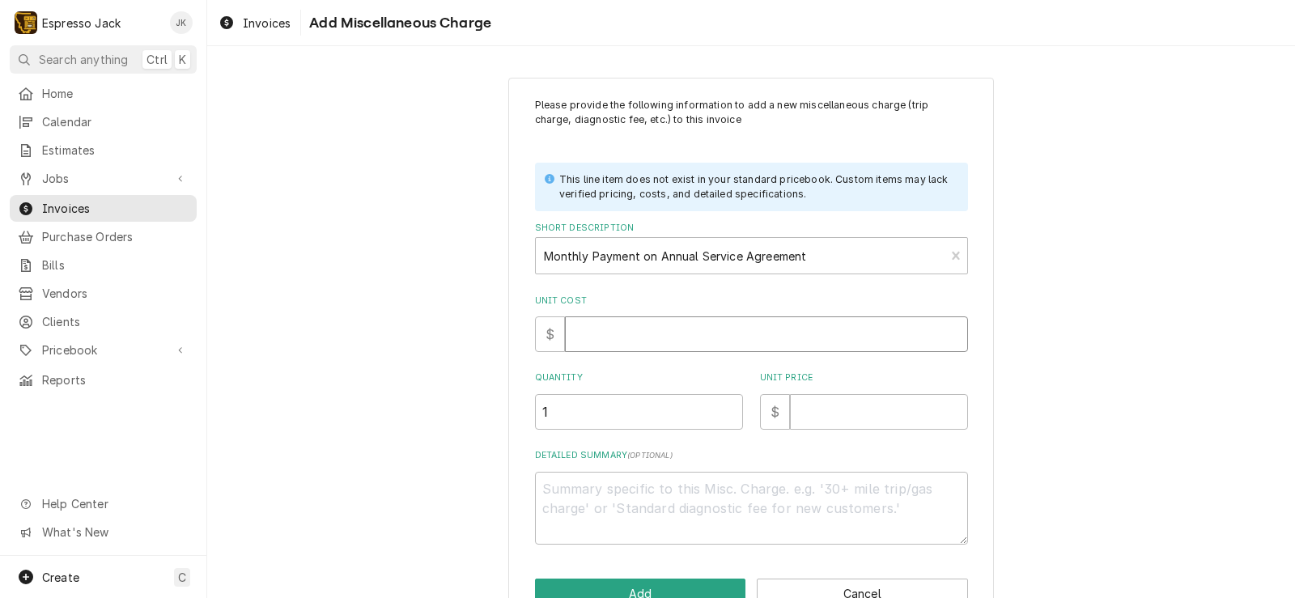
click at [718, 337] on input "Unit Cost" at bounding box center [766, 334] width 403 height 36
click at [697, 472] on textarea "Detailed Summary ( optional )" at bounding box center [751, 508] width 433 height 73
paste textarea "Monthly Payment for Annual PM Service Agreement: Rocket Doppia RE 2 Group Espre…"
type textarea "x"
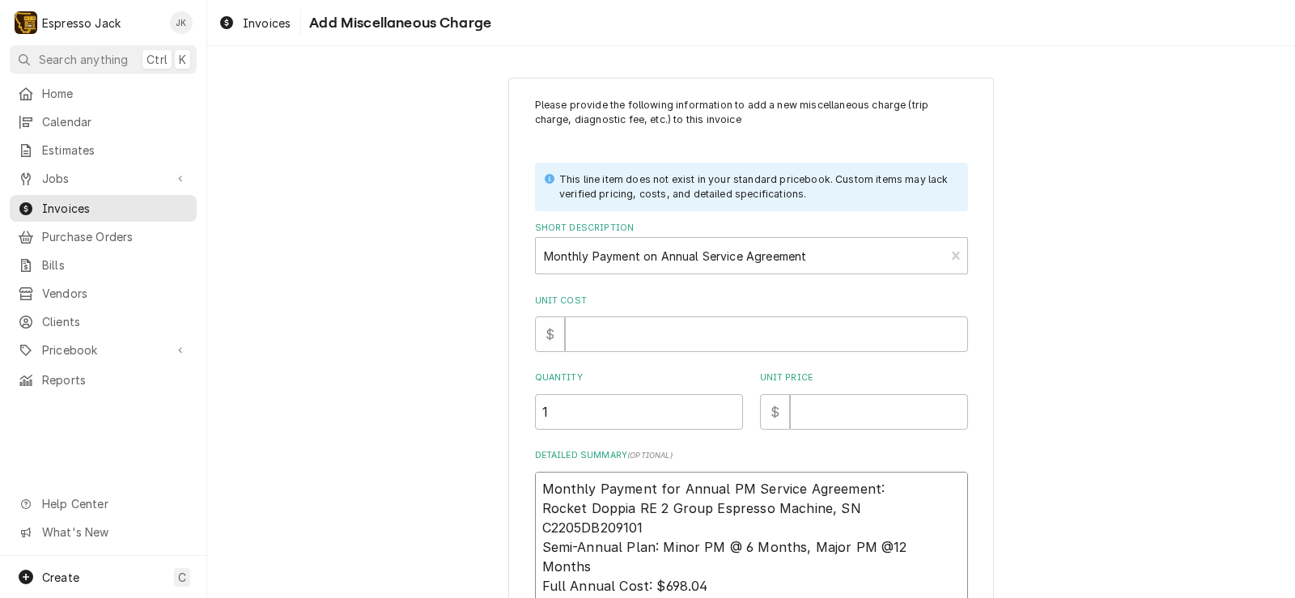
scroll to position [23, 0]
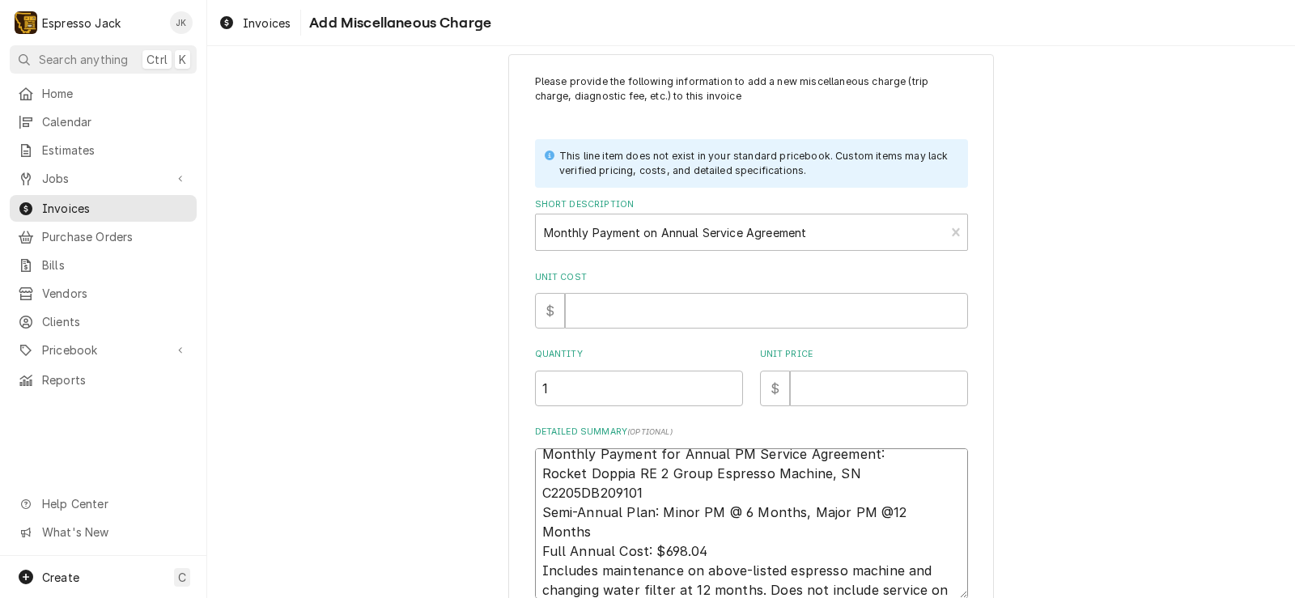
type textarea "Monthly Payment for Annual PM Service Agreement: Rocket Doppia RE 2 Group Espre…"
click at [824, 398] on input "Unit Price" at bounding box center [879, 389] width 178 height 36
type textarea "x"
type input "5"
type textarea "x"
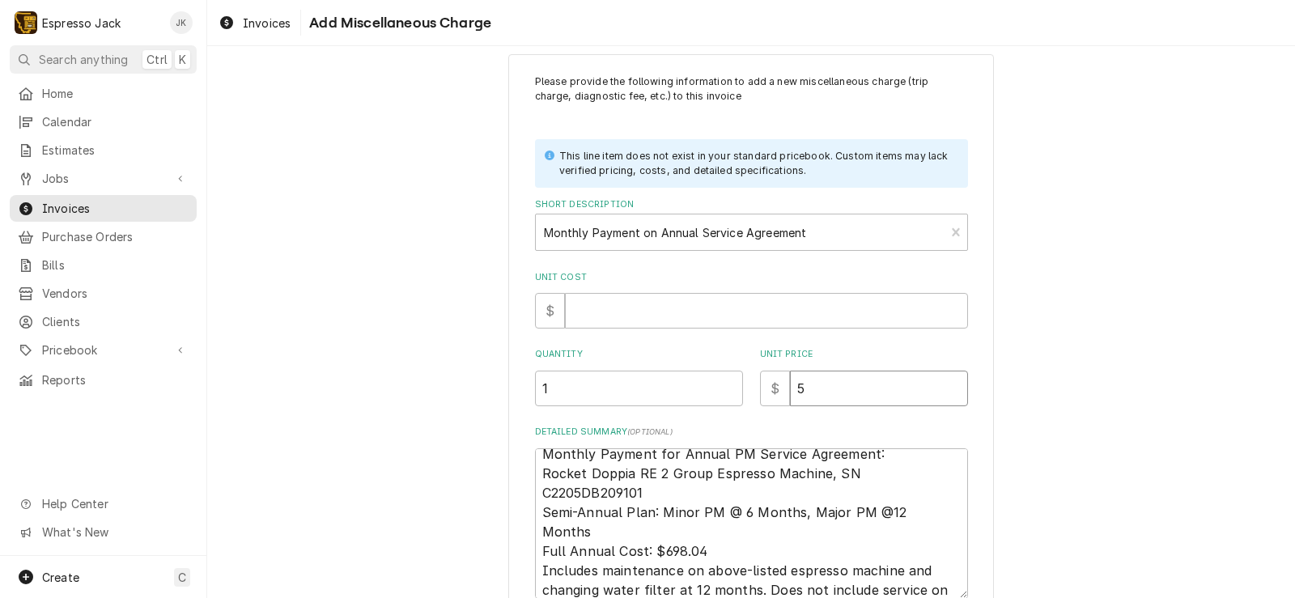
type input "58"
type textarea "x"
type input "58.1"
type textarea "x"
type input "58.17"
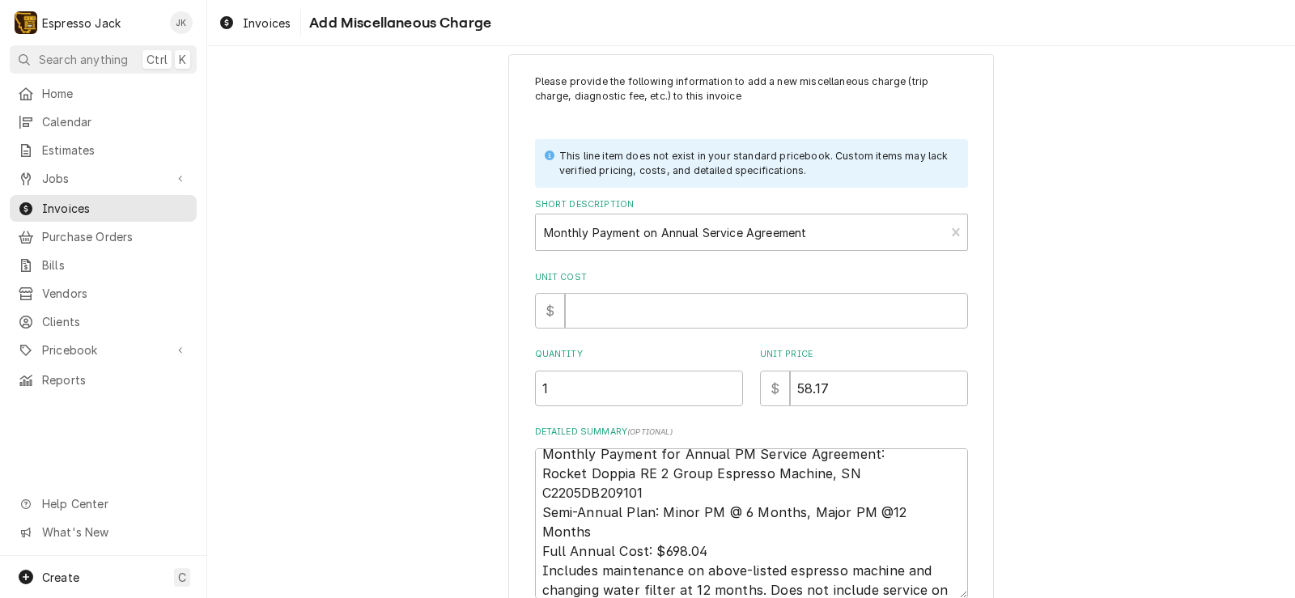
click at [417, 298] on div "Please provide the following information to add a new miscellaneous charge (tri…" at bounding box center [750, 369] width 1087 height 658
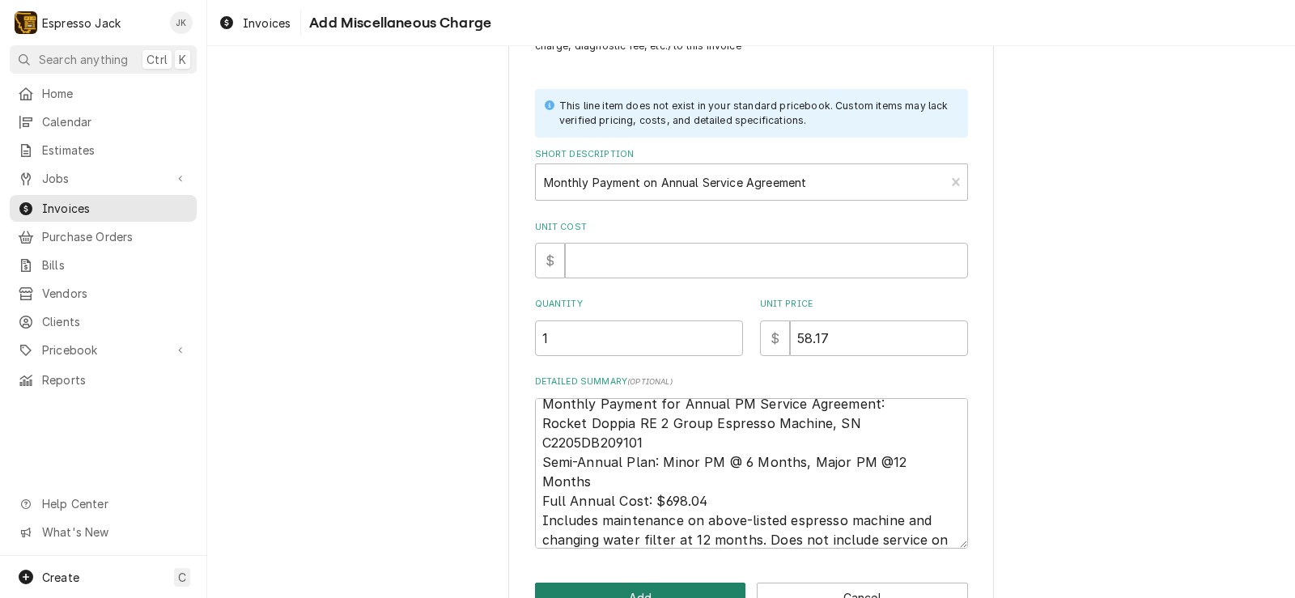
scroll to position [123, 0]
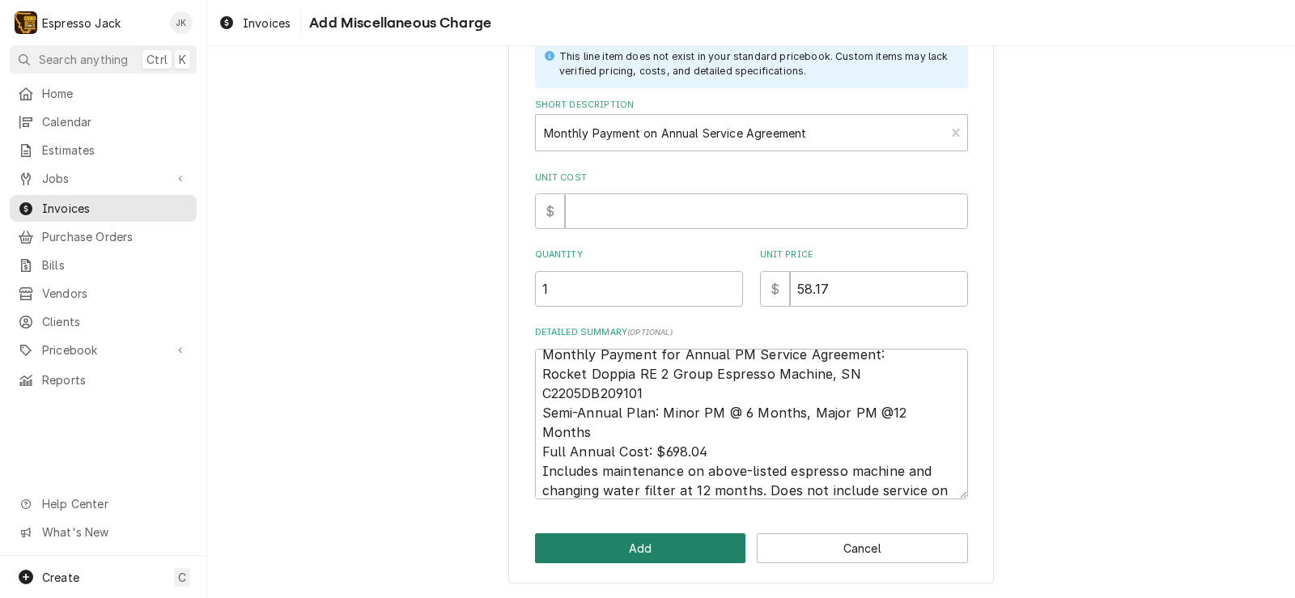
click at [649, 540] on button "Add" at bounding box center [640, 548] width 211 height 30
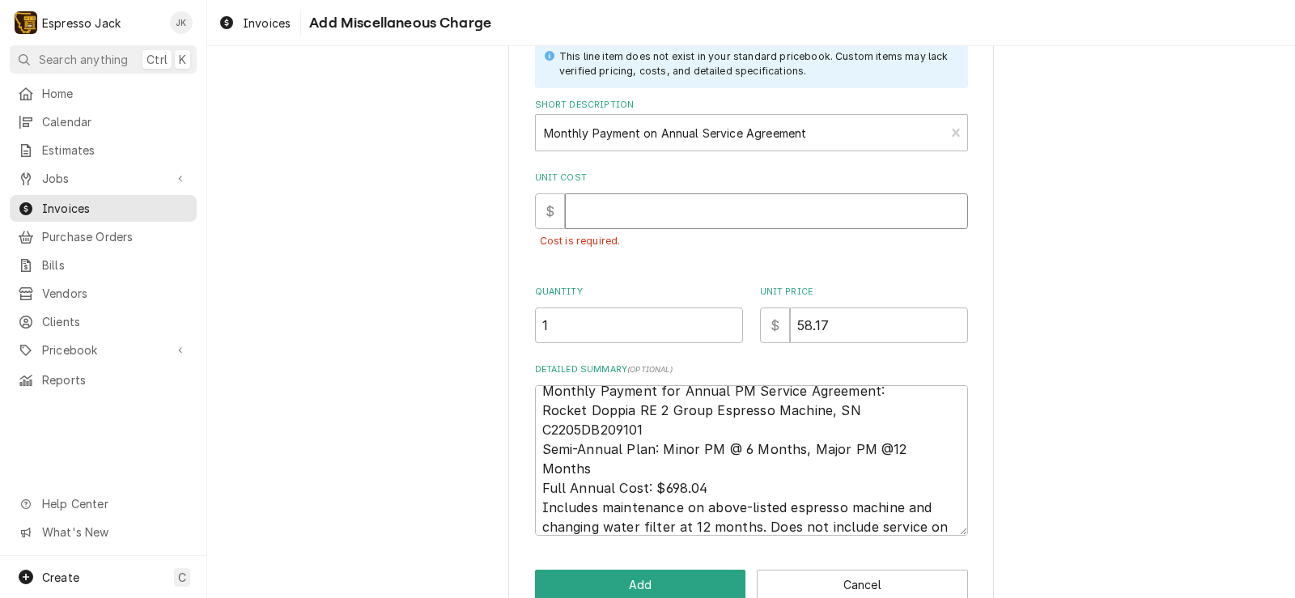
click at [644, 222] on input "Unit Cost" at bounding box center [766, 211] width 403 height 36
type textarea "x"
type input "0"
click at [424, 256] on div "Please provide the following information to add a new miscellaneous charge (tri…" at bounding box center [750, 287] width 1087 height 694
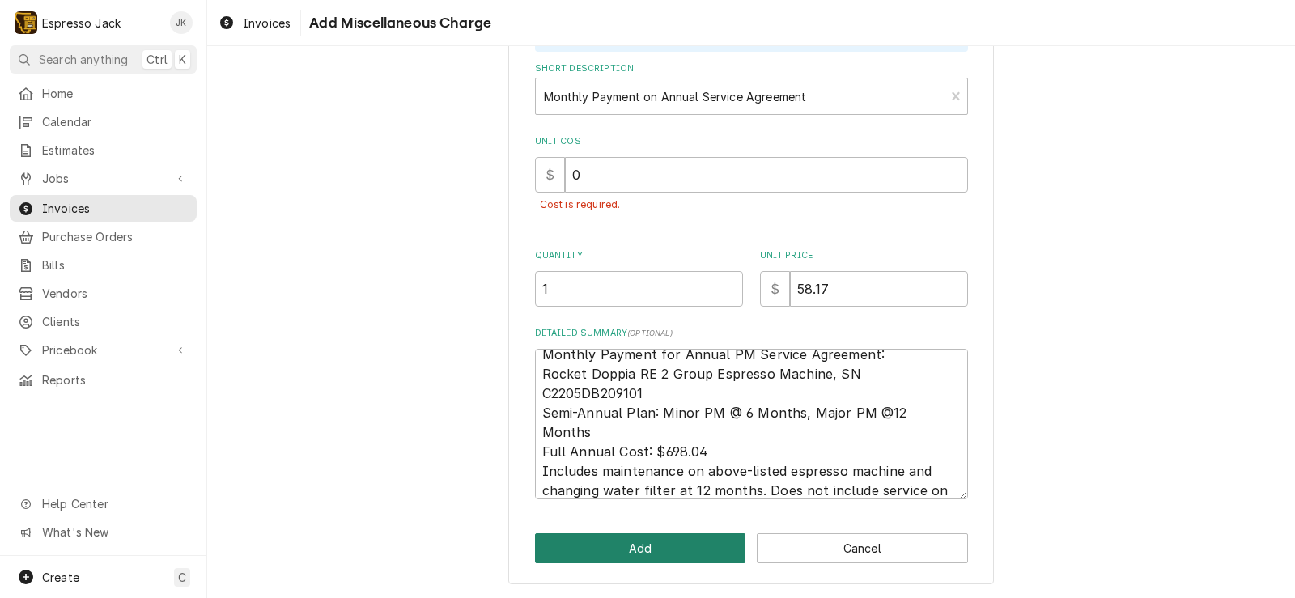
click at [625, 543] on button "Add" at bounding box center [640, 548] width 211 height 30
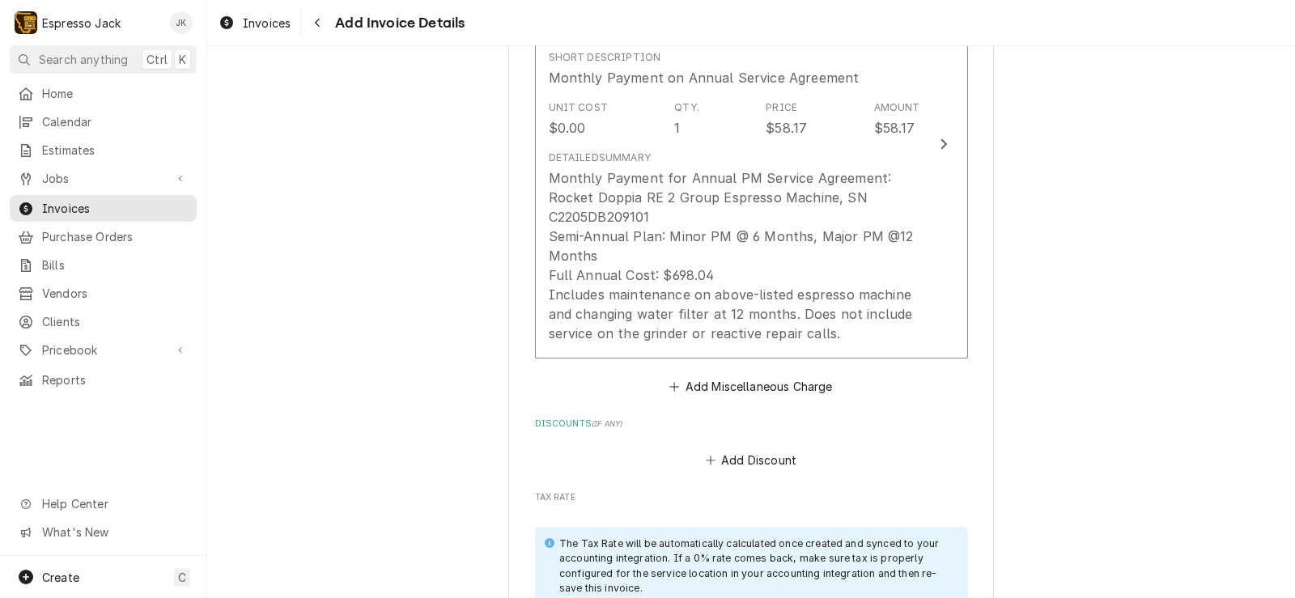
scroll to position [1243, 0]
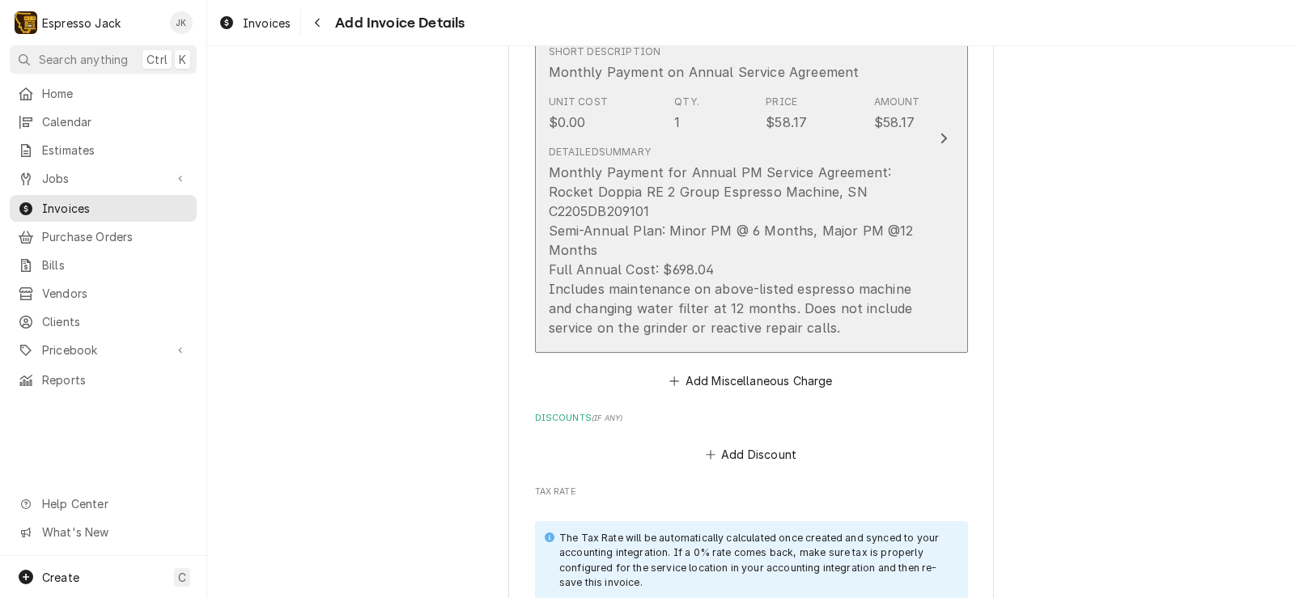
click at [704, 296] on div "Monthly Payment for Annual PM Service Agreement: Rocket Doppia RE 2 Group Espre…" at bounding box center [734, 250] width 371 height 175
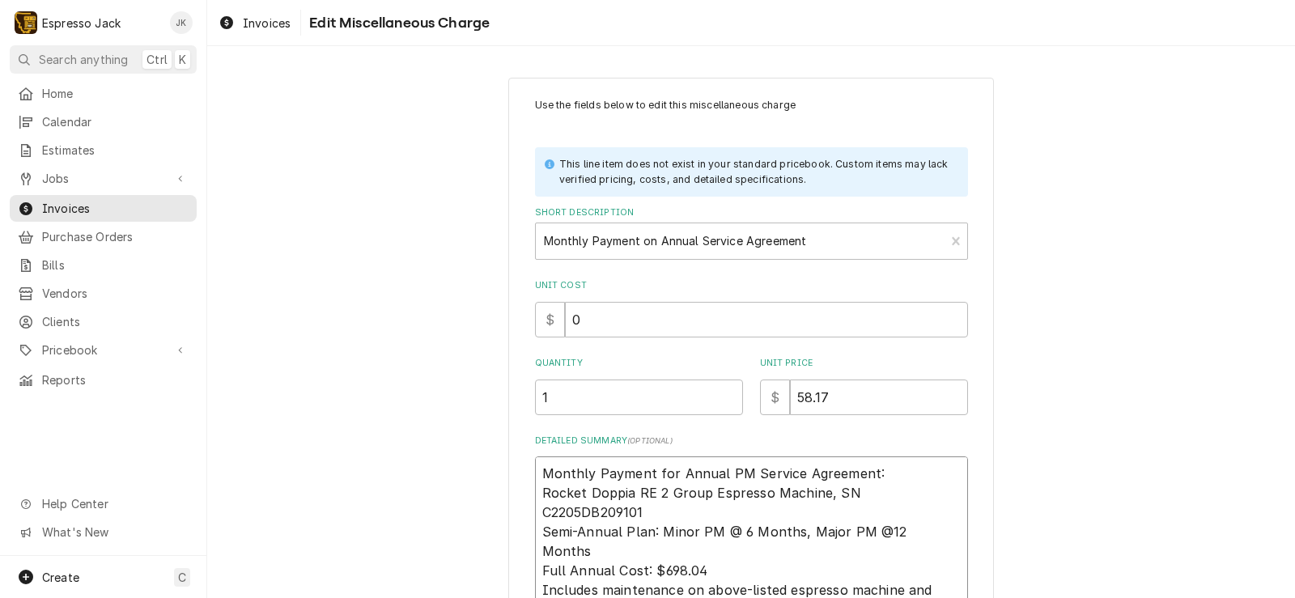
drag, startPoint x: 741, startPoint y: 464, endPoint x: 719, endPoint y: 464, distance: 21.8
click at [719, 464] on textarea "Monthly Payment for Annual PM Service Agreement: Rocket Doppia RE 2 Group Espre…" at bounding box center [751, 531] width 433 height 150
type textarea "x"
type textarea "Monthly Payment for Annual Service Agreement: Rocket Doppia RE 2 Group Espresso…"
click at [417, 350] on div "Use the fields below to edit this miscellaneous charge This line item does not …" at bounding box center [750, 405] width 1087 height 684
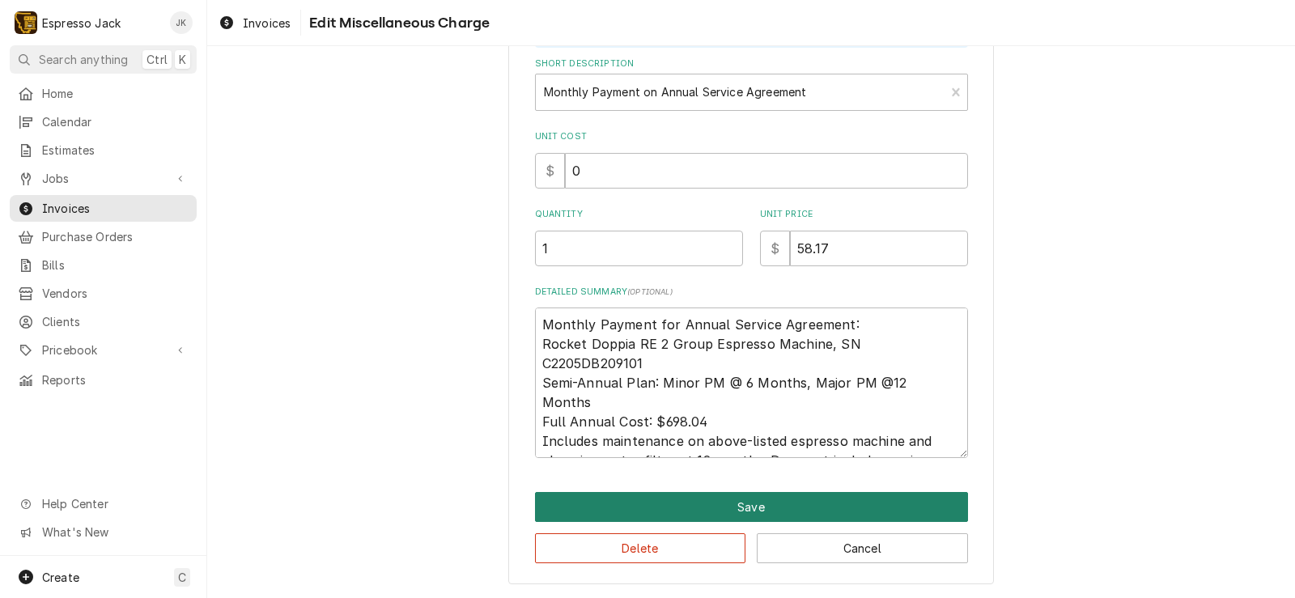
click at [682, 505] on button "Save" at bounding box center [751, 507] width 433 height 30
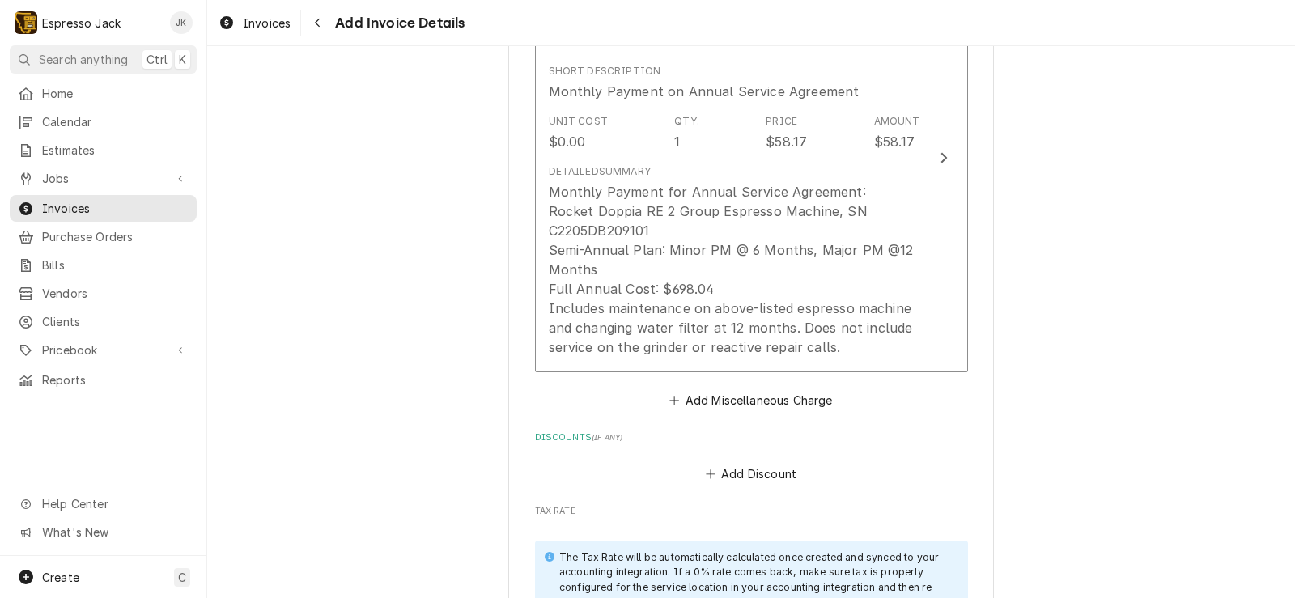
scroll to position [1126, 0]
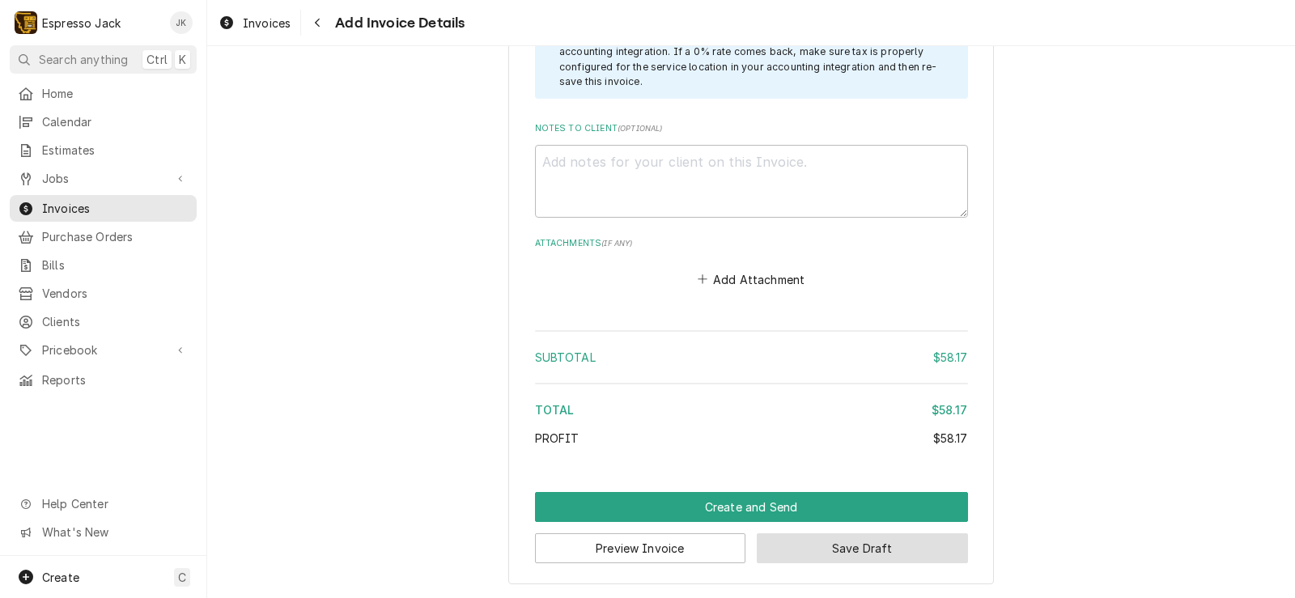
click at [812, 557] on button "Save Draft" at bounding box center [861, 548] width 211 height 30
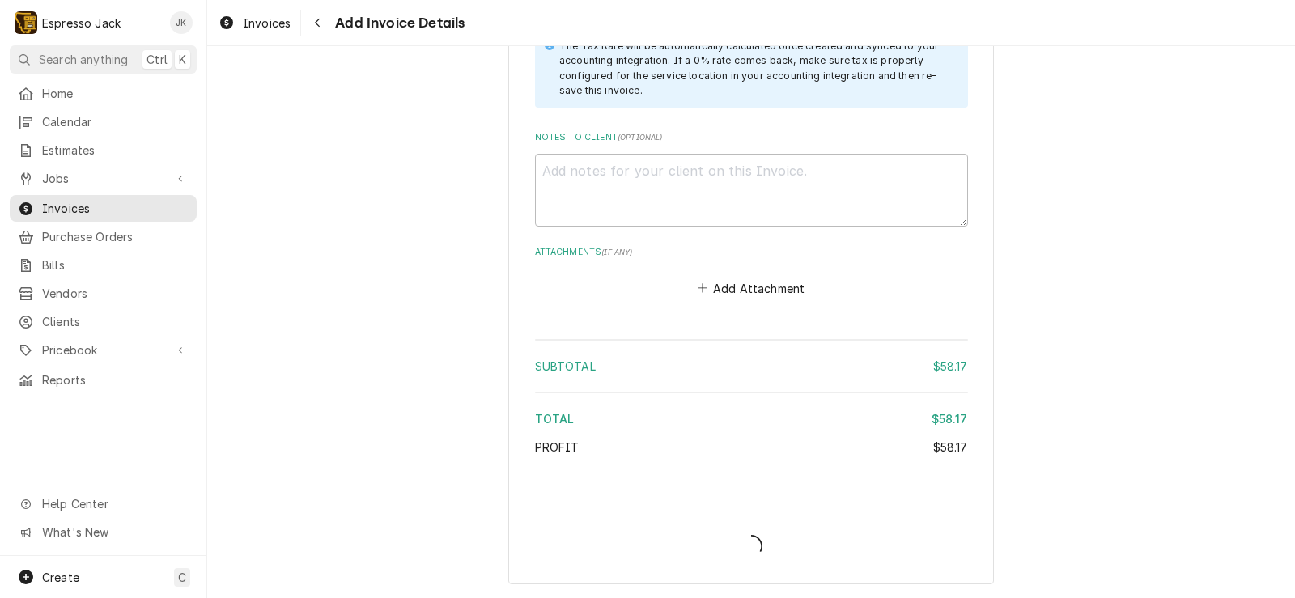
type textarea "x"
